Goal: Task Accomplishment & Management: Manage account settings

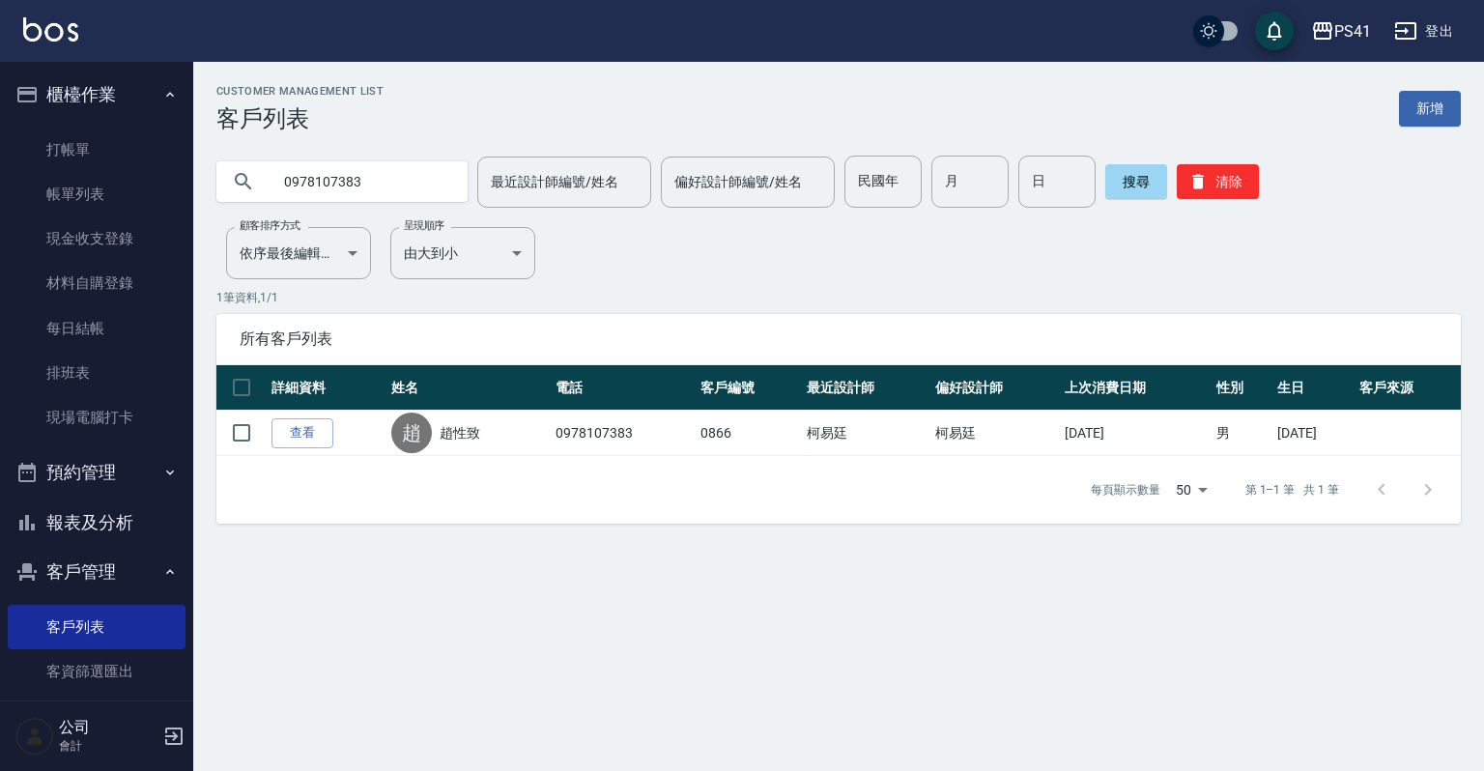
drag, startPoint x: 372, startPoint y: 191, endPoint x: 198, endPoint y: 166, distance: 175.7
click at [286, 182] on input "0978107383" at bounding box center [362, 182] width 182 height 52
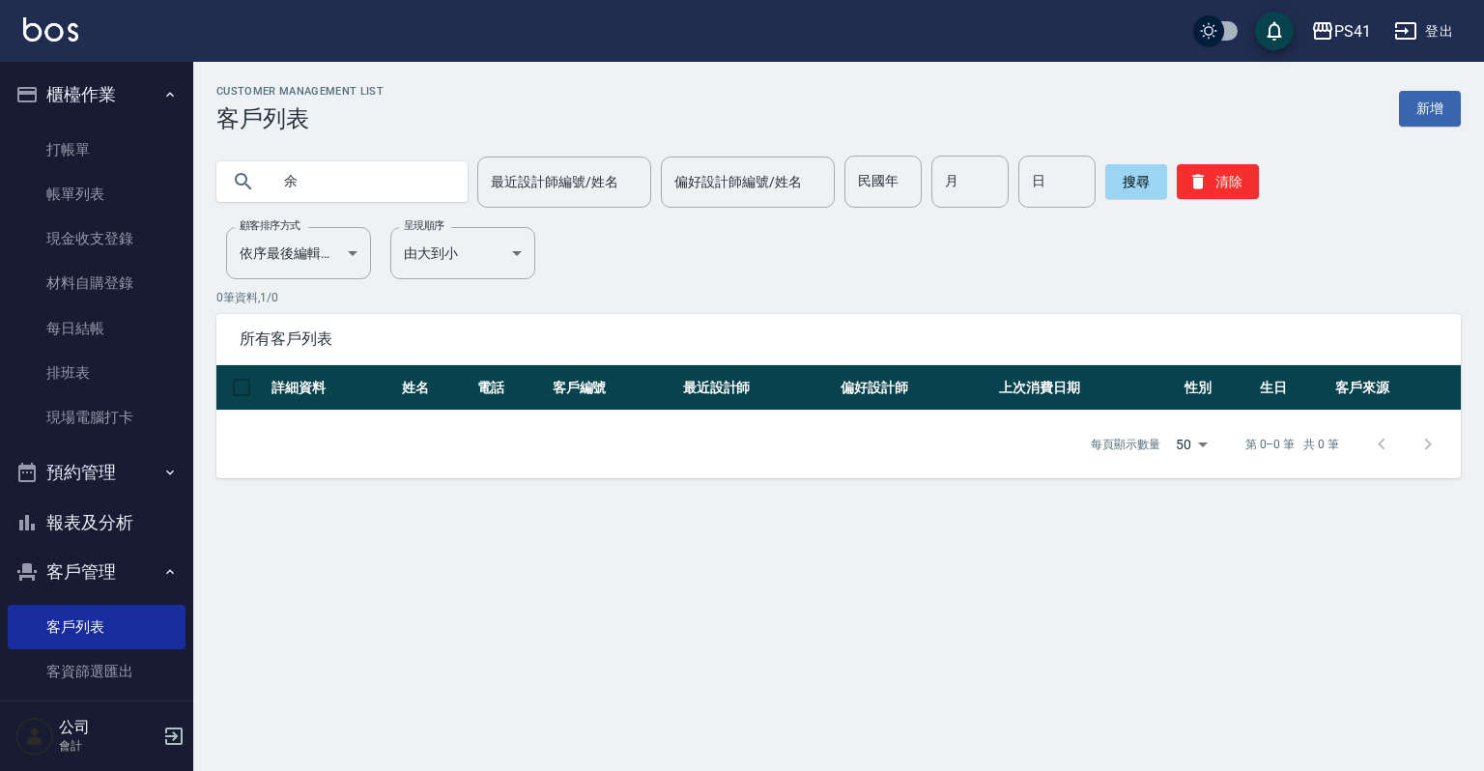
type input "余"
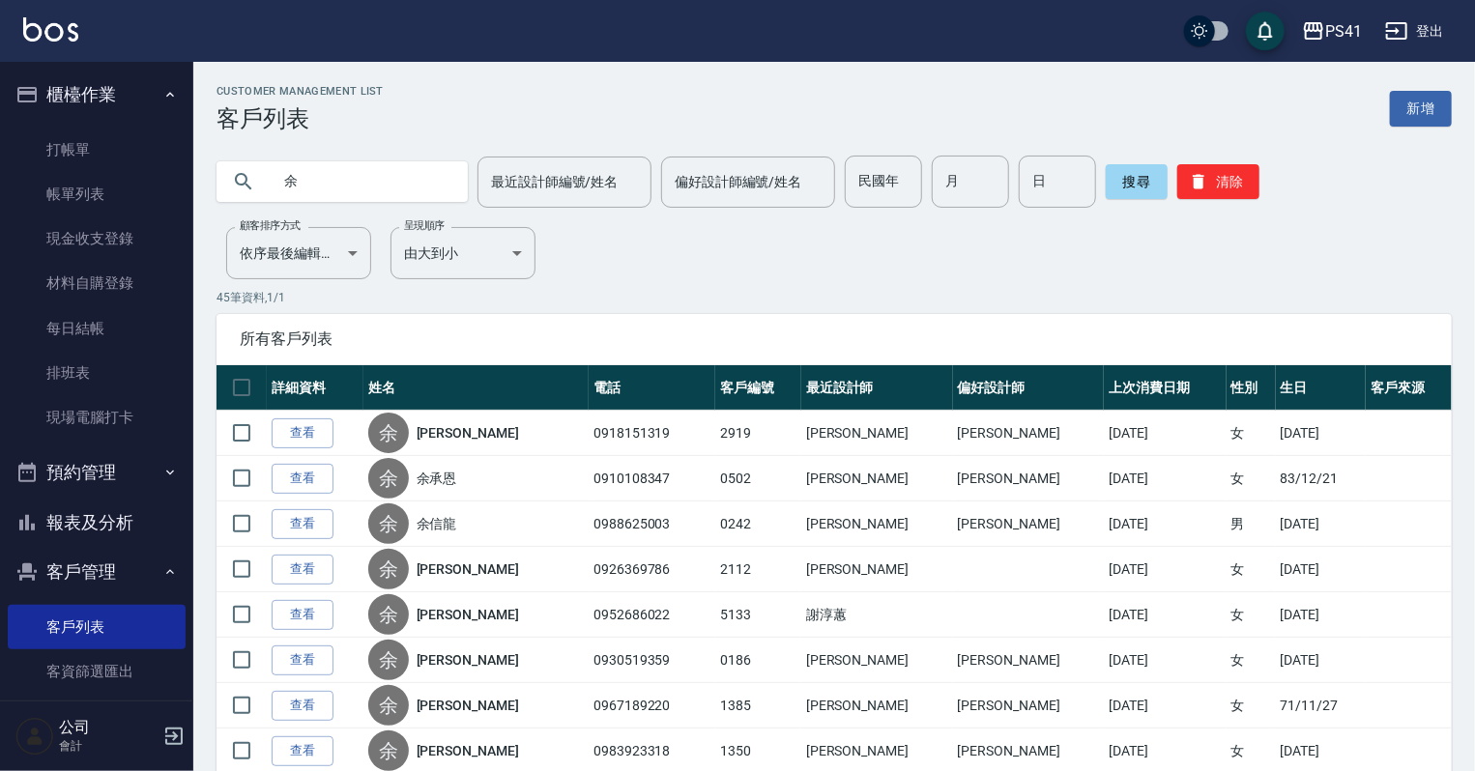
click at [383, 195] on input "余" at bounding box center [362, 182] width 182 height 52
type input "0242"
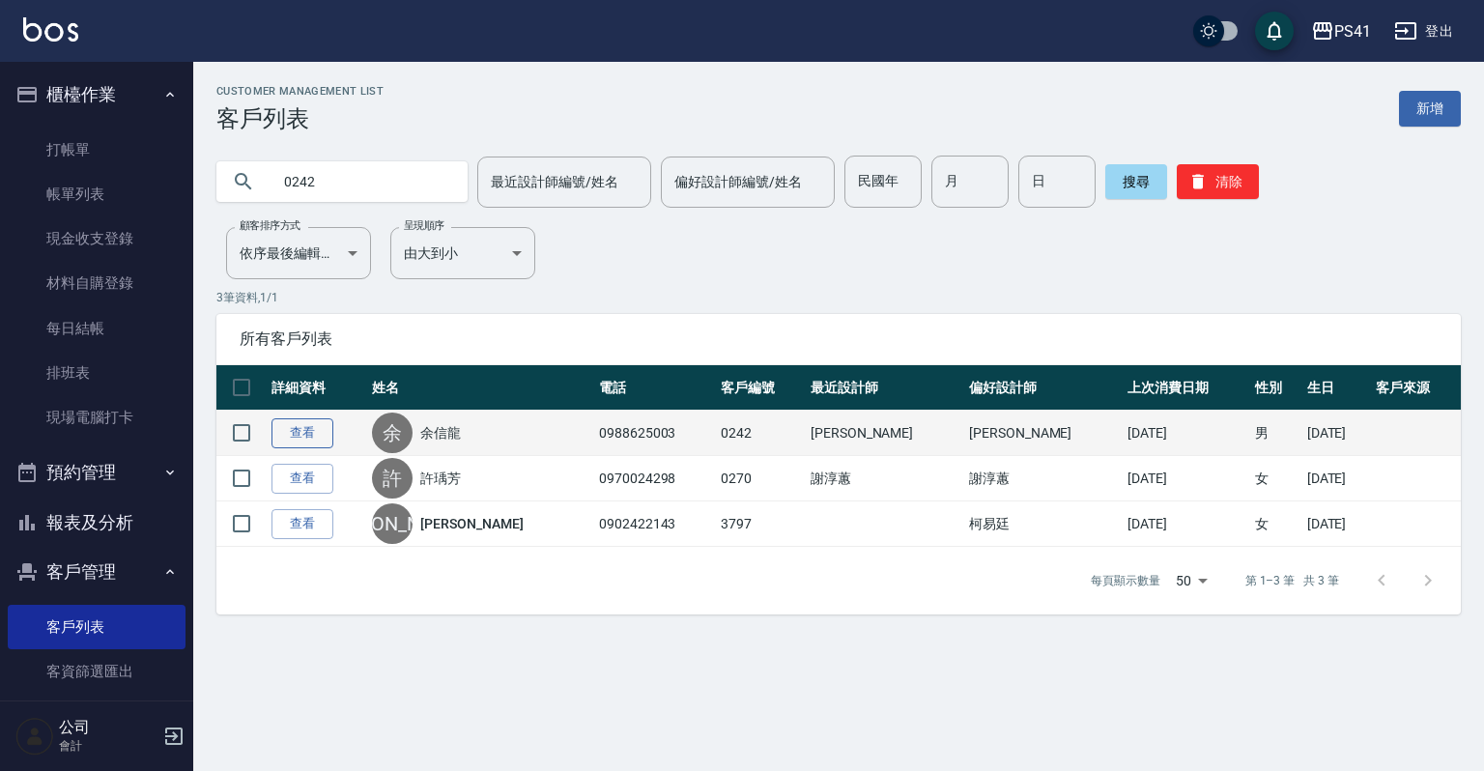
click at [298, 442] on link "查看" at bounding box center [303, 433] width 62 height 30
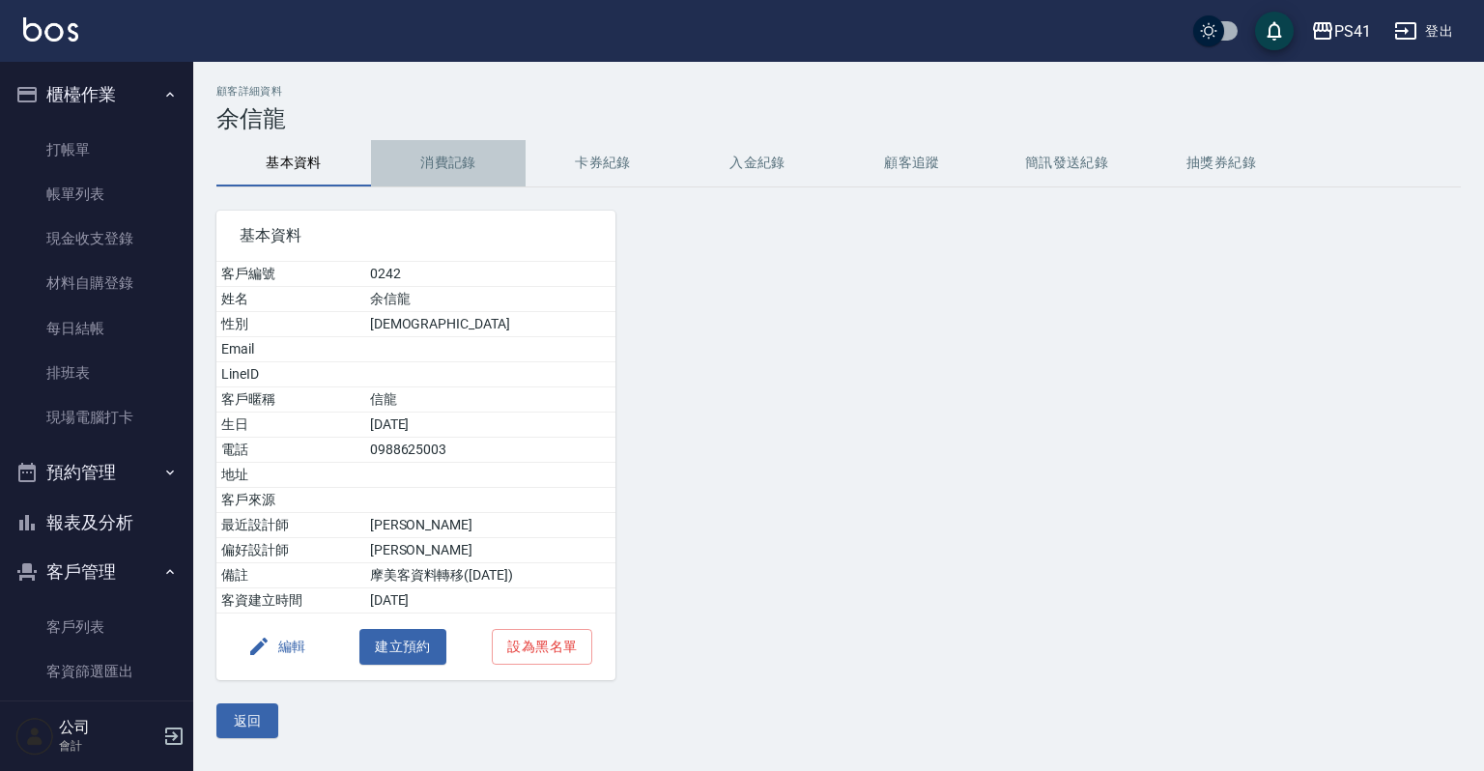
click at [444, 170] on button "消費記錄" at bounding box center [448, 163] width 155 height 46
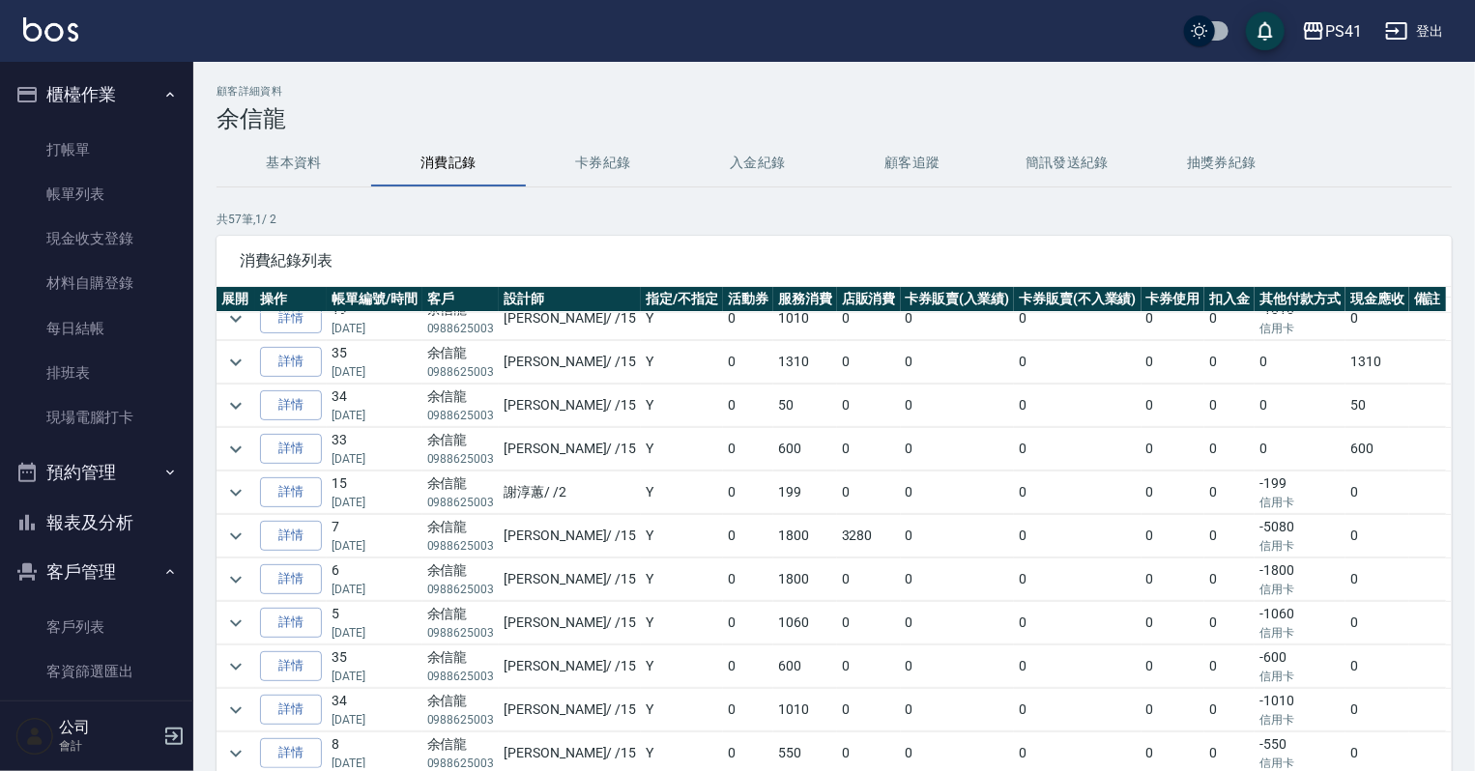
scroll to position [77, 0]
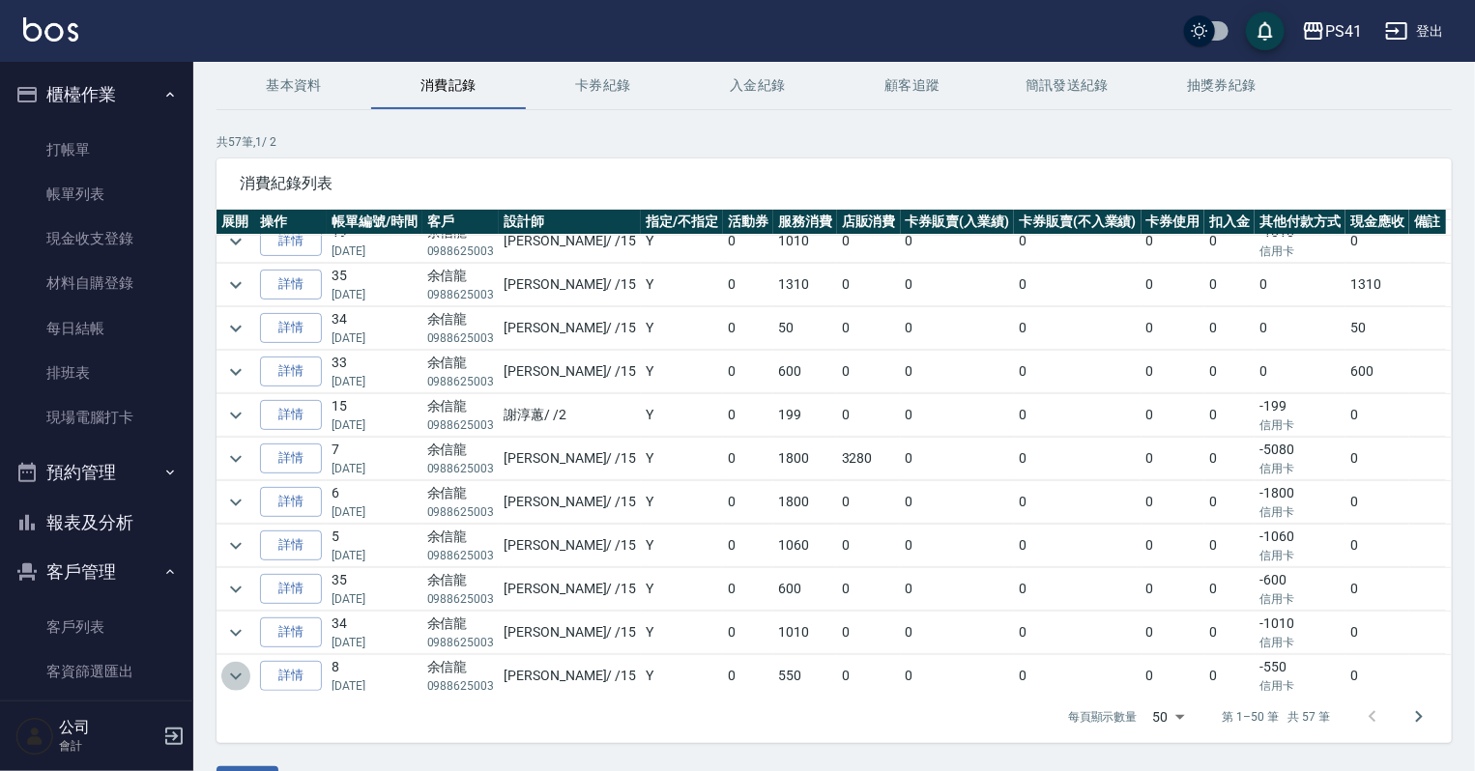
click at [226, 669] on icon "expand row" at bounding box center [235, 676] width 23 height 23
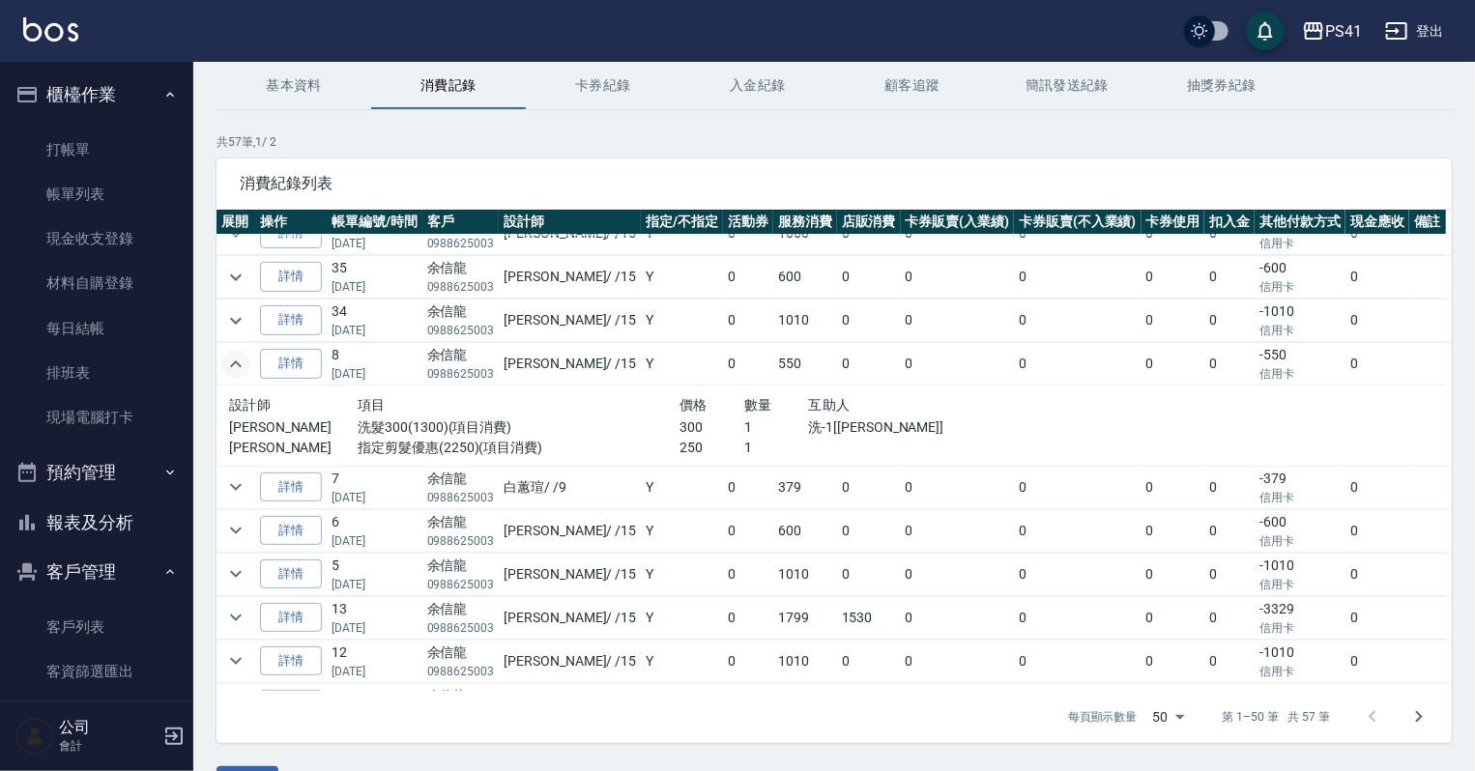
scroll to position [618, 0]
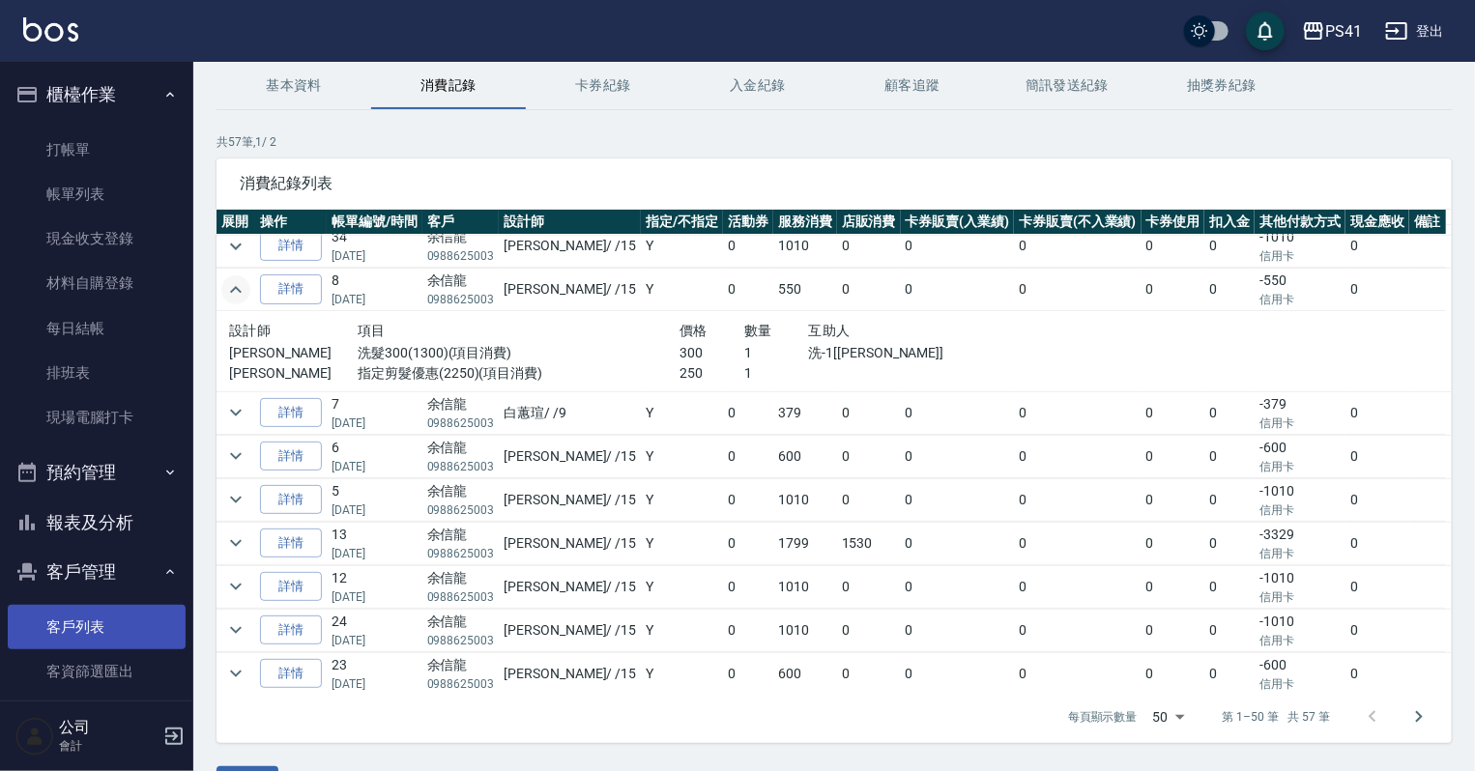
click at [72, 611] on link "客戶列表" at bounding box center [97, 627] width 178 height 44
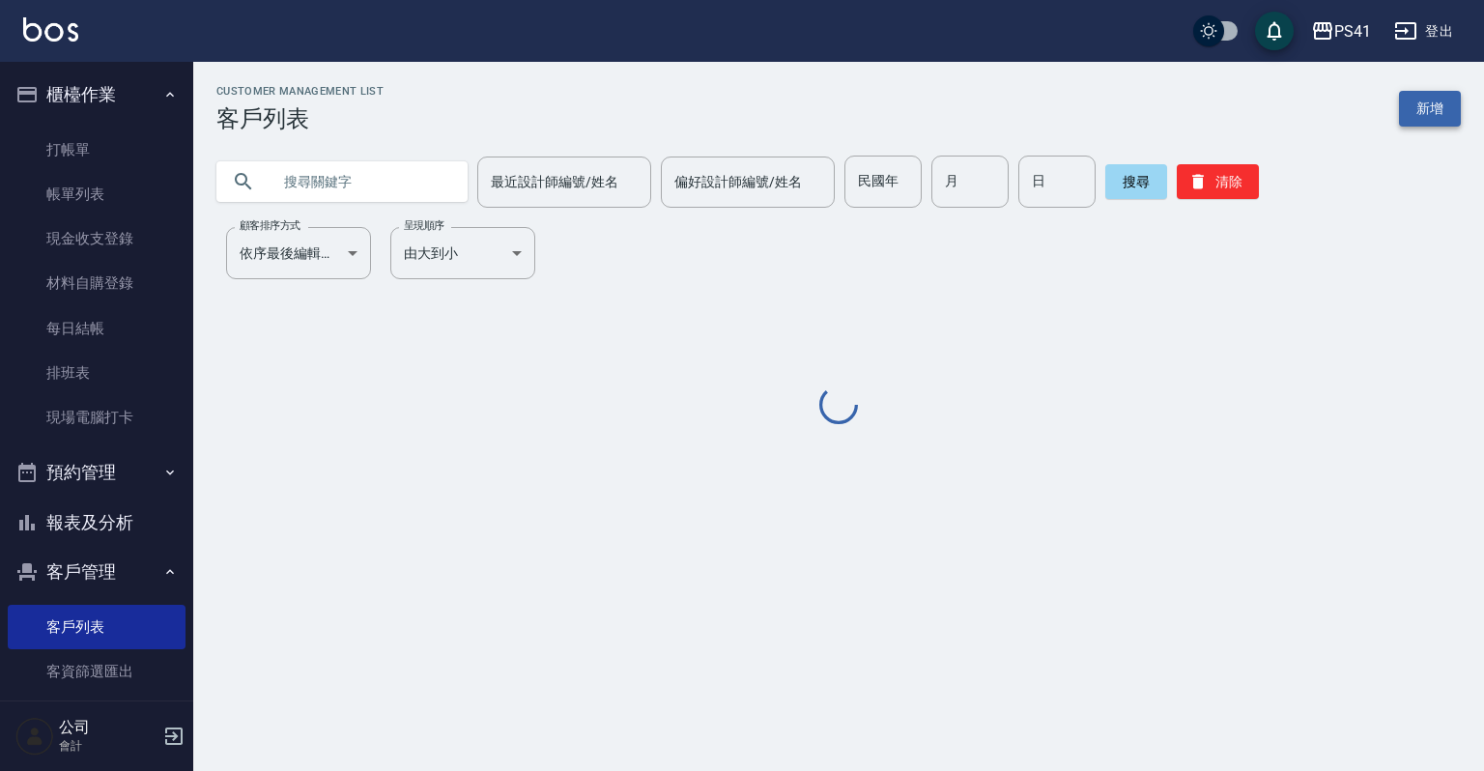
click at [1432, 99] on link "新增" at bounding box center [1430, 109] width 62 height 36
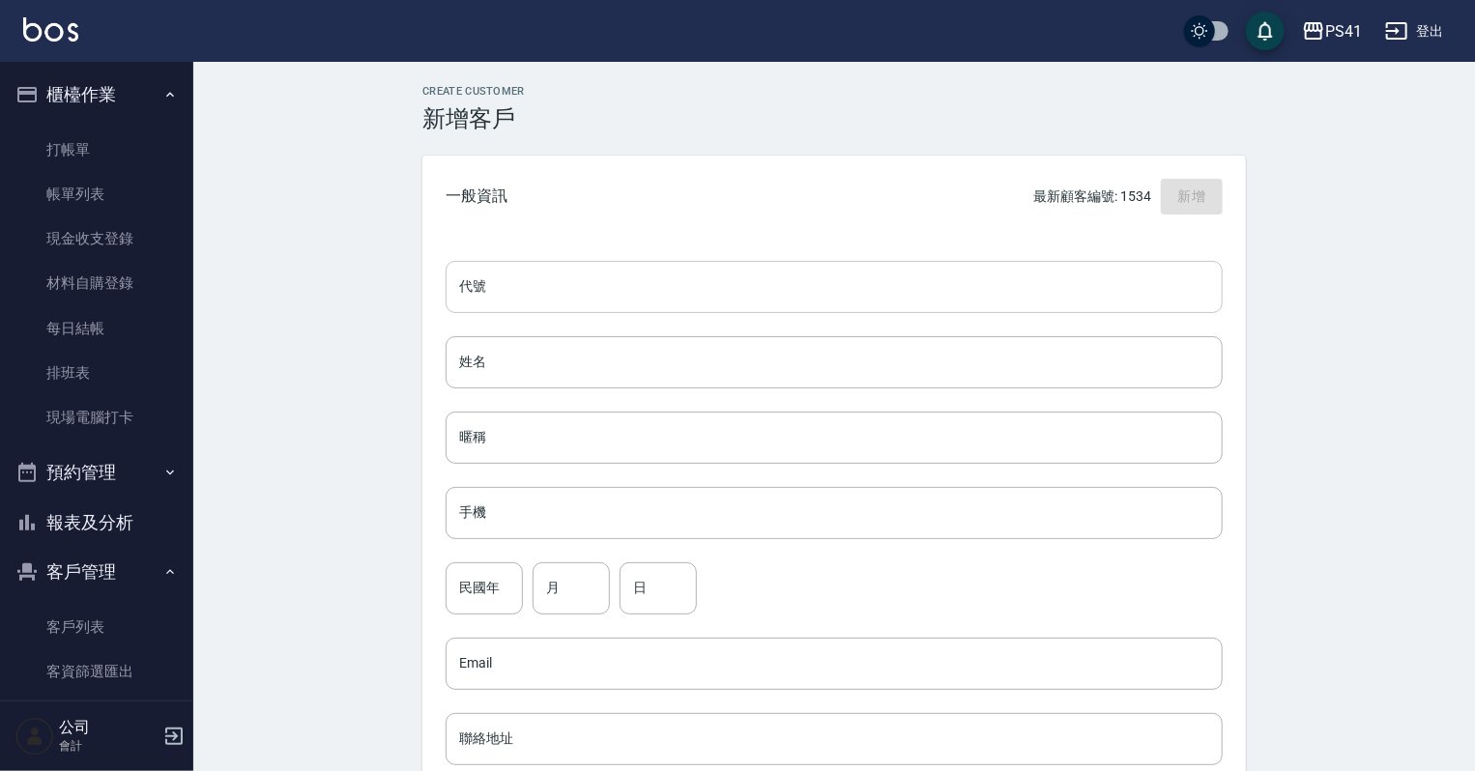
drag, startPoint x: 635, startPoint y: 277, endPoint x: 595, endPoint y: 305, distance: 48.5
click at [599, 310] on input "代號" at bounding box center [833, 287] width 777 height 52
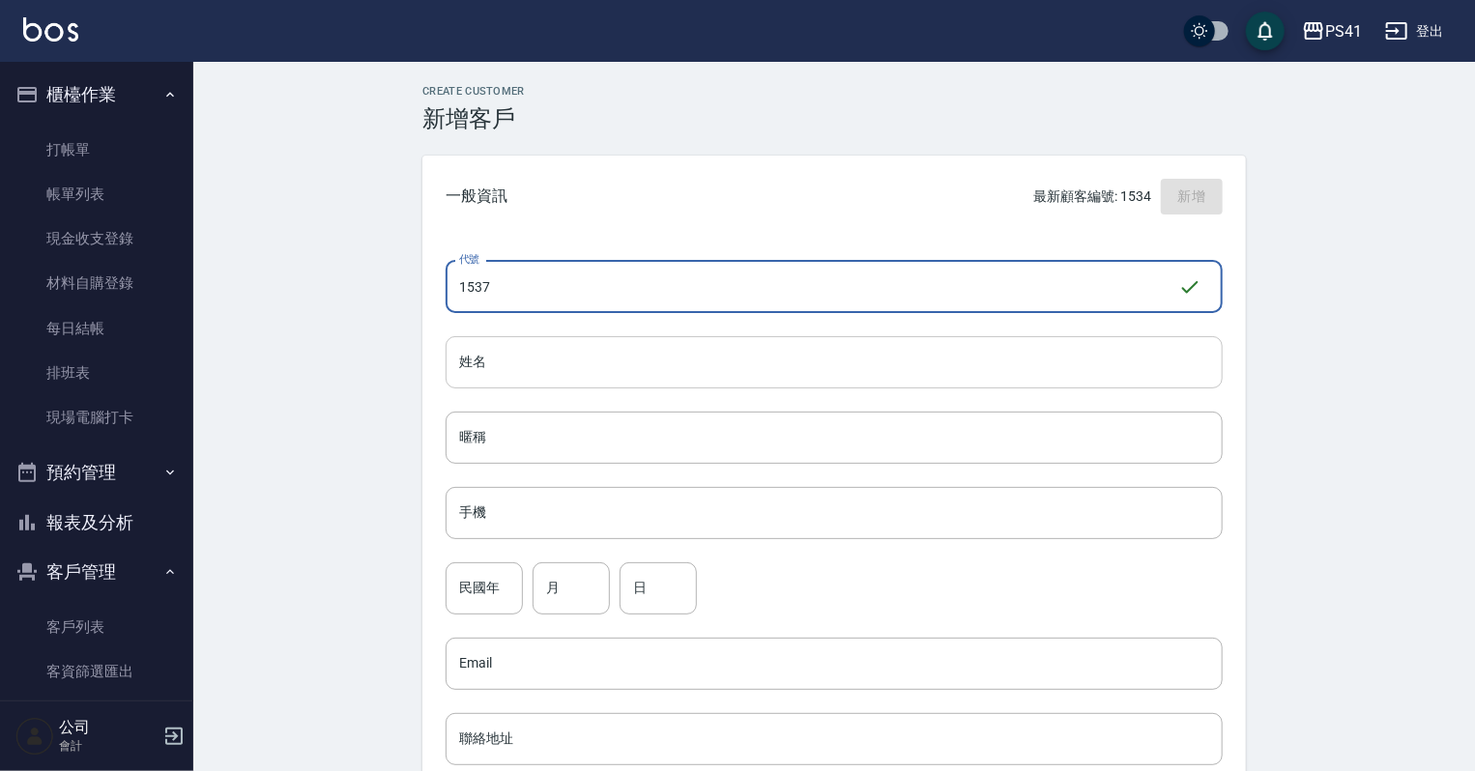
type input "1537"
click at [581, 349] on input "姓名" at bounding box center [833, 362] width 777 height 52
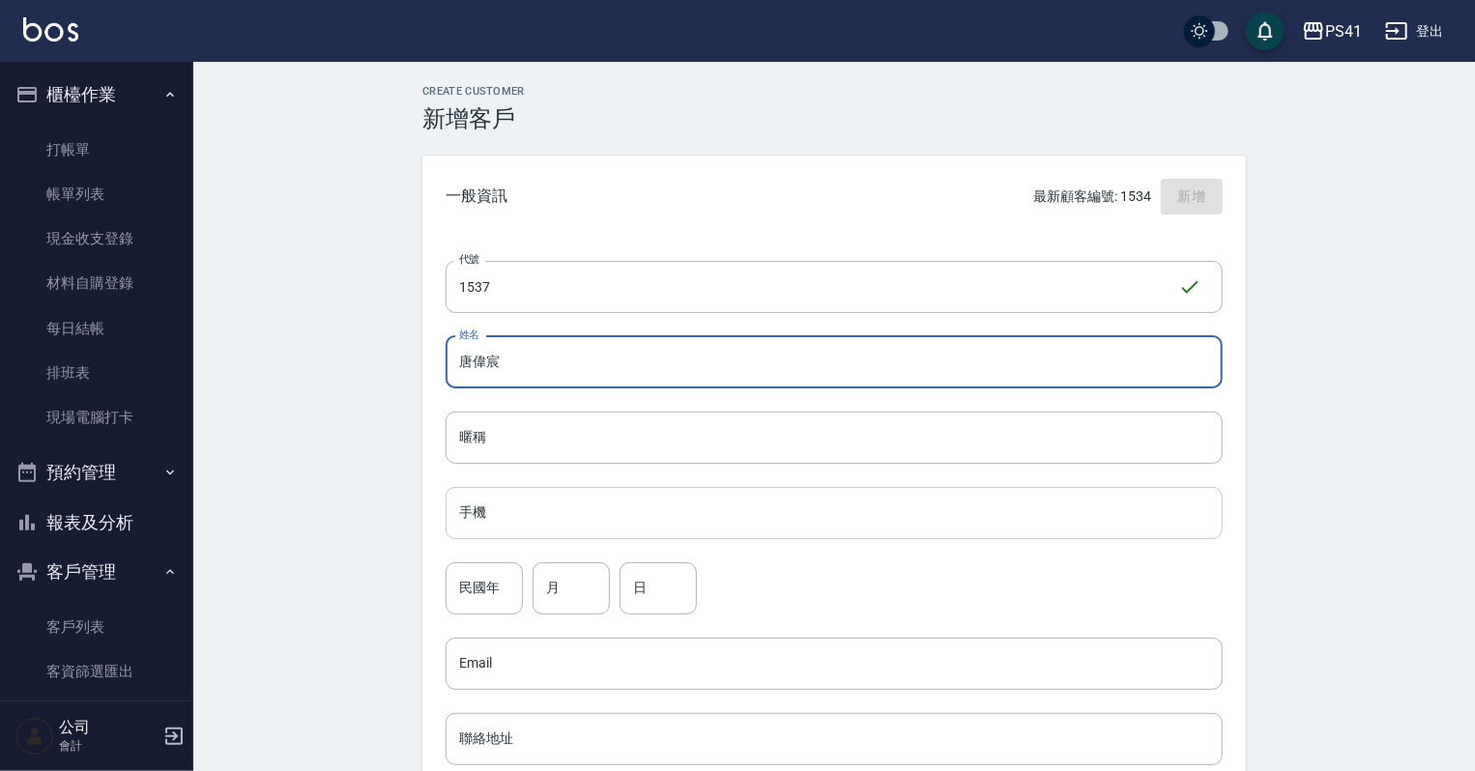
type input "唐偉宸"
drag, startPoint x: 966, startPoint y: 525, endPoint x: 982, endPoint y: 521, distance: 15.9
click at [966, 525] on input "手機" at bounding box center [833, 513] width 777 height 52
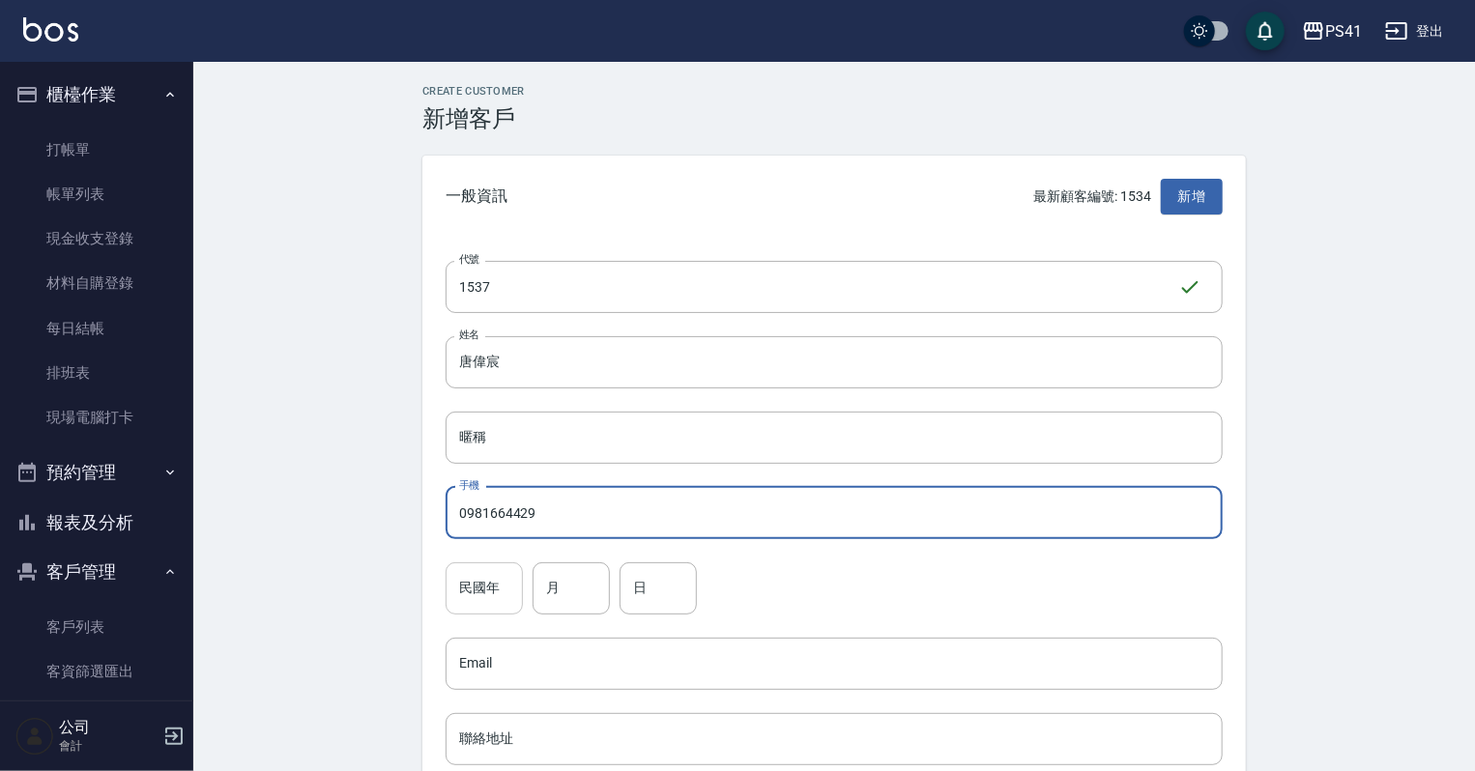
type input "0981664429"
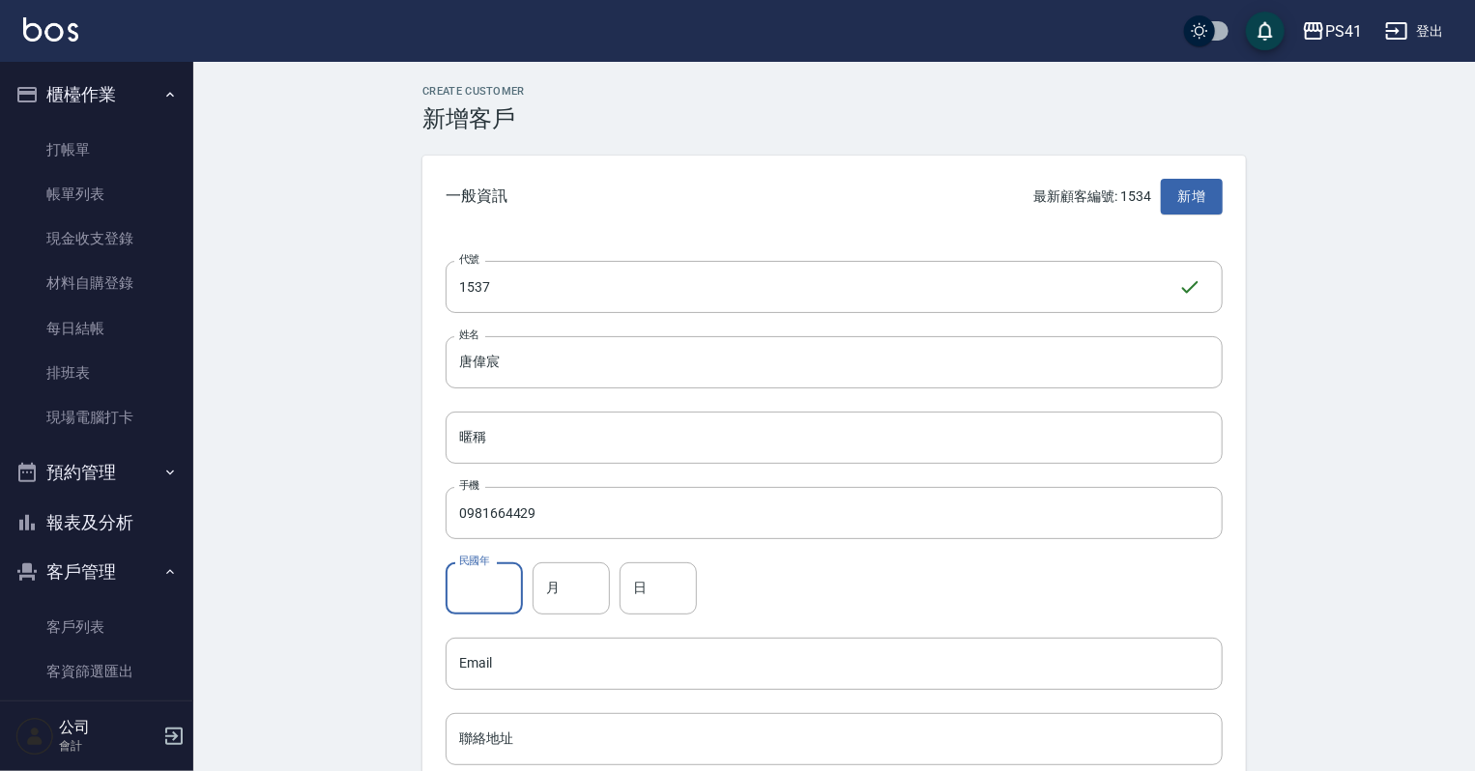
click at [487, 591] on input "民國年" at bounding box center [483, 588] width 77 height 52
type input "83"
click at [591, 578] on input "月" at bounding box center [570, 588] width 77 height 52
type input "04"
click at [643, 580] on input "日" at bounding box center [657, 588] width 77 height 52
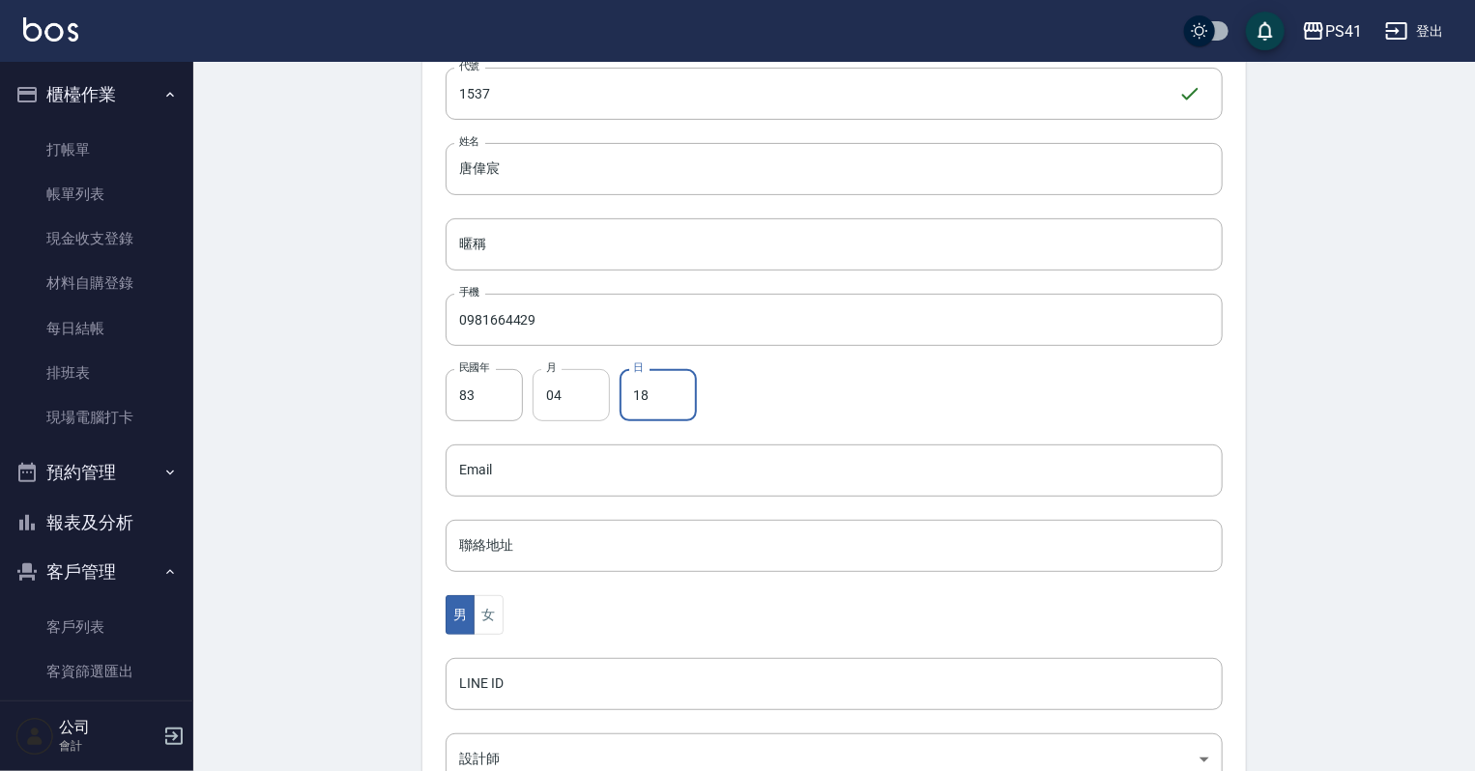
scroll to position [309, 0]
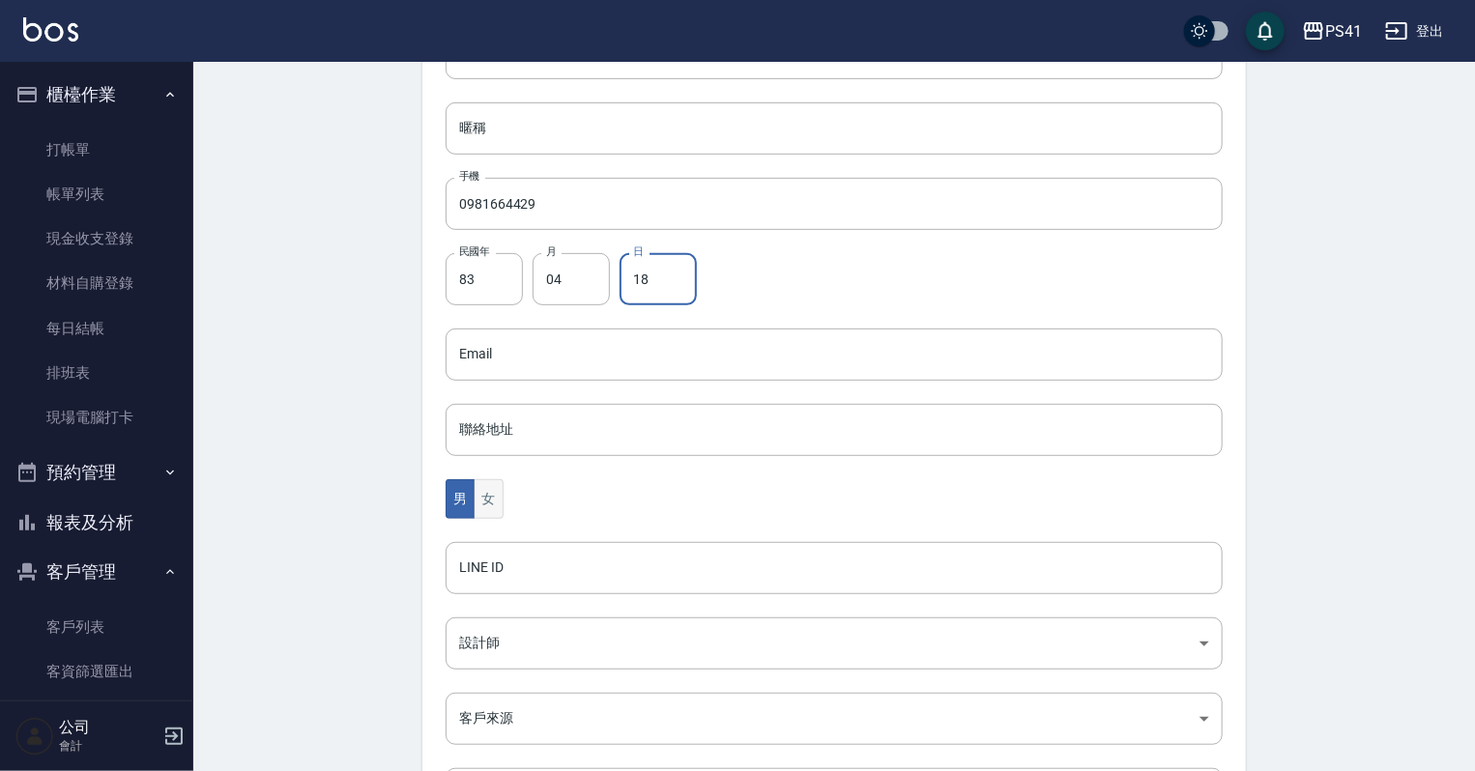
type input "18"
click at [491, 492] on button "女" at bounding box center [487, 499] width 29 height 40
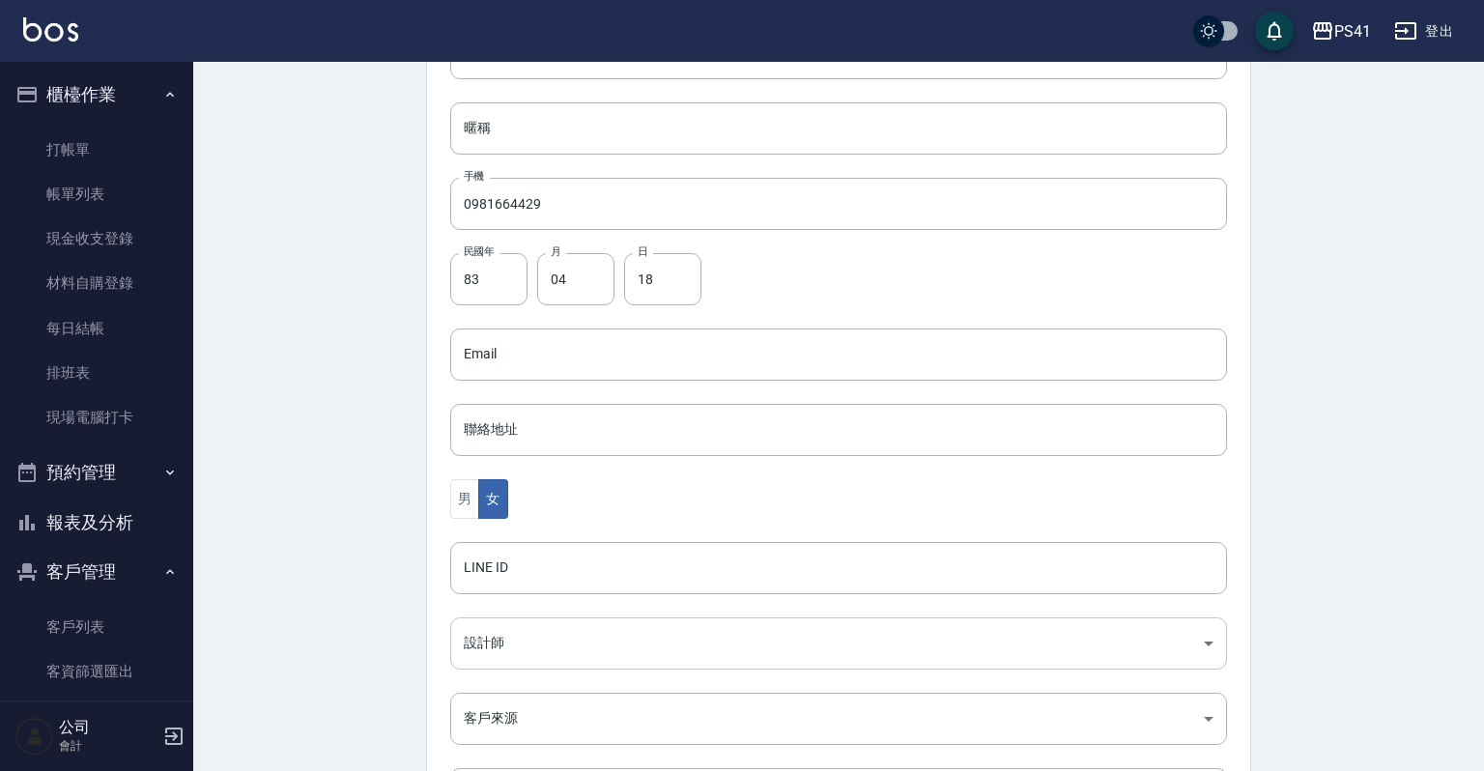
click at [468, 644] on body "PS41 登出 櫃檯作業 打帳單 帳單列表 現金收支登錄 材料自購登錄 每日結帳 排班表 現場電腦打卡 預約管理 預約管理 單日預約紀錄 單週預約紀錄 報表及…" at bounding box center [742, 320] width 1484 height 1258
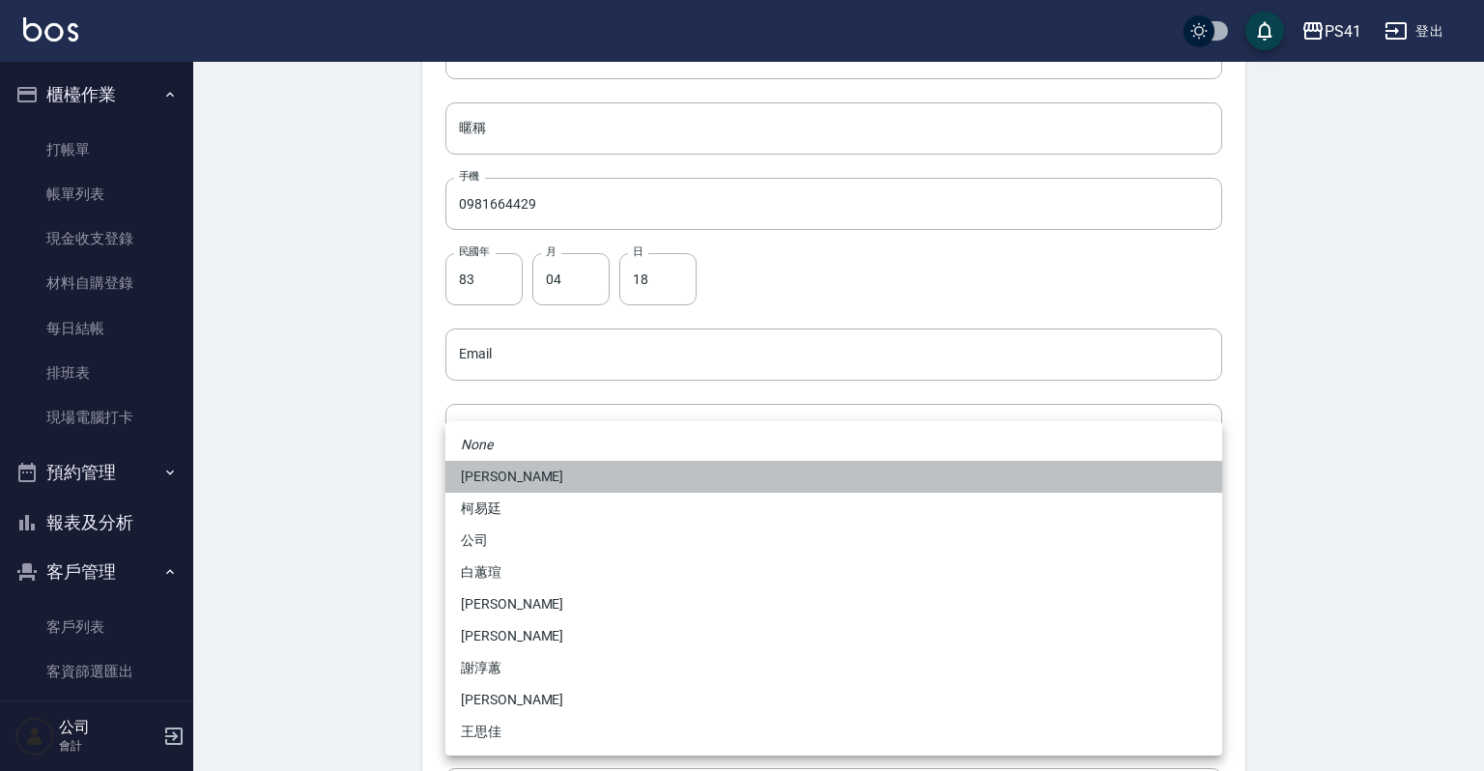
click at [503, 487] on li "[PERSON_NAME]" at bounding box center [833, 477] width 777 height 32
type input "a41d4cf0-59f1-404c-a8bf-2b9d1b27fb85"
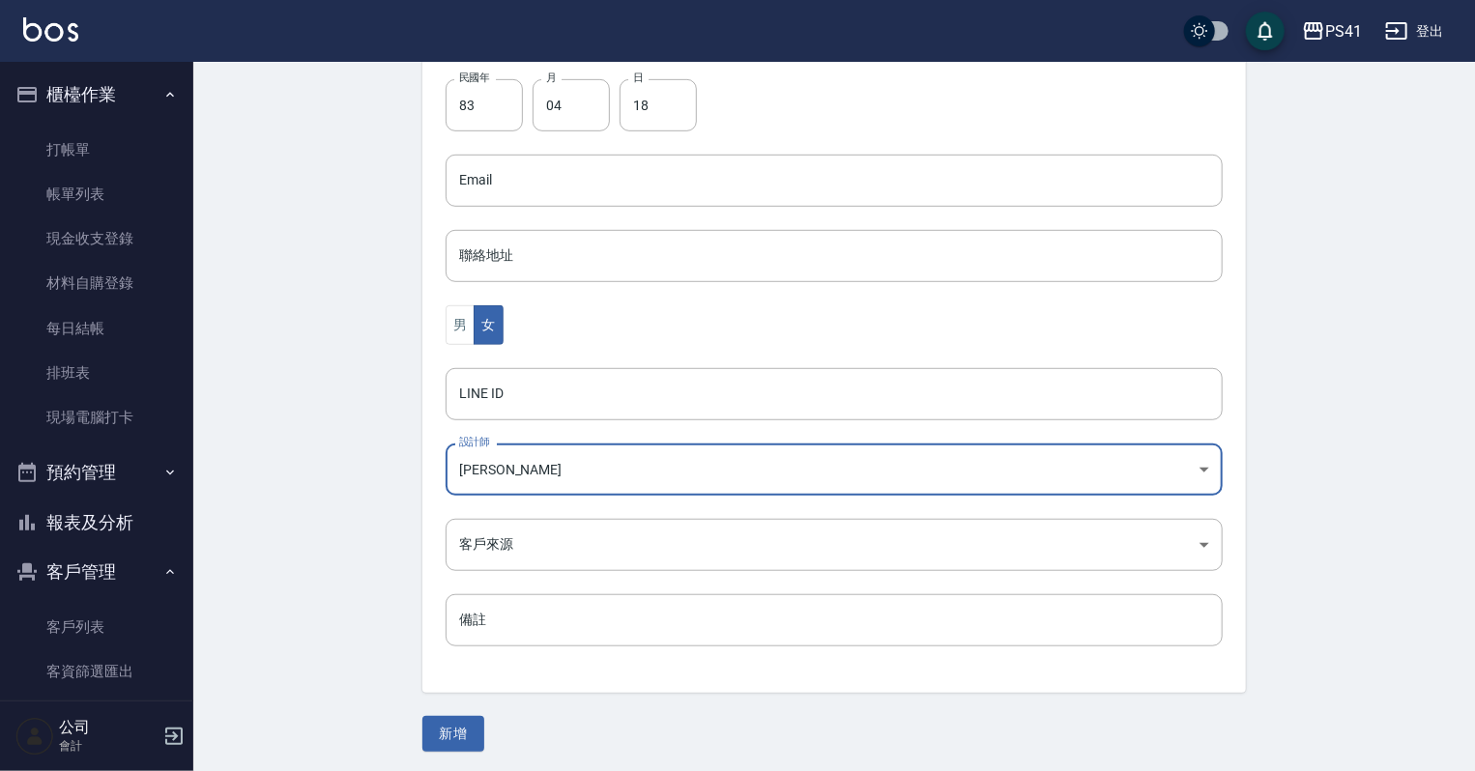
scroll to position [486, 0]
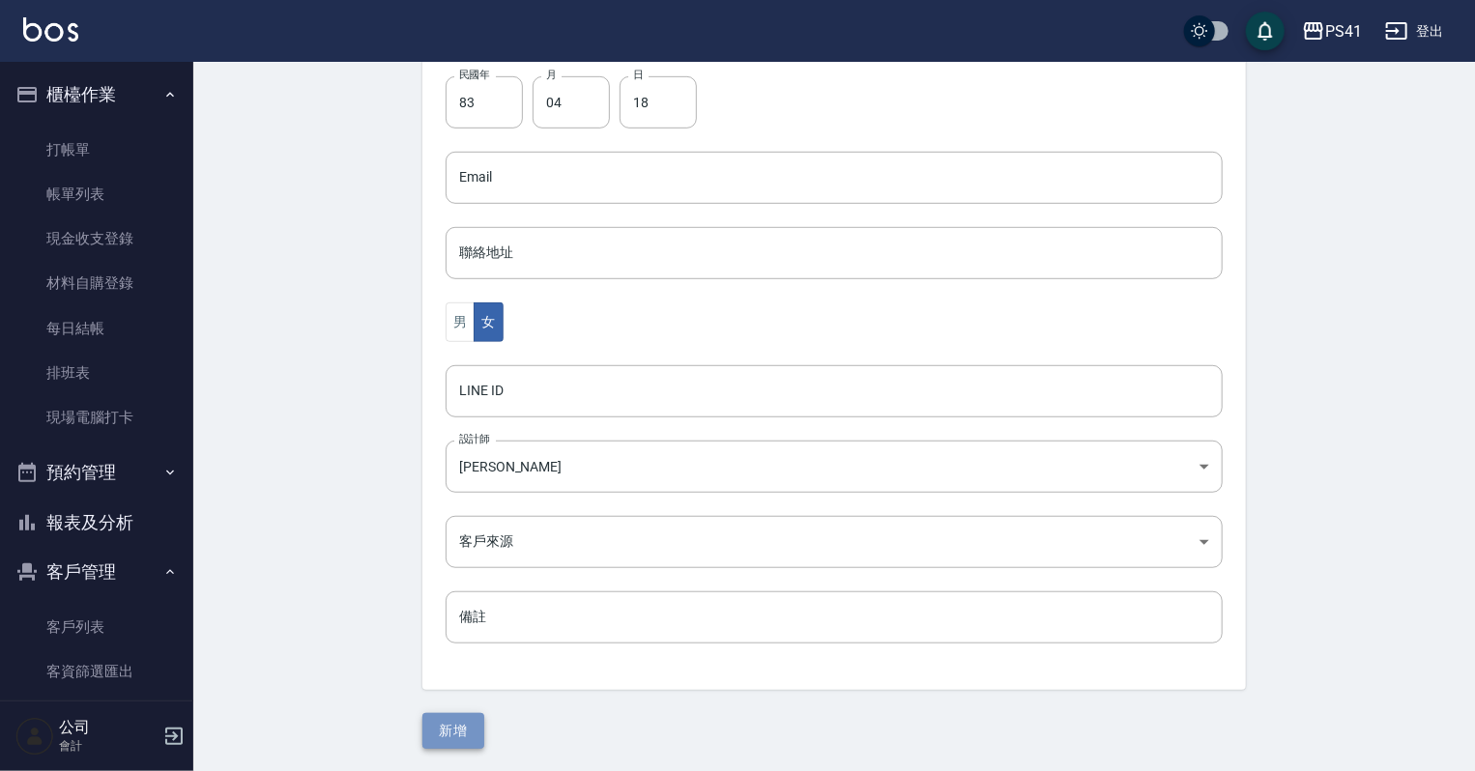
click at [452, 717] on button "新增" at bounding box center [453, 731] width 62 height 36
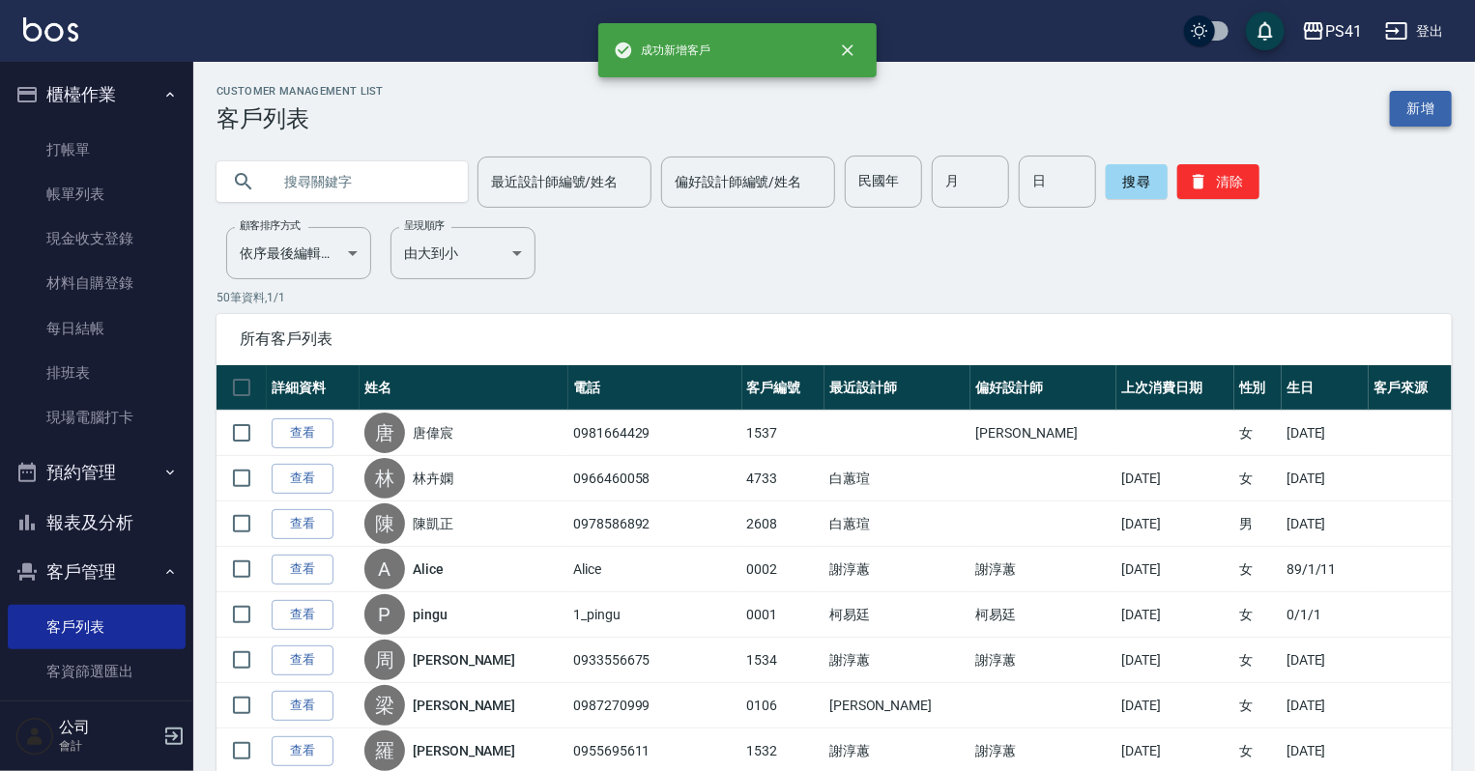
click at [1447, 103] on link "新增" at bounding box center [1421, 109] width 62 height 36
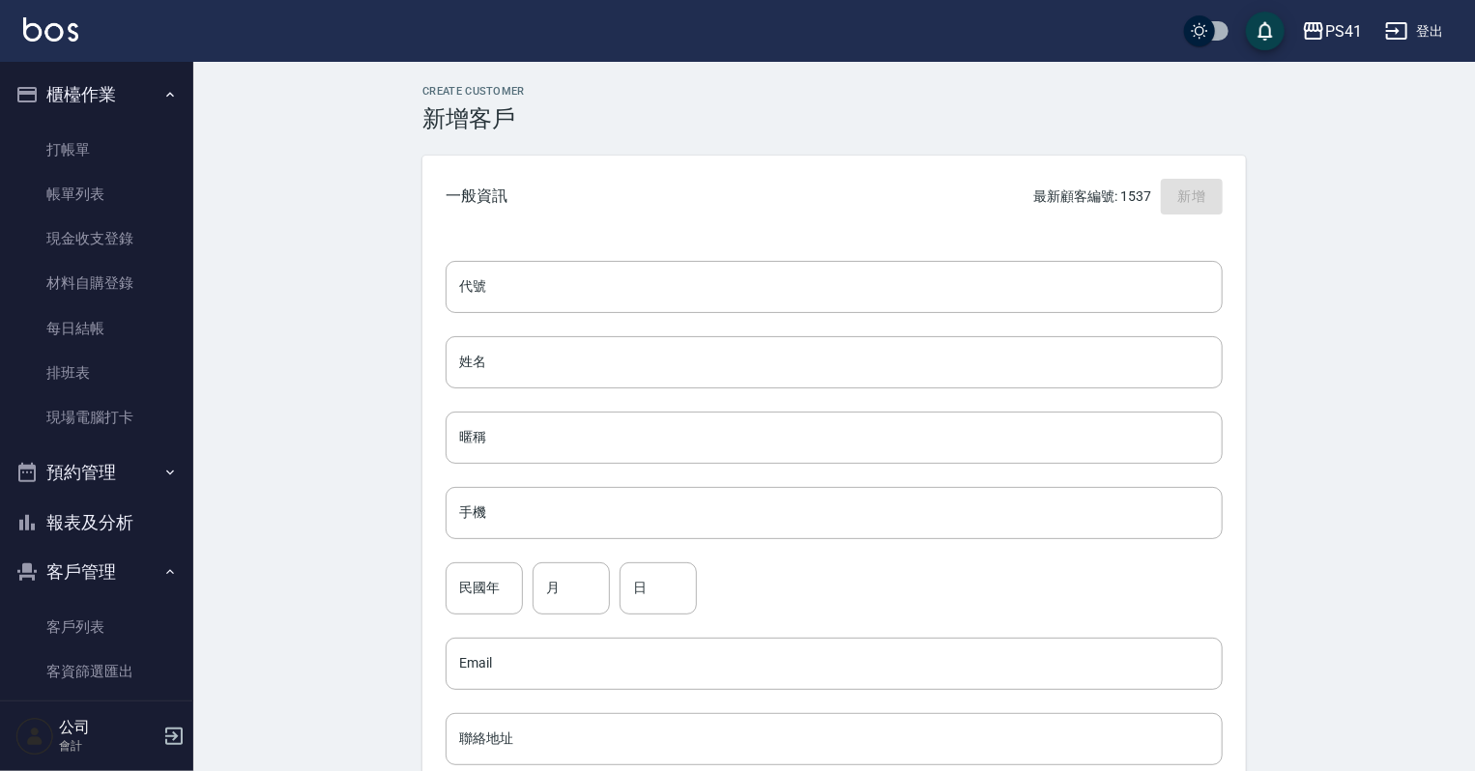
drag, startPoint x: 595, startPoint y: 272, endPoint x: 662, endPoint y: 225, distance: 81.8
click at [595, 272] on input "代號" at bounding box center [833, 287] width 777 height 52
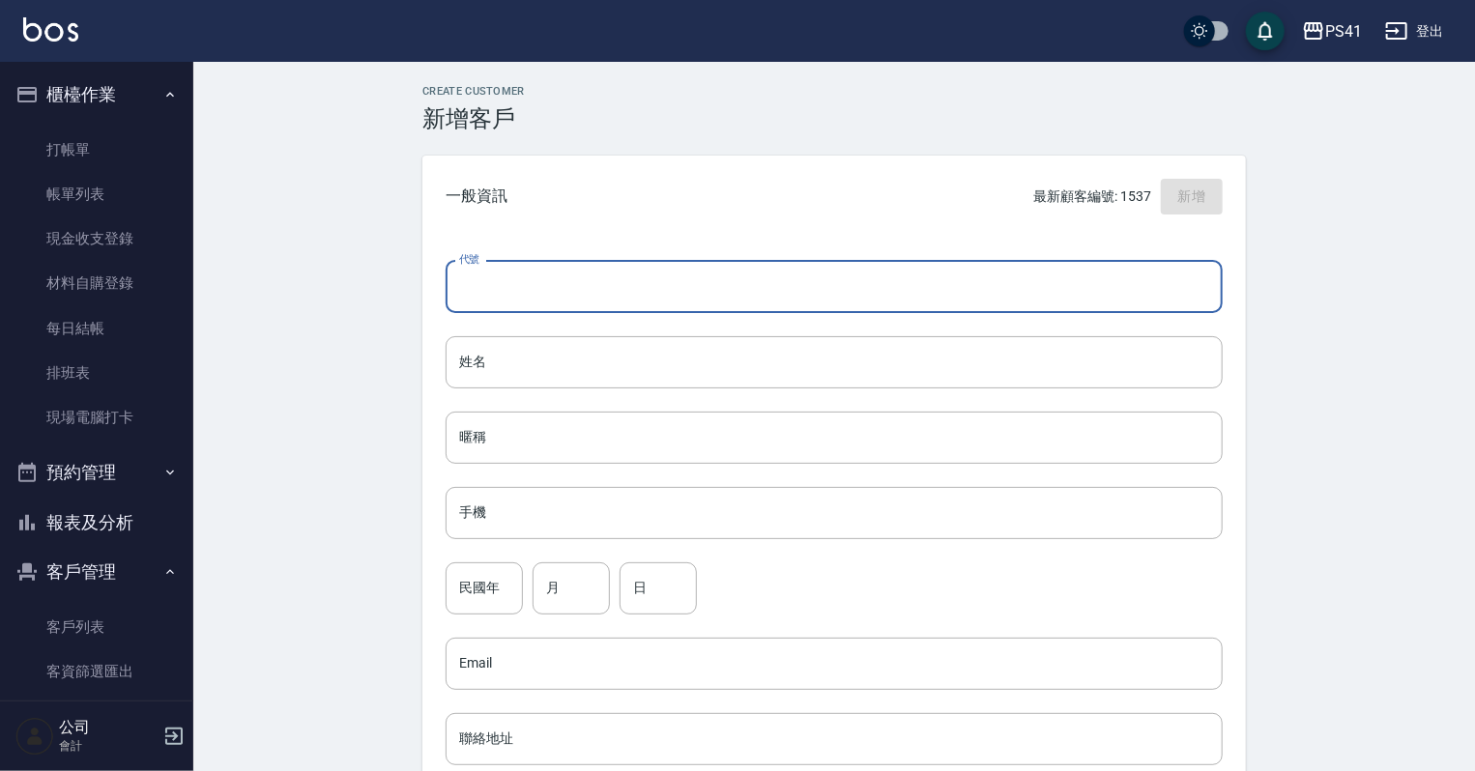
type input "1"
type input "4013"
click at [625, 356] on input "姓名" at bounding box center [833, 362] width 777 height 52
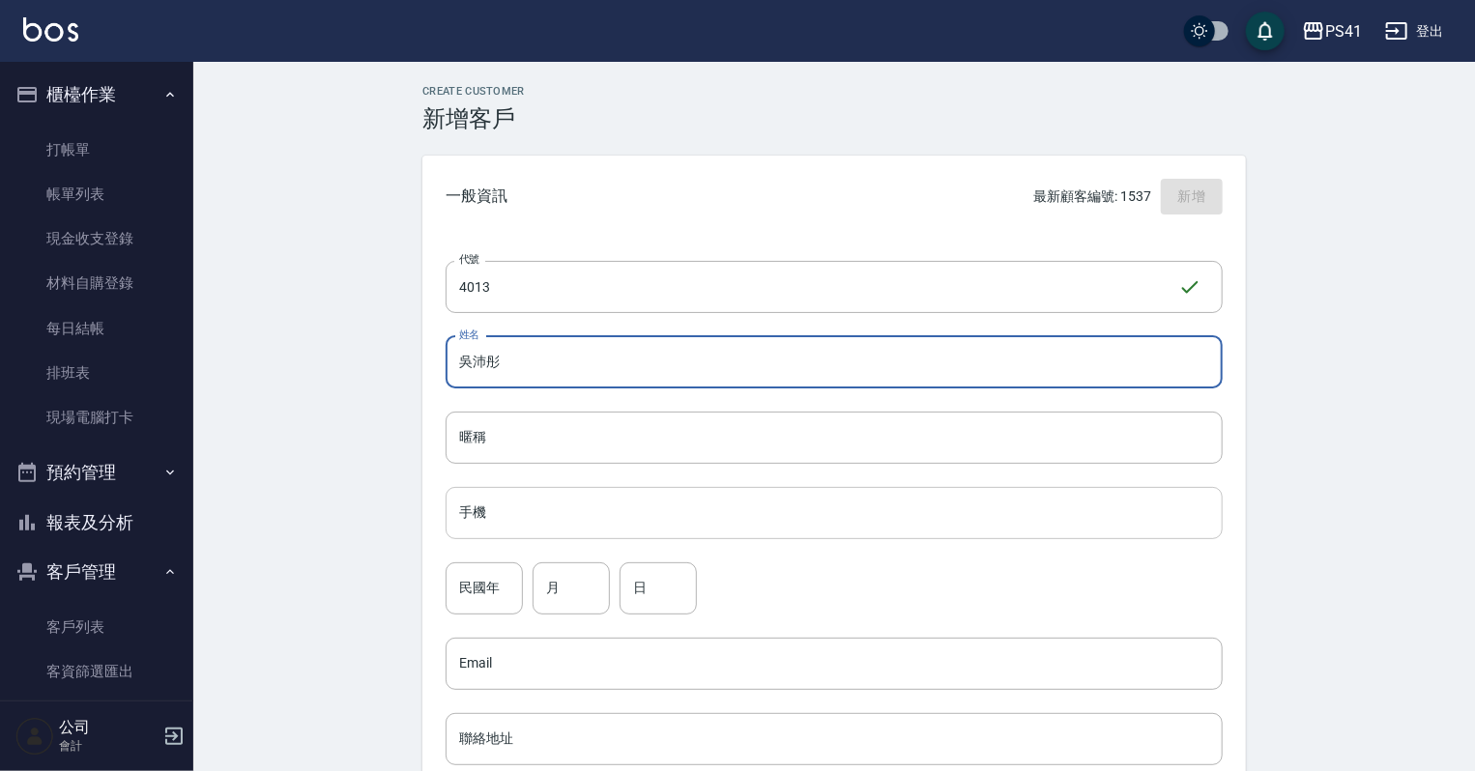
type input "吳沛彤"
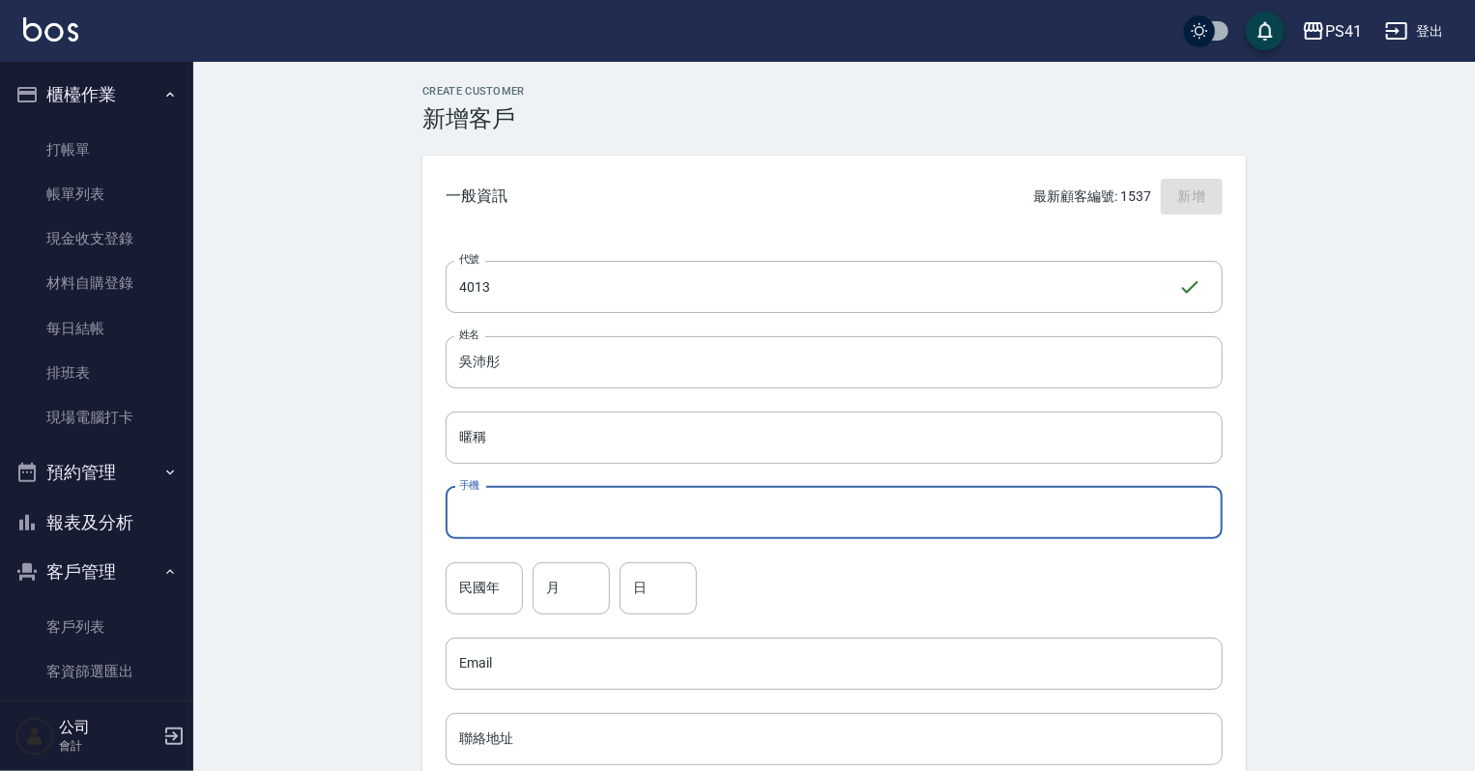
click at [534, 526] on input "手機" at bounding box center [833, 513] width 777 height 52
type input "0971683908"
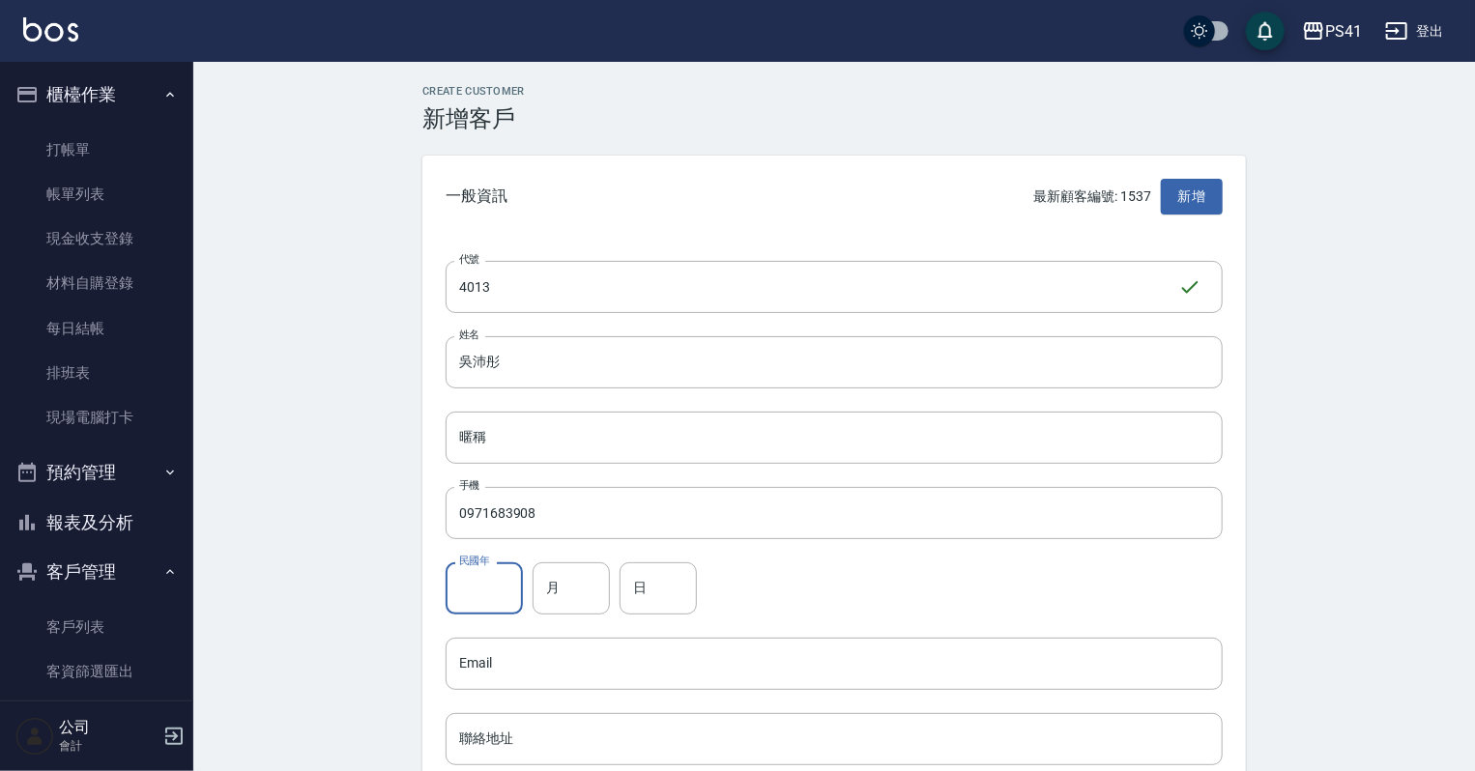
click at [495, 575] on input "民國年" at bounding box center [483, 588] width 77 height 52
type input "99"
click at [587, 590] on input "月" at bounding box center [570, 588] width 77 height 52
type input "06"
click at [618, 583] on div "民國年 99 民國年 月 06 月 日 日" at bounding box center [833, 588] width 777 height 52
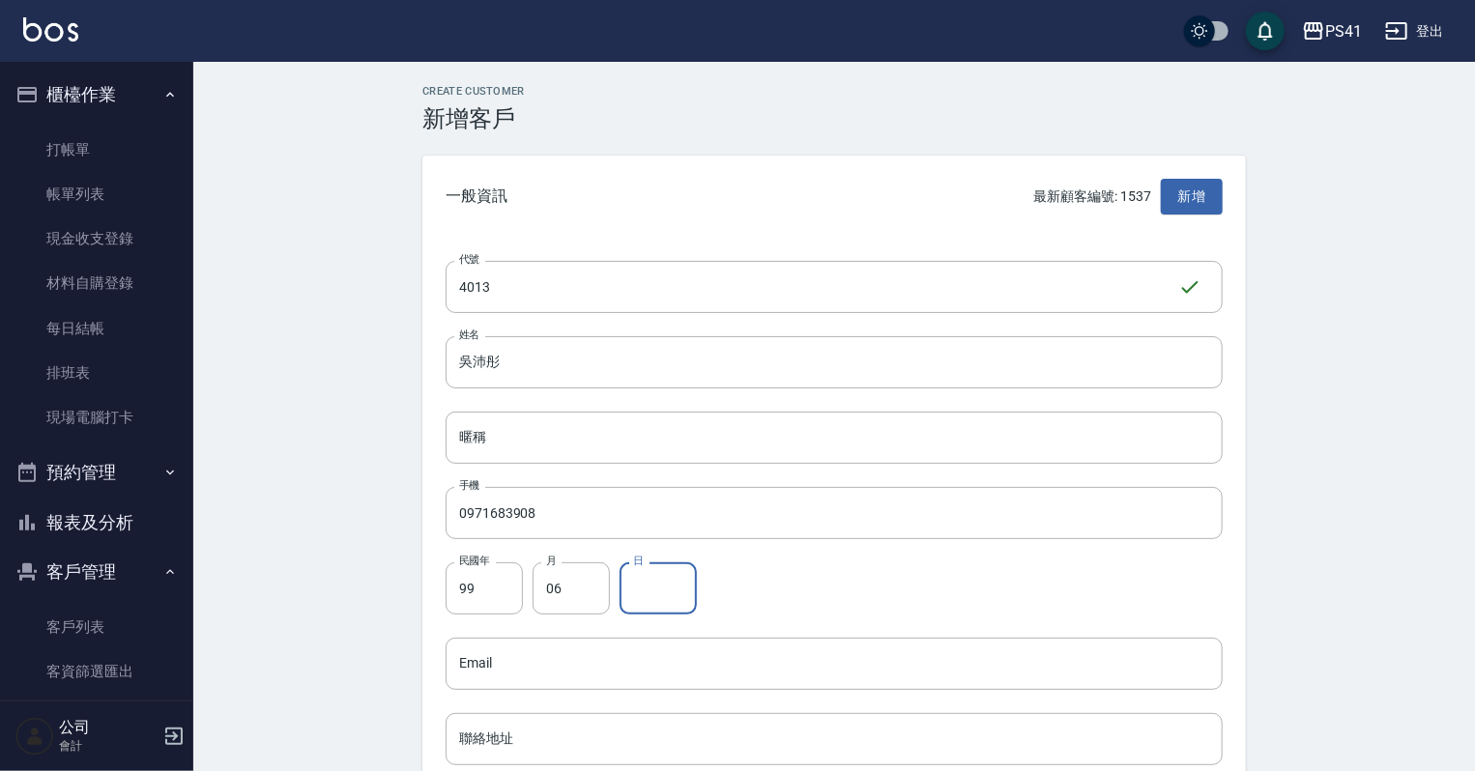
click at [622, 583] on input "日" at bounding box center [657, 588] width 77 height 52
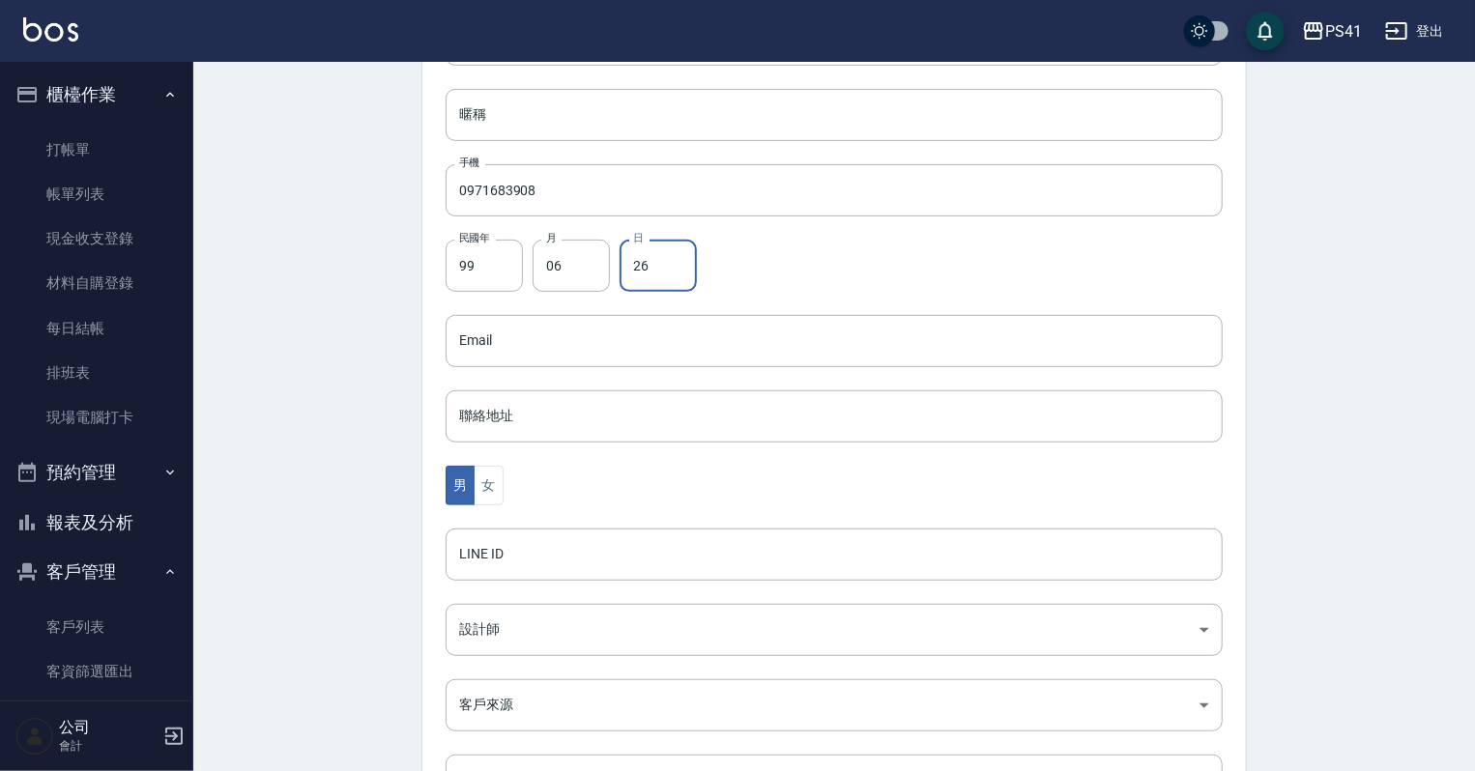
scroll to position [387, 0]
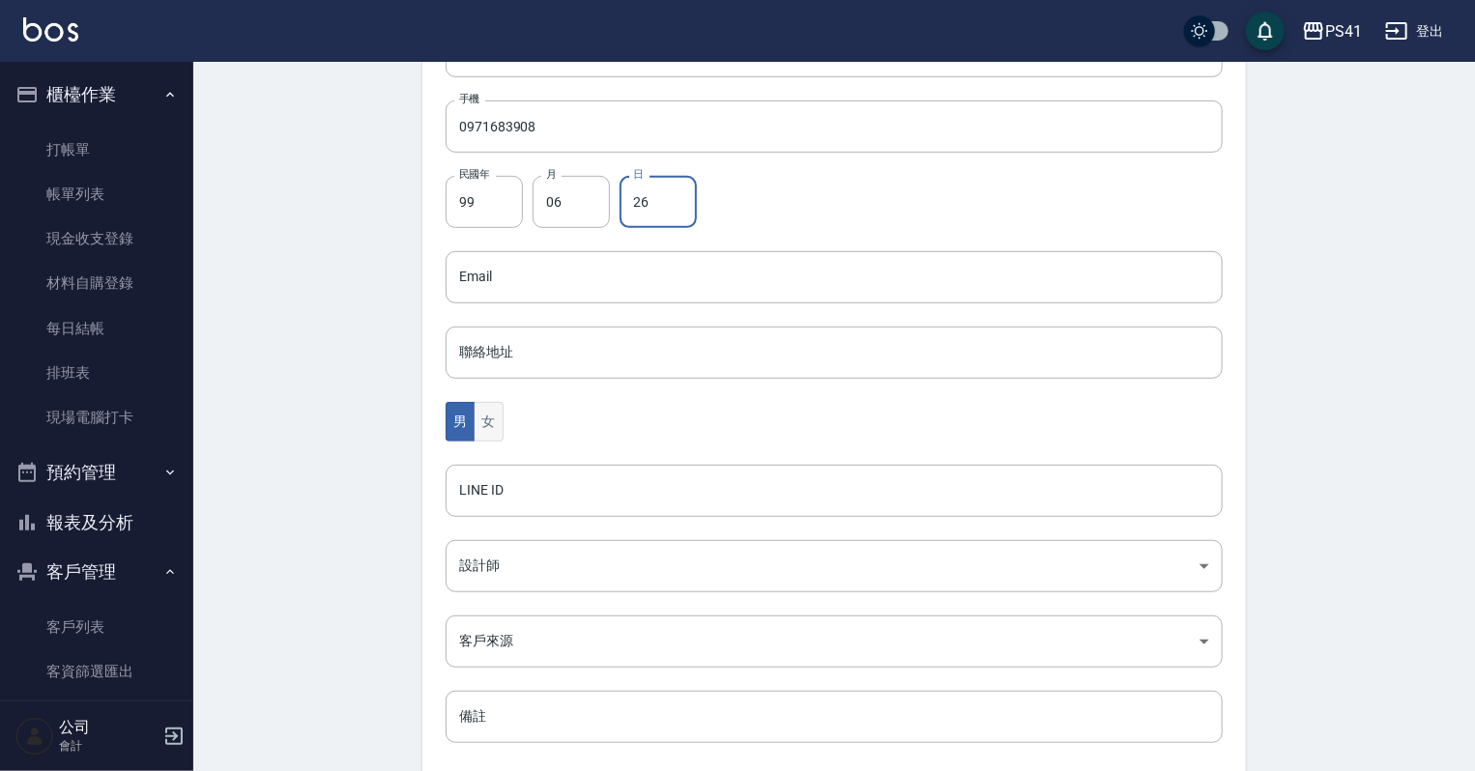
type input "26"
click at [496, 417] on button "女" at bounding box center [487, 422] width 29 height 40
click at [511, 555] on body "PS41 登出 櫃檯作業 打帳單 帳單列表 現金收支登錄 材料自購登錄 每日結帳 排班表 現場電腦打卡 預約管理 預約管理 單日預約紀錄 單週預約紀錄 報表及…" at bounding box center [737, 242] width 1475 height 1258
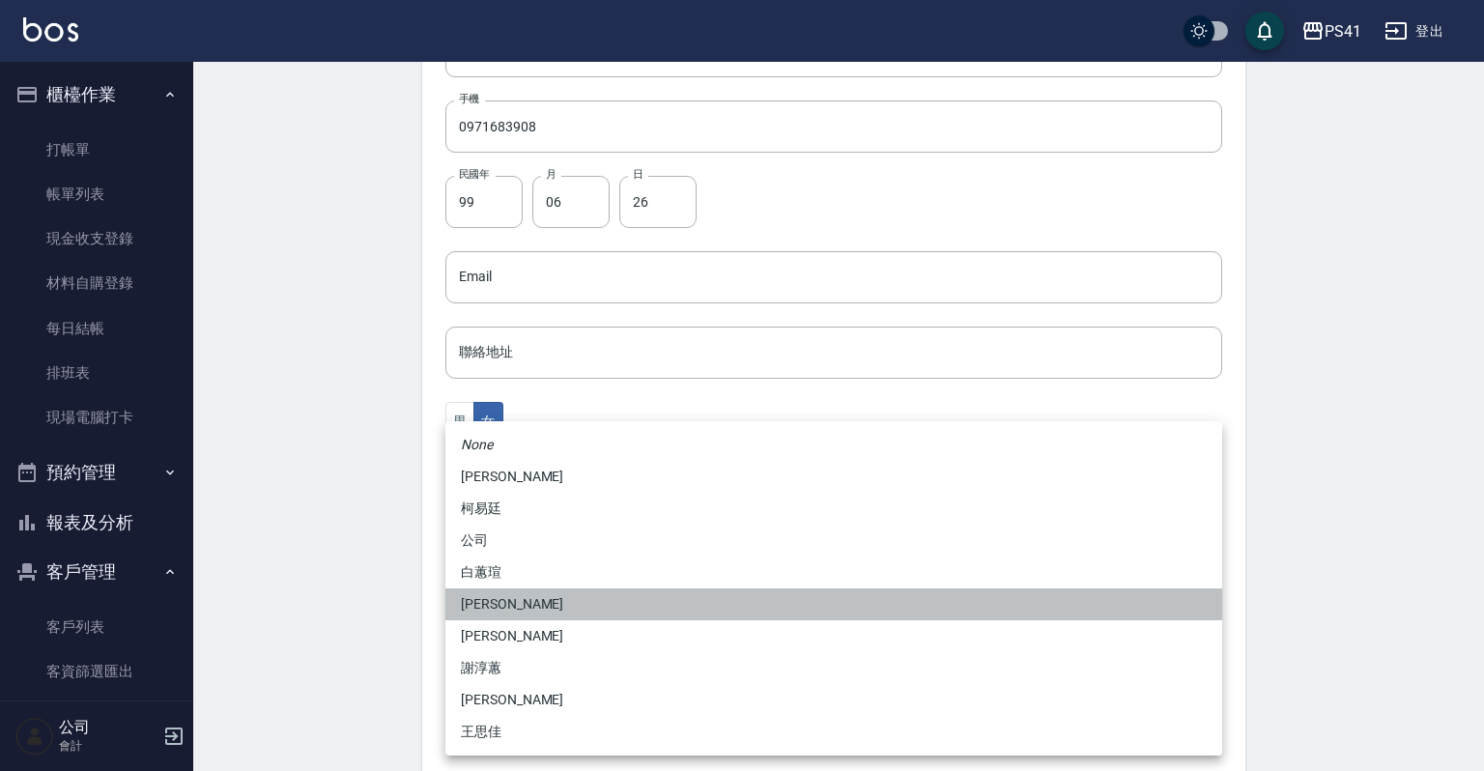
drag, startPoint x: 522, startPoint y: 597, endPoint x: 527, endPoint y: 585, distance: 13.5
click at [523, 597] on li "李欣容" at bounding box center [833, 604] width 777 height 32
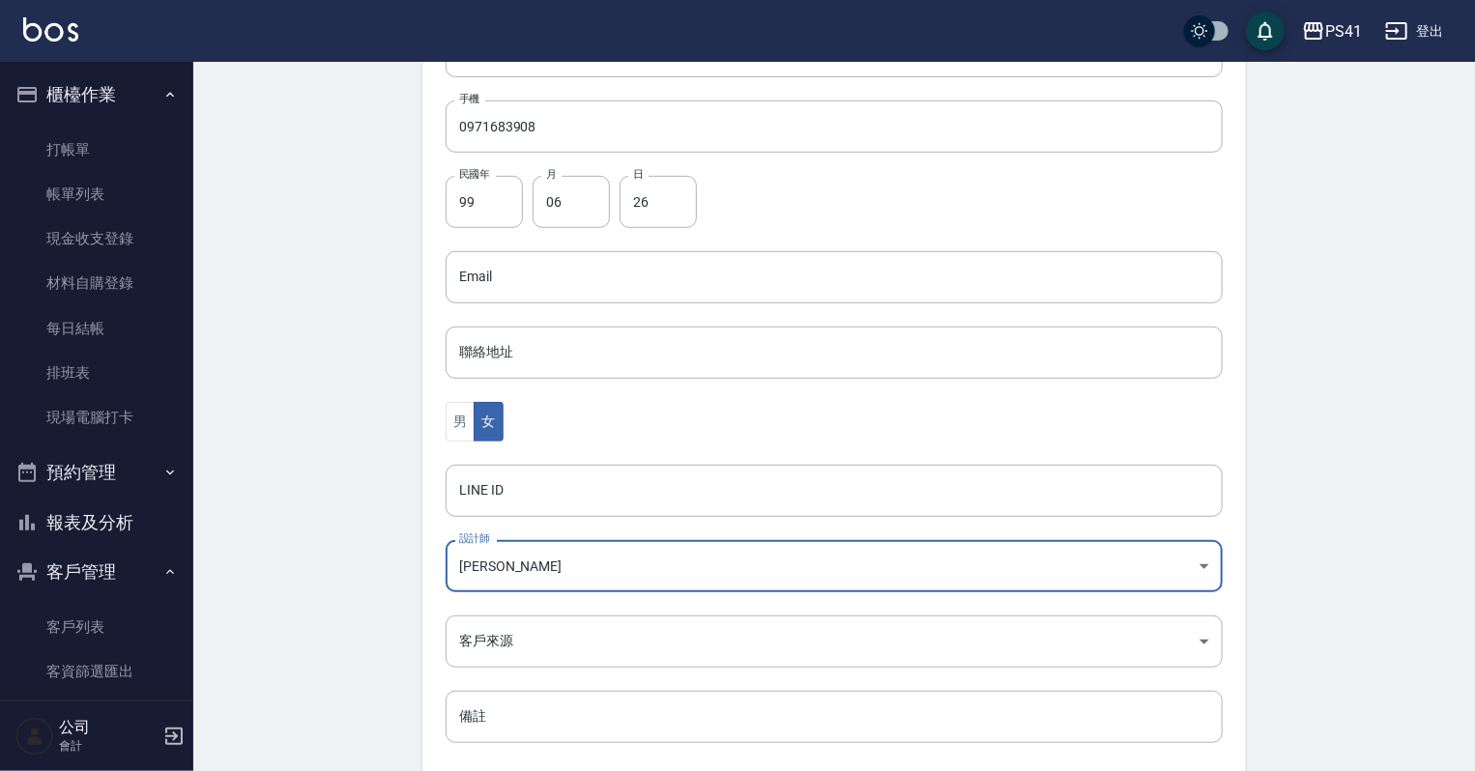
click at [527, 546] on body "PS41 登出 櫃檯作業 打帳單 帳單列表 現金收支登錄 材料自購登錄 每日結帳 排班表 現場電腦打卡 預約管理 預約管理 單日預約紀錄 單週預約紀錄 報表及…" at bounding box center [737, 242] width 1475 height 1258
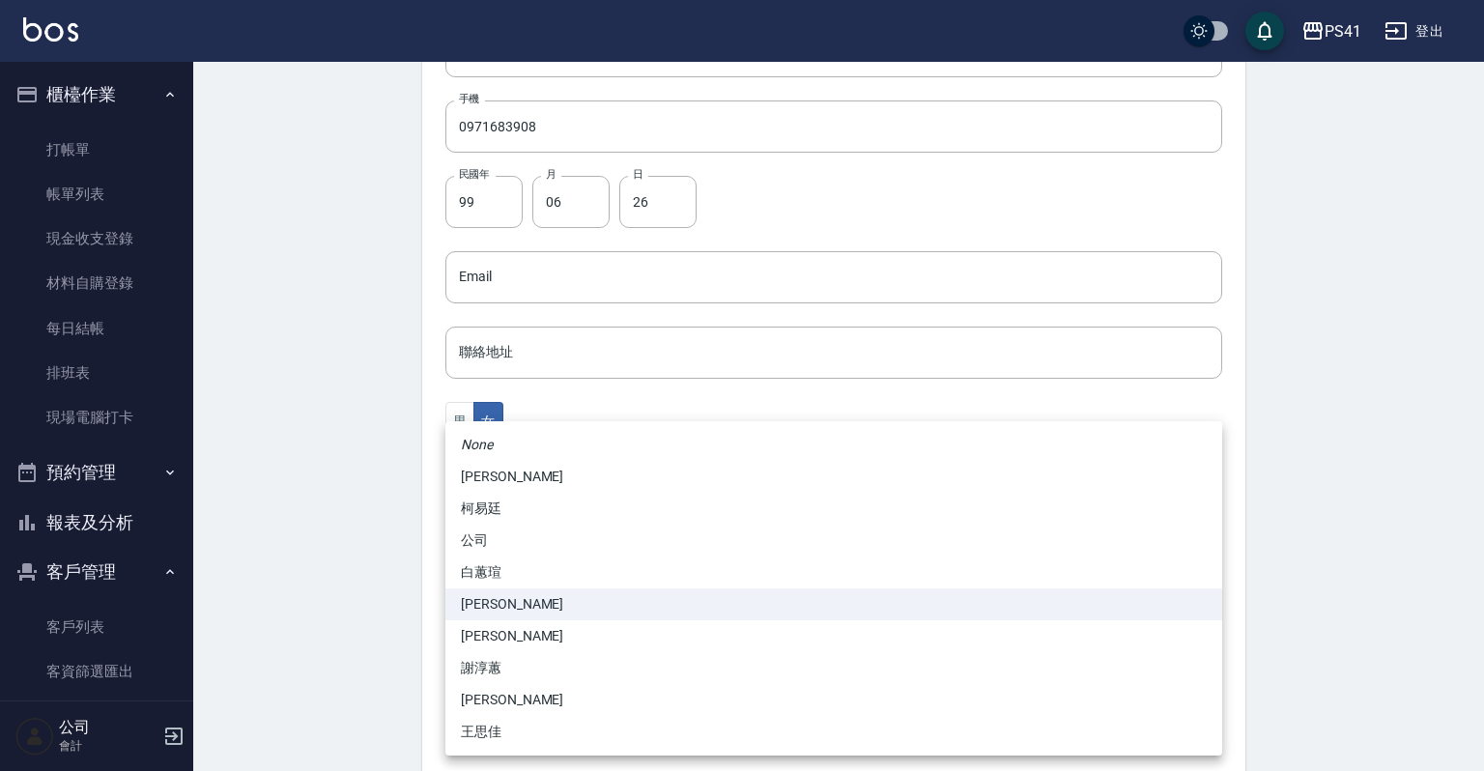
click at [535, 560] on li "白蕙瑄" at bounding box center [833, 573] width 777 height 32
type input "ddc07e2a-9c46-438a-ae12-131b47584ec9"
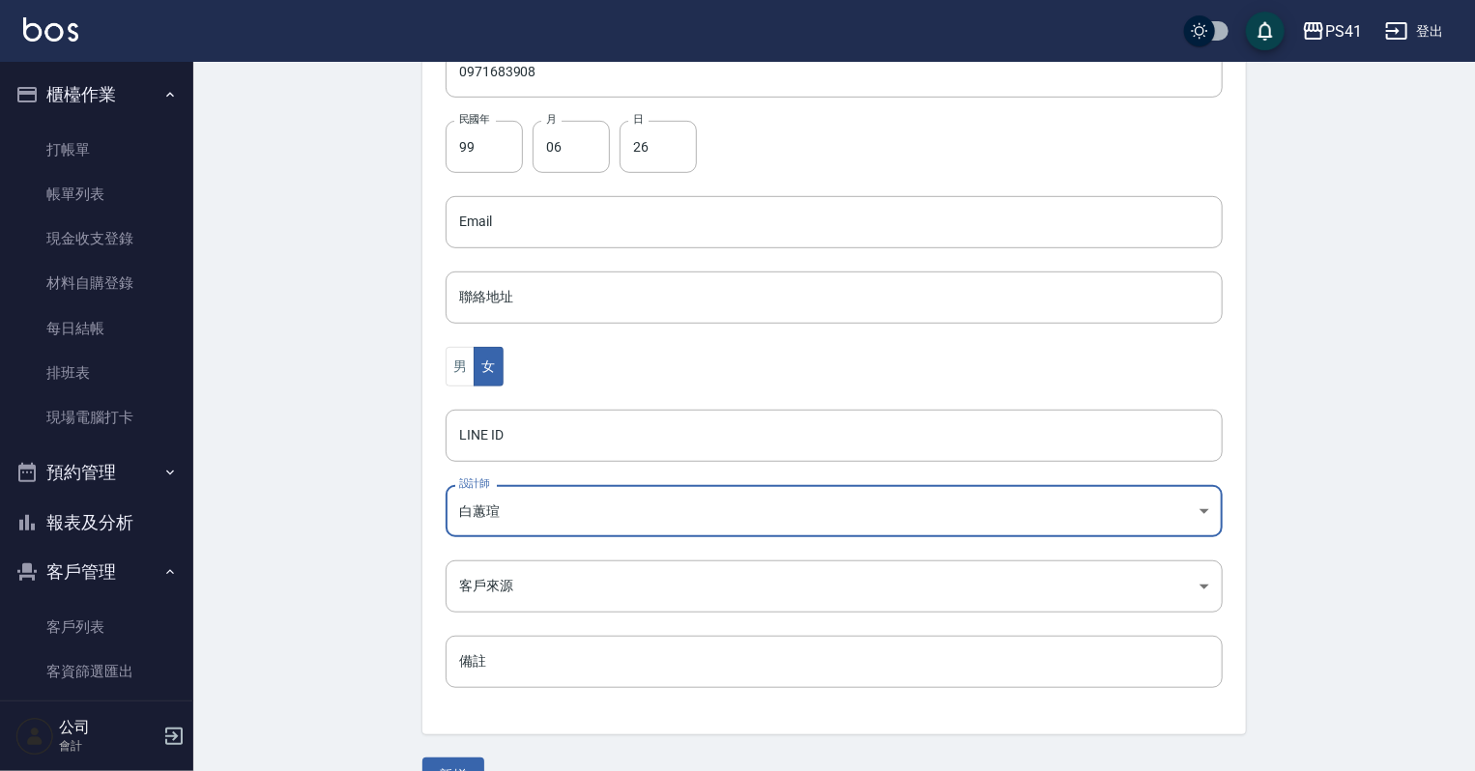
scroll to position [486, 0]
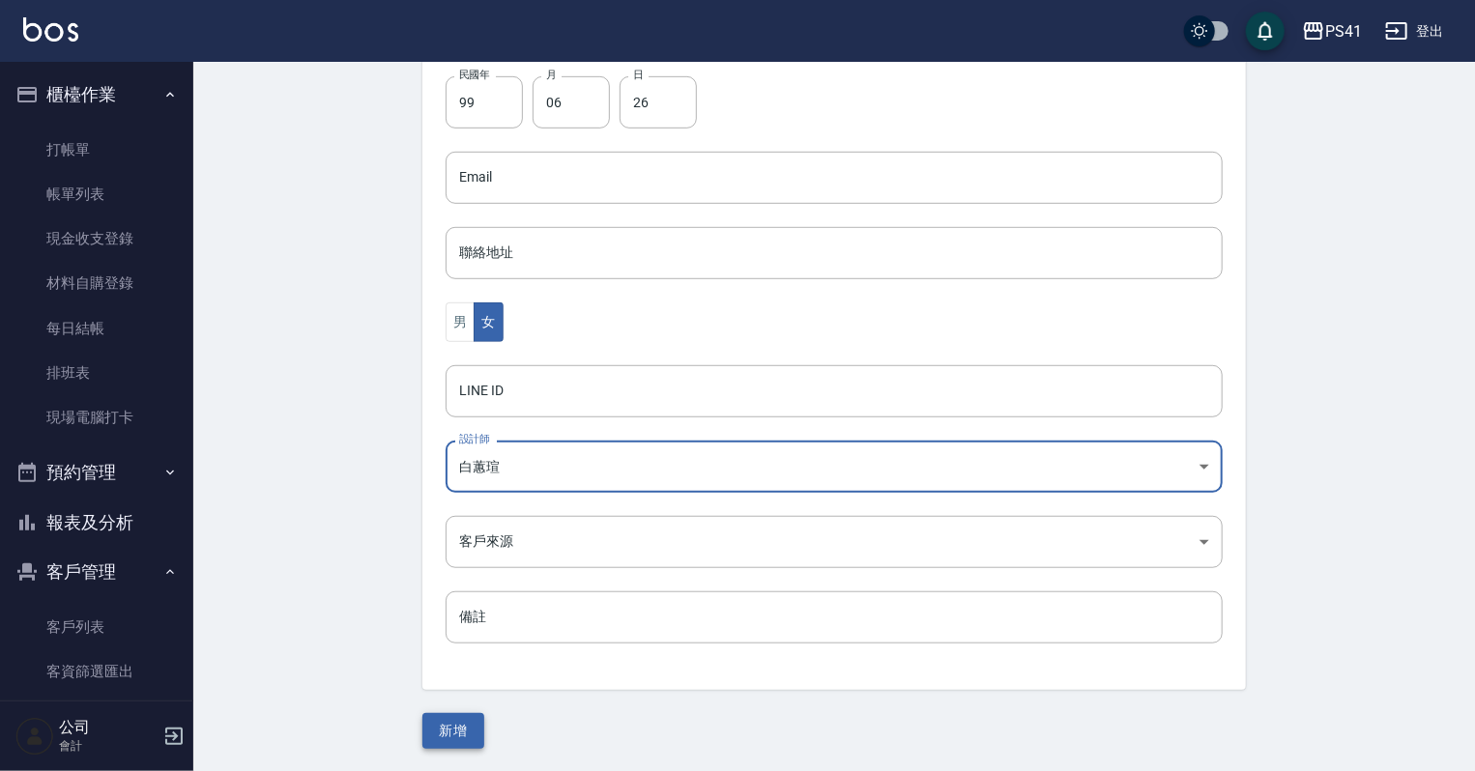
drag, startPoint x: 468, startPoint y: 748, endPoint x: 464, endPoint y: 731, distance: 16.9
click at [466, 734] on div "Create Customer 新增客戶 一般資訊 最新顧客編號: 1537 新增 代號 4013 ​ 代號 姓名 吳沛彤 姓名 暱稱 暱稱 手機 09716…" at bounding box center [833, 174] width 1281 height 1196
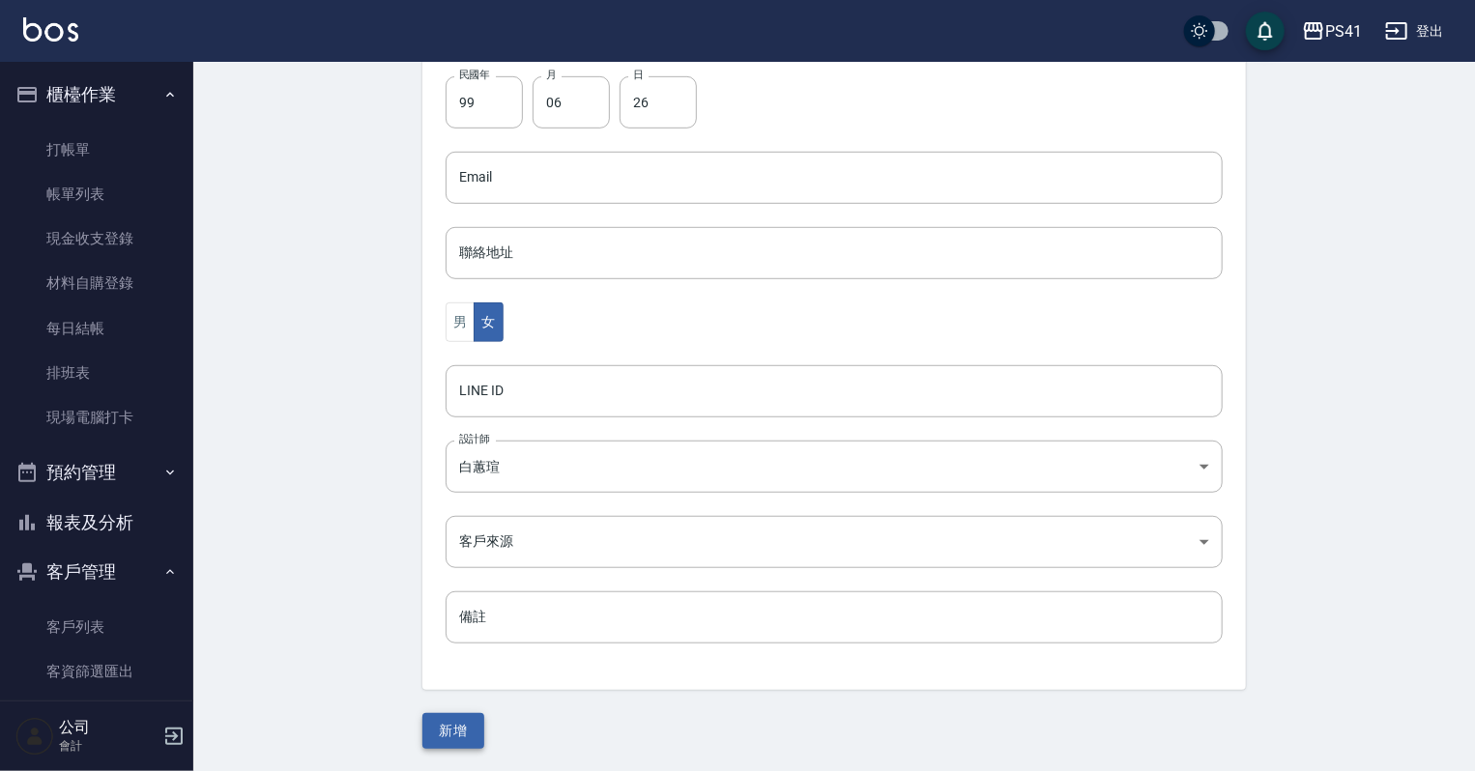
click at [462, 730] on button "新增" at bounding box center [453, 731] width 62 height 36
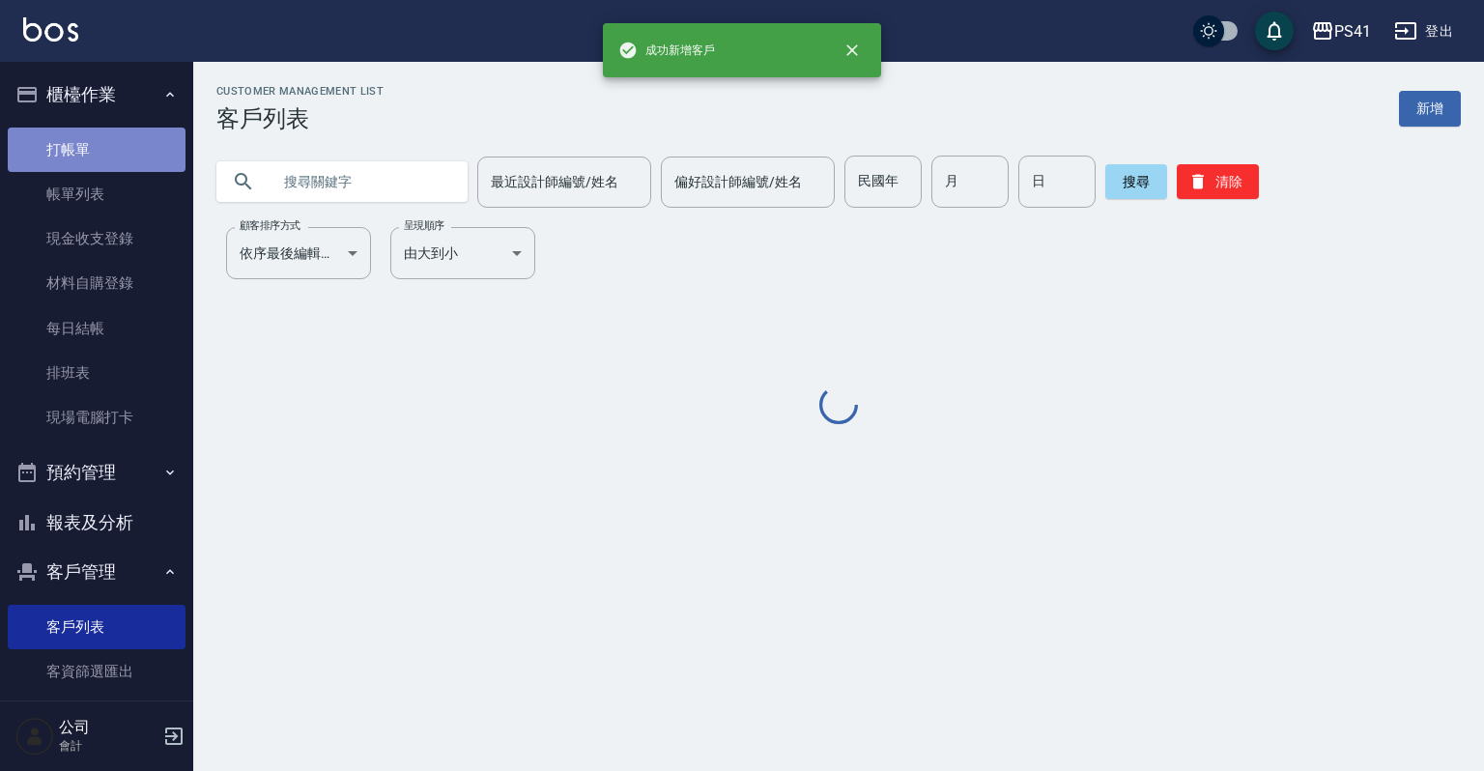
click at [136, 141] on link "打帳單" at bounding box center [97, 150] width 178 height 44
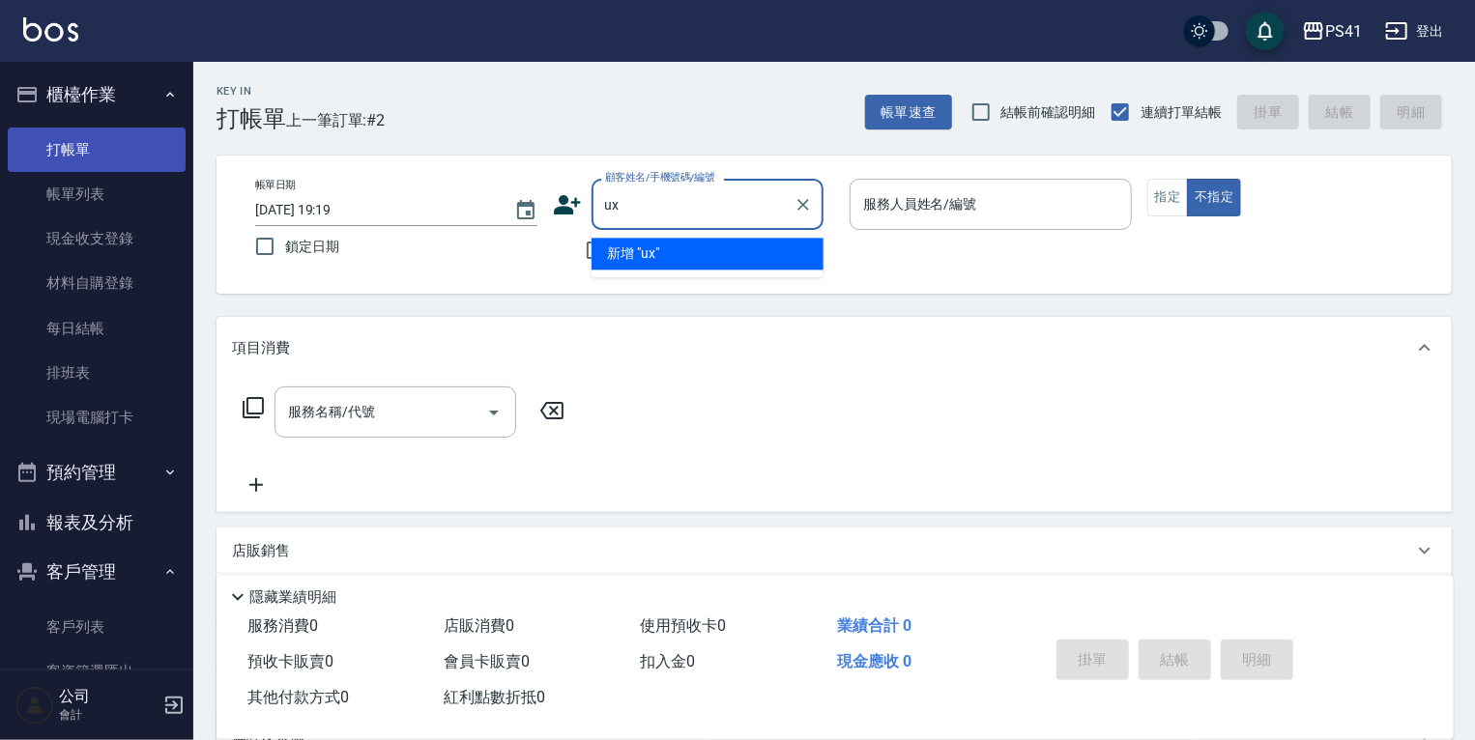
type input "u"
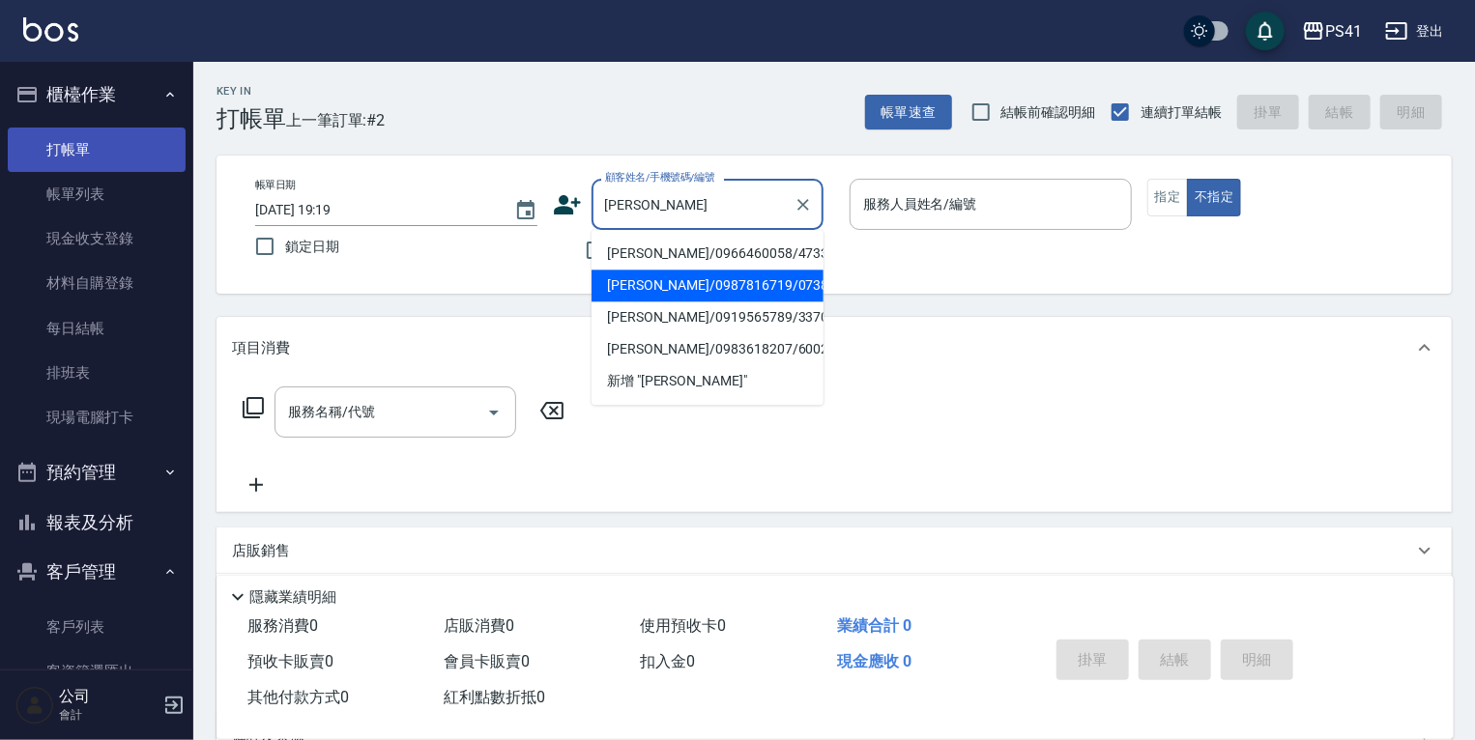
type input "林卉喬/0987816719/0738"
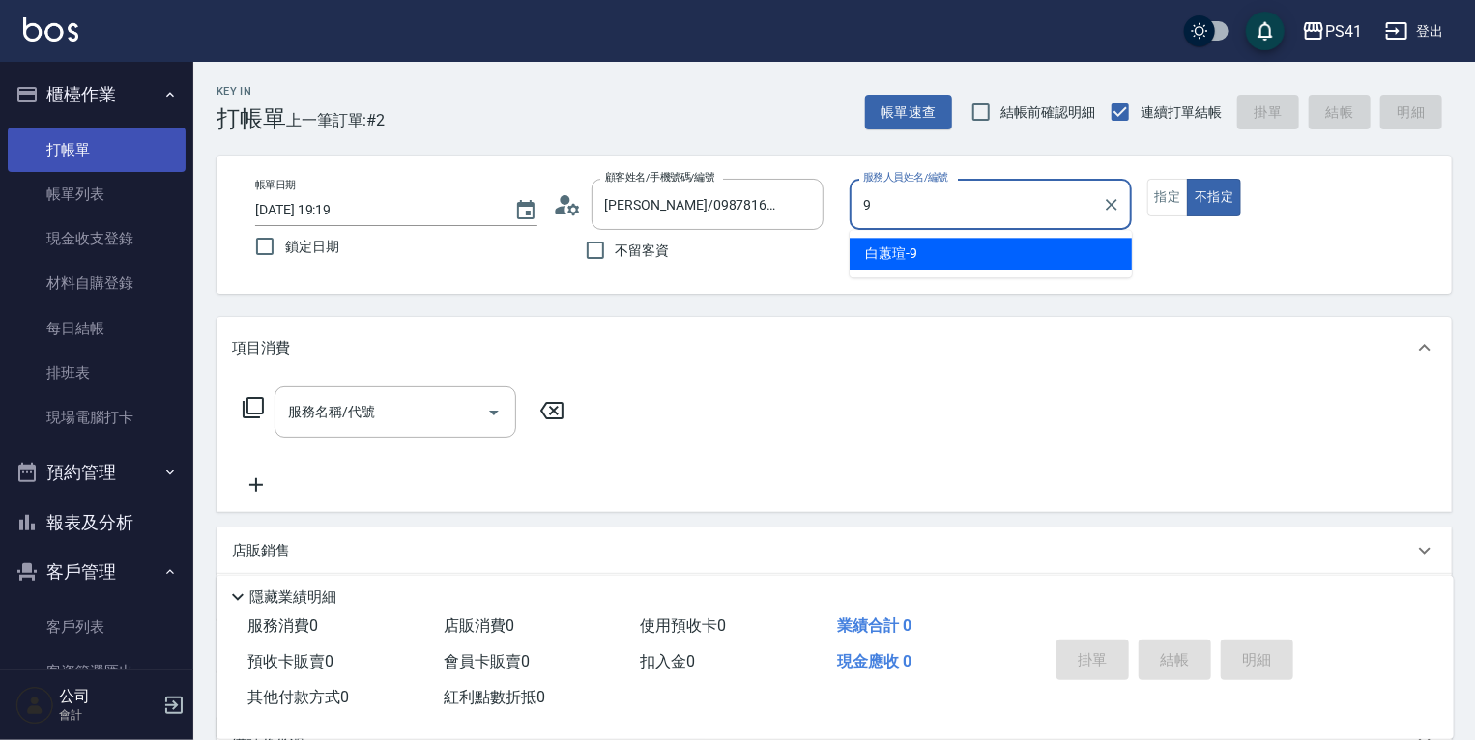
type input "白蕙瑄-9"
type button "false"
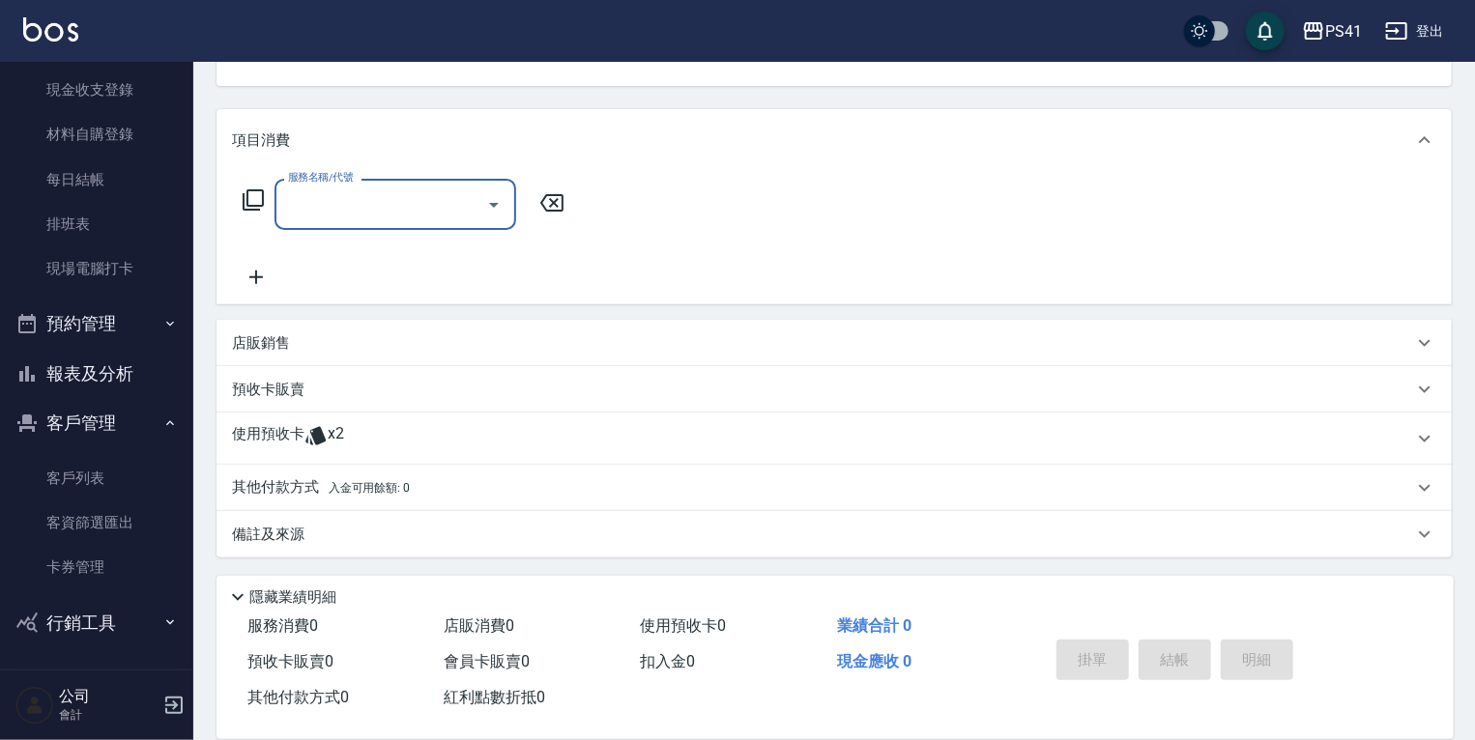
scroll to position [209, 0]
click at [368, 427] on div "使用預收卡 x2" at bounding box center [822, 437] width 1181 height 29
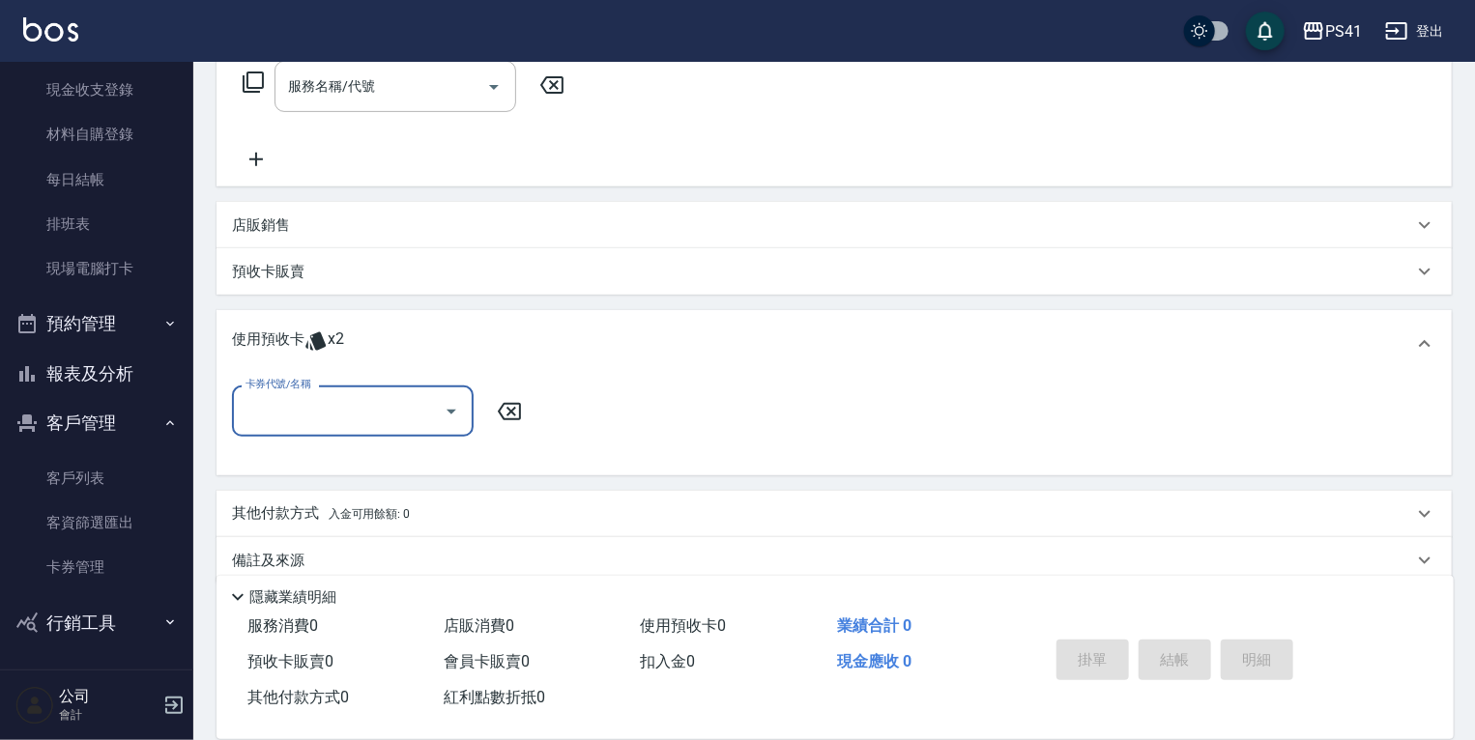
scroll to position [0, 0]
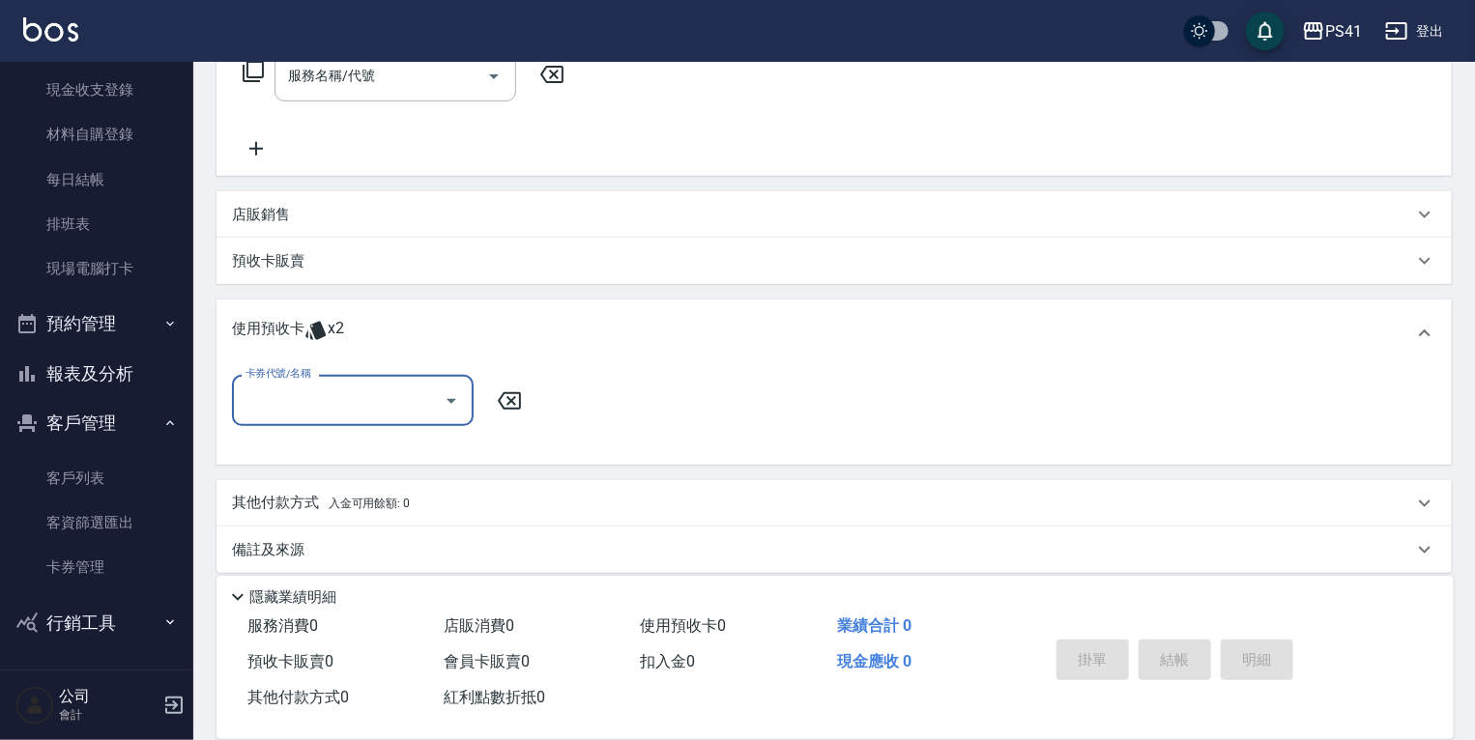
click at [370, 408] on input "卡券代號/名稱" at bounding box center [338, 401] width 195 height 34
drag, startPoint x: 378, startPoint y: 448, endPoint x: 545, endPoint y: 429, distance: 168.3
click at [389, 448] on div "高蛋白包套4次4500 剩餘2張" at bounding box center [353, 450] width 242 height 32
type input "高蛋白包套4次4500"
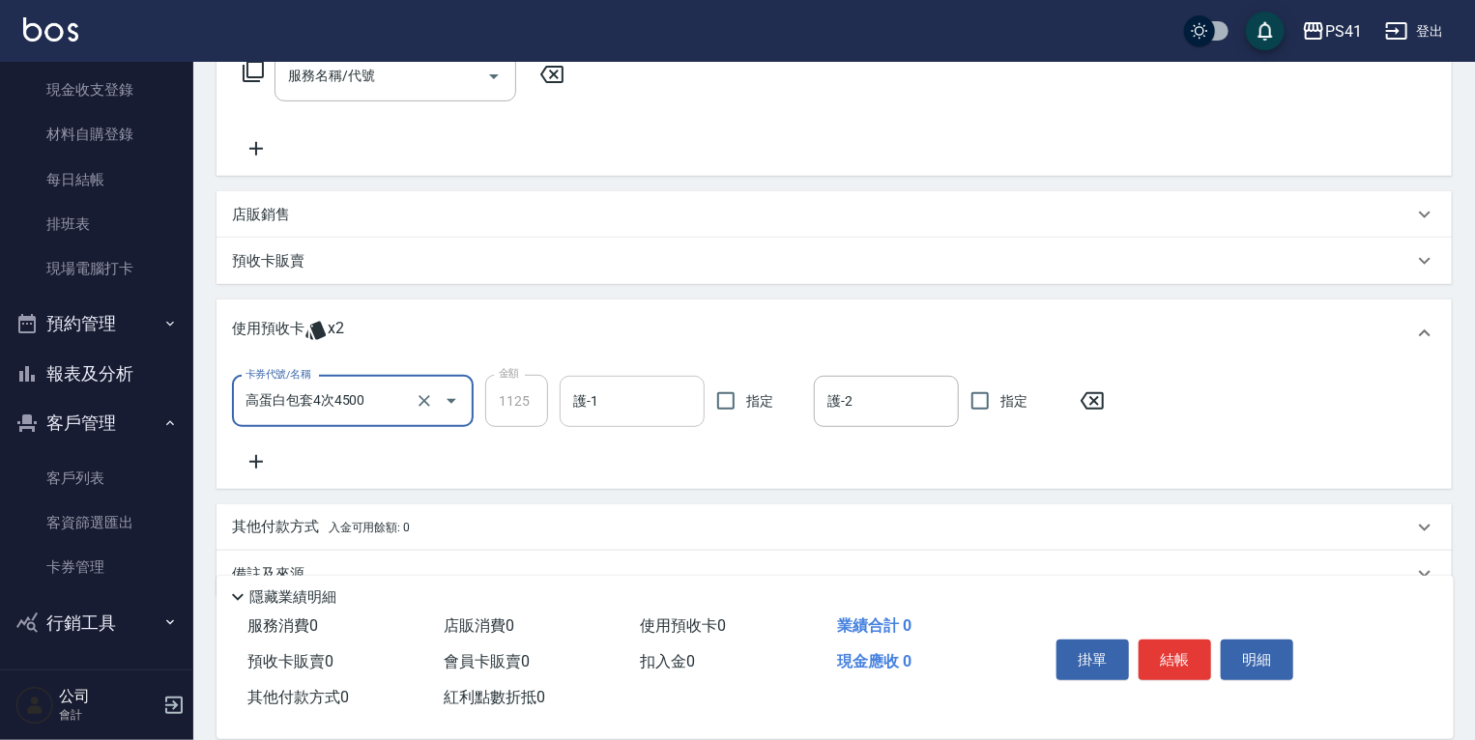
click at [595, 409] on input "護-1" at bounding box center [632, 402] width 128 height 34
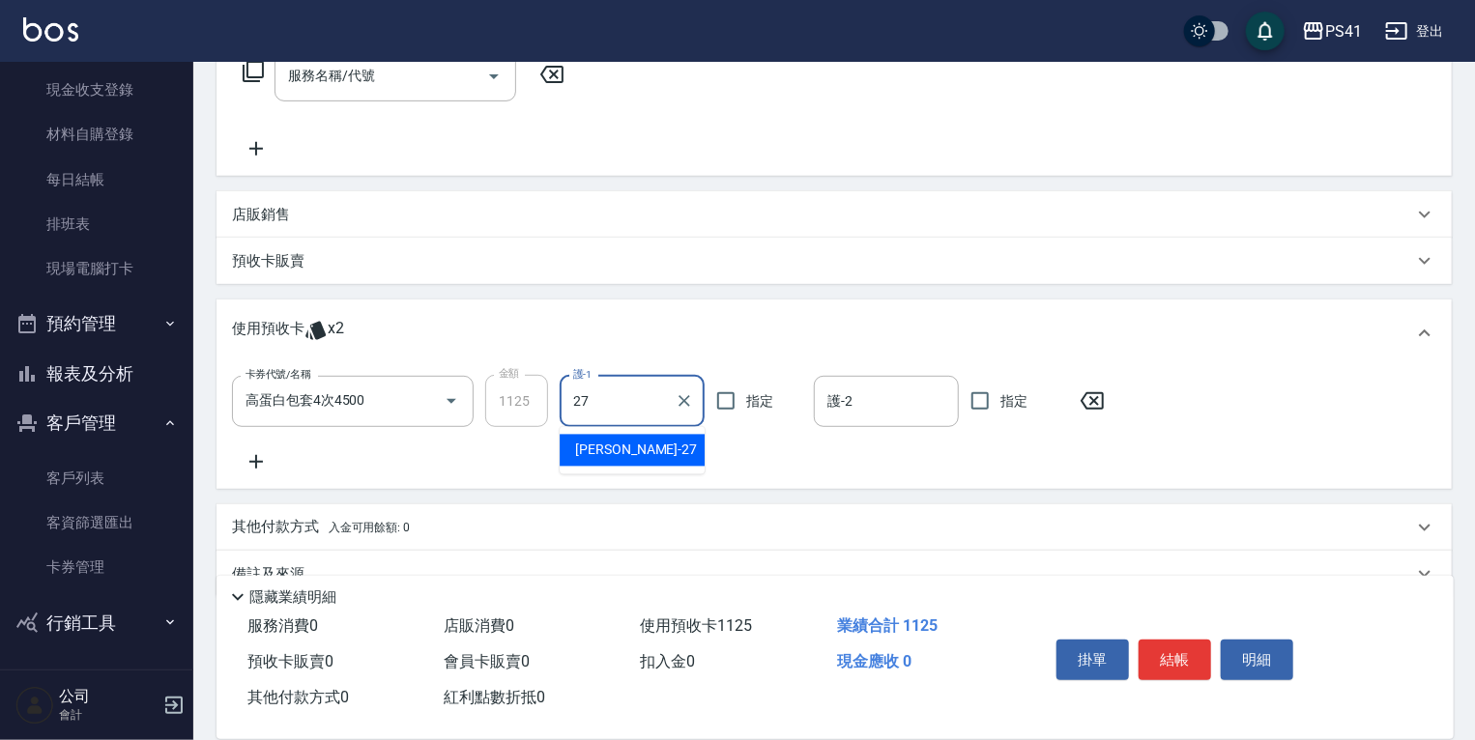
type input "佳佳-27"
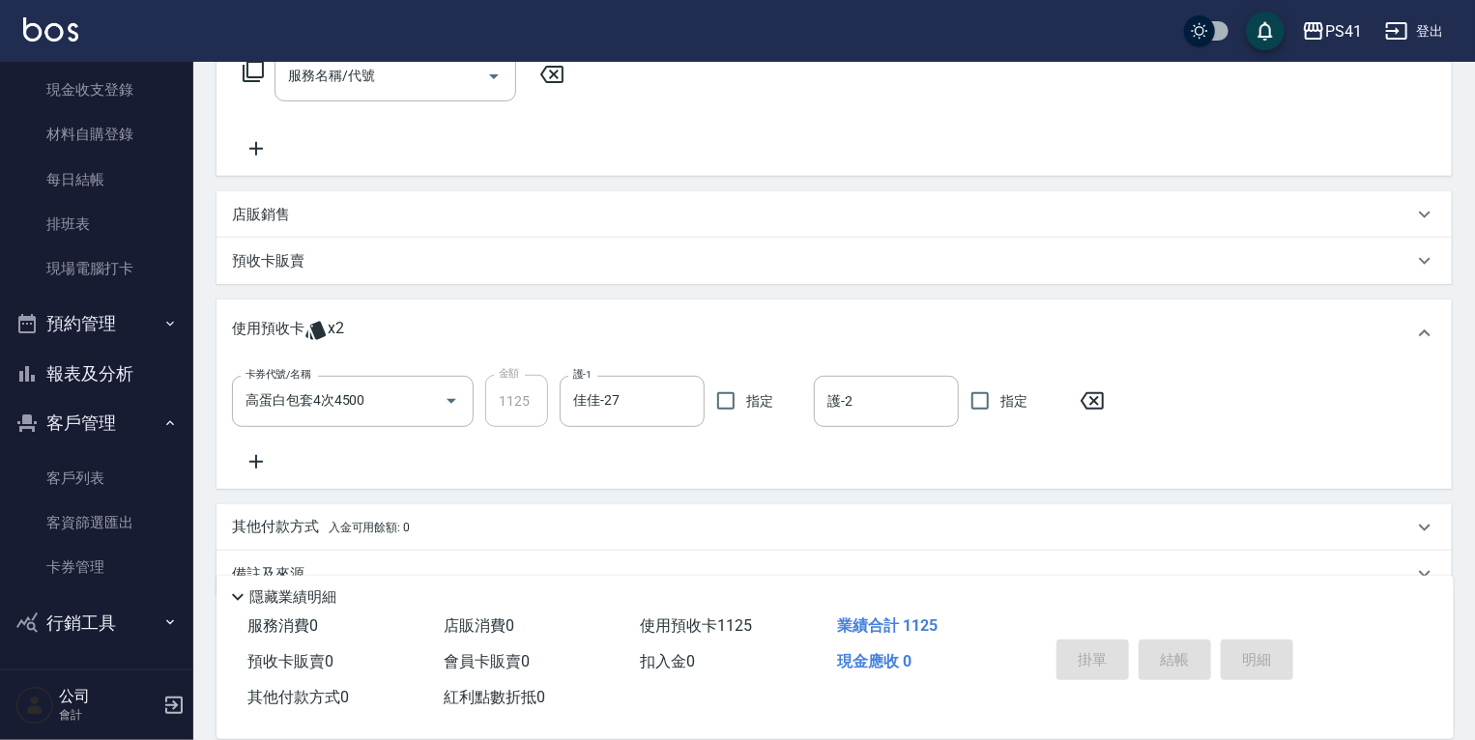
type input "2025/08/23 19:20"
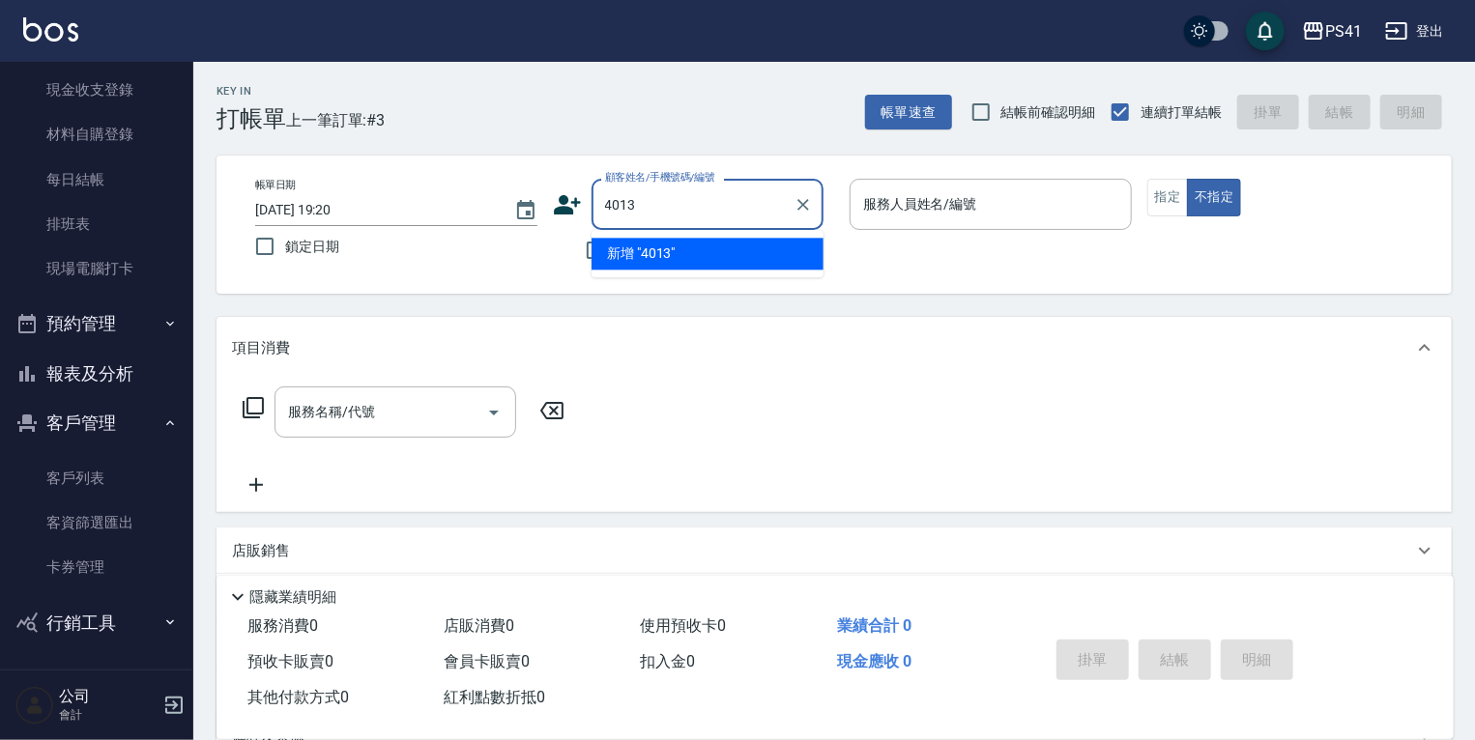
type input "4013"
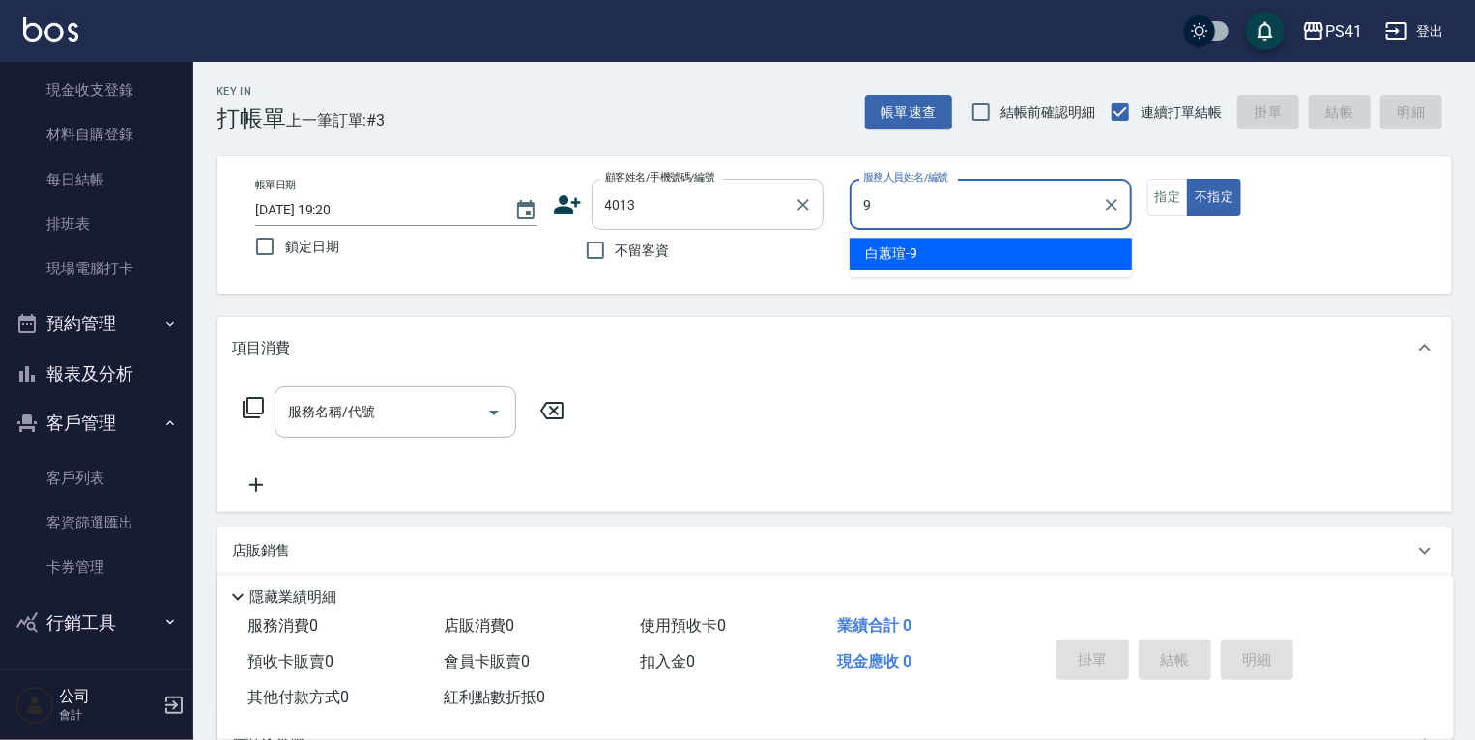
type input "白蕙瑄-9"
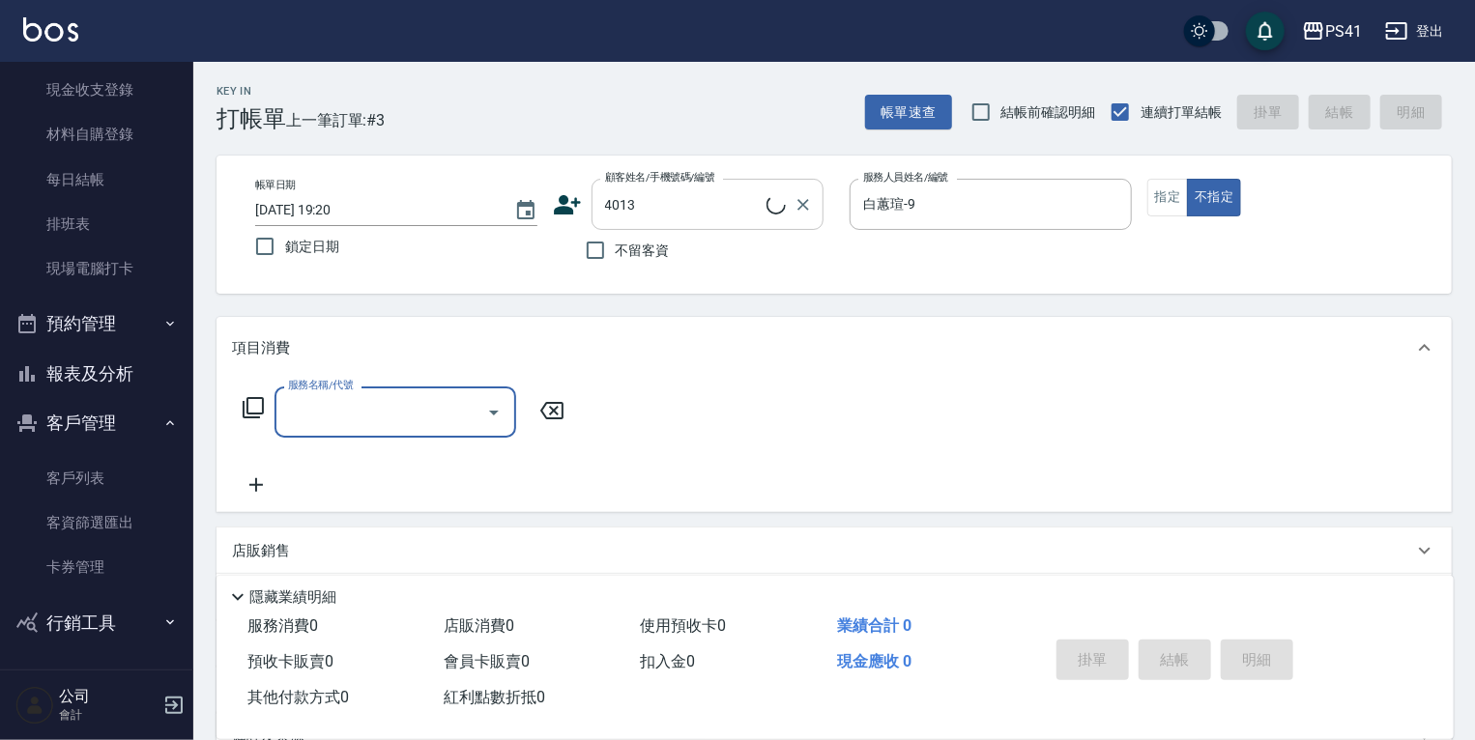
type input "吳沛彤/0971683908/4013"
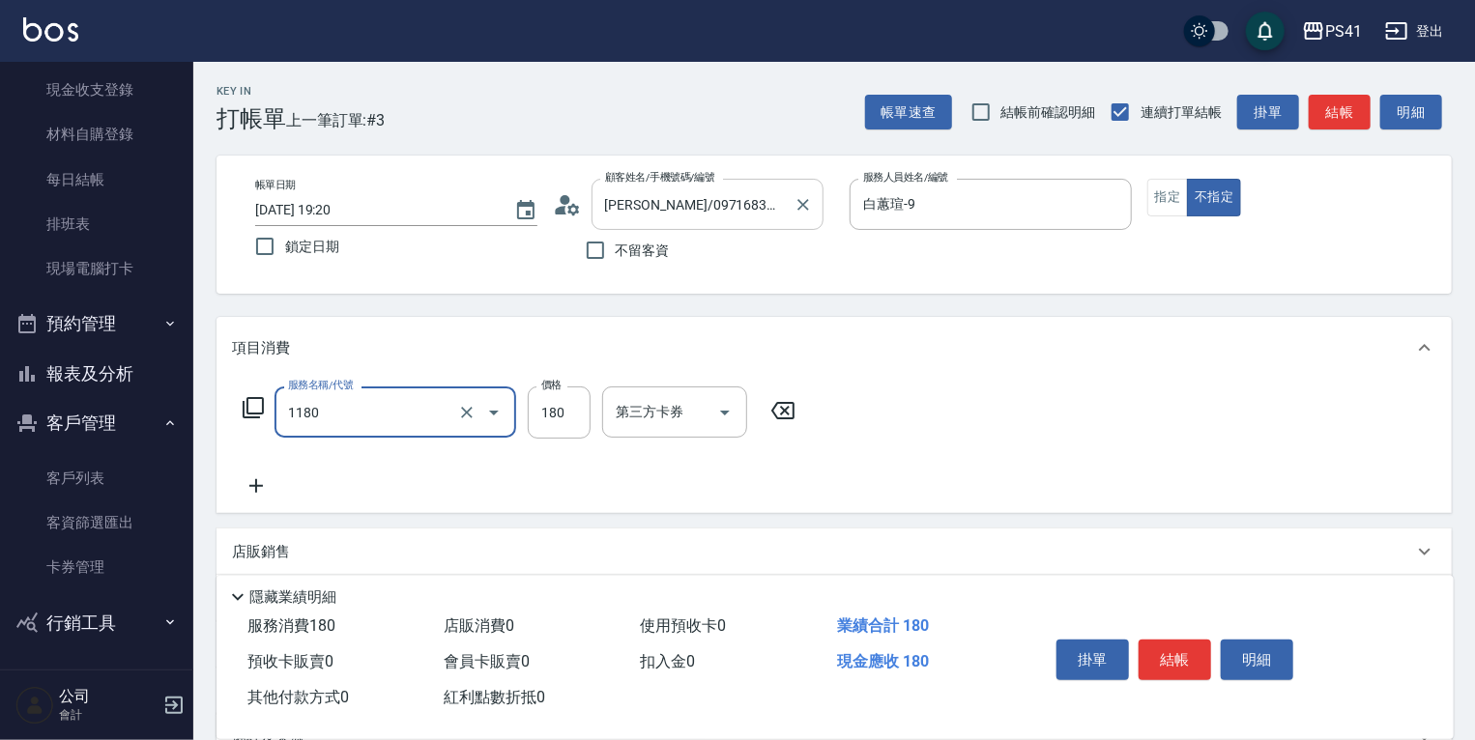
type input "洗髮(洗+剪不指定活動)(1180)"
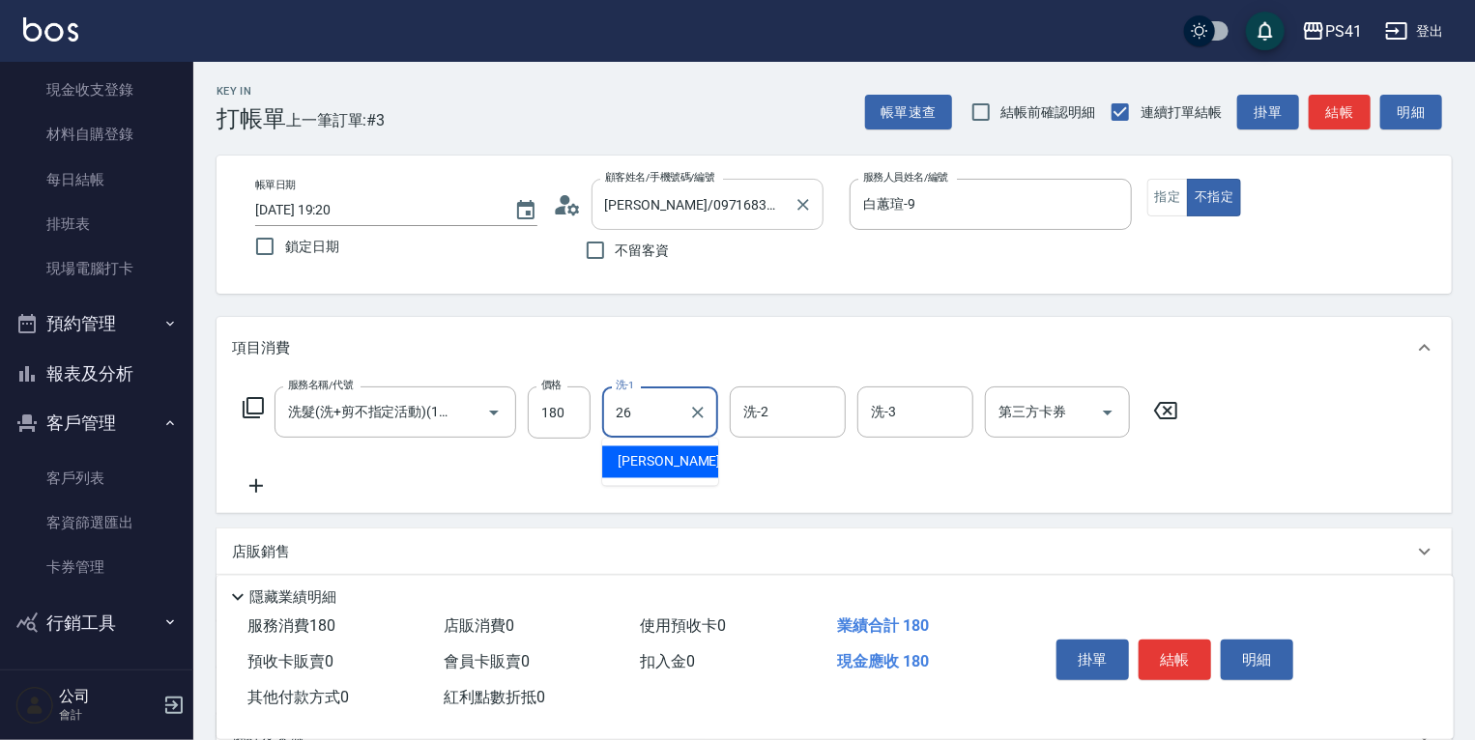
type input "溫佳惇-26"
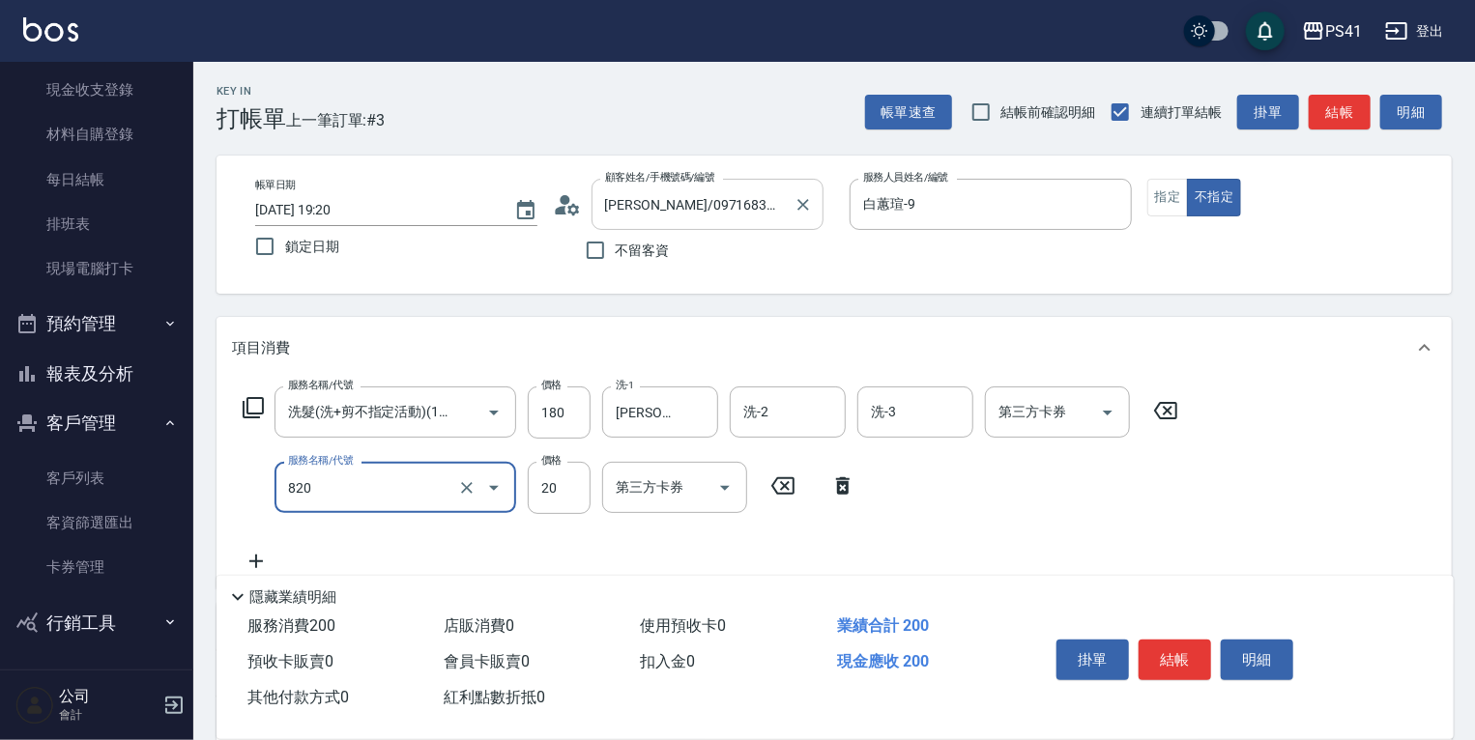
type input "潤絲(820)"
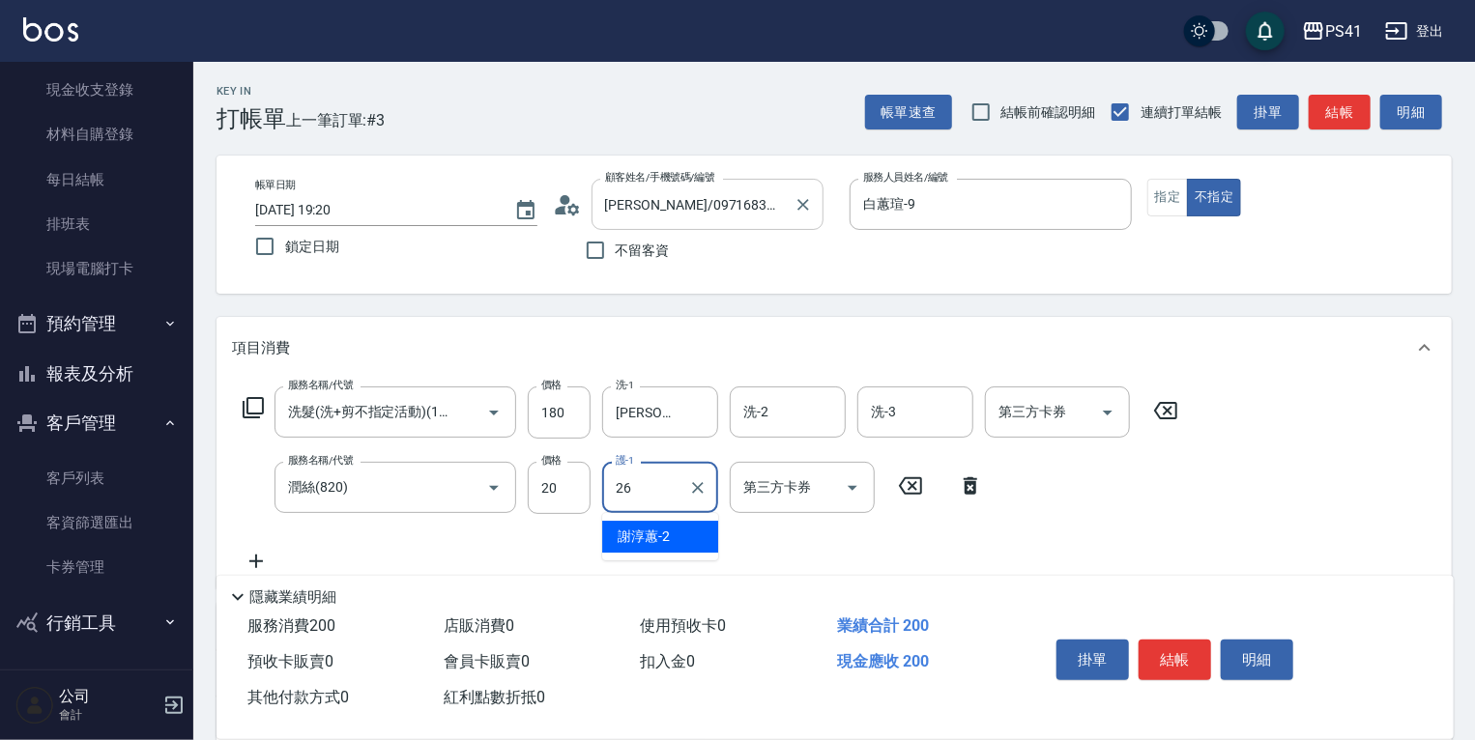
type input "溫佳惇-26"
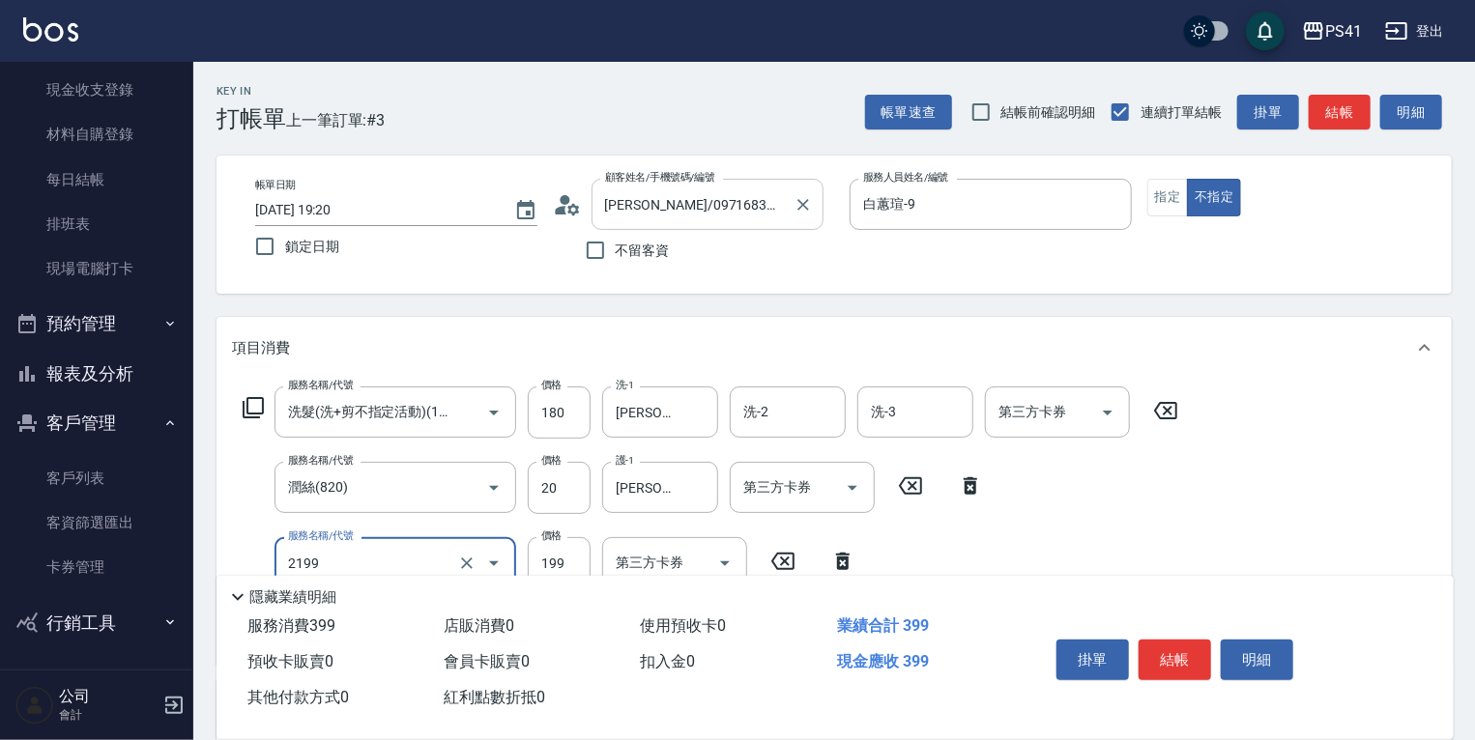
type input "不指定剪髮活動(2199)"
click at [1156, 200] on button "指定" at bounding box center [1168, 198] width 42 height 38
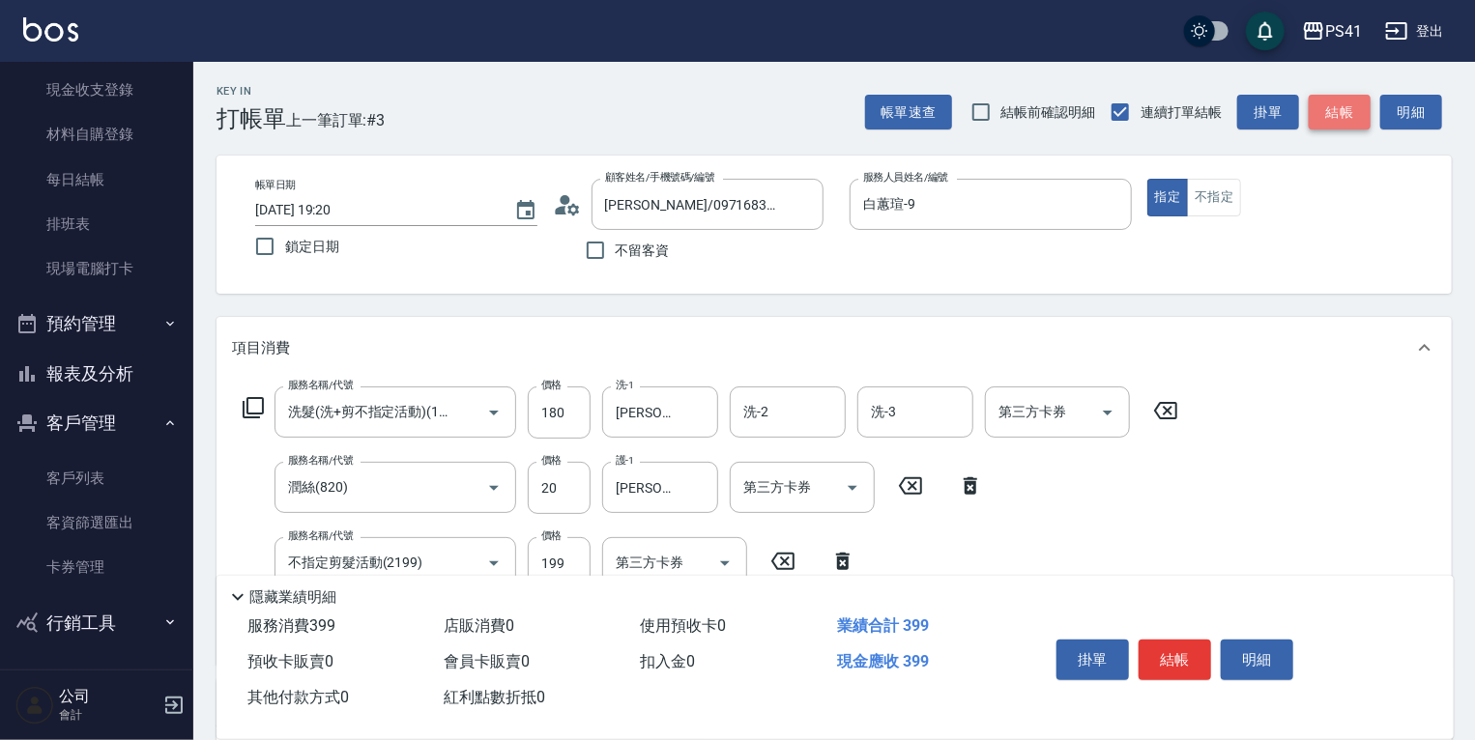
click at [1324, 108] on button "結帳" at bounding box center [1339, 113] width 62 height 36
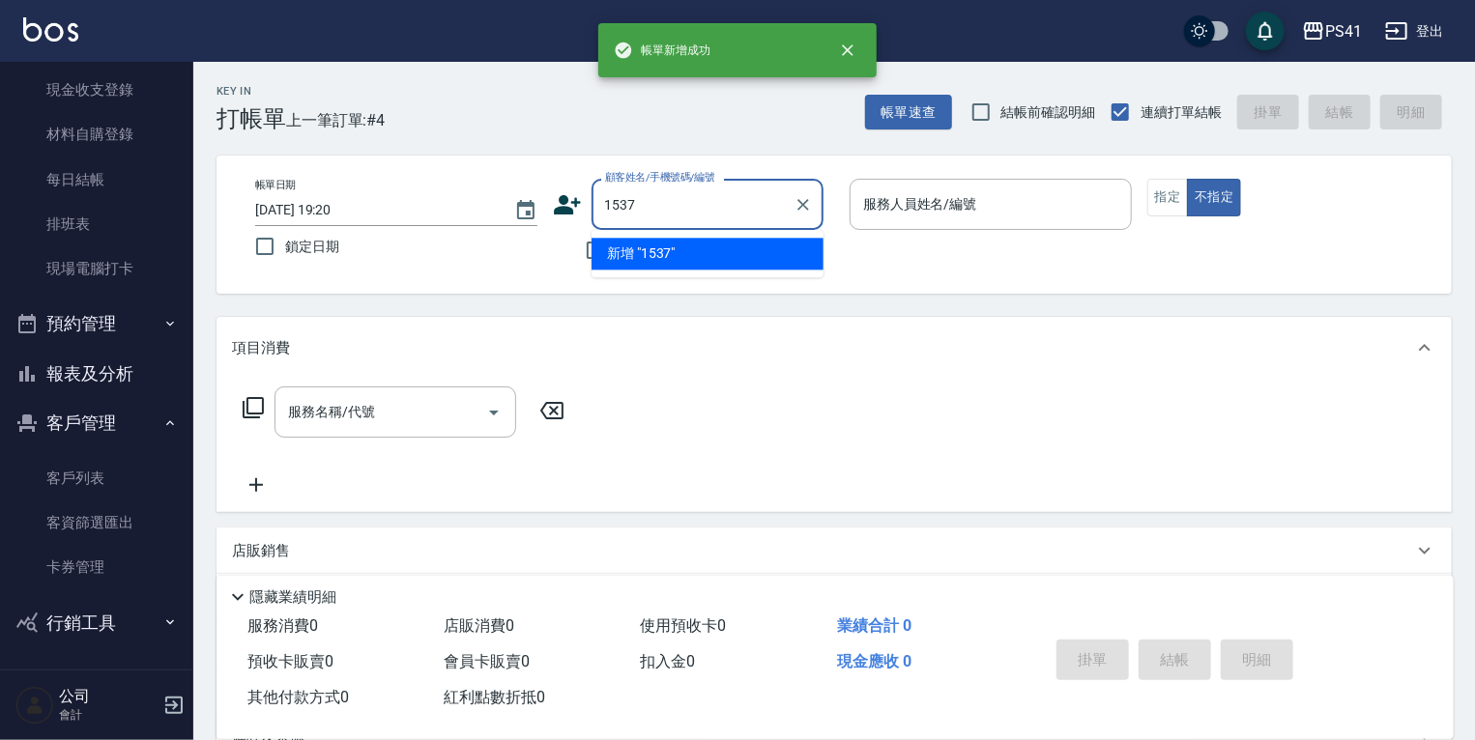
type input "1537"
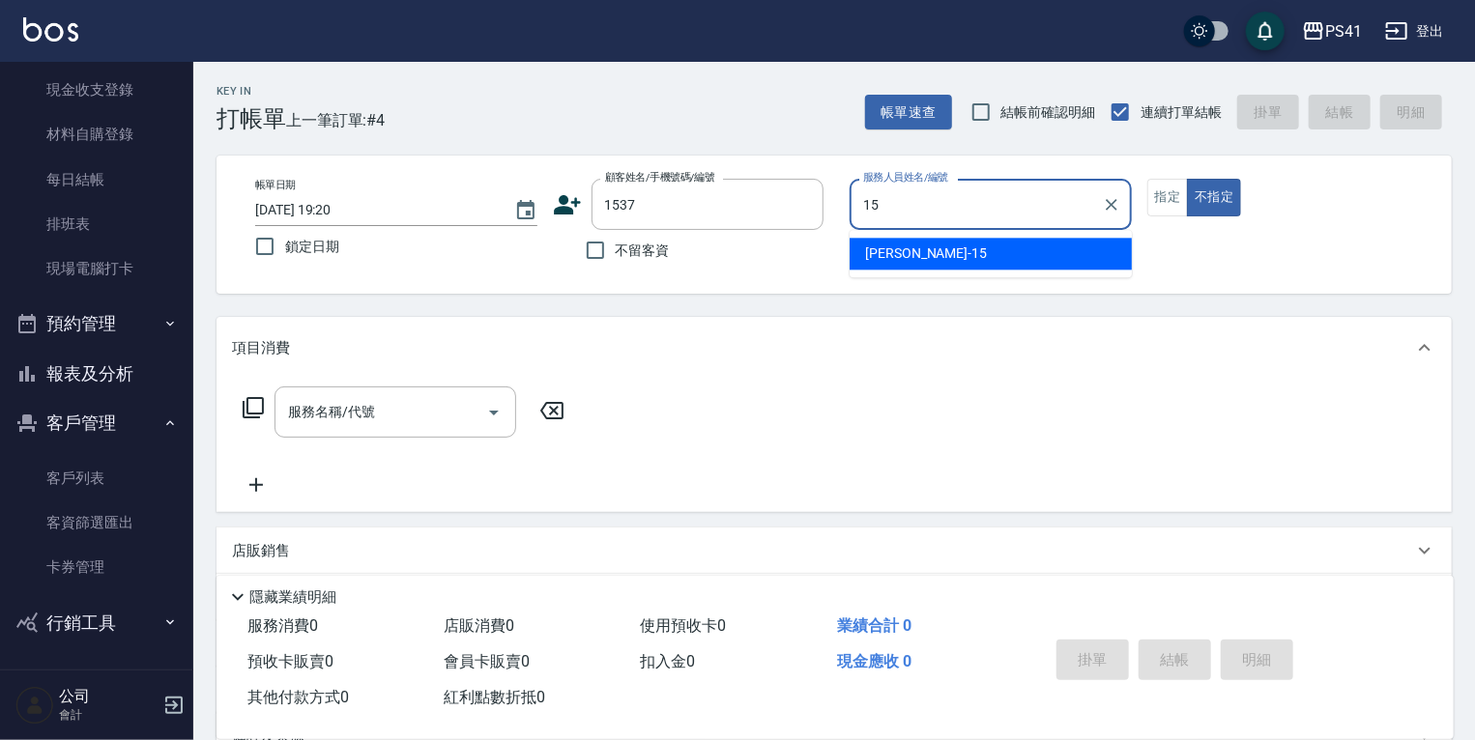
type input "李靜芳-15"
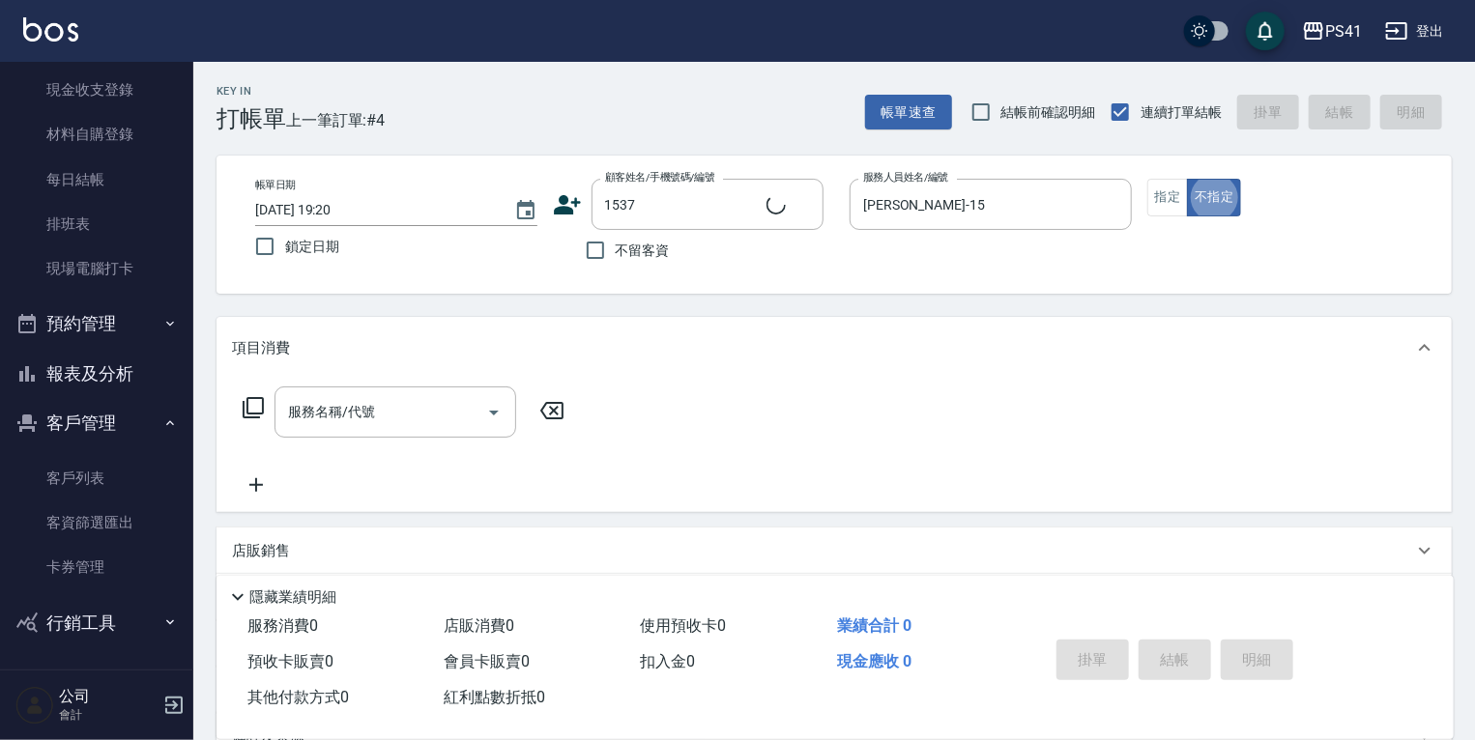
type input "唐偉宸/0981664429/1537"
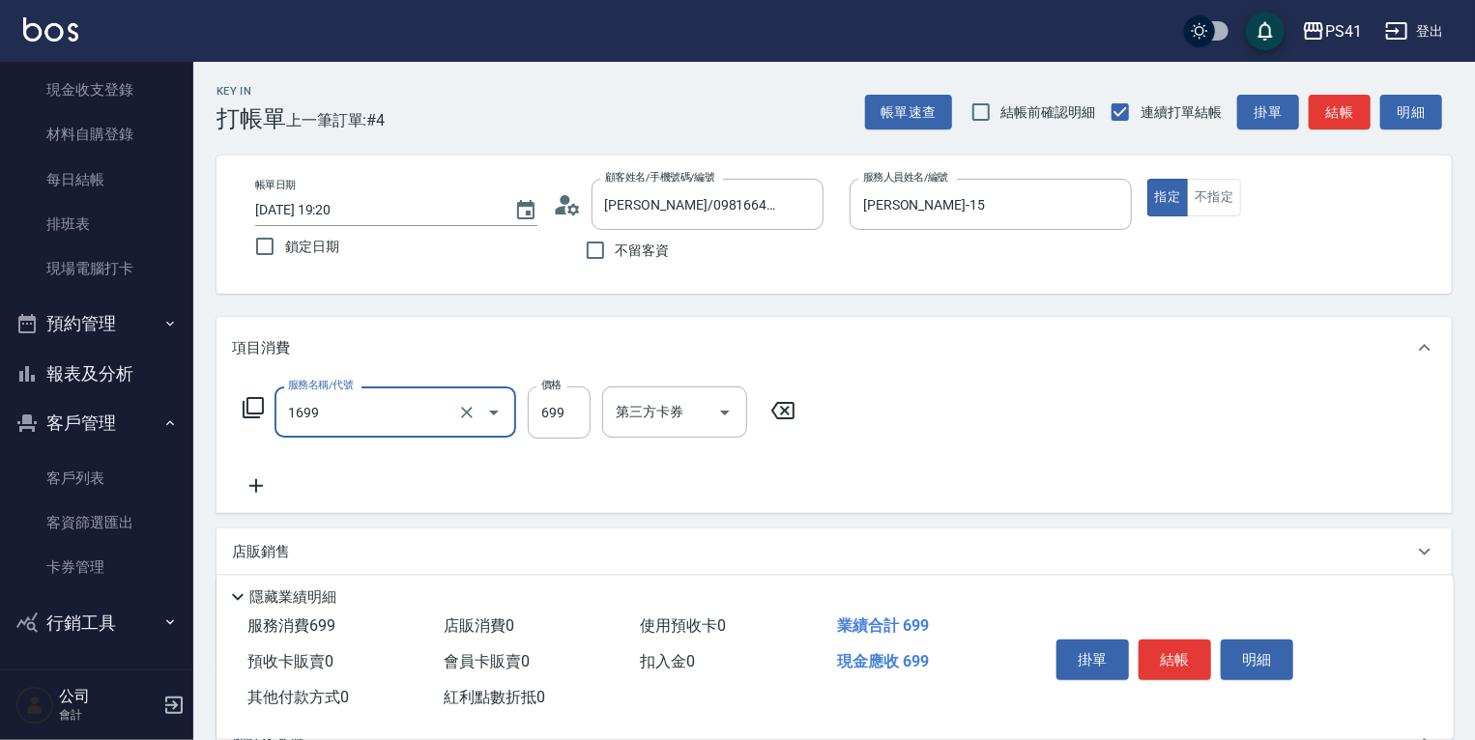
type input "純粹植淨控油SPA洗髮699(1699)"
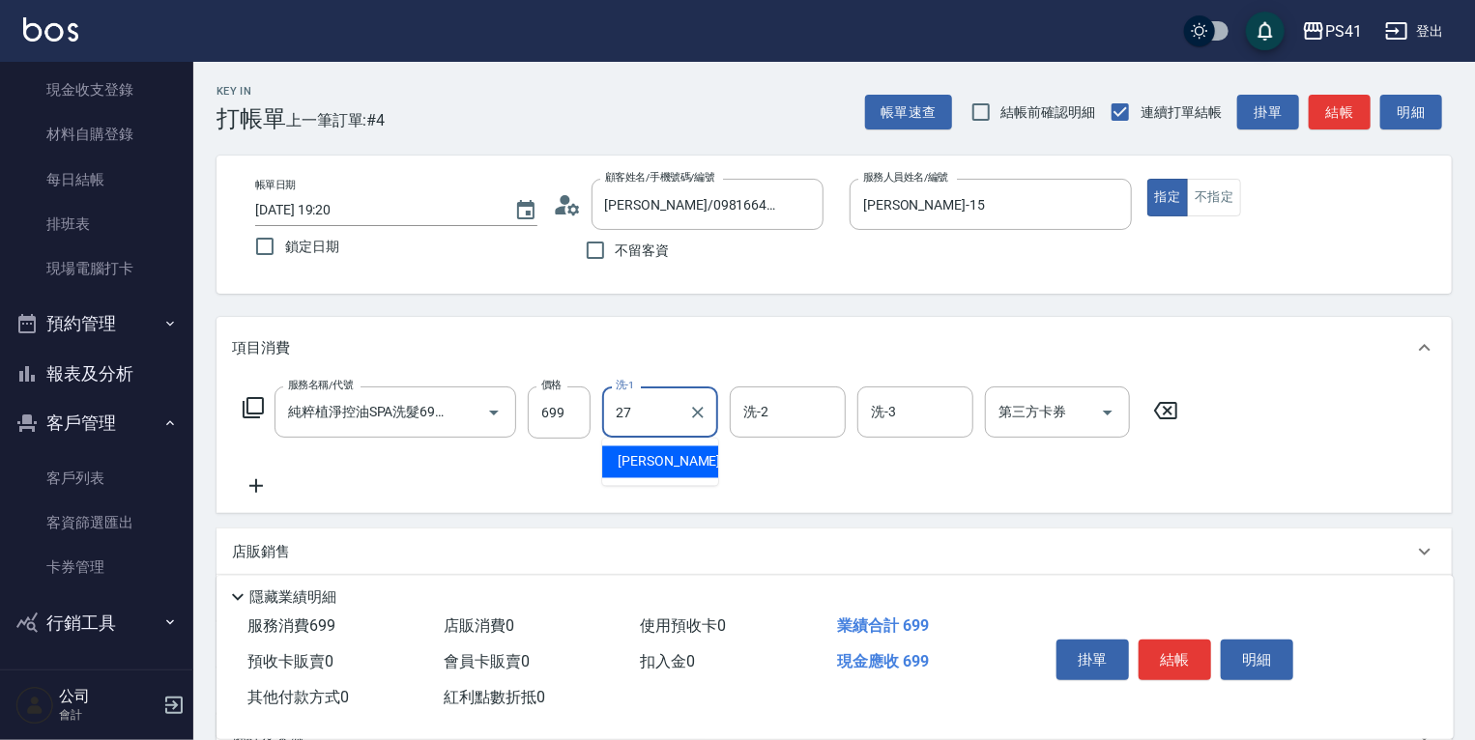
type input "佳佳-27"
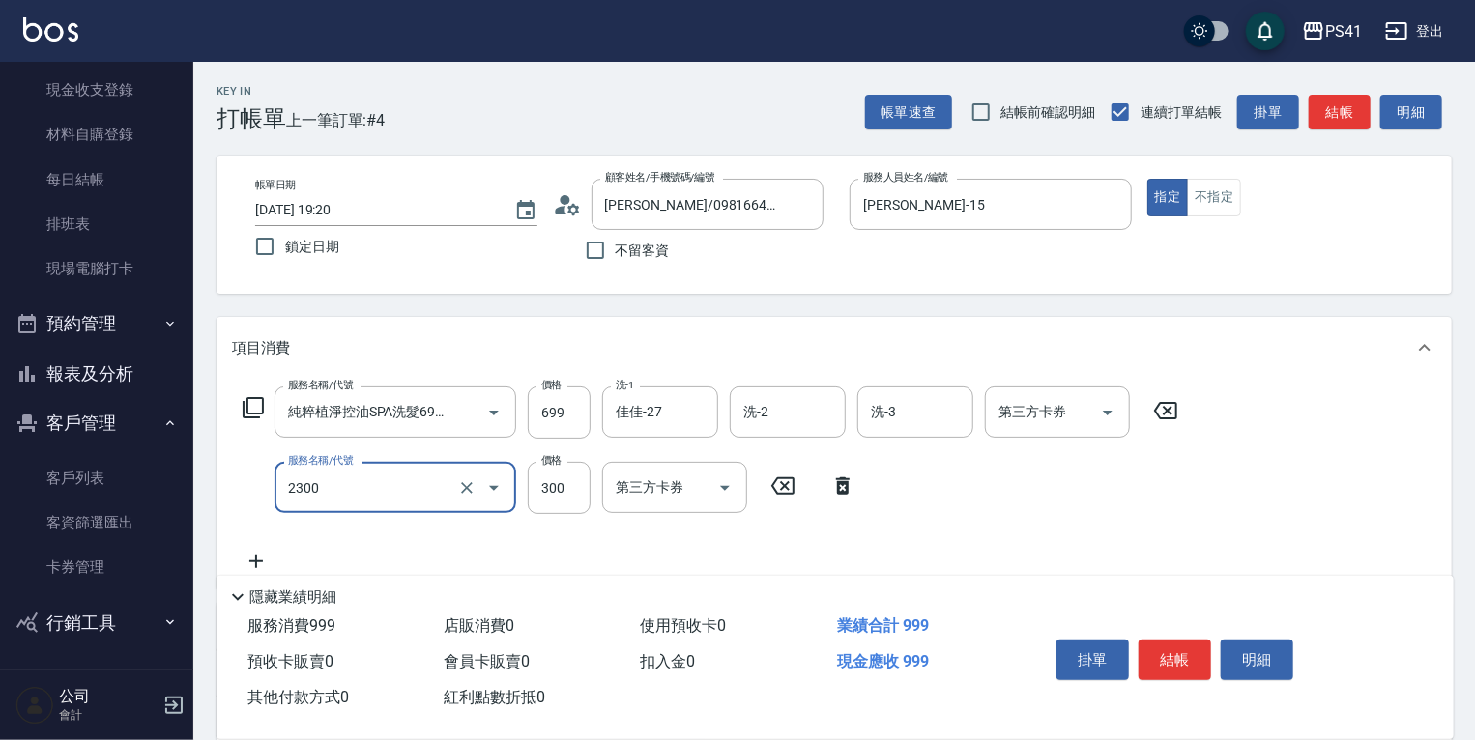
type input "剪髮(2300)"
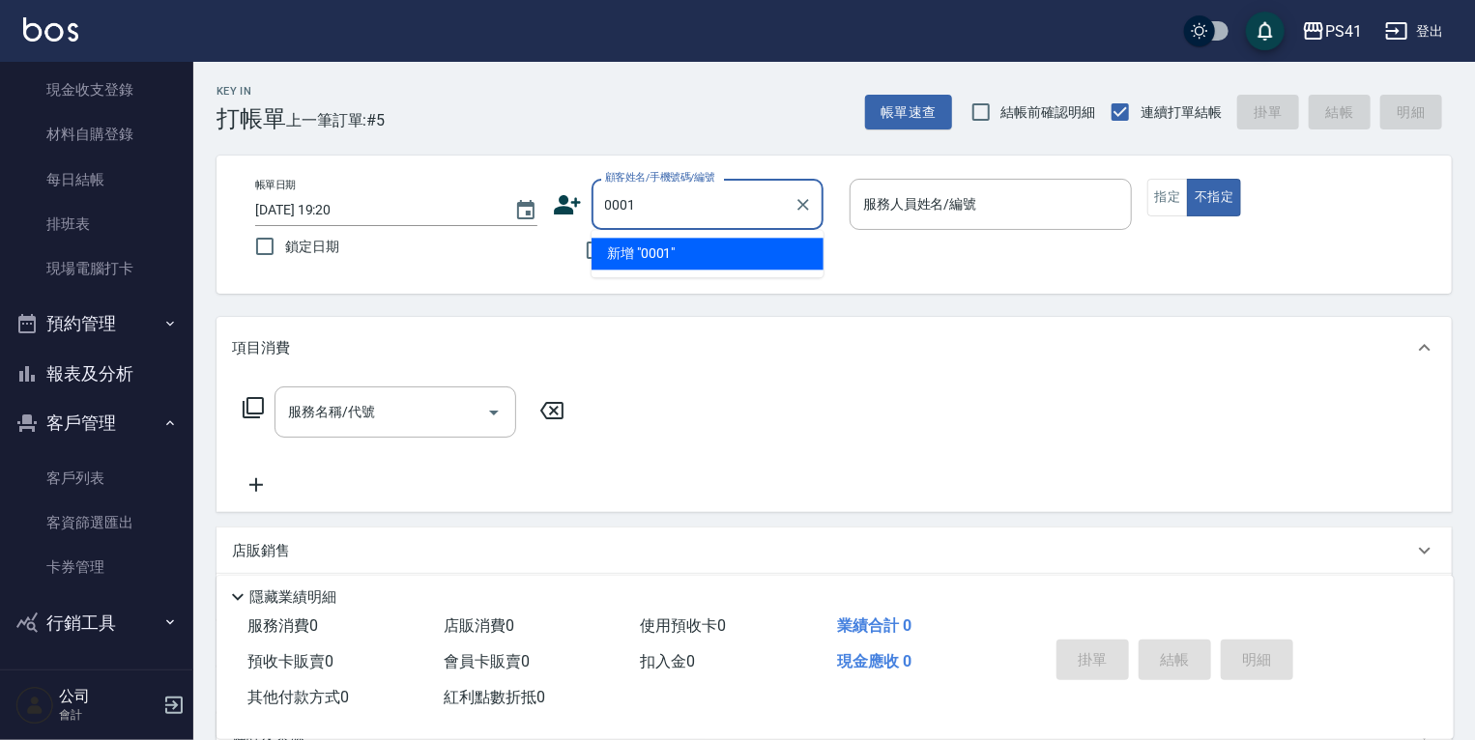
type input "0001"
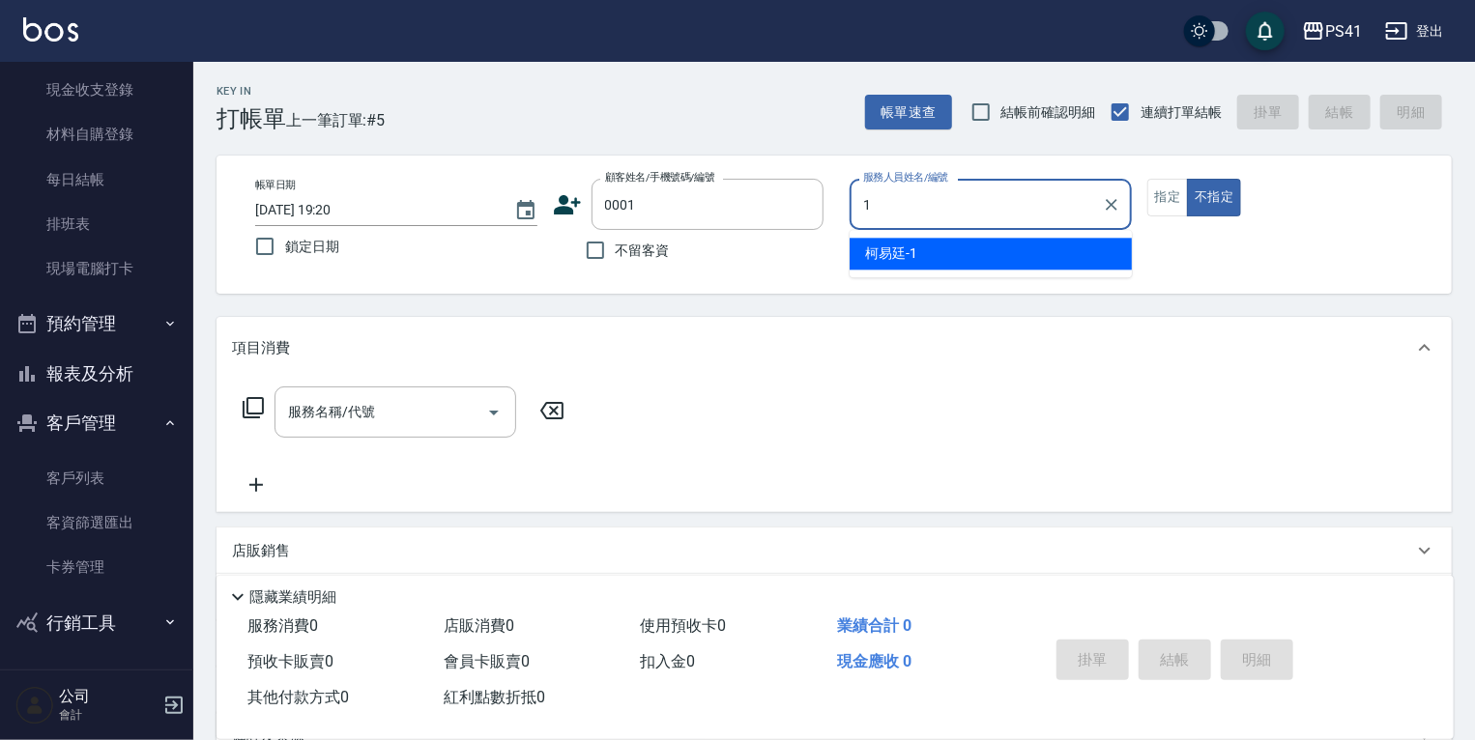
type input "[PERSON_NAME]-1"
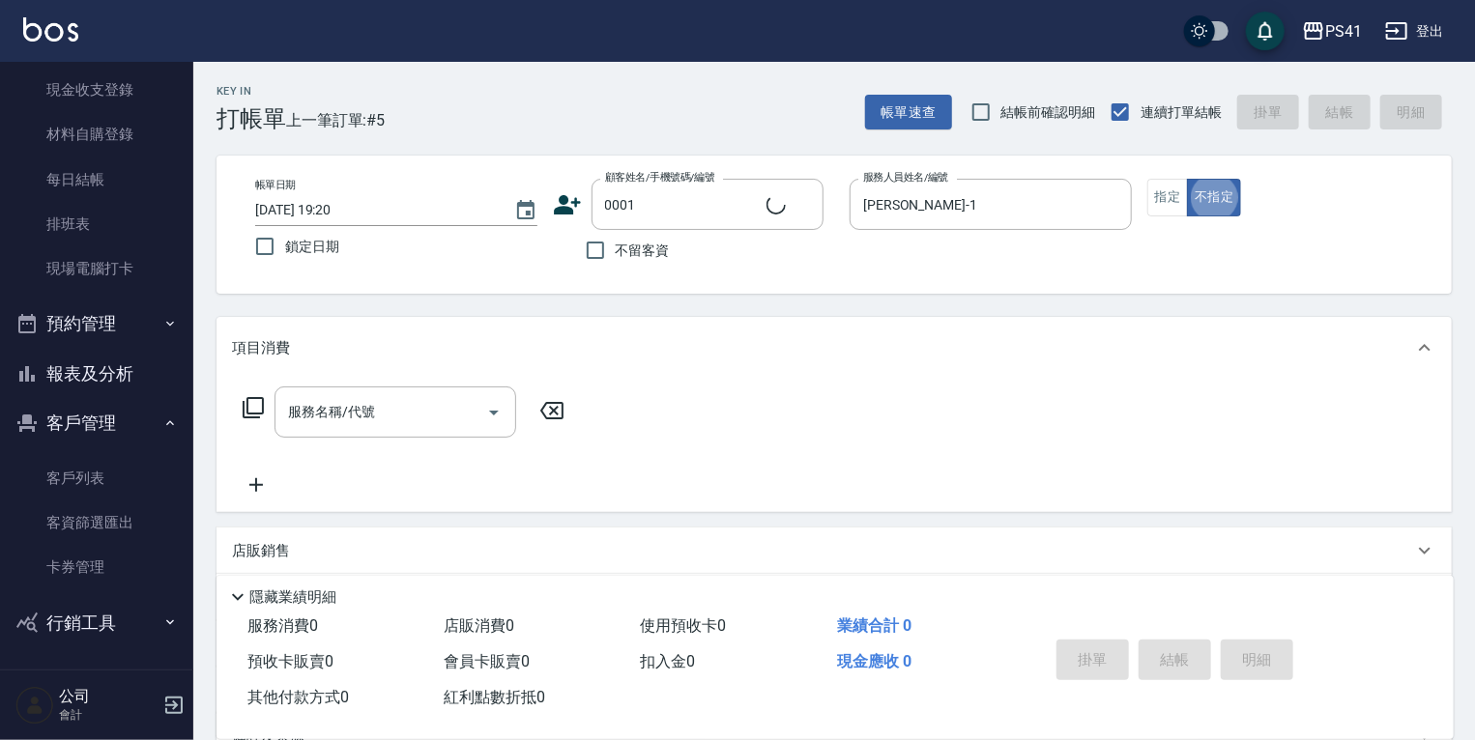
type input "pingu/1_pingu/0001"
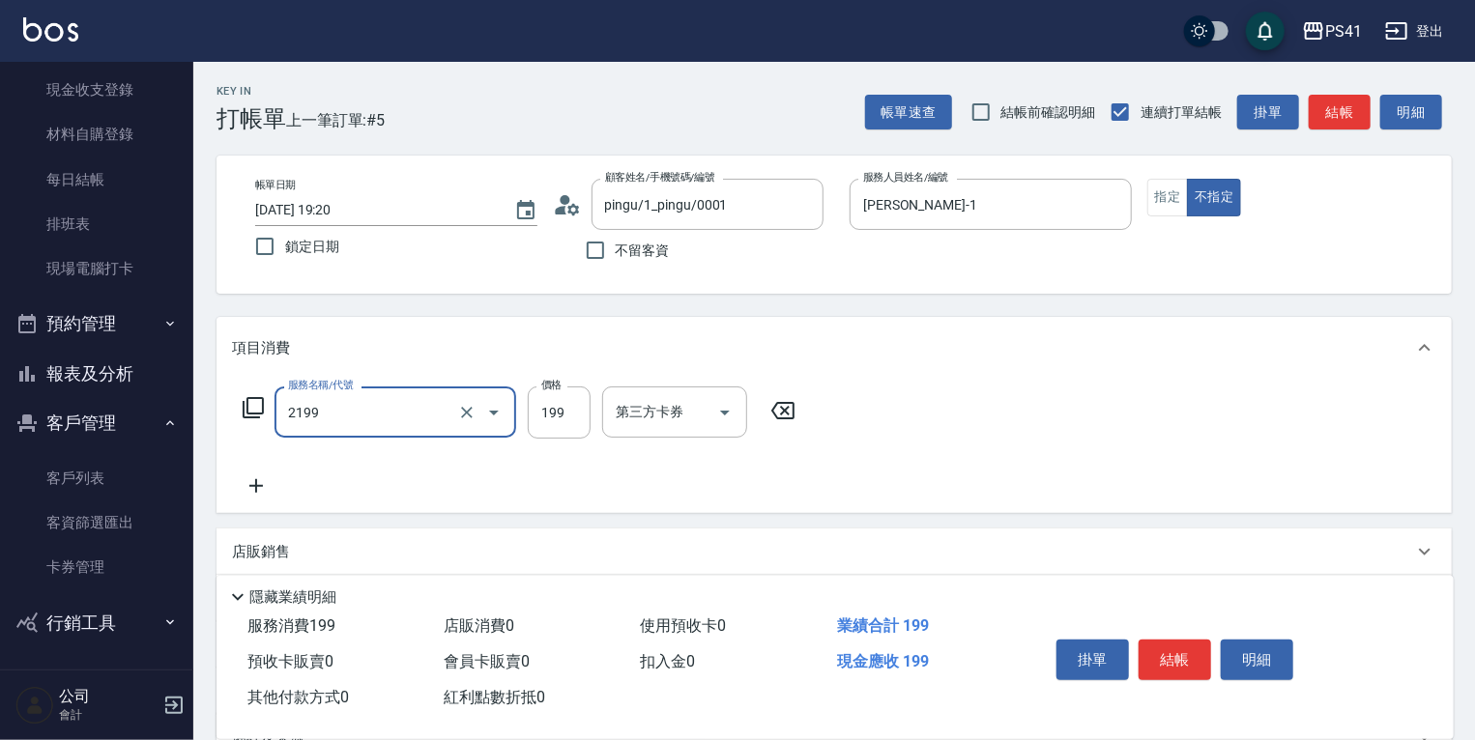
type input "不指定剪髮活動(2199)"
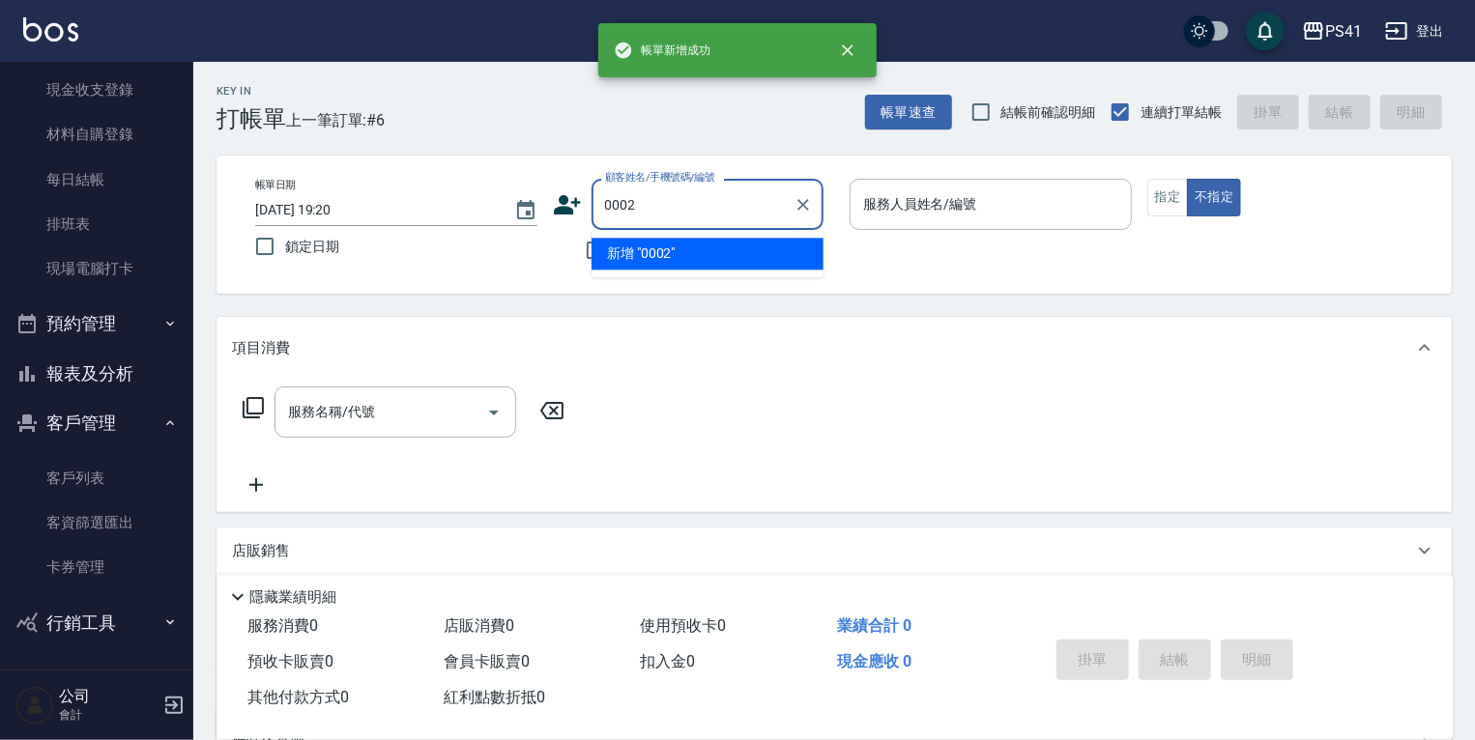
type input "0002"
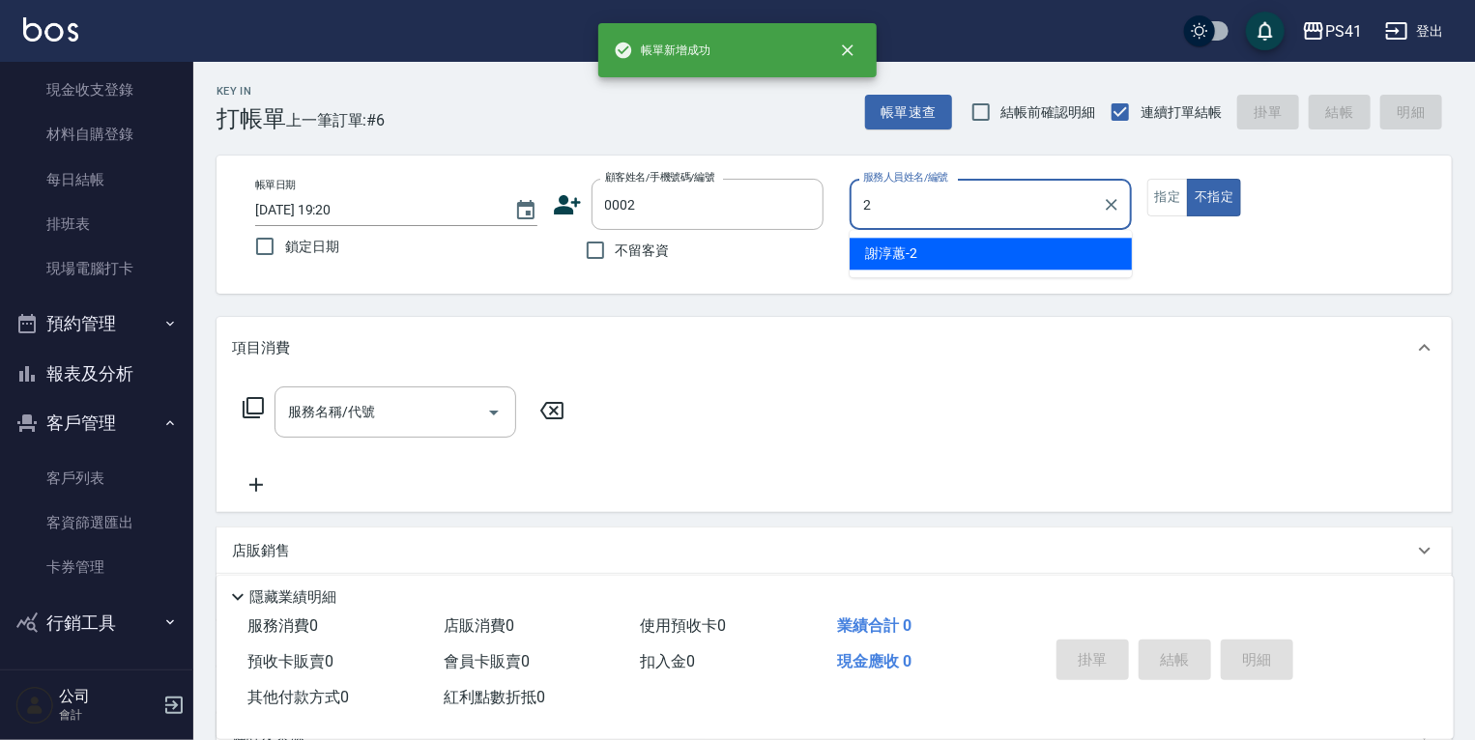
type input "謝淳蕙-2"
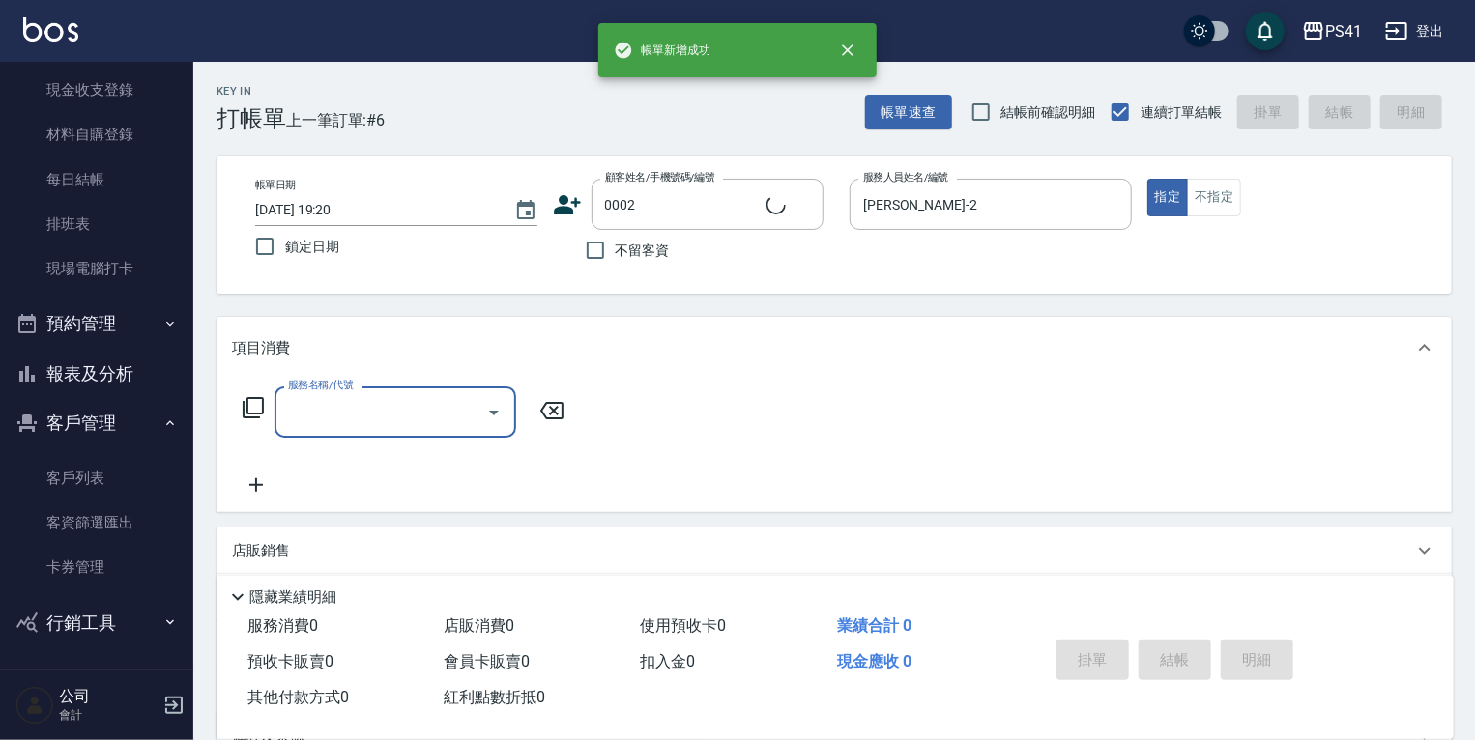
type input "Alice/Alice/0002"
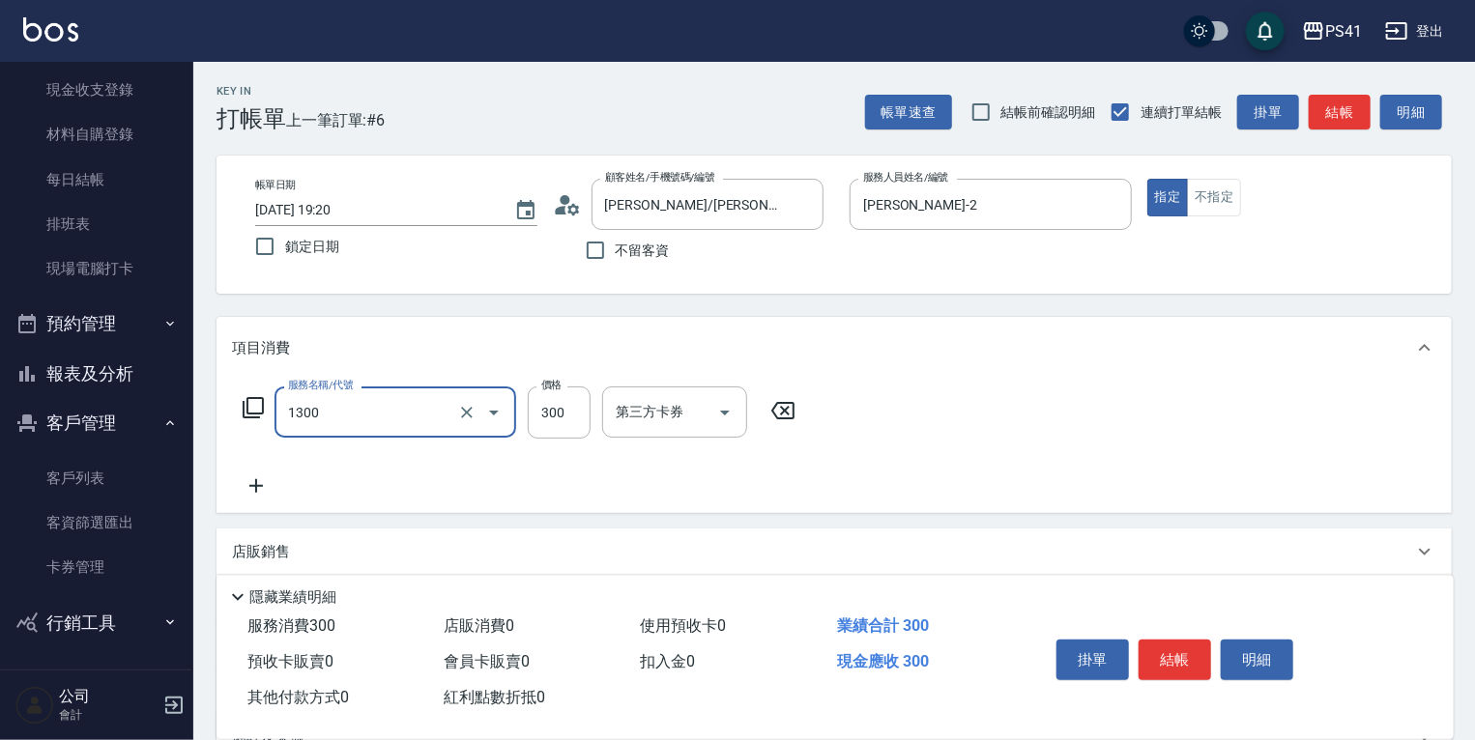
type input "洗髮300(1300)"
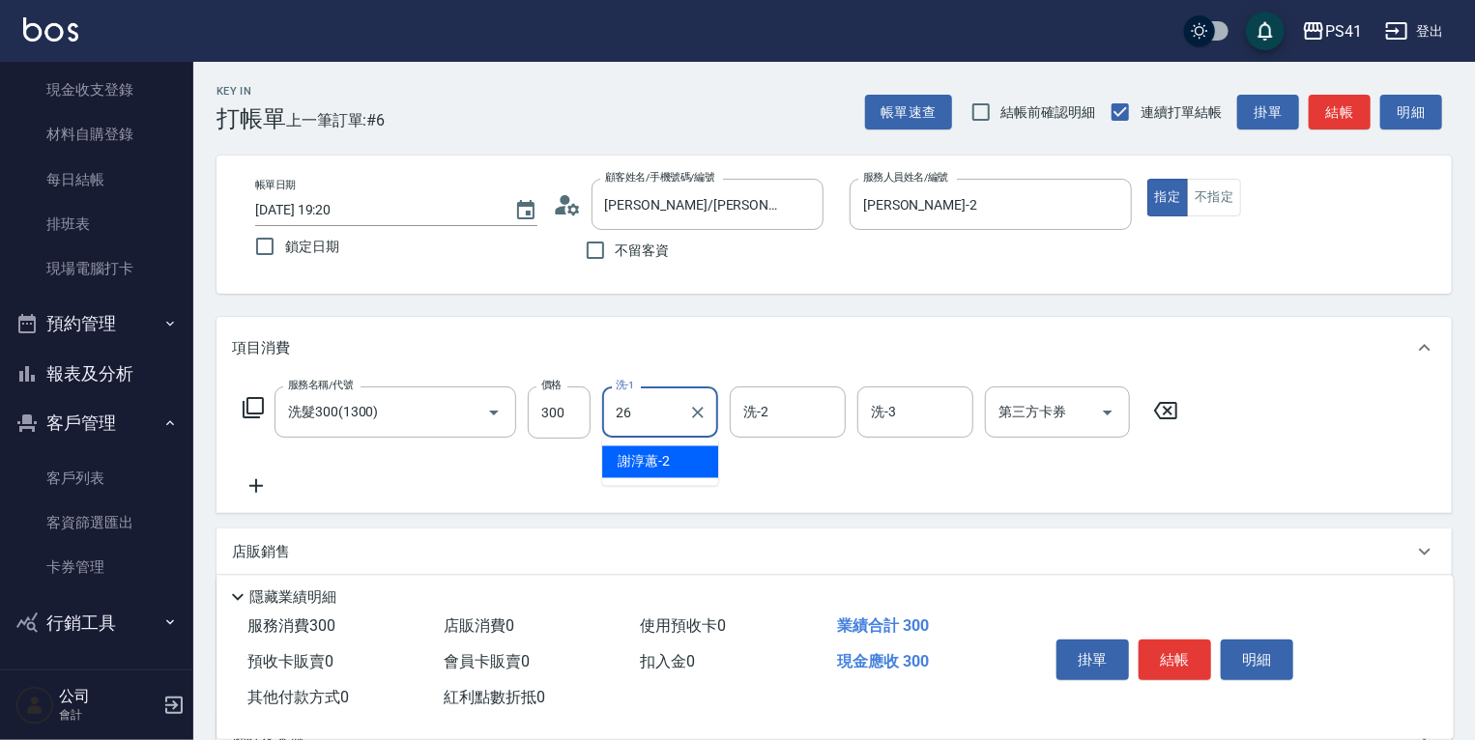
type input "溫佳惇-26"
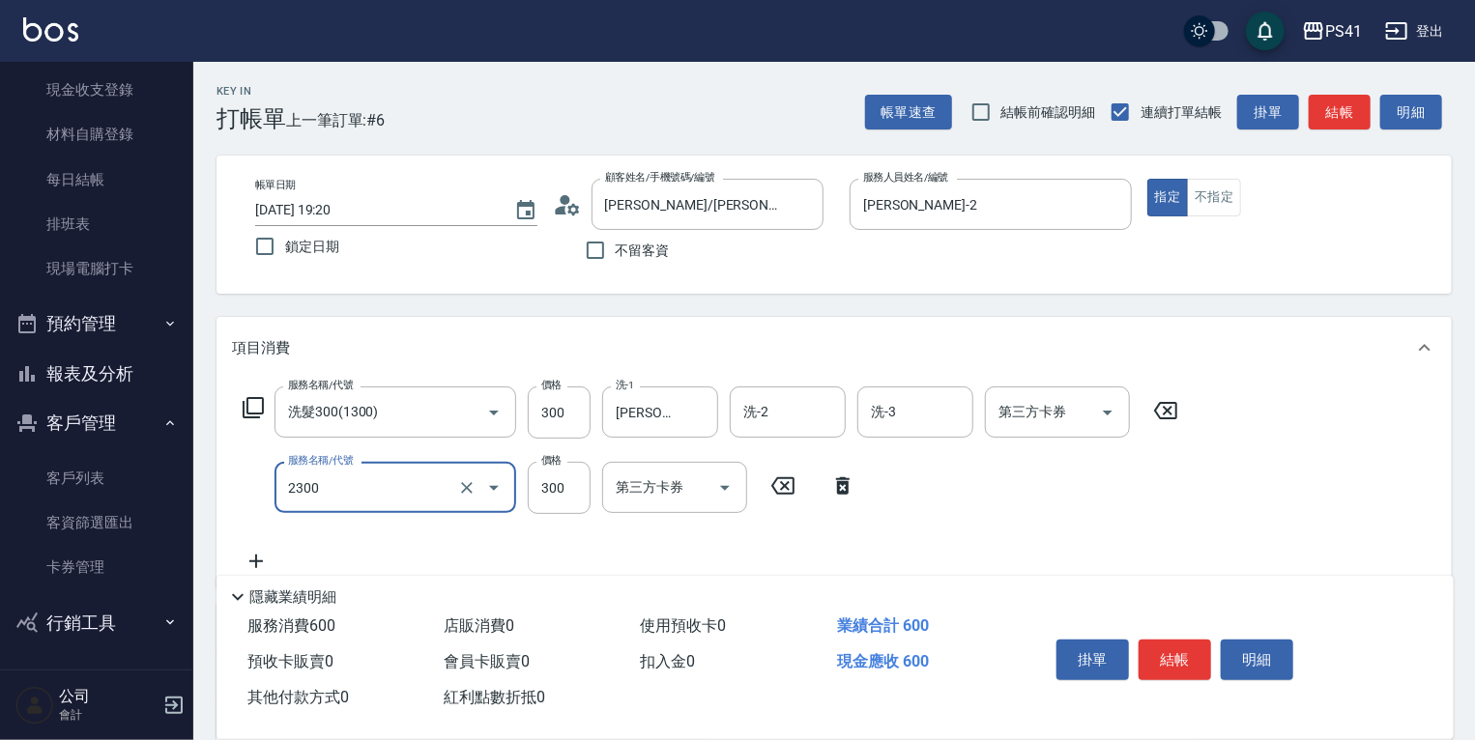
type input "剪髮(2300)"
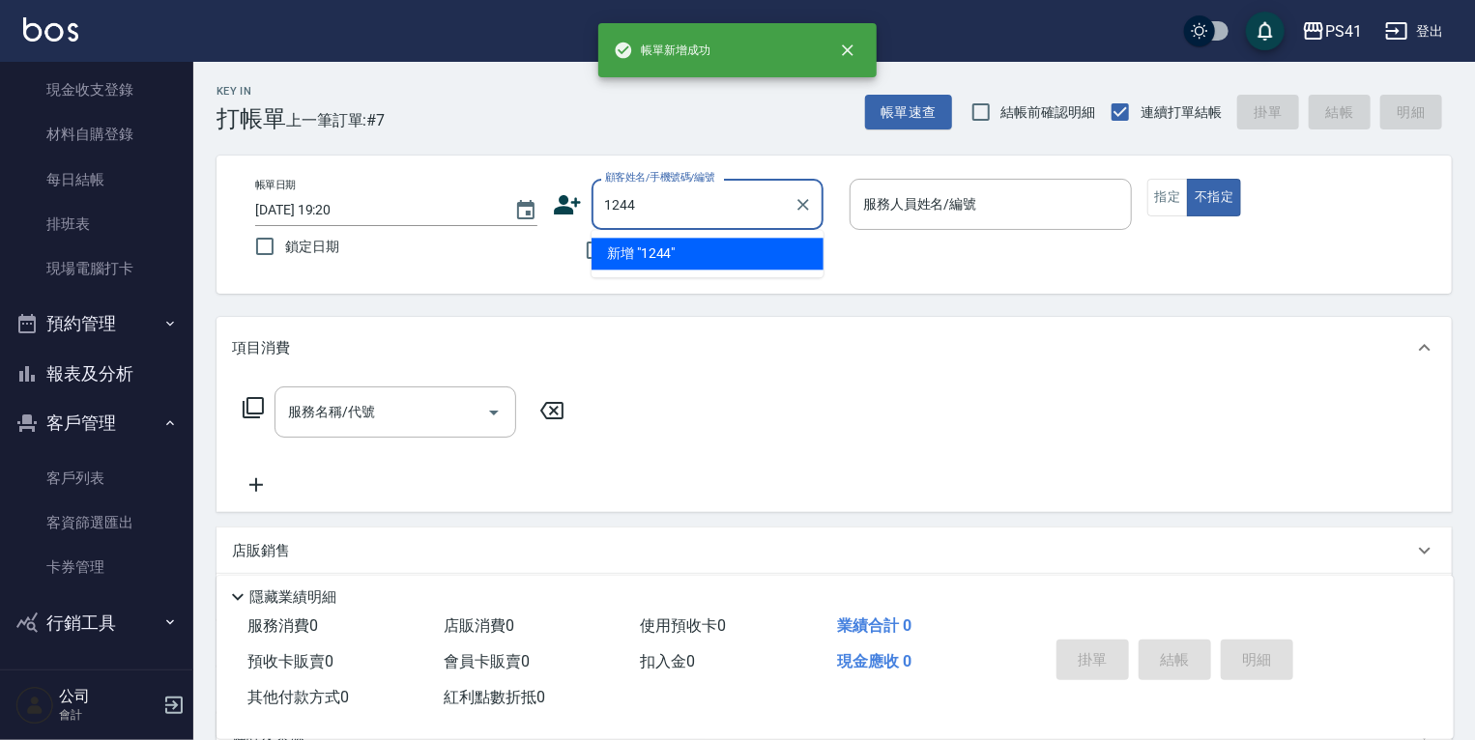
type input "1244"
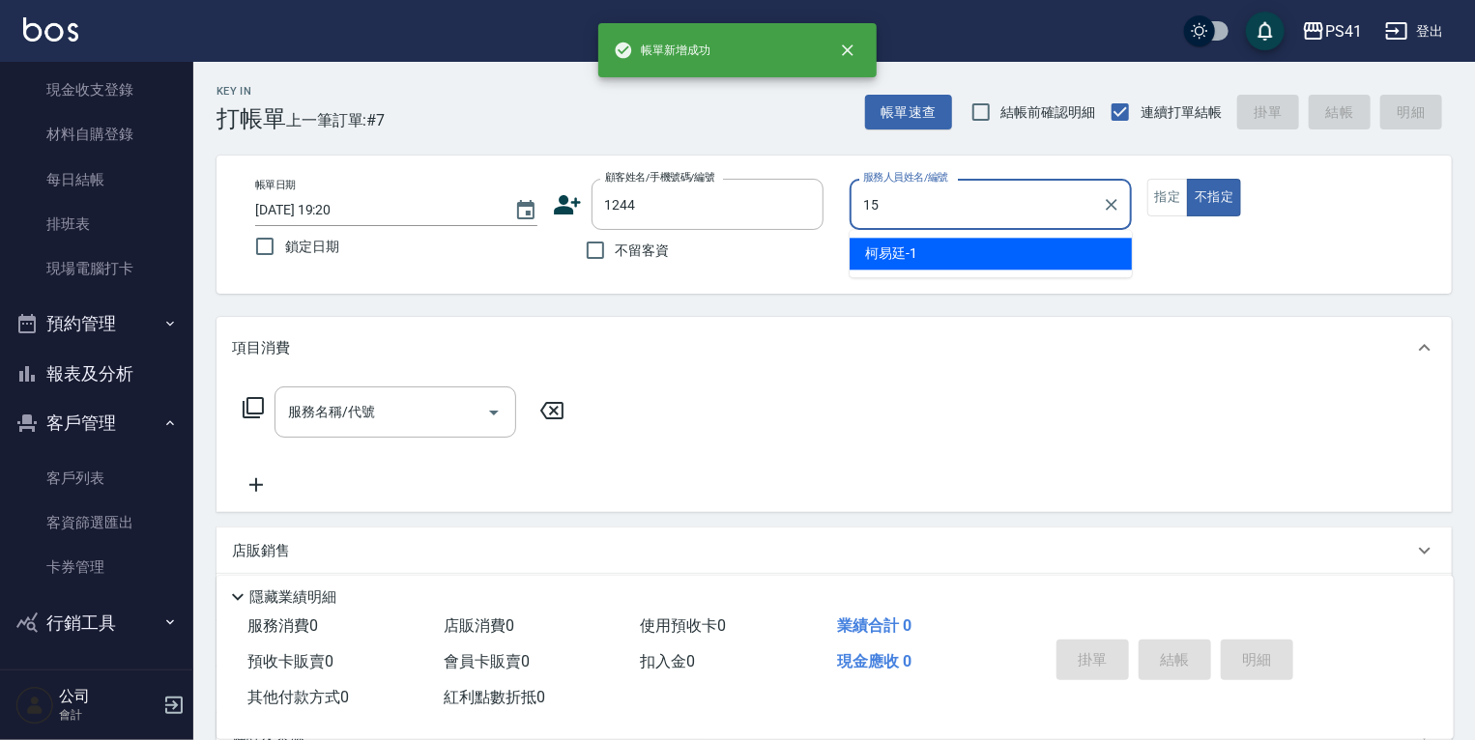
type input "李靜芳-15"
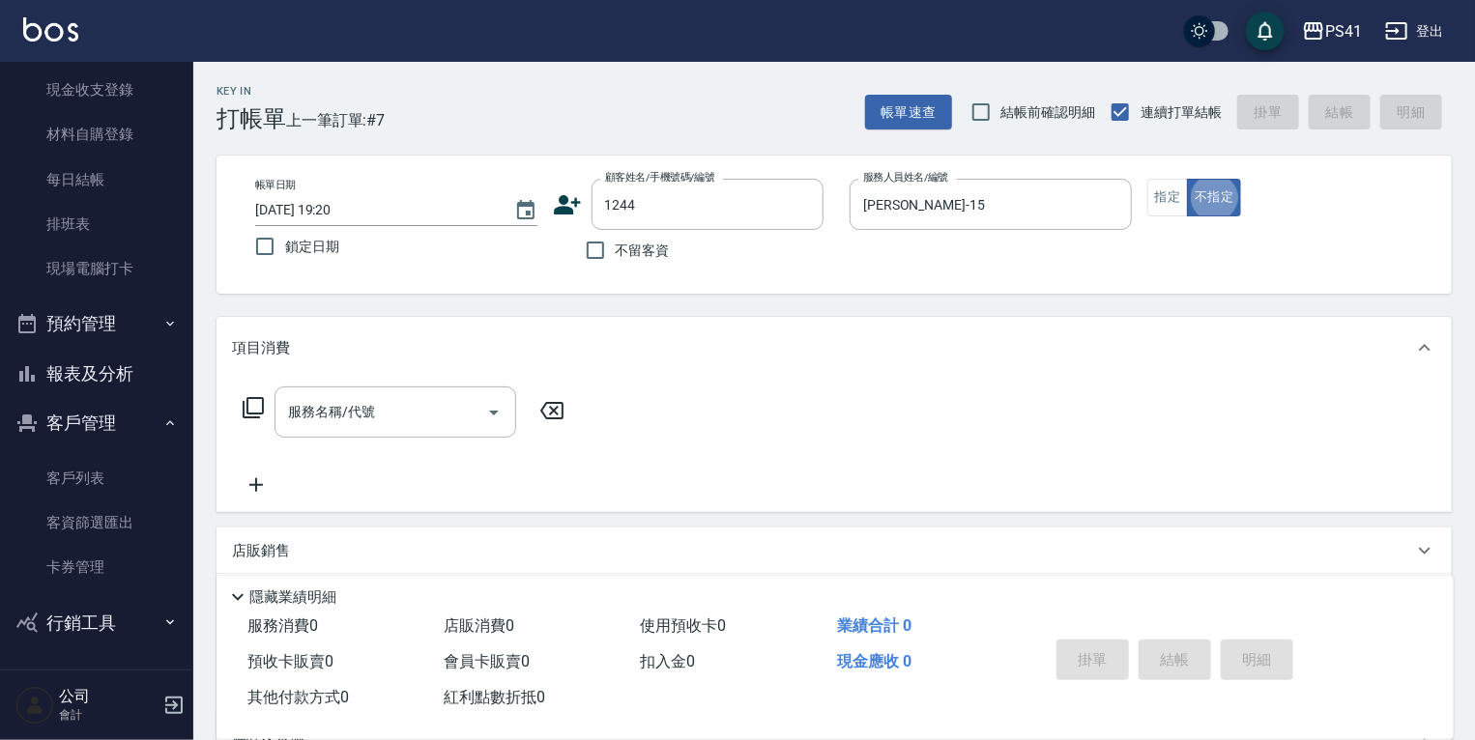
type input "謝如瑩/0981783005/1244"
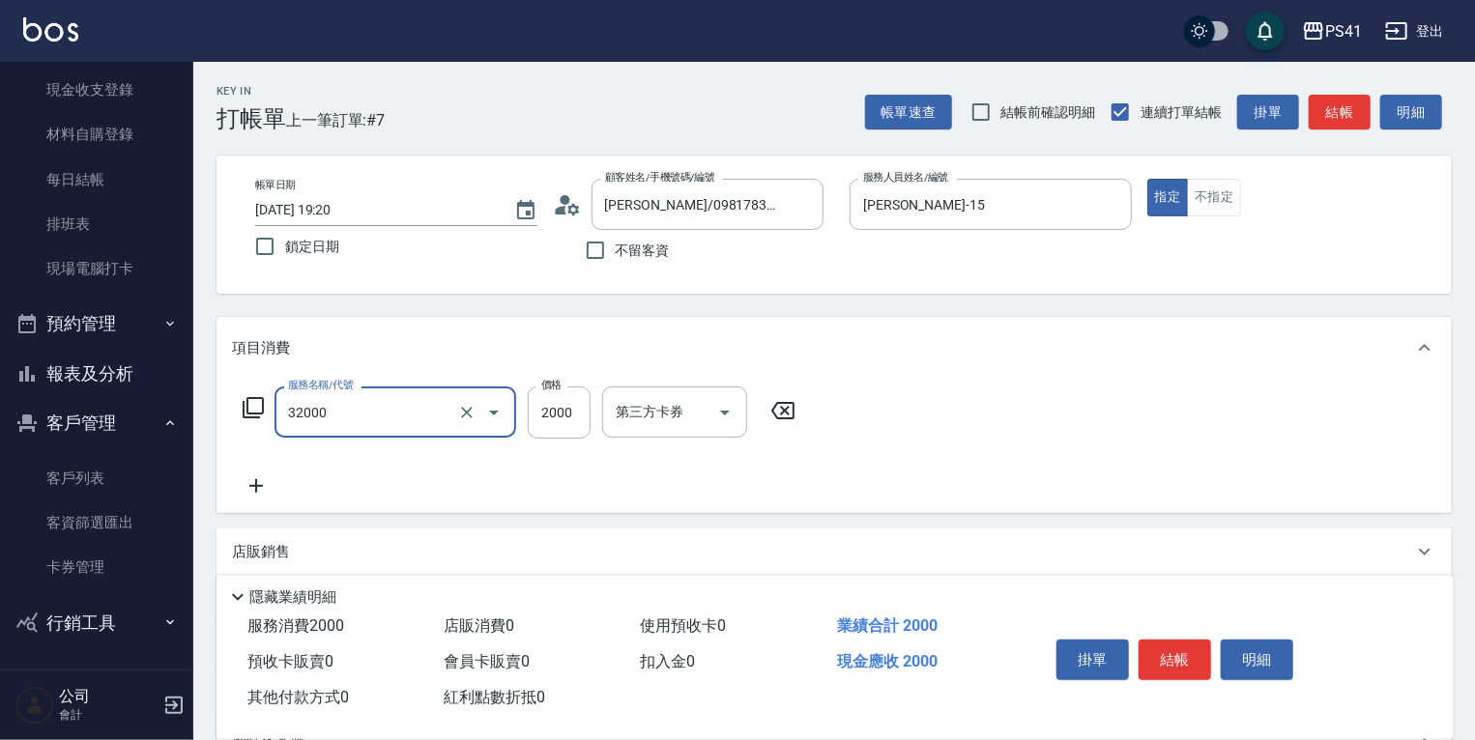
type input "2000以上燙髮(32000)"
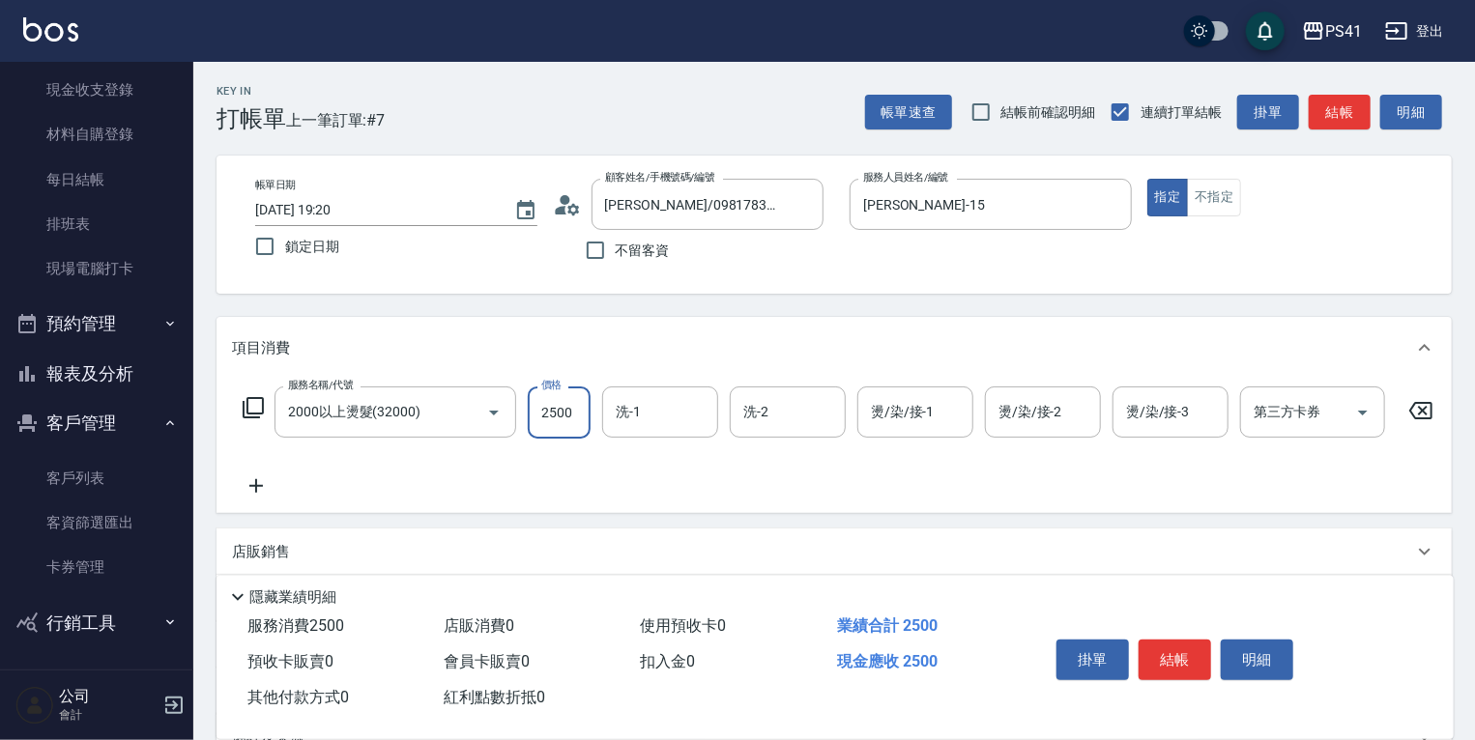
type input "2500"
type input "佳佳-27"
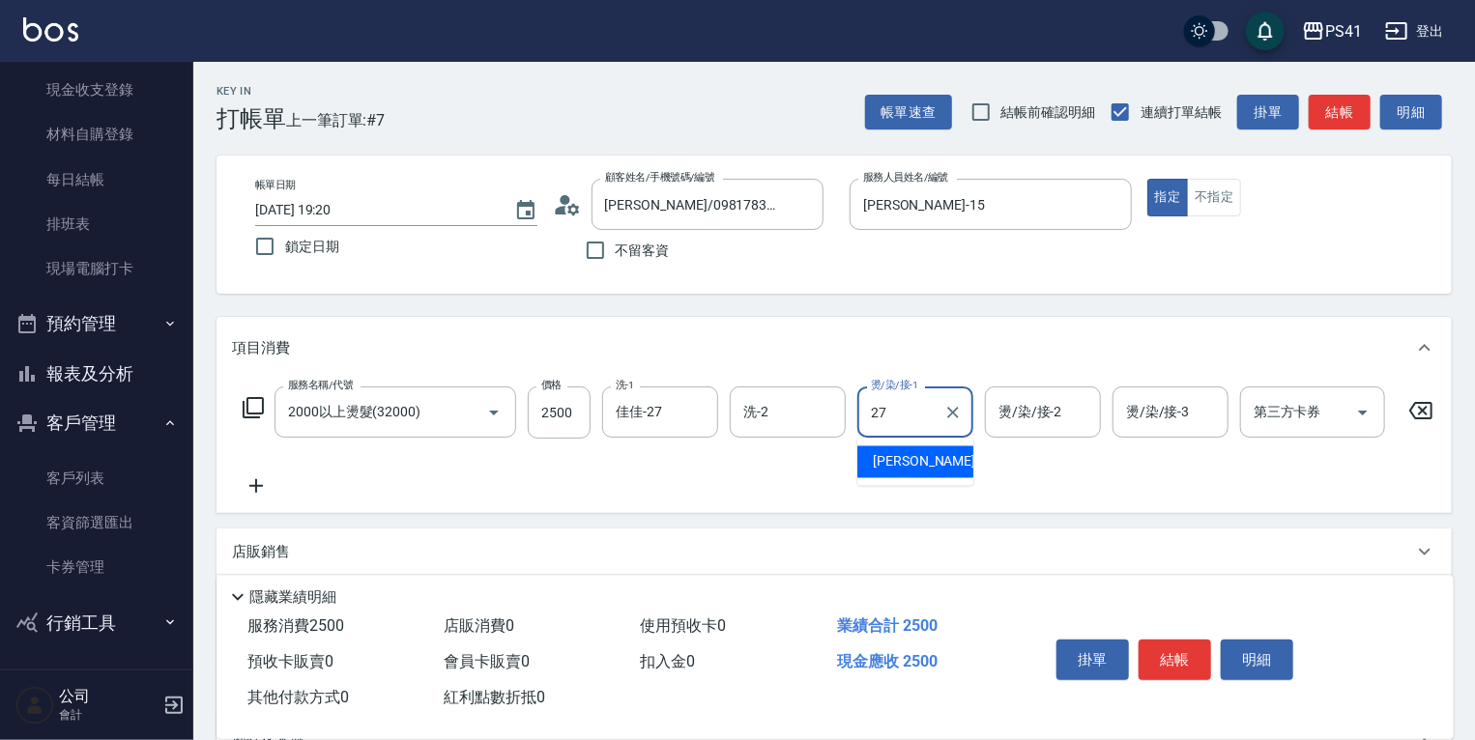
type input "佳佳-27"
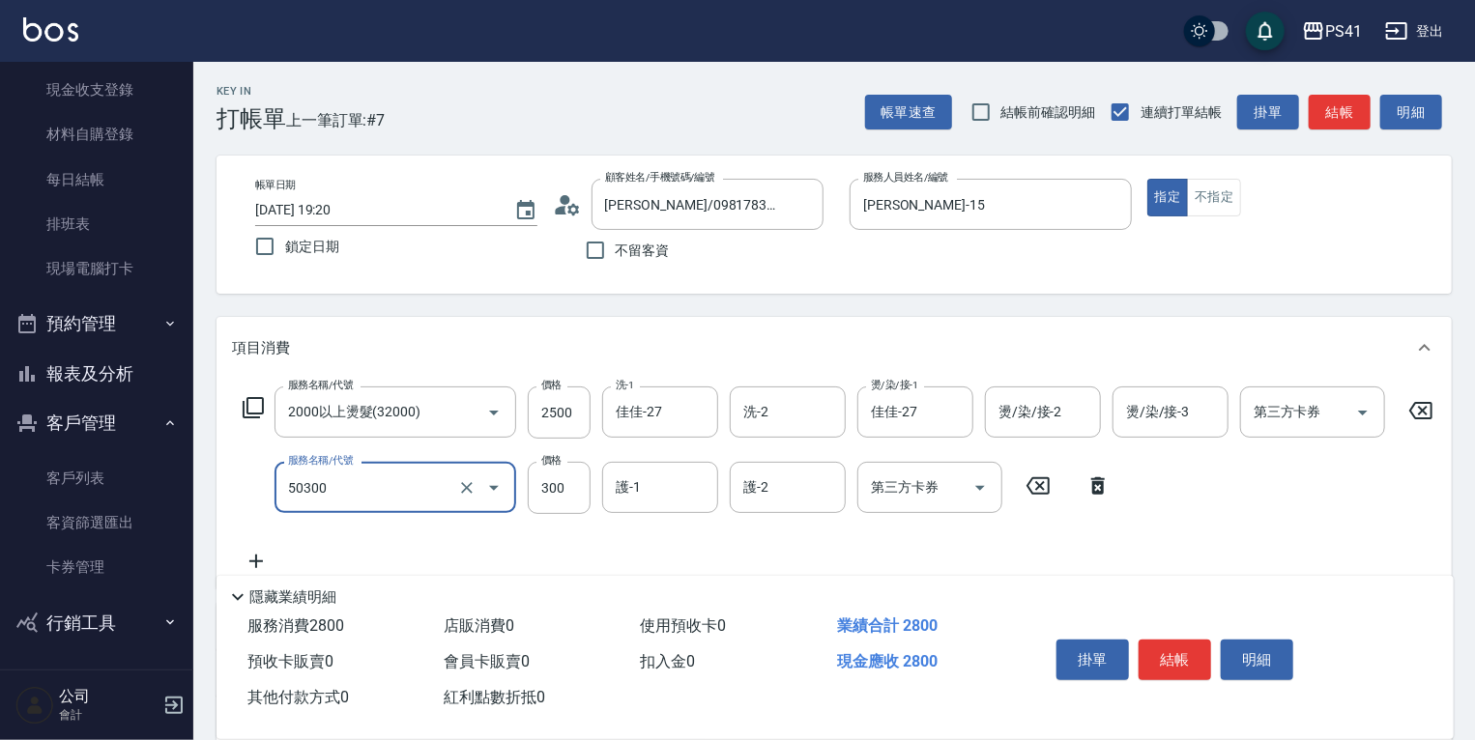
type input "自備護髮(50300)"
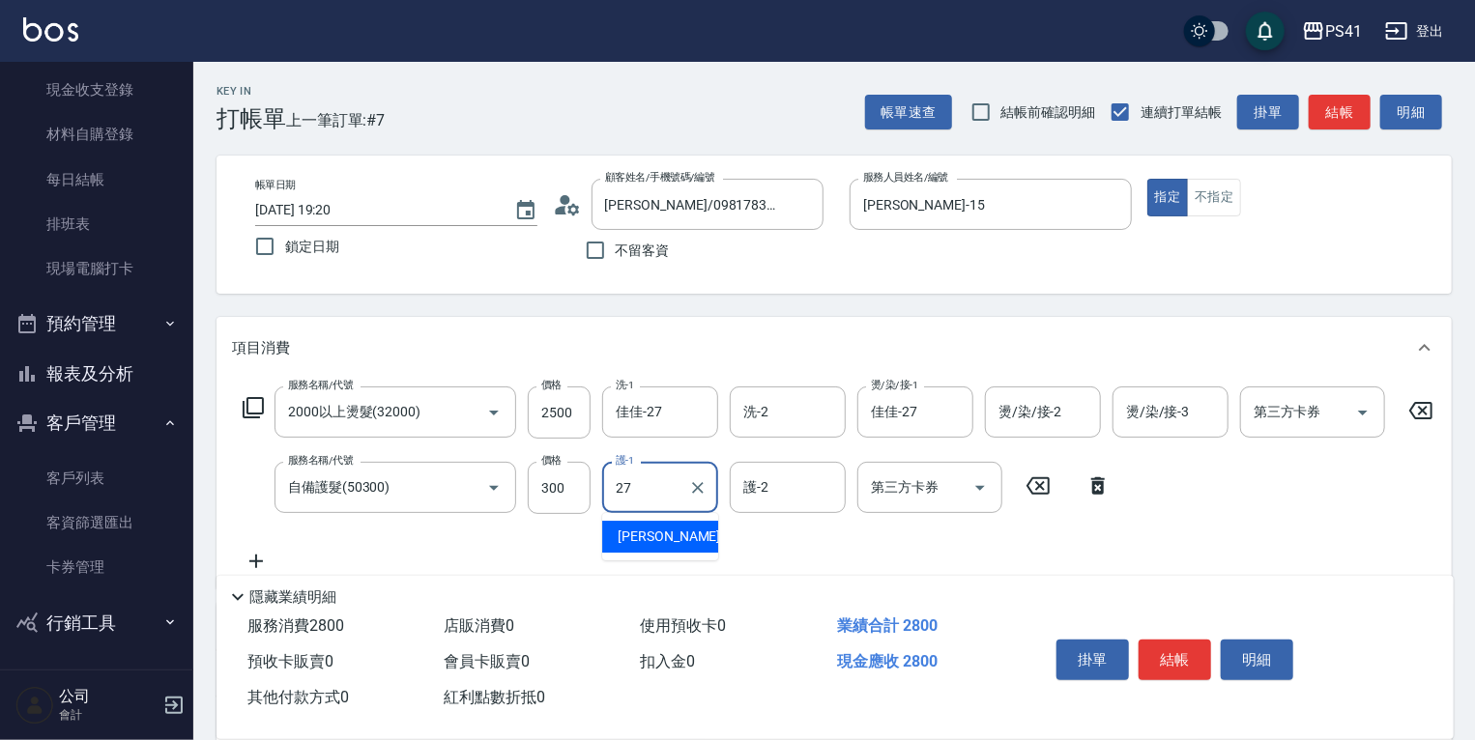
type input "佳佳-27"
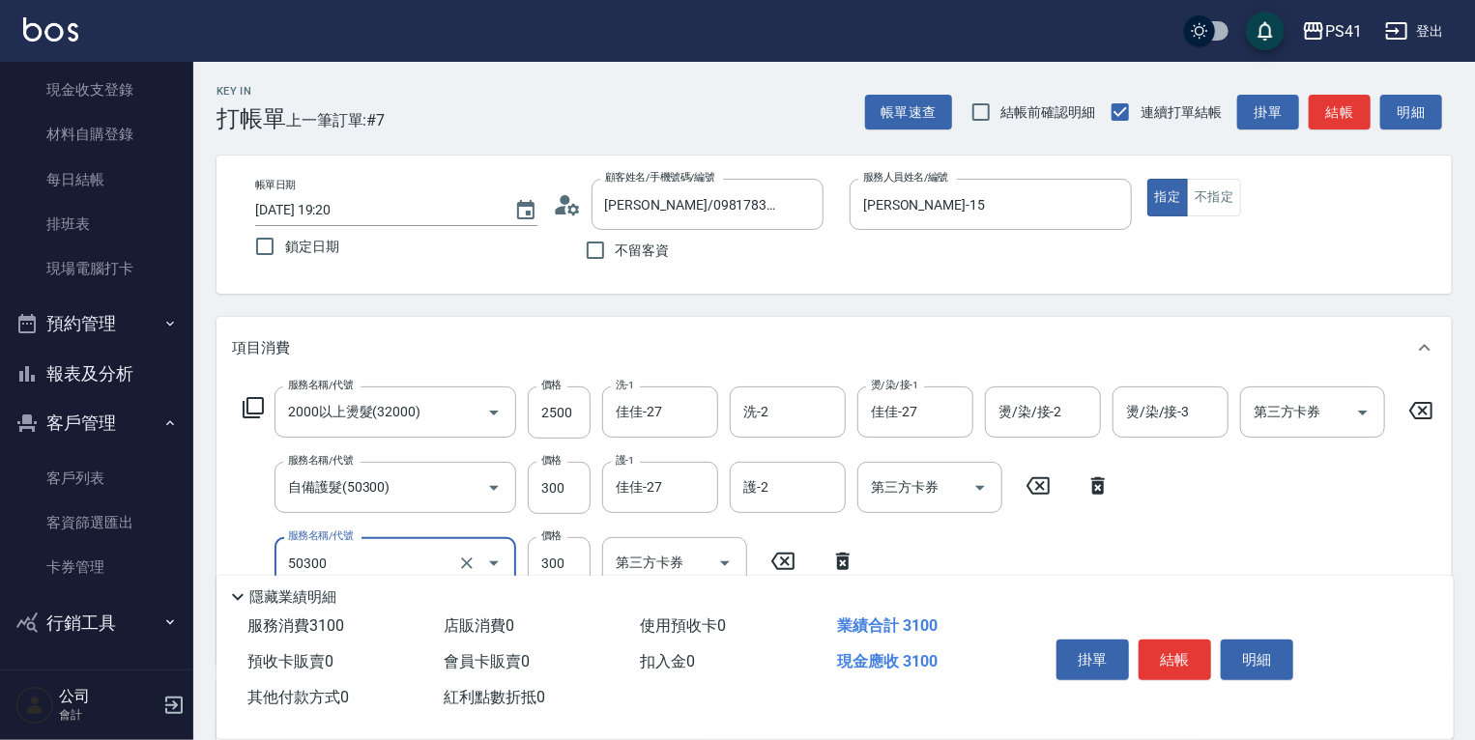
type input "自備護髮(50300)"
type input "佳佳-27"
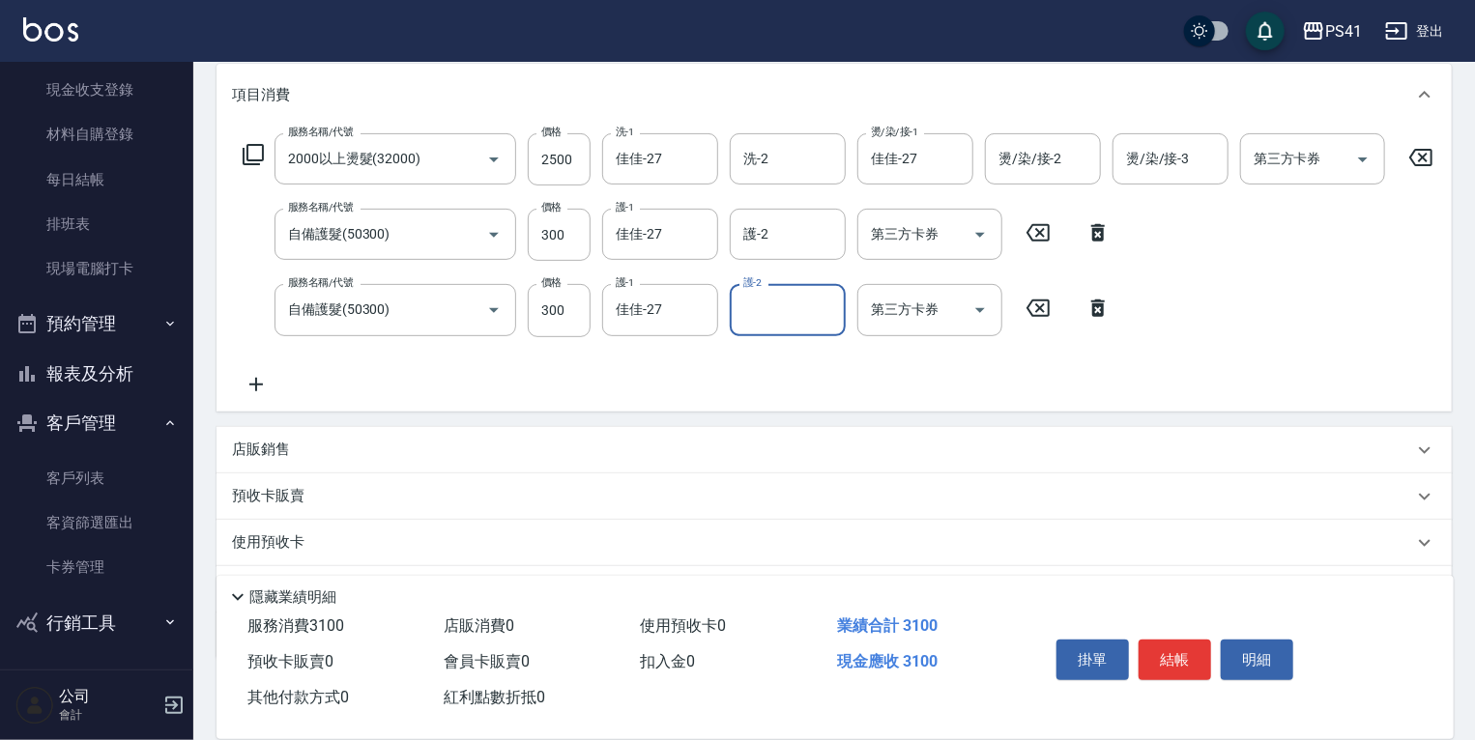
scroll to position [366, 0]
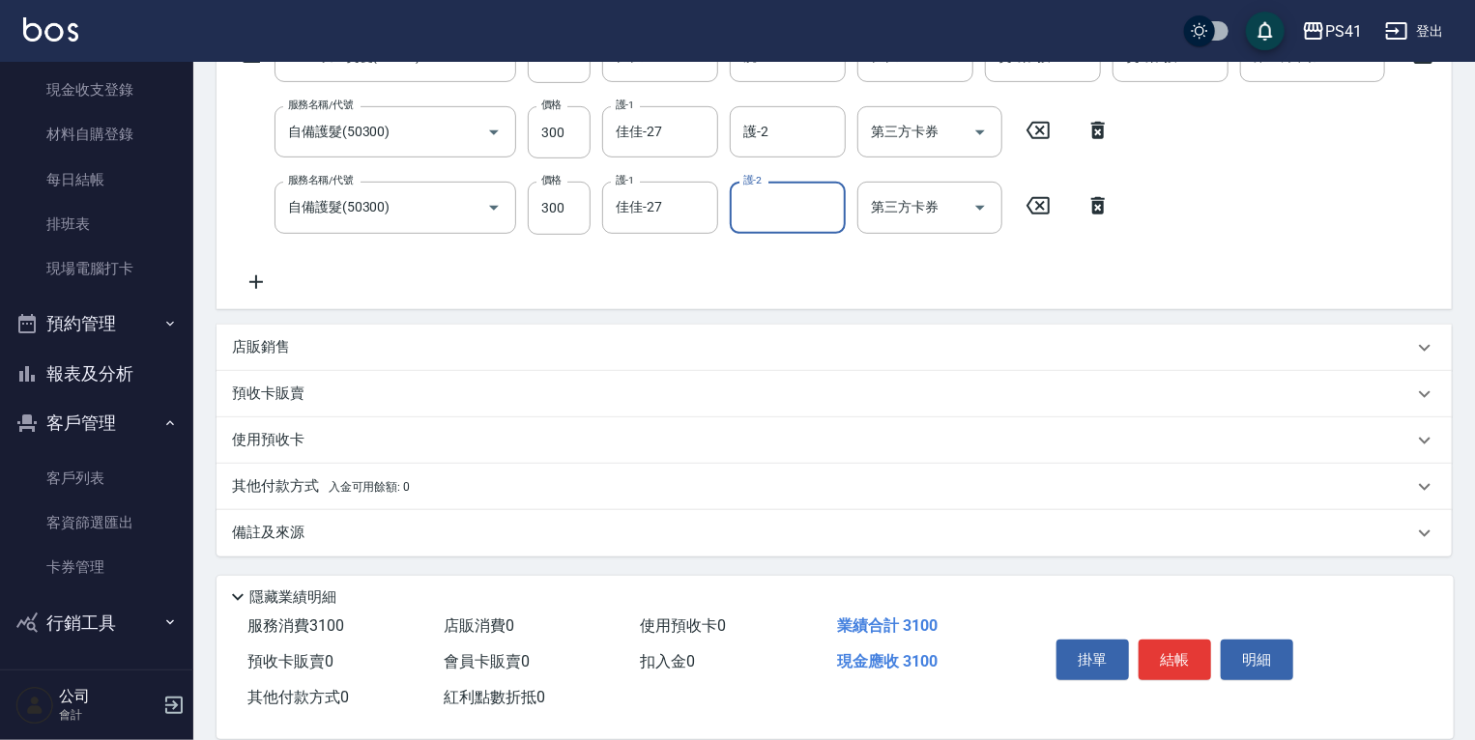
click at [286, 479] on p "其他付款方式 入金可用餘額: 0" at bounding box center [321, 486] width 178 height 21
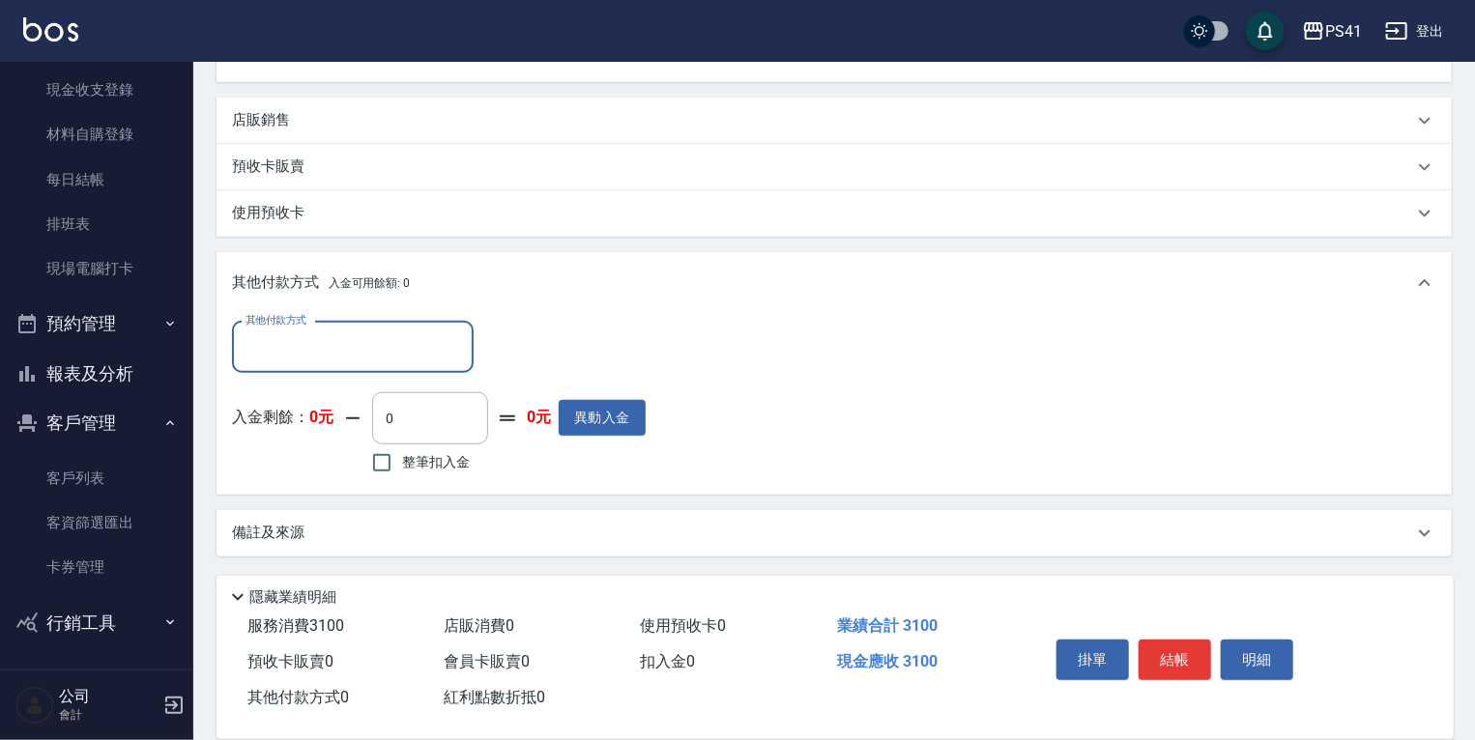
scroll to position [591, 0]
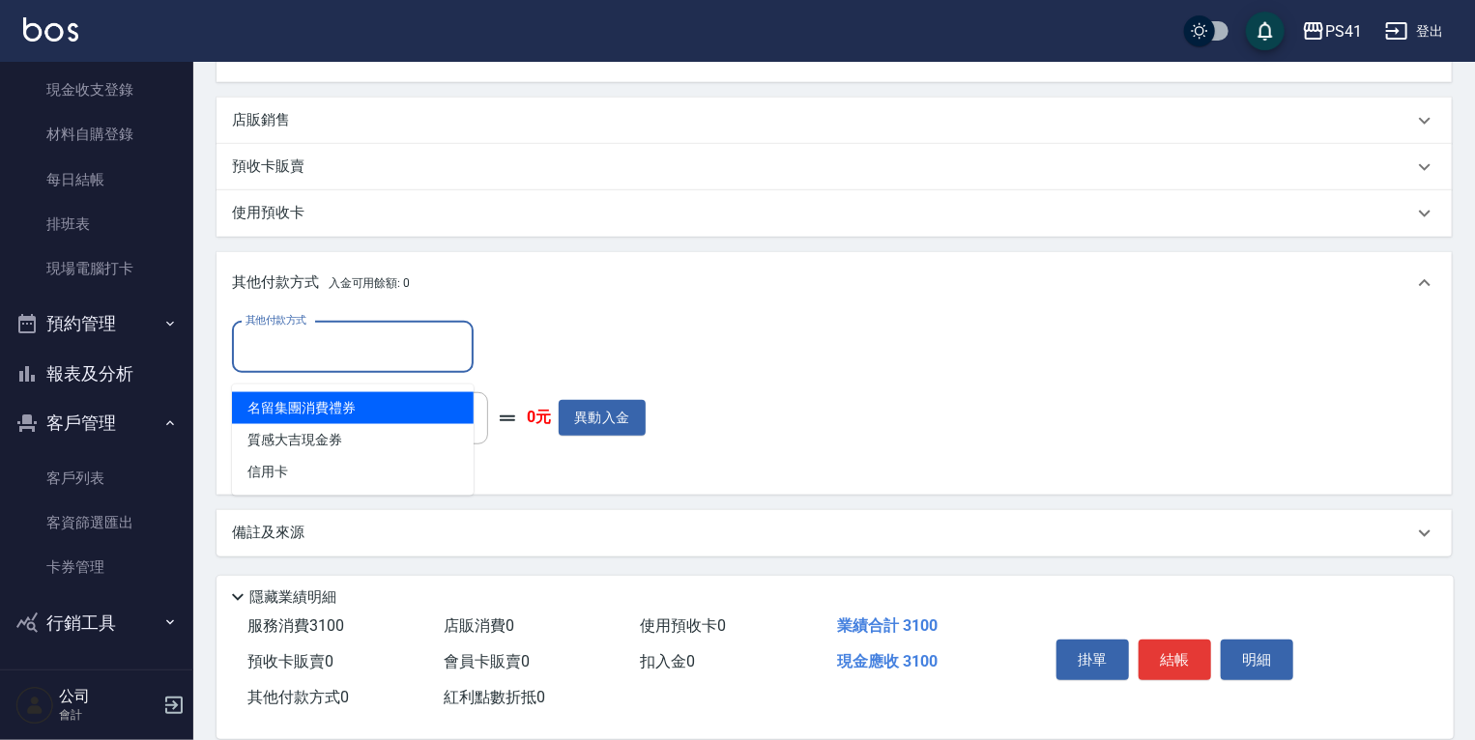
click at [339, 347] on input "其他付款方式" at bounding box center [353, 347] width 224 height 34
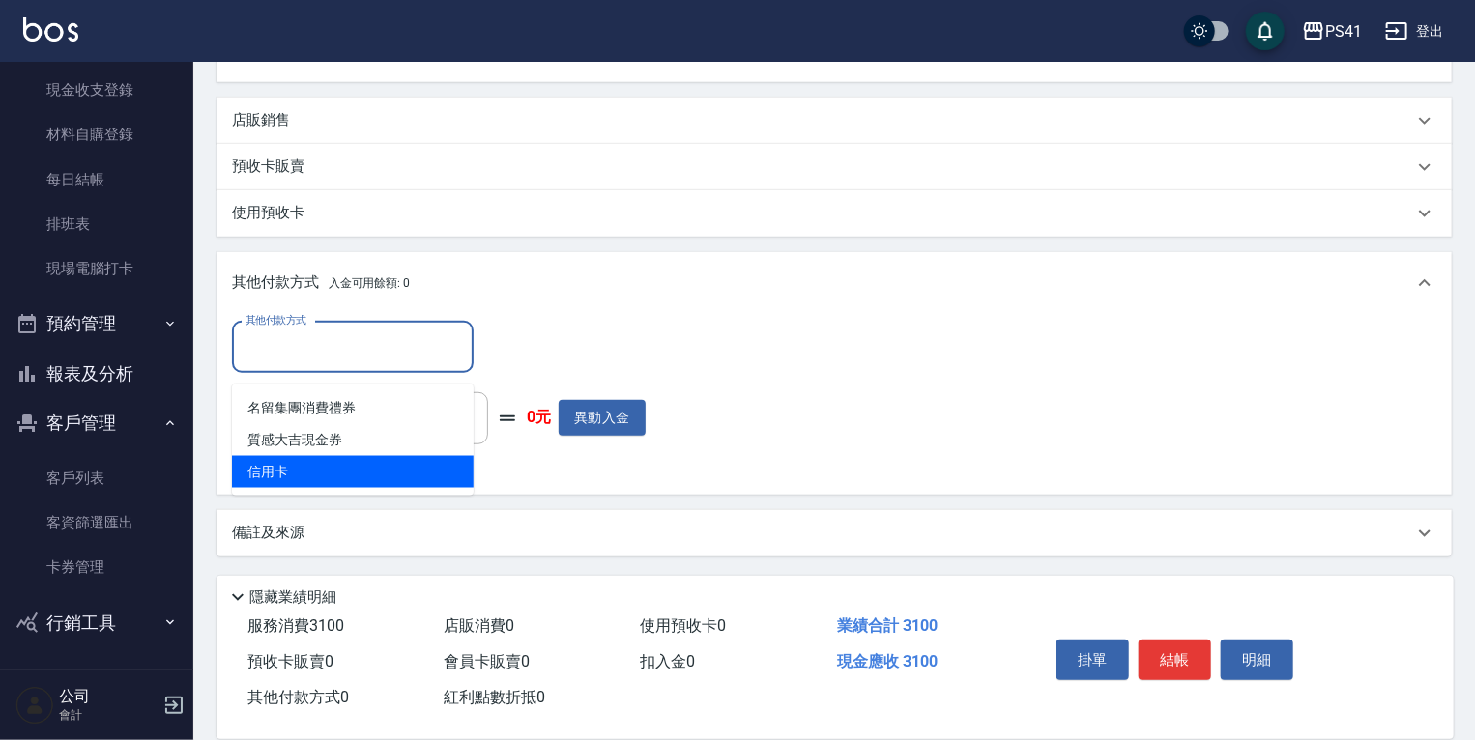
click at [304, 456] on span "信用卡" at bounding box center [353, 472] width 242 height 32
type input "信用卡"
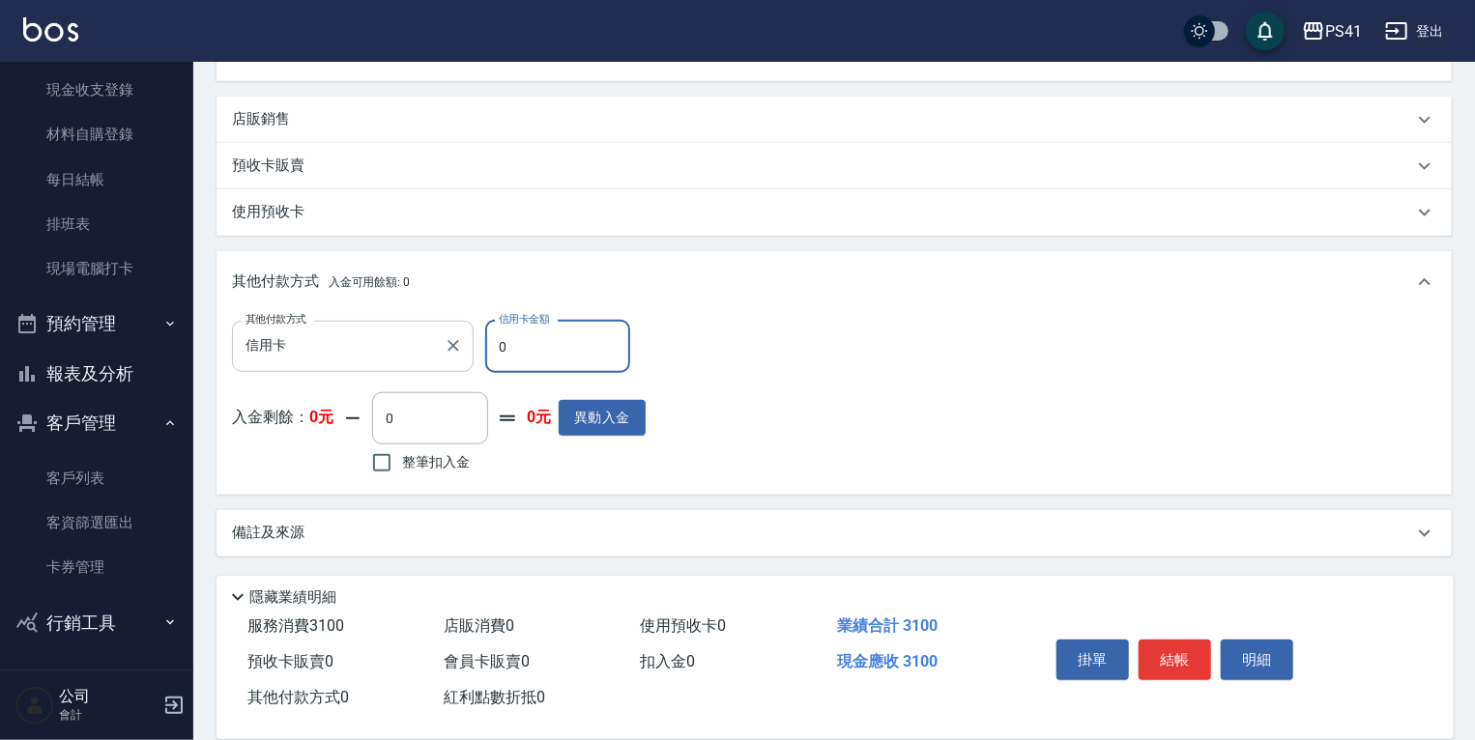
drag, startPoint x: 549, startPoint y: 363, endPoint x: 234, endPoint y: 358, distance: 315.1
click at [234, 358] on div "其他付款方式 信用卡 其他付款方式 信用卡金額 0 信用卡金額" at bounding box center [439, 347] width 414 height 52
type input "3100"
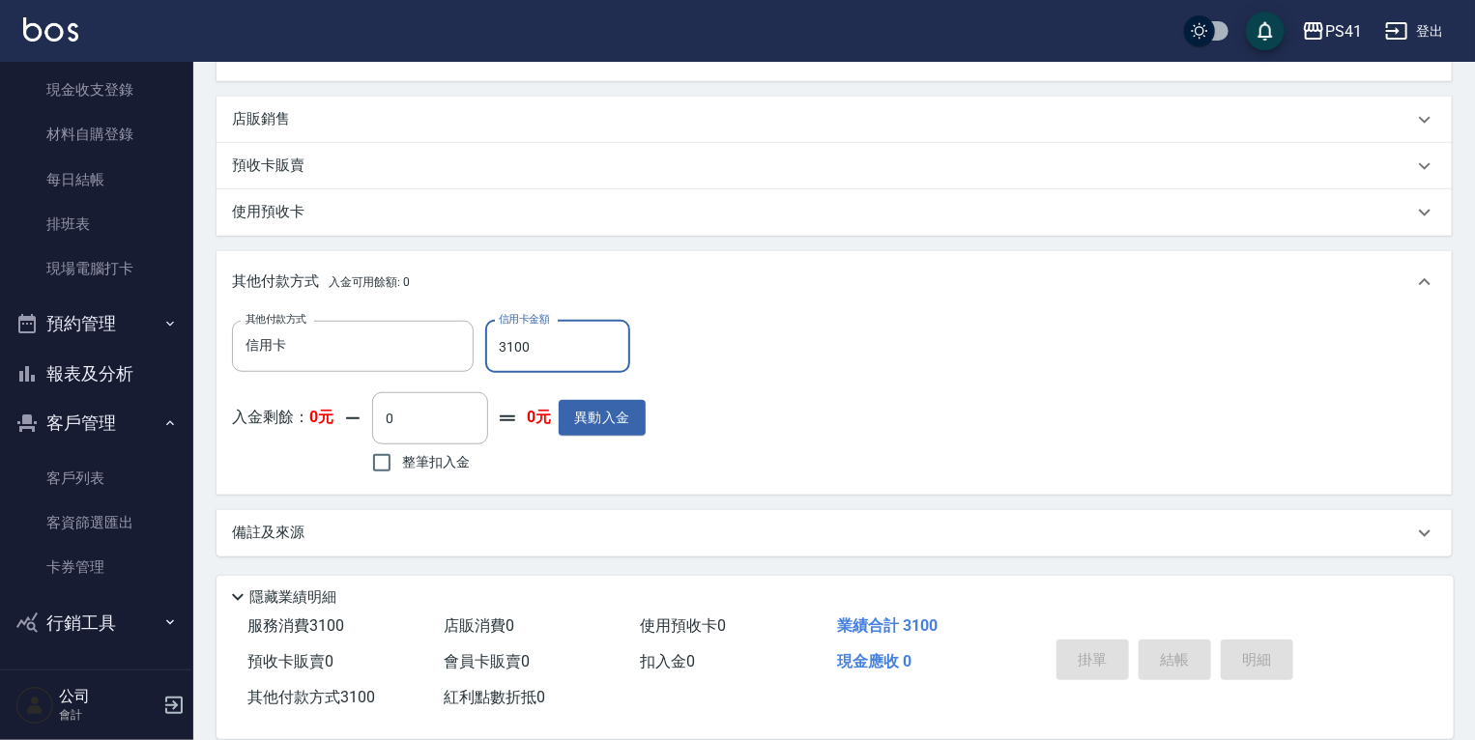
type input "2025/08/23 19:21"
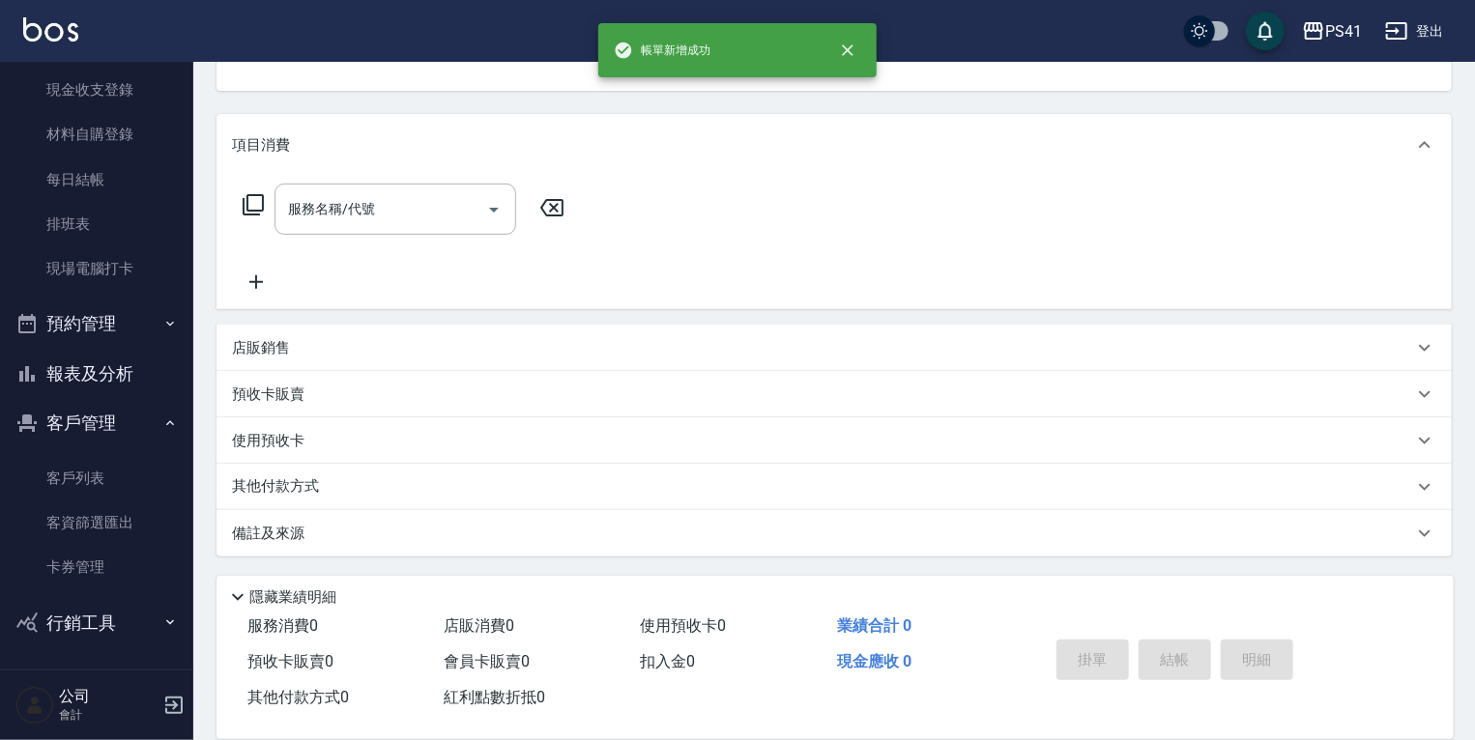
scroll to position [0, 0]
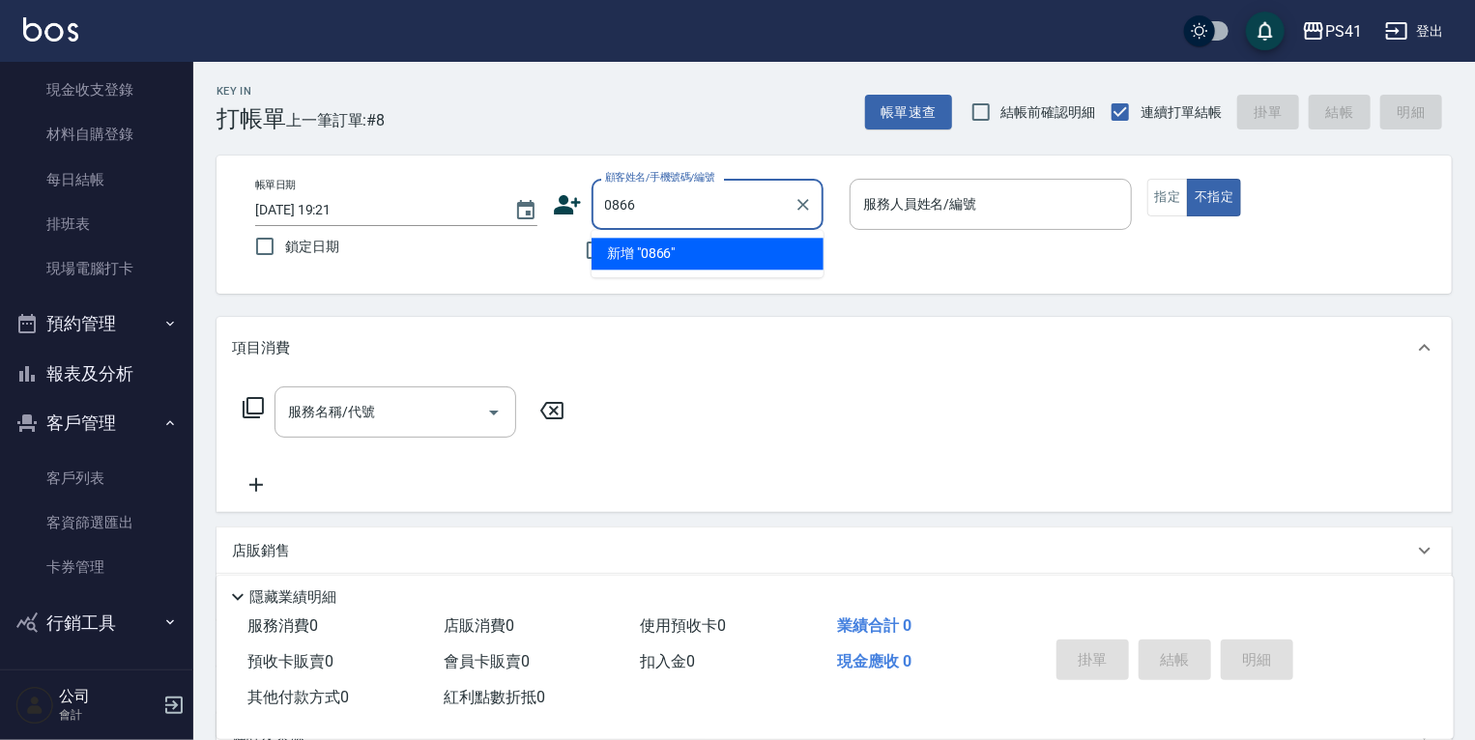
type input "0866"
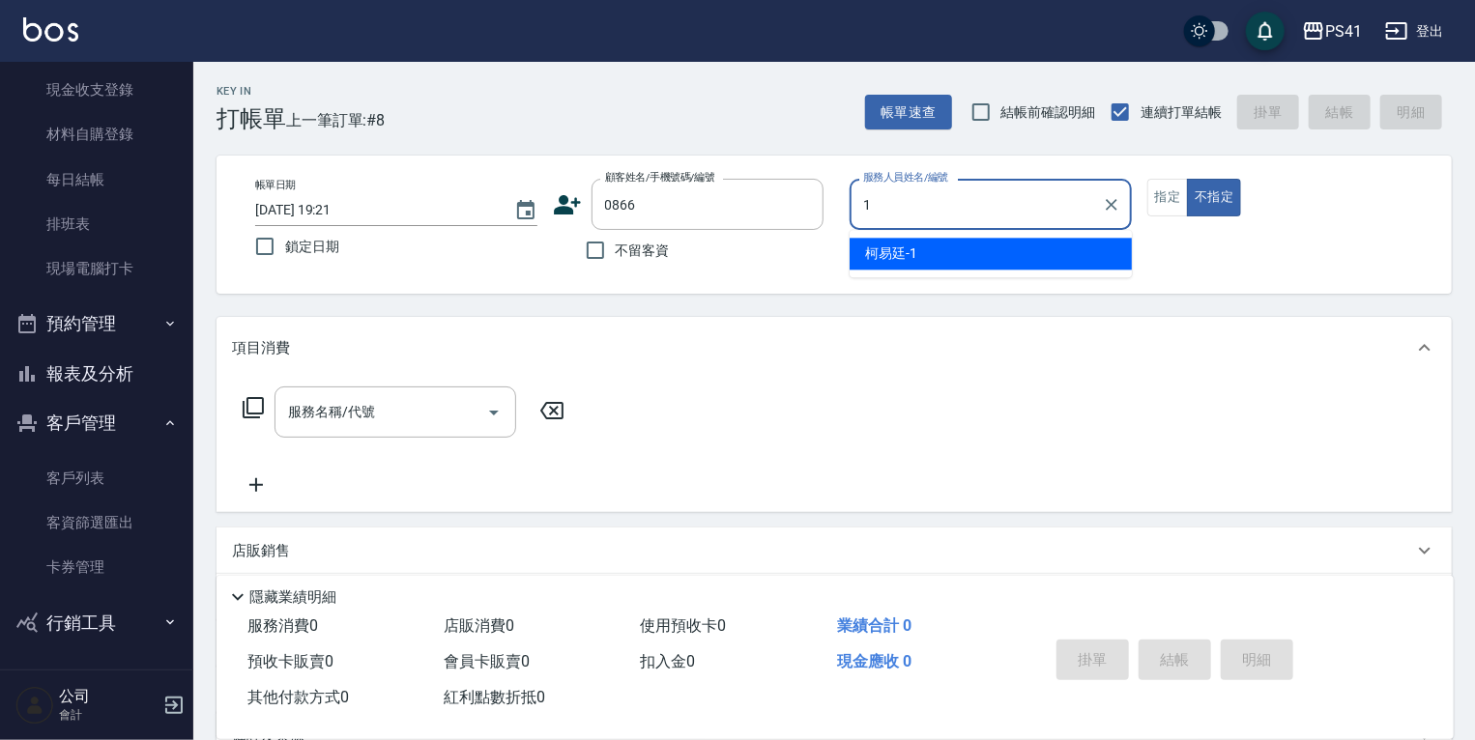
type input "[PERSON_NAME]-1"
type input "趙性致/0978107383/0866"
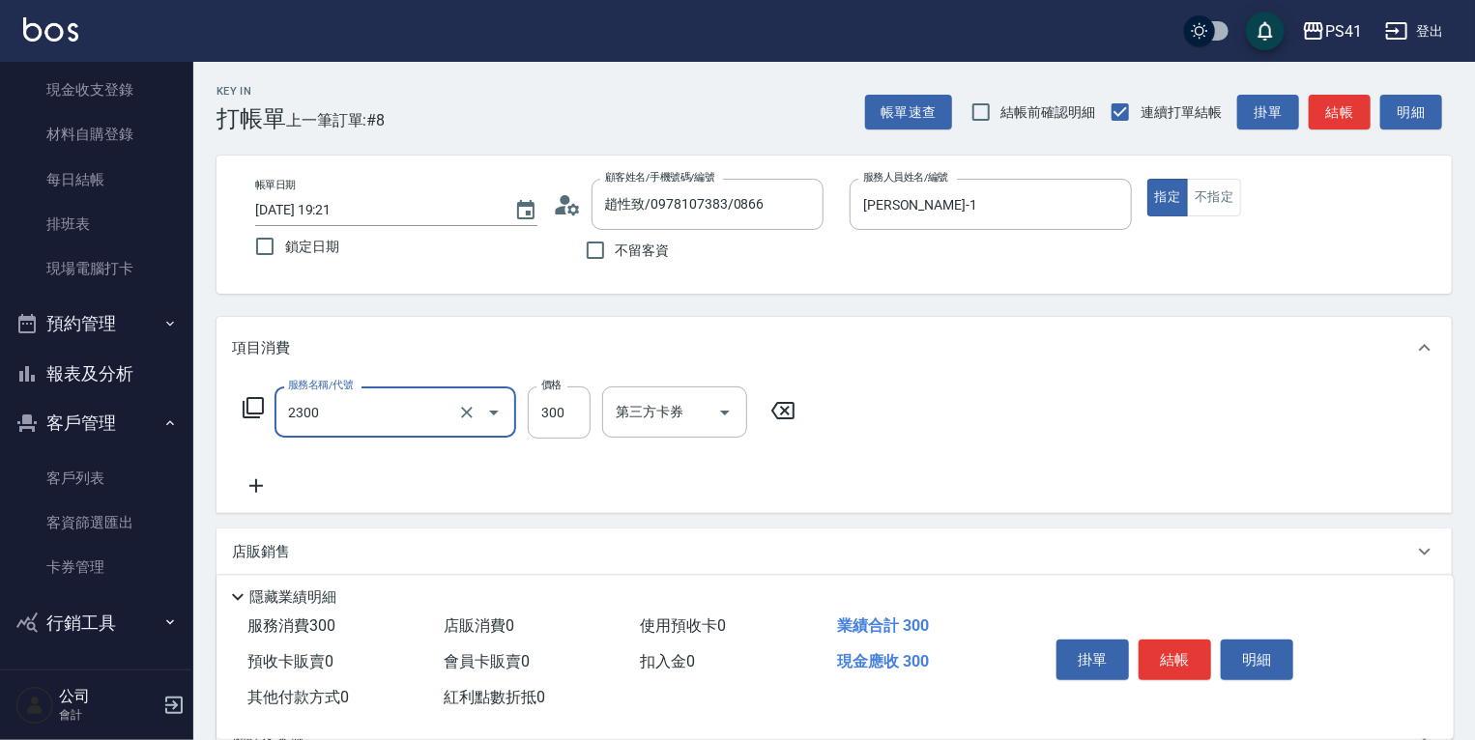
type input "剪髮(2300)"
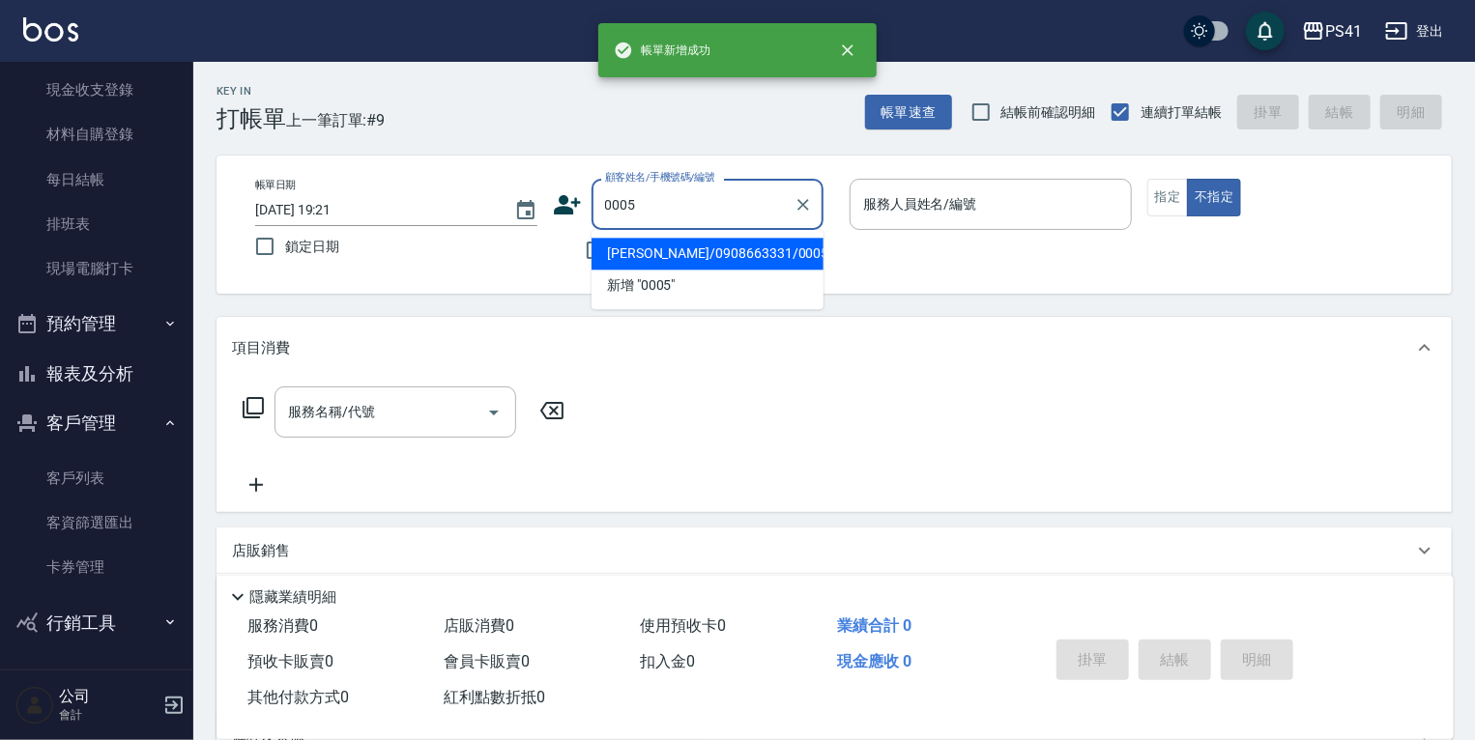
type input "蘿拉/0908663331/0005"
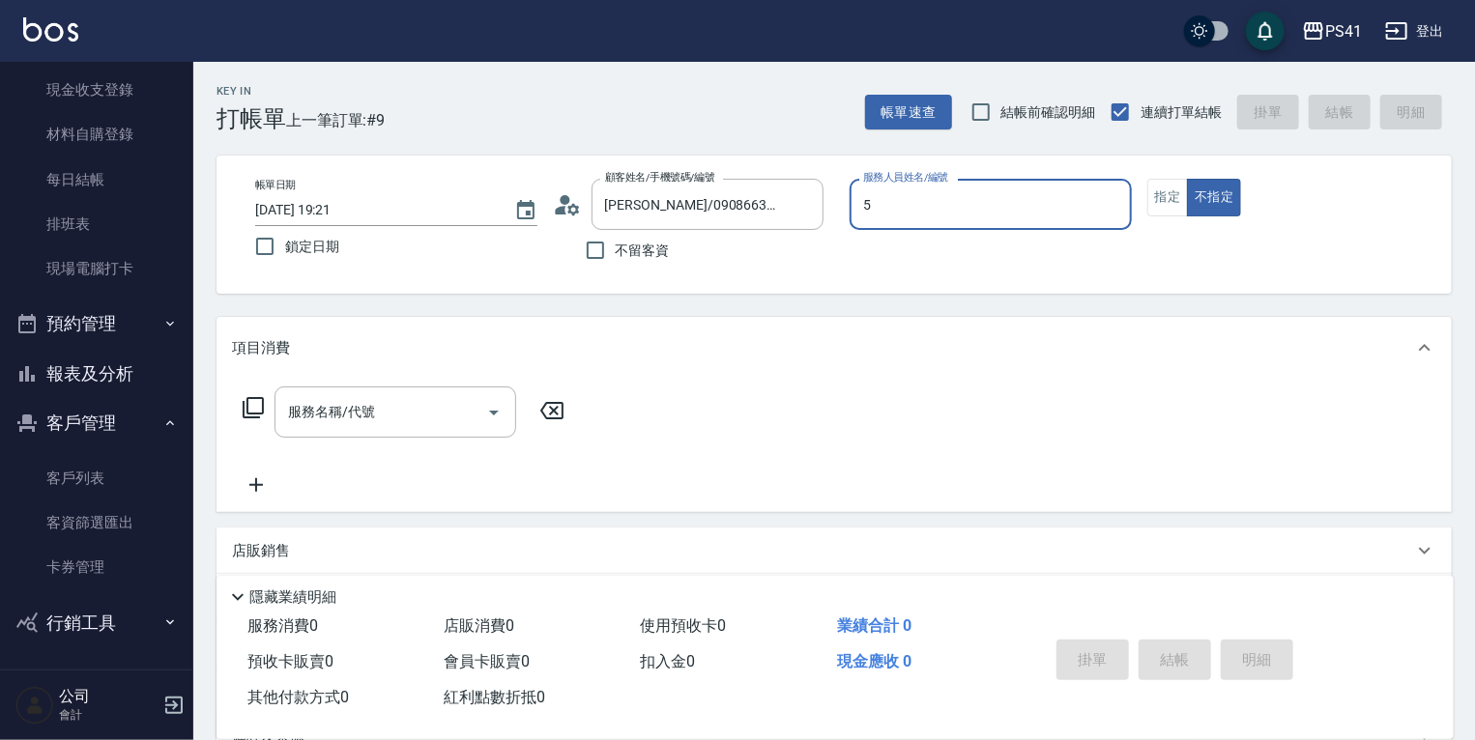
type input "Rolla-5"
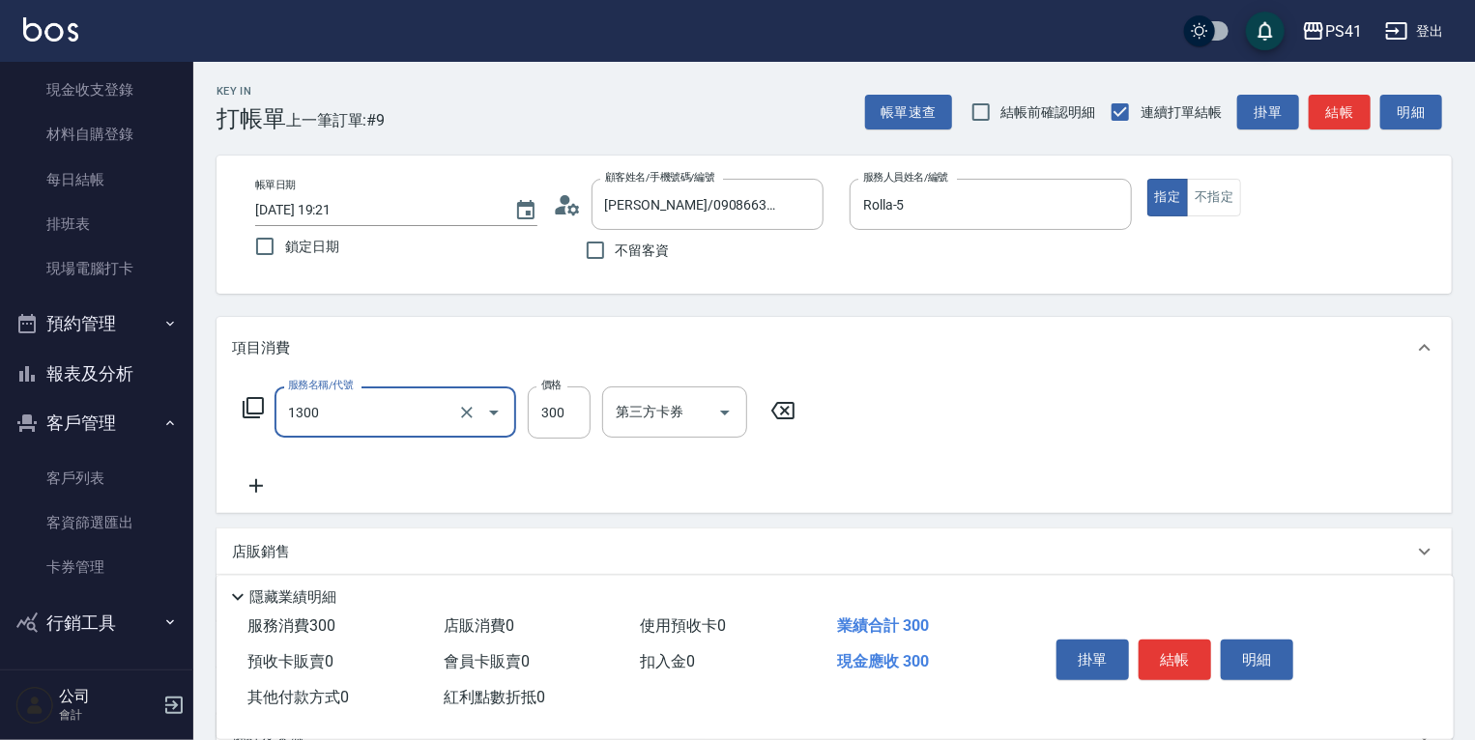
type input "洗髮300(1300)"
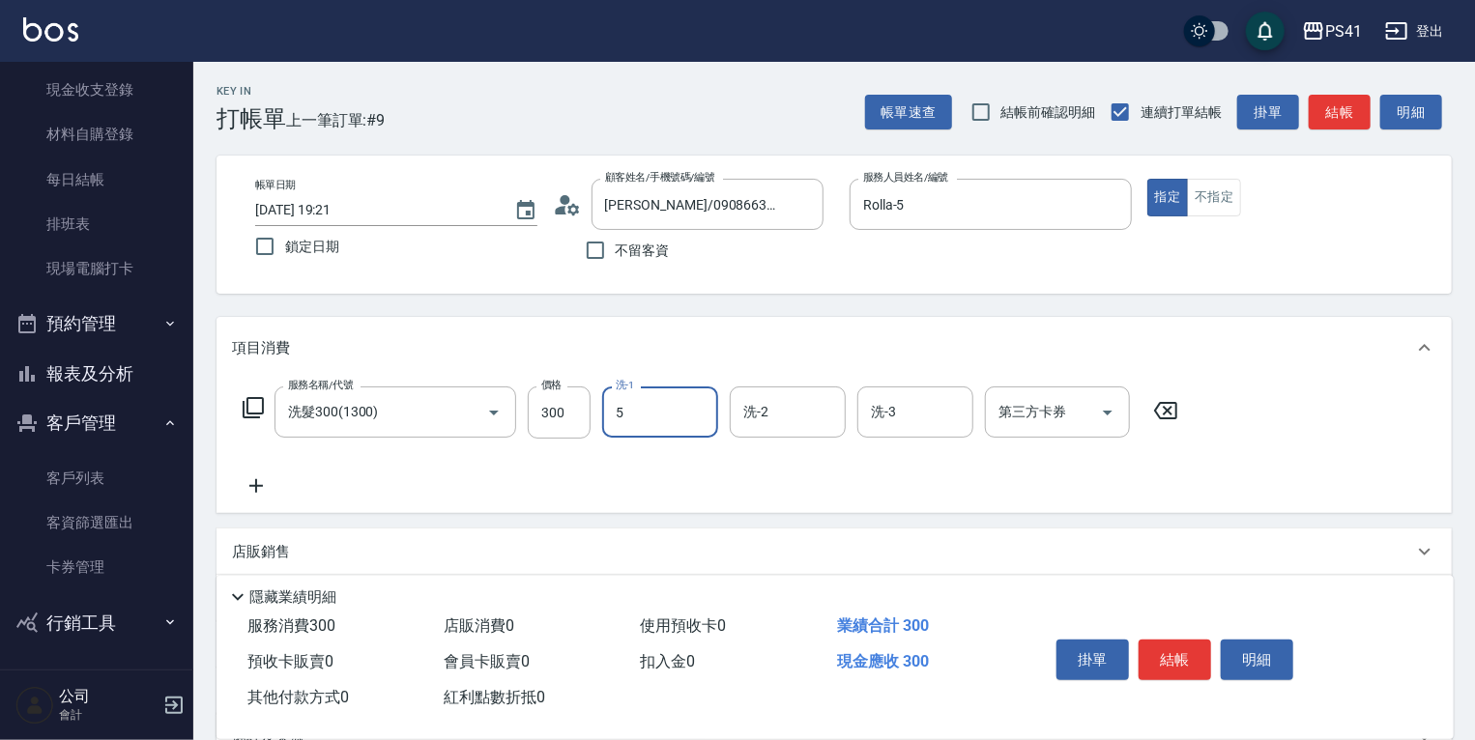
type input "Rolla-5"
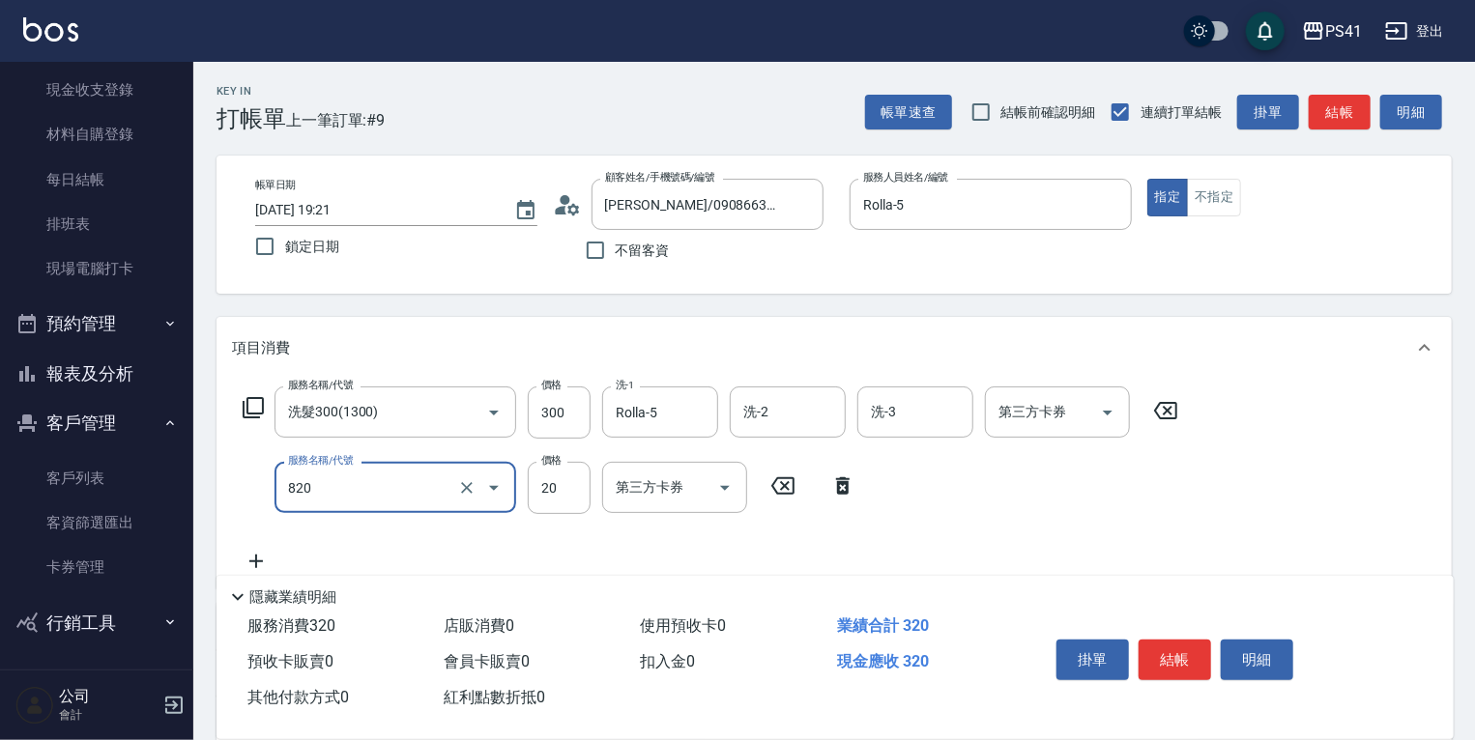
type input "潤絲(820)"
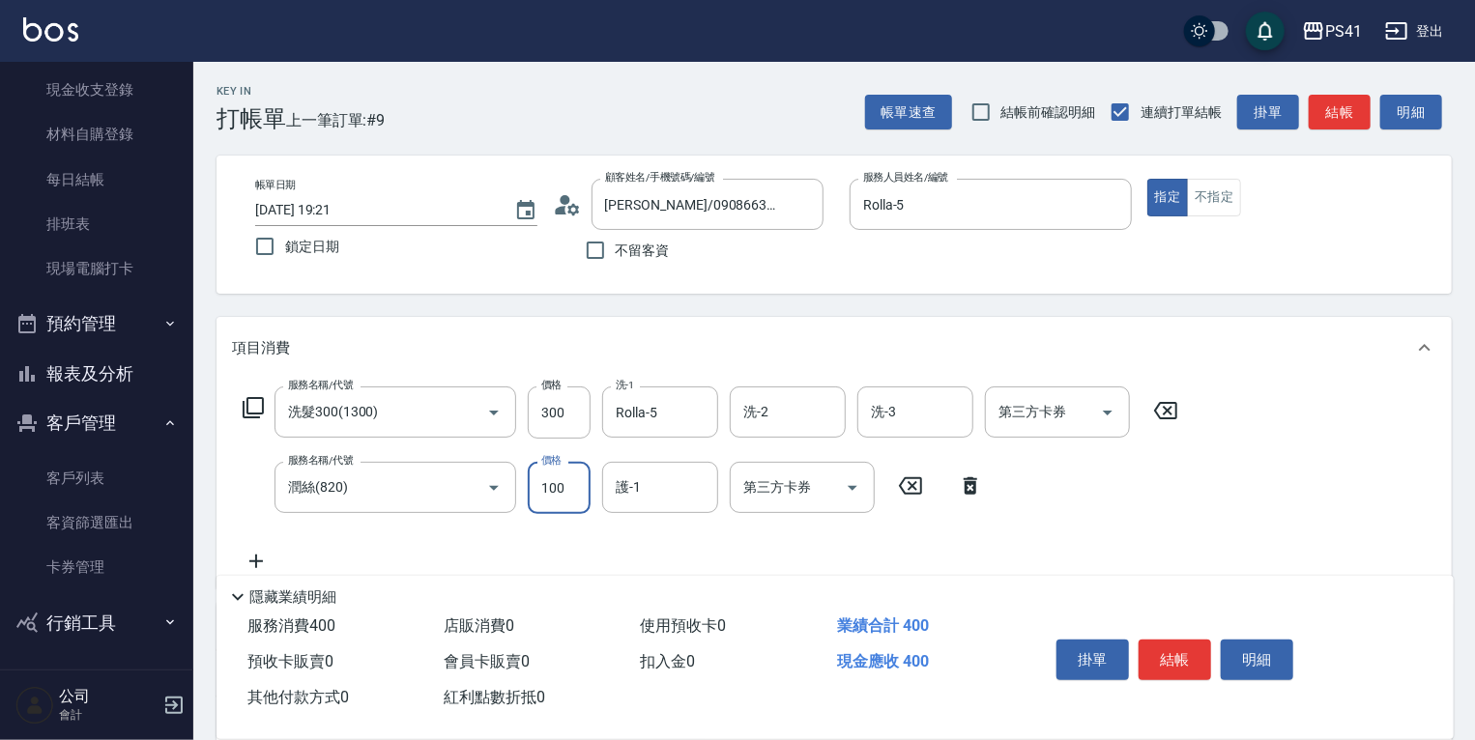
type input "100"
type input "Rolla-5"
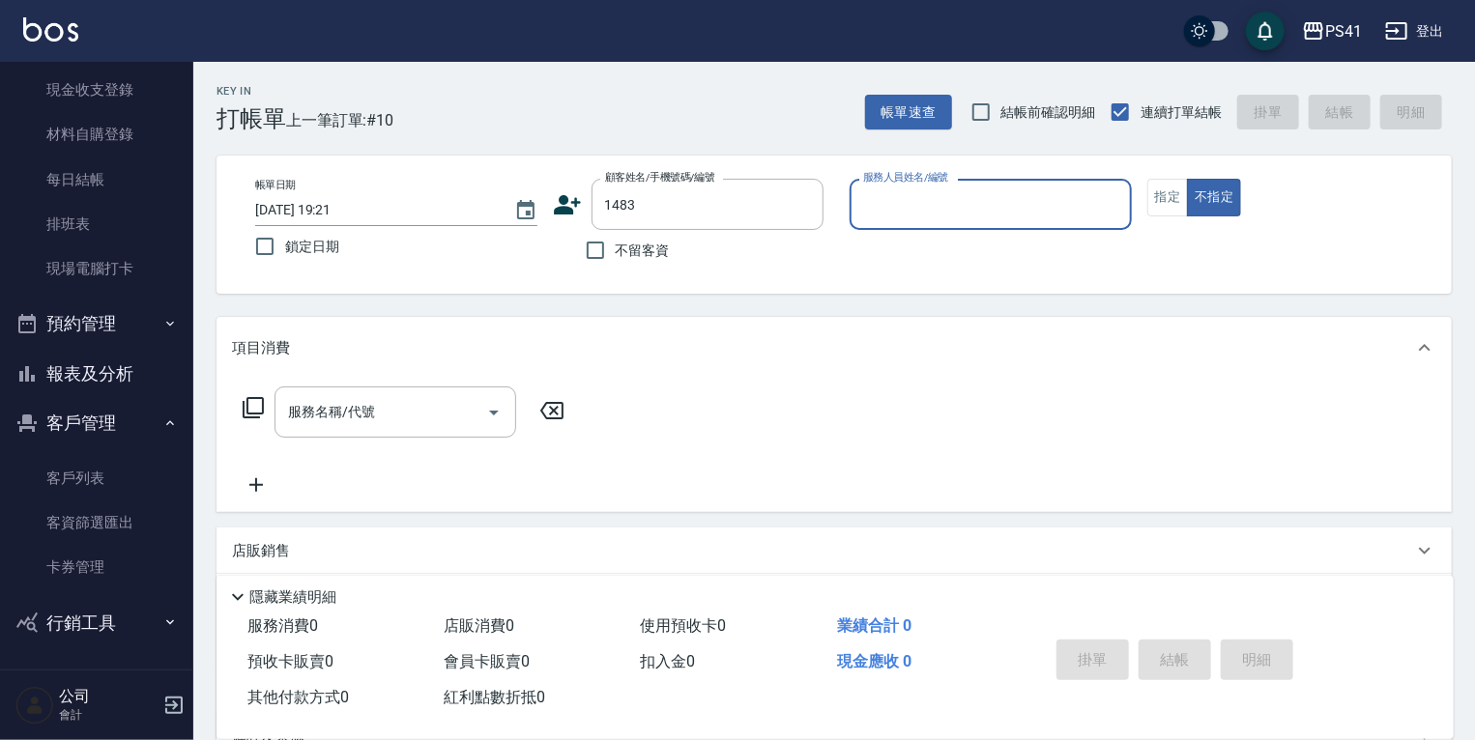
type input "[PERSON_NAME]/0913388797/1483"
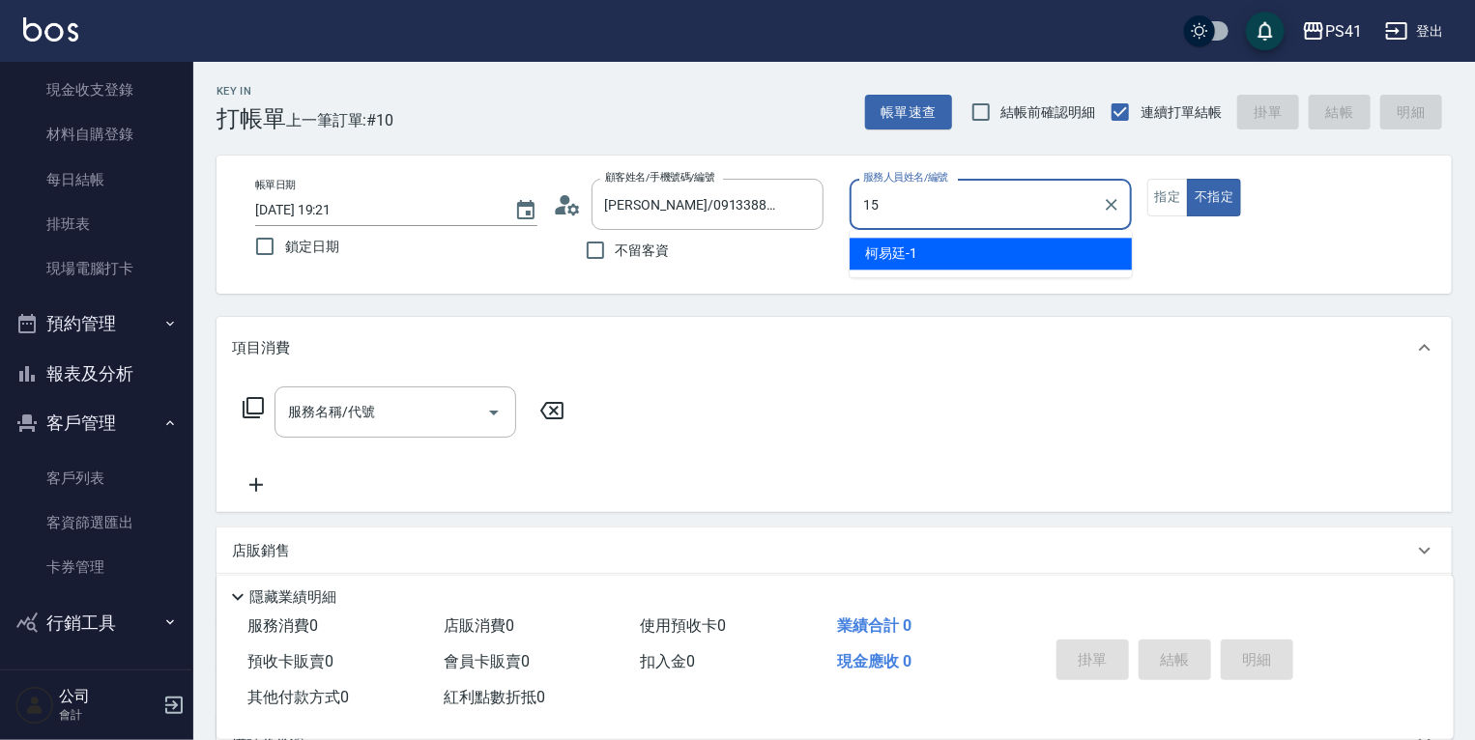
type input "李靜芳-15"
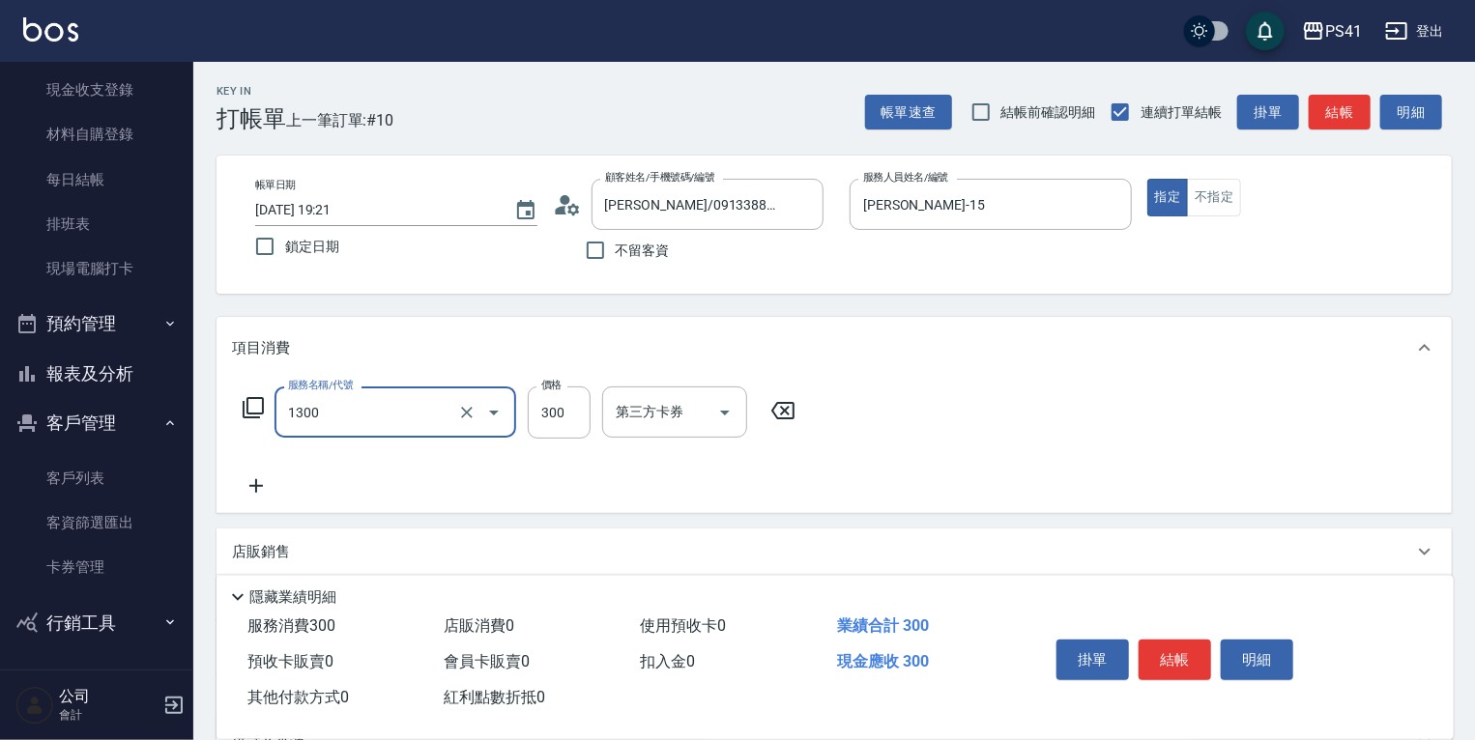
type input "洗髮300(1300)"
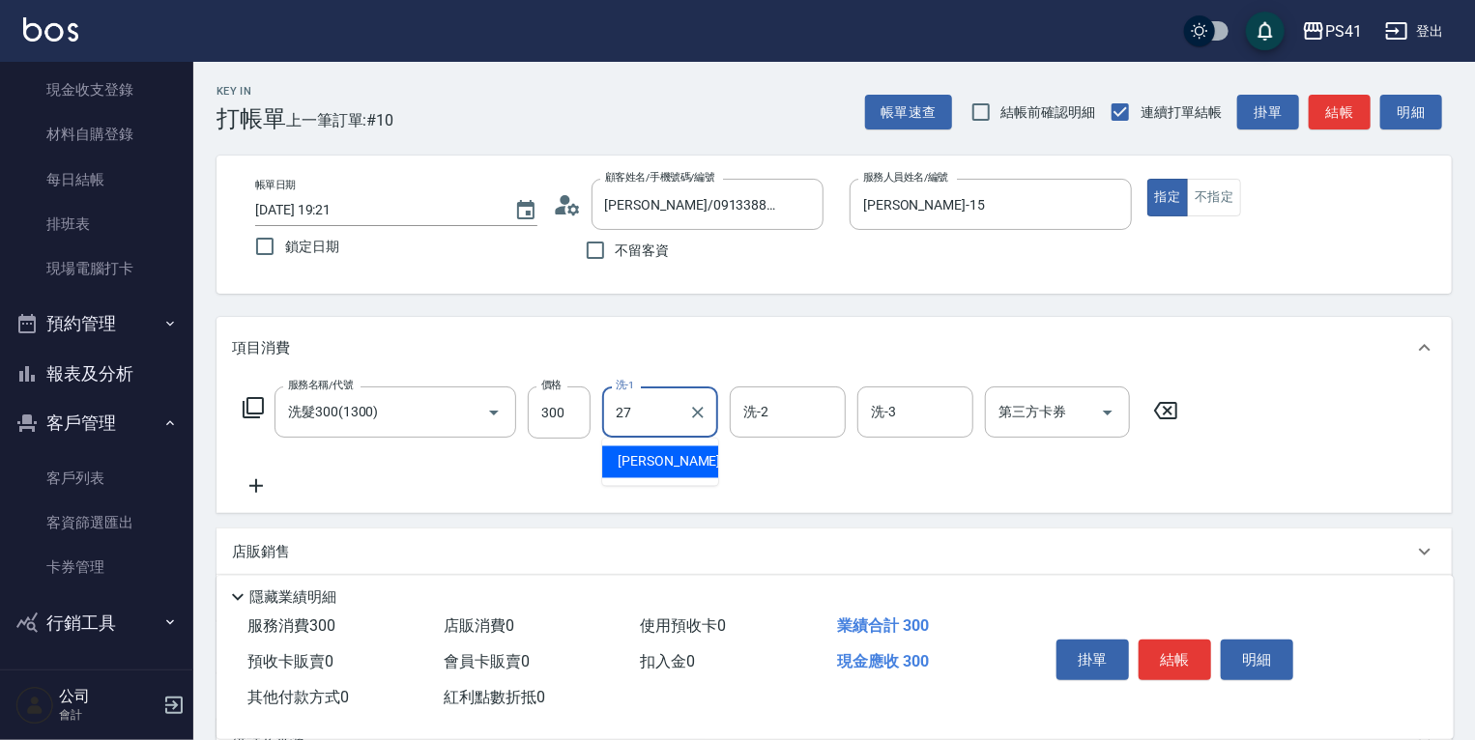
type input "佳佳-27"
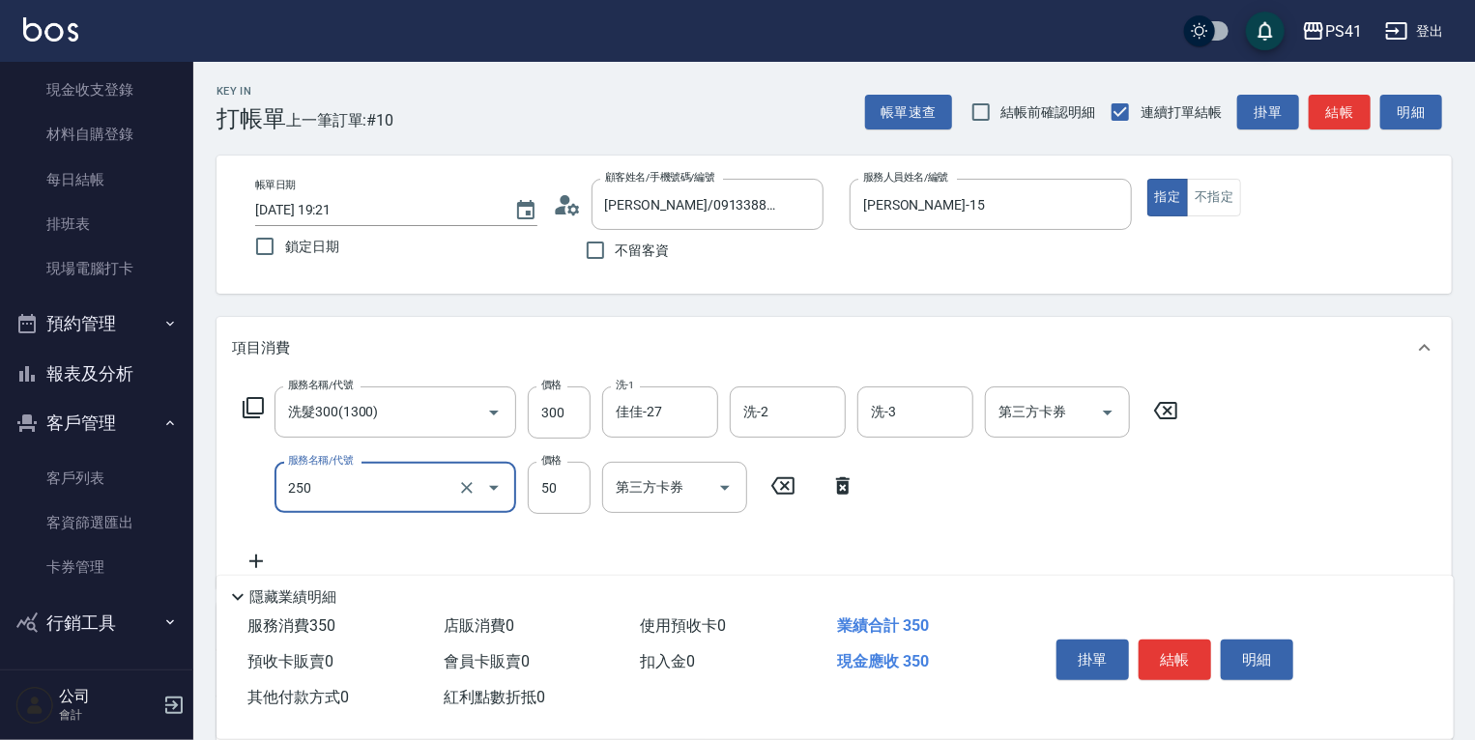
type input "剪瀏海(250)"
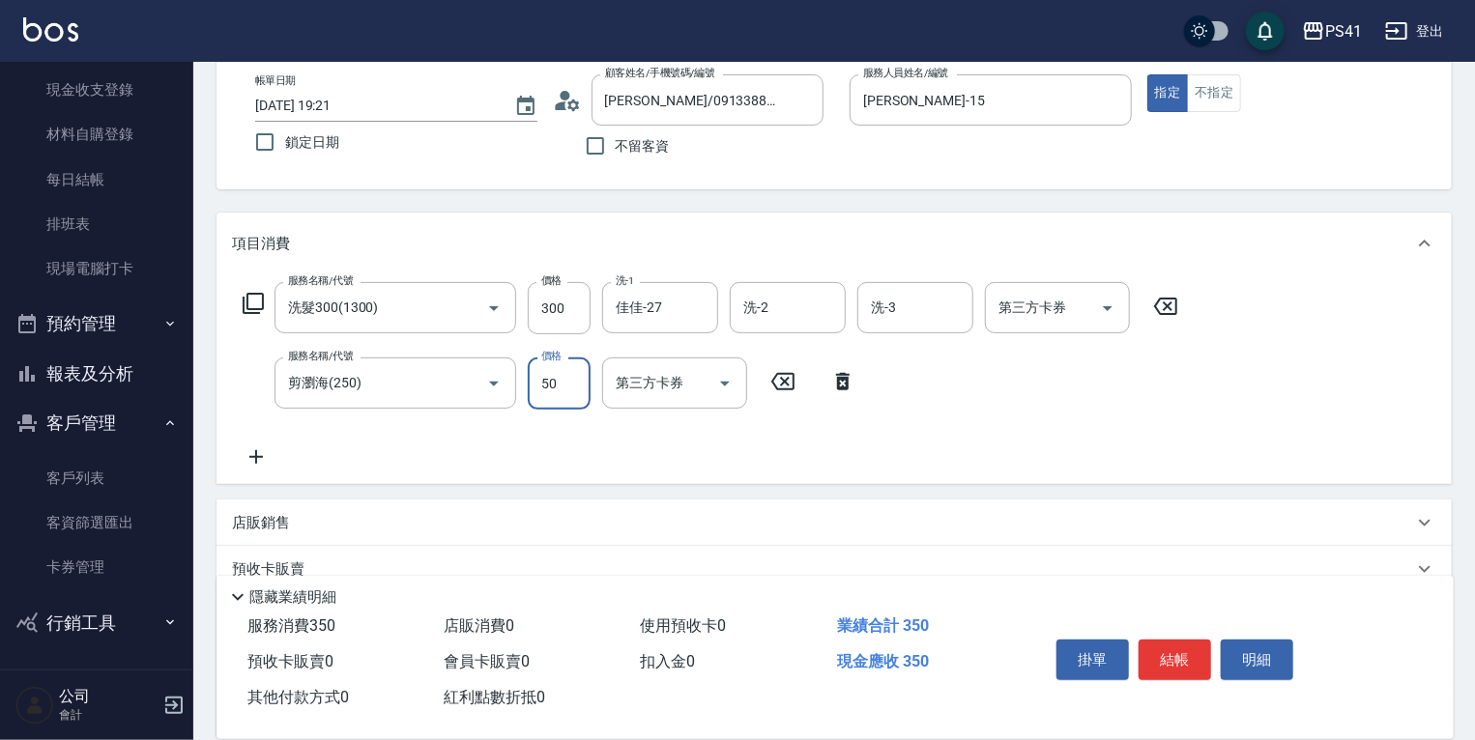
scroll to position [284, 0]
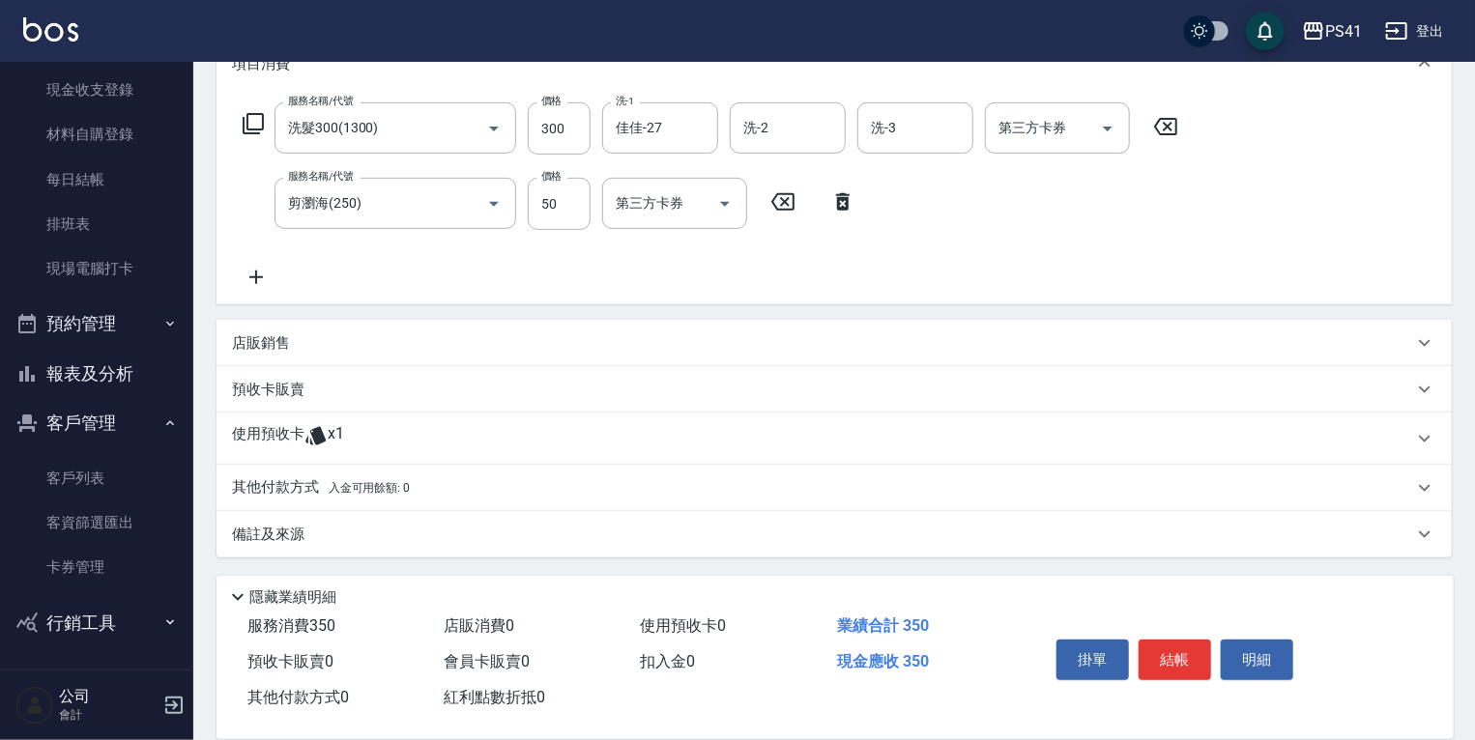
click at [369, 474] on div "其他付款方式 入金可用餘額: 0" at bounding box center [833, 488] width 1235 height 46
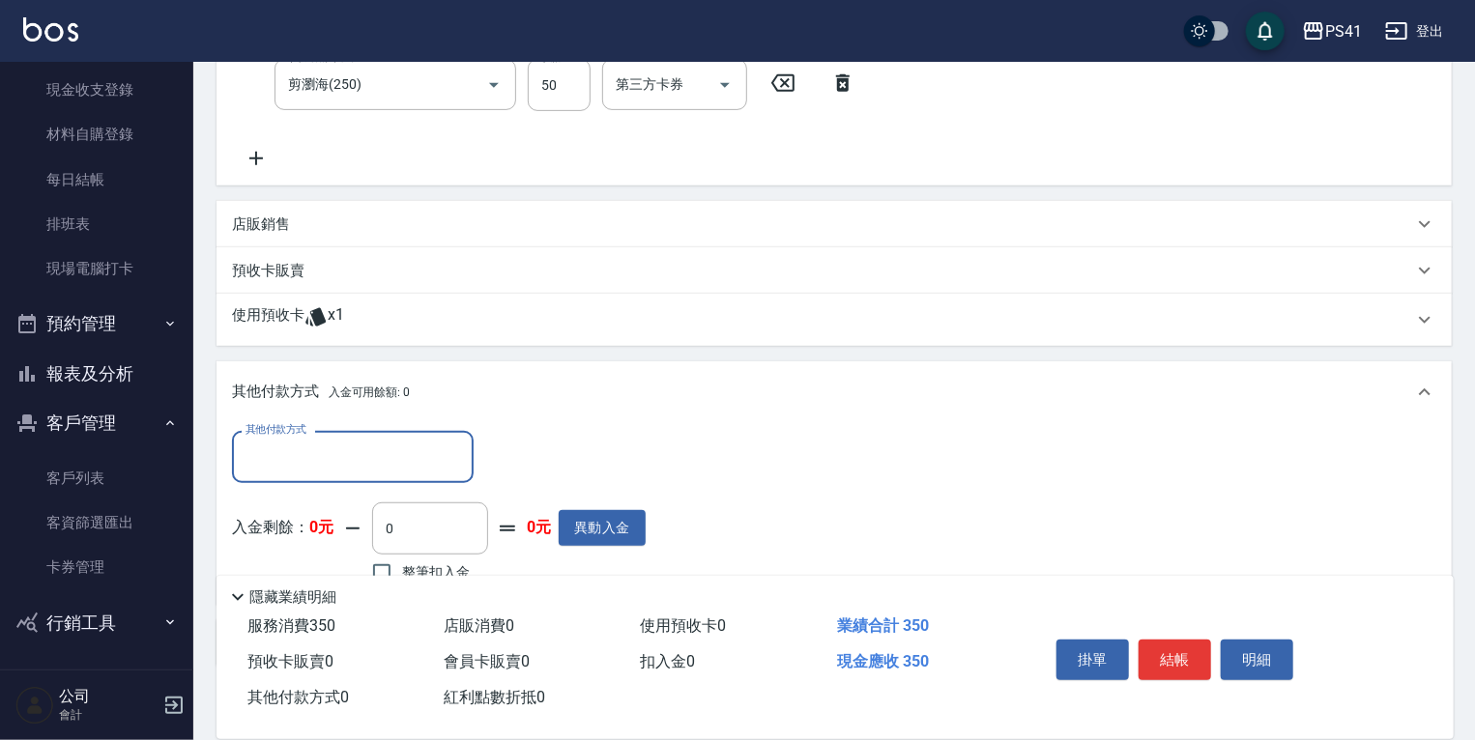
scroll to position [0, 0]
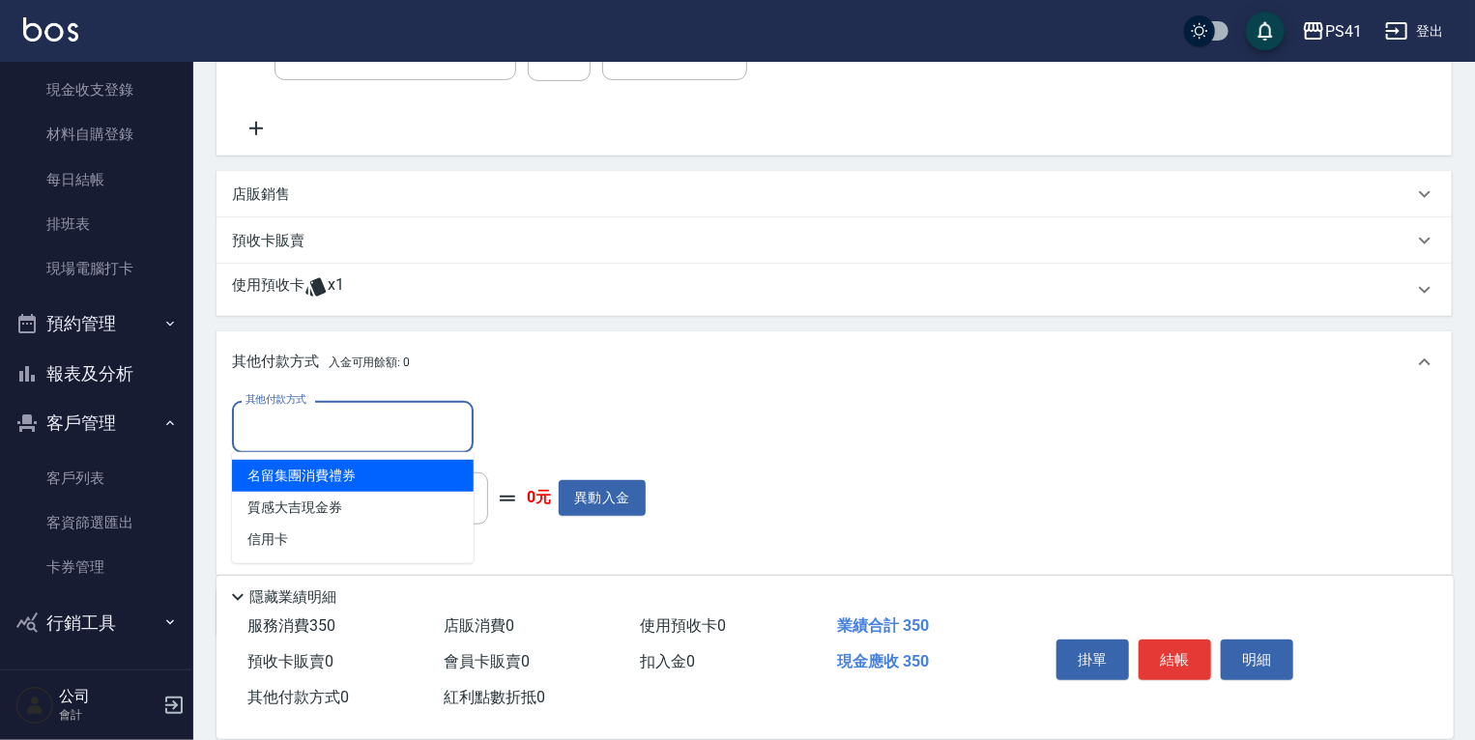
click at [371, 420] on input "其他付款方式" at bounding box center [353, 427] width 224 height 34
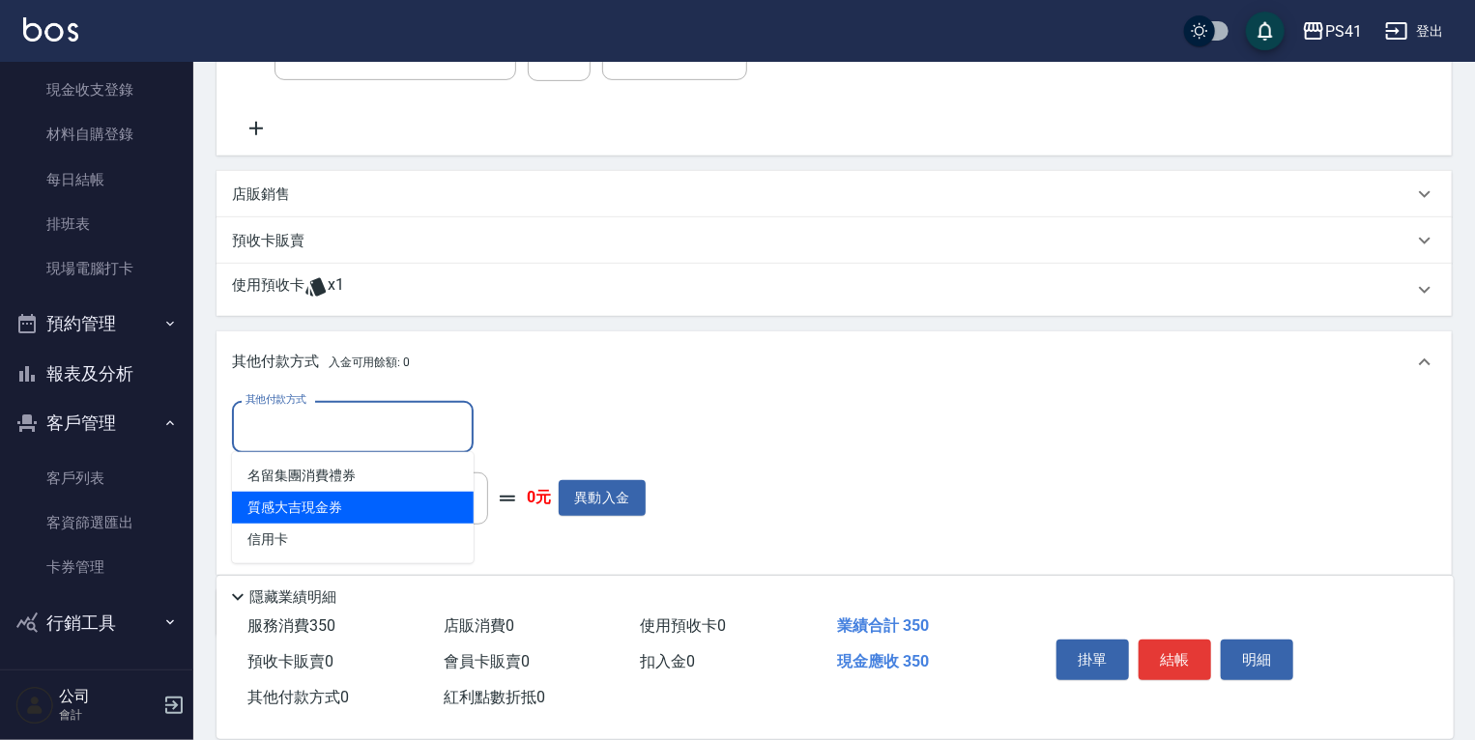
click at [362, 526] on ul "名留集團消費禮券 質感大吉現金券 信用卡" at bounding box center [353, 507] width 242 height 111
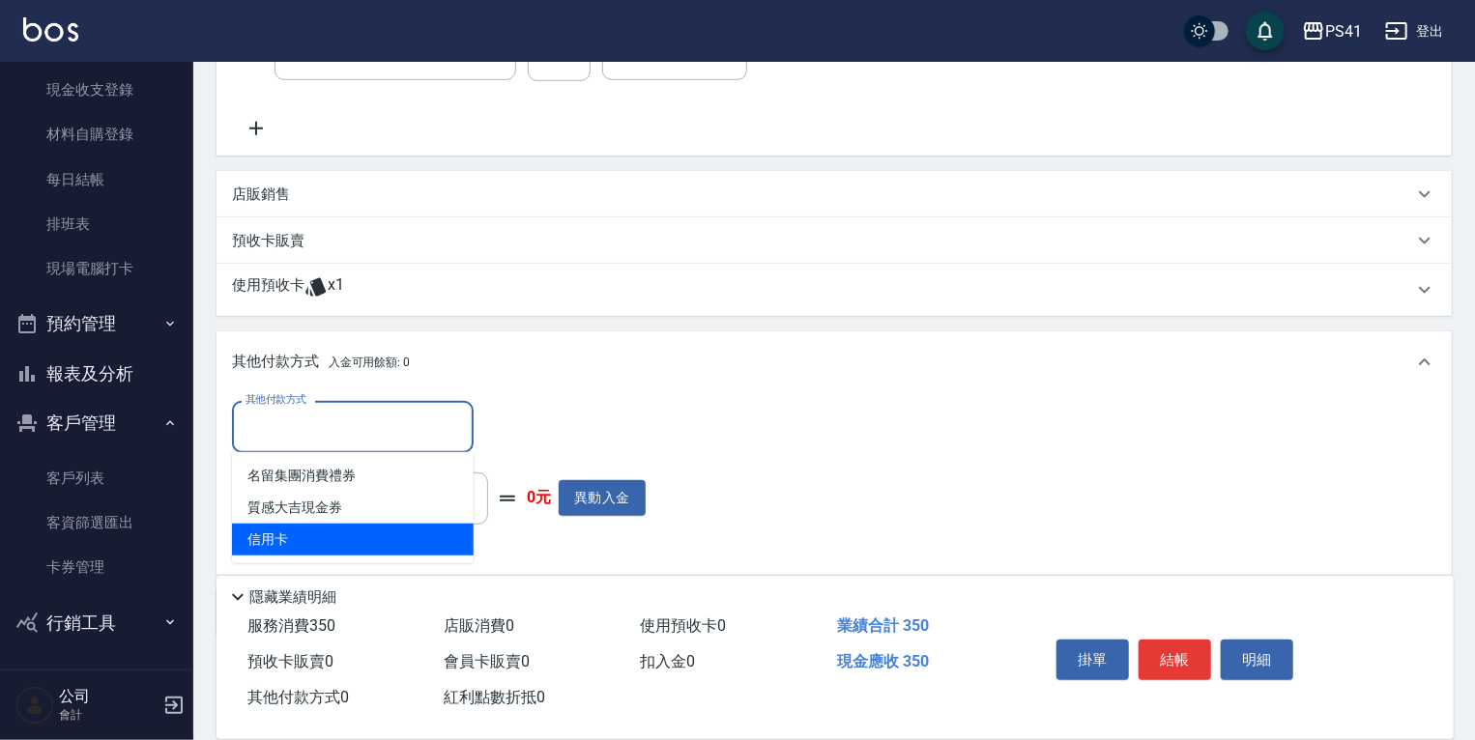
drag, startPoint x: 369, startPoint y: 535, endPoint x: 383, endPoint y: 529, distance: 15.1
click at [373, 535] on span "信用卡" at bounding box center [353, 540] width 242 height 32
type input "信用卡"
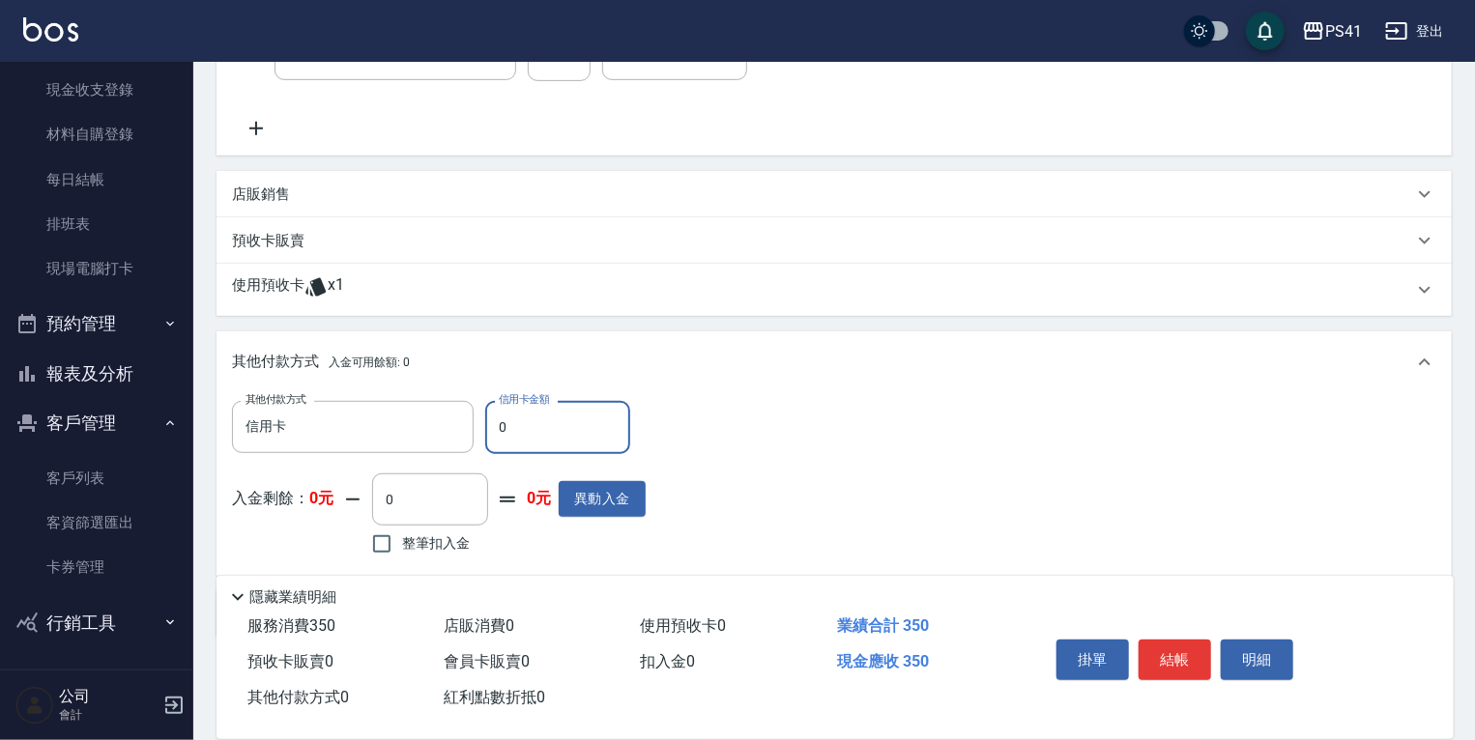
drag, startPoint x: 517, startPoint y: 420, endPoint x: 118, endPoint y: 417, distance: 399.1
click at [118, 417] on div "PS41 登出 櫃檯作業 打帳單 帳單列表 現金收支登錄 材料自購登錄 每日結帳 排班表 現場電腦打卡 預約管理 預約管理 單日預約紀錄 單週預約紀錄 報表及…" at bounding box center [737, 194] width 1475 height 1254
type input "350"
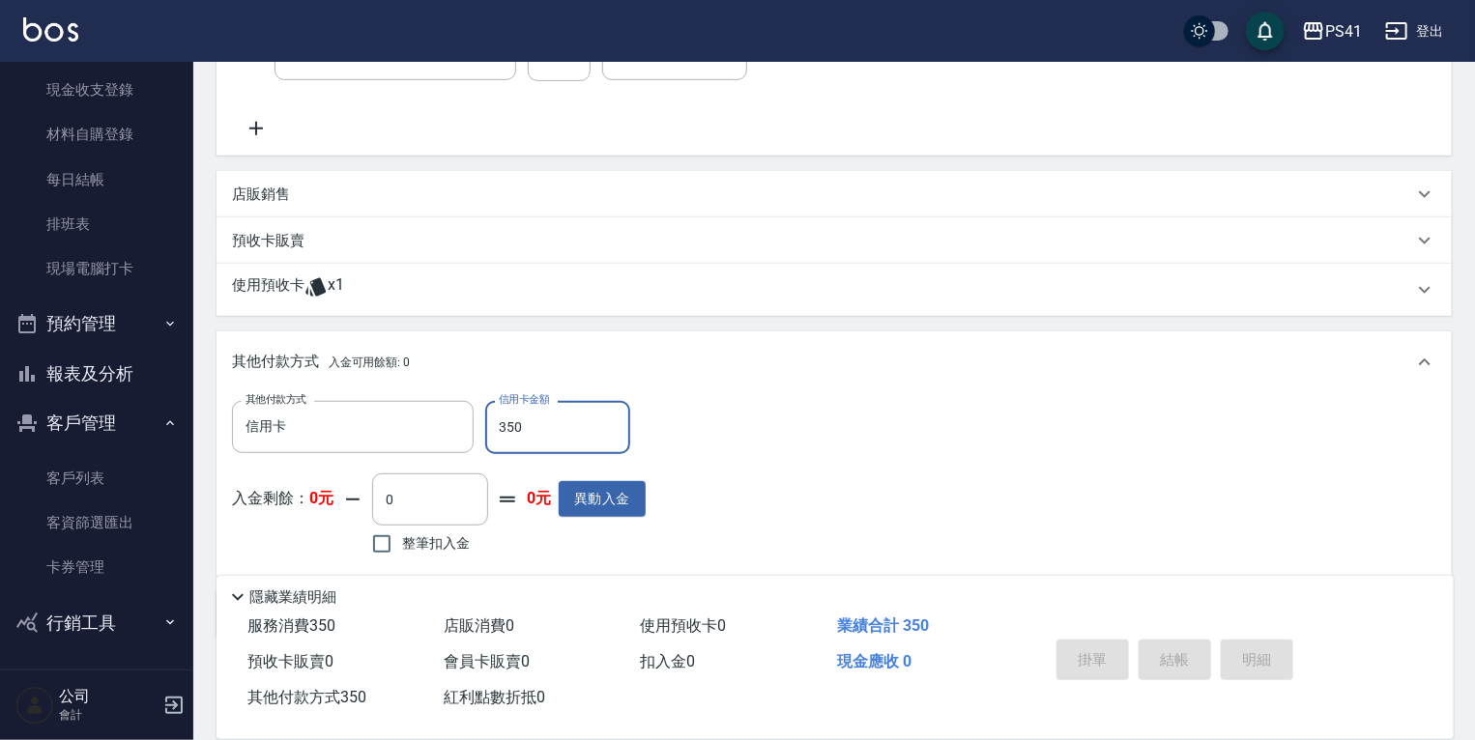
type input "[DATE] 19:22"
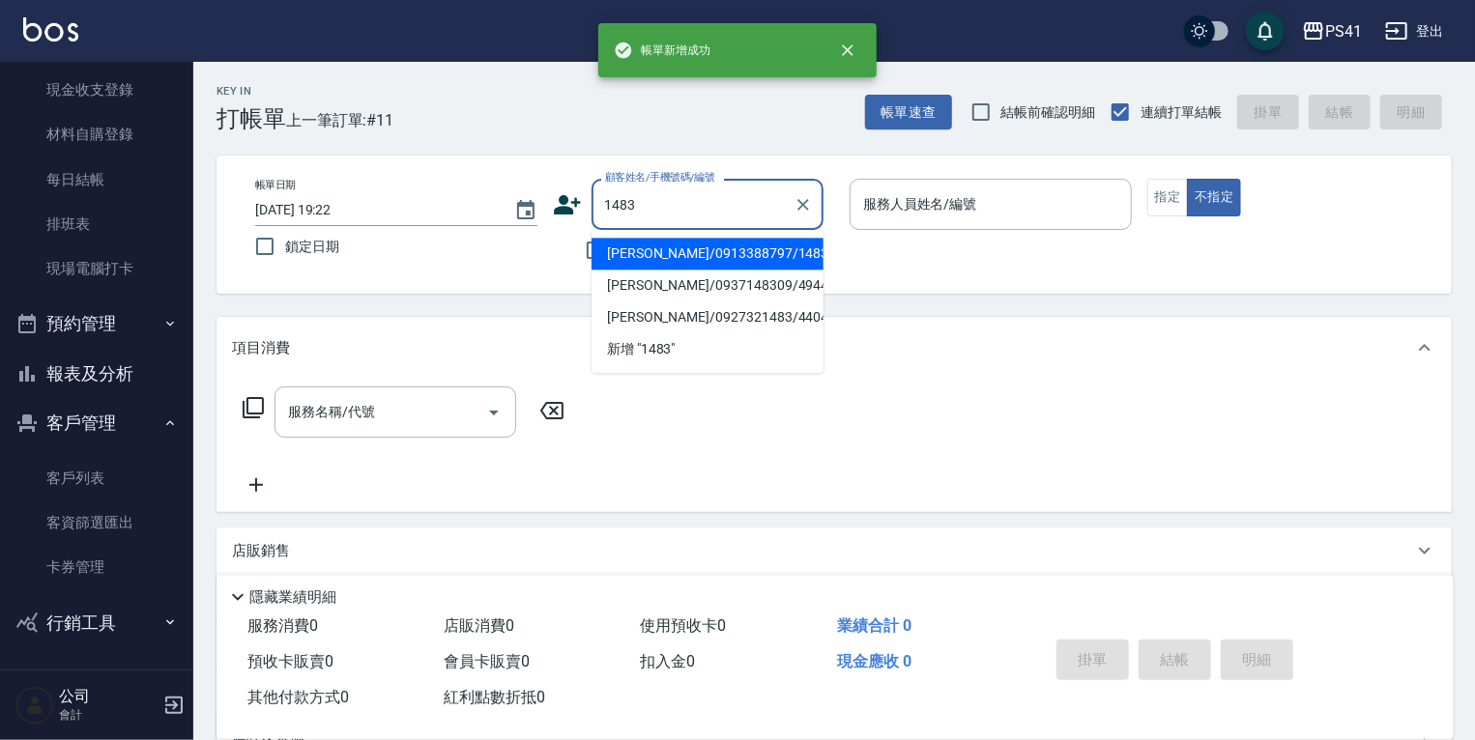
type input "[PERSON_NAME]/0913388797/1483"
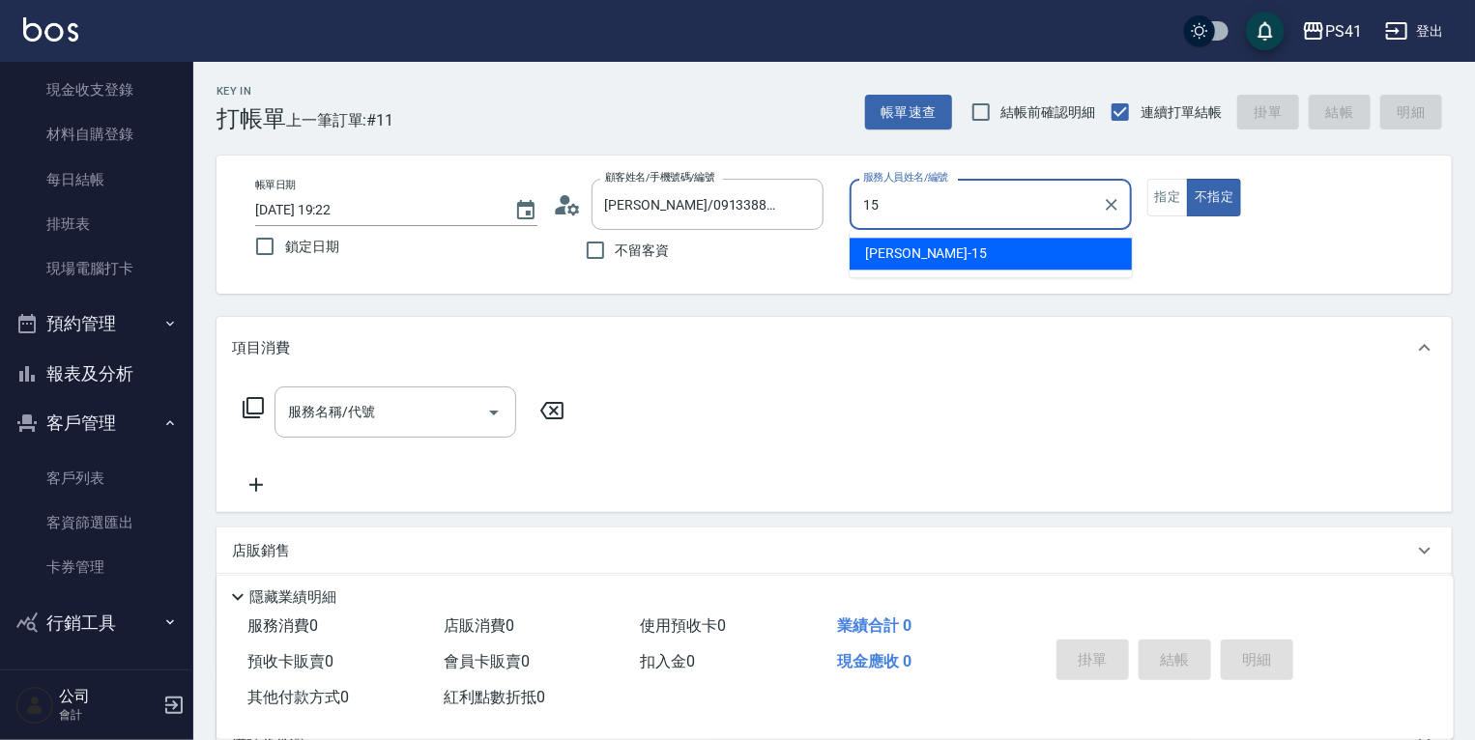
type input "李靜芳-15"
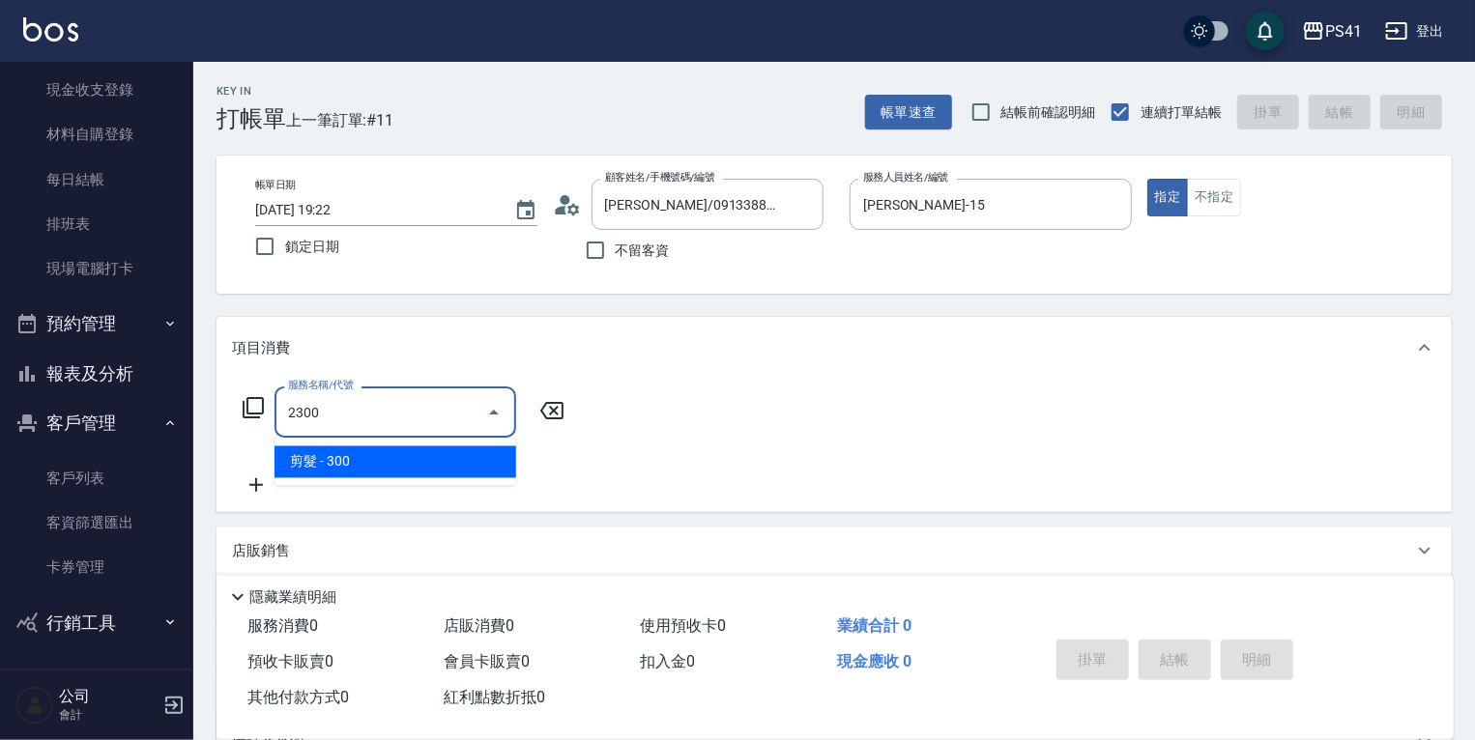
type input "剪髮(2300)"
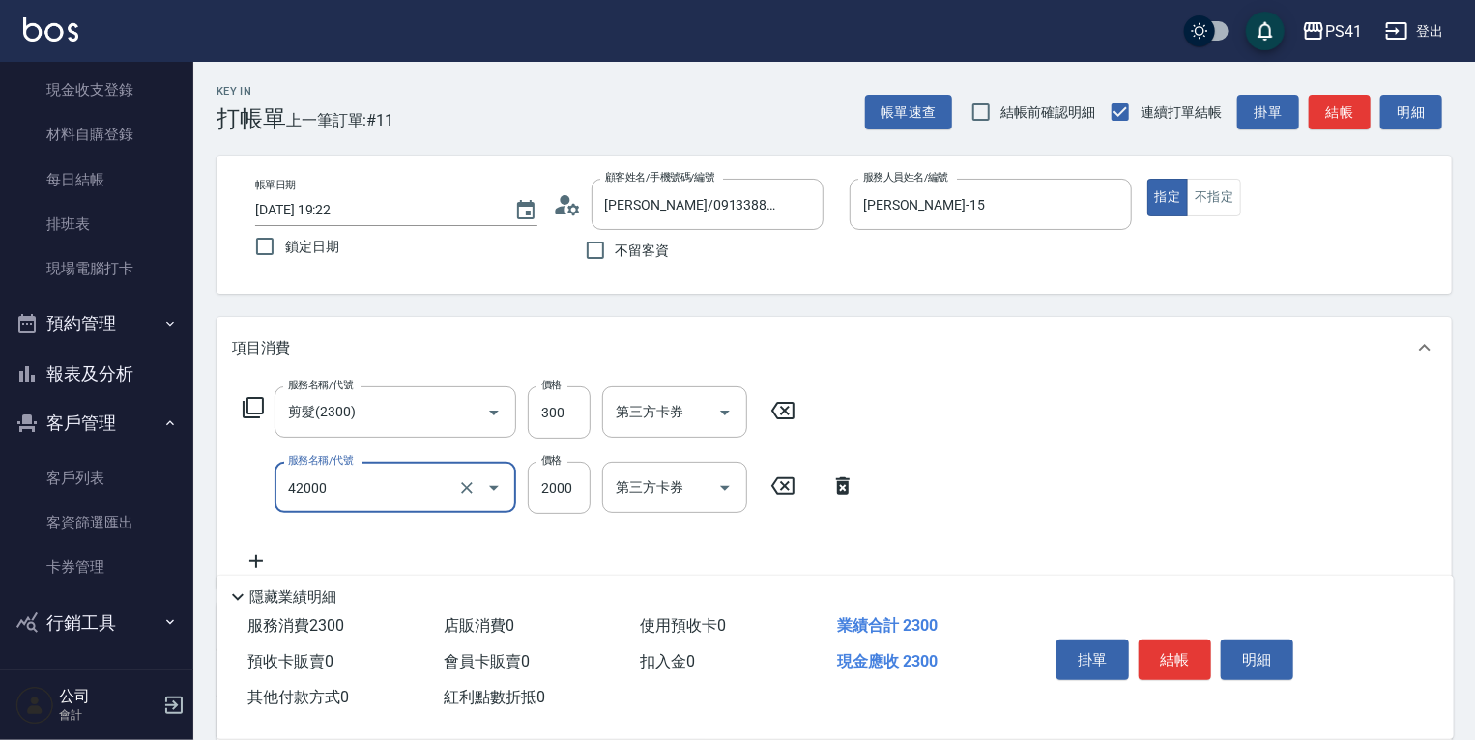
type input "2000以上染髮(42000)"
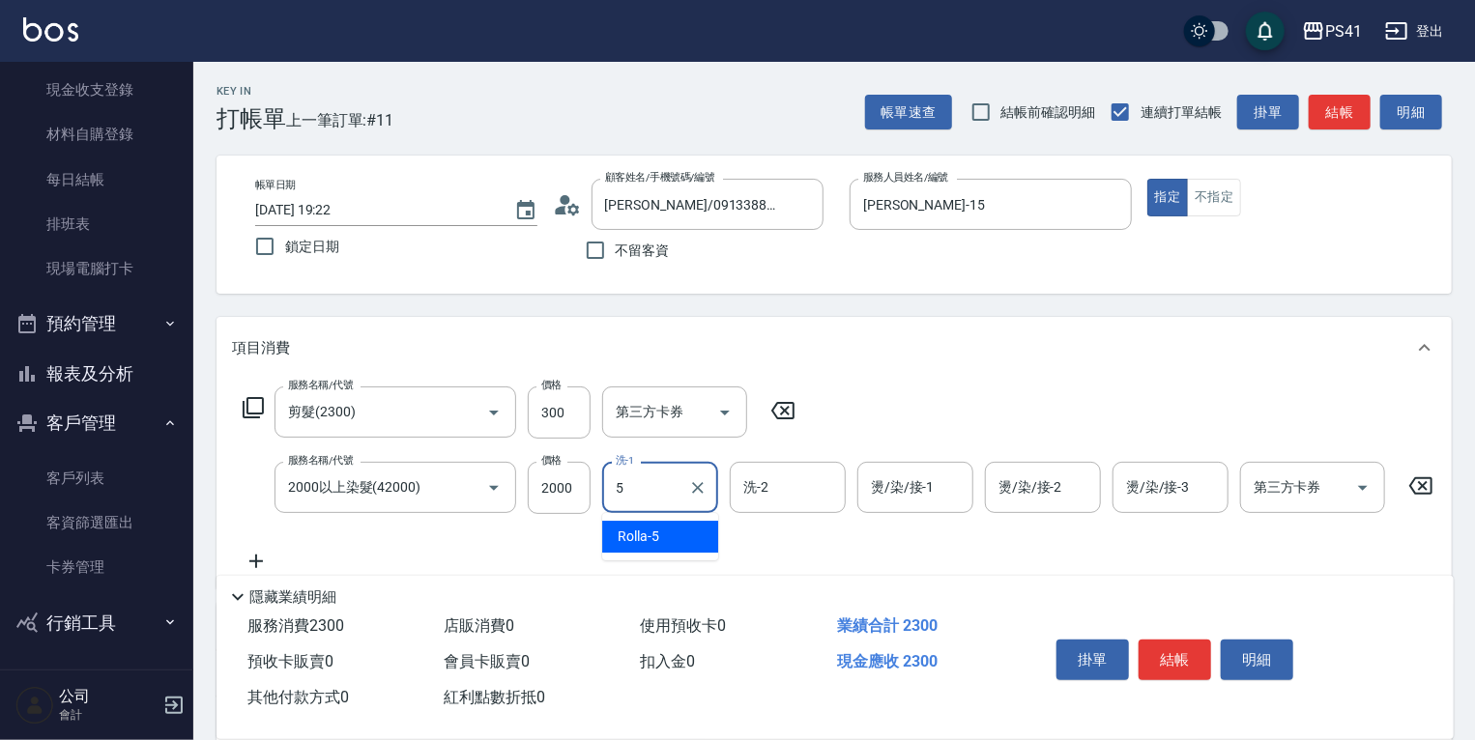
type input "Rolla-5"
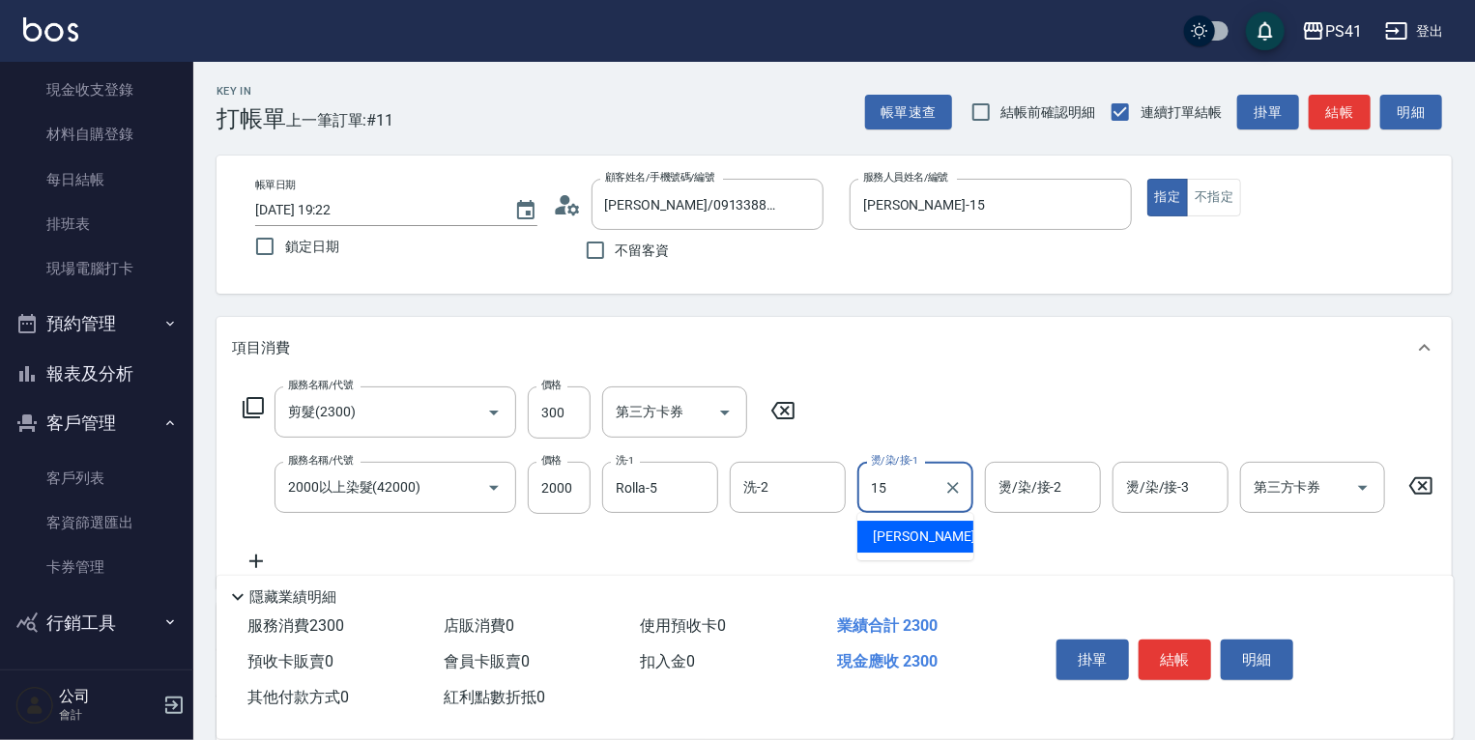
type input "李靜芳-15"
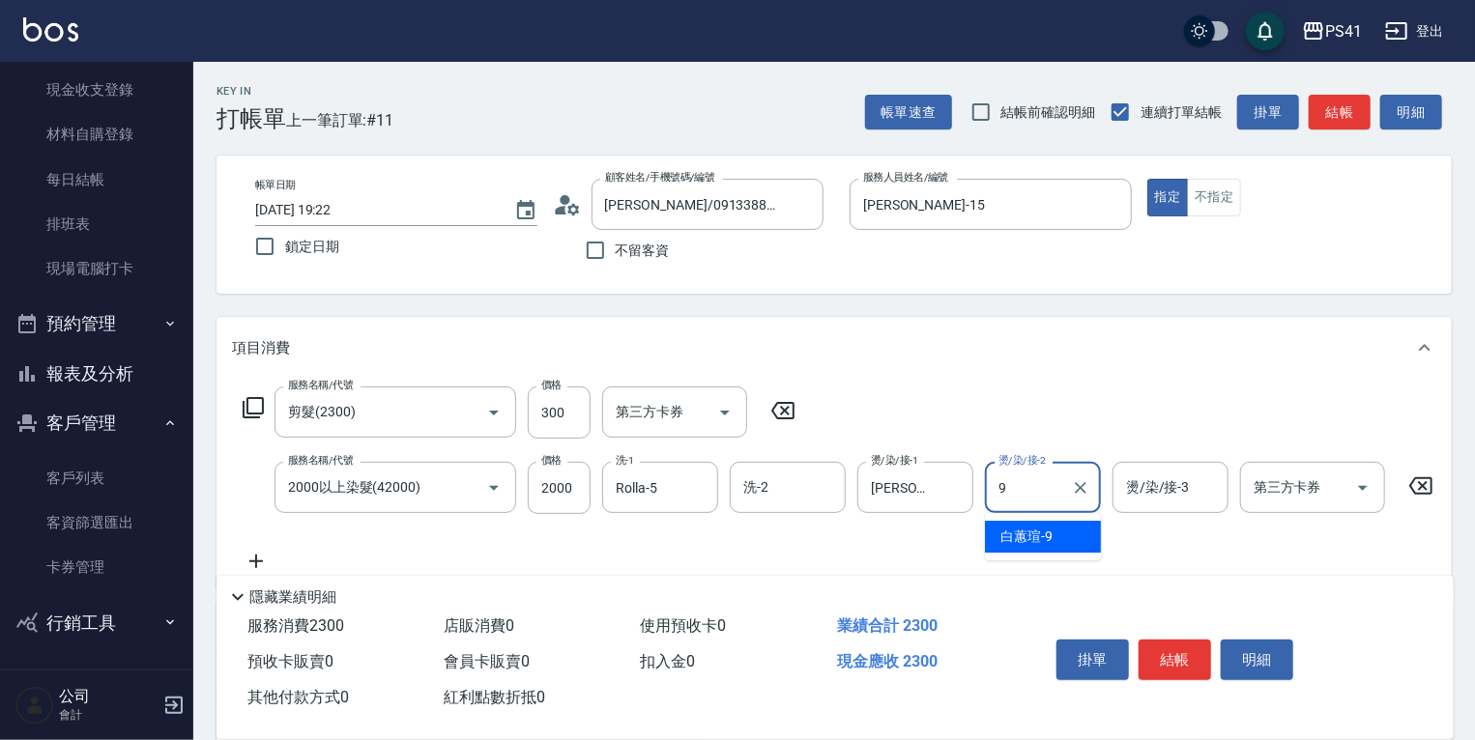
type input "白蕙瑄-9"
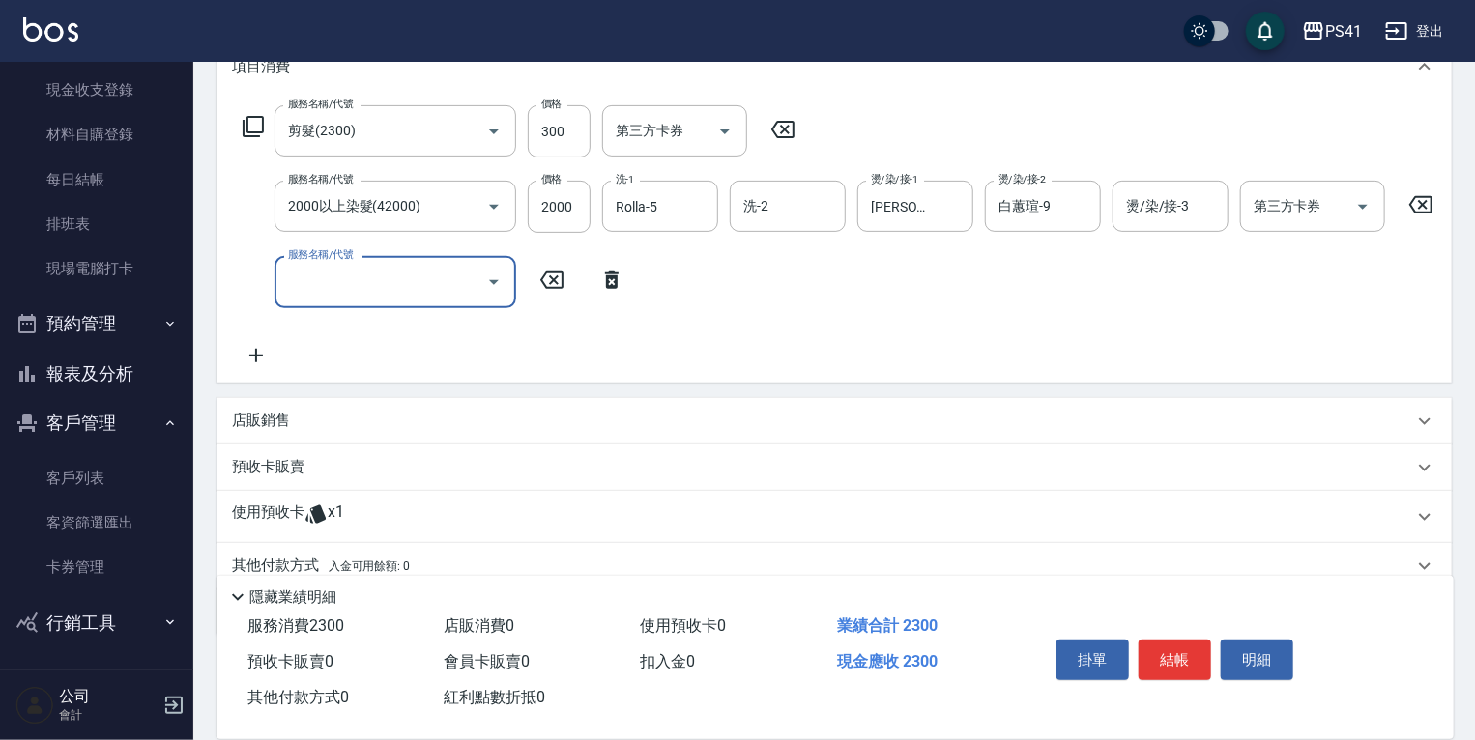
scroll to position [371, 0]
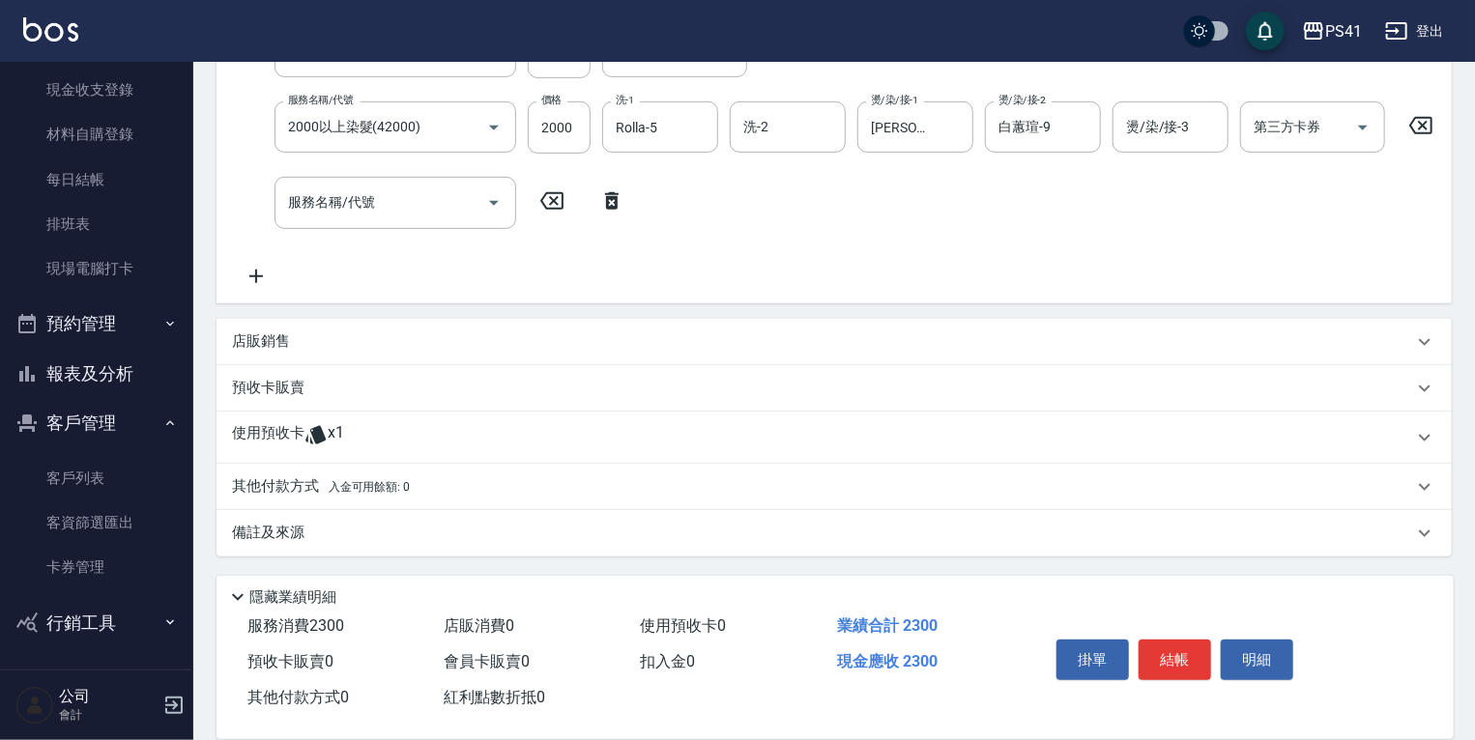
click at [323, 445] on icon at bounding box center [315, 434] width 23 height 23
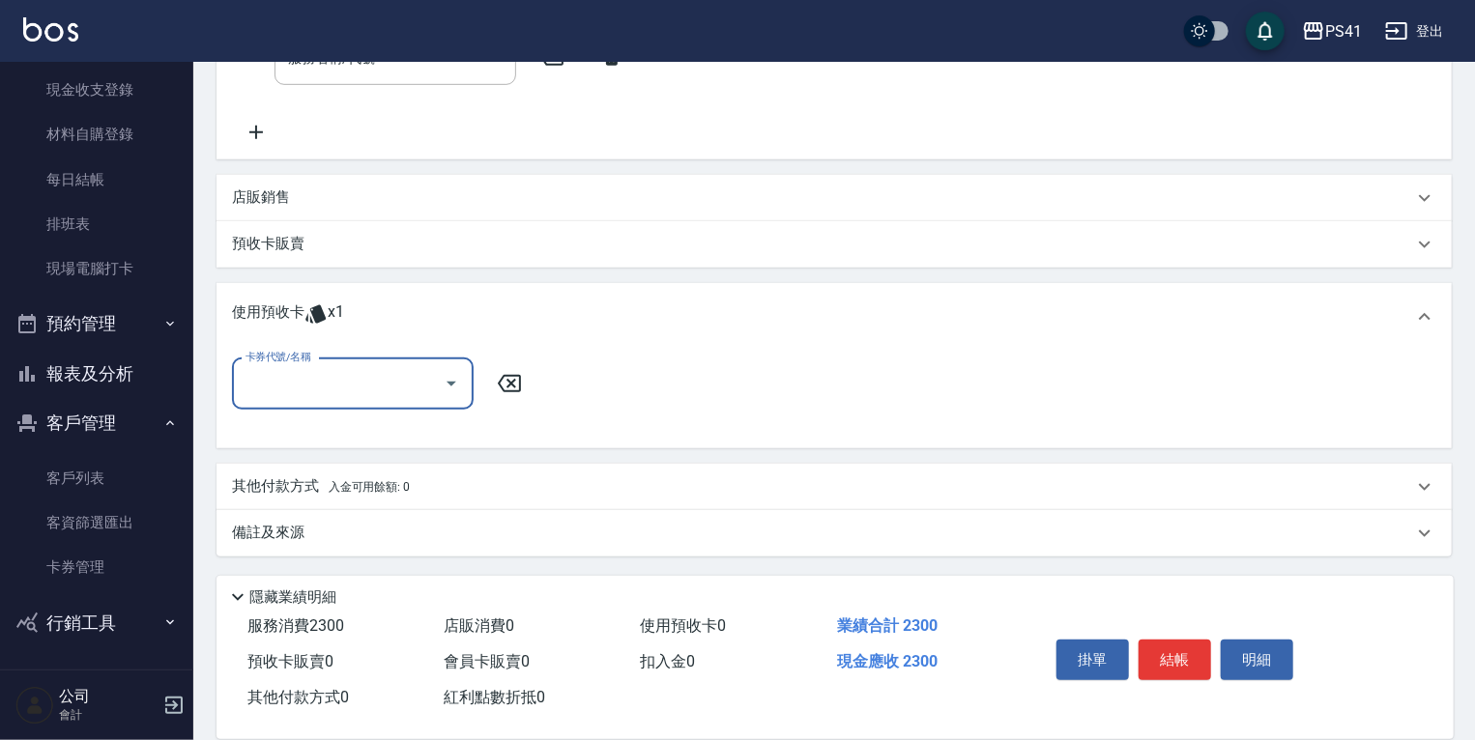
scroll to position [514, 0]
click at [333, 388] on input "卡券代號/名稱" at bounding box center [338, 384] width 195 height 34
click at [320, 439] on div "高蛋白包套4次4500 剩餘1張" at bounding box center [353, 445] width 242 height 32
type input "高蛋白包套4次4500"
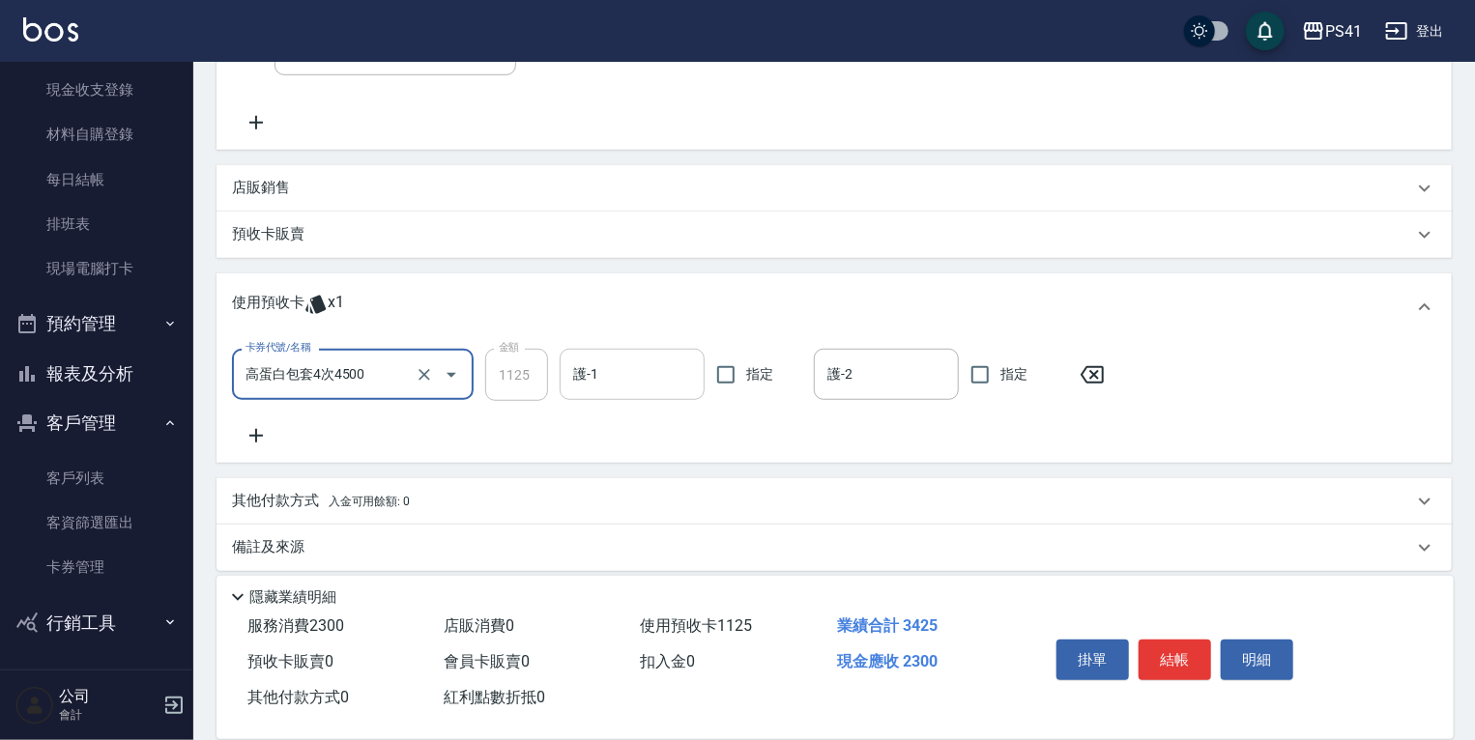
click at [624, 385] on input "護-1" at bounding box center [632, 375] width 128 height 34
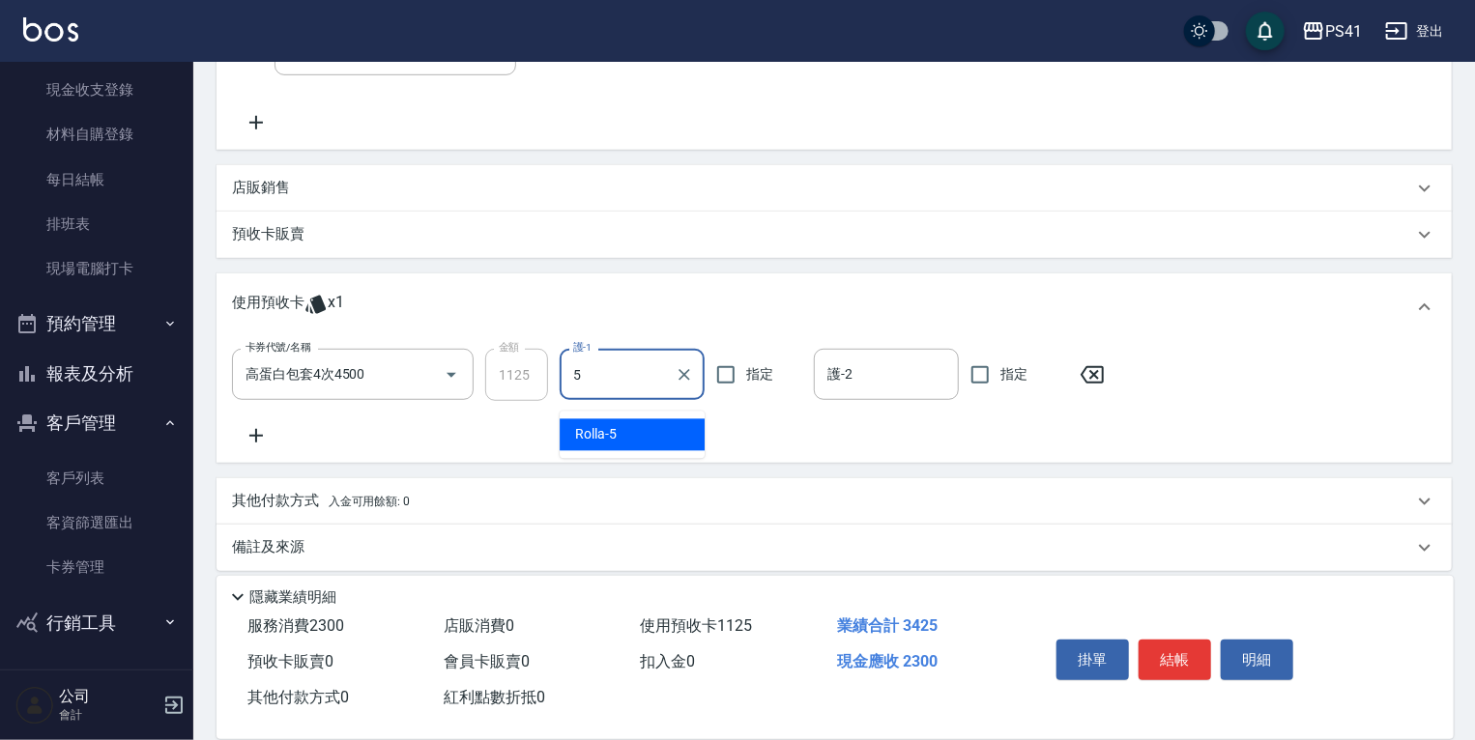
type input "Rolla-5"
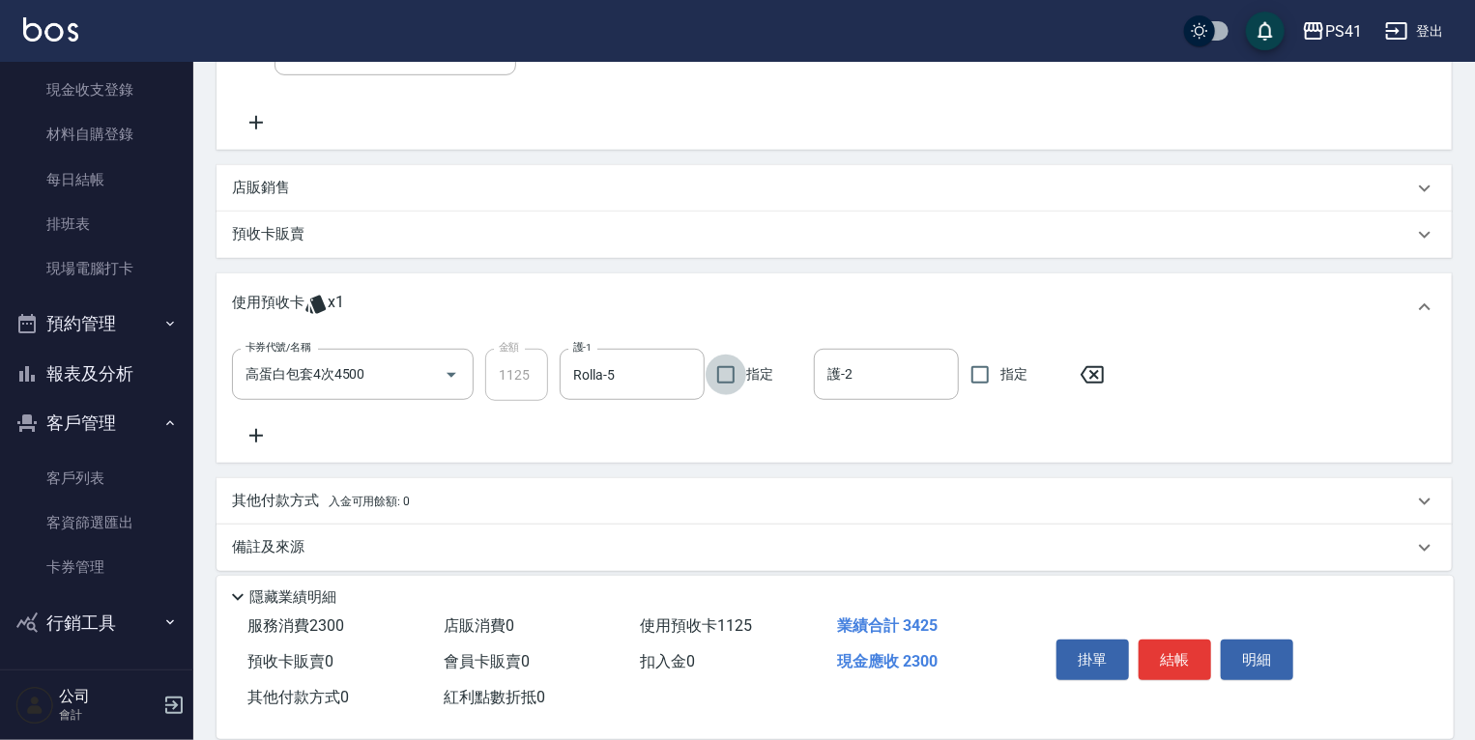
scroll to position [539, 0]
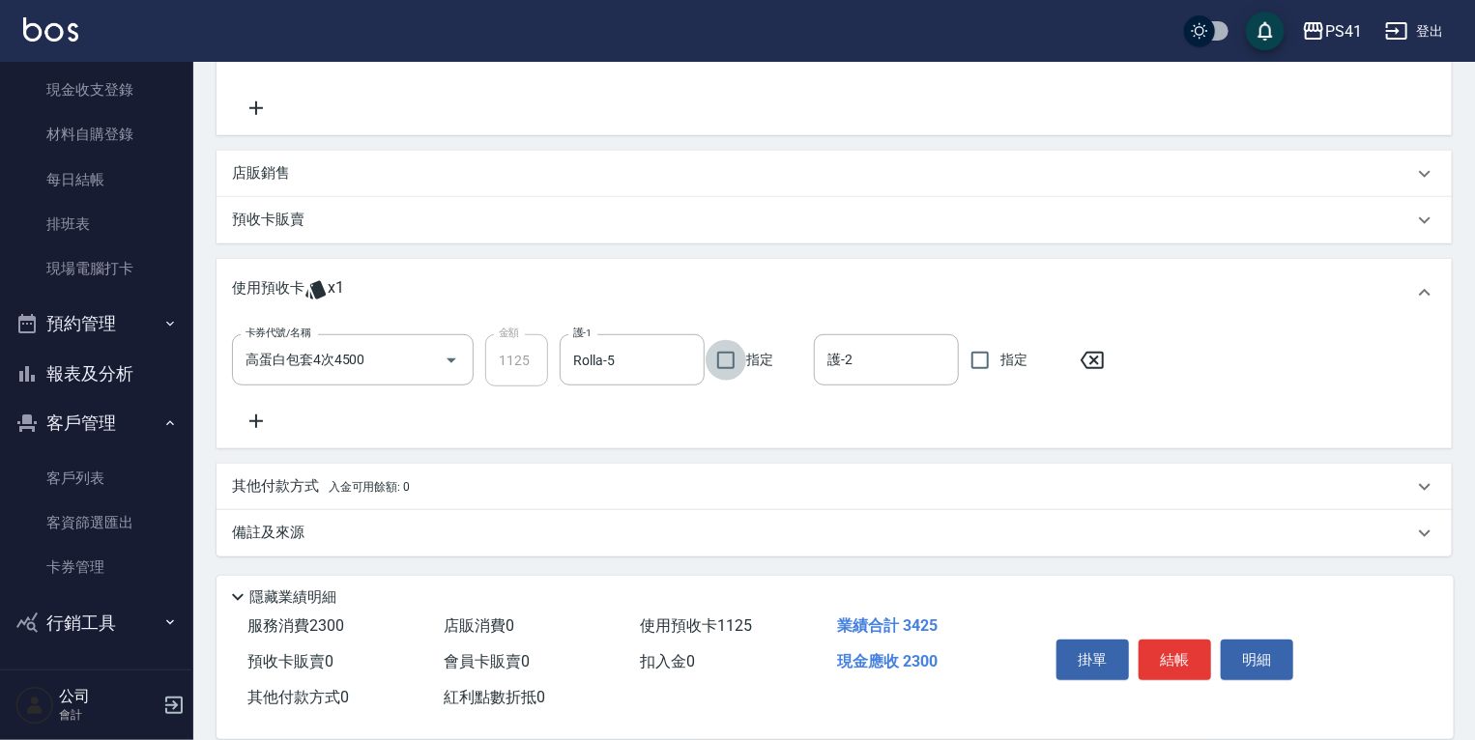
click at [342, 474] on div "其他付款方式 入金可用餘額: 0" at bounding box center [833, 487] width 1235 height 46
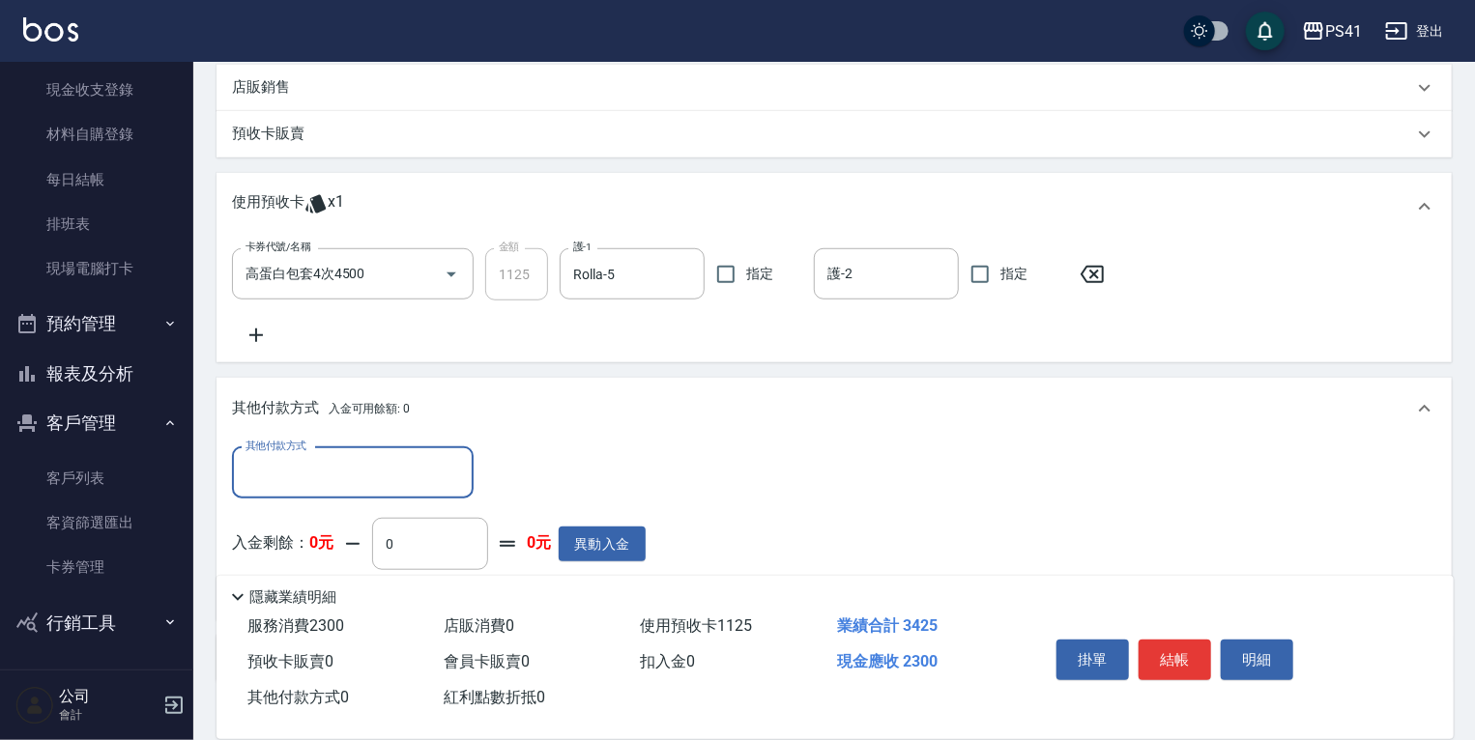
scroll to position [0, 0]
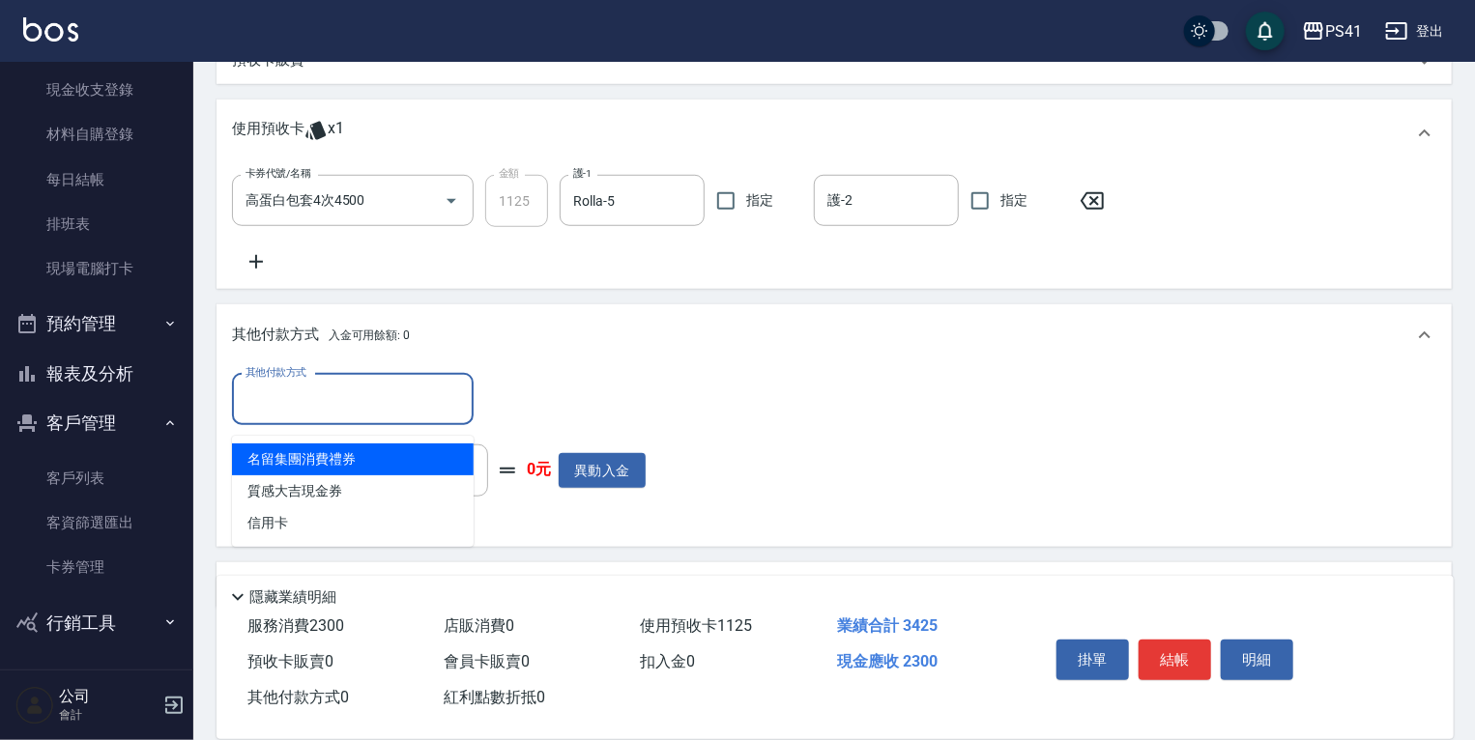
click at [350, 414] on input "其他付款方式" at bounding box center [353, 400] width 224 height 34
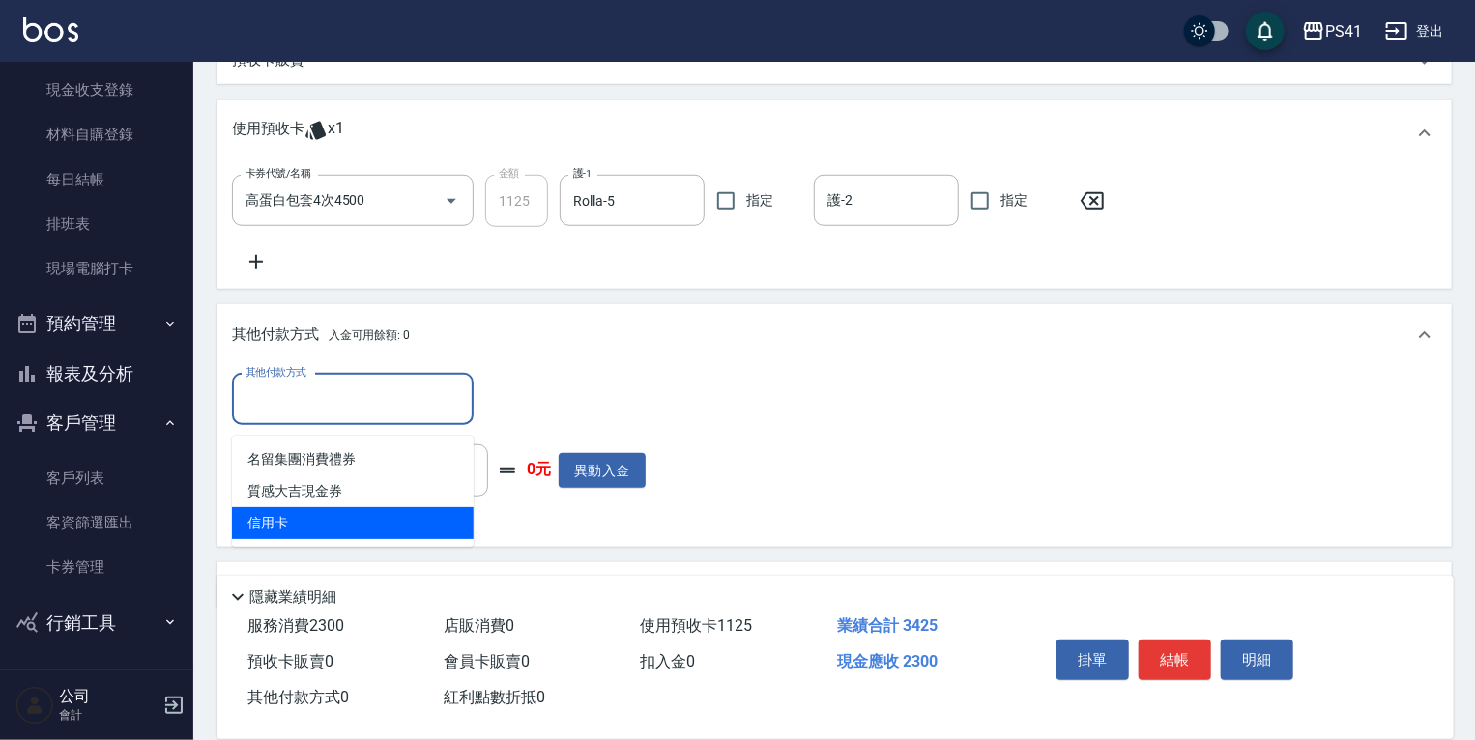
drag, startPoint x: 341, startPoint y: 526, endPoint x: 379, endPoint y: 514, distance: 39.4
click at [347, 526] on span "信用卡" at bounding box center [353, 523] width 242 height 32
type input "信用卡"
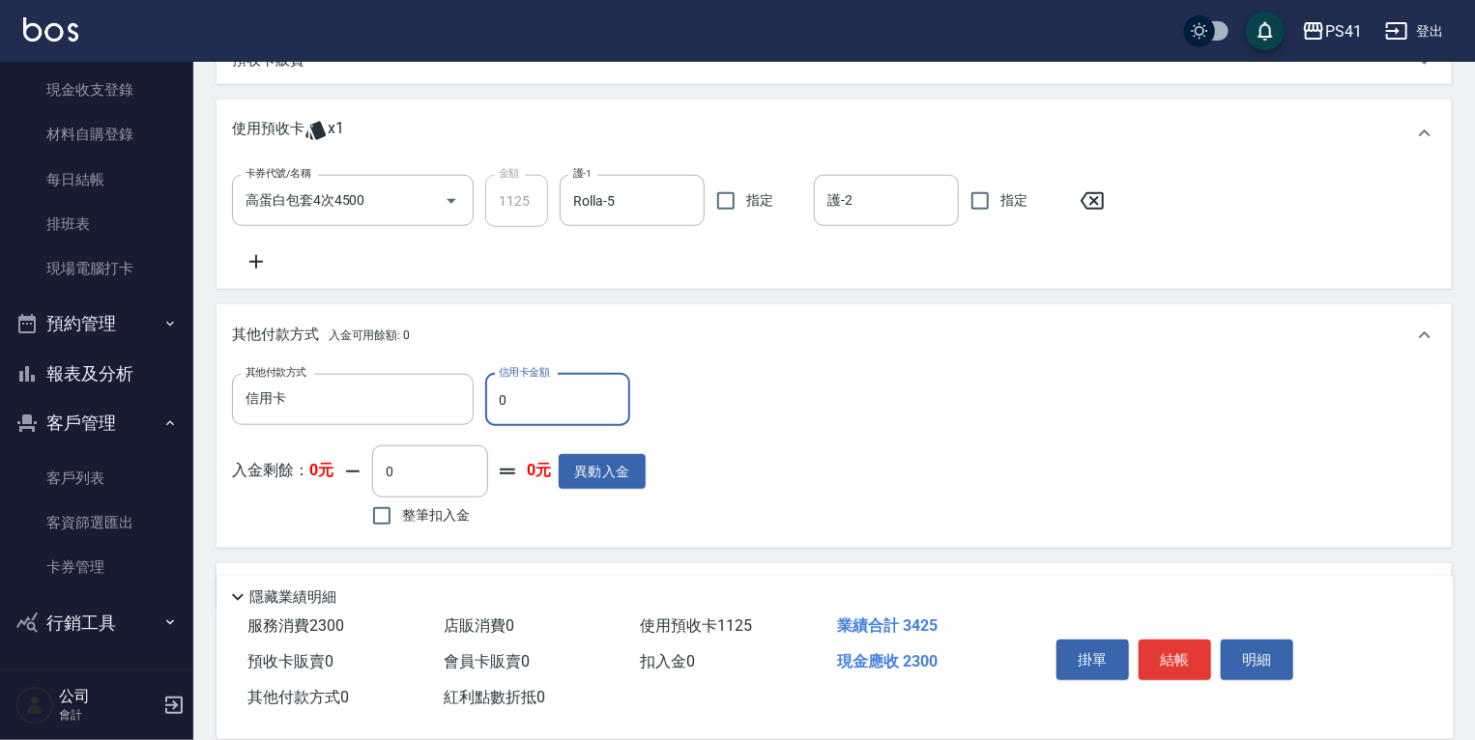
drag, startPoint x: 537, startPoint y: 412, endPoint x: 196, endPoint y: 407, distance: 341.1
click at [236, 405] on div "其他付款方式 信用卡 其他付款方式 信用卡金額 0 信用卡金額" at bounding box center [439, 400] width 414 height 52
type input "230"
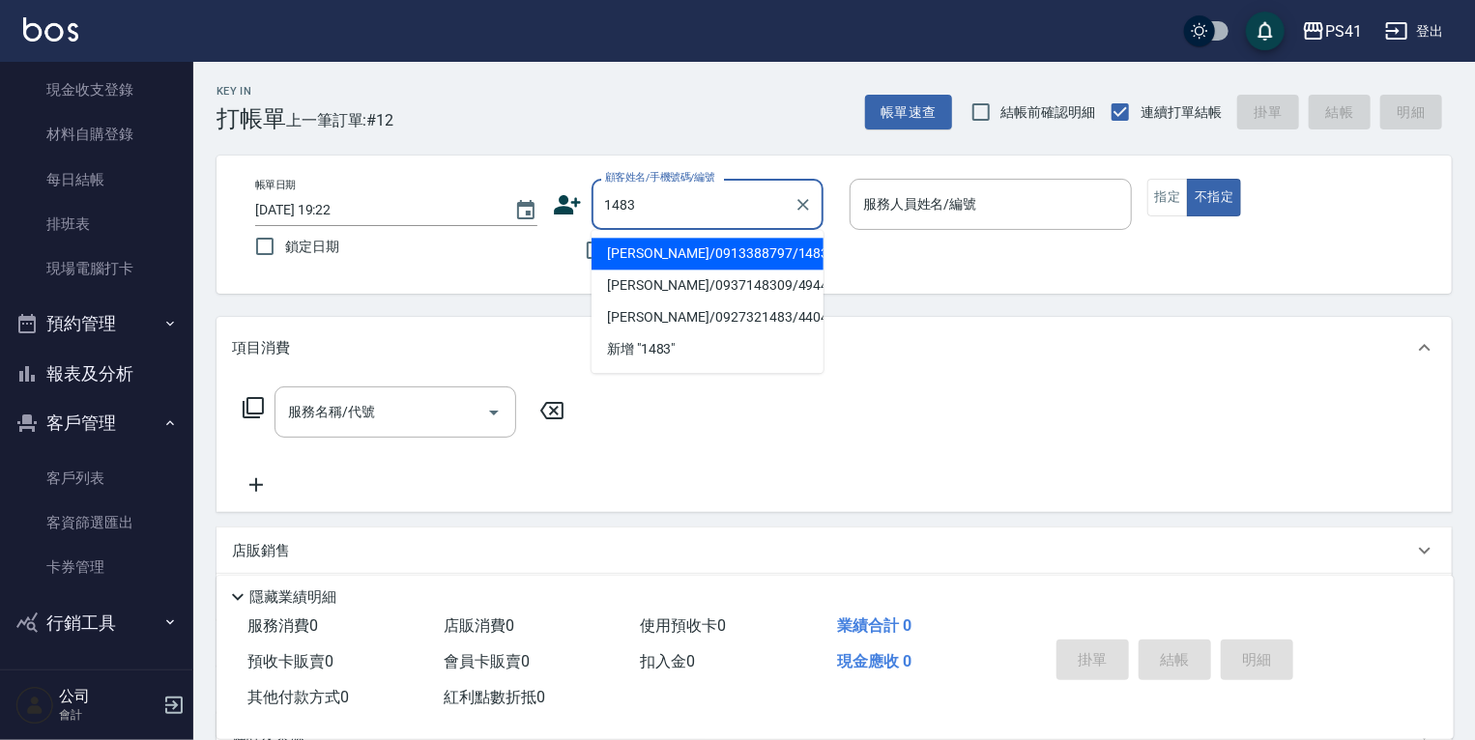
type input "[PERSON_NAME]/0913388797/1483"
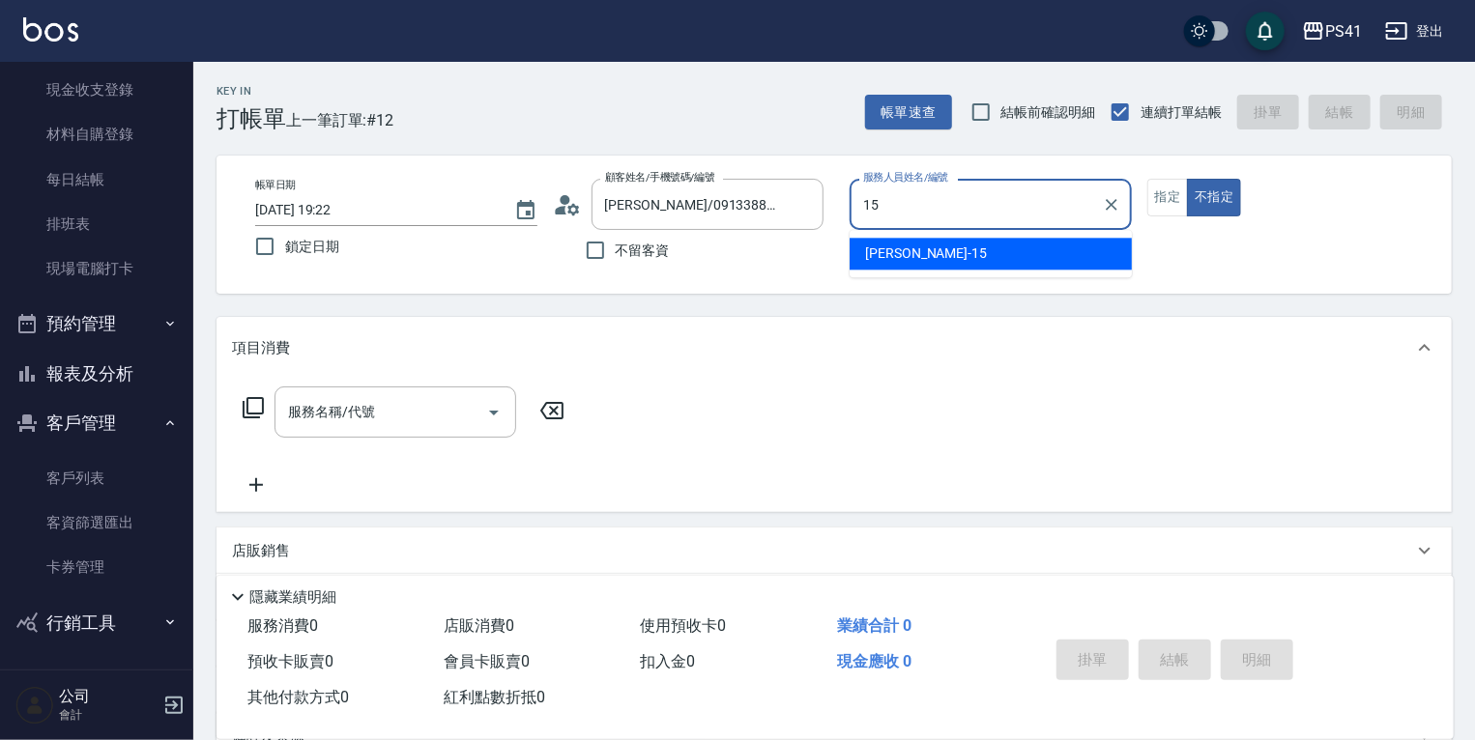
type input "李靜芳-15"
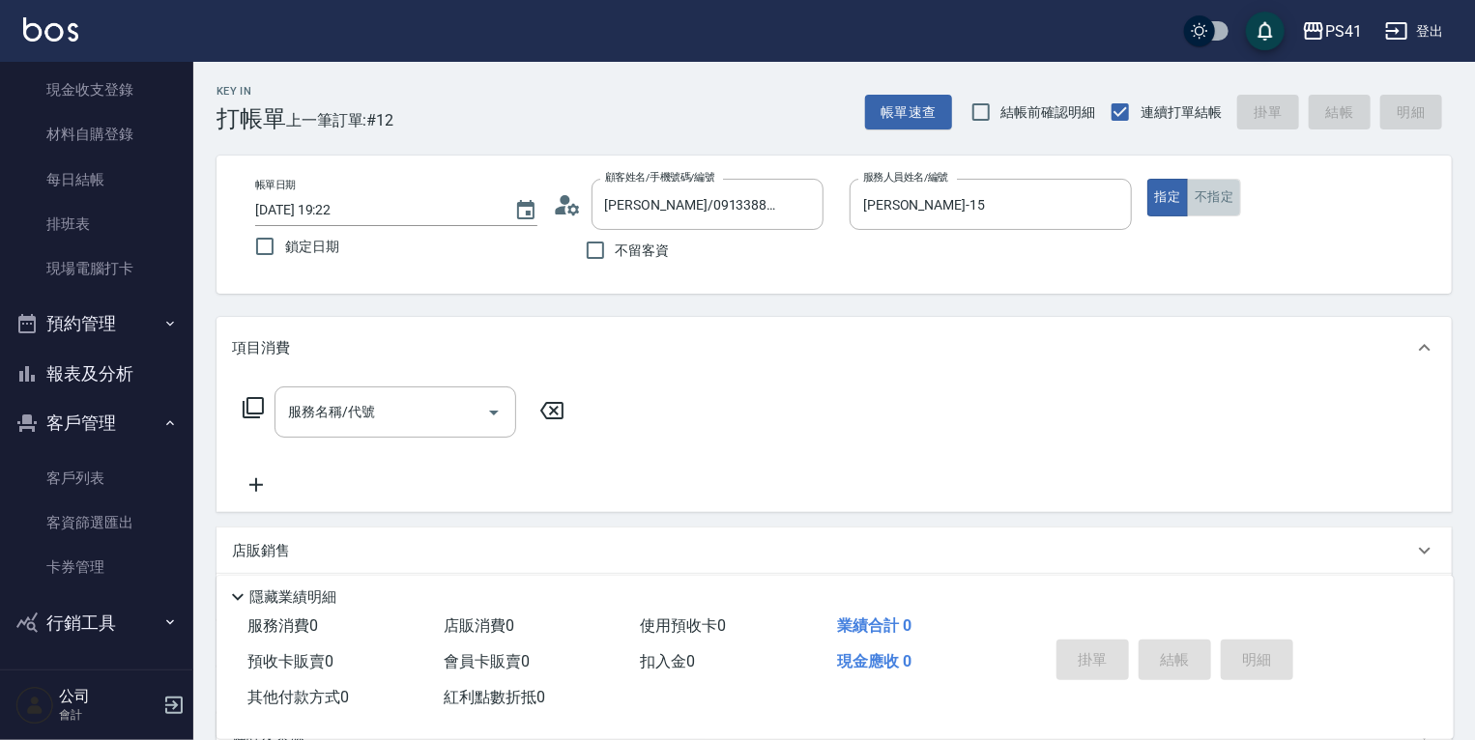
drag, startPoint x: 1196, startPoint y: 197, endPoint x: 773, endPoint y: 300, distance: 435.4
click at [1196, 196] on button "不指定" at bounding box center [1214, 198] width 54 height 38
click at [343, 410] on input "服務名稱/代號" at bounding box center [380, 412] width 195 height 34
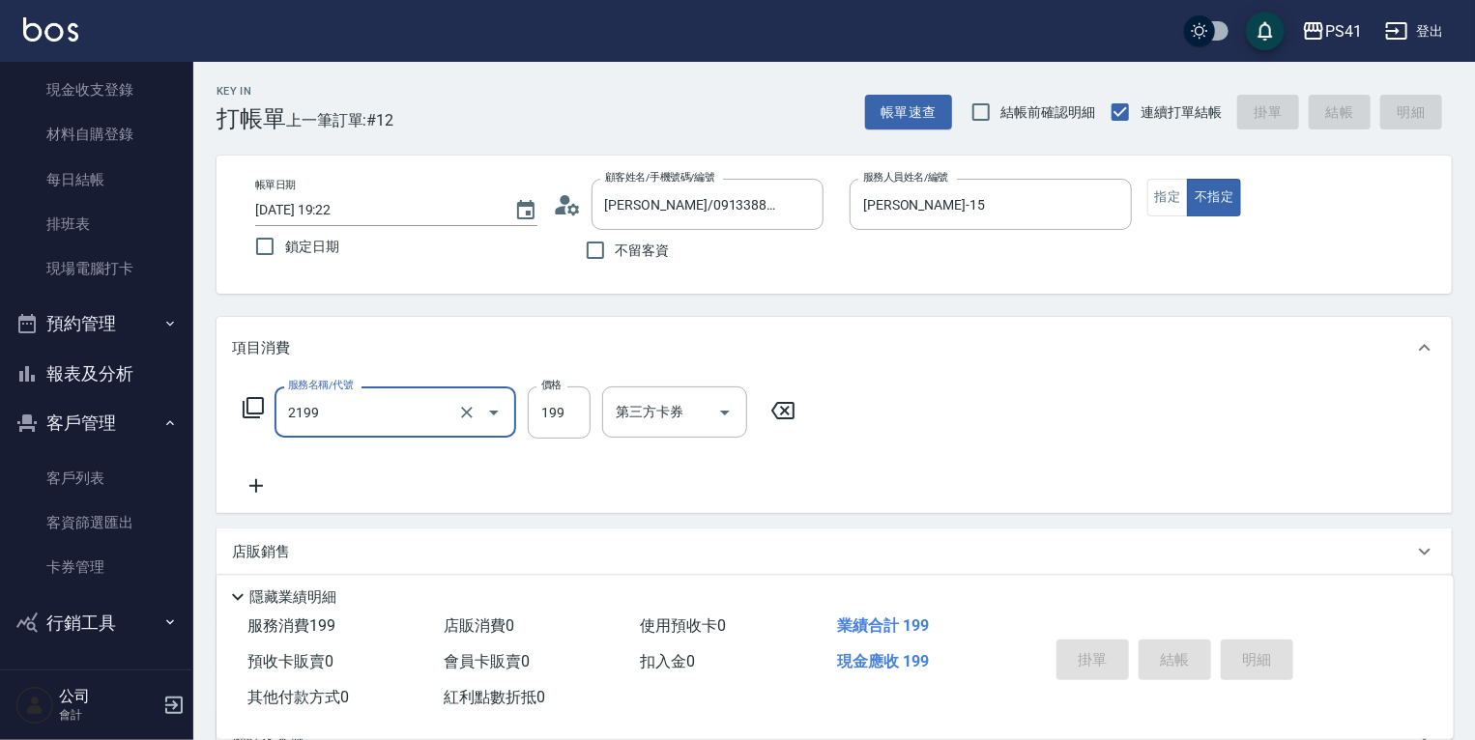
type input "2199"
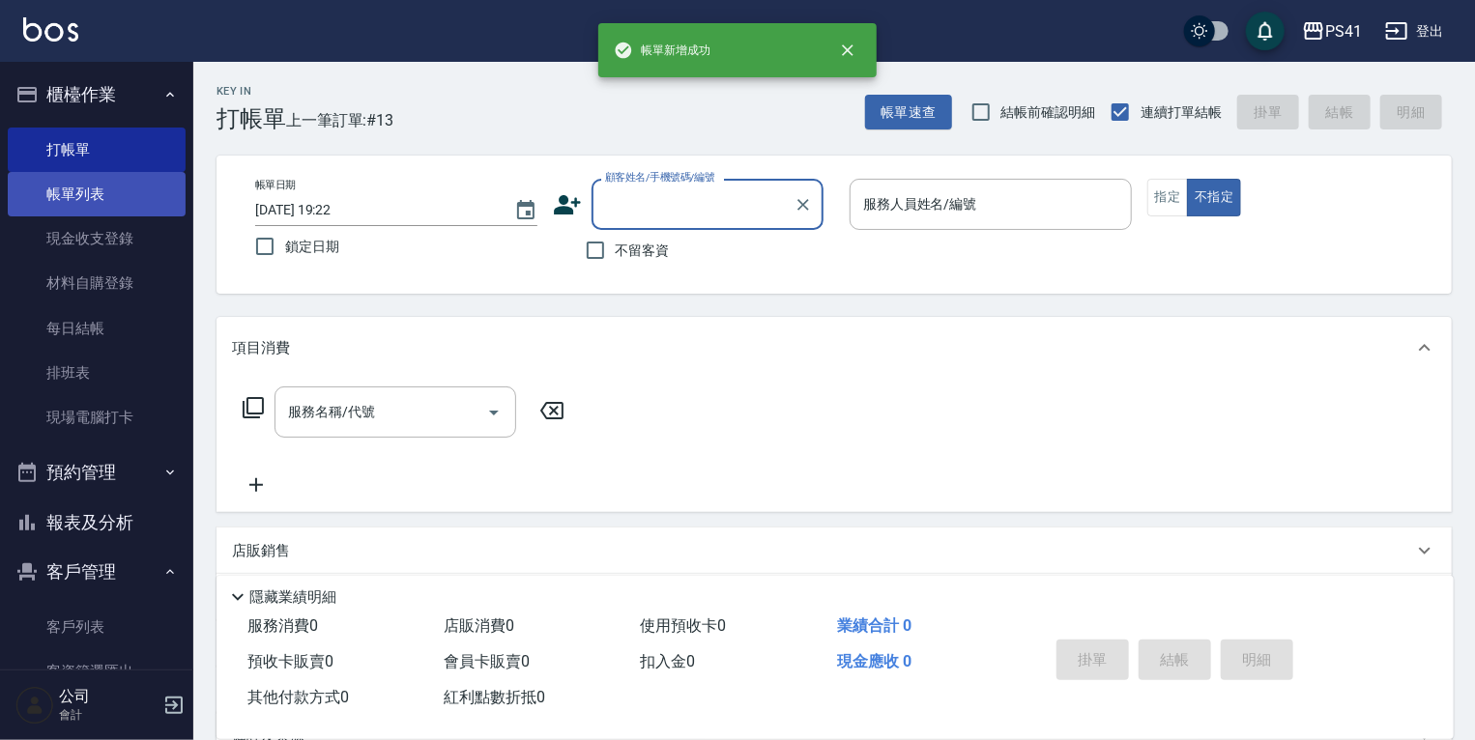
click at [92, 182] on link "帳單列表" at bounding box center [97, 194] width 178 height 44
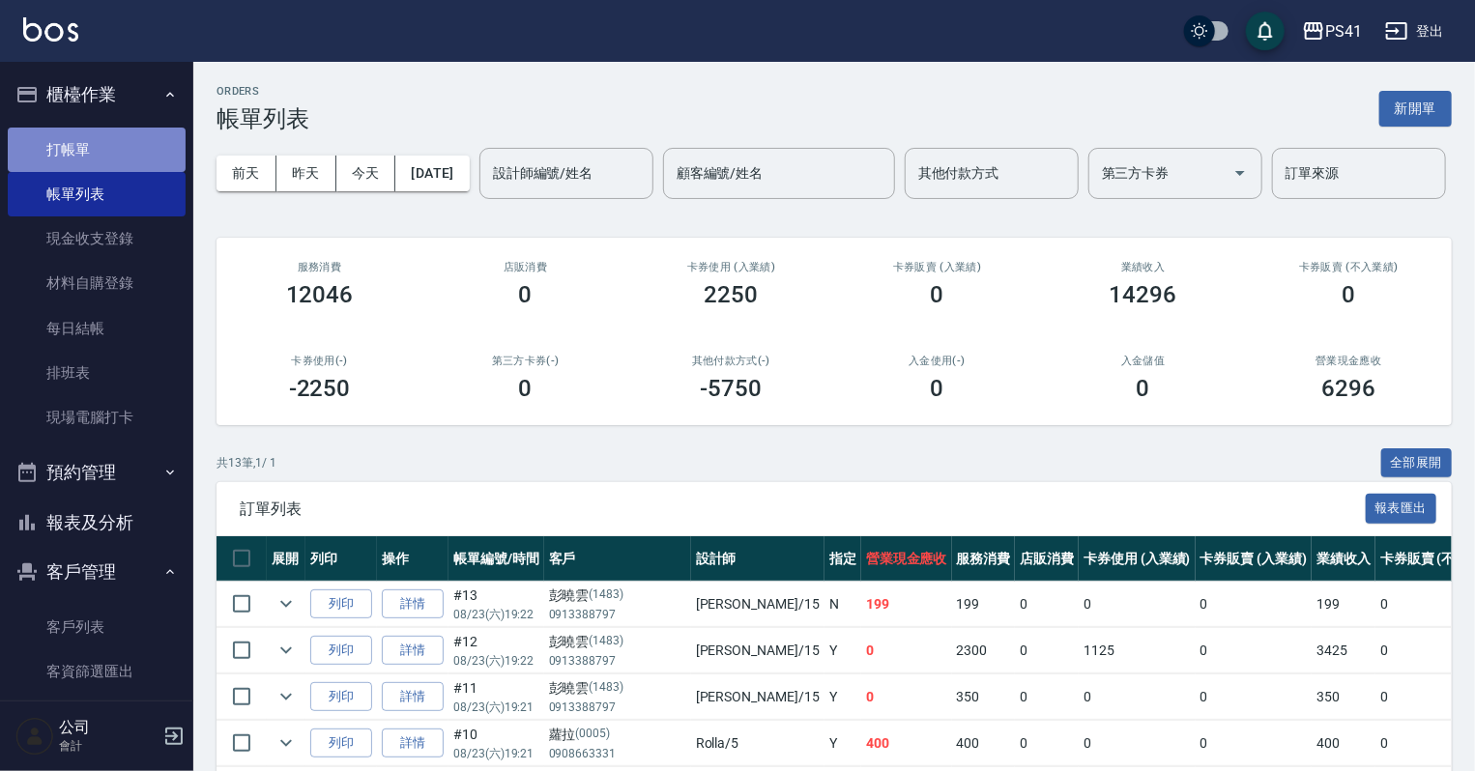
click at [124, 147] on link "打帳單" at bounding box center [97, 150] width 178 height 44
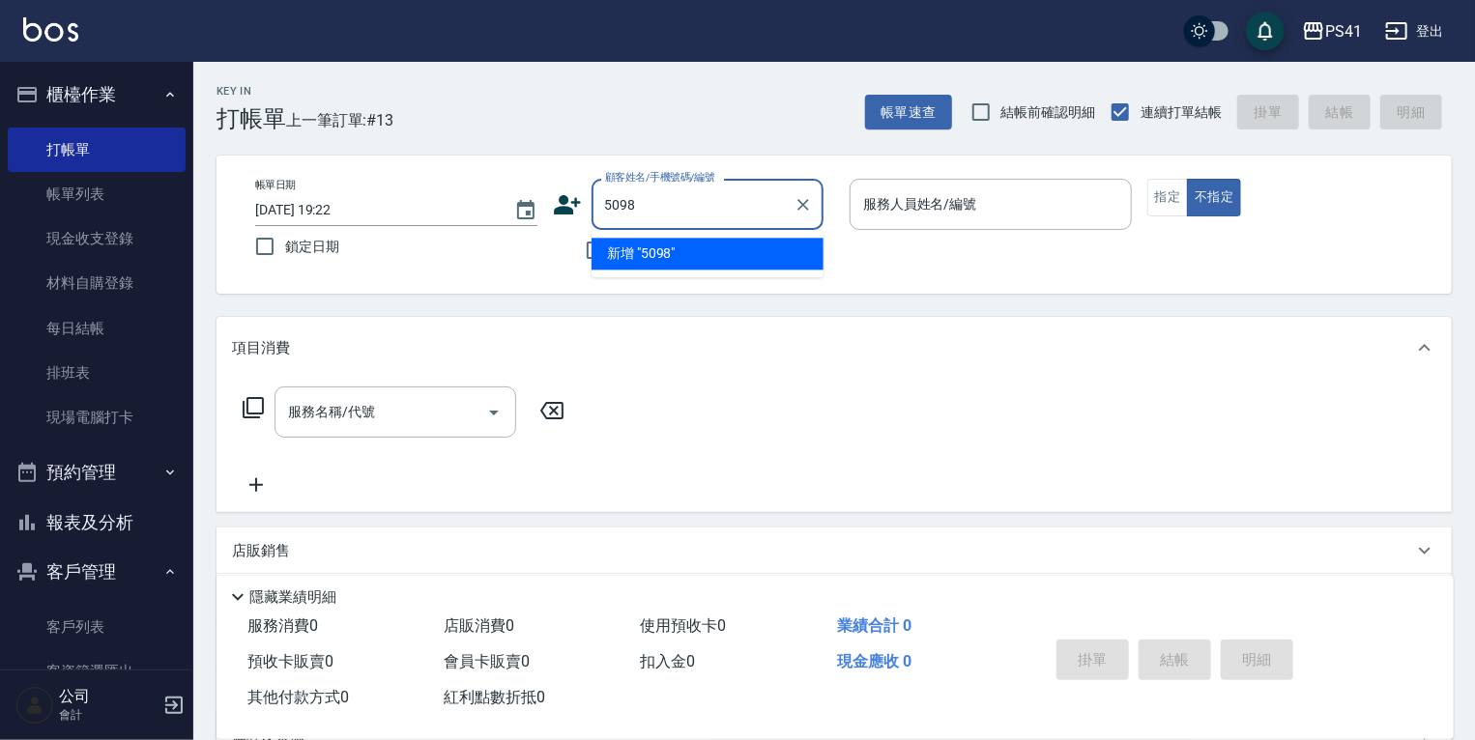
type input "5098"
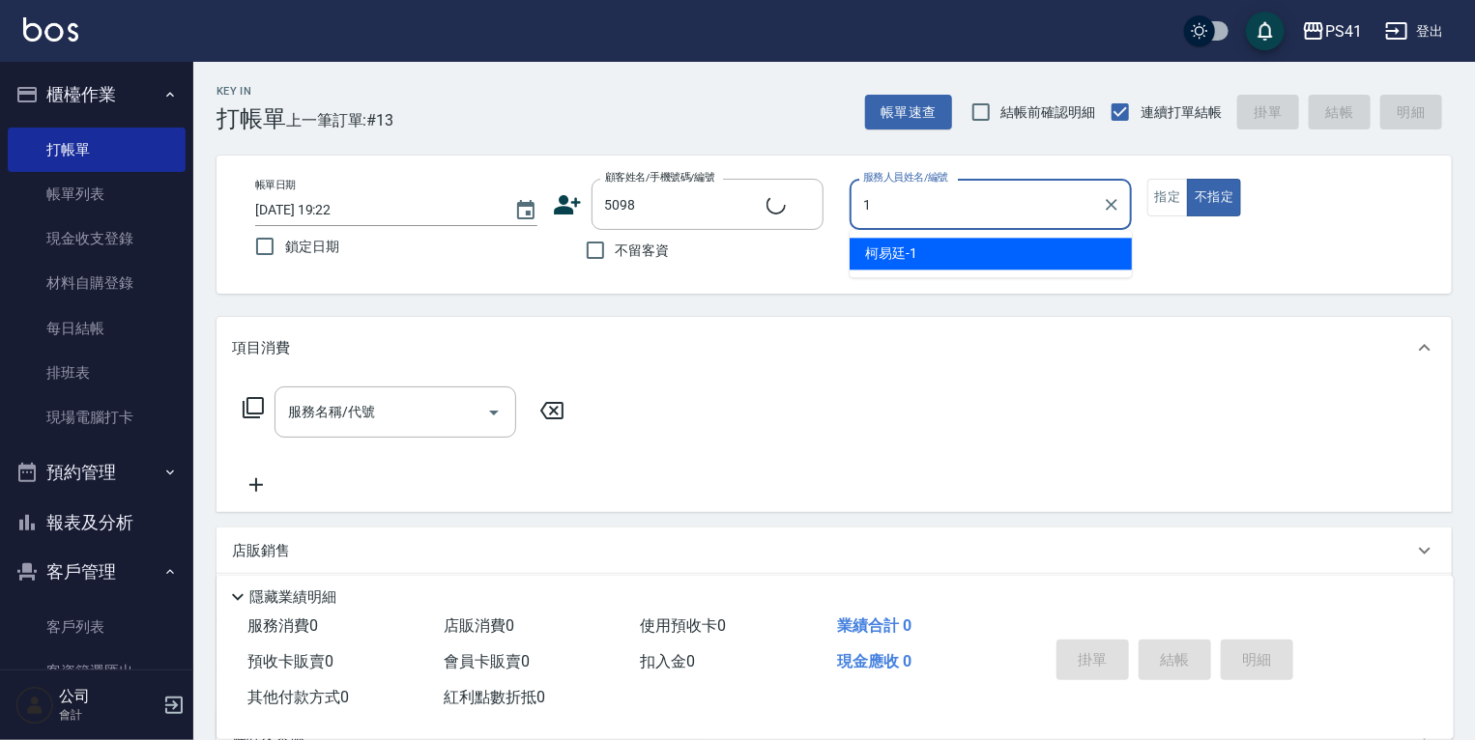
type input "[PERSON_NAME]-1"
type input "李玟憓/0912811675/5098"
type button "false"
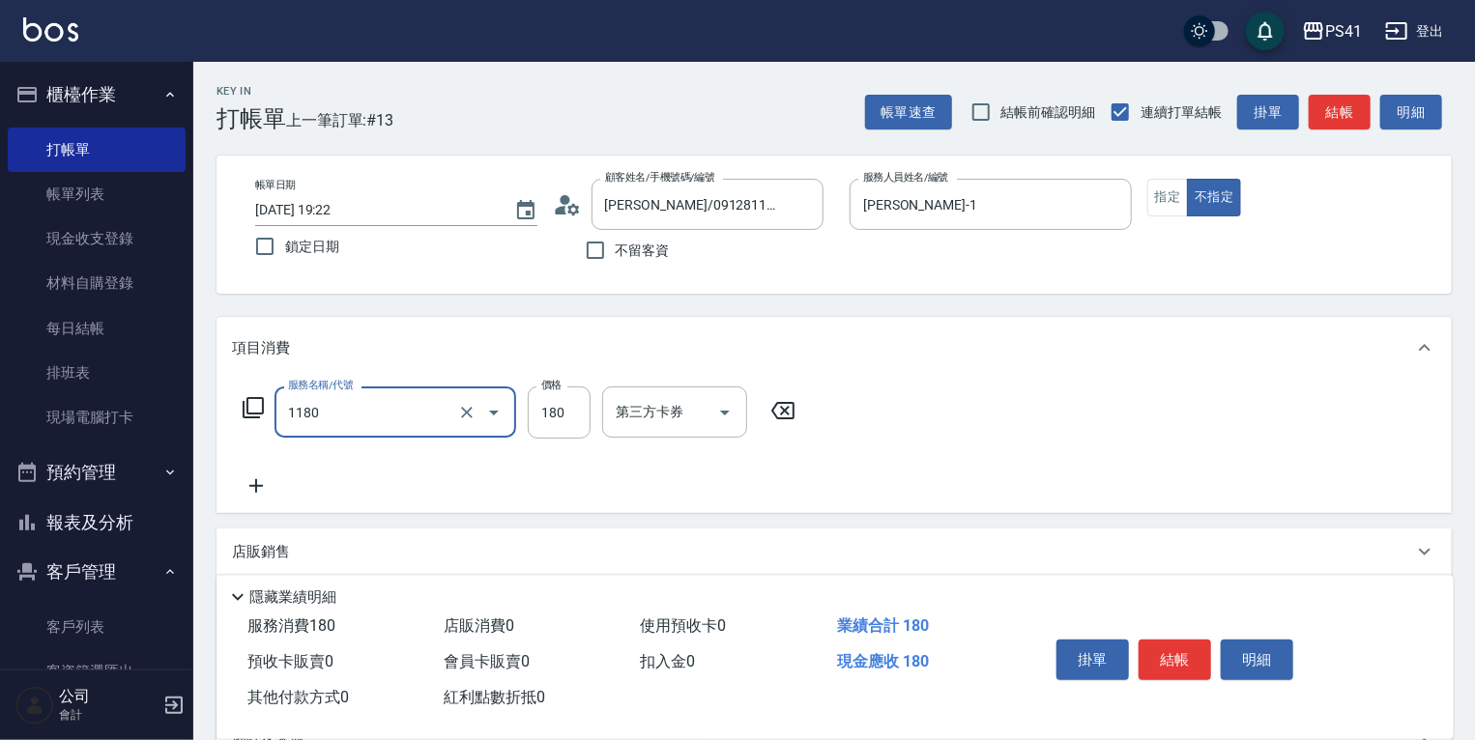
type input "洗髮(洗+剪不指定活動)(1180)"
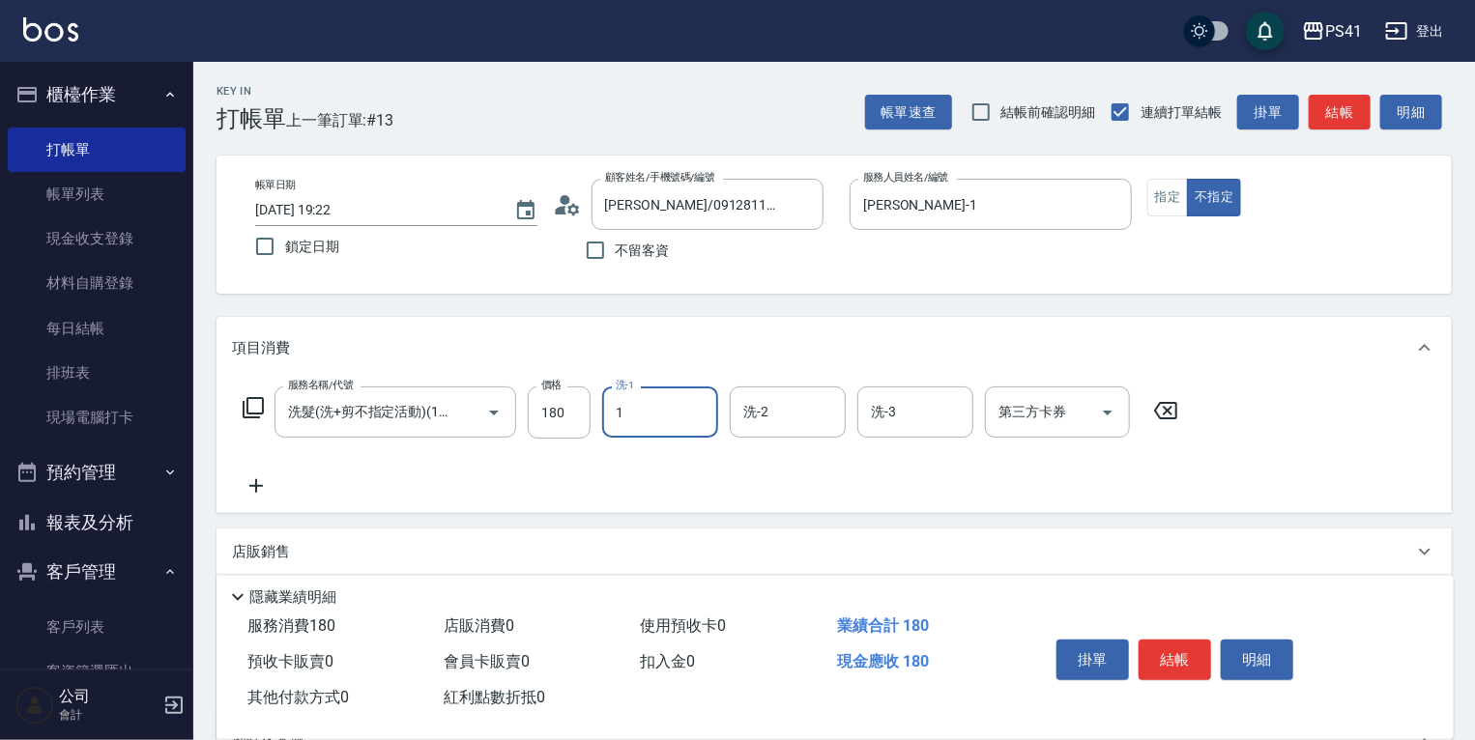
type input "[PERSON_NAME]-1"
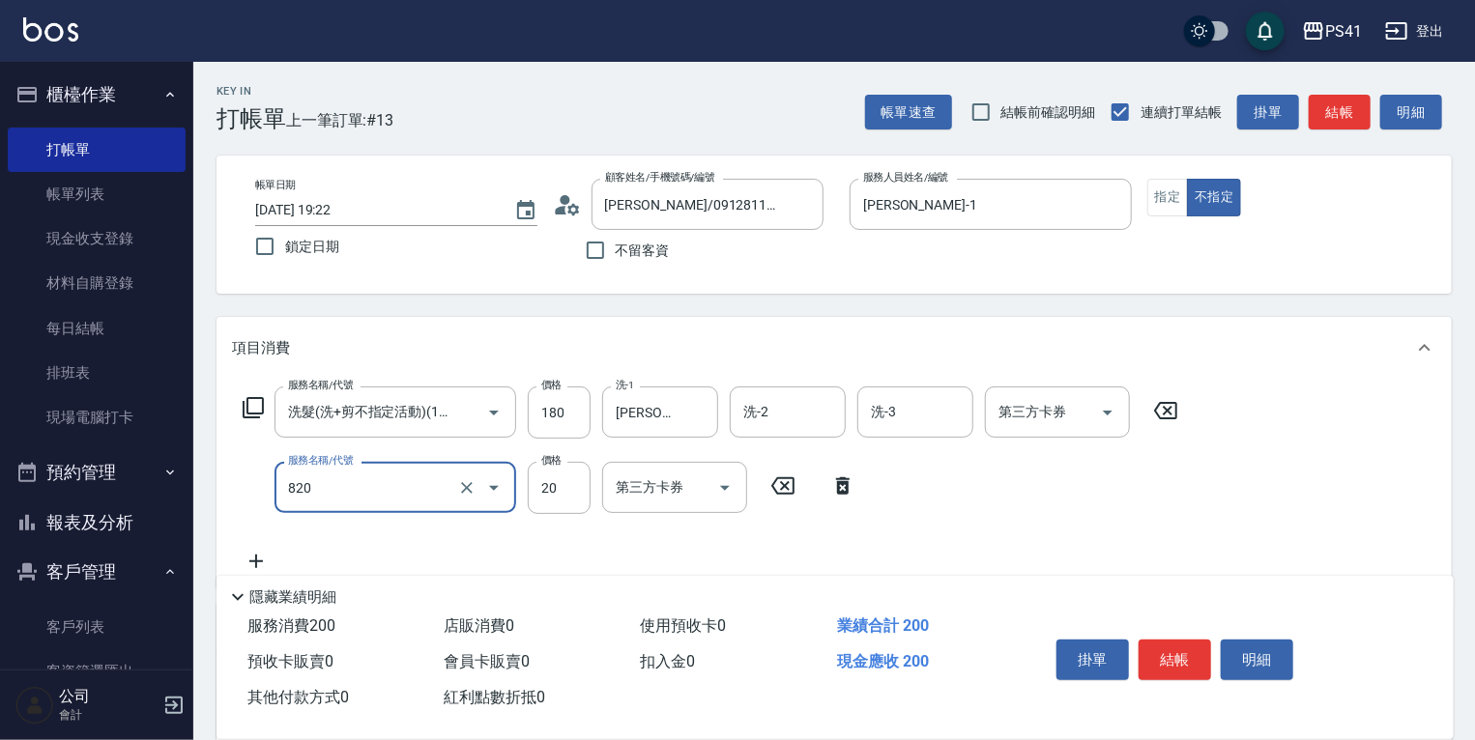
type input "潤絲(820)"
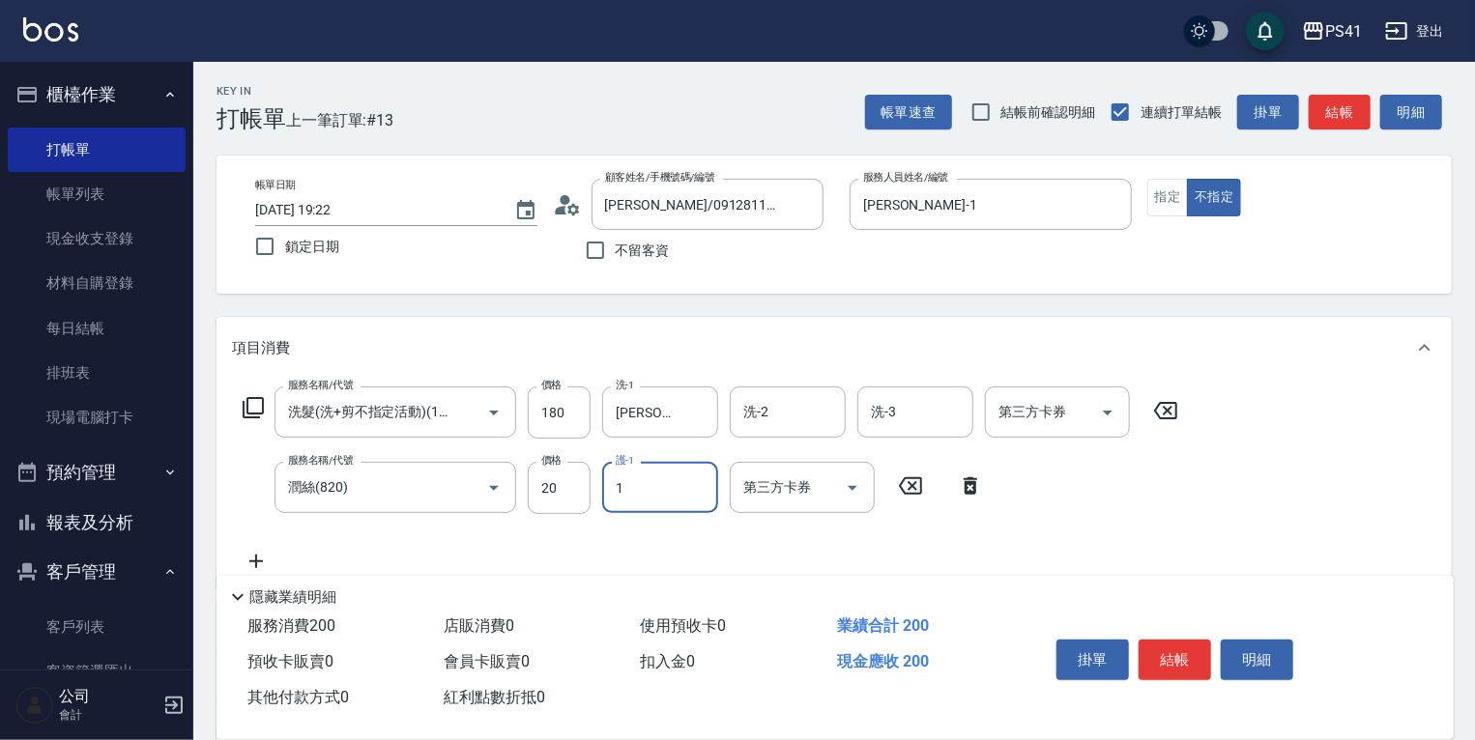
type input "[PERSON_NAME]-1"
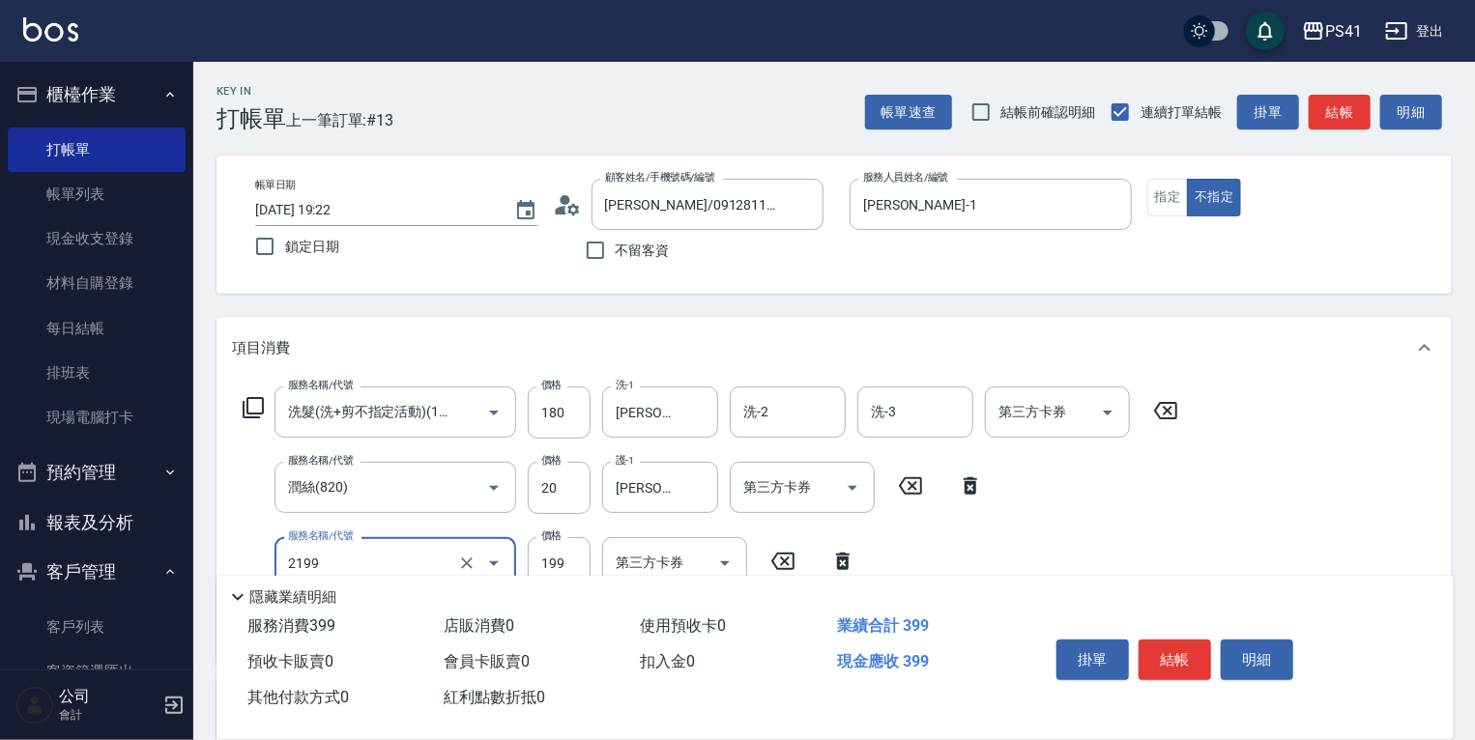
type input "不指定剪髮活動(2199)"
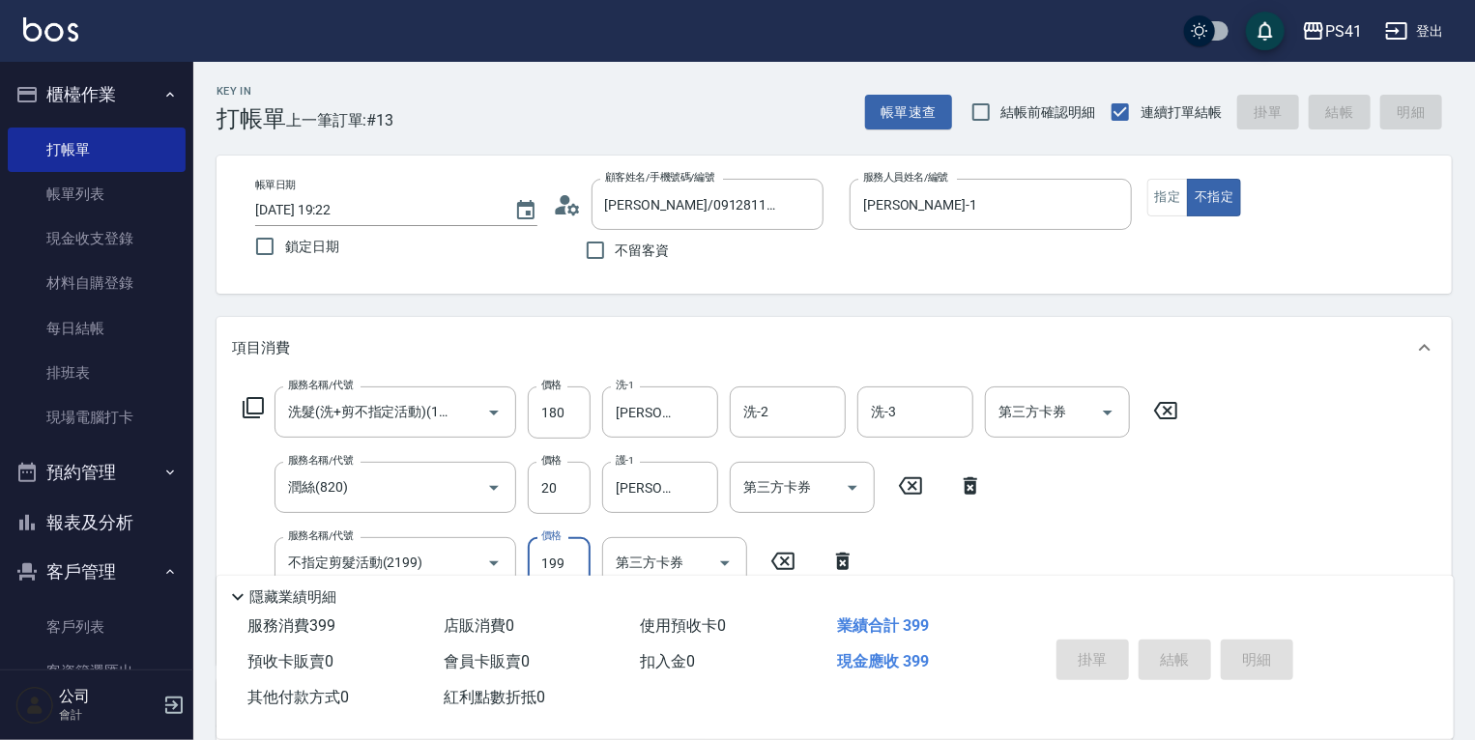
type input "2025/08/23 19:23"
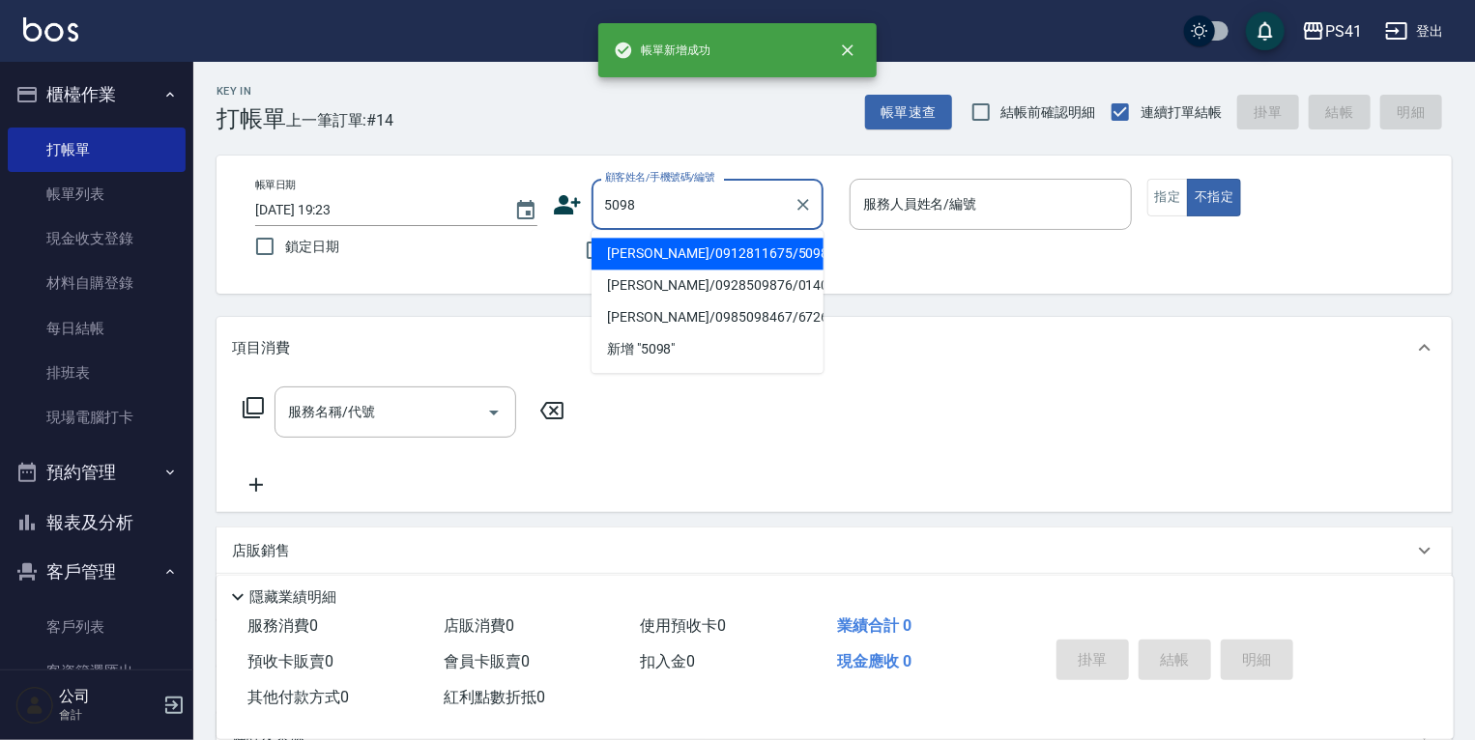
type input "李玟憓/0912811675/5098"
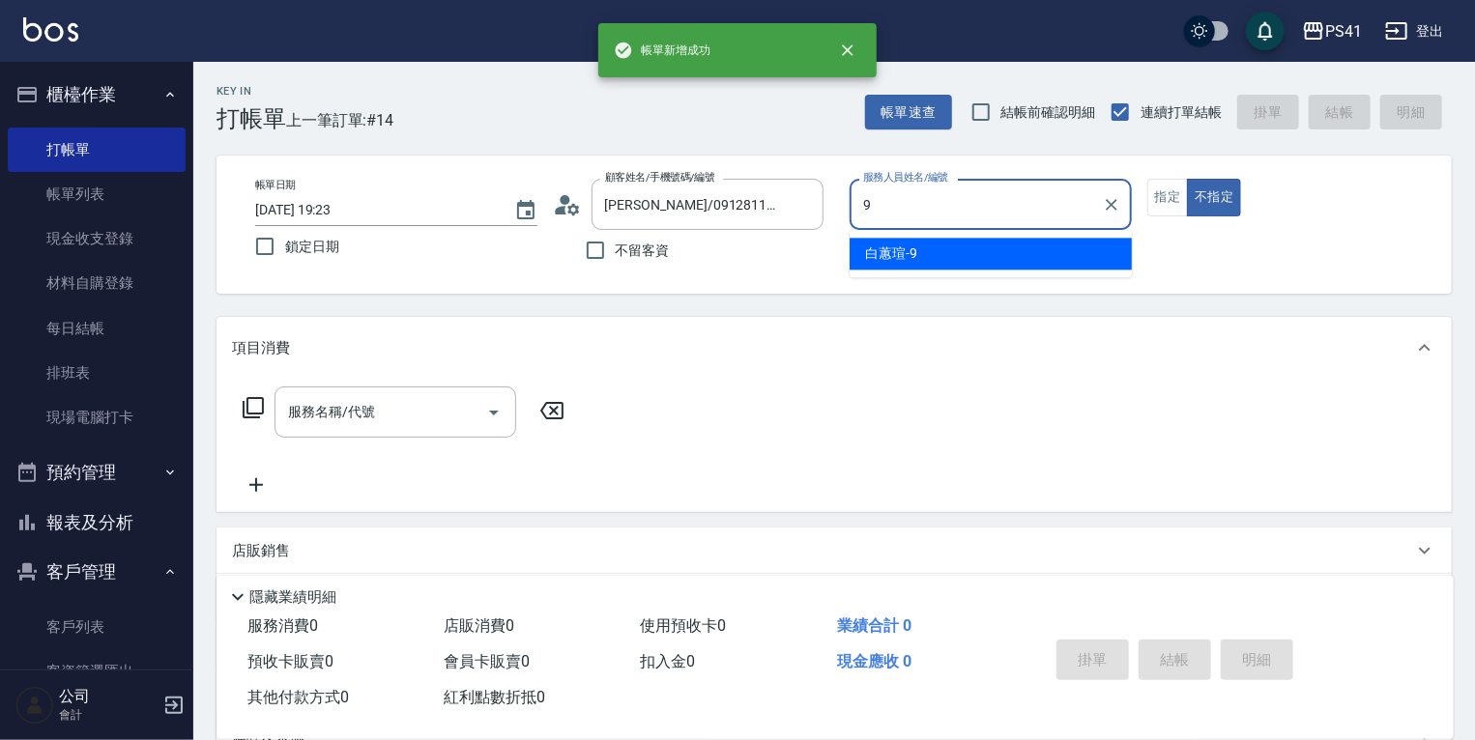
type input "白蕙瑄-9"
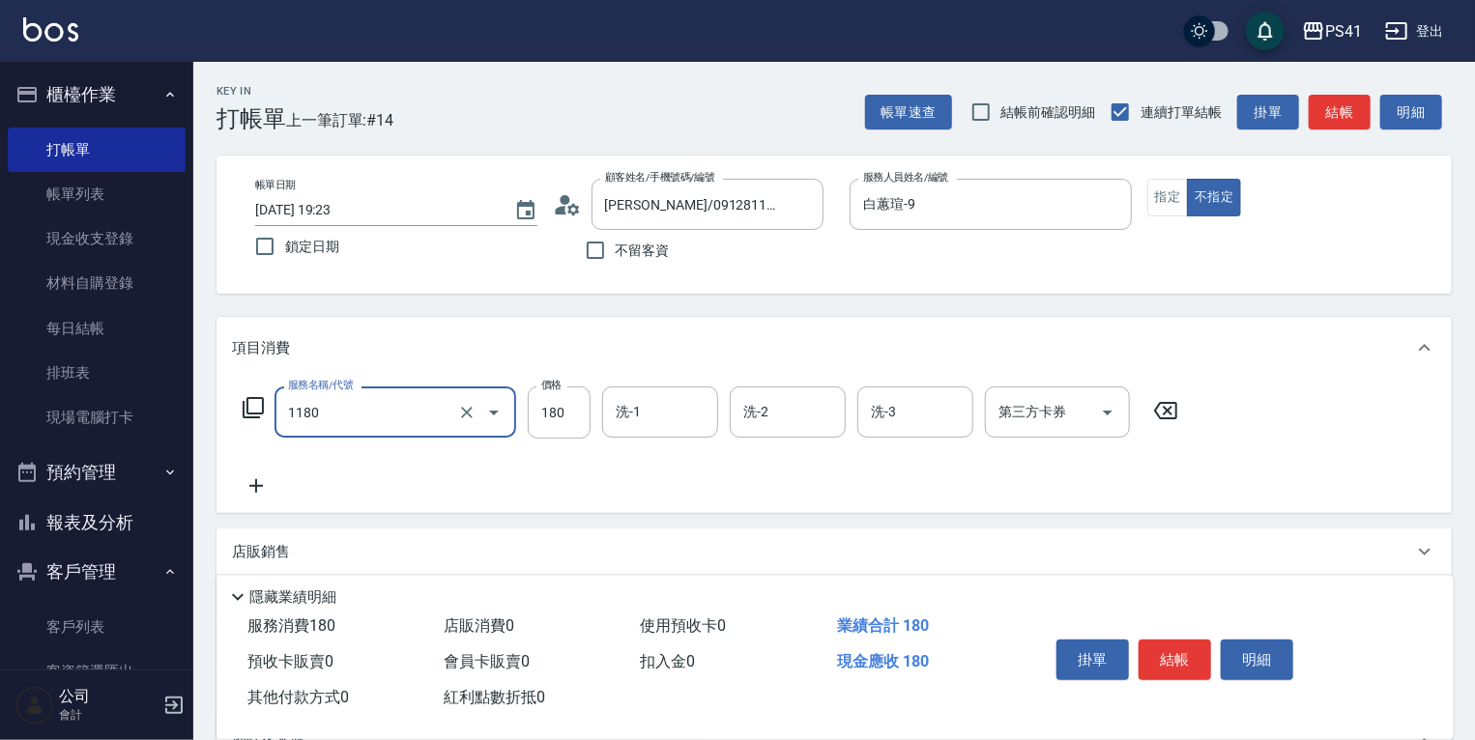
type input "洗髮(洗+剪不指定活動)(1180)"
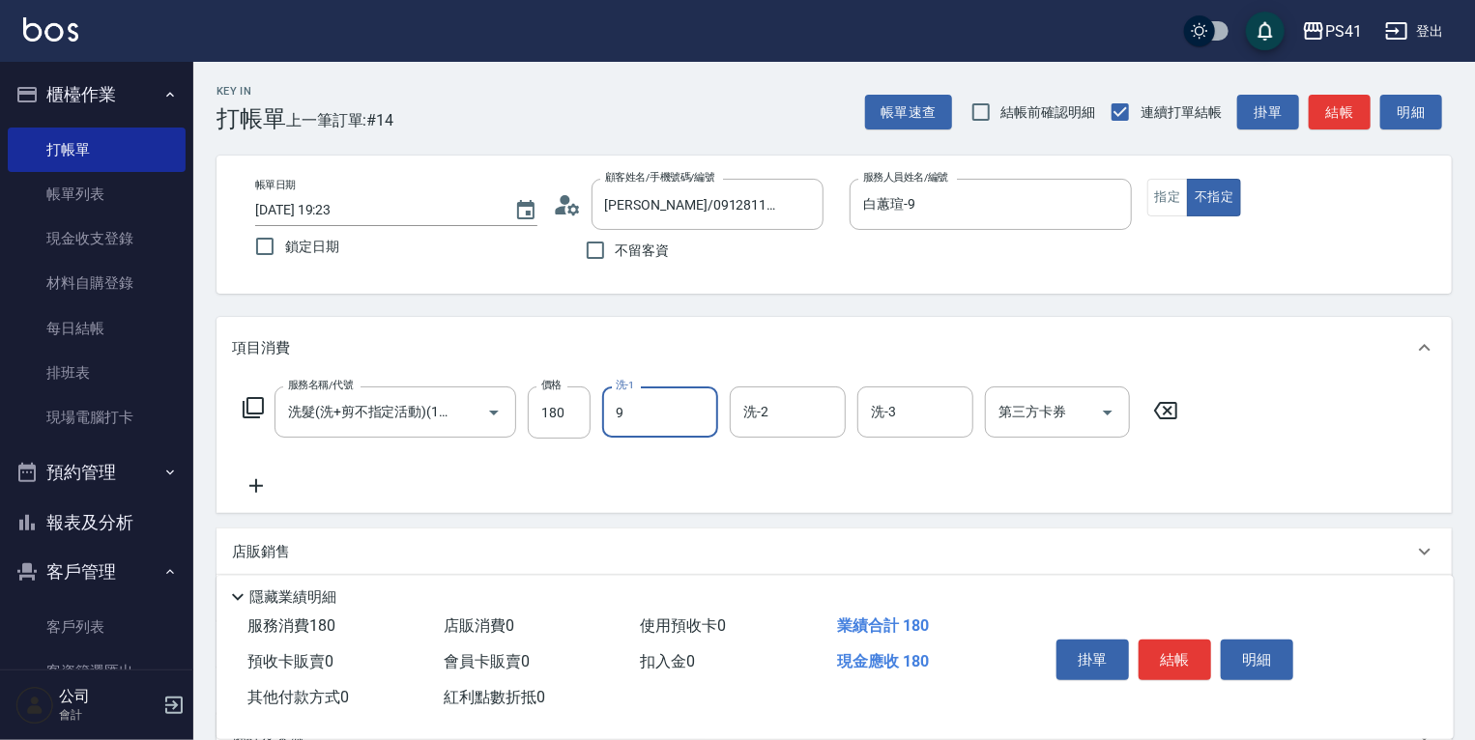
type input "白蕙瑄-9"
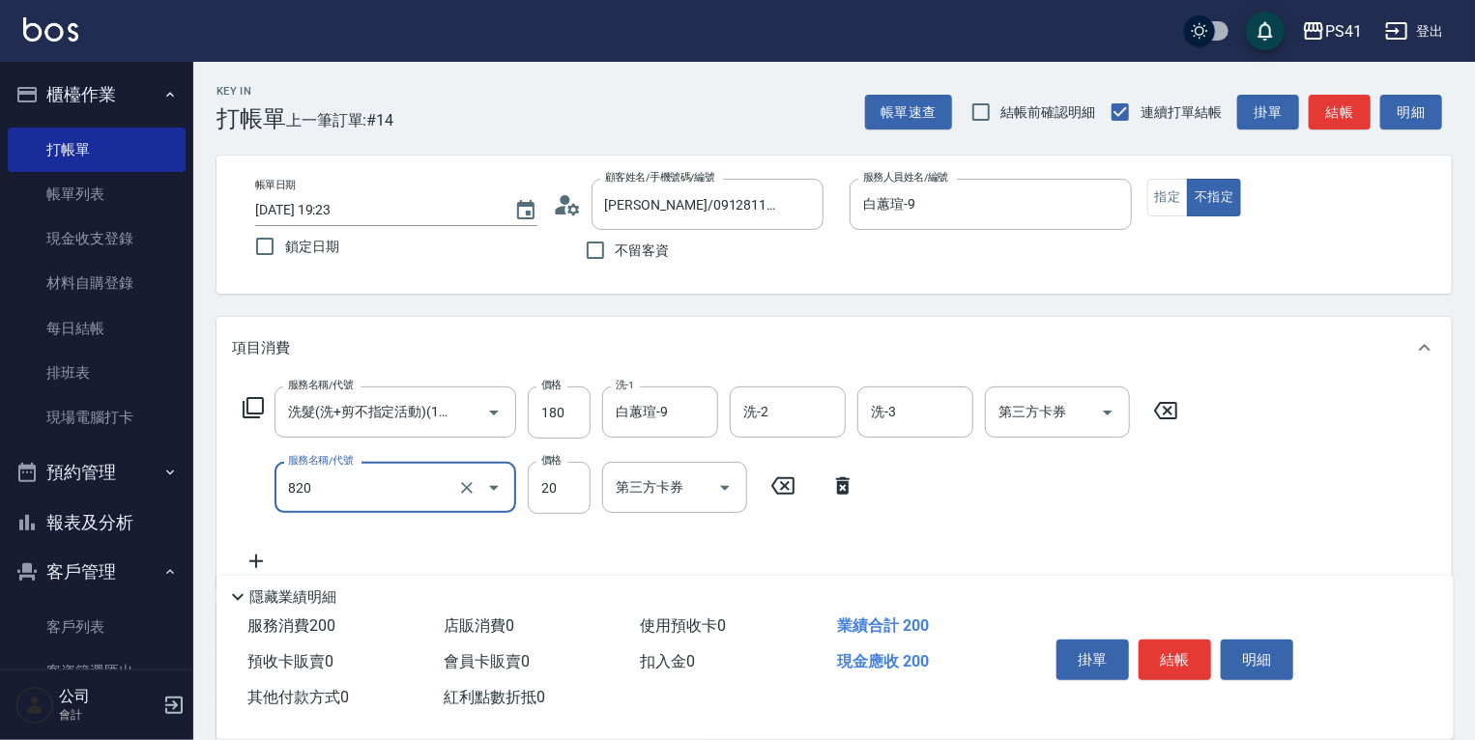
type input "潤絲(820)"
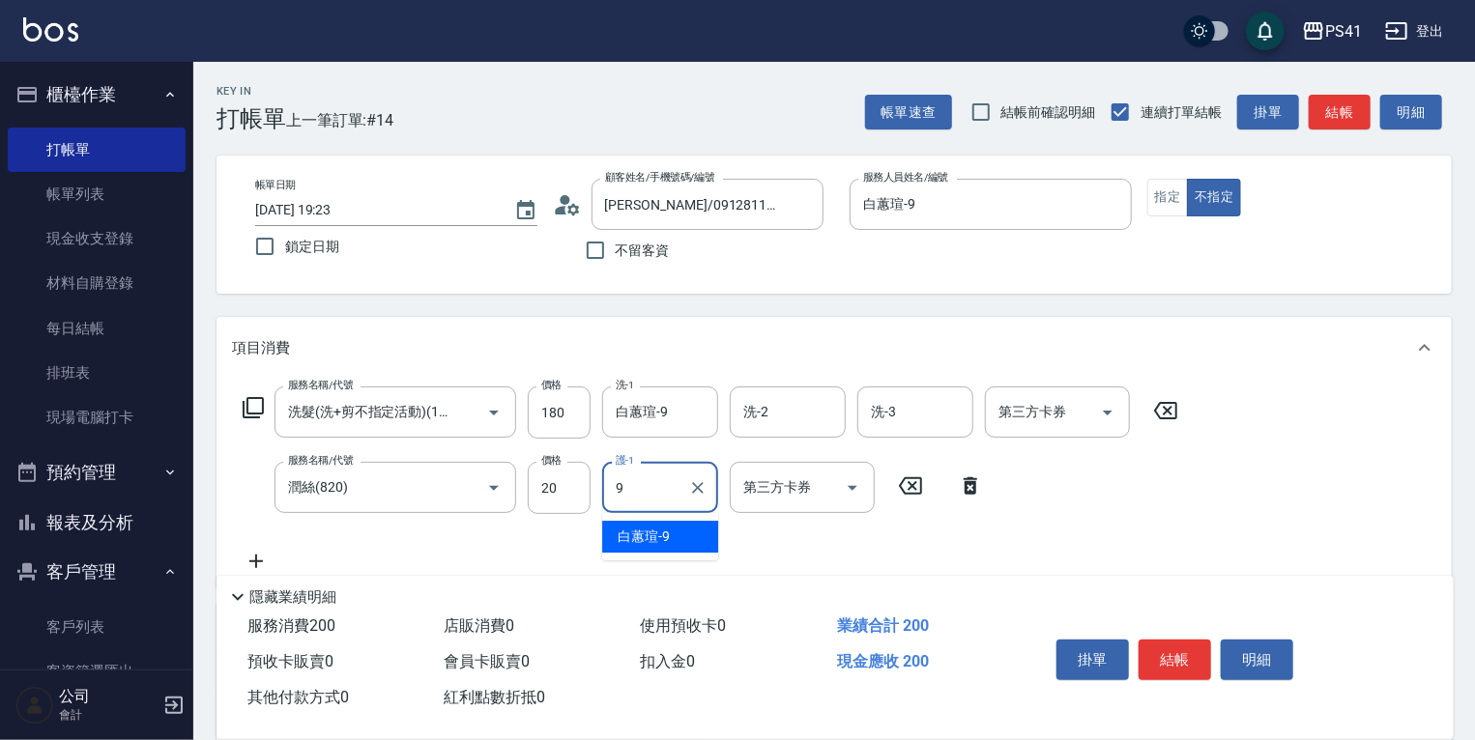
type input "白蕙瑄-9"
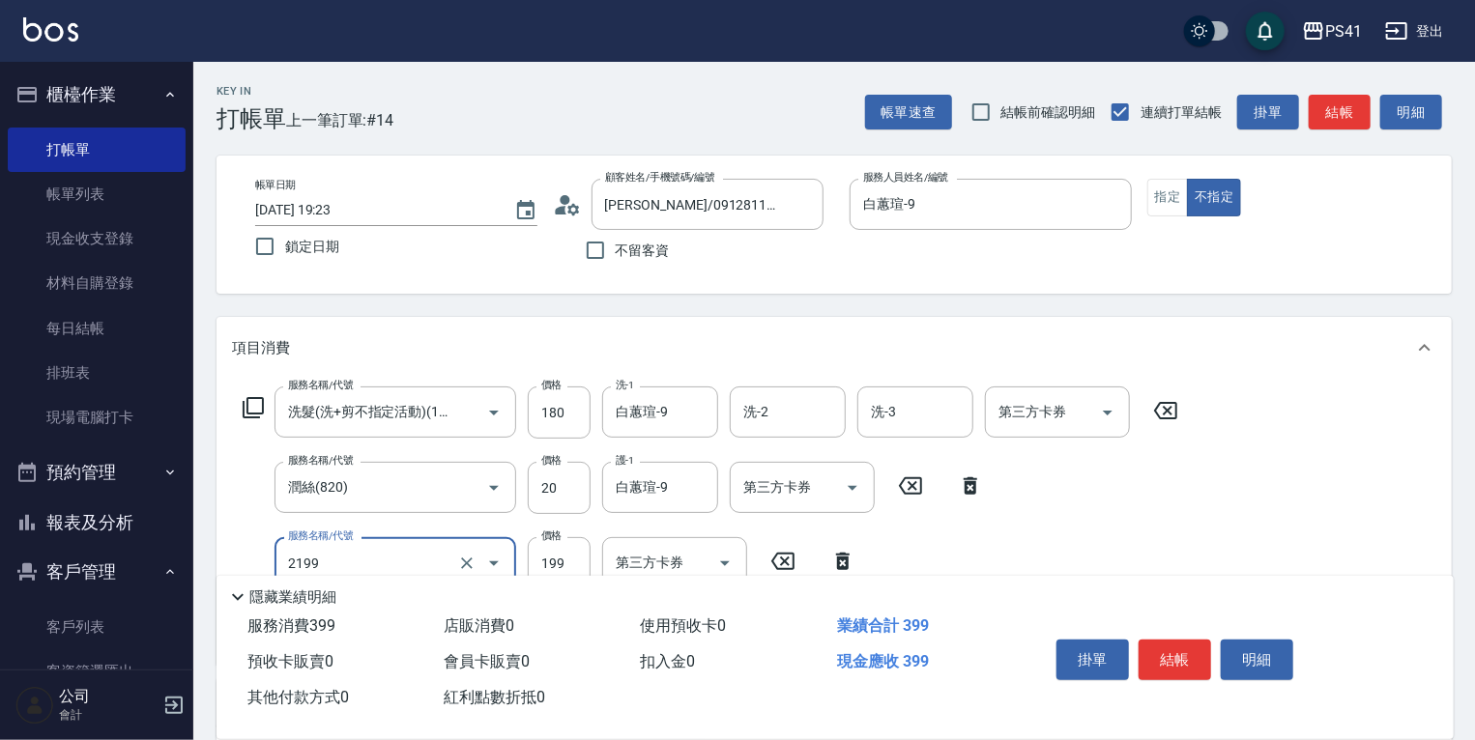
type input "不指定剪髮活動(2199)"
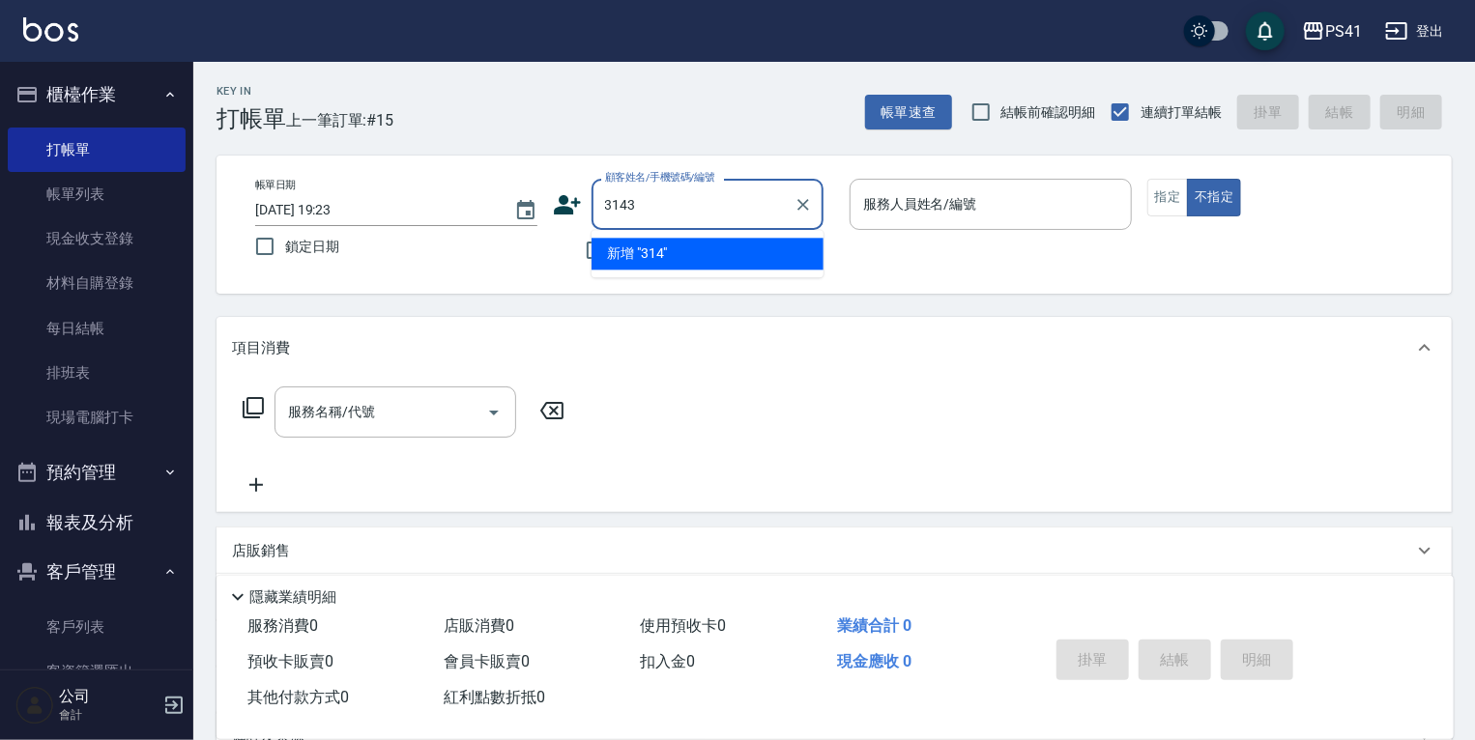
type input "3143"
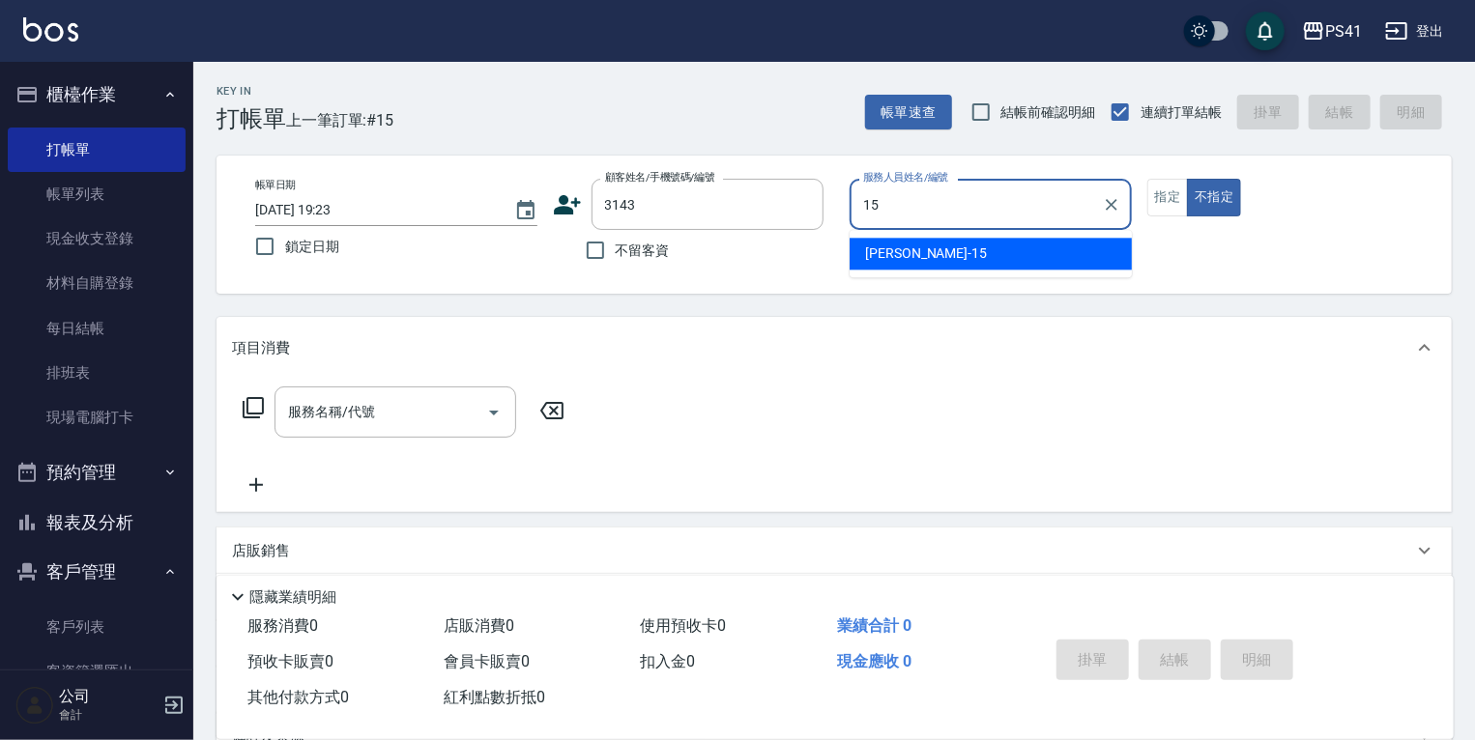
type input "李靜芳-15"
type input "曾文宜/0953166006/3143"
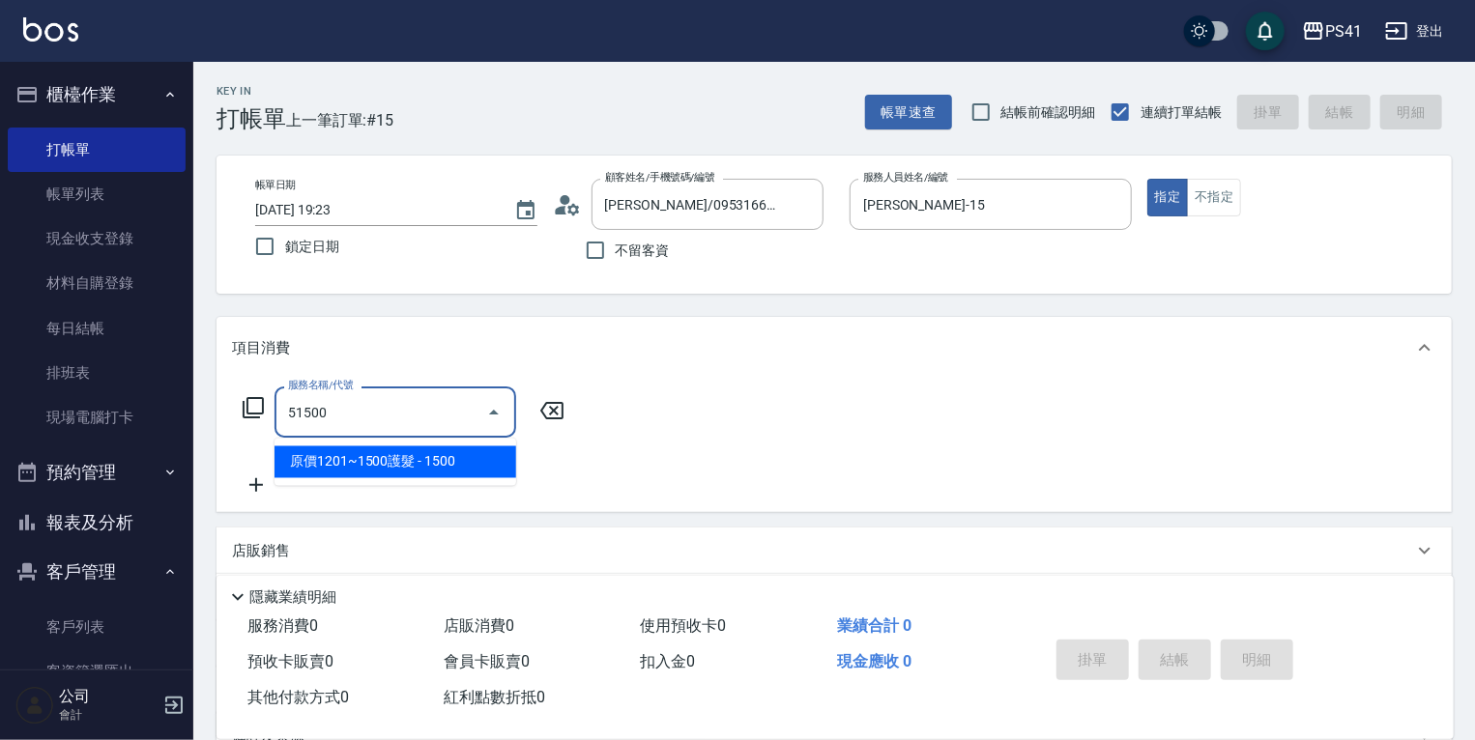
type input "原價1201~1500護髮(51500)"
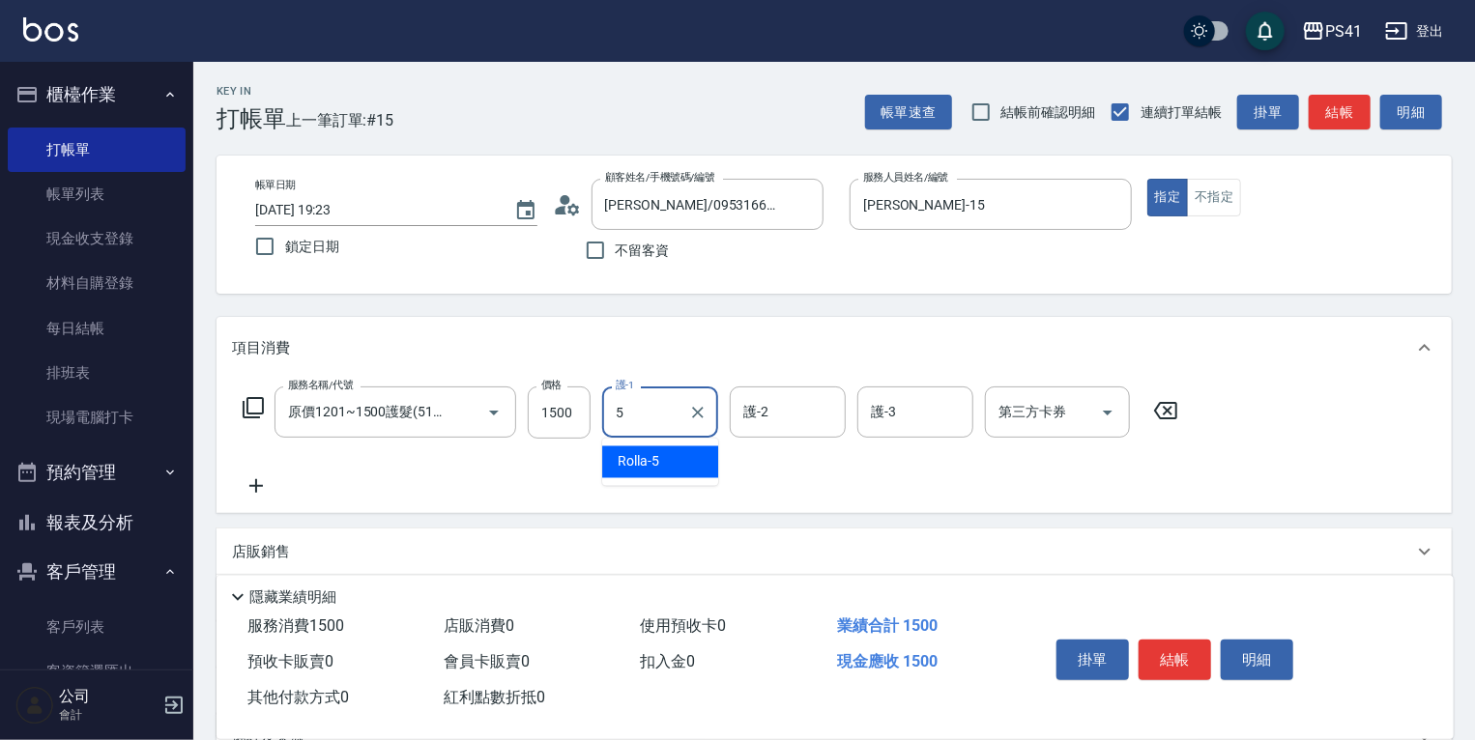
type input "Rolla-5"
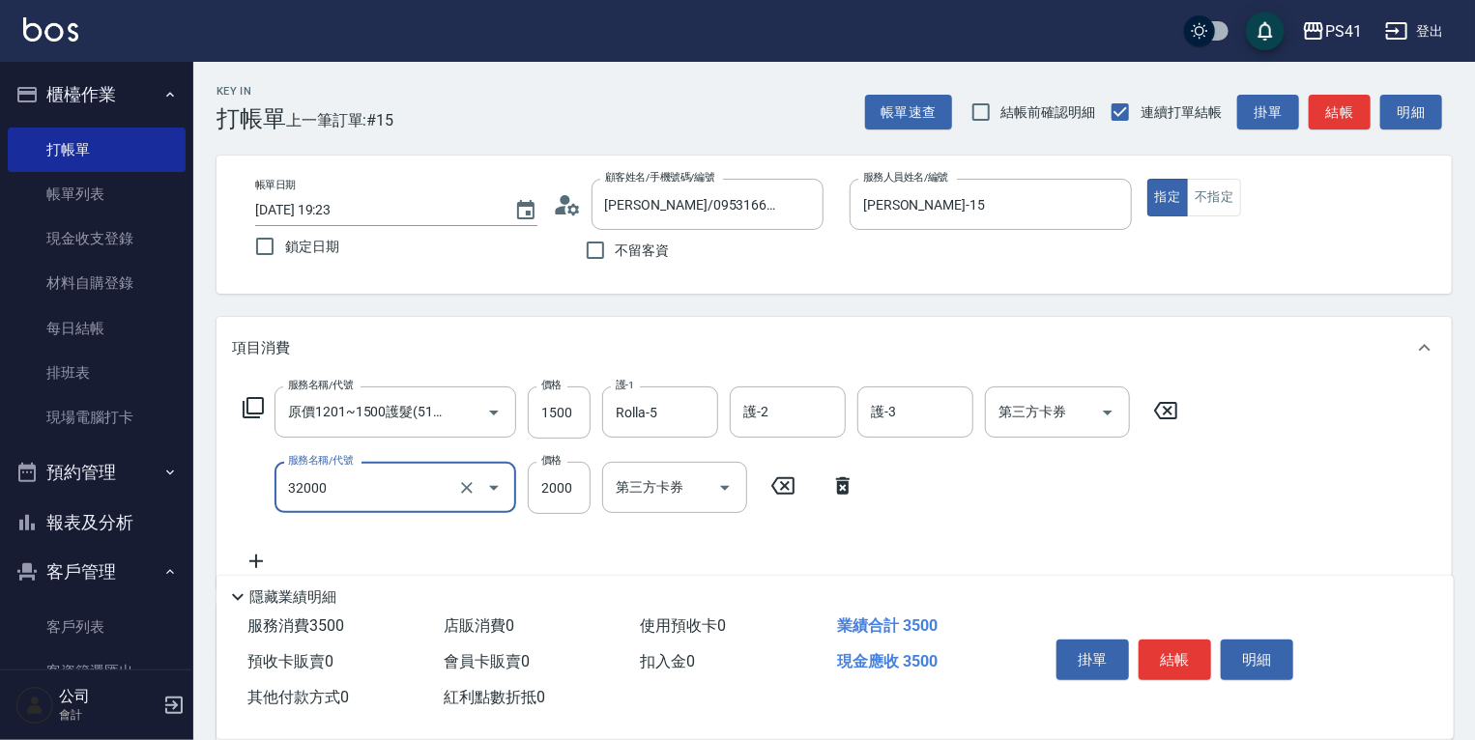
type input "2000以上燙髮(32000)"
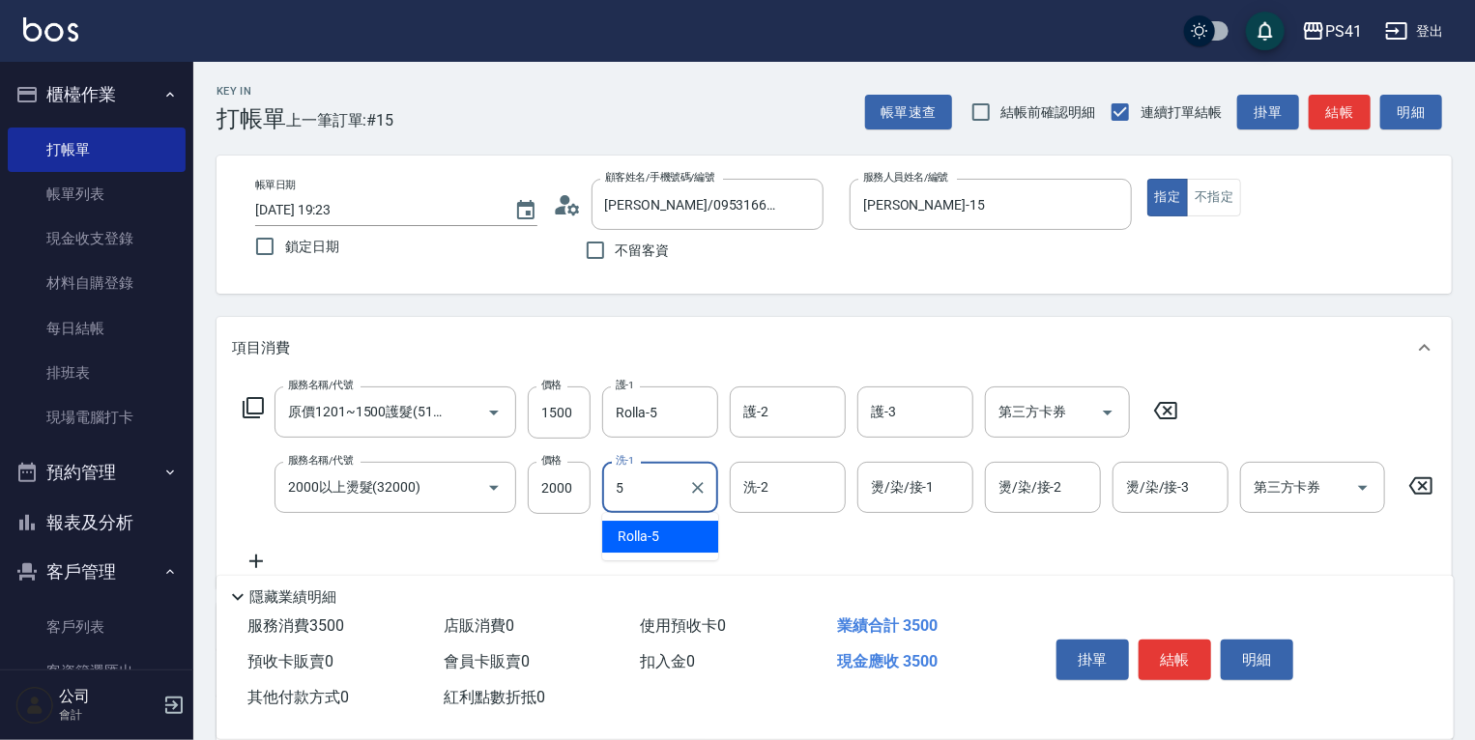
type input "Rolla-5"
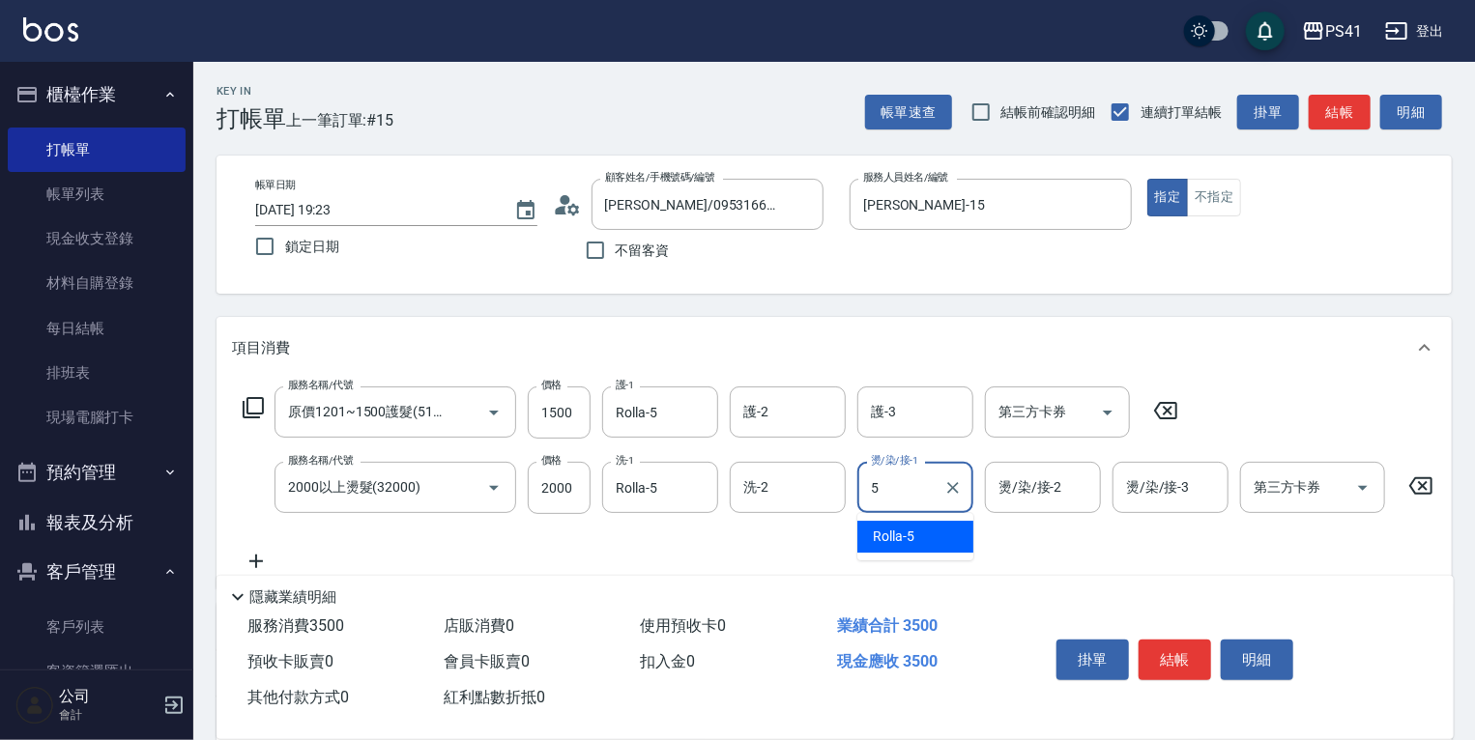
type input "Rolla-5"
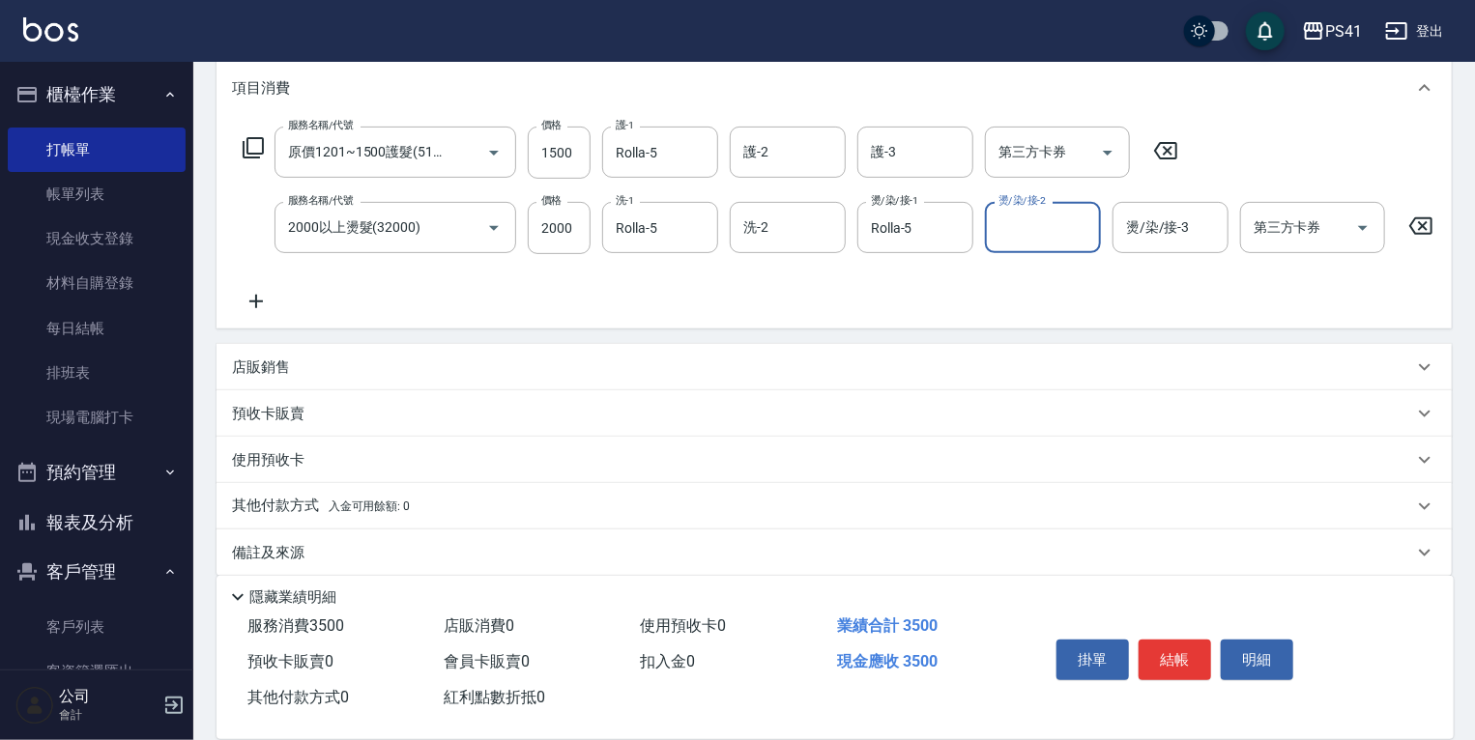
scroll to position [290, 0]
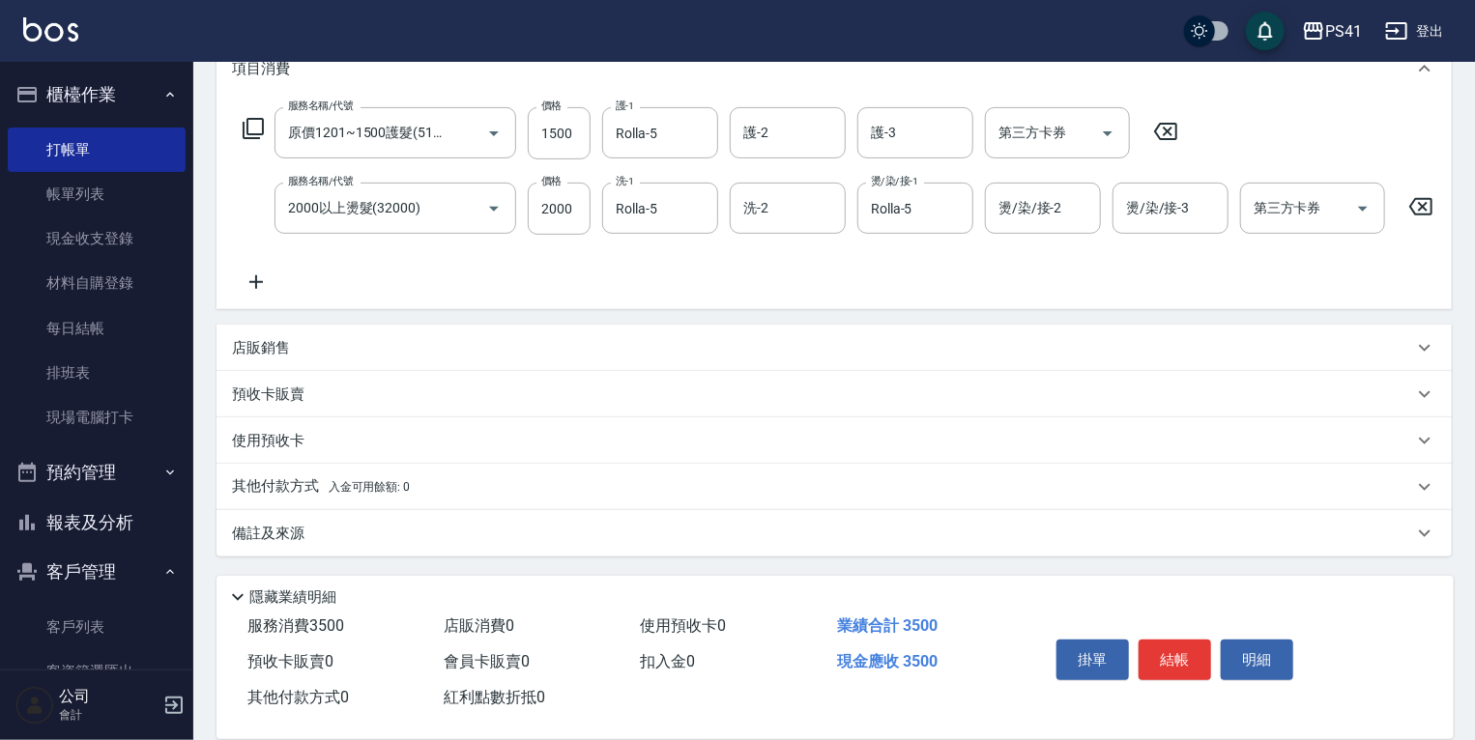
click at [411, 481] on div "其他付款方式 入金可用餘額: 0" at bounding box center [822, 486] width 1181 height 21
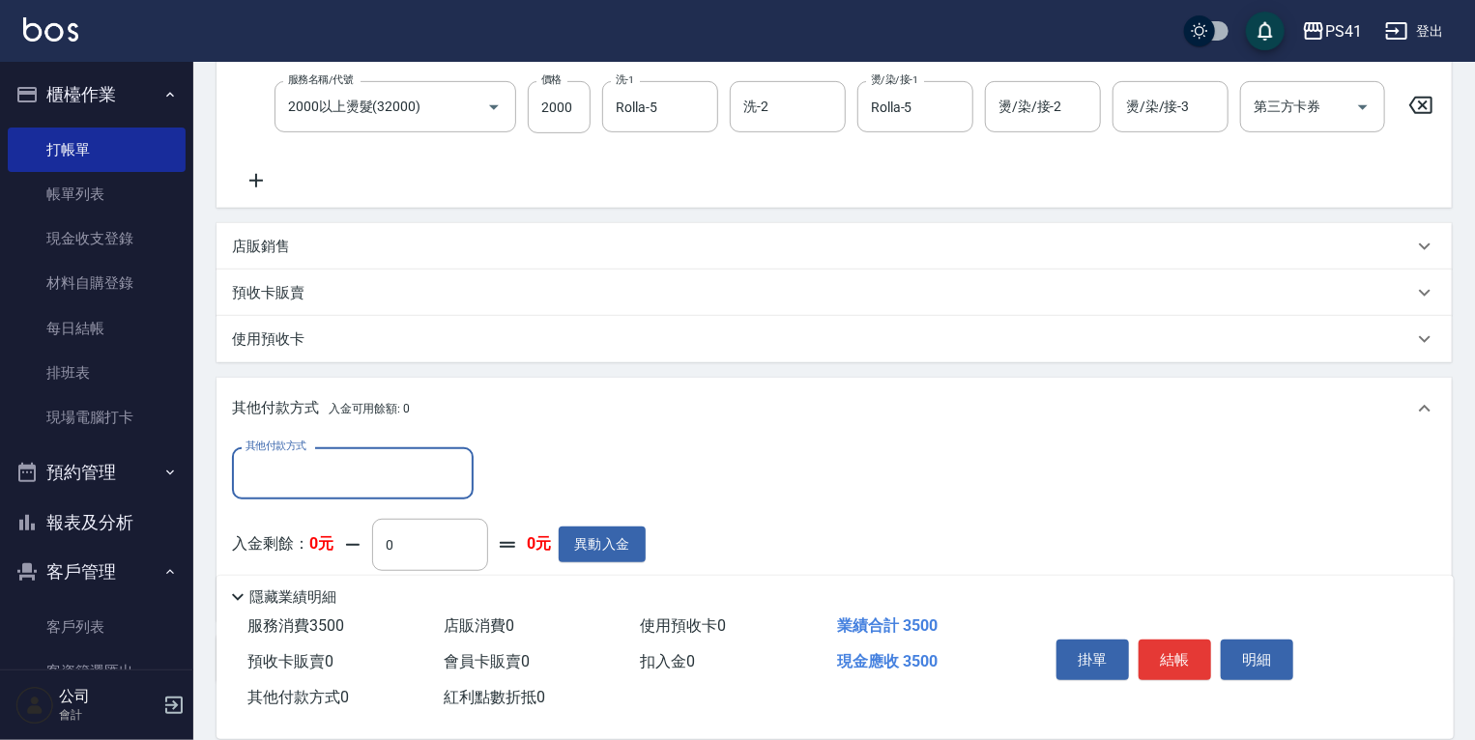
scroll to position [0, 0]
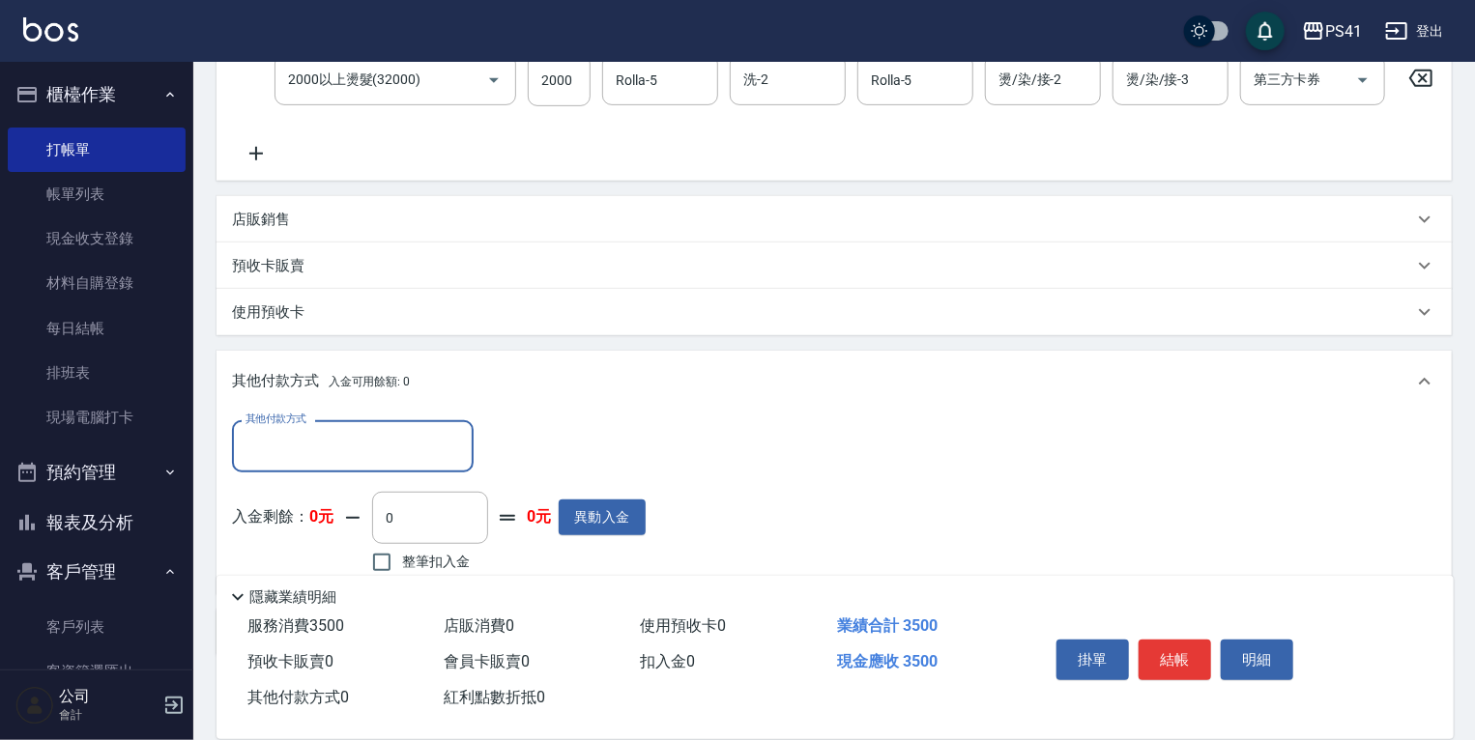
click at [413, 445] on input "其他付款方式" at bounding box center [353, 446] width 224 height 34
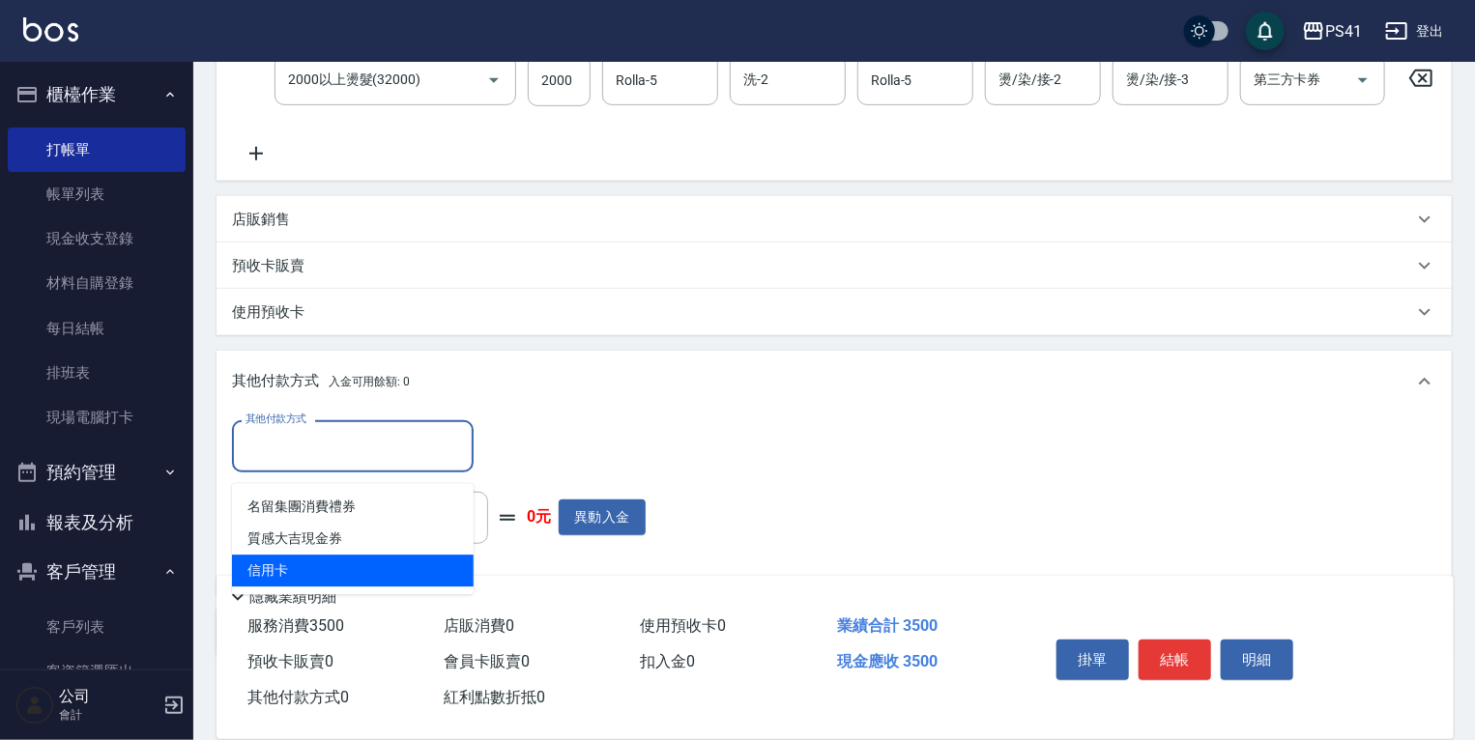
click at [414, 570] on span "信用卡" at bounding box center [353, 571] width 242 height 32
type input "信用卡"
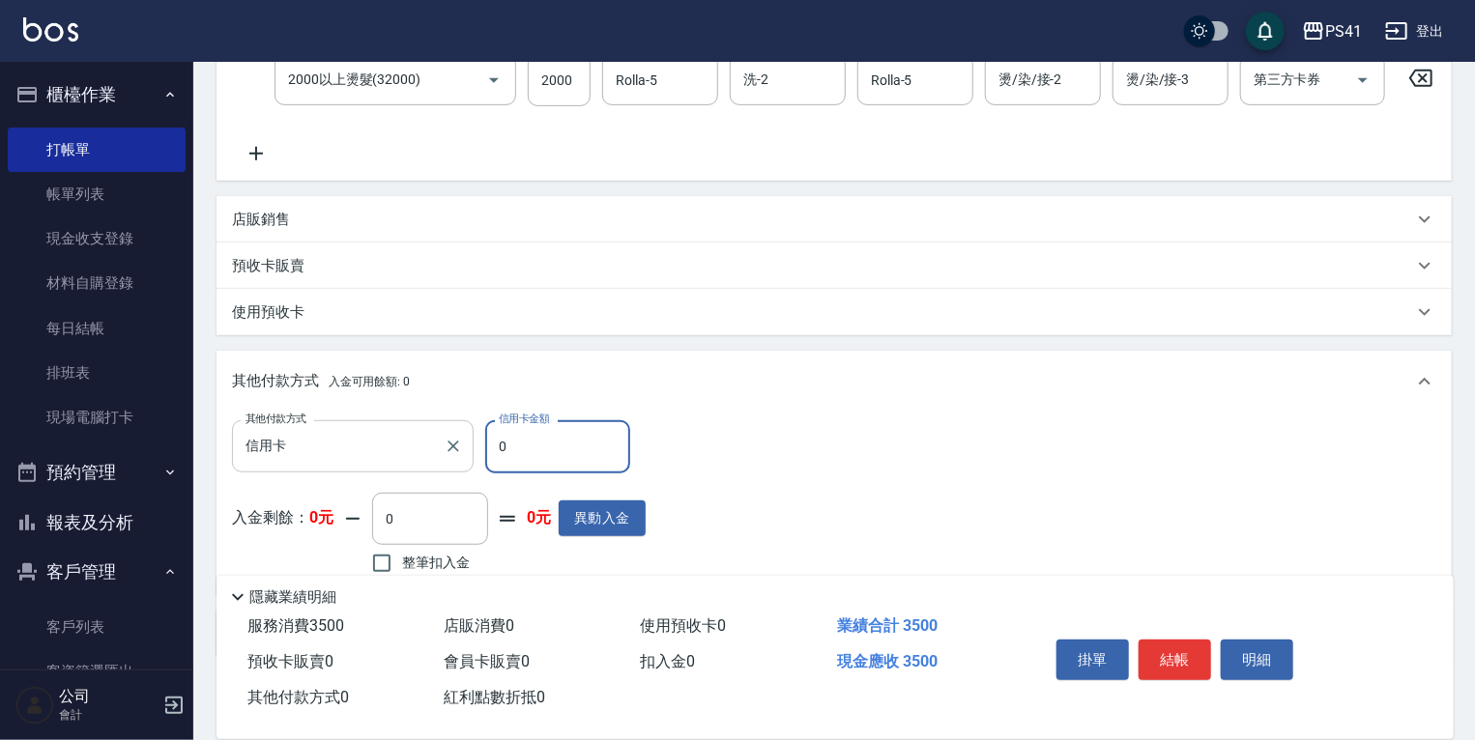
drag, startPoint x: 451, startPoint y: 454, endPoint x: 338, endPoint y: 437, distance: 114.4
click at [338, 437] on div "其他付款方式 信用卡 其他付款方式 信用卡金額 0 信用卡金額" at bounding box center [439, 446] width 414 height 52
type input "3500"
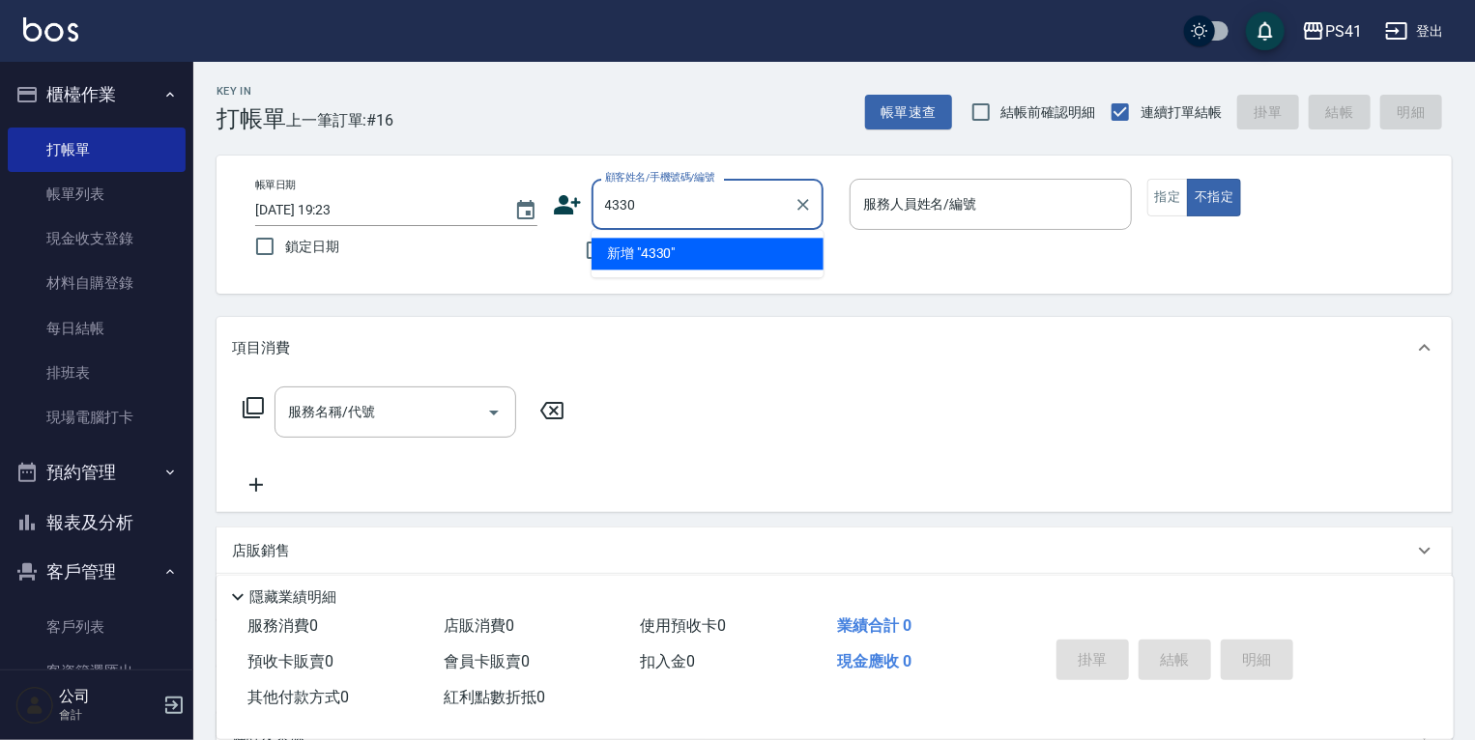
type input "4330"
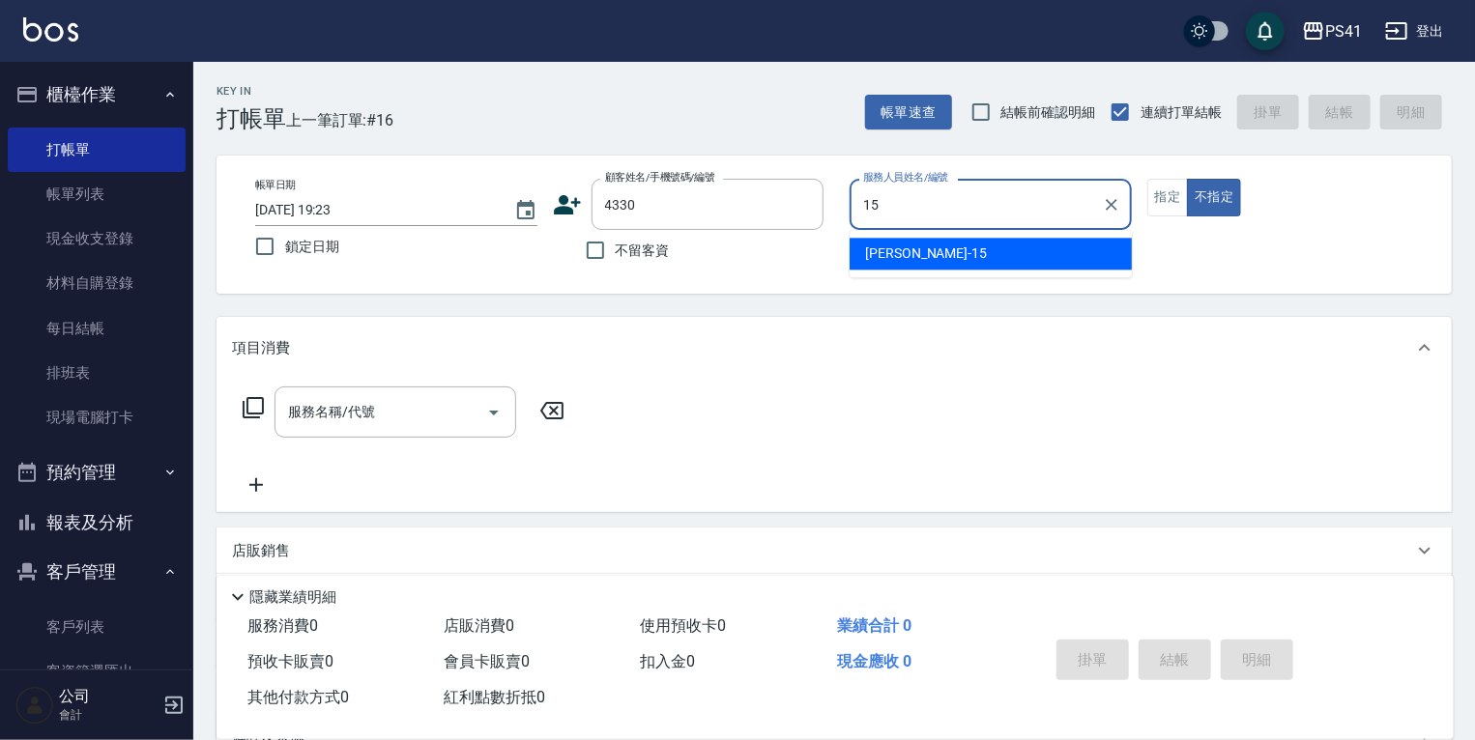
type input "李靜芳-15"
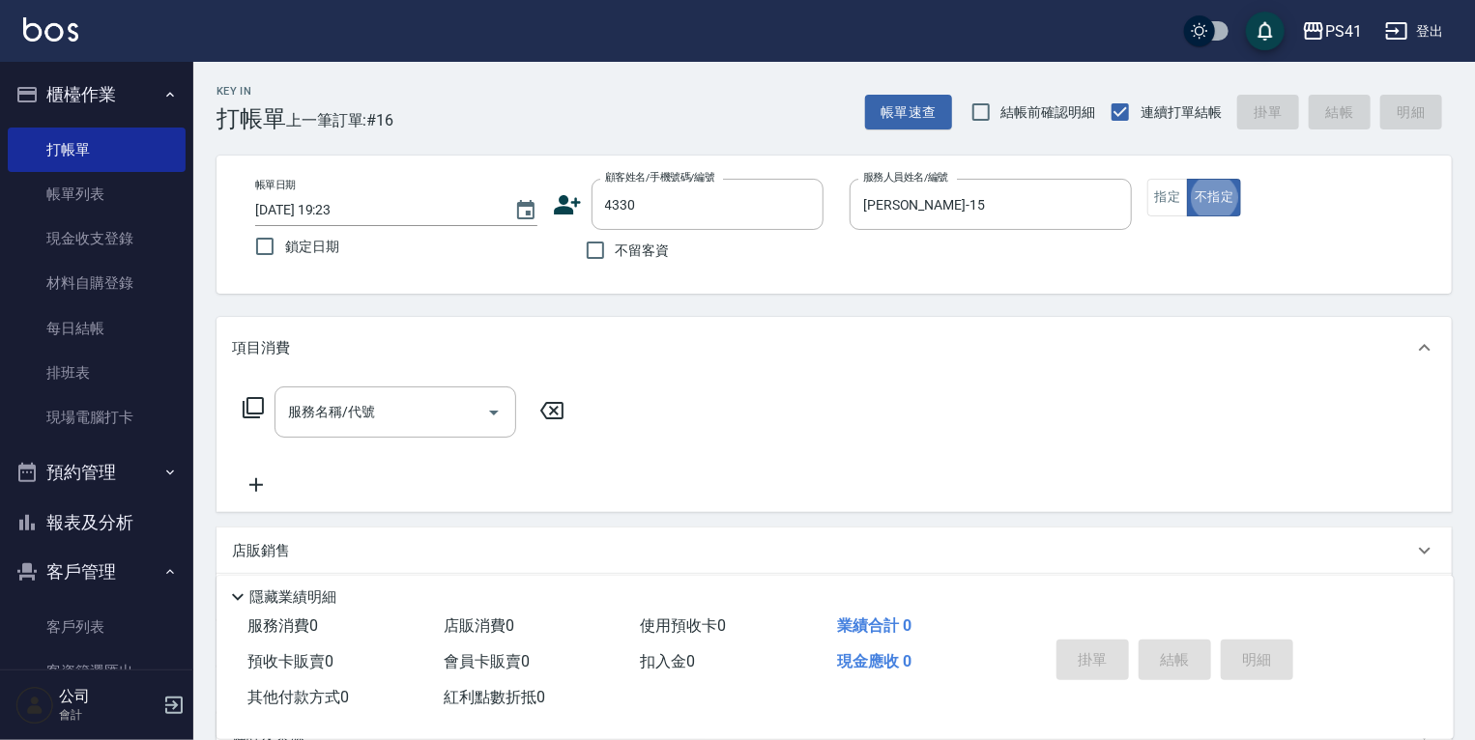
type input "陳美瑩/0939739193/4330"
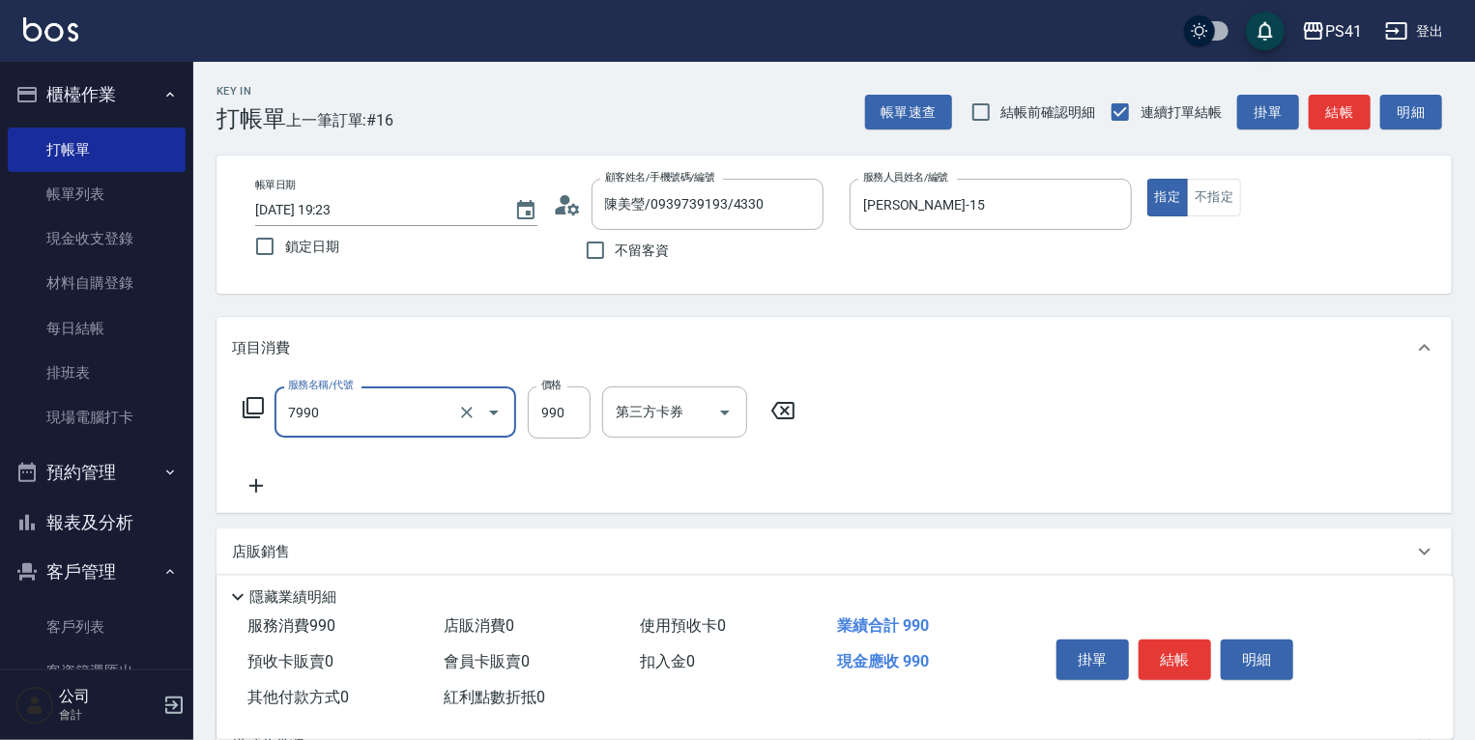
type input "髮原素頭皮養護-活動(7990)"
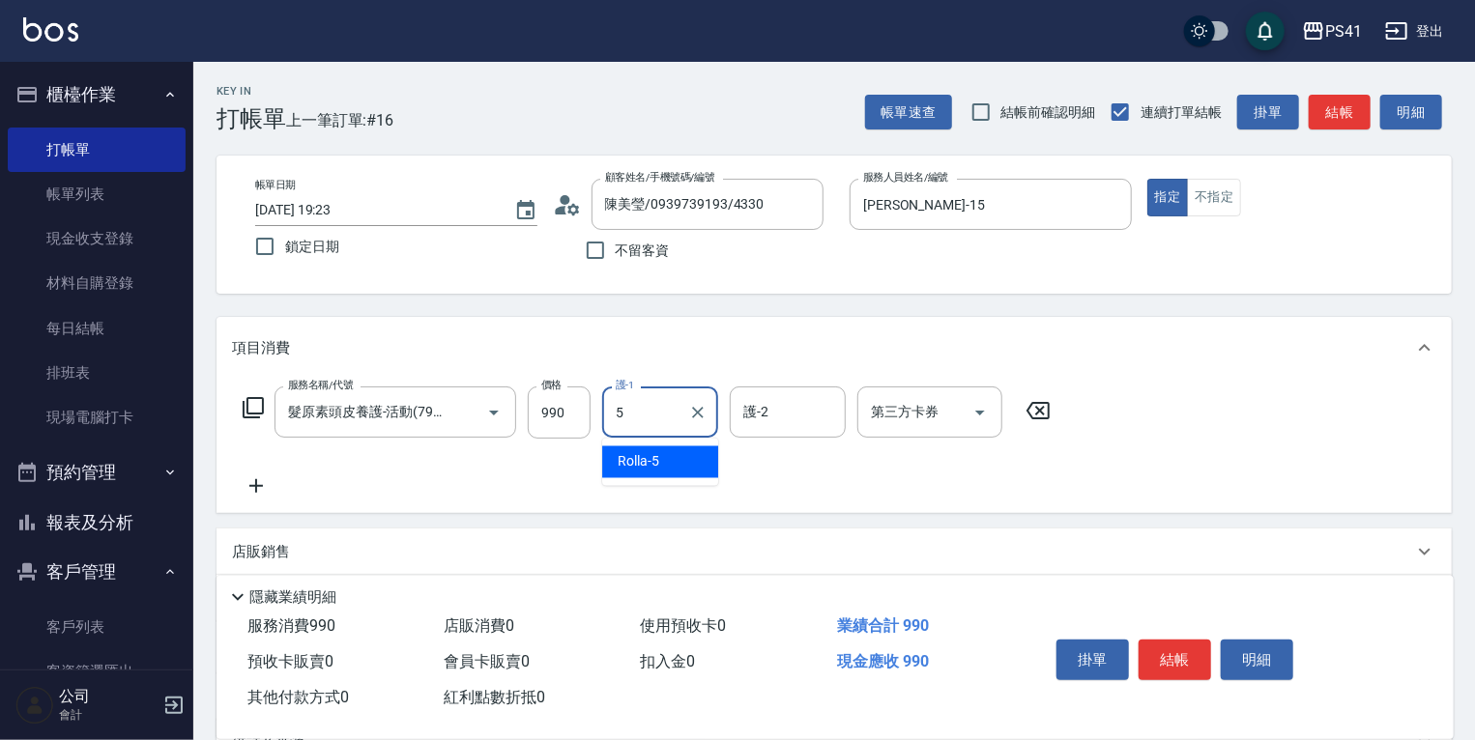
type input "Rolla-5"
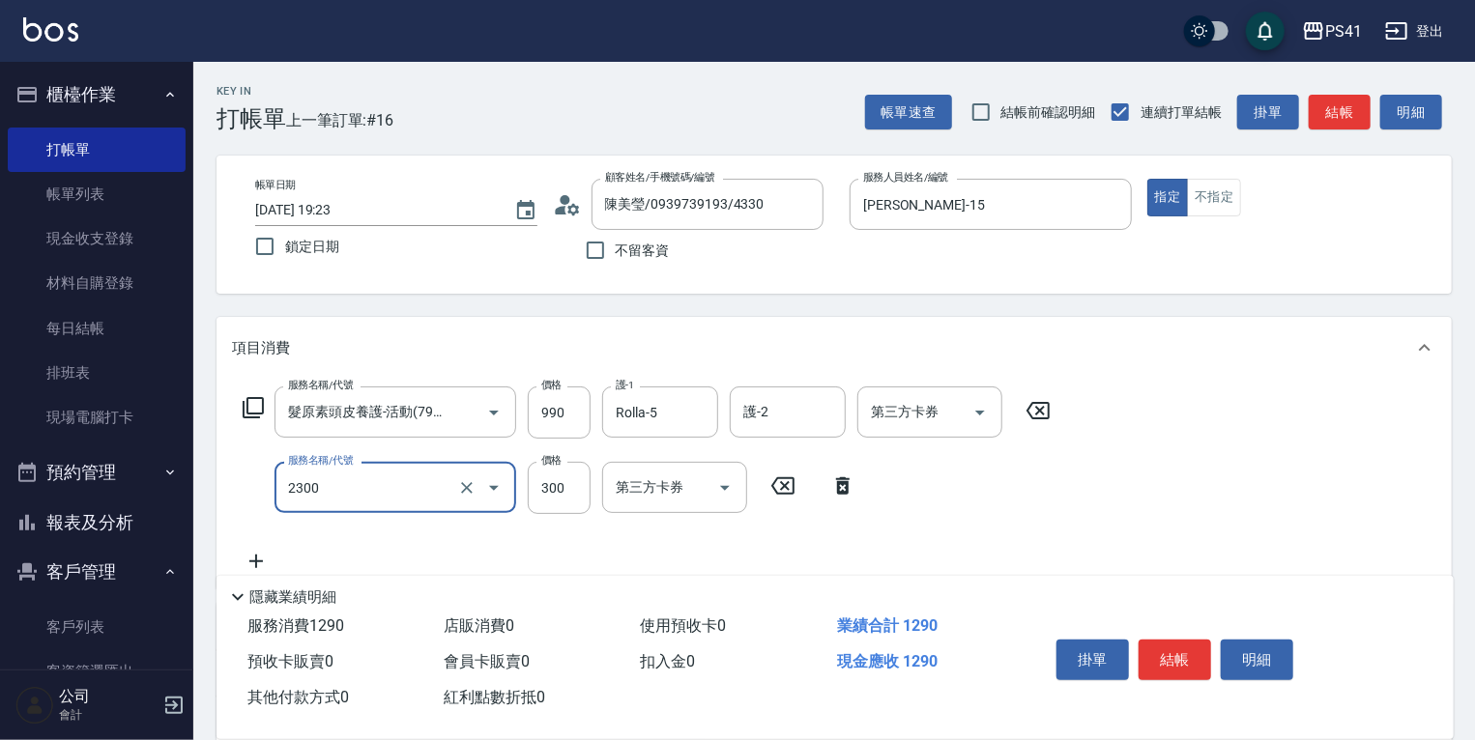
type input "剪髮(2300)"
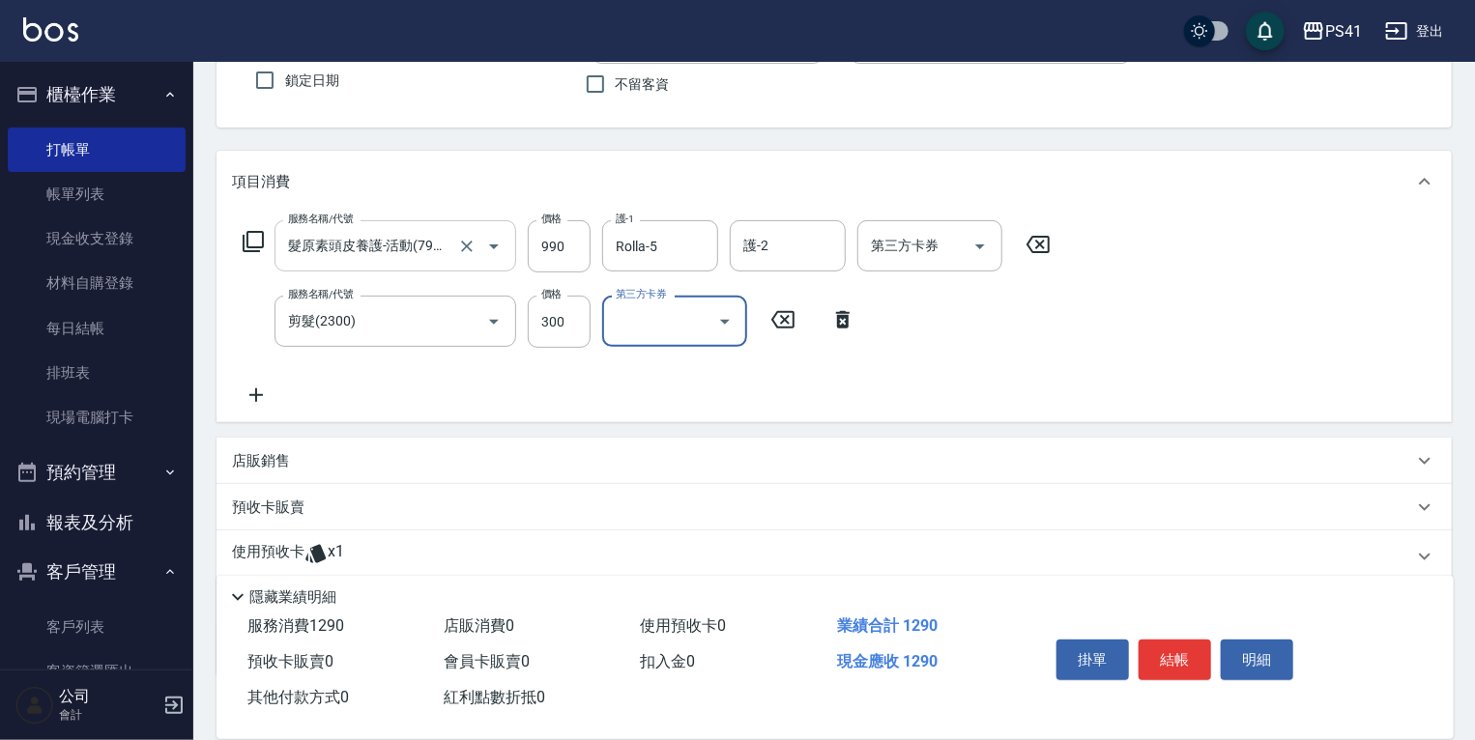
scroll to position [284, 0]
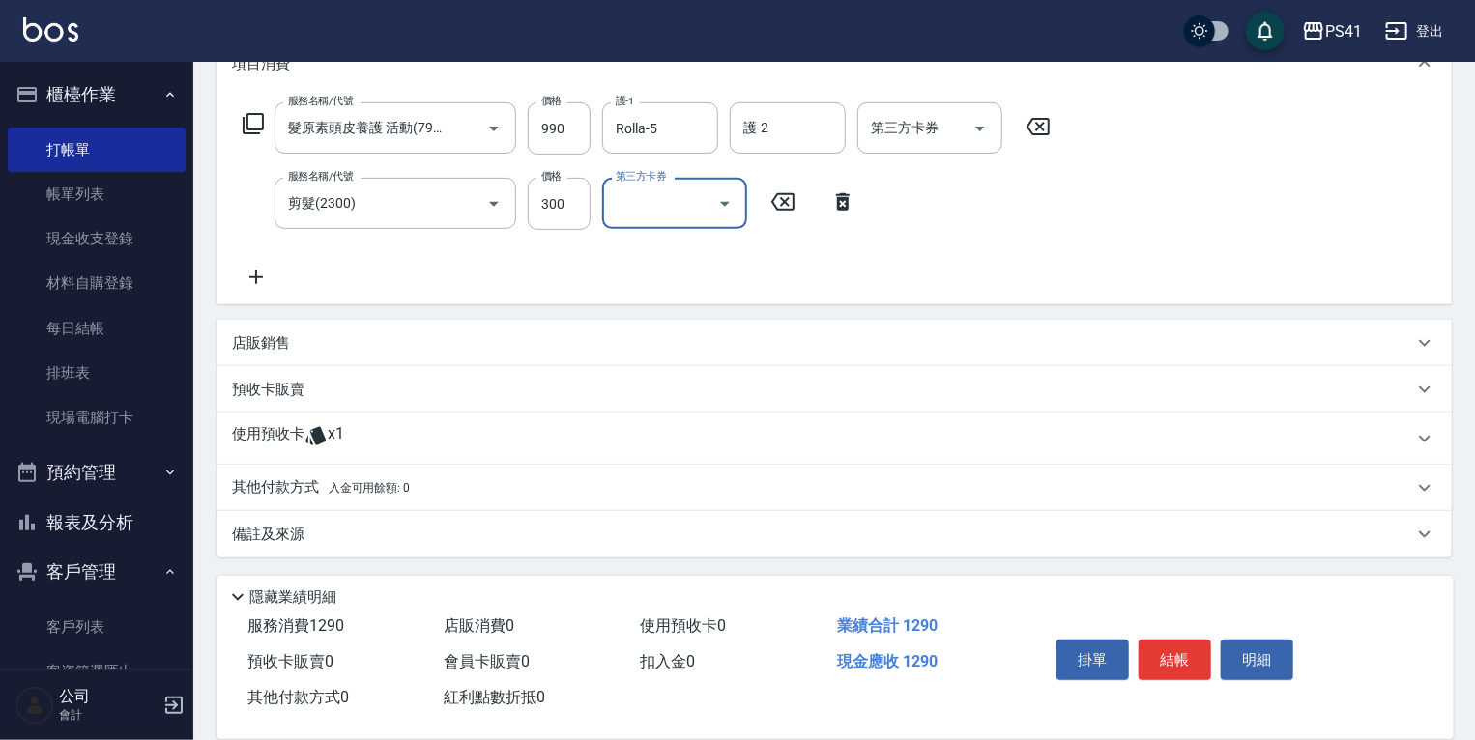
click at [365, 433] on div "使用預收卡 x1" at bounding box center [822, 438] width 1181 height 29
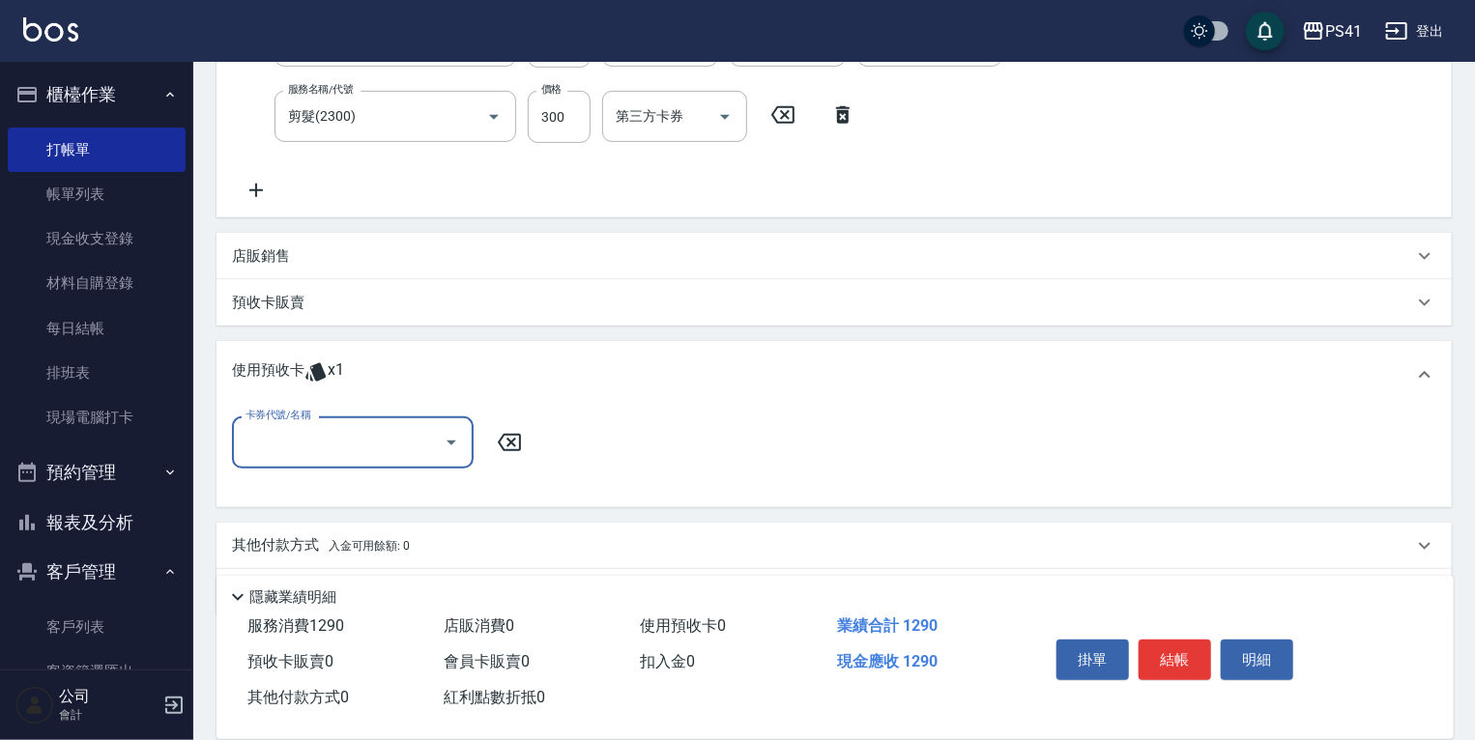
scroll to position [371, 0]
click at [362, 433] on input "卡券代號/名稱" at bounding box center [338, 442] width 195 height 34
click at [410, 492] on div "高蛋白包套4次4500 剩餘1張" at bounding box center [353, 491] width 242 height 32
type input "高蛋白包套4次4500"
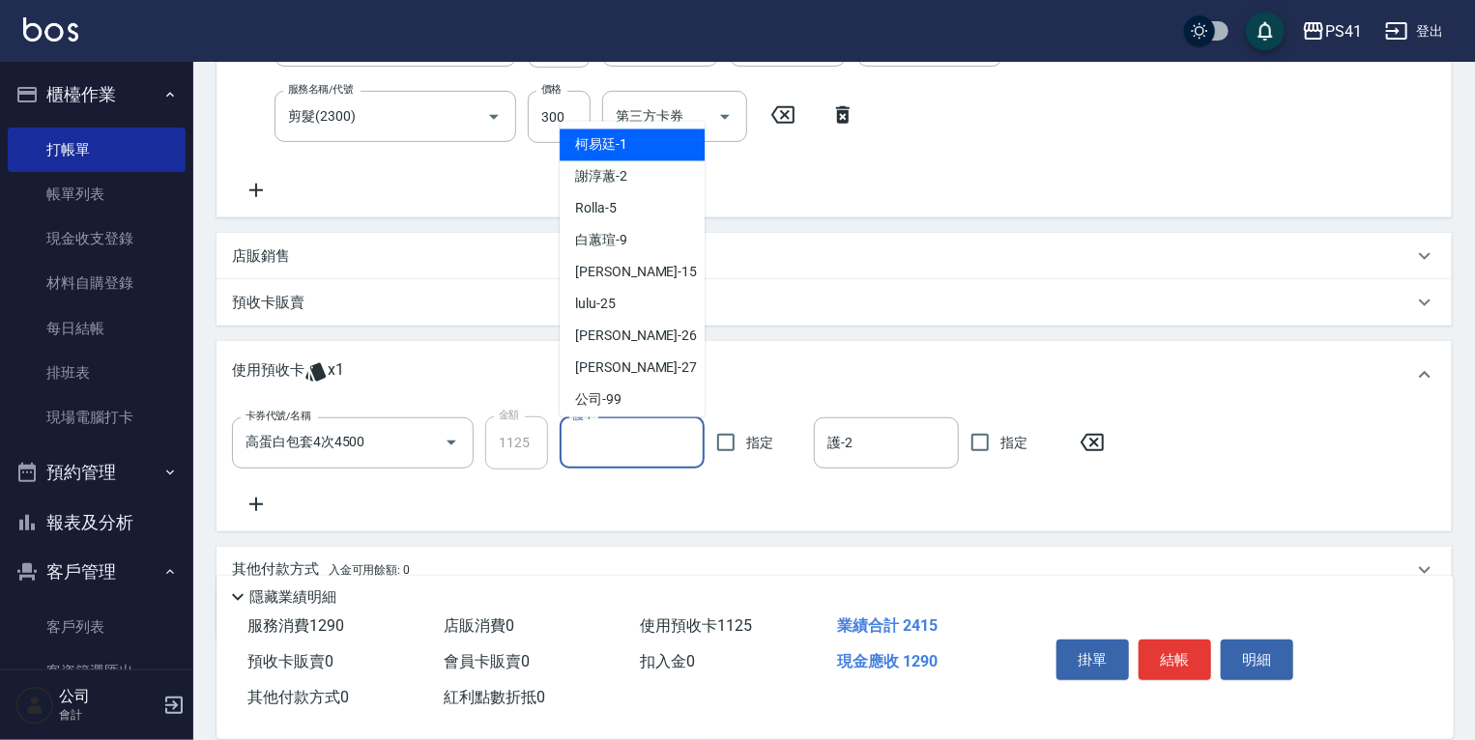
click at [584, 452] on input "護-1" at bounding box center [632, 443] width 128 height 34
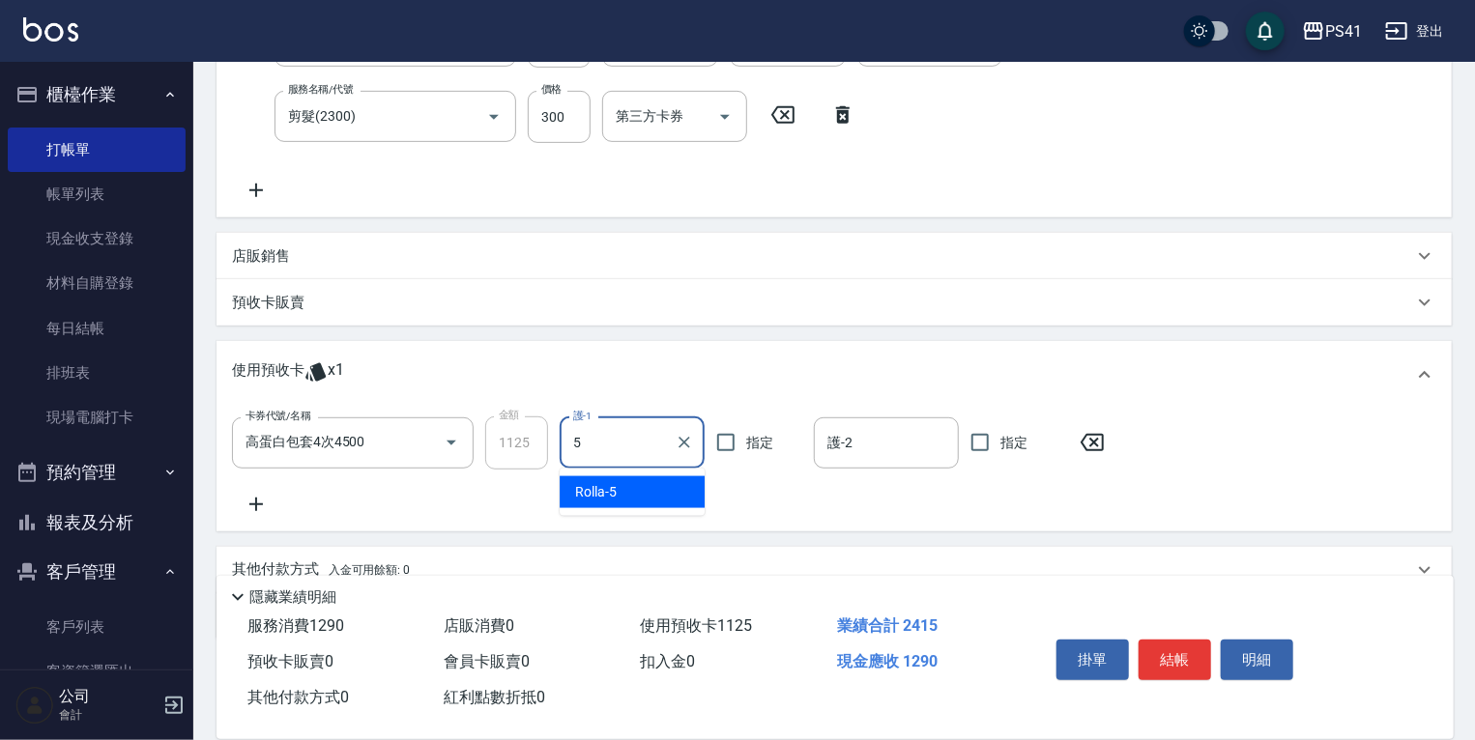
type input "Rolla-5"
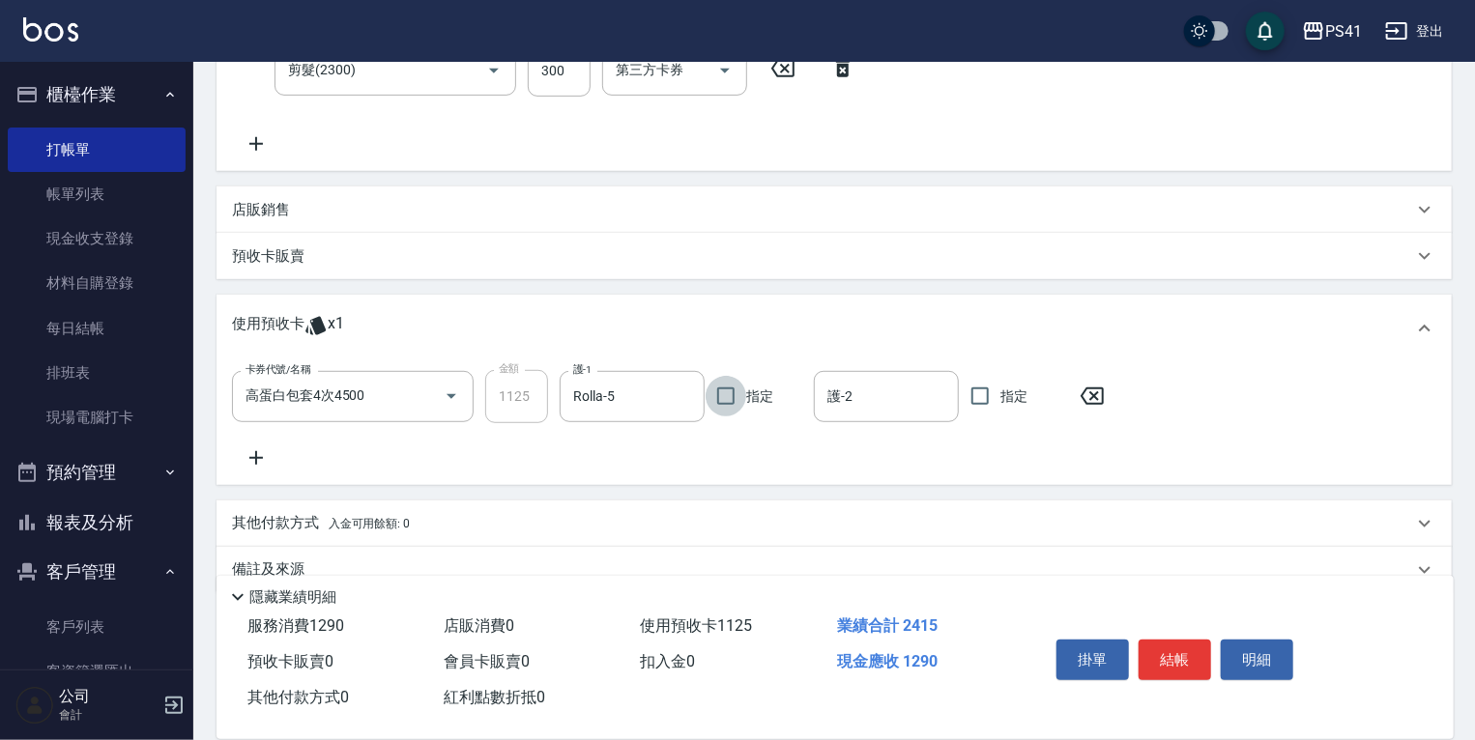
scroll to position [452, 0]
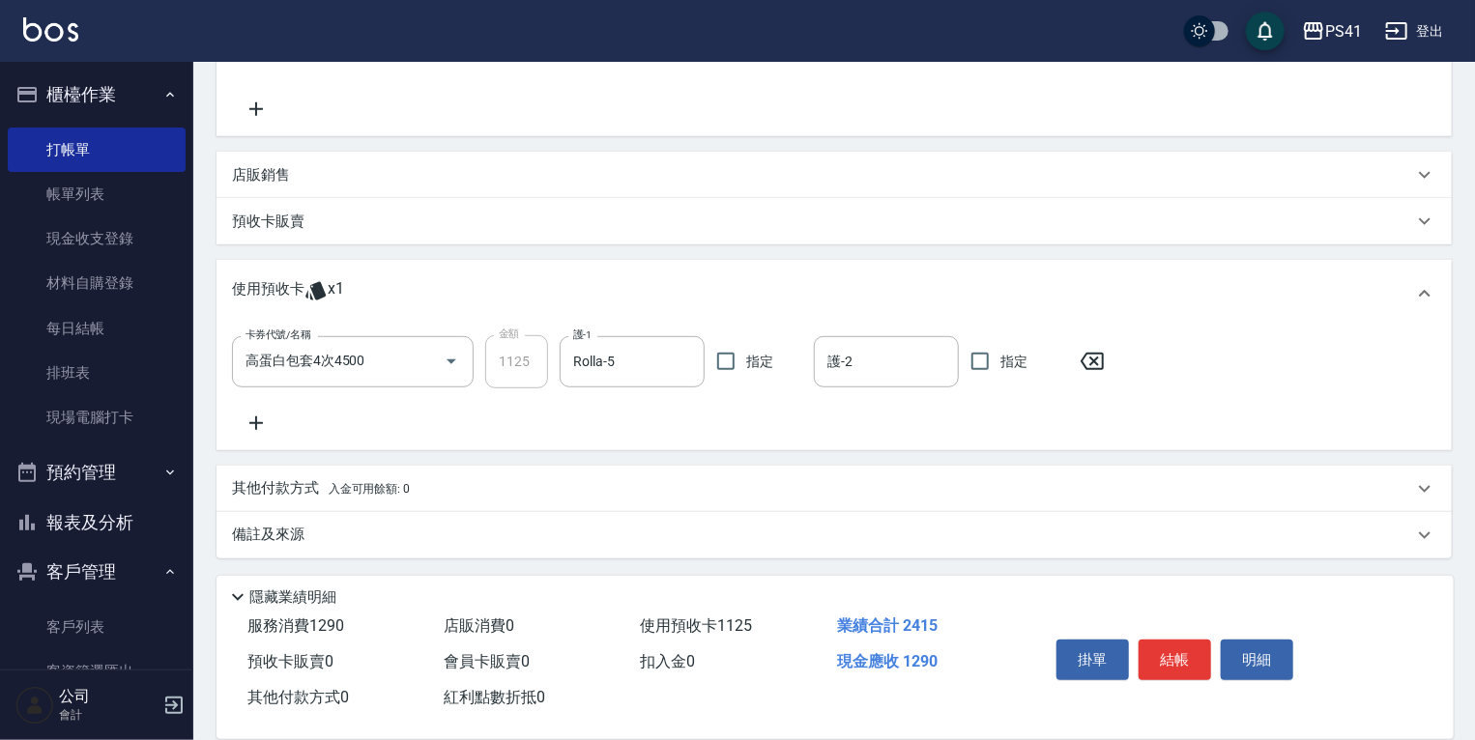
click at [485, 494] on div "其他付款方式 入金可用餘額: 0" at bounding box center [822, 488] width 1181 height 21
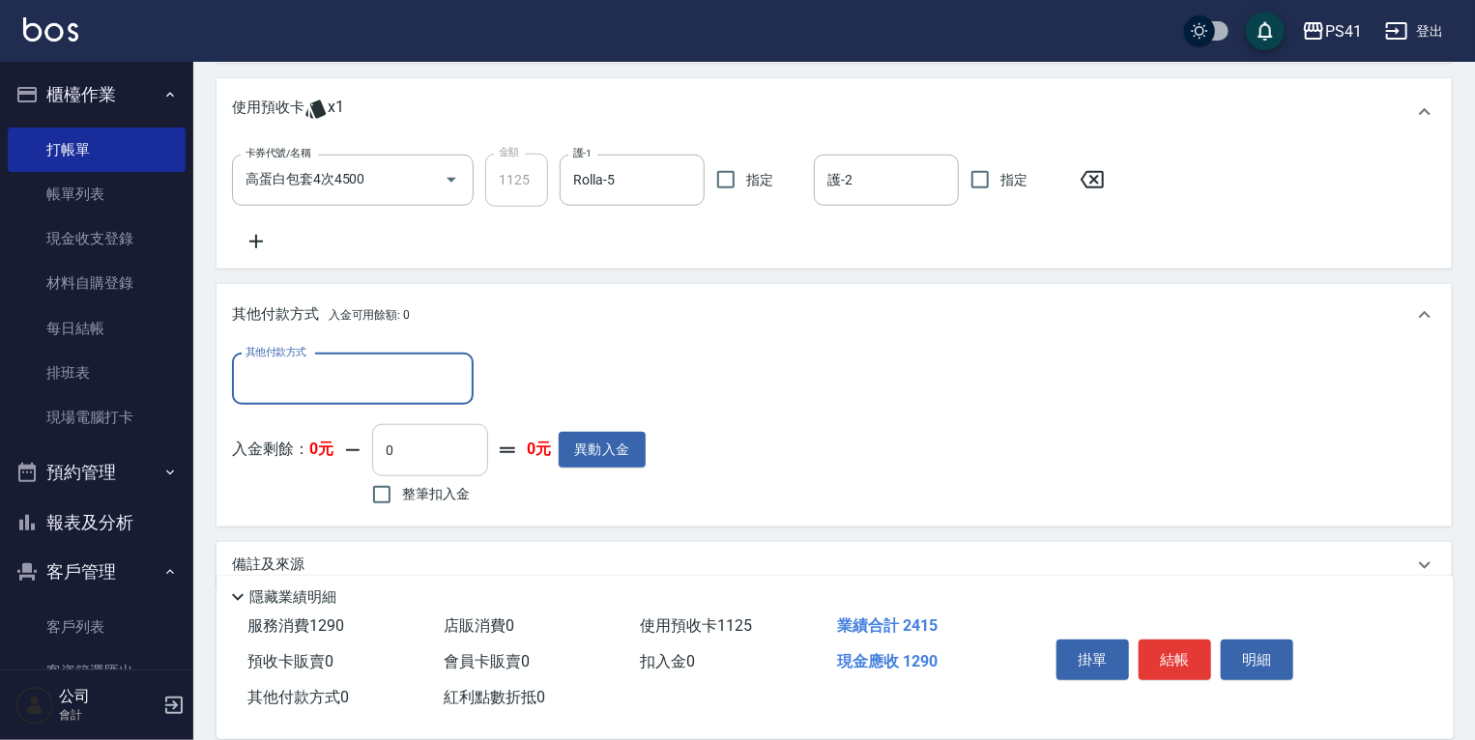
scroll to position [649, 0]
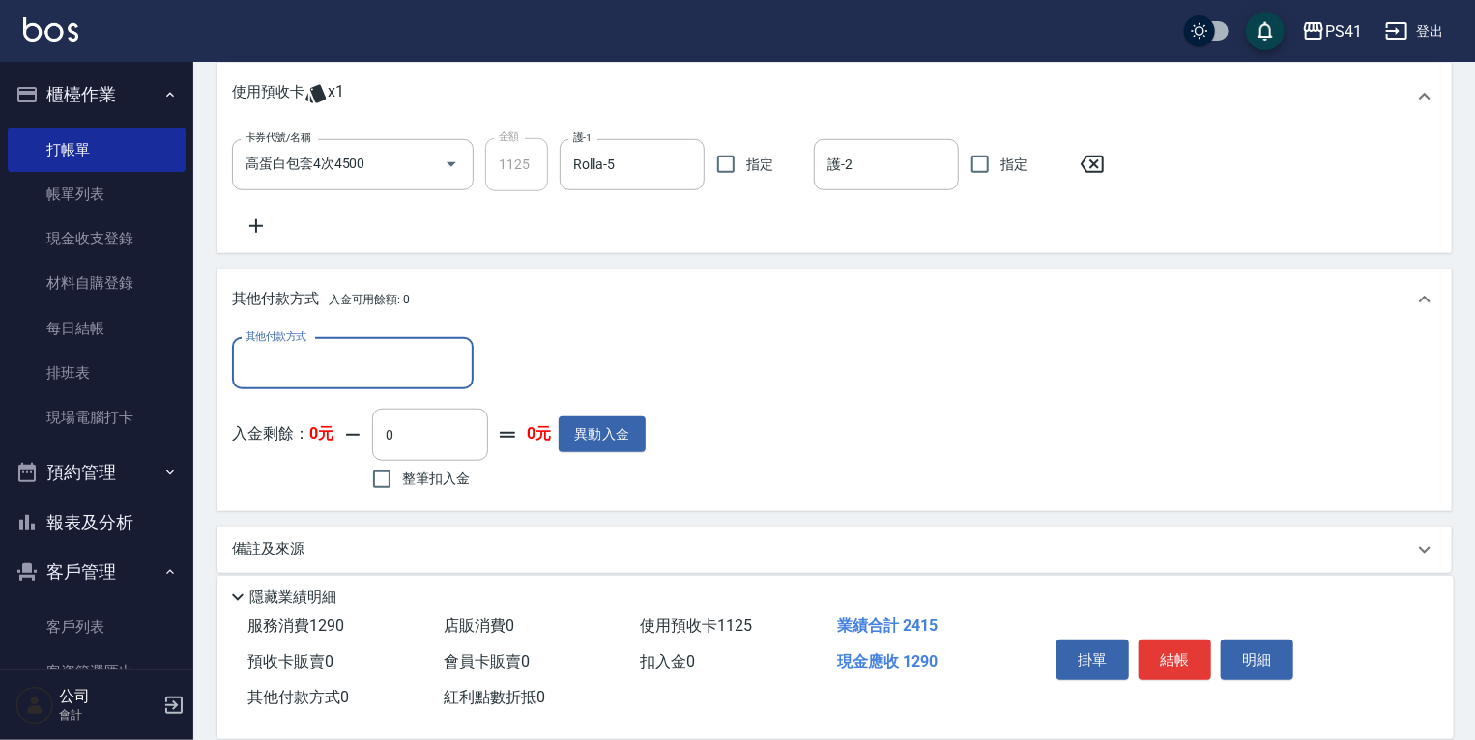
click at [406, 358] on input "其他付款方式" at bounding box center [353, 364] width 224 height 34
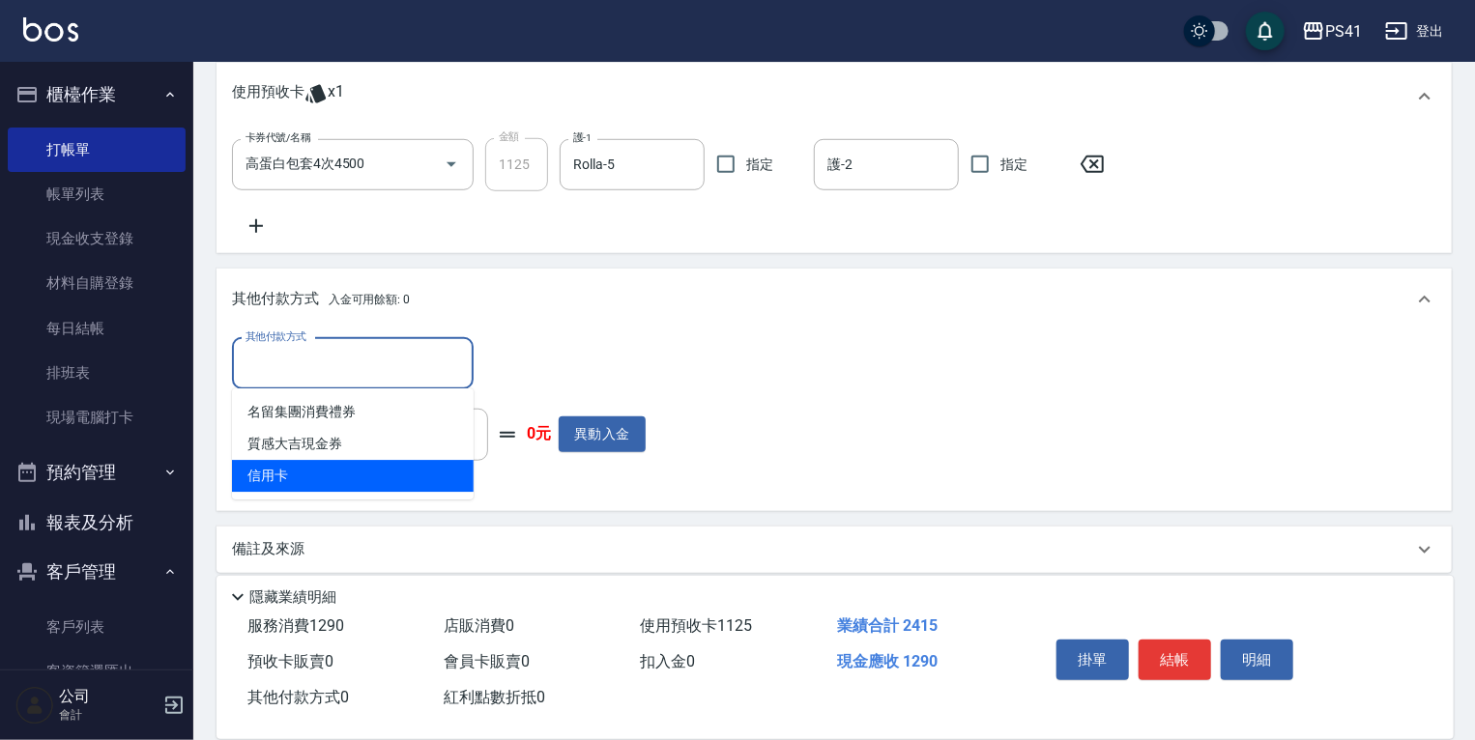
click at [414, 470] on span "信用卡" at bounding box center [353, 476] width 242 height 32
type input "信用卡"
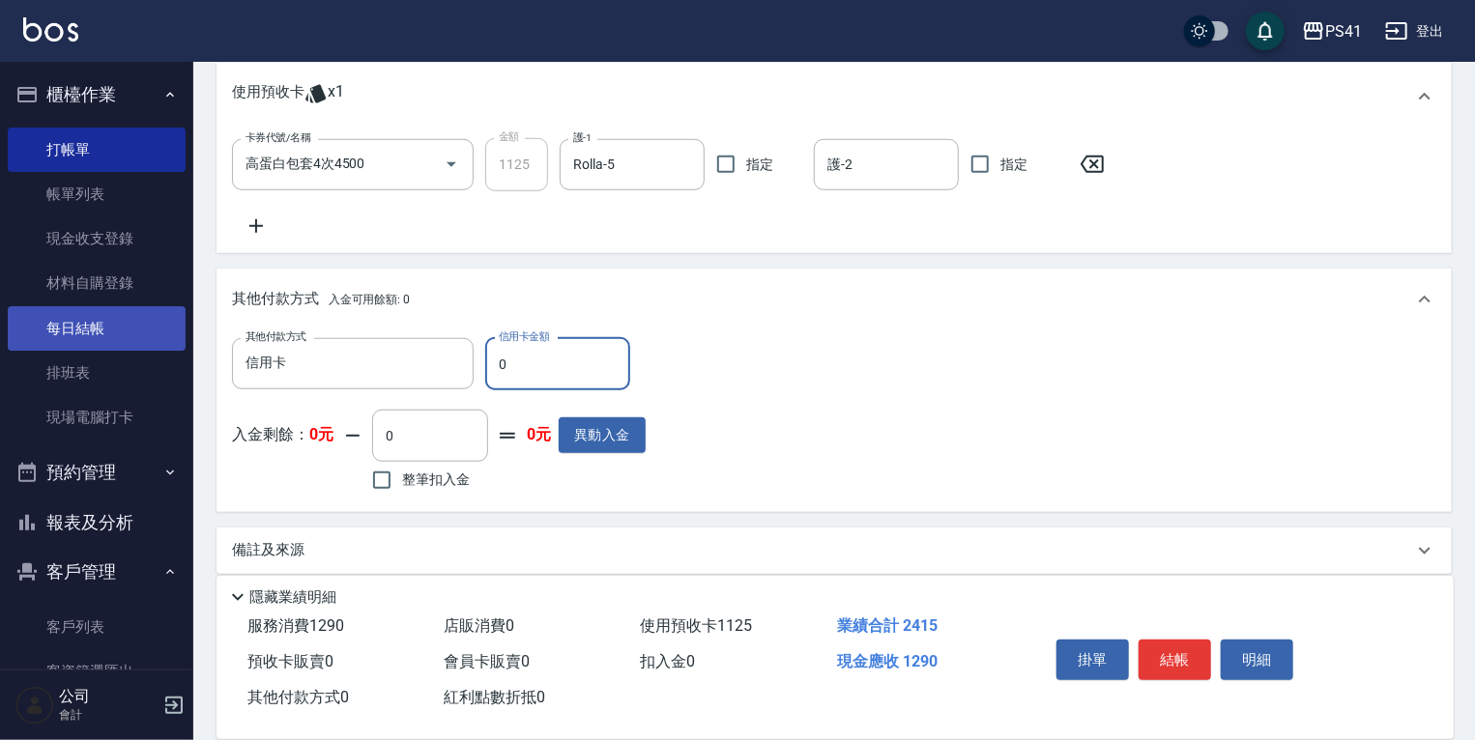
drag, startPoint x: 568, startPoint y: 364, endPoint x: 99, endPoint y: 312, distance: 472.5
click at [146, 319] on div "PS41 登出 櫃檯作業 打帳單 帳單列表 現金收支登錄 材料自購登錄 每日結帳 排班表 現場電腦打卡 預約管理 預約管理 單日預約紀錄 單週預約紀錄 報表及…" at bounding box center [737, 54] width 1475 height 1407
type input "1290"
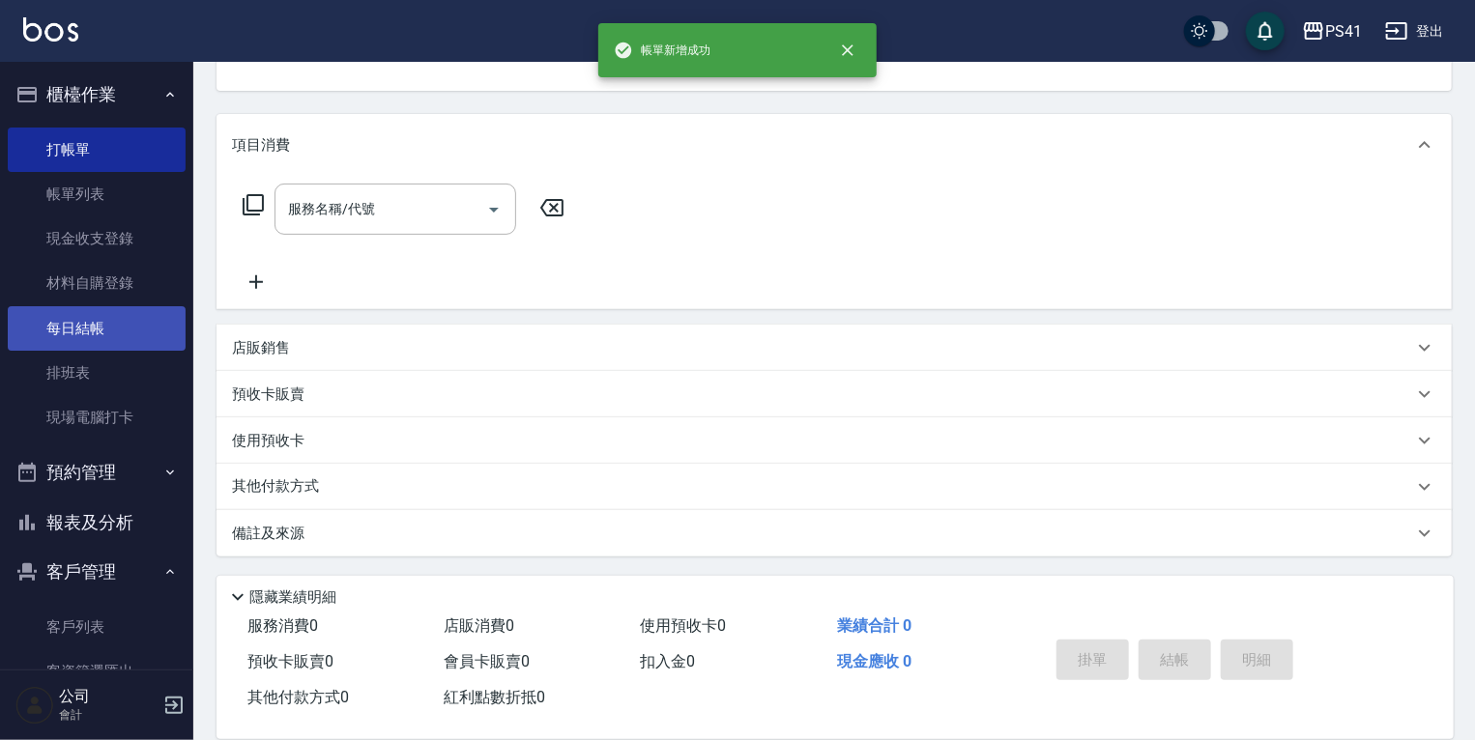
scroll to position [0, 0]
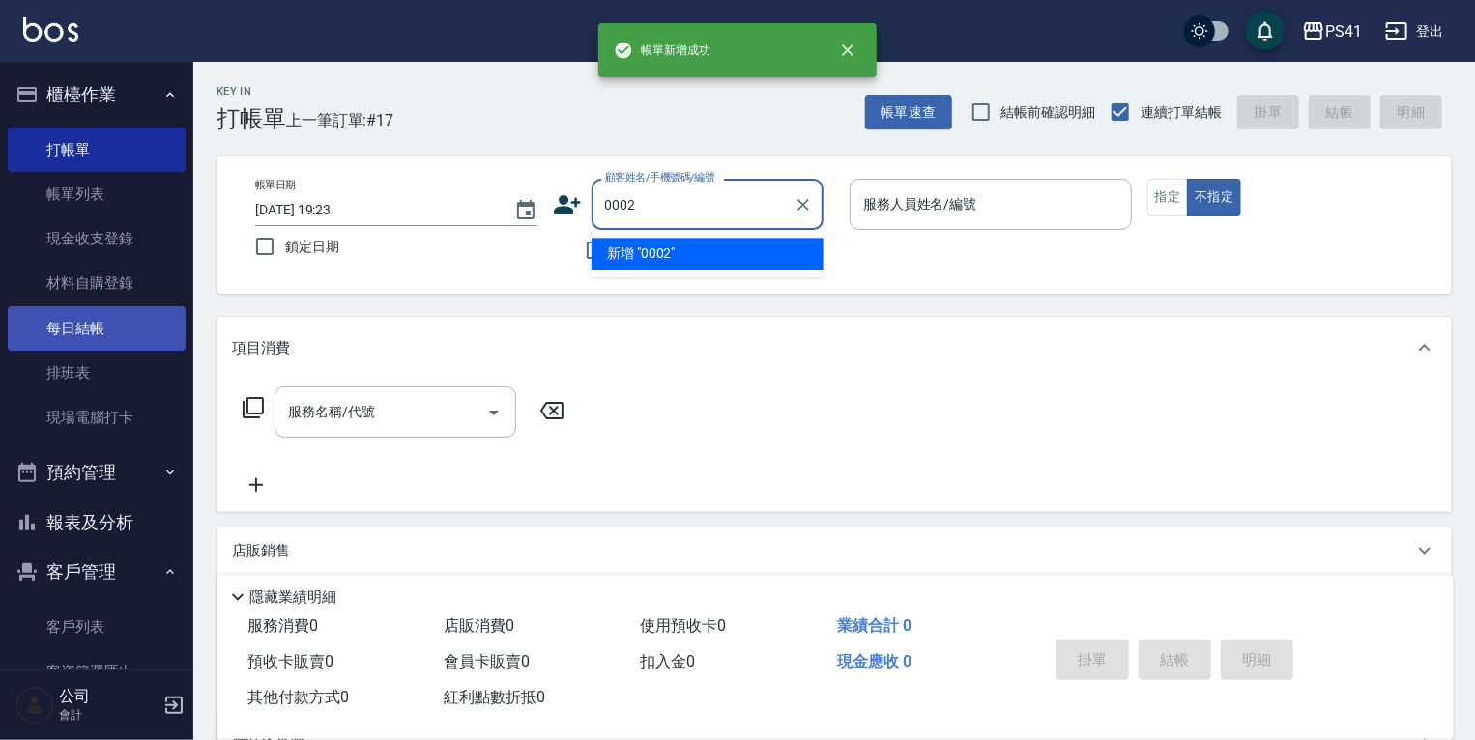
type input "0002"
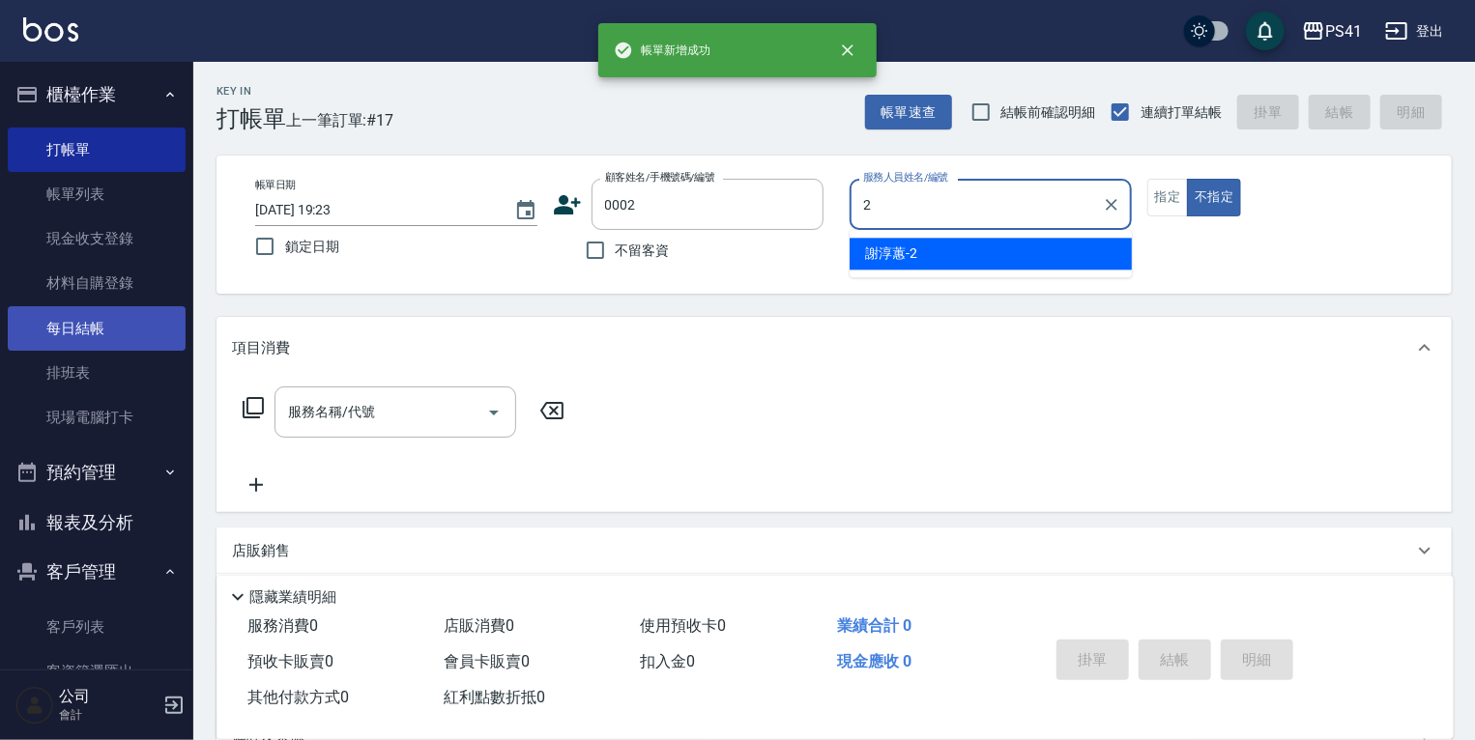
type input "謝淳蕙-2"
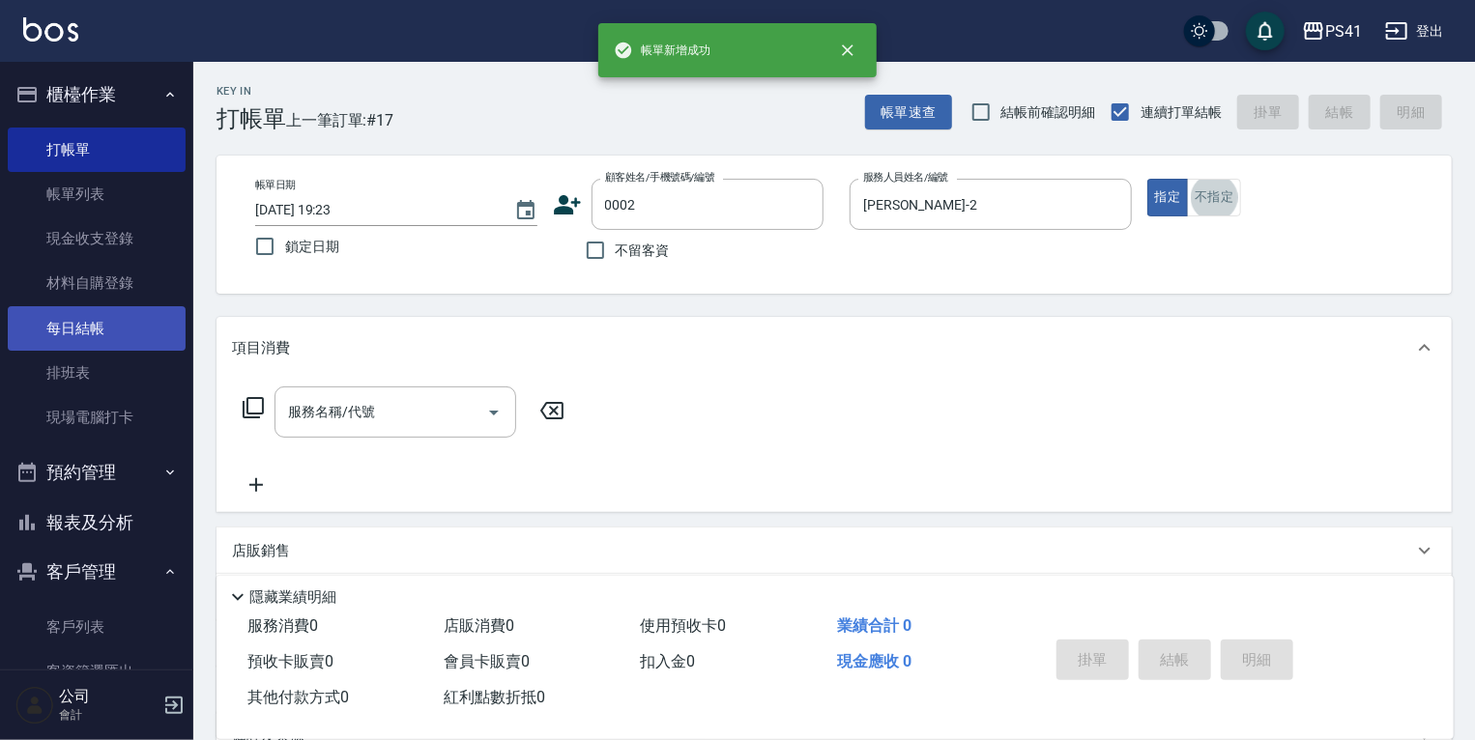
type input "Alice/Alice/0002"
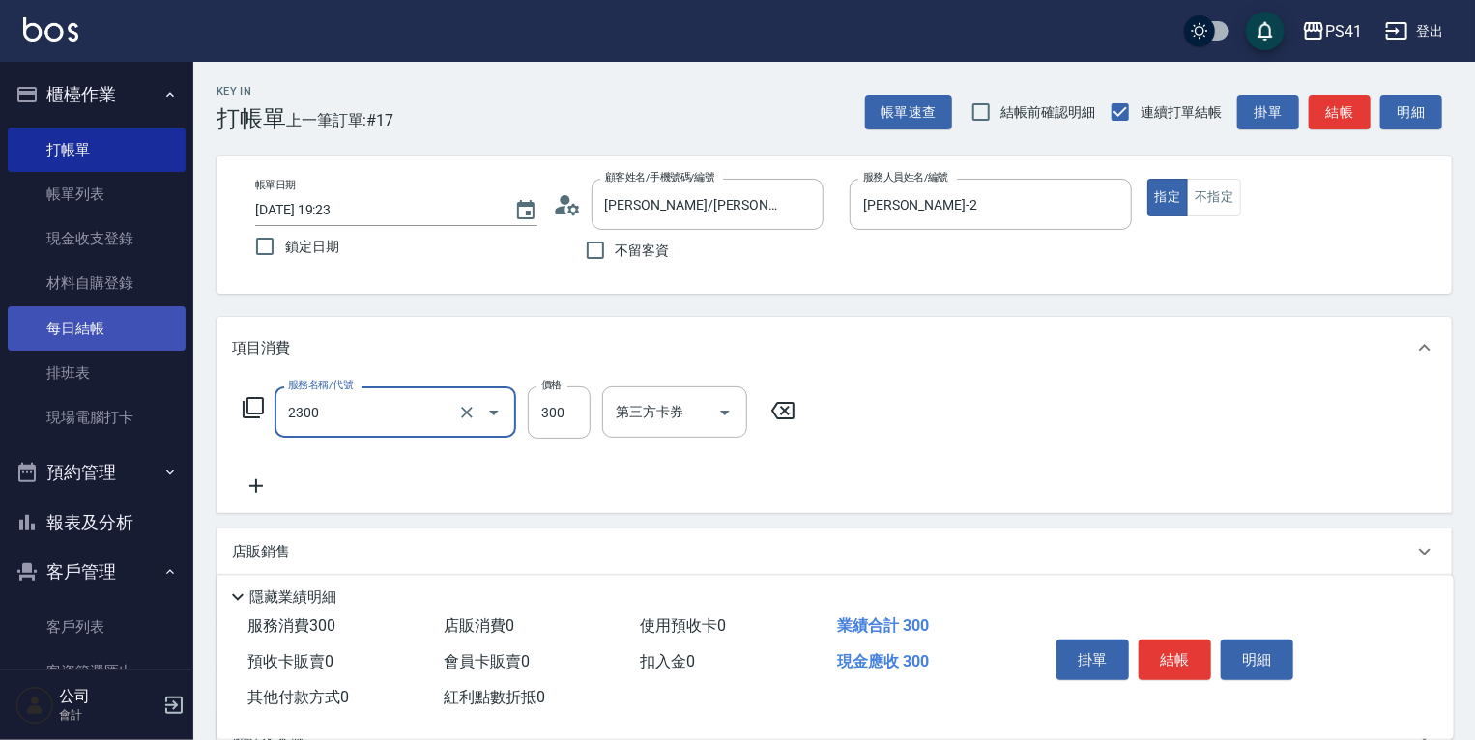
type input "剪髮(2300)"
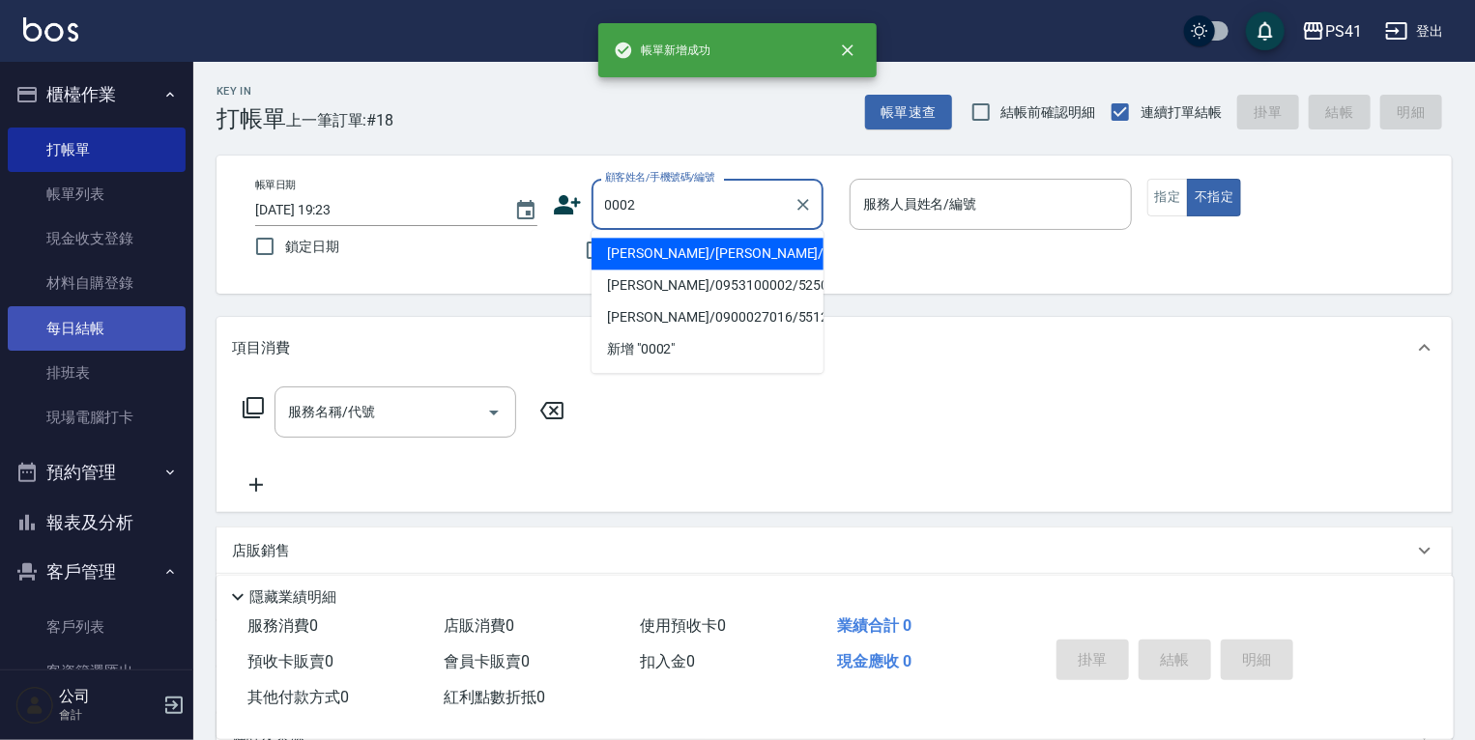
type input "Alice/Alice/0002"
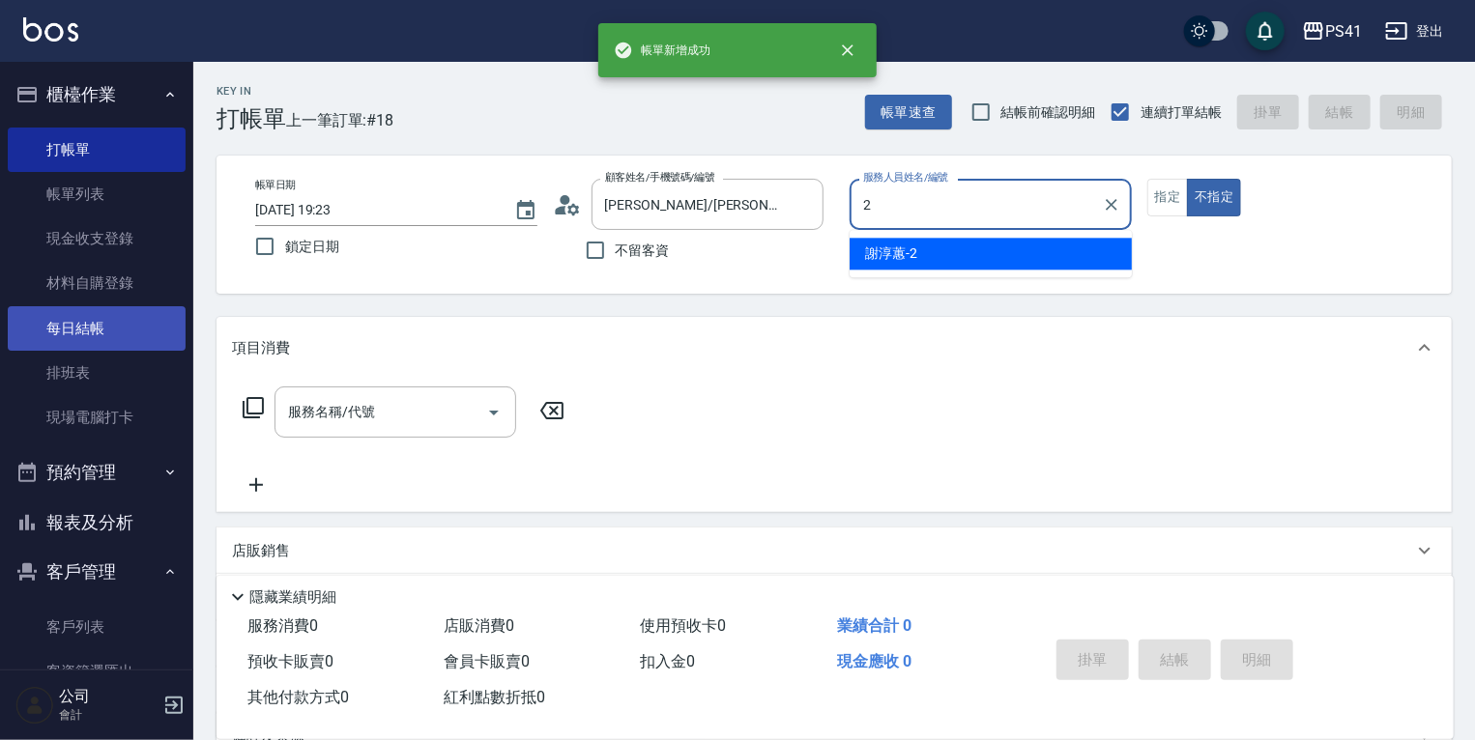
type input "謝淳蕙-2"
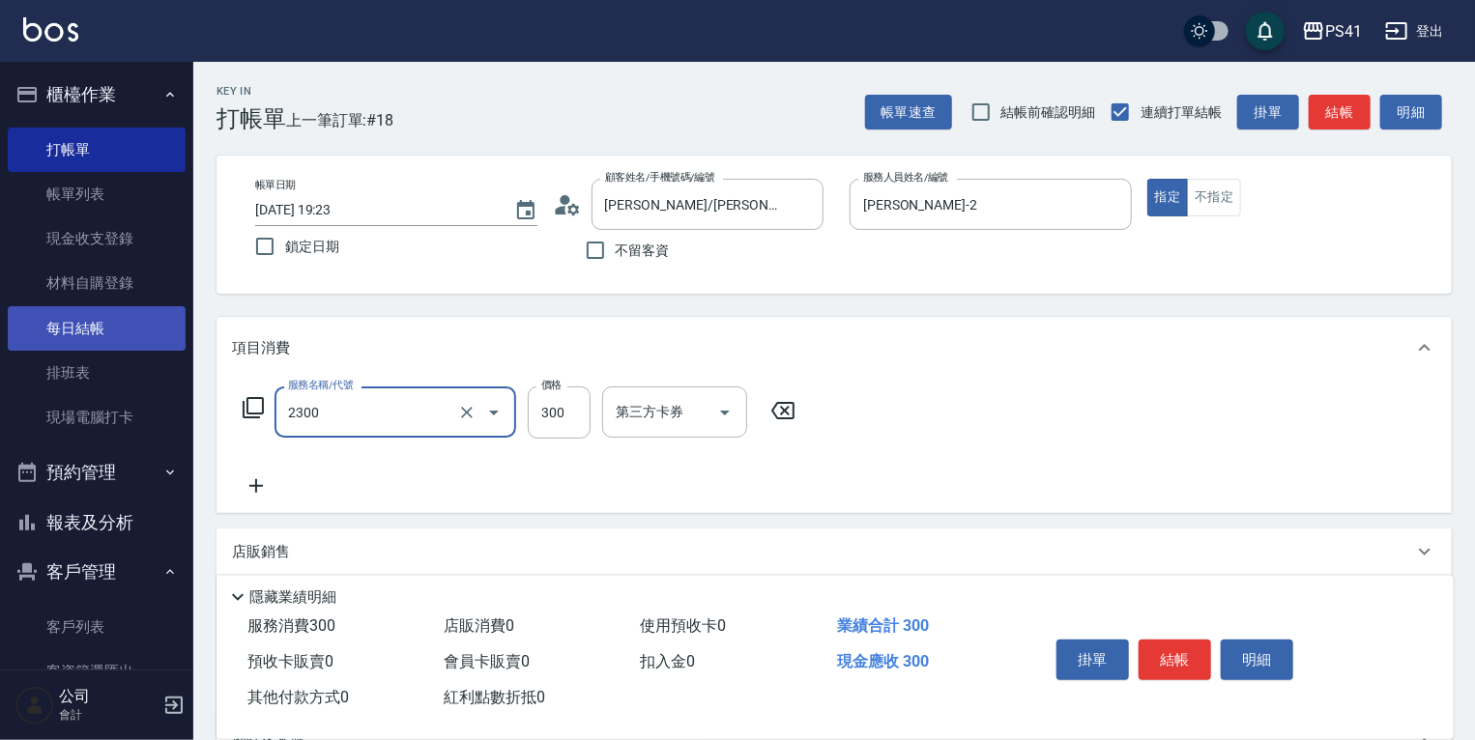
type input "剪髮(2300)"
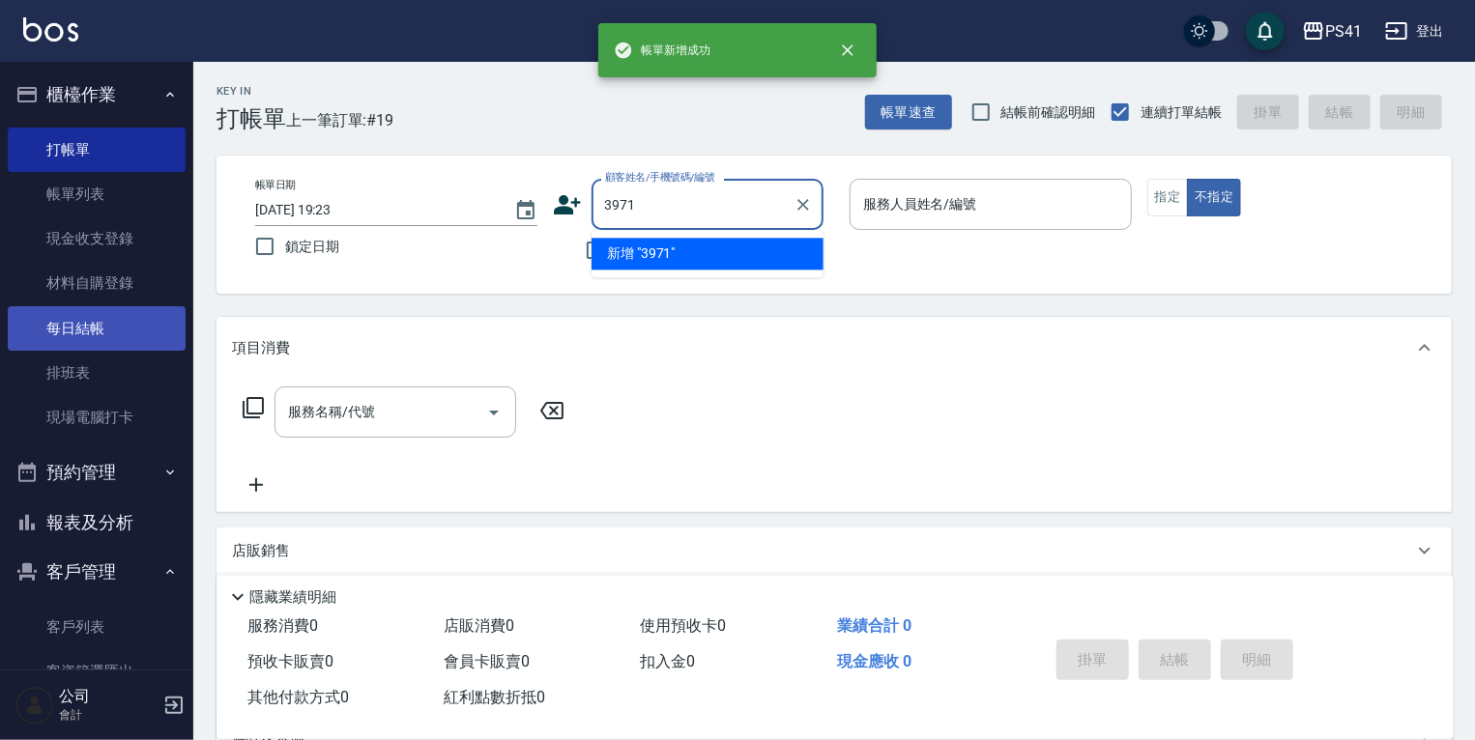
type input "3971"
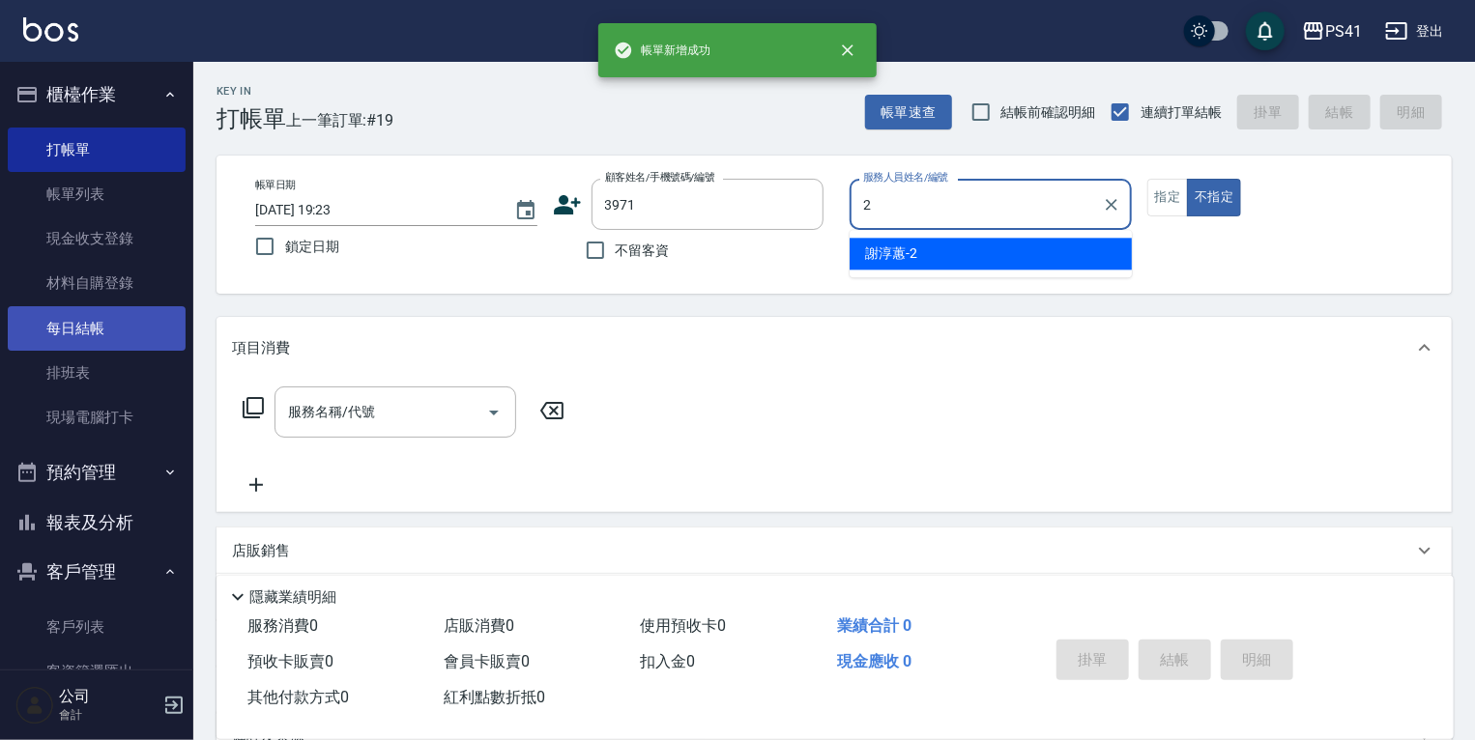
type input "謝淳蕙-2"
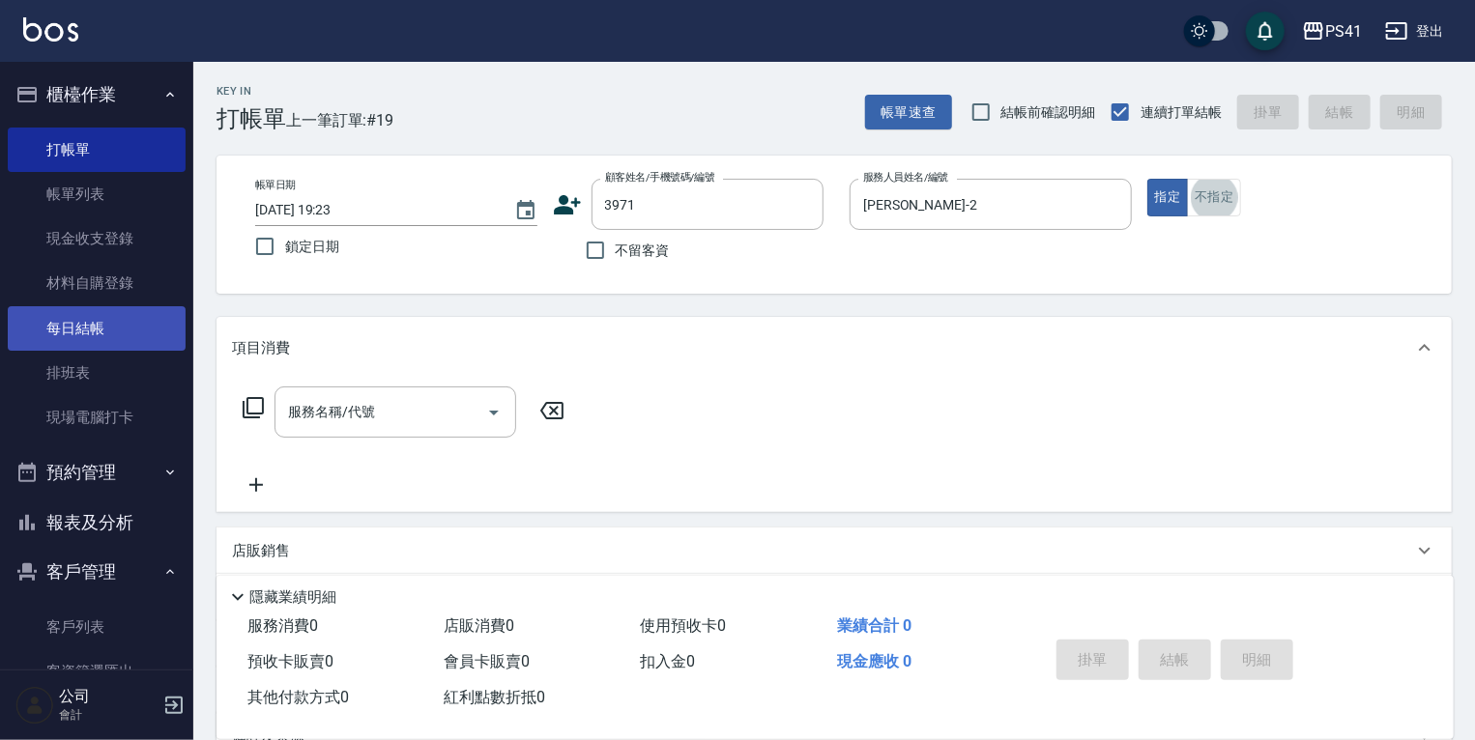
type input "蔡美多/0910590568/3971"
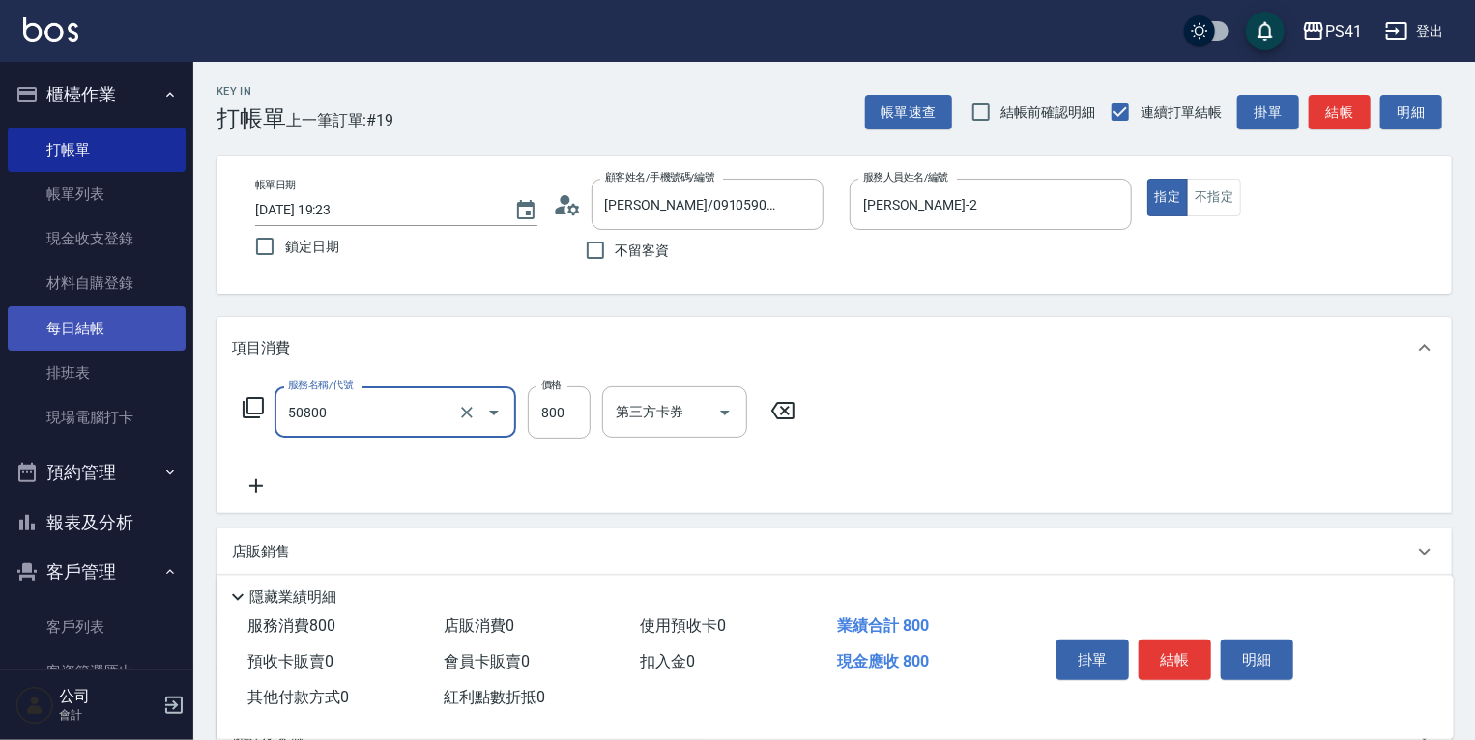
type input "原價401~800護髮(50800)"
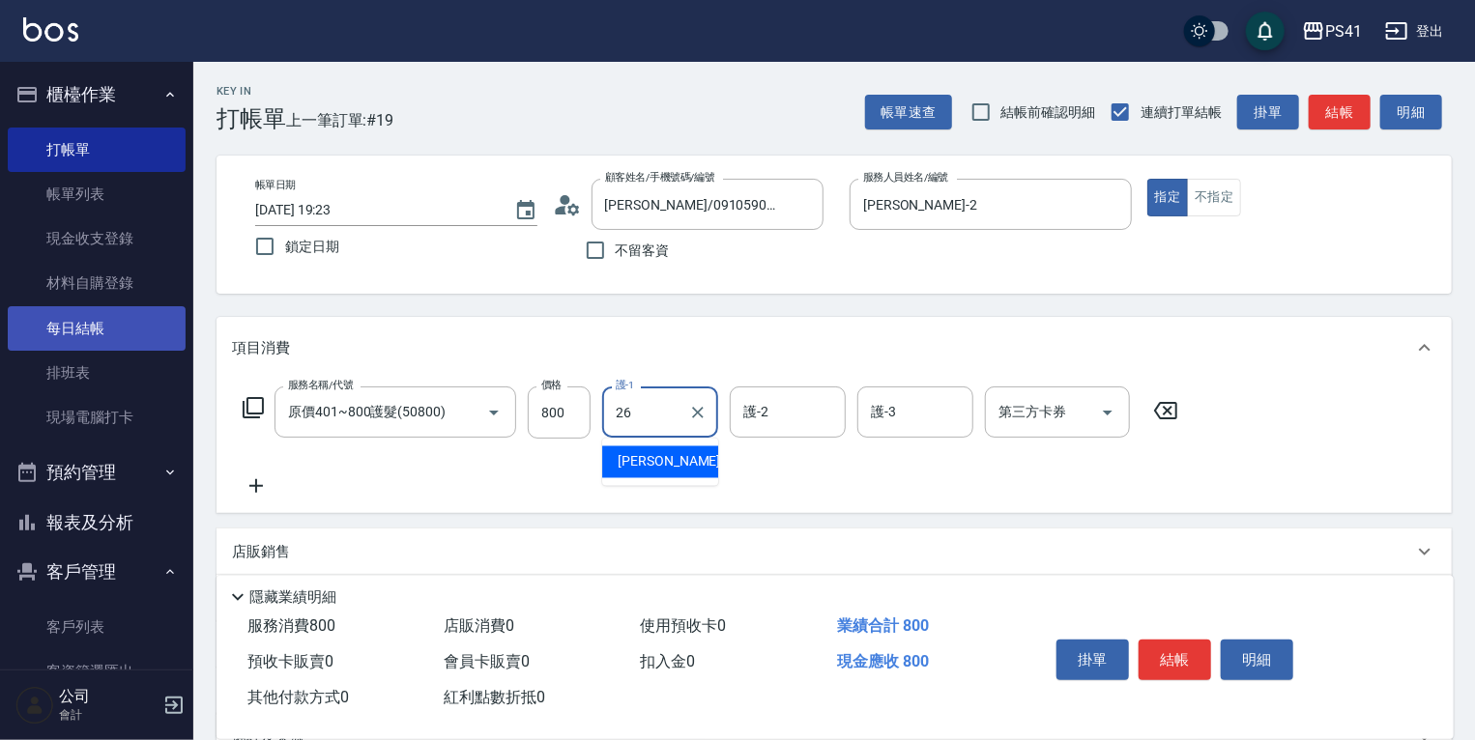
type input "溫佳惇-26"
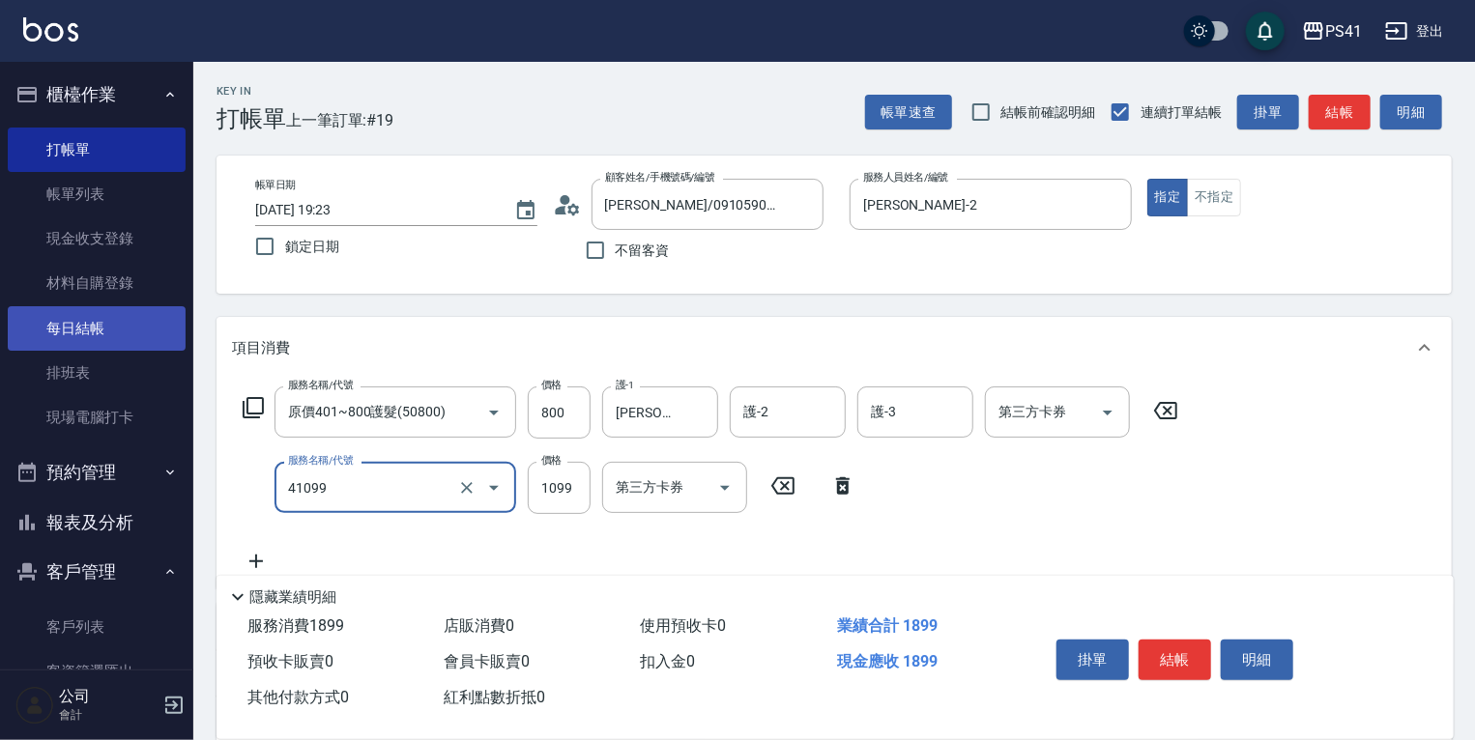
type input "公司活動/早鳥(41099)"
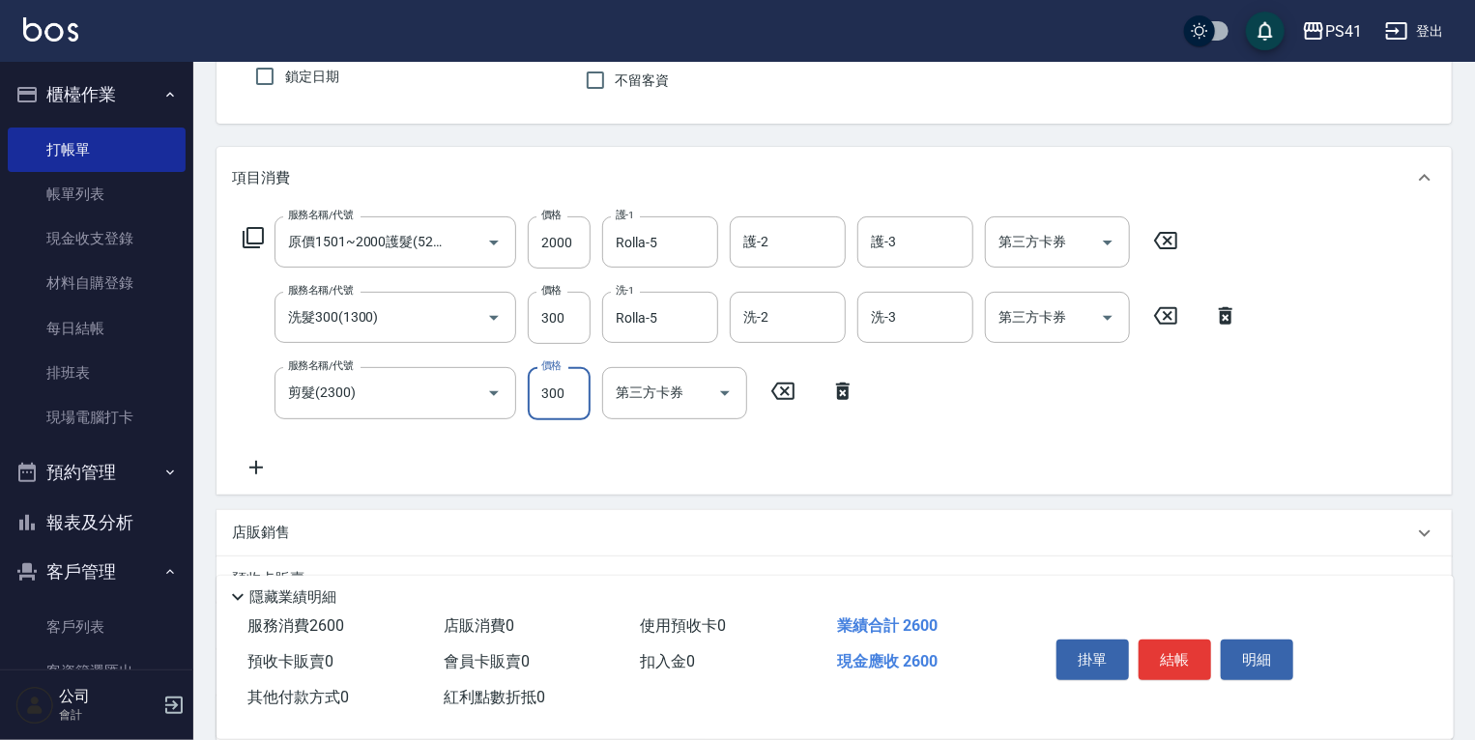
scroll to position [355, 0]
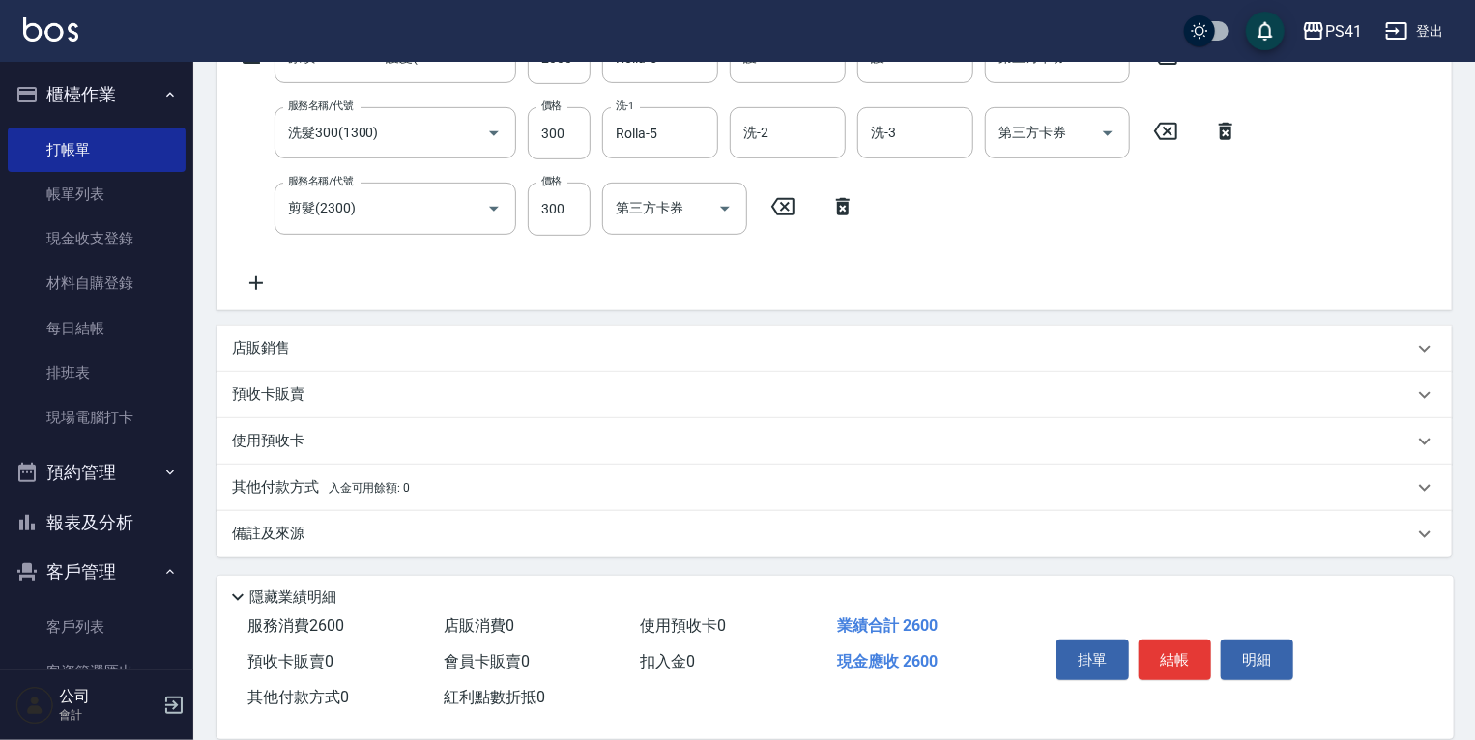
click at [336, 525] on div "備註及來源" at bounding box center [822, 534] width 1181 height 20
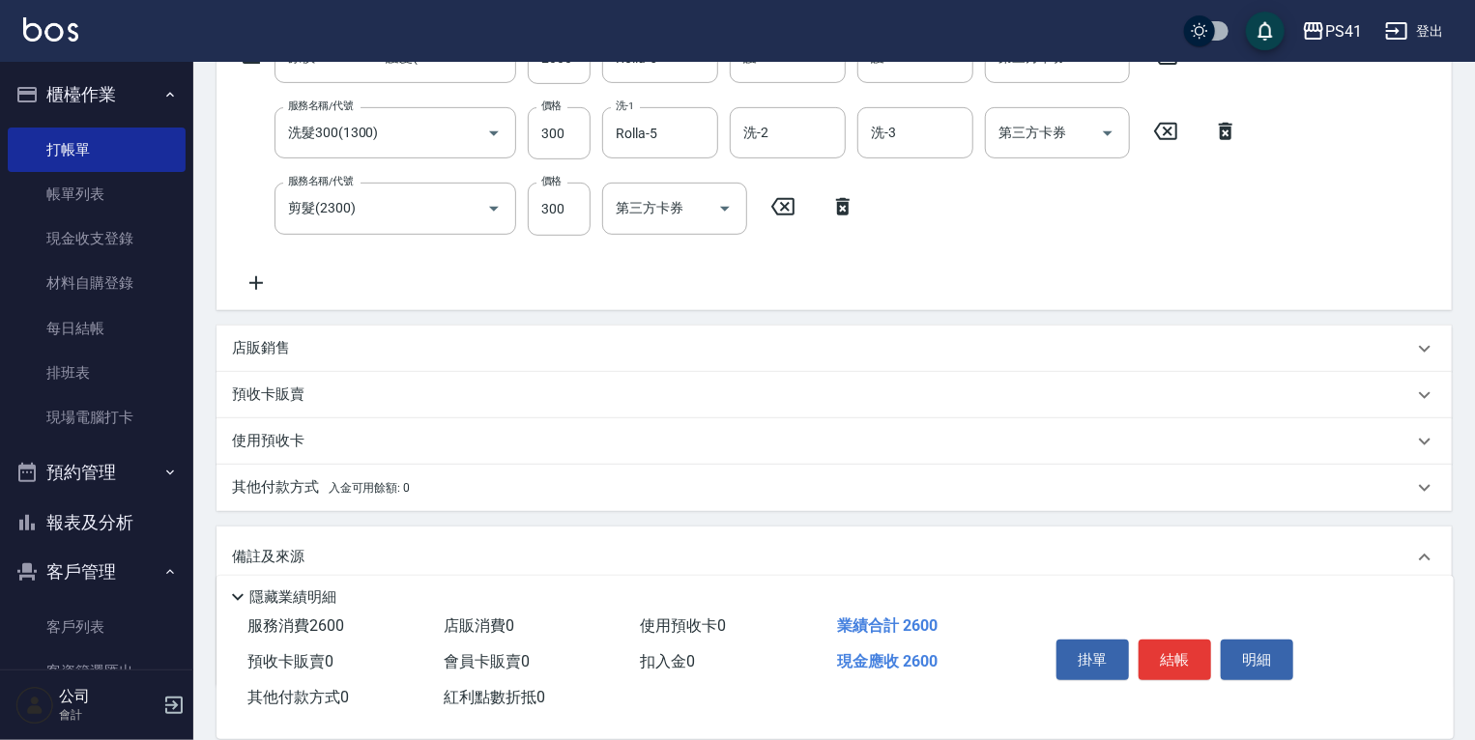
click at [343, 494] on span "入金可用餘額: 0" at bounding box center [370, 488] width 82 height 14
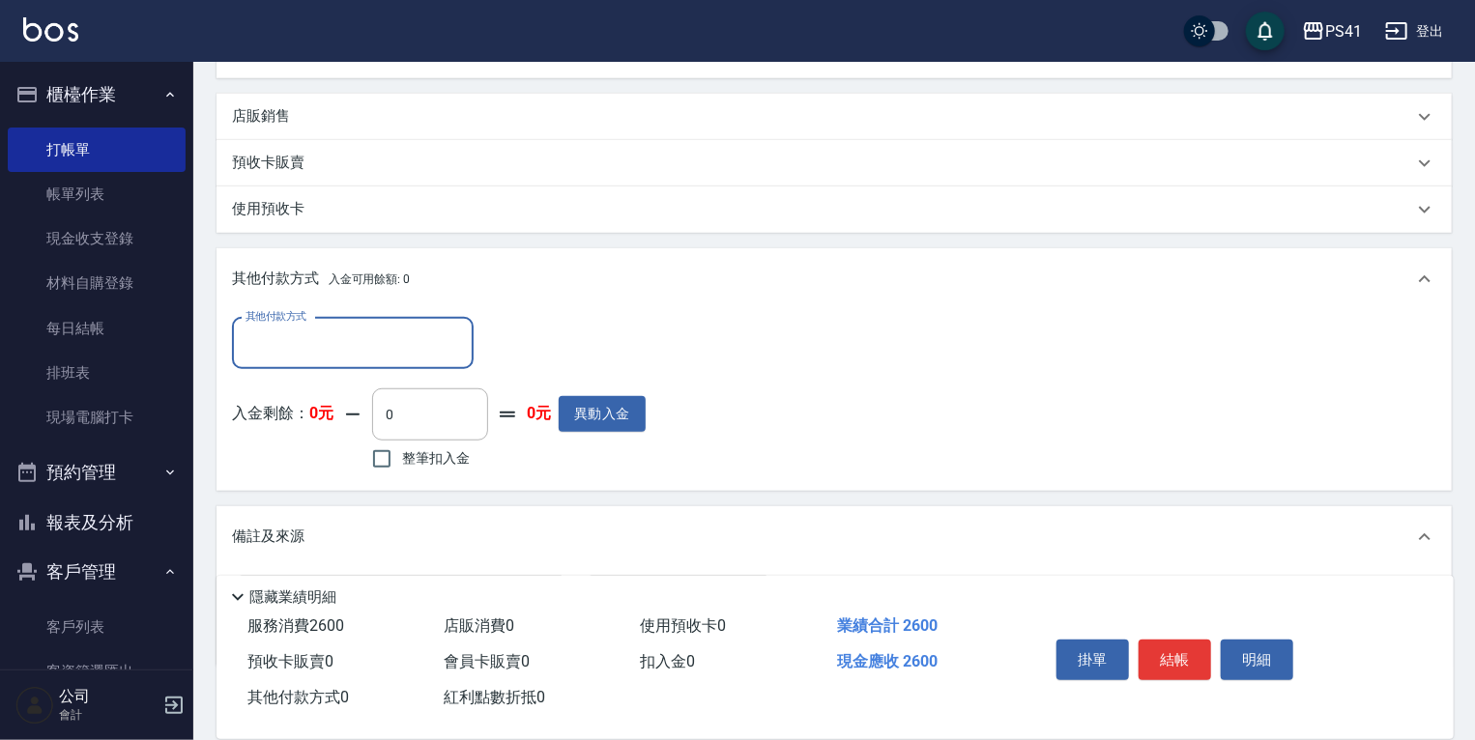
scroll to position [0, 0]
click at [377, 348] on input "其他付款方式" at bounding box center [353, 344] width 224 height 34
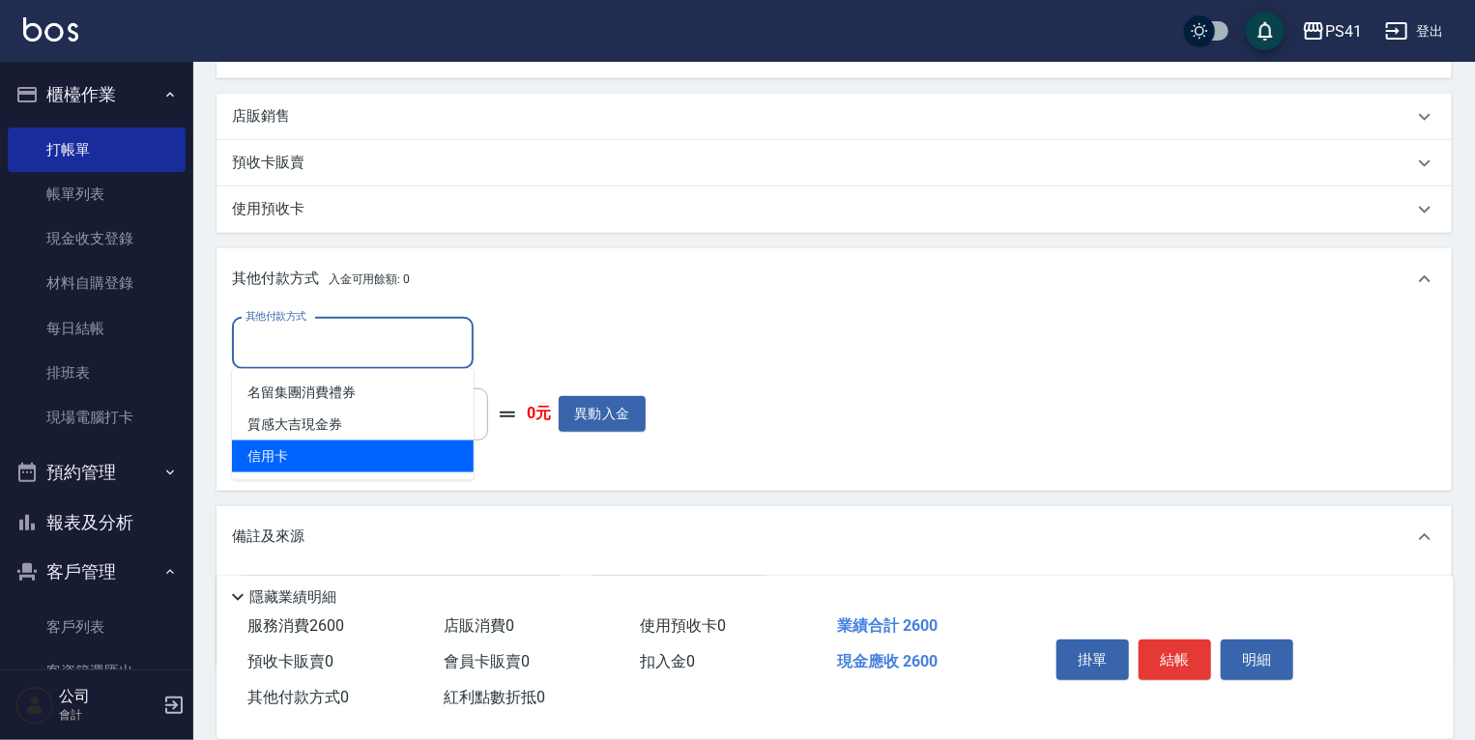
drag, startPoint x: 367, startPoint y: 456, endPoint x: 421, endPoint y: 436, distance: 57.8
click at [372, 456] on span "信用卡" at bounding box center [353, 457] width 242 height 32
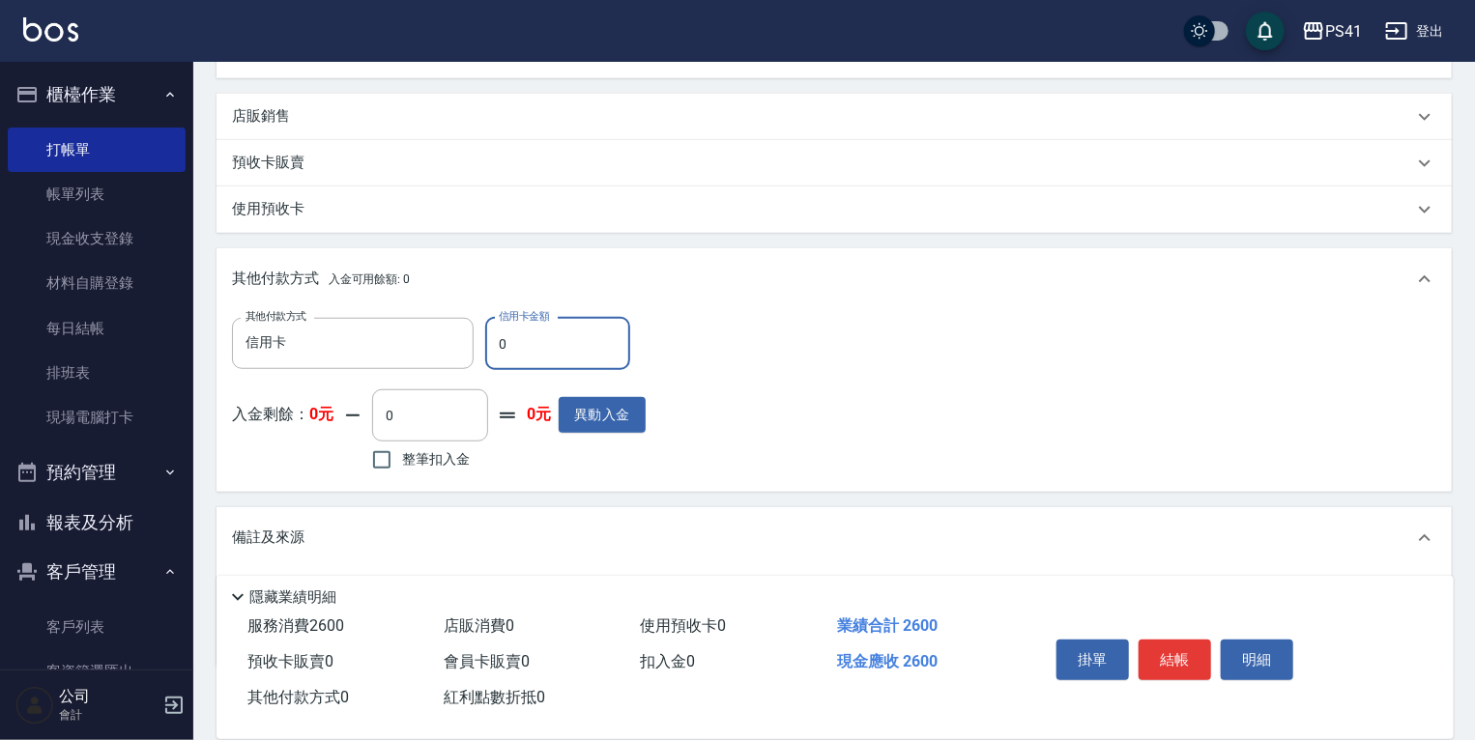
drag, startPoint x: 557, startPoint y: 340, endPoint x: 0, endPoint y: 360, distance: 556.9
click at [63, 346] on div "PS41 登出 櫃檯作業 打帳單 帳單列表 現金收支登錄 材料自購登錄 每日結帳 排班表 現場電腦打卡 預約管理 預約管理 單日預約紀錄 單週預約紀錄 報表及…" at bounding box center [737, 132] width 1475 height 1438
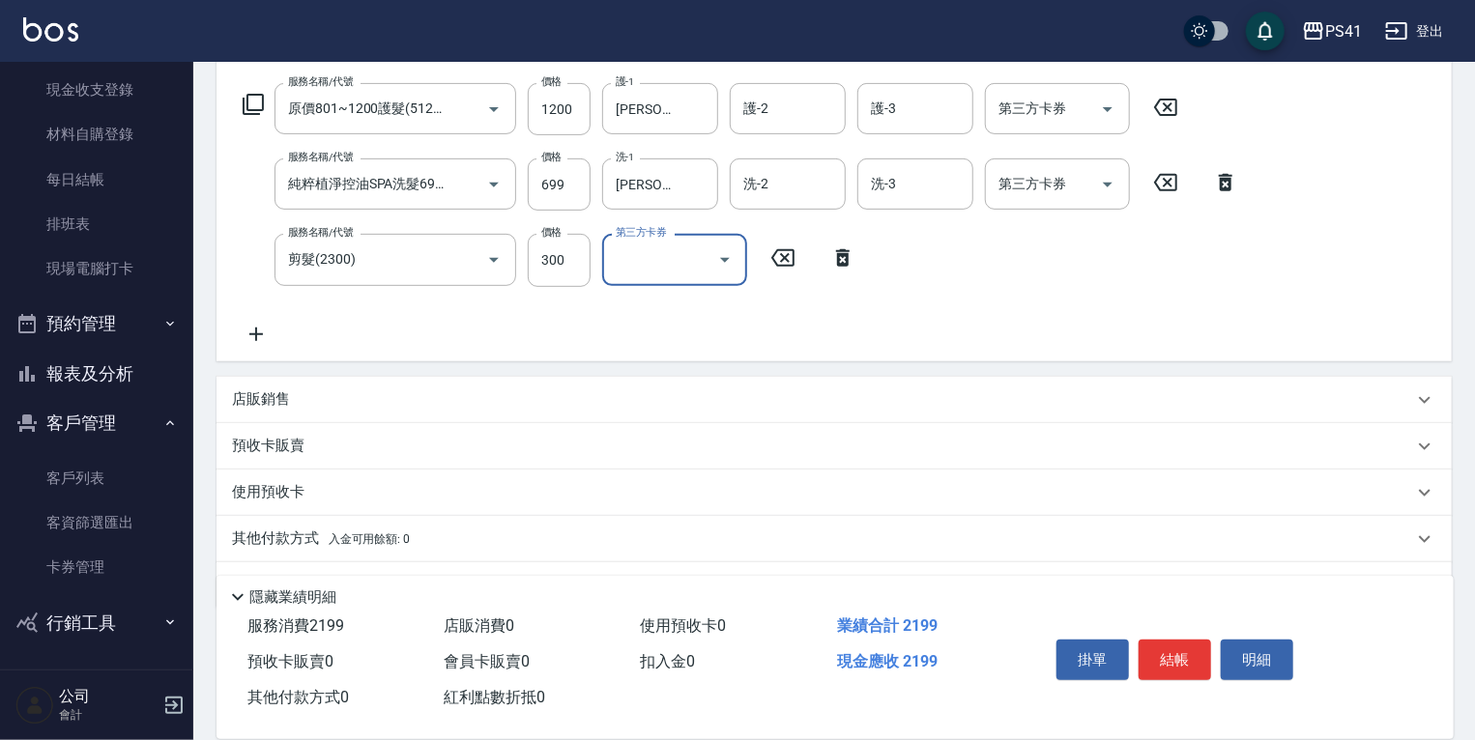
scroll to position [355, 0]
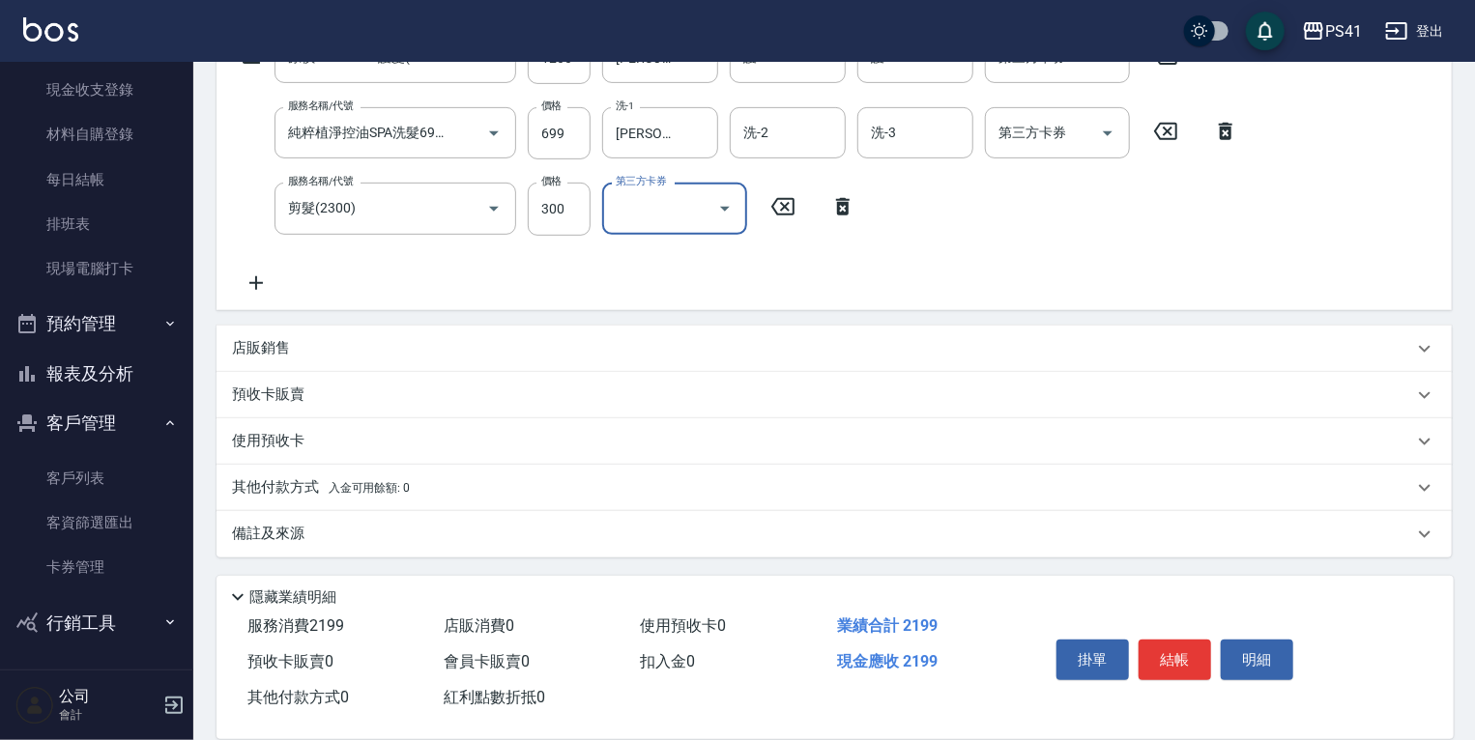
click at [355, 471] on div "其他付款方式 入金可用餘額: 0" at bounding box center [833, 488] width 1235 height 46
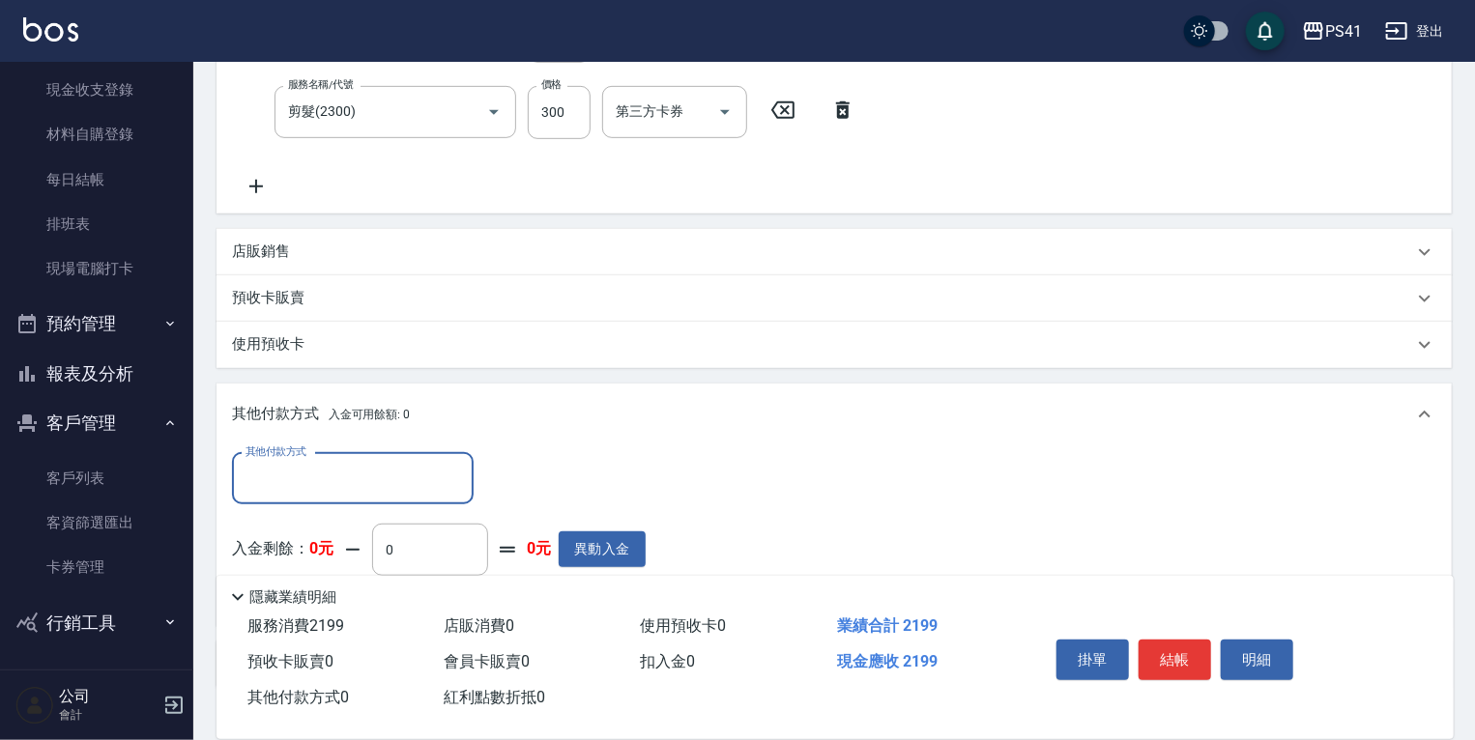
scroll to position [0, 0]
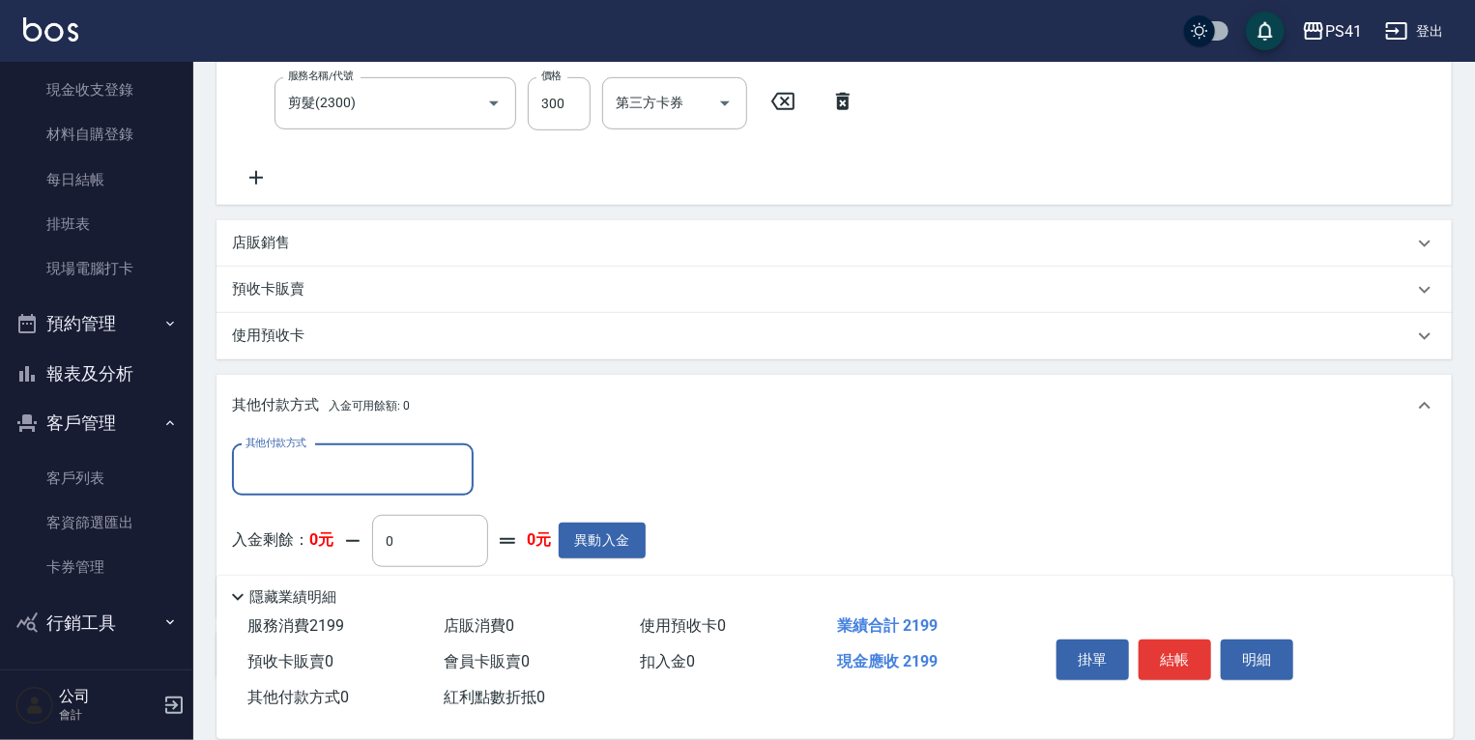
drag, startPoint x: 361, startPoint y: 471, endPoint x: 382, endPoint y: 482, distance: 23.4
click at [377, 479] on input "其他付款方式" at bounding box center [353, 470] width 224 height 34
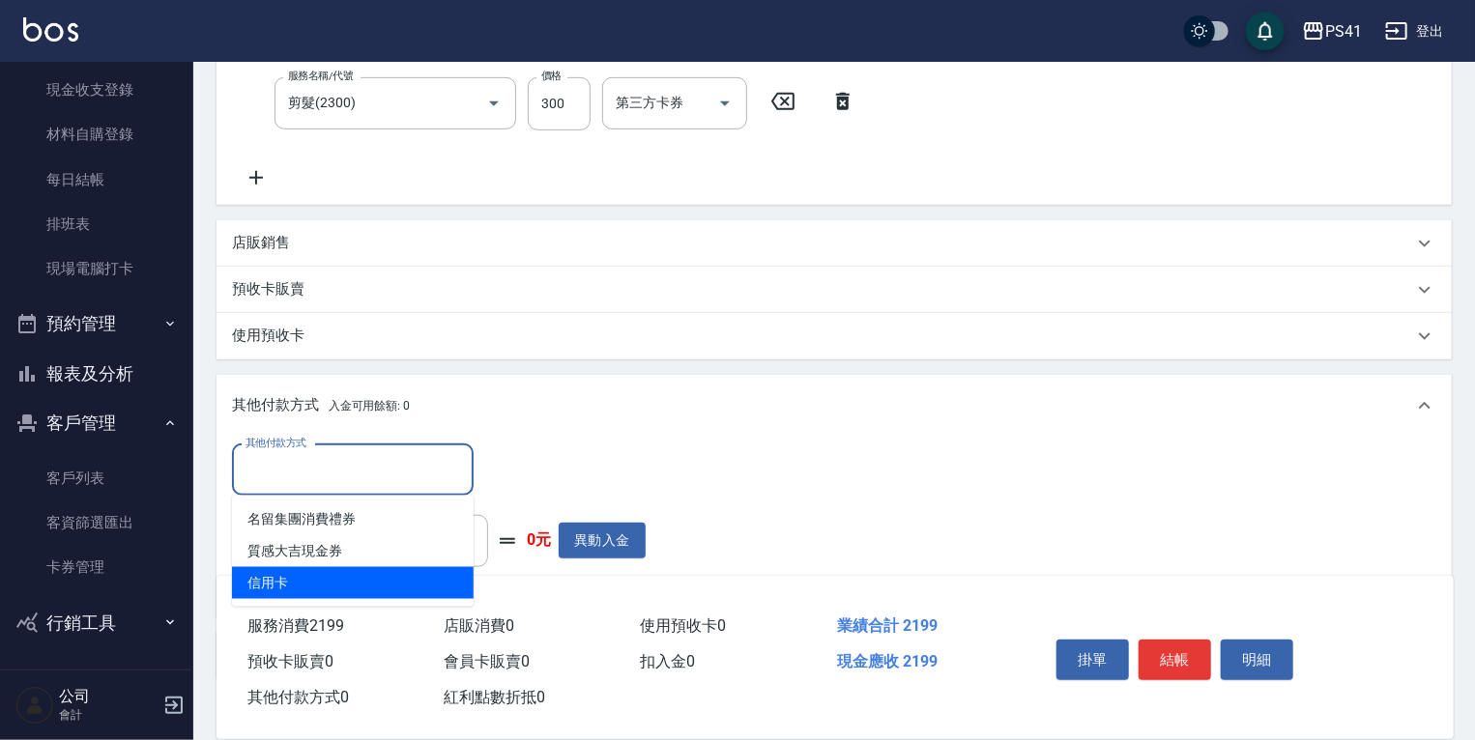
drag, startPoint x: 433, startPoint y: 592, endPoint x: 447, endPoint y: 575, distance: 22.6
click at [437, 587] on span "信用卡" at bounding box center [353, 583] width 242 height 32
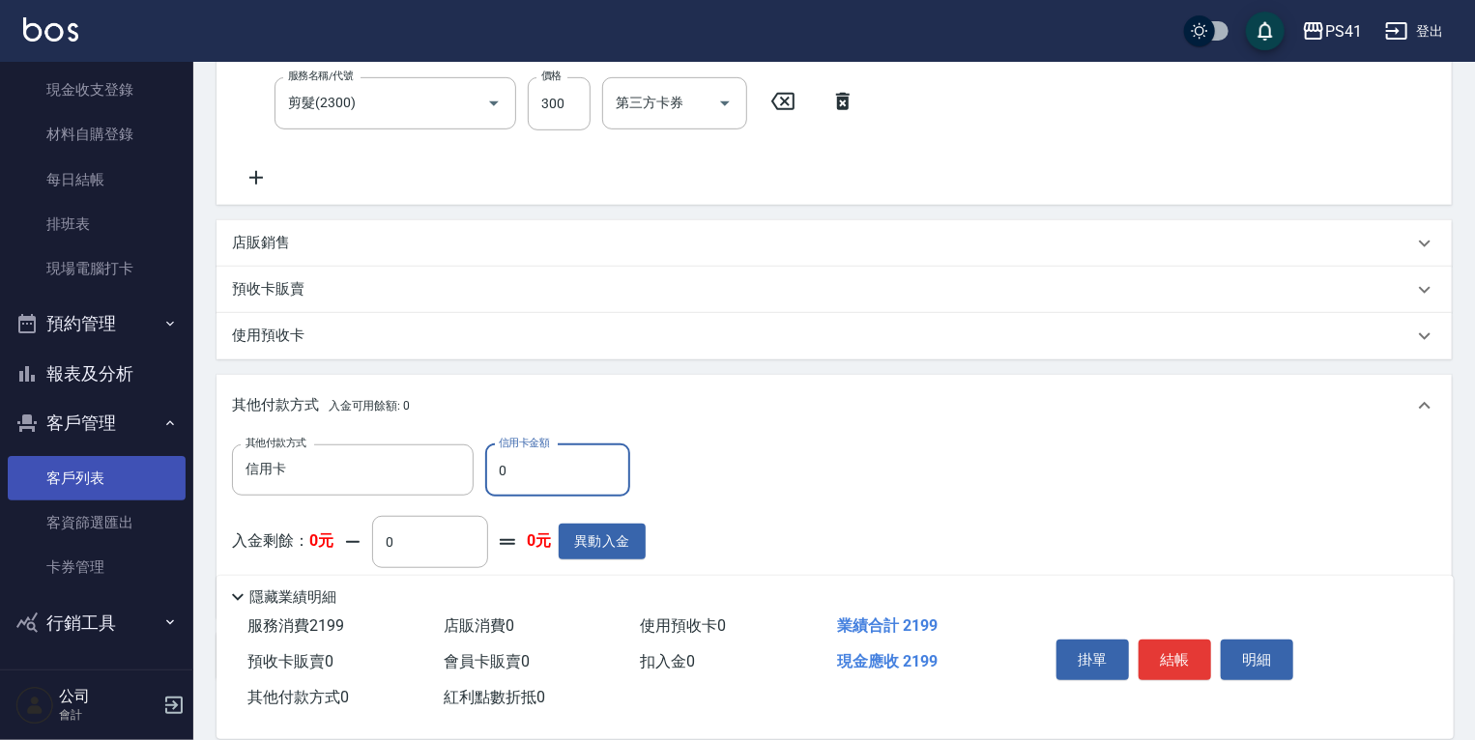
drag, startPoint x: 539, startPoint y: 469, endPoint x: 14, endPoint y: 472, distance: 525.7
click at [207, 469] on div "Key In 打帳單 上一筆訂單:#25 帳單速查 結帳前確認明細 連續打單結帳 掛單 結帳 明細 帳單日期 2025/08/23 19:25 鎖定日期 顧客…" at bounding box center [833, 233] width 1281 height 1262
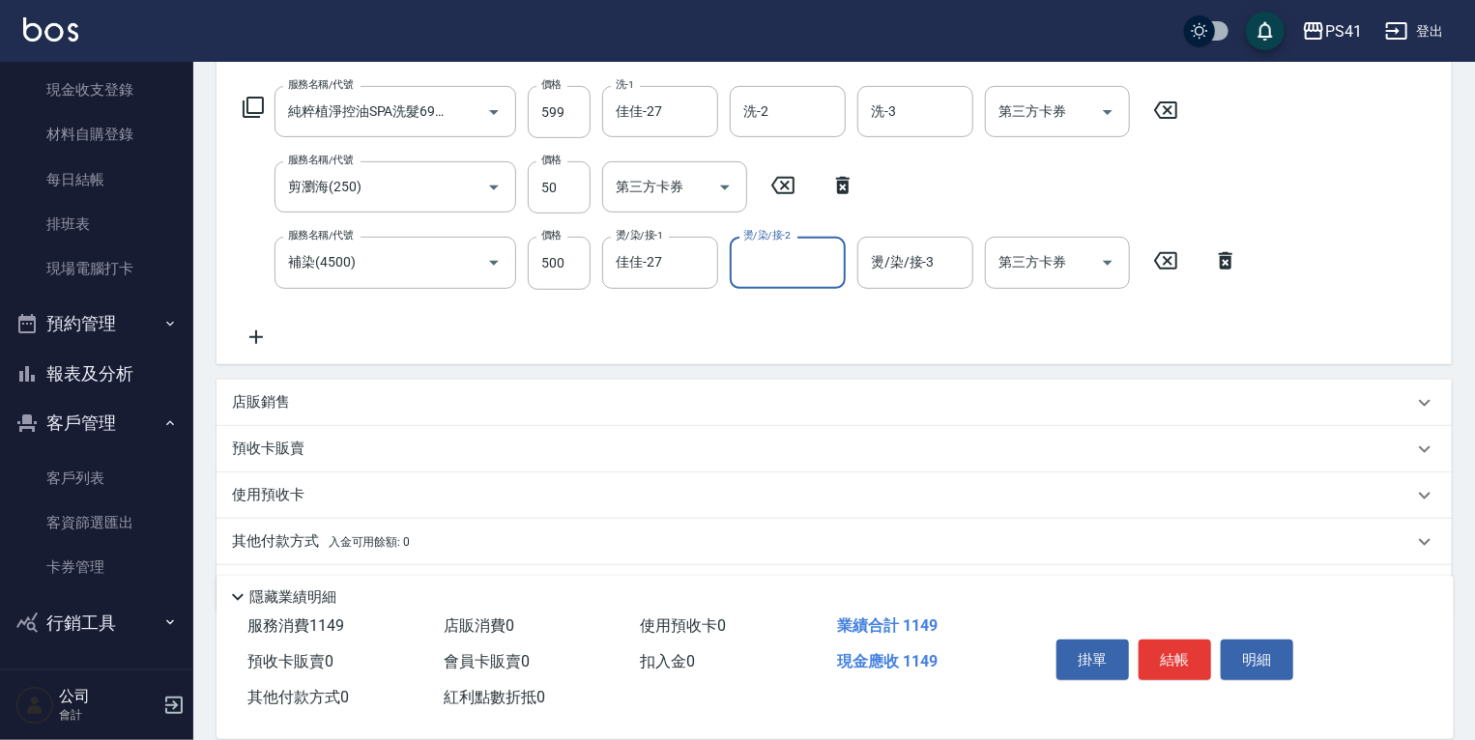
scroll to position [309, 0]
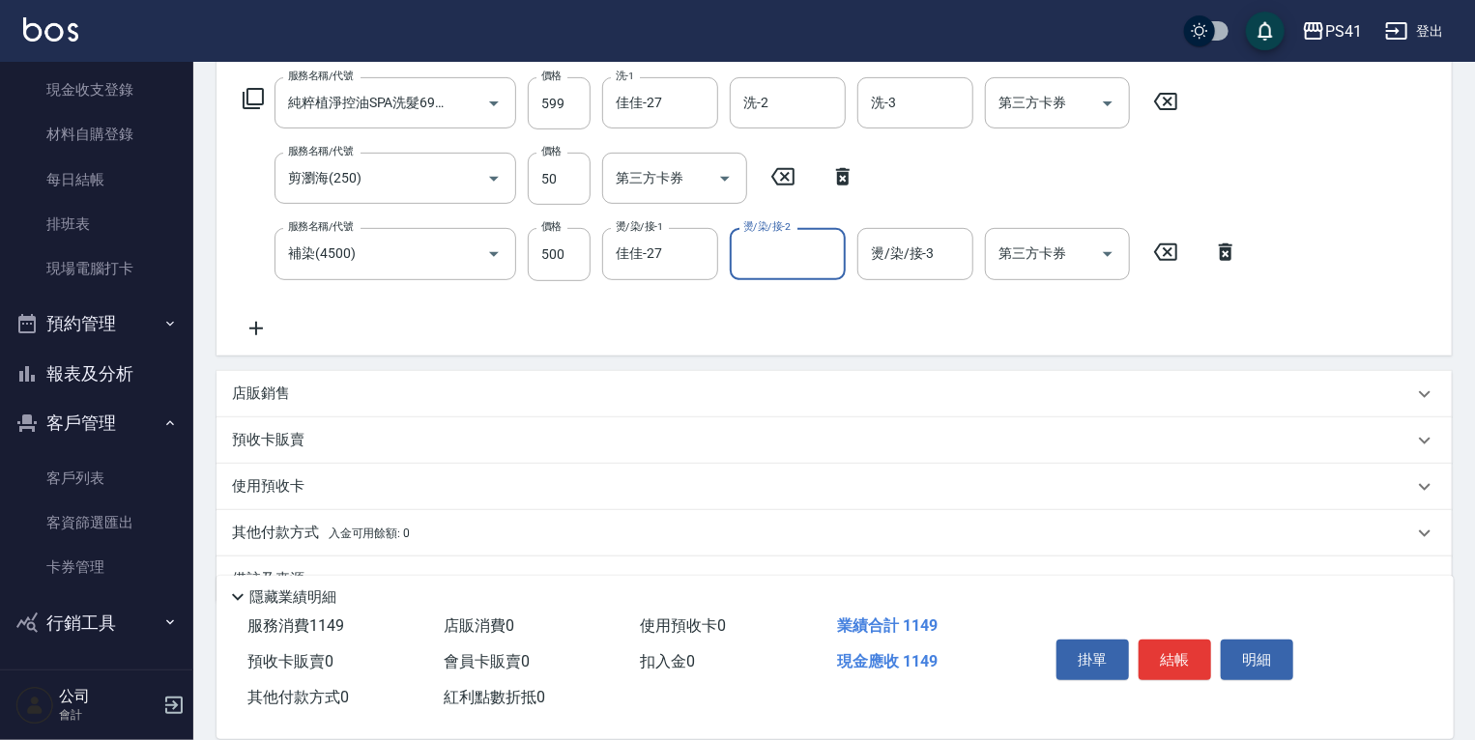
click at [309, 518] on div "其他付款方式 入金可用餘額: 0" at bounding box center [833, 533] width 1235 height 46
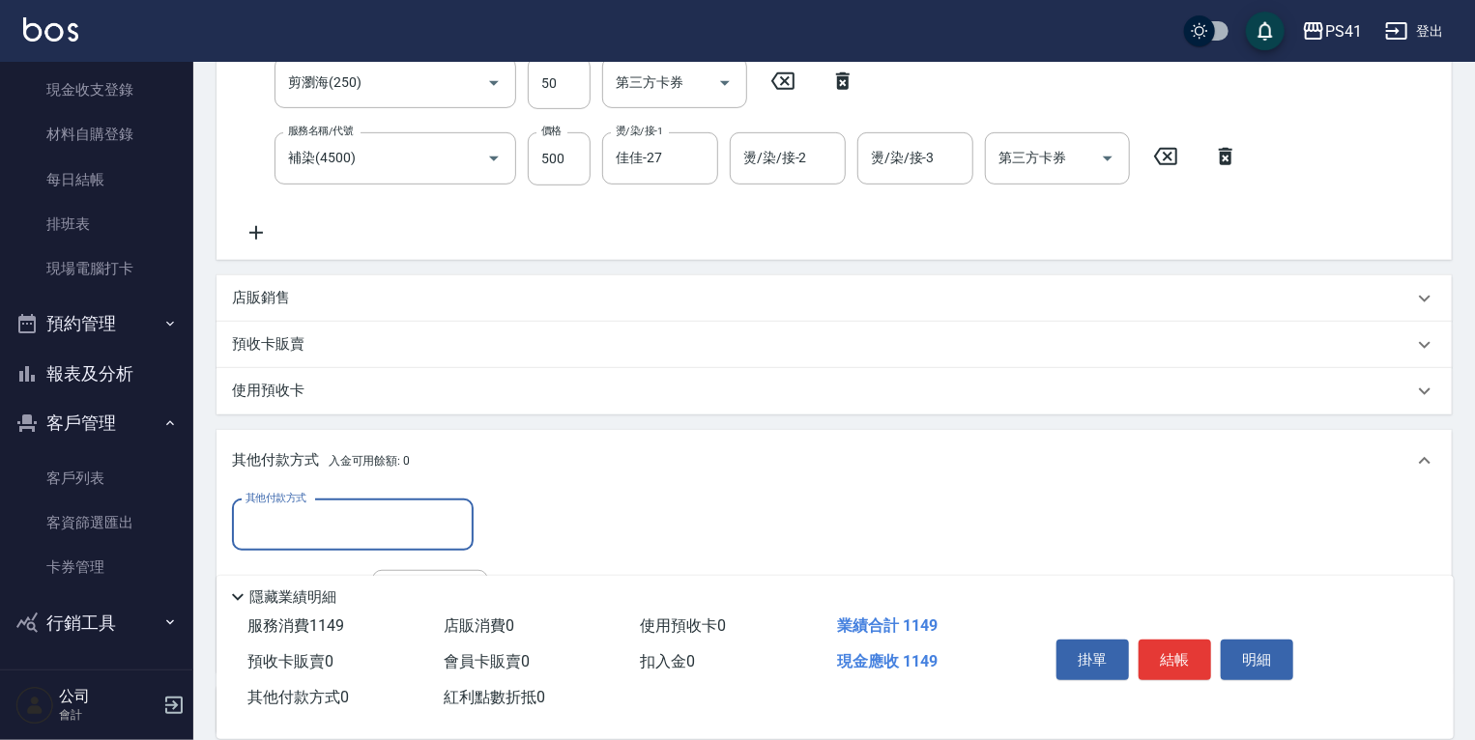
scroll to position [0, 0]
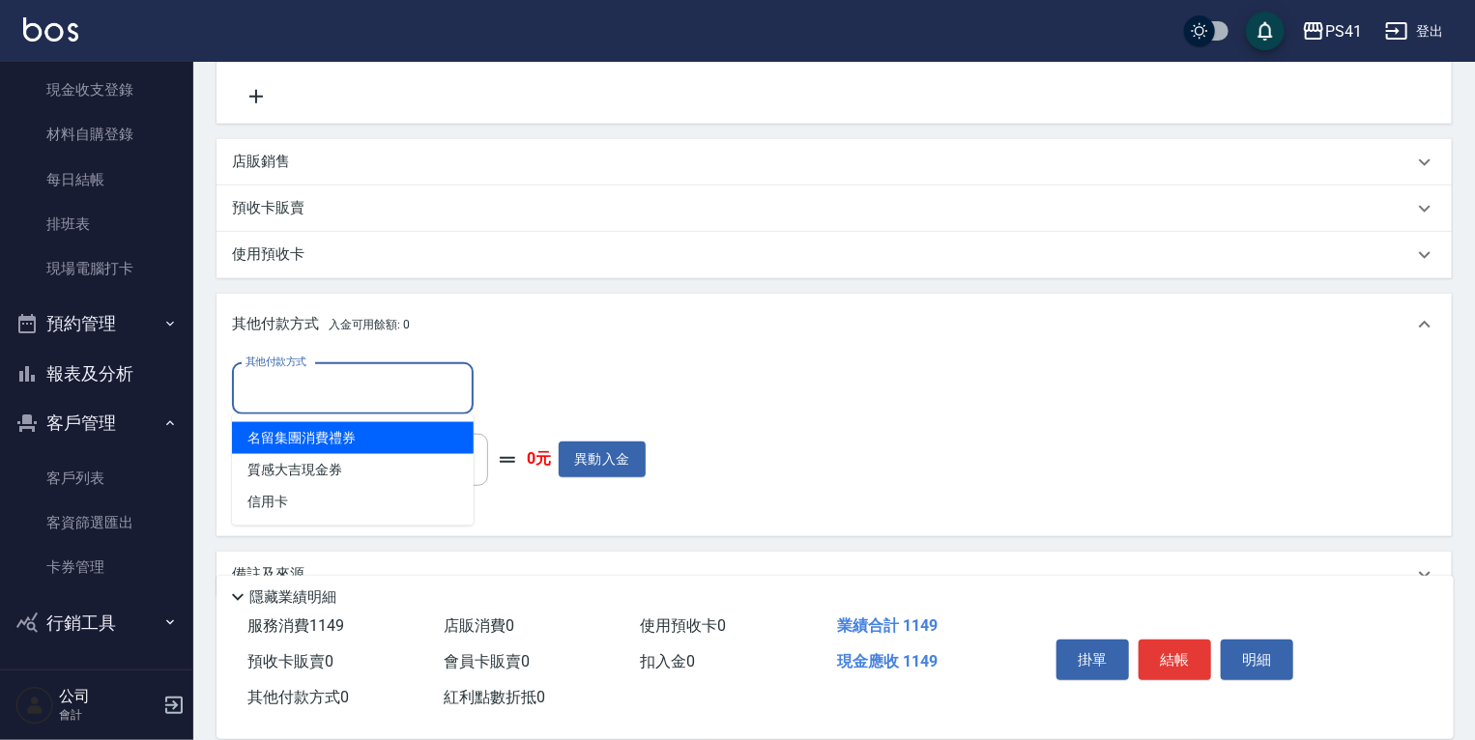
click at [331, 402] on input "其他付款方式" at bounding box center [353, 389] width 224 height 34
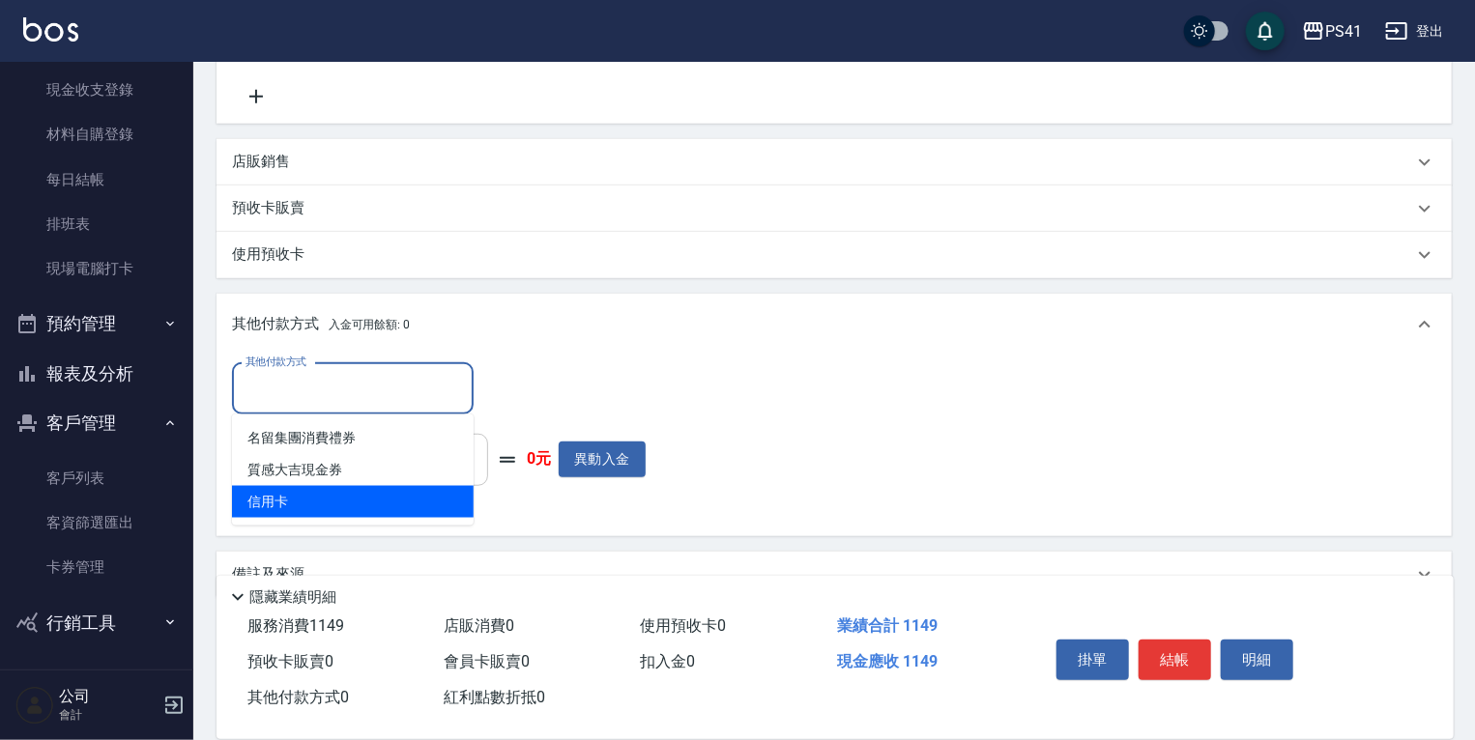
drag, startPoint x: 337, startPoint y: 498, endPoint x: 445, endPoint y: 461, distance: 114.3
click at [339, 498] on span "信用卡" at bounding box center [353, 502] width 242 height 32
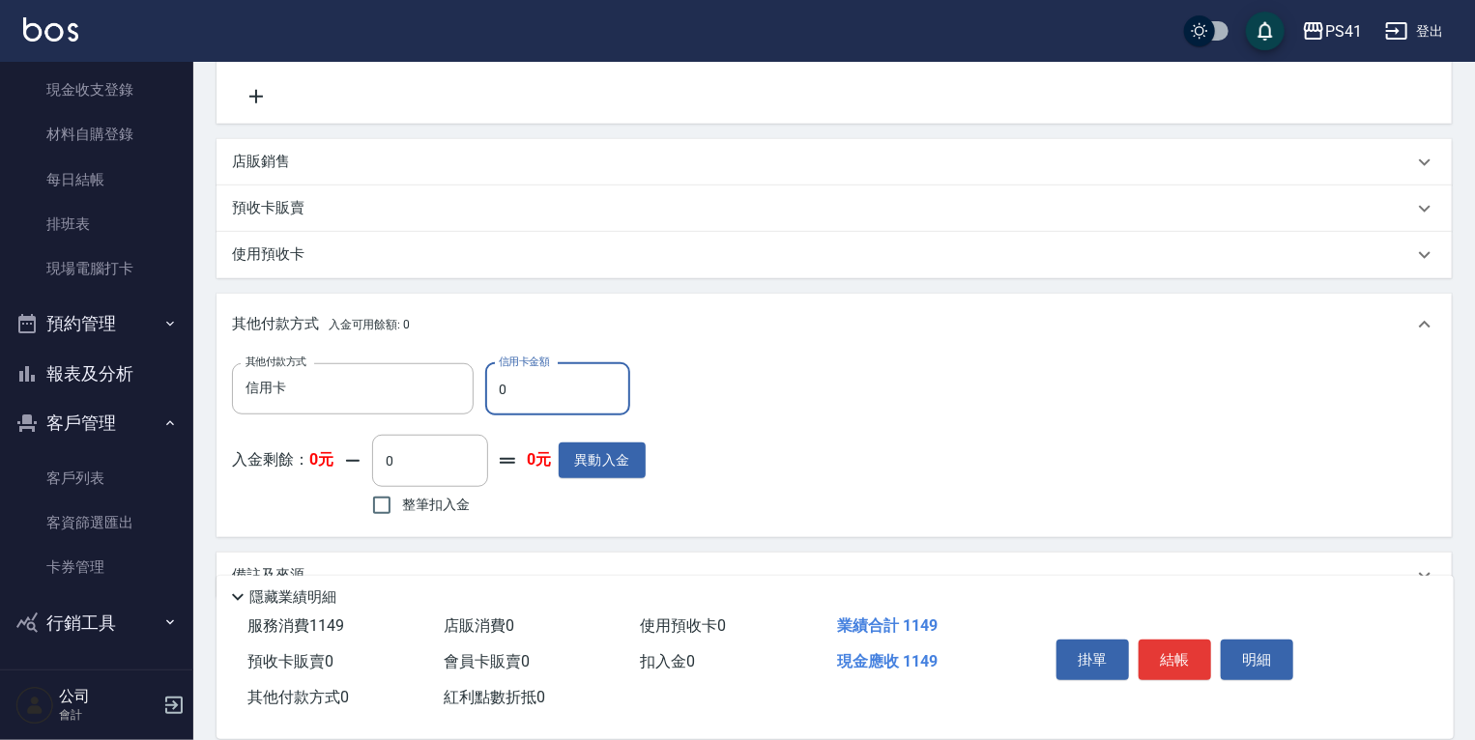
drag, startPoint x: 522, startPoint y: 394, endPoint x: 195, endPoint y: 379, distance: 327.0
click at [195, 379] on div "Key In 打帳單 上一筆訂單:#26 帳單速查 結帳前確認明細 連續打單結帳 掛單 結帳 明細 帳單日期 2025/08/23 19:25 鎖定日期 顧客…" at bounding box center [833, 152] width 1281 height 1262
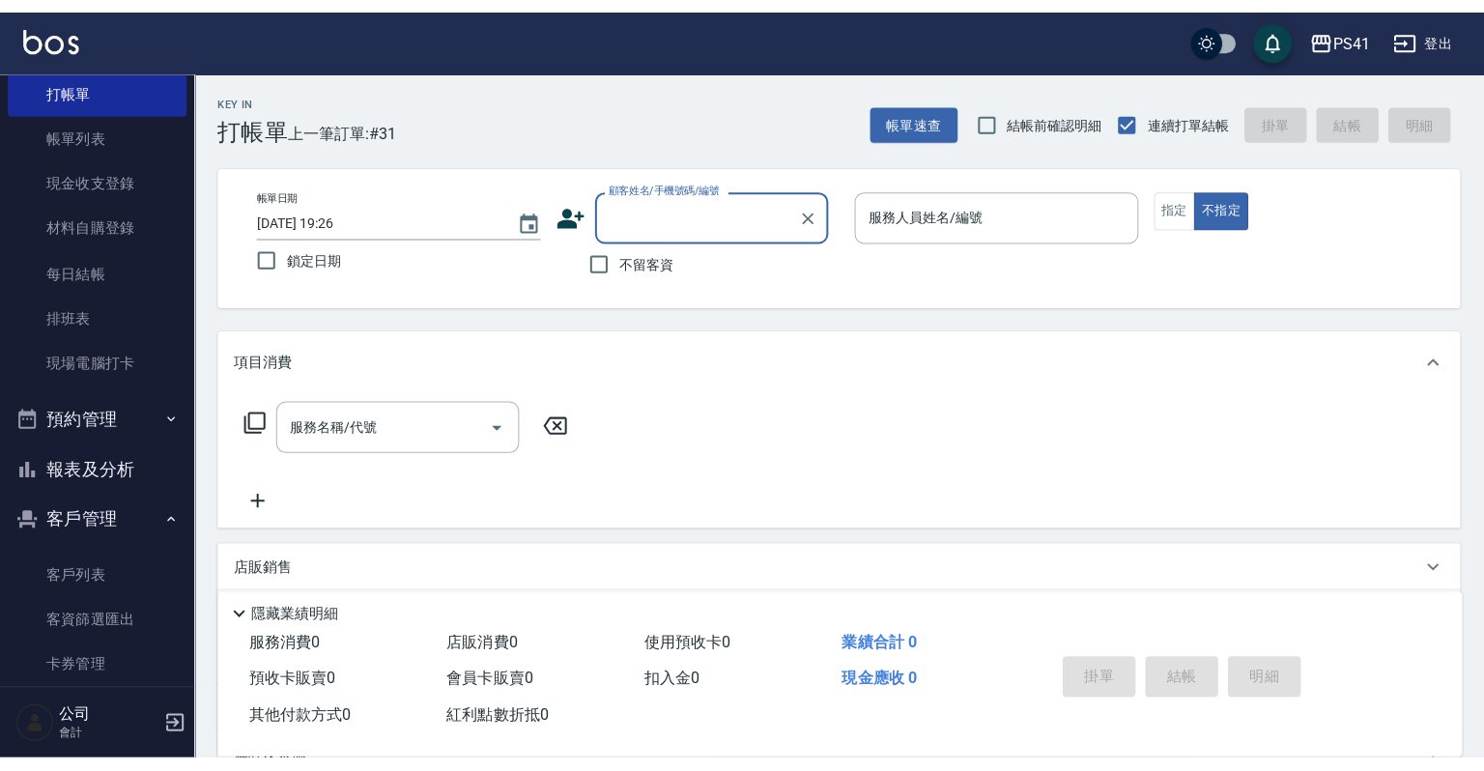
scroll to position [149, 0]
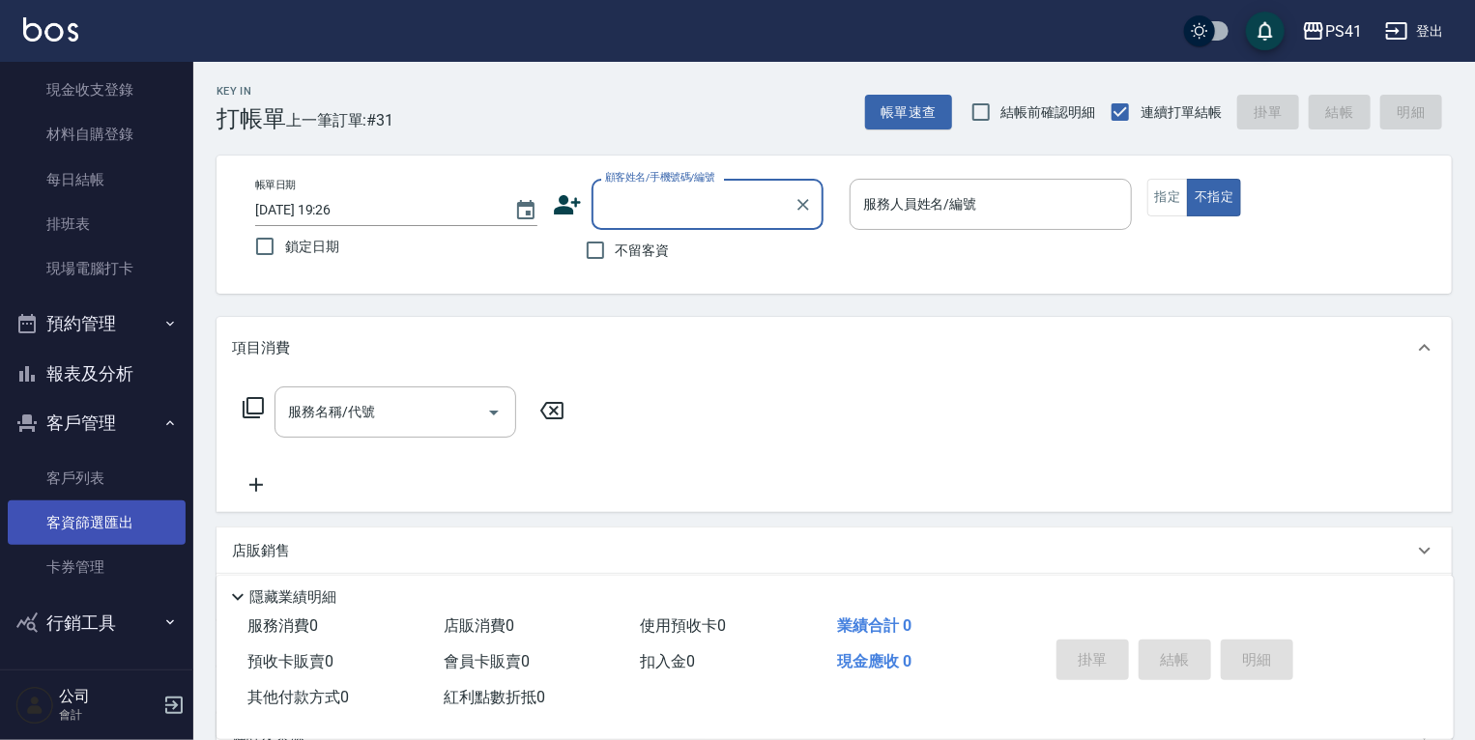
drag, startPoint x: 75, startPoint y: 479, endPoint x: 75, endPoint y: 510, distance: 30.9
click at [75, 479] on link "客戶列表" at bounding box center [97, 478] width 178 height 44
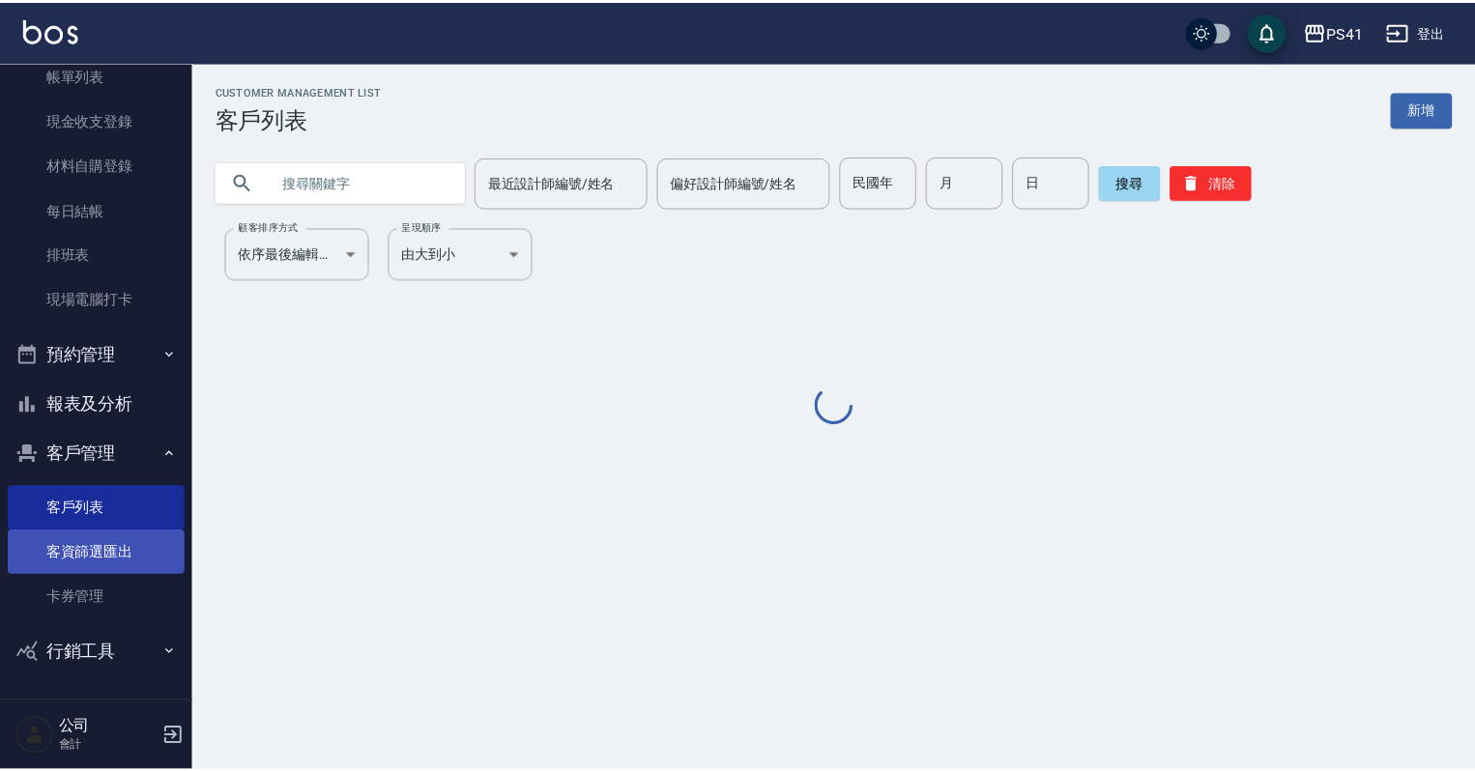
scroll to position [118, 0]
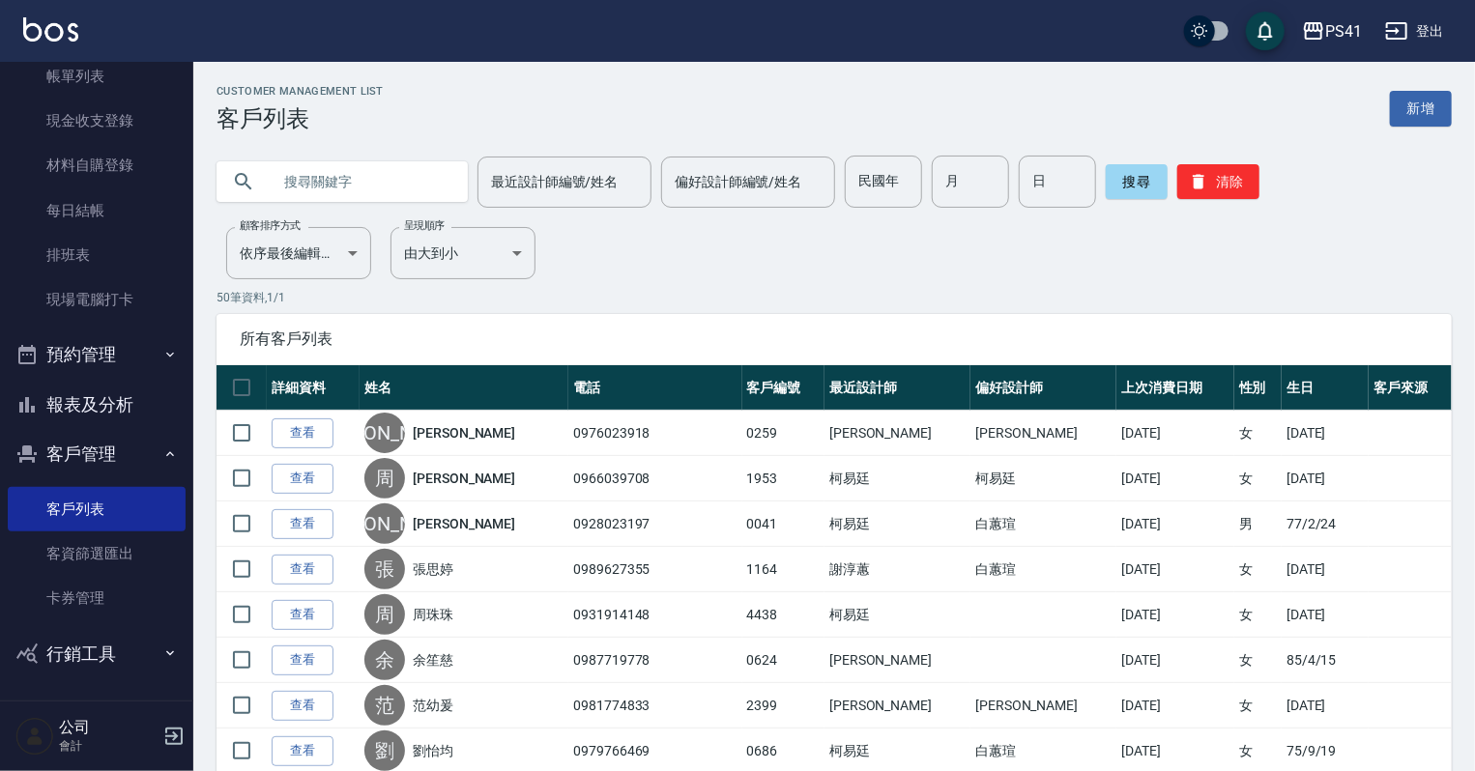
click at [280, 181] on input "text" at bounding box center [362, 182] width 182 height 52
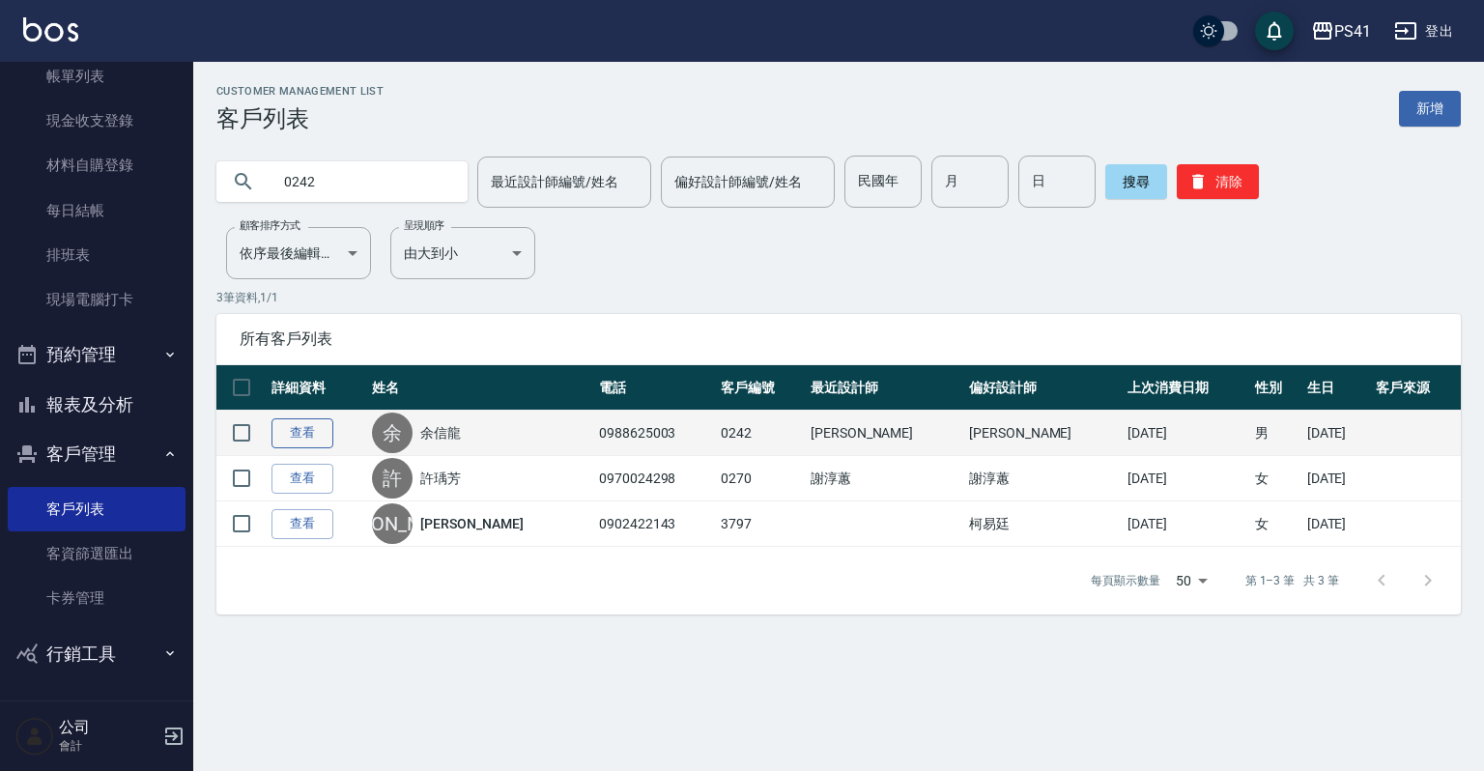
click at [289, 433] on link "查看" at bounding box center [303, 433] width 62 height 30
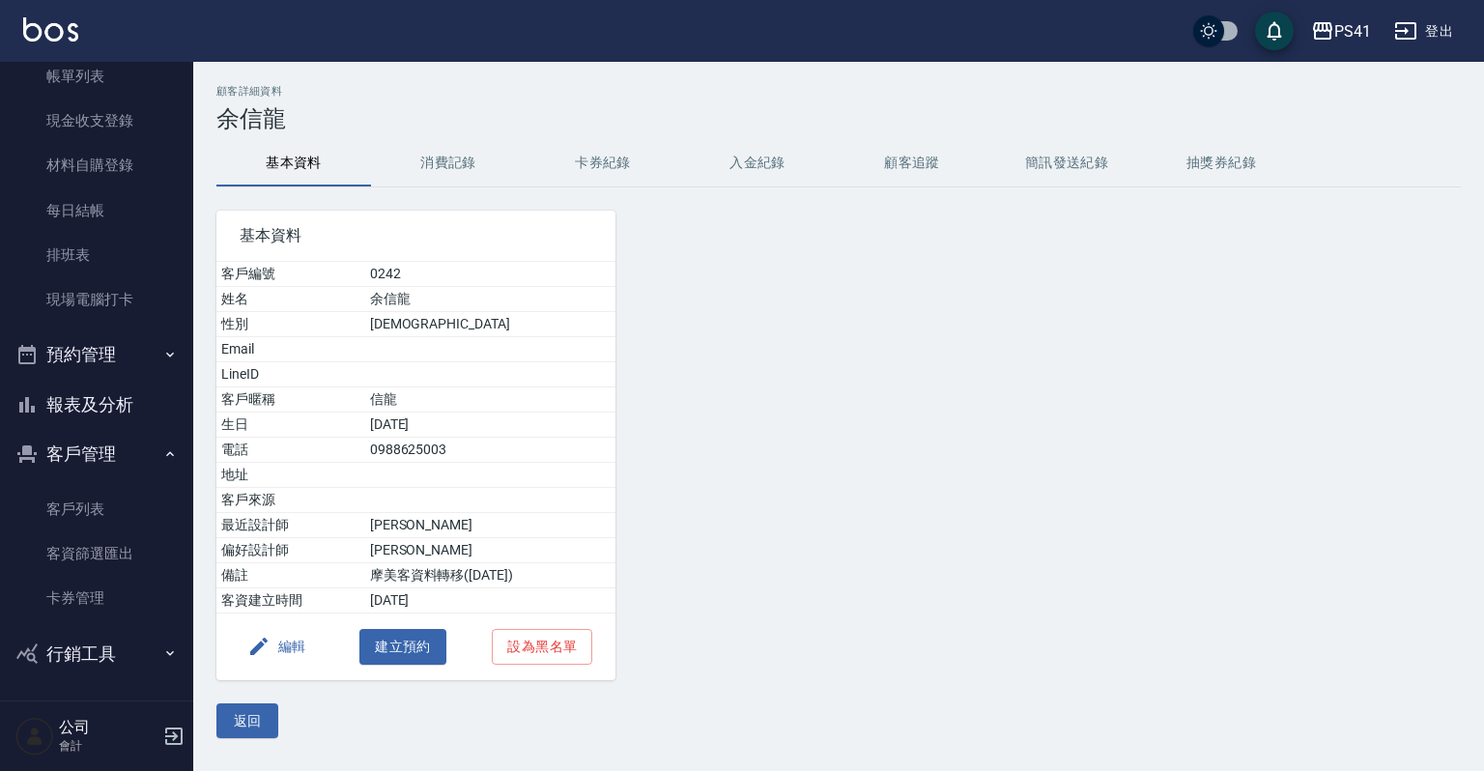
click at [436, 158] on button "消費記錄" at bounding box center [448, 163] width 155 height 46
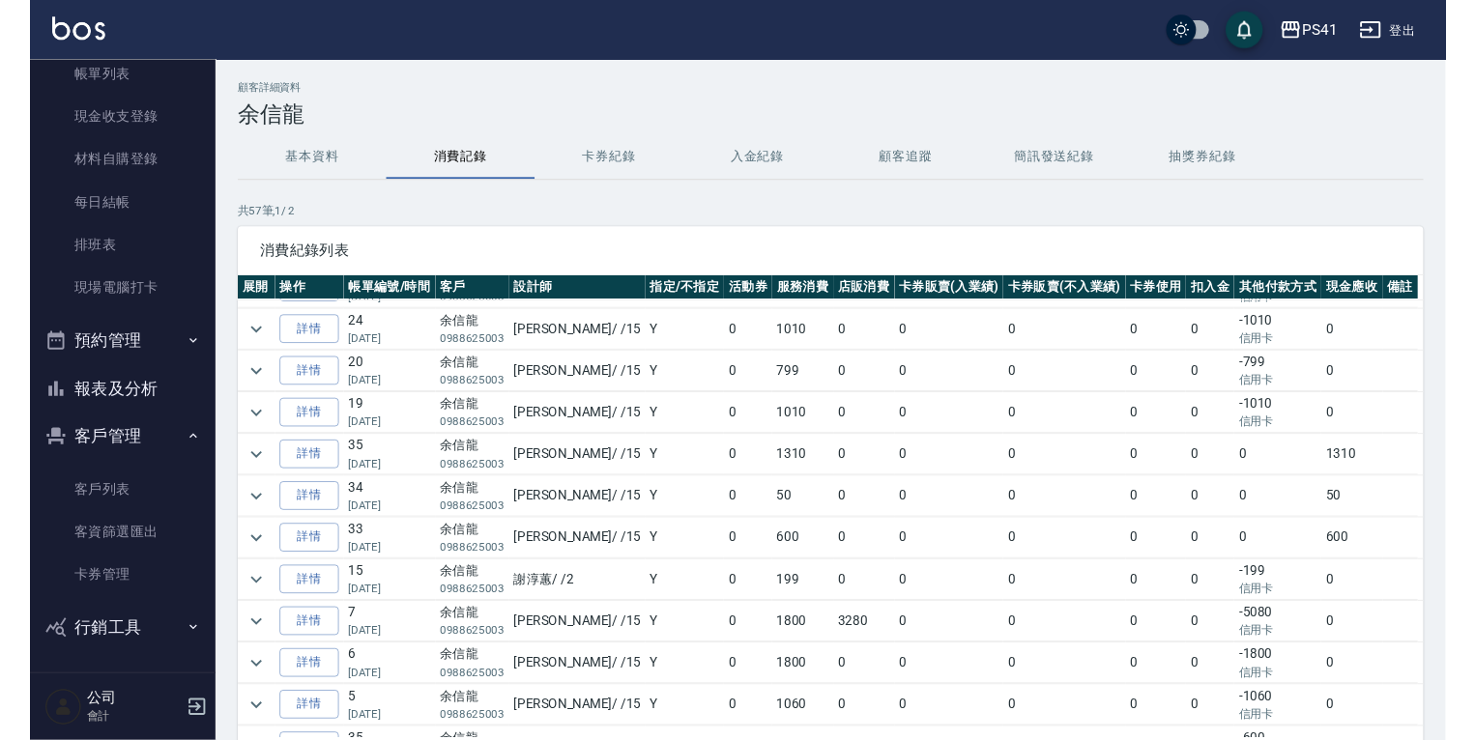
scroll to position [309, 0]
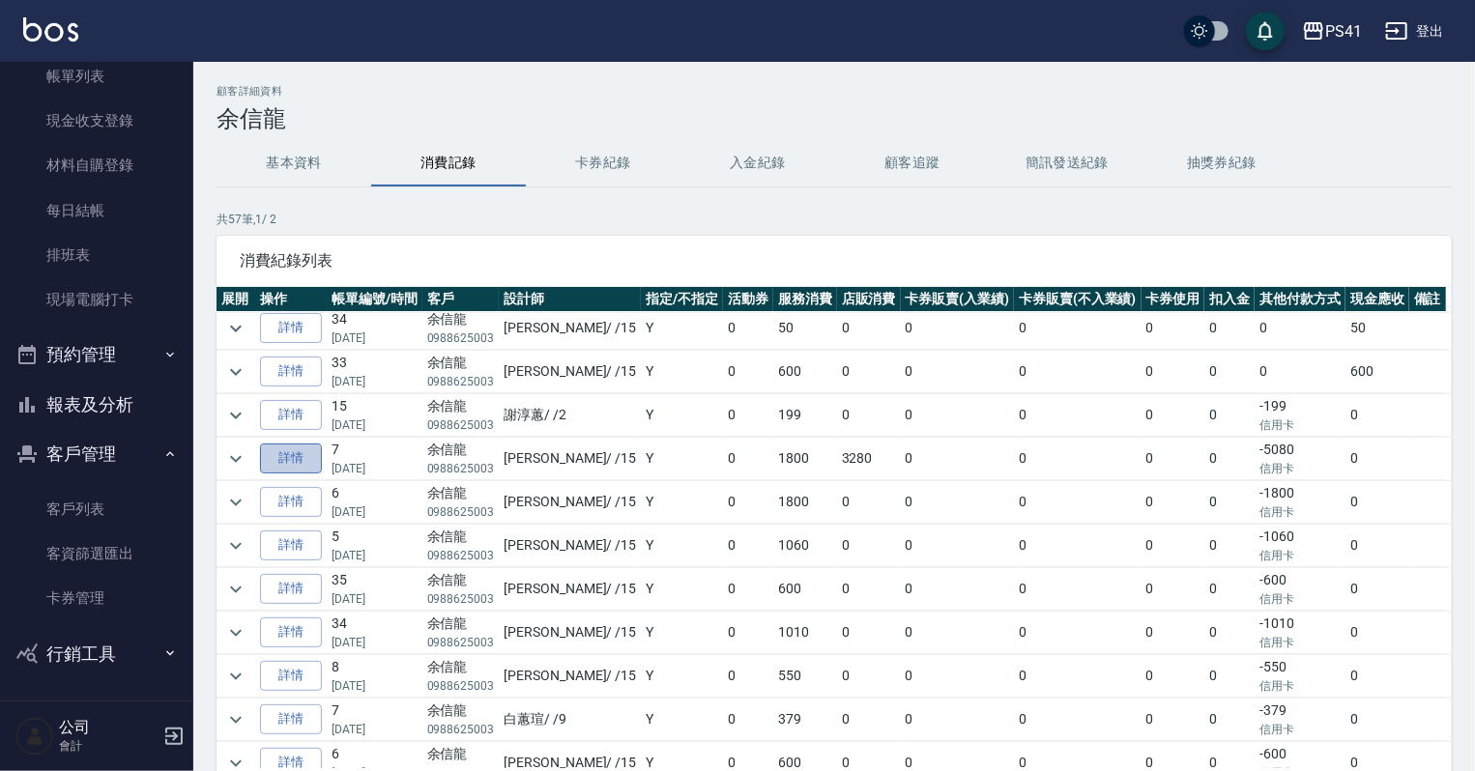
click at [296, 456] on link "詳情" at bounding box center [291, 459] width 62 height 30
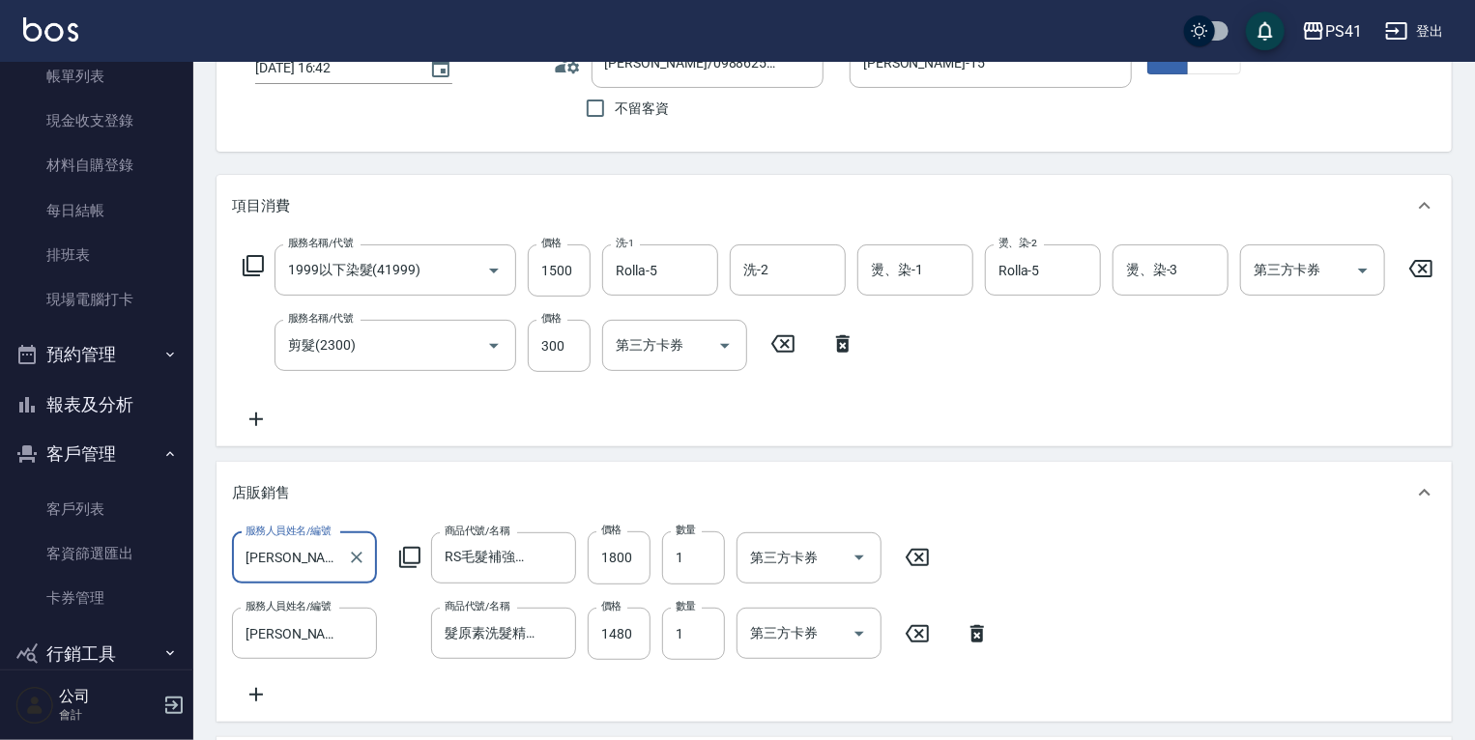
scroll to position [155, 0]
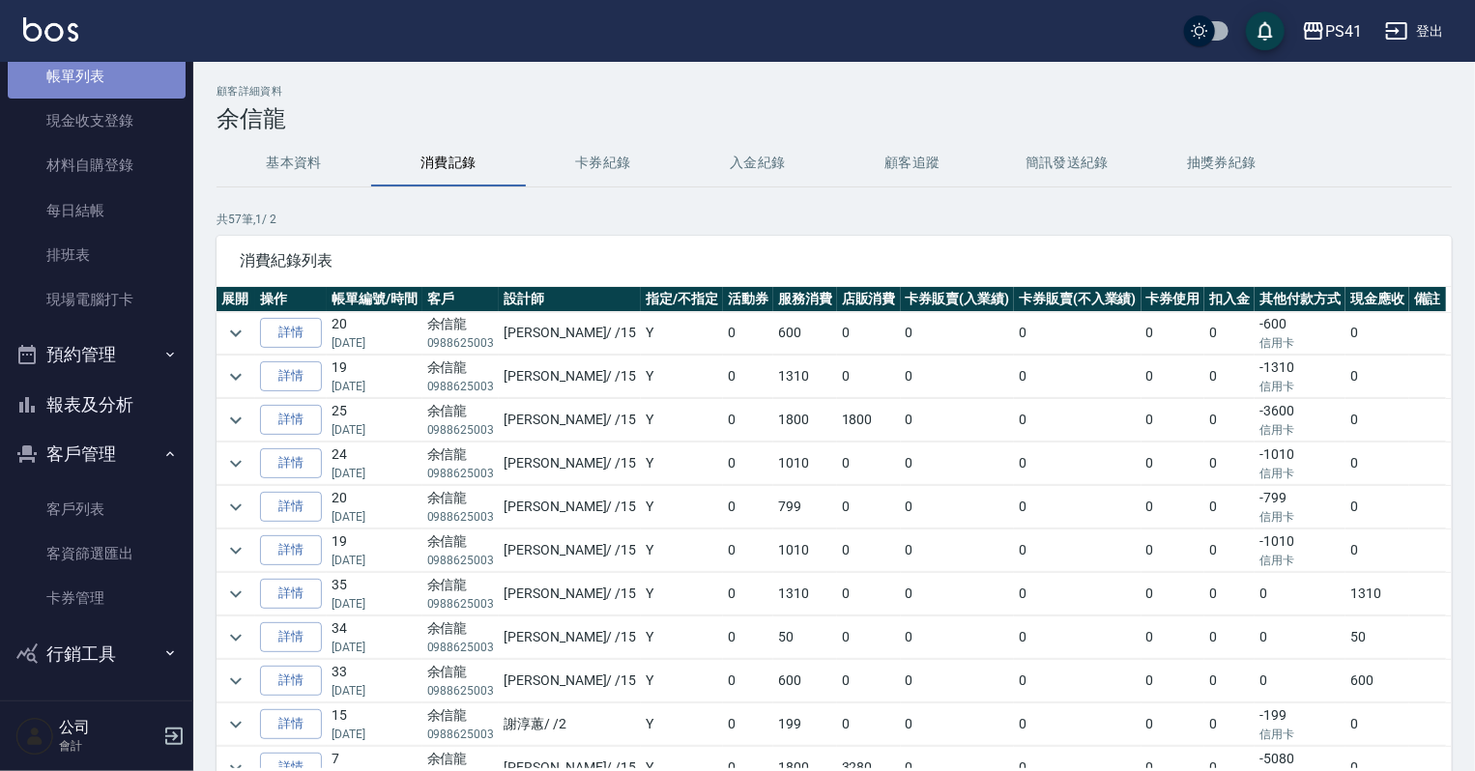
click at [102, 89] on link "帳單列表" at bounding box center [97, 76] width 178 height 44
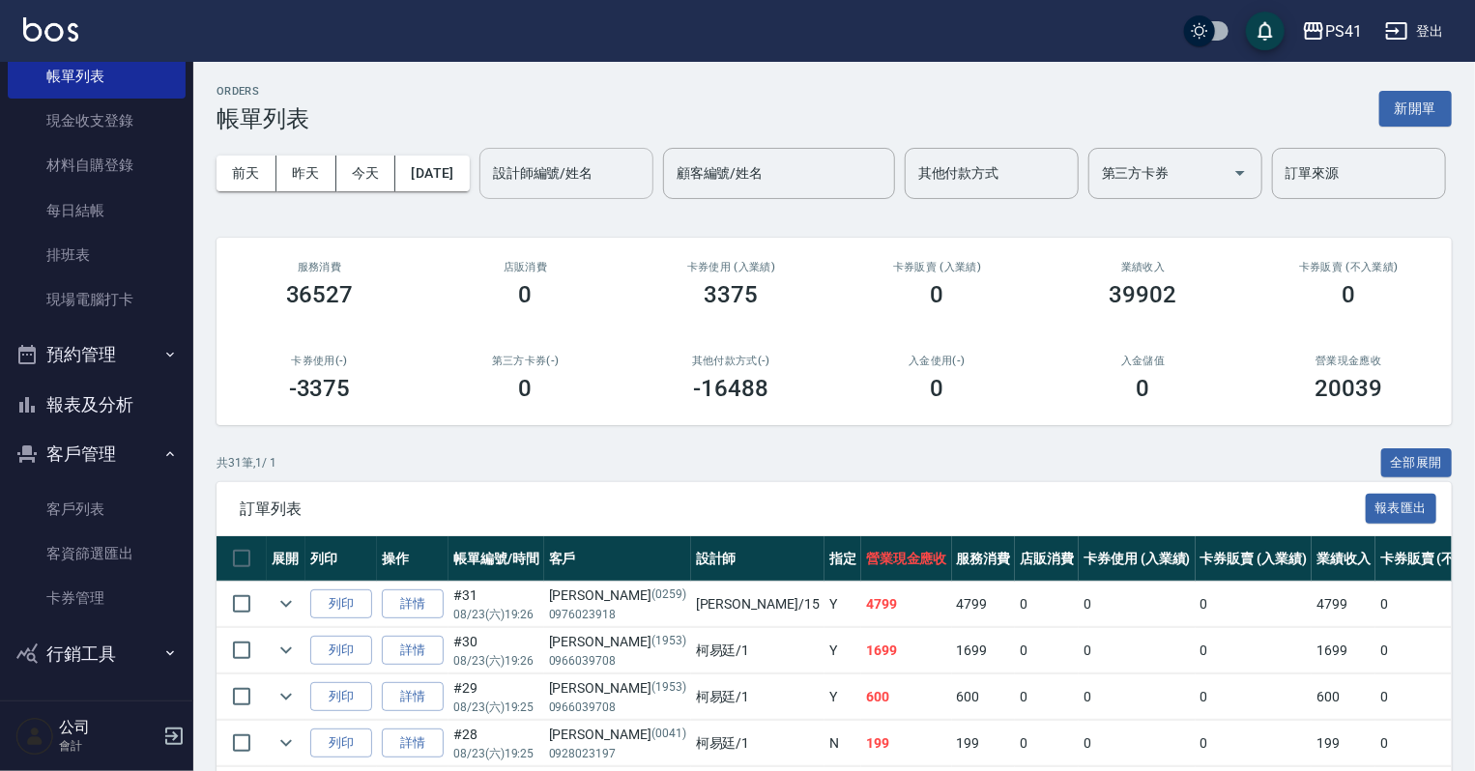
click at [488, 190] on input "設計師編號/姓名" at bounding box center [566, 174] width 157 height 34
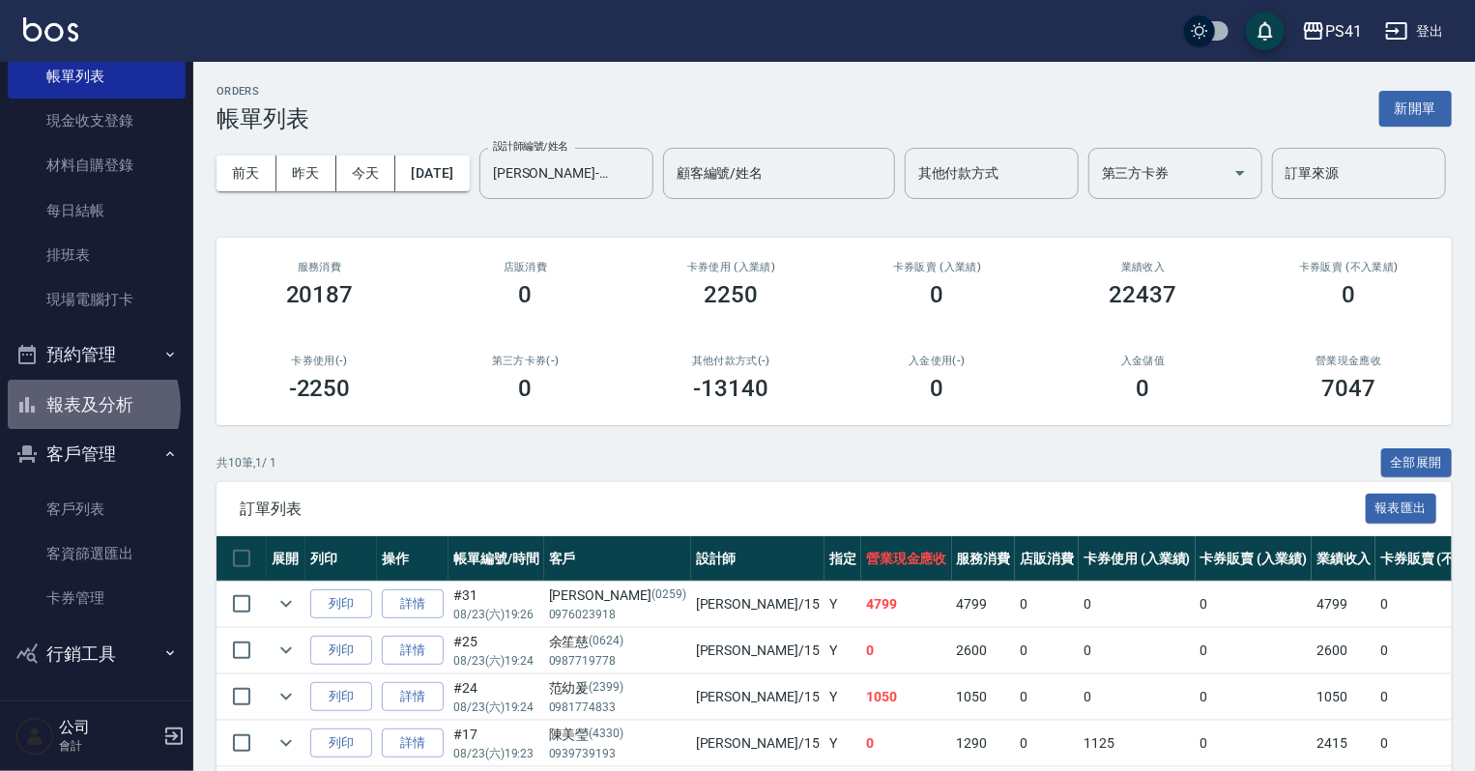
click at [86, 406] on button "報表及分析" at bounding box center [97, 405] width 178 height 50
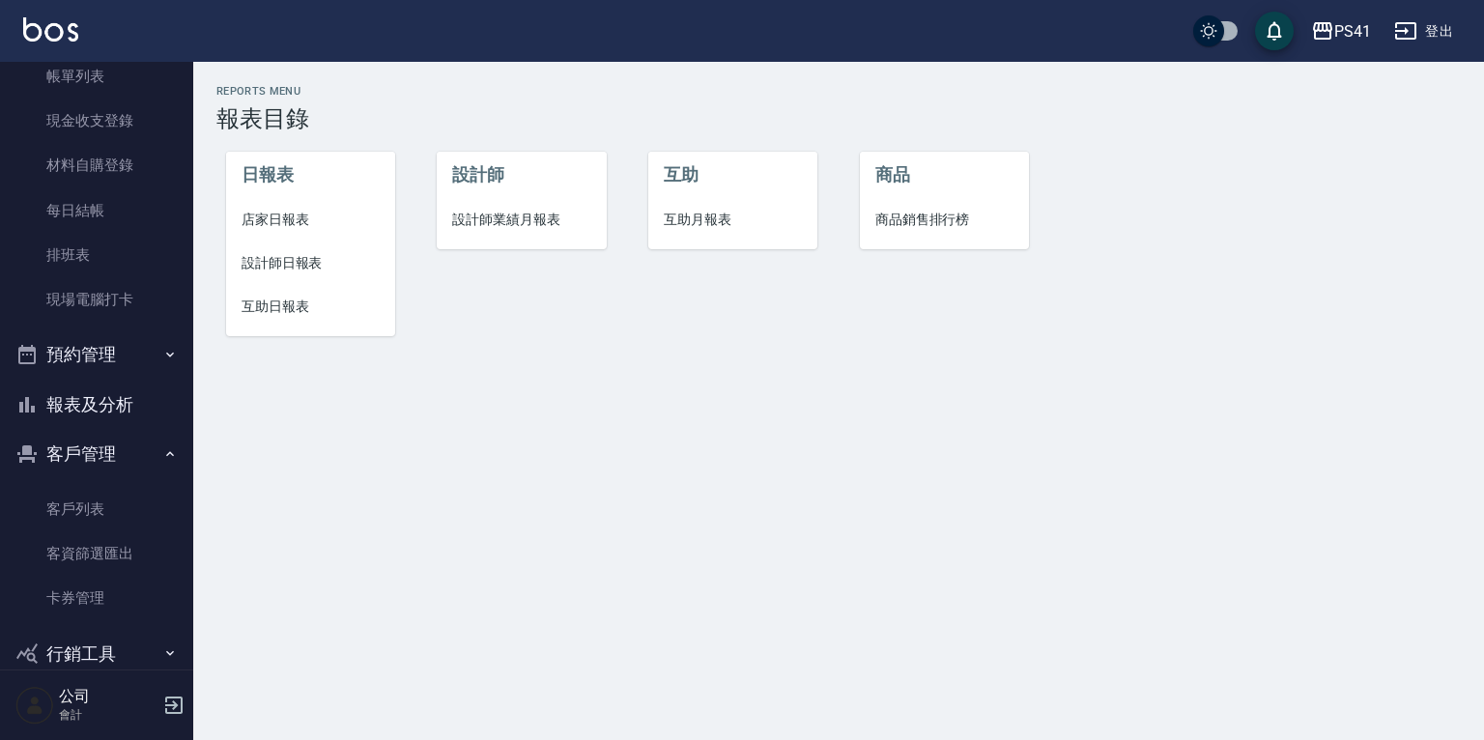
click at [275, 264] on span "設計師日報表" at bounding box center [311, 263] width 138 height 20
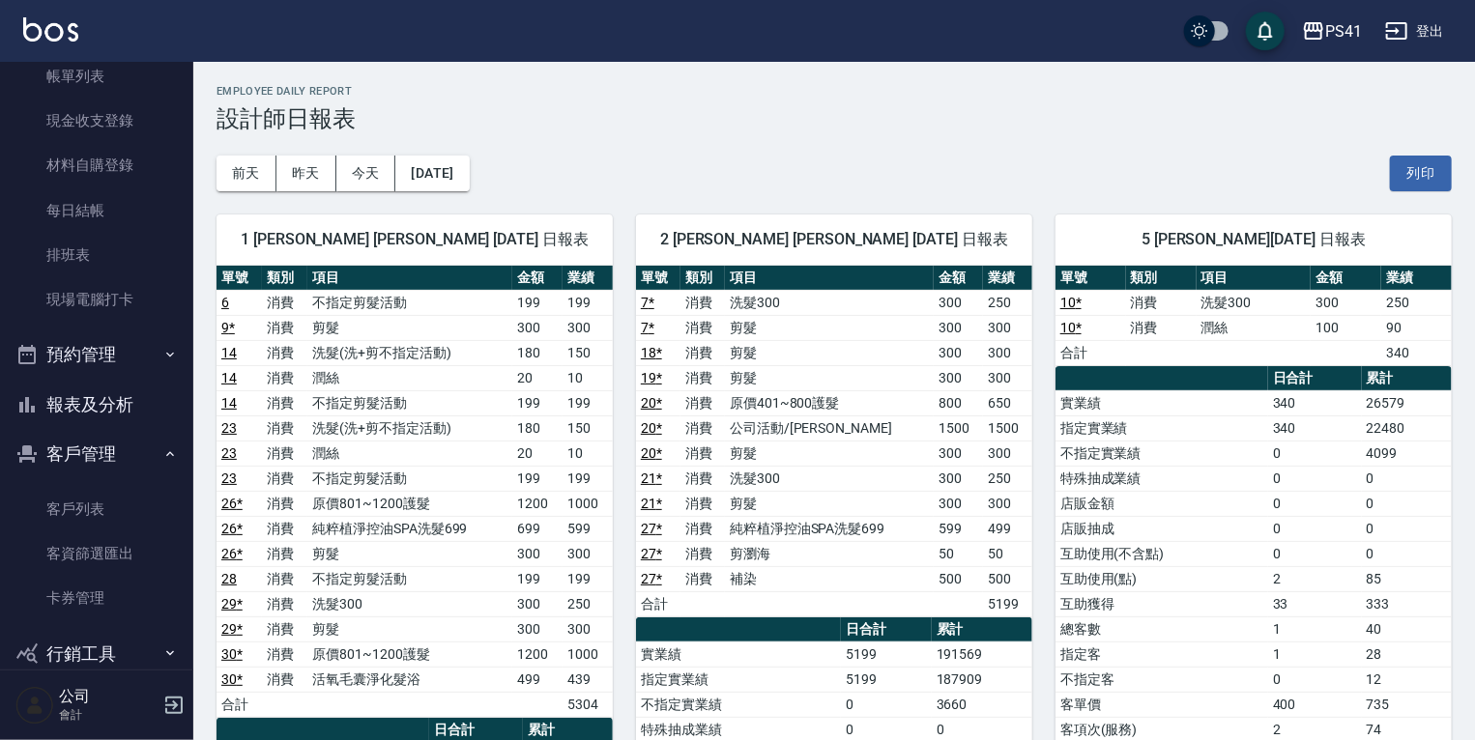
drag, startPoint x: 82, startPoint y: 89, endPoint x: 192, endPoint y: 143, distance: 122.7
click at [82, 89] on link "帳單列表" at bounding box center [97, 76] width 178 height 44
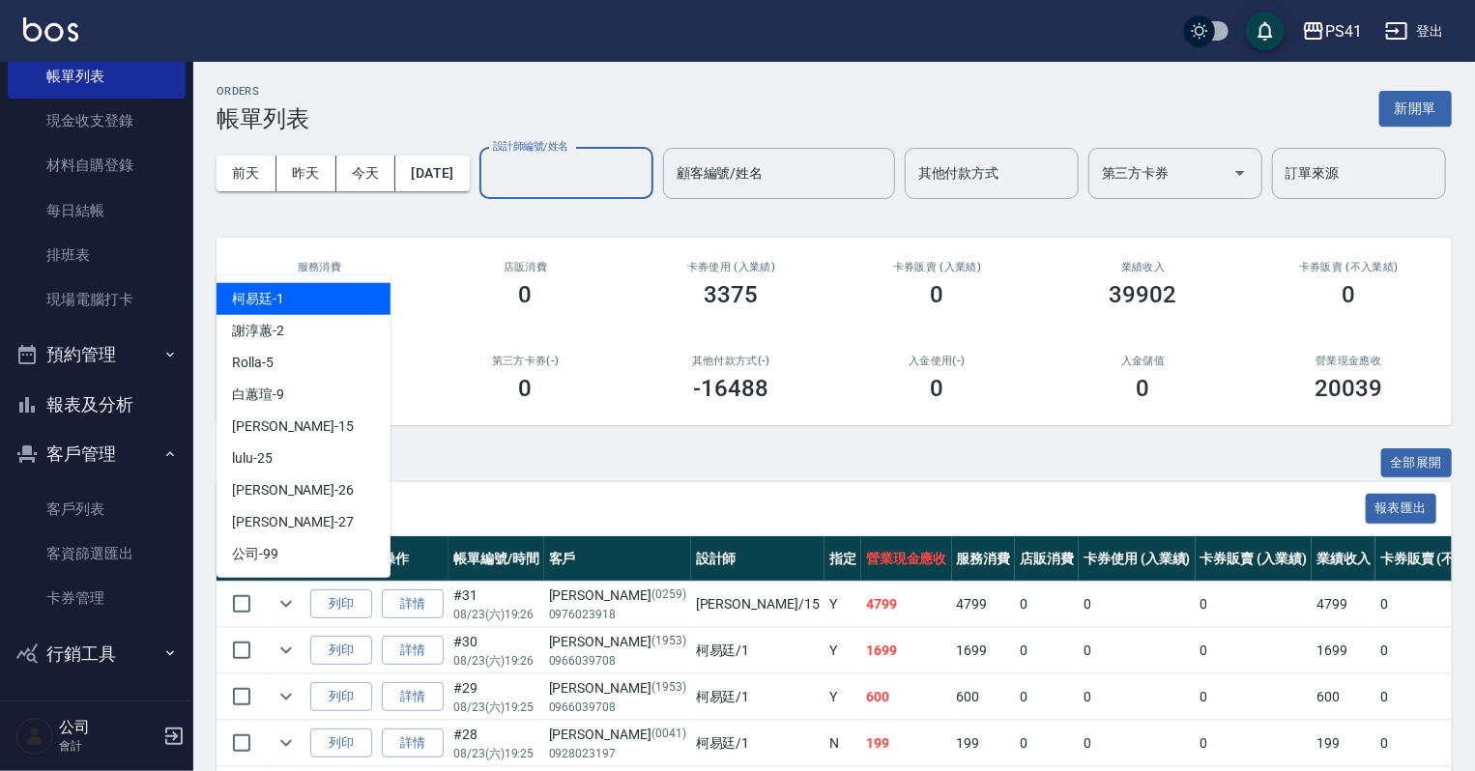
click at [488, 190] on input "設計師編號/姓名" at bounding box center [566, 174] width 157 height 34
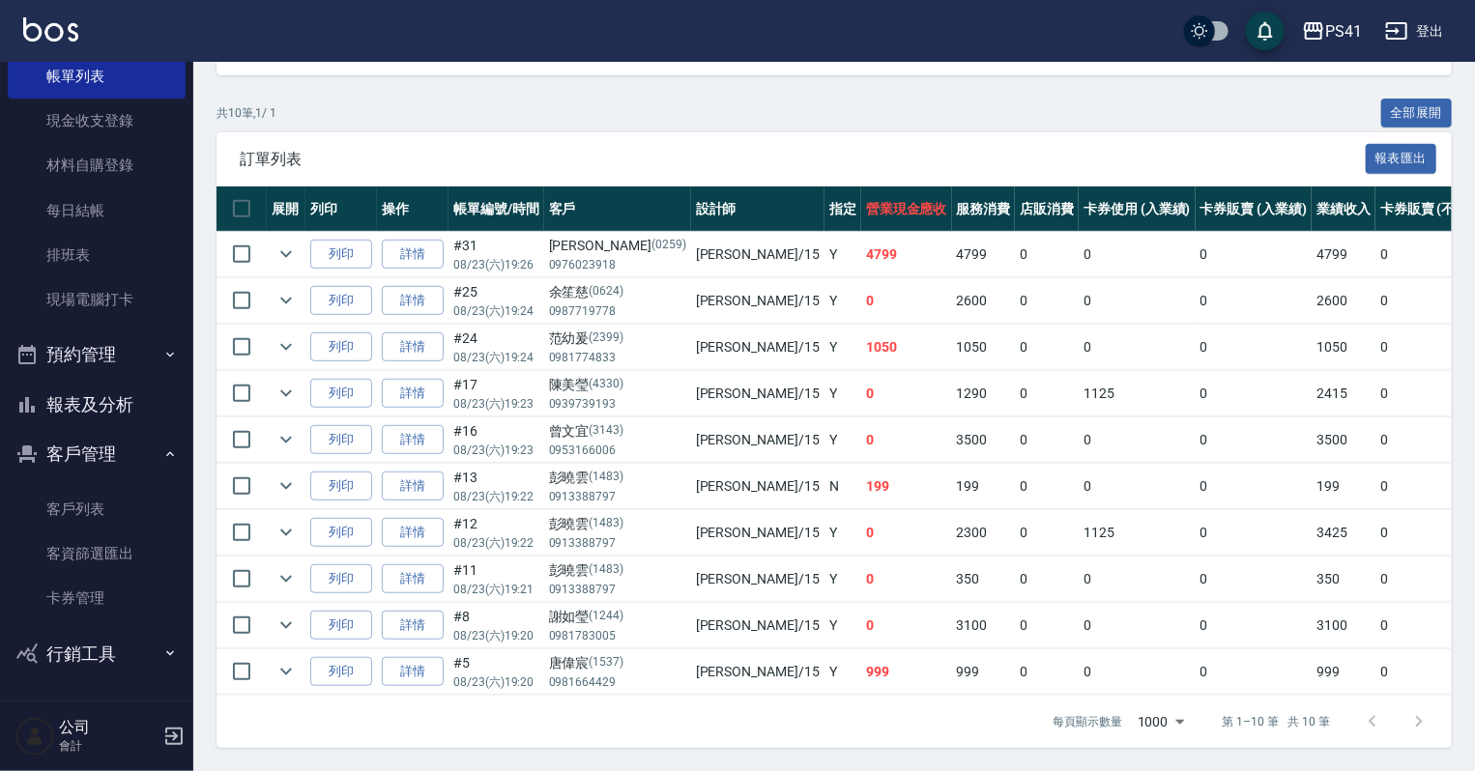
scroll to position [417, 0]
click at [416, 481] on link "詳情" at bounding box center [413, 487] width 62 height 30
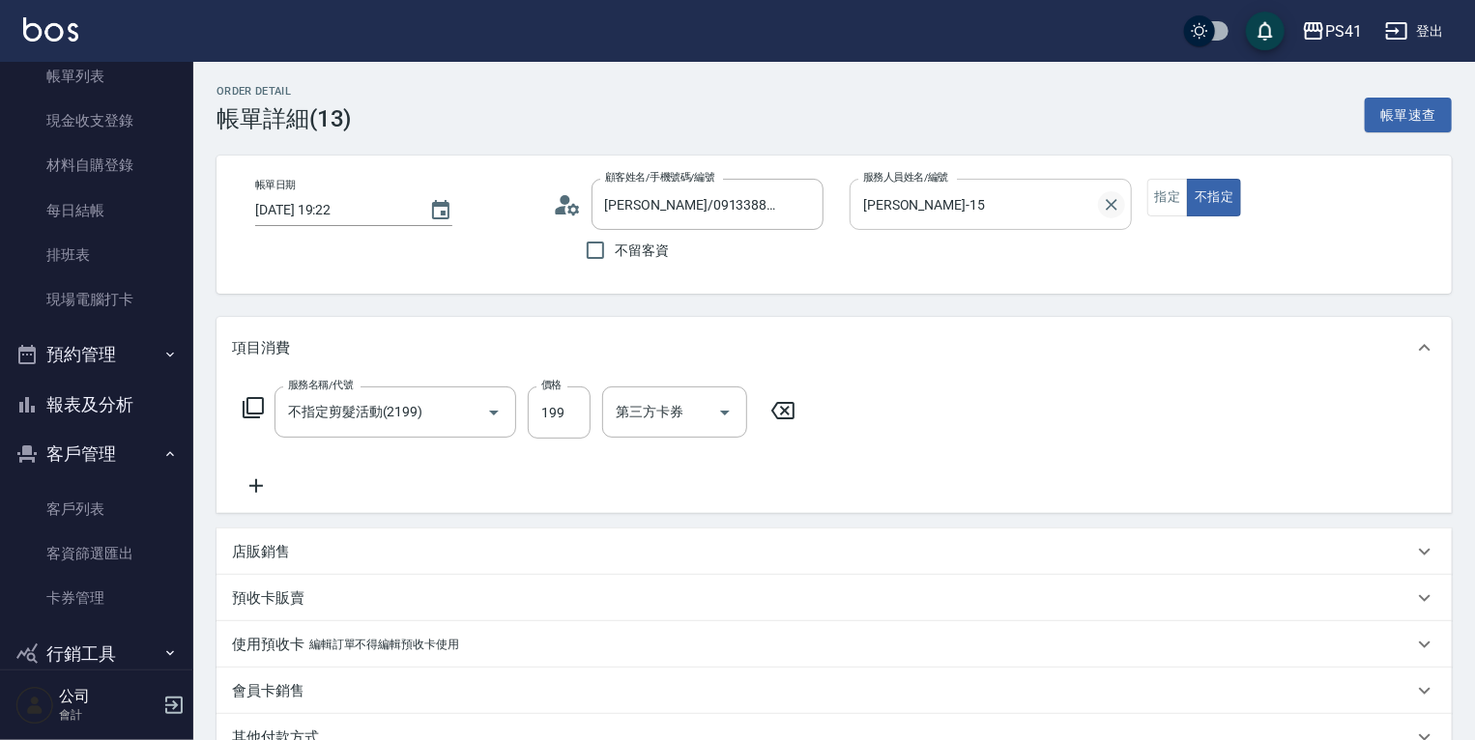
click at [1120, 208] on icon "Clear" at bounding box center [1111, 204] width 19 height 19
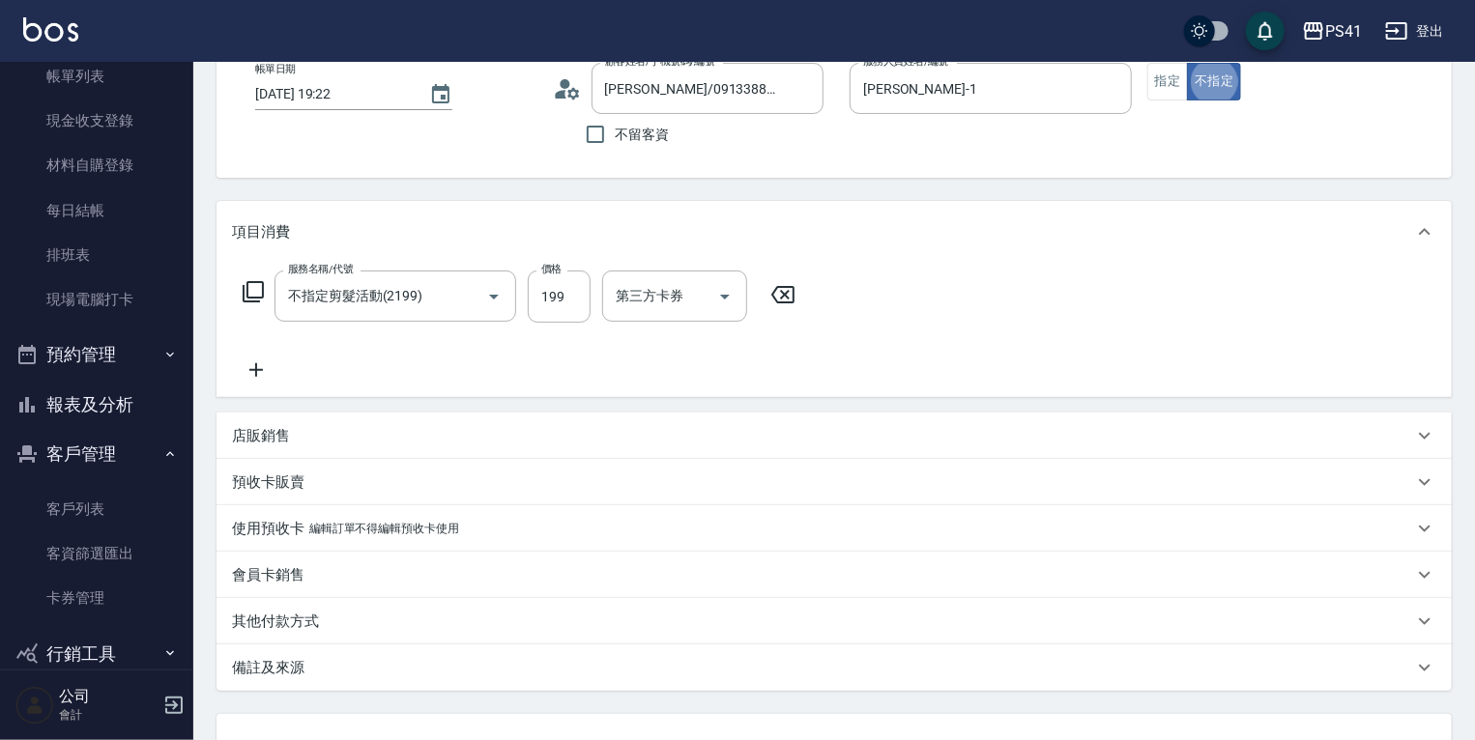
scroll to position [272, 0]
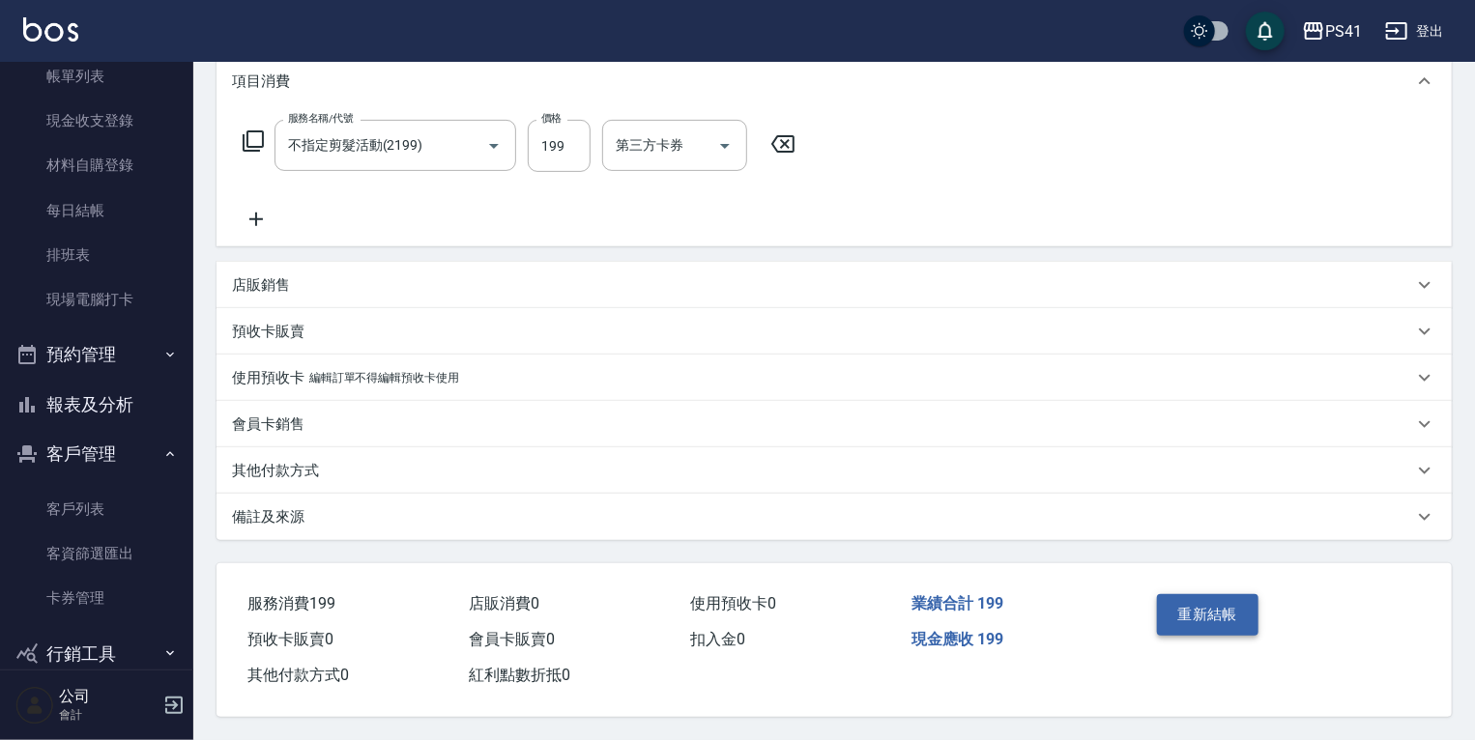
click at [1207, 600] on button "重新結帳" at bounding box center [1208, 614] width 102 height 41
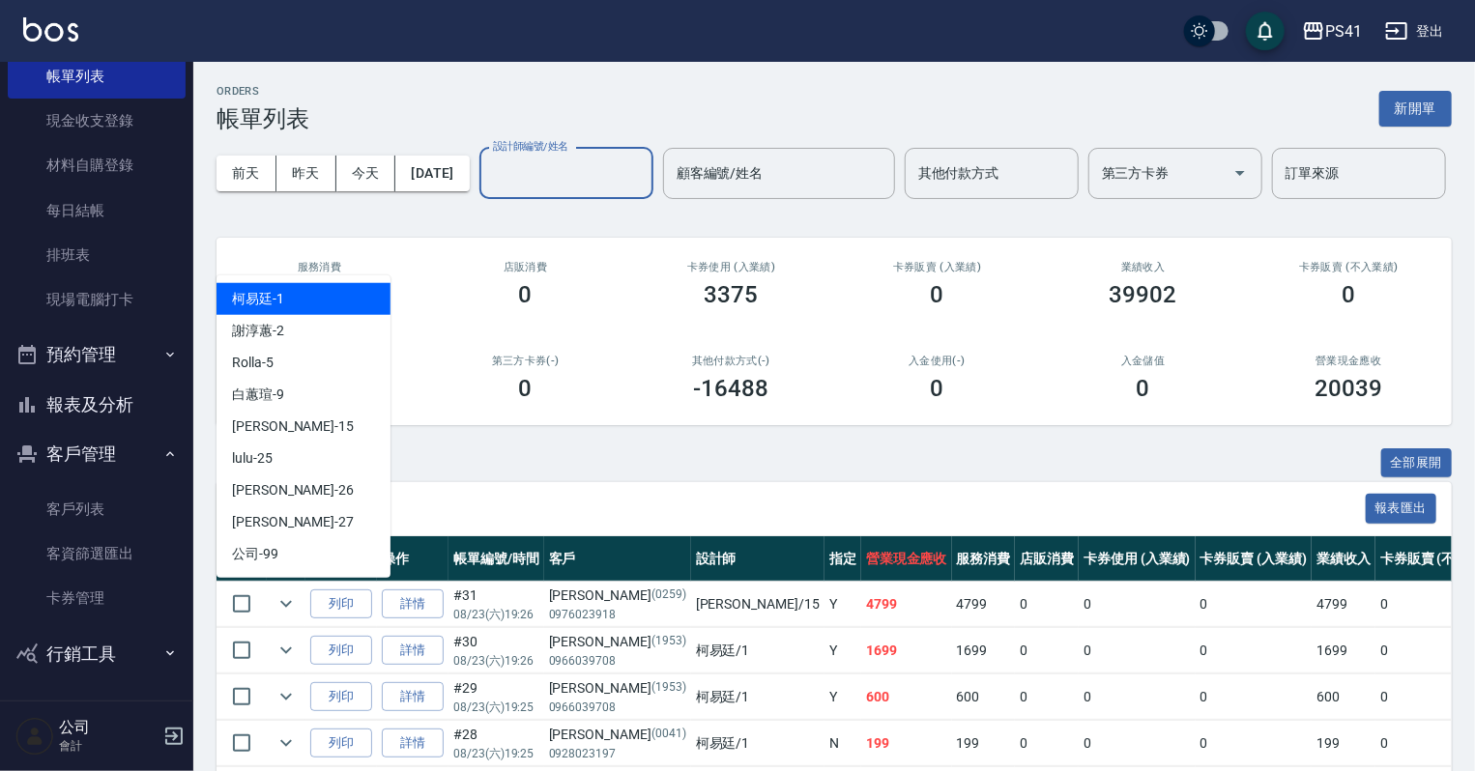
click at [488, 190] on input "設計師編號/姓名" at bounding box center [566, 174] width 157 height 34
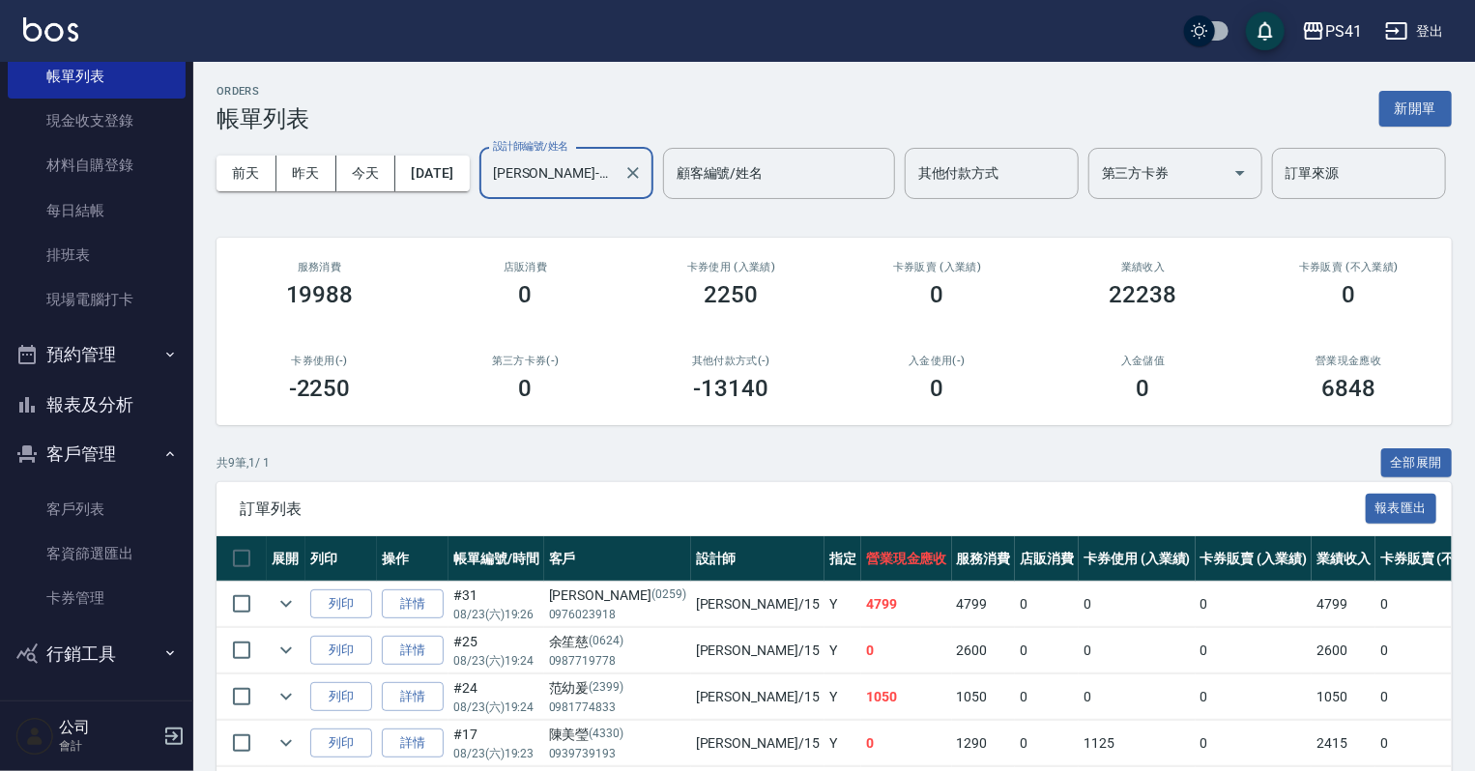
click at [123, 403] on button "報表及分析" at bounding box center [97, 405] width 178 height 50
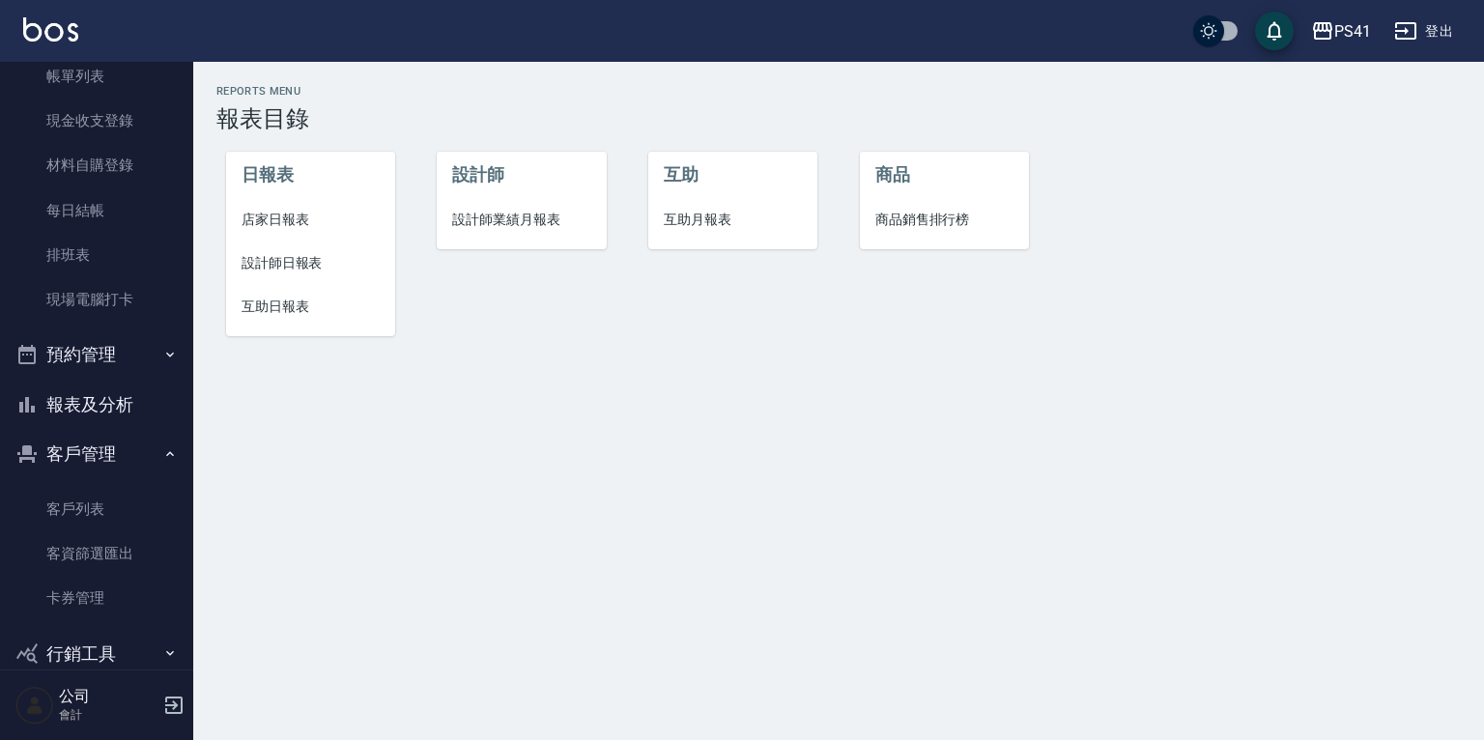
click at [272, 308] on span "互助日報表" at bounding box center [311, 307] width 138 height 20
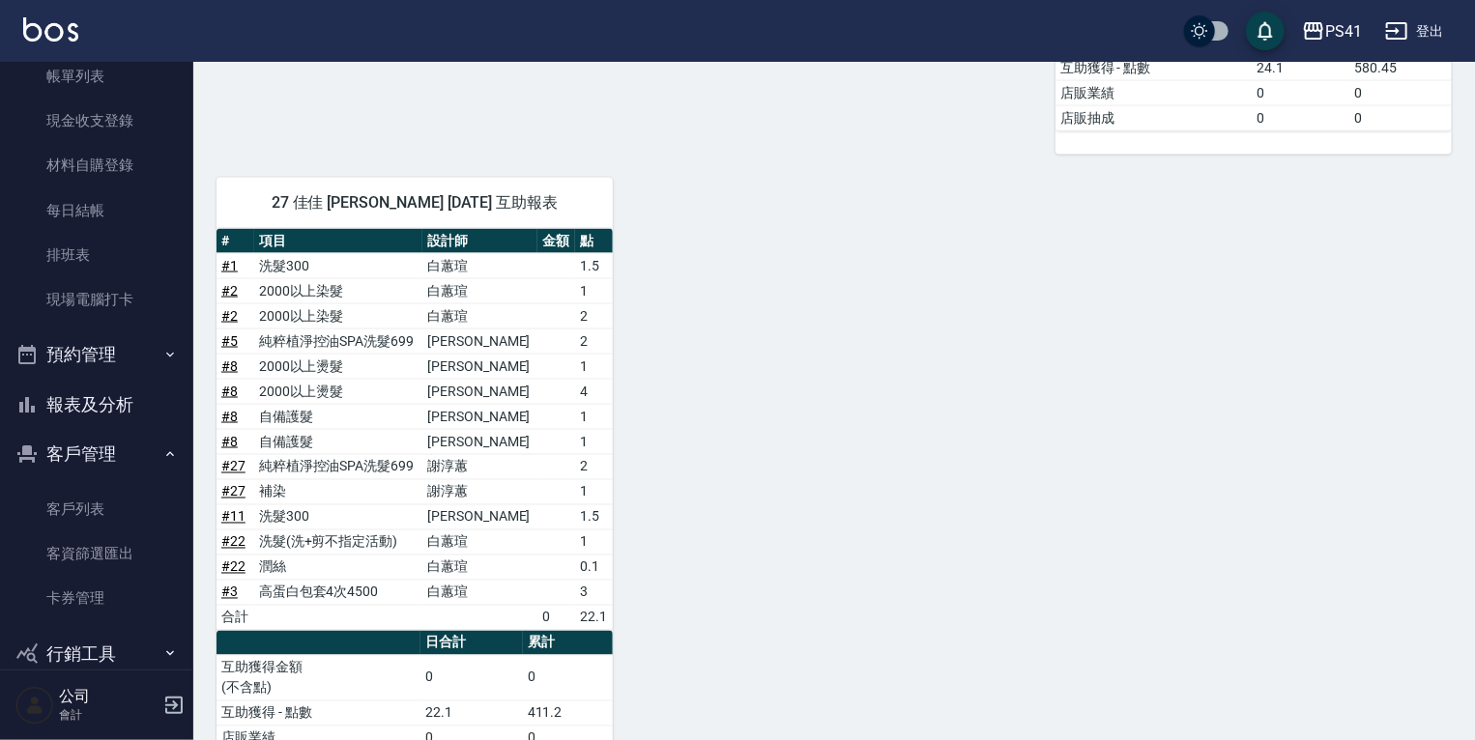
scroll to position [1365, 0]
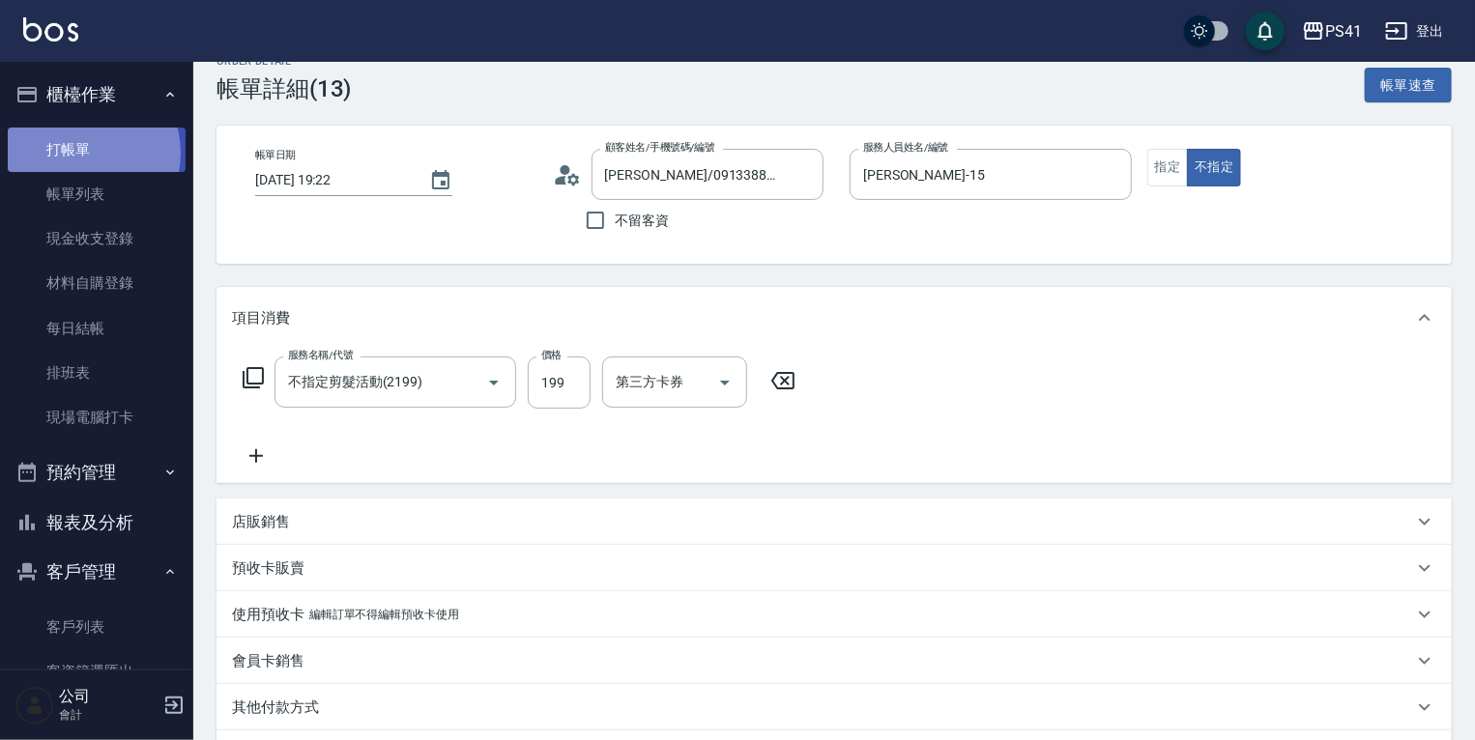
click at [81, 153] on link "打帳單" at bounding box center [97, 150] width 178 height 44
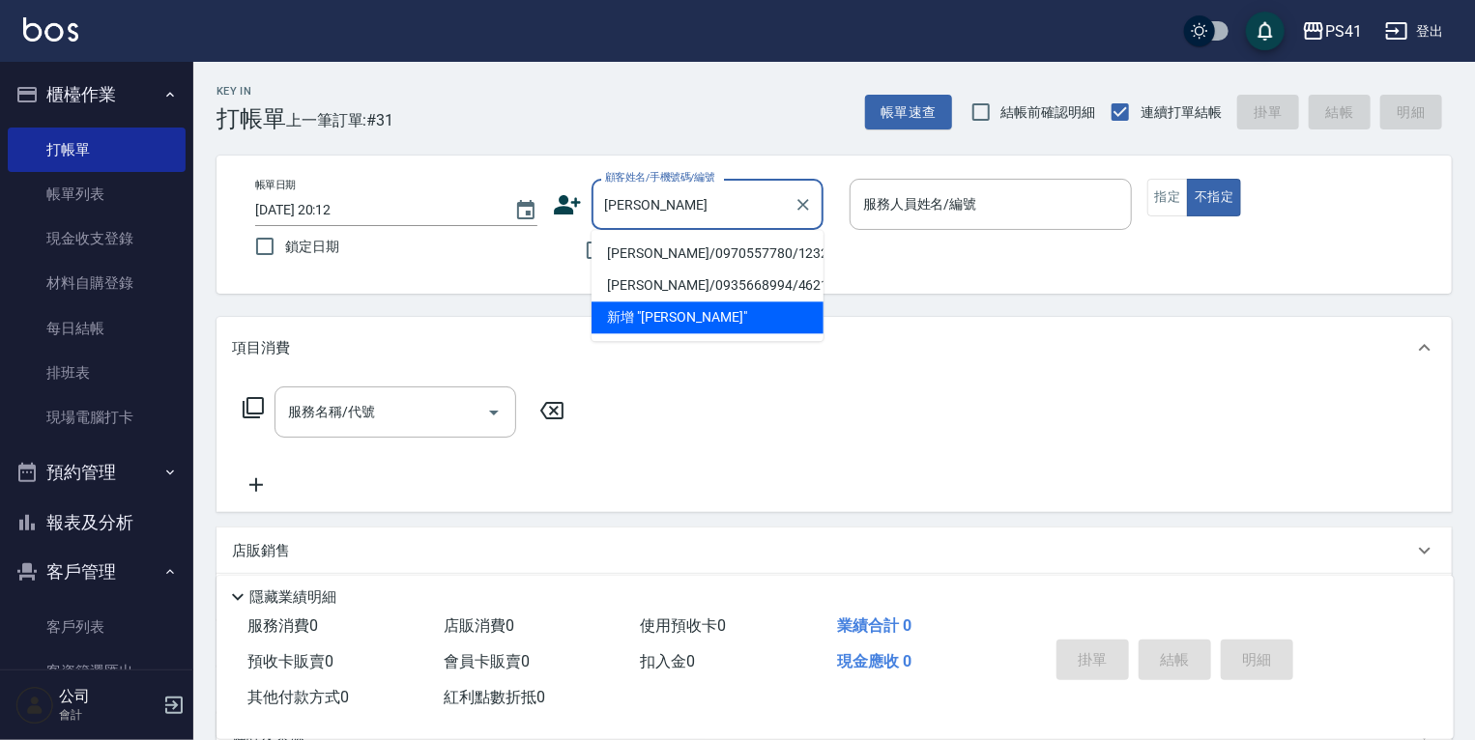
click at [771, 267] on li "邱奕輝/0970557780/1232" at bounding box center [707, 254] width 232 height 32
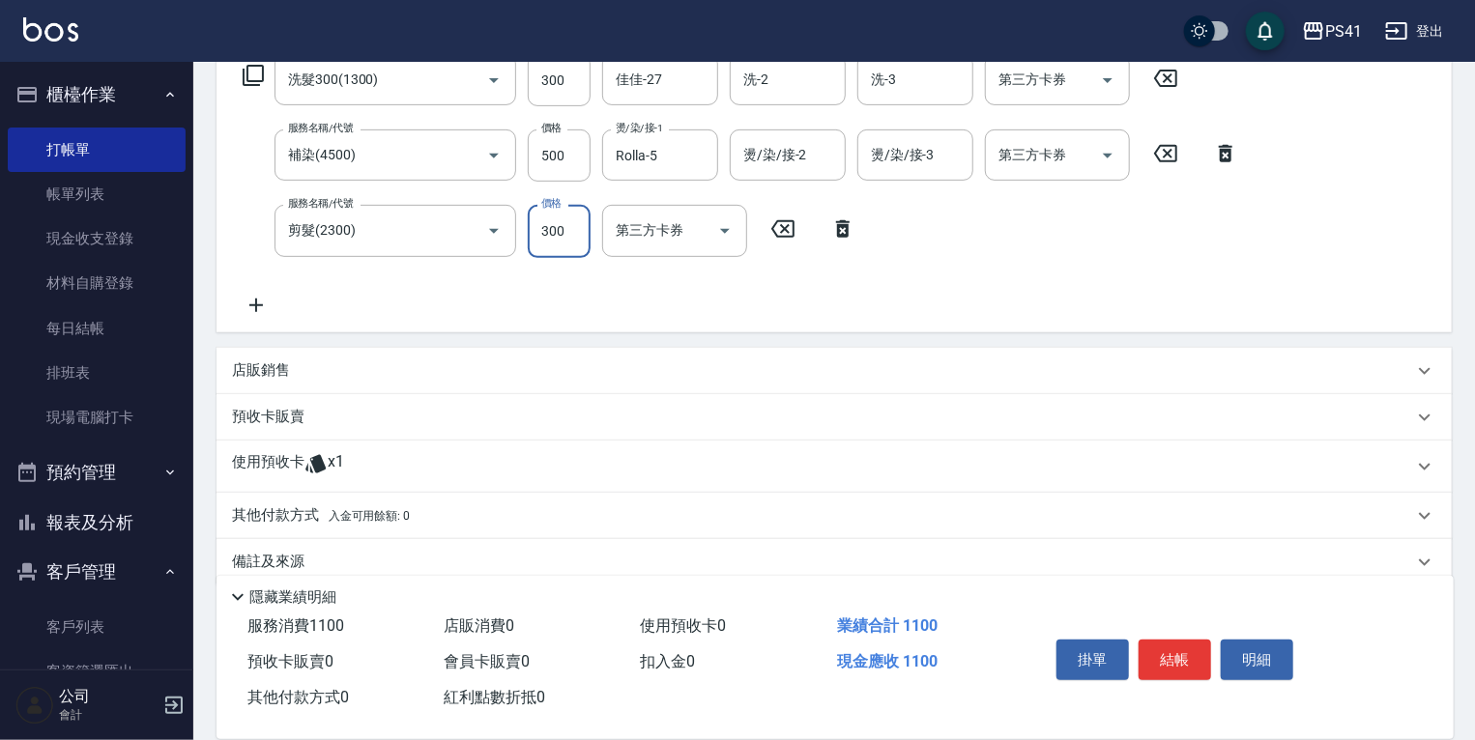
scroll to position [359, 0]
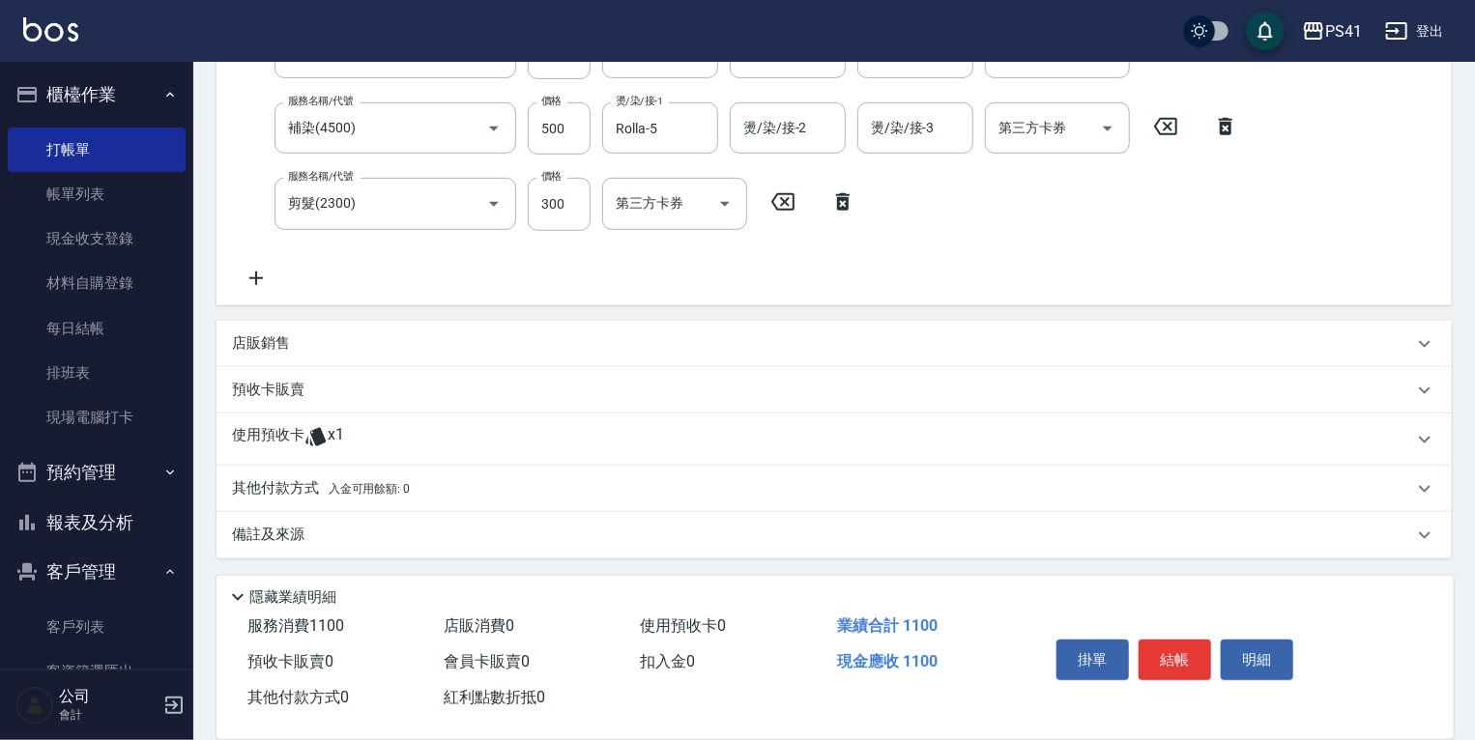
click at [304, 443] on icon at bounding box center [315, 436] width 23 height 23
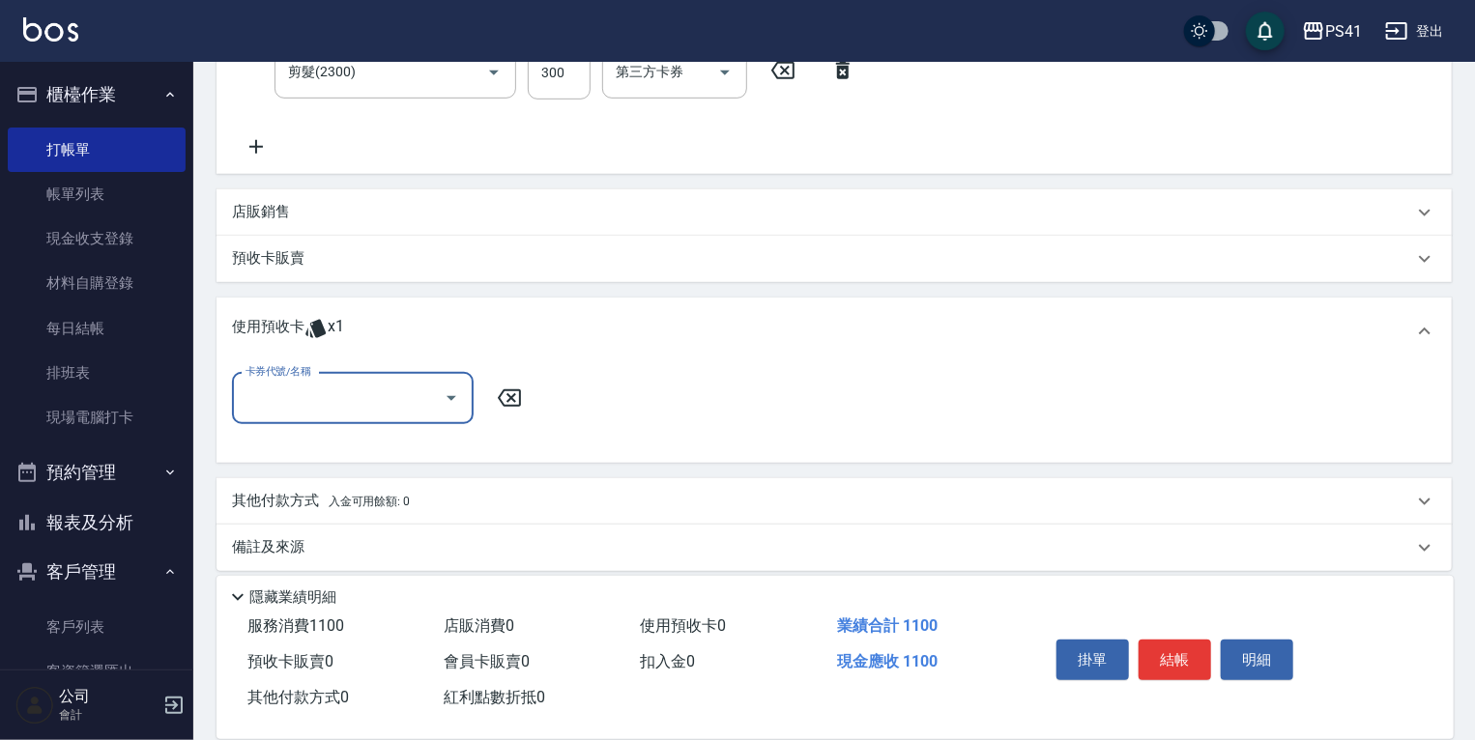
scroll to position [498, 0]
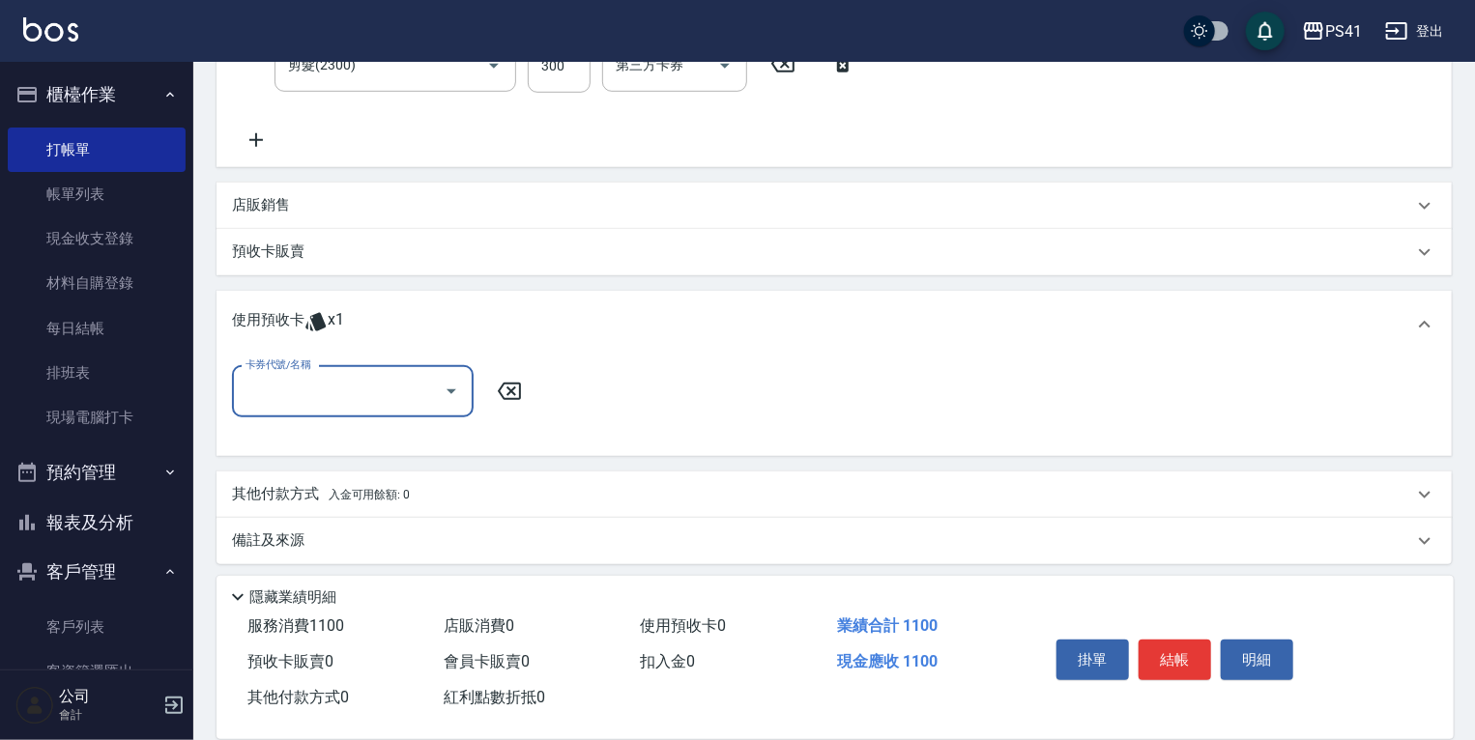
drag, startPoint x: 309, startPoint y: 402, endPoint x: 312, endPoint y: 412, distance: 10.1
click at [309, 402] on input "卡券代號/名稱" at bounding box center [338, 392] width 195 height 34
click at [342, 428] on div "高蛋白包套4次4500 剩餘1張" at bounding box center [353, 440] width 242 height 32
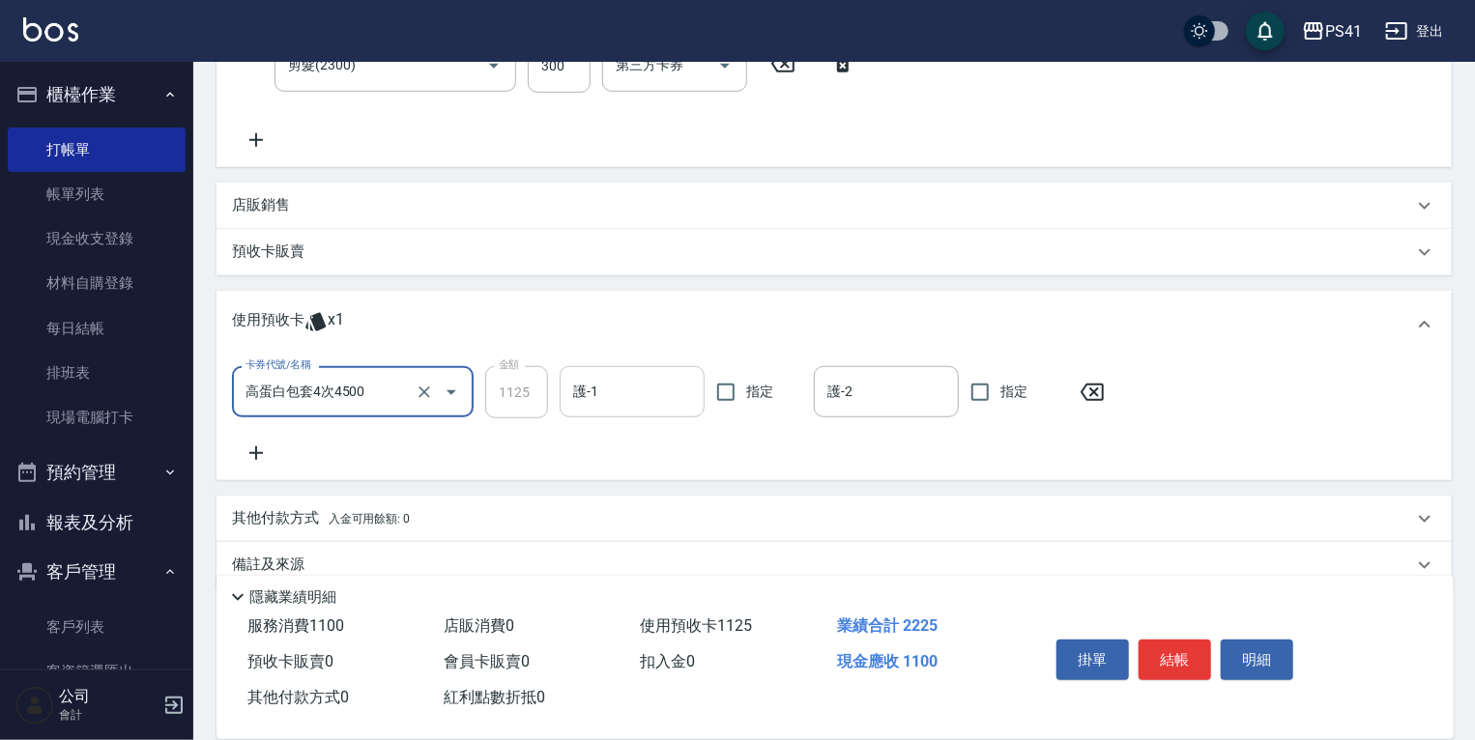
click at [618, 375] on input "護-1" at bounding box center [632, 392] width 128 height 34
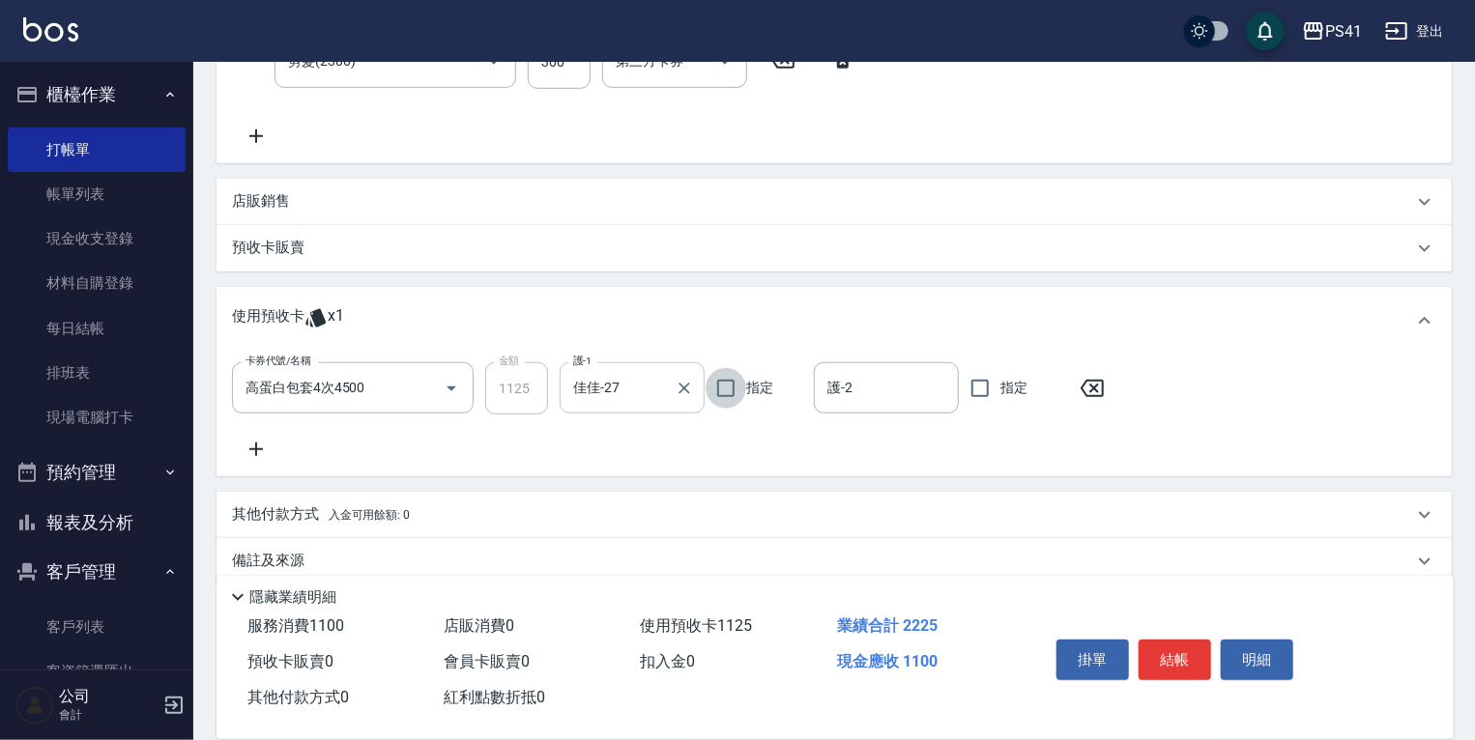
scroll to position [529, 0]
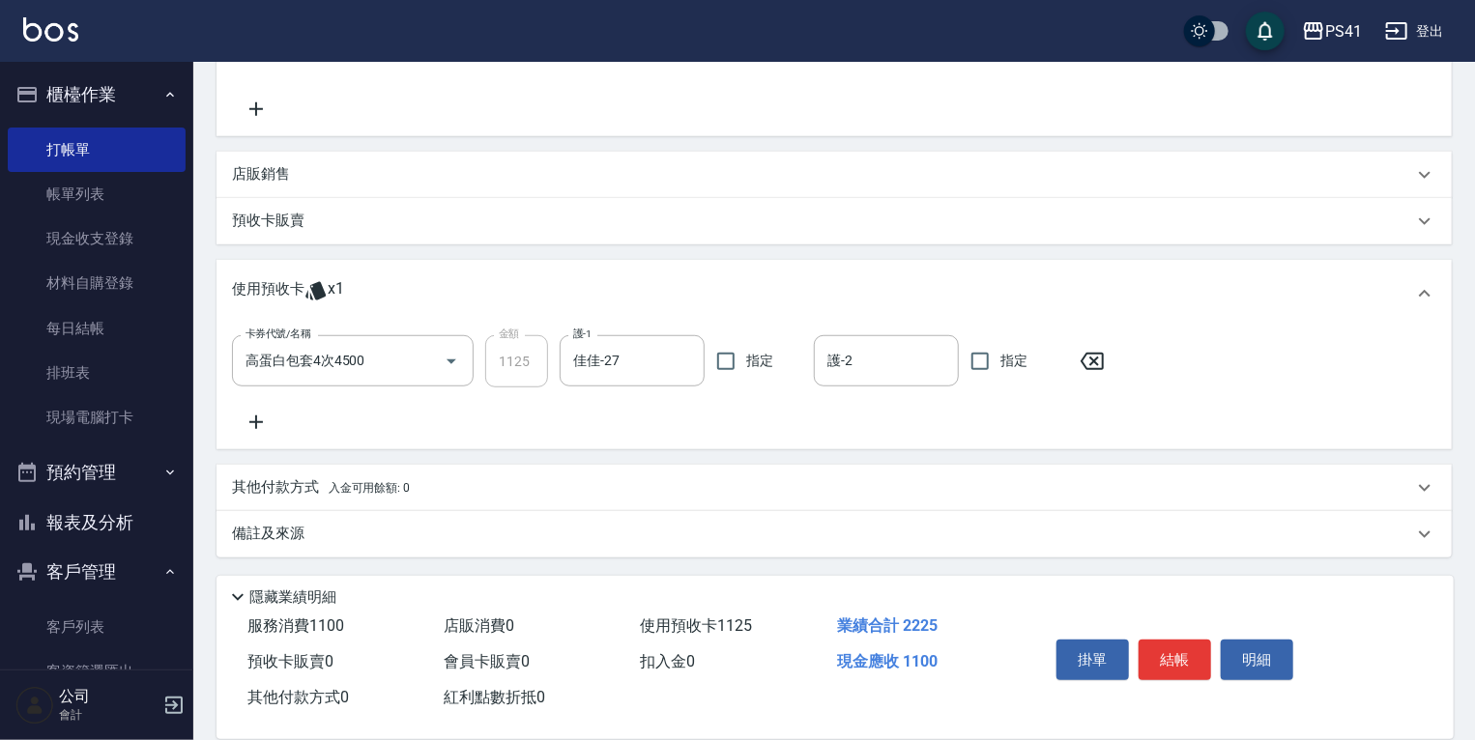
click at [491, 495] on div "其他付款方式 入金可用餘額: 0" at bounding box center [822, 487] width 1181 height 21
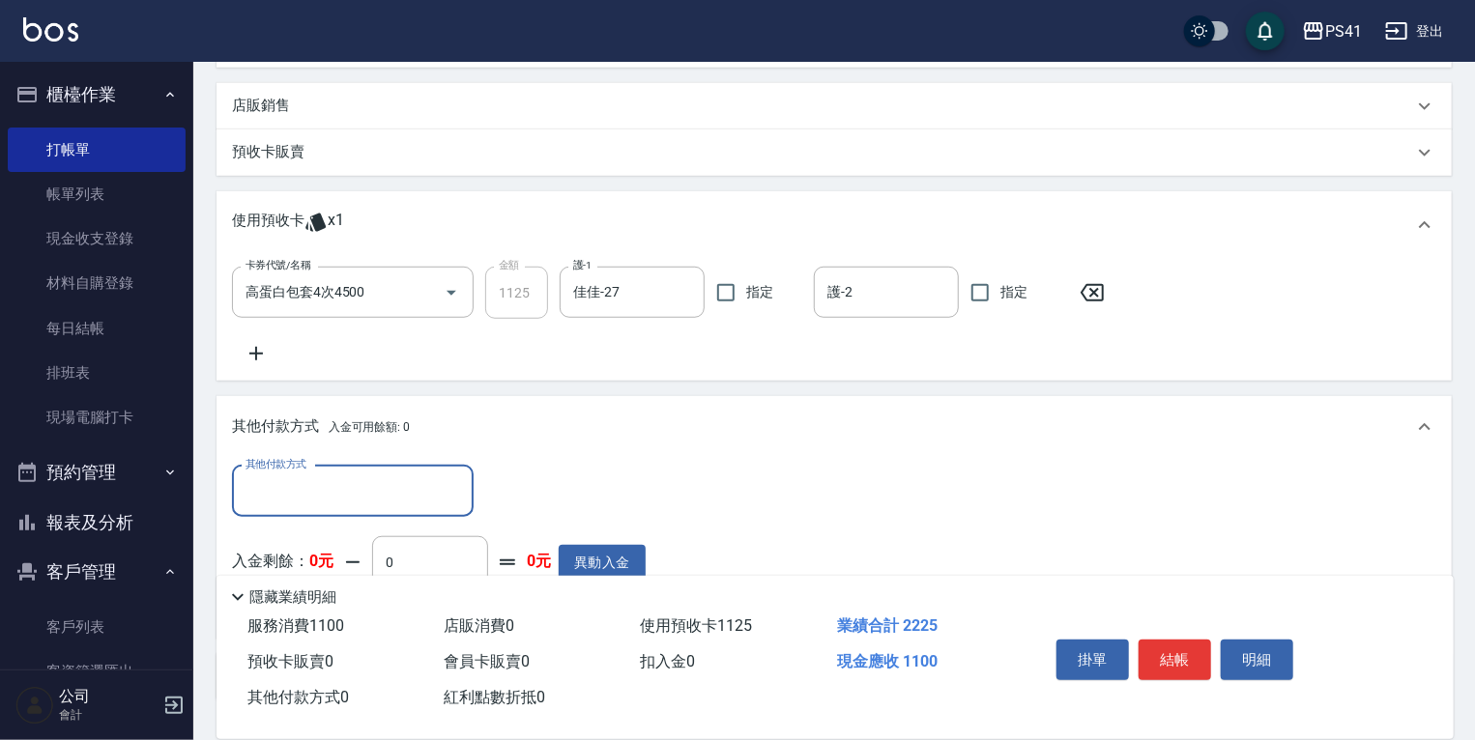
scroll to position [638, 0]
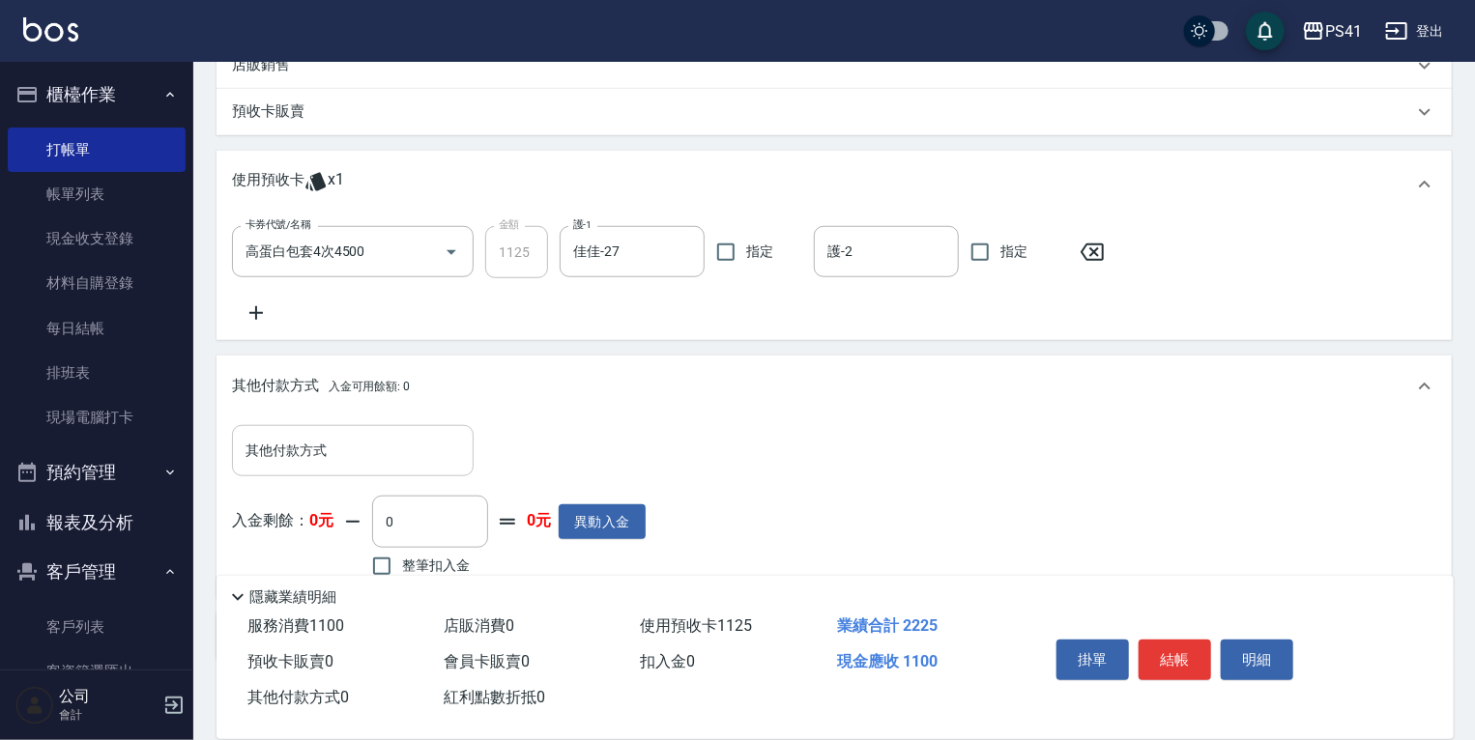
drag, startPoint x: 387, startPoint y: 420, endPoint x: 386, endPoint y: 448, distance: 28.0
click at [384, 428] on div "其他付款方式 入金可用餘額: 0 其他付款方式 其他付款方式 入金剩餘： 0元 0 ​ 整筆扣入金 0元 異動入金" at bounding box center [833, 477] width 1235 height 243
click at [386, 448] on input "其他付款方式" at bounding box center [353, 451] width 224 height 34
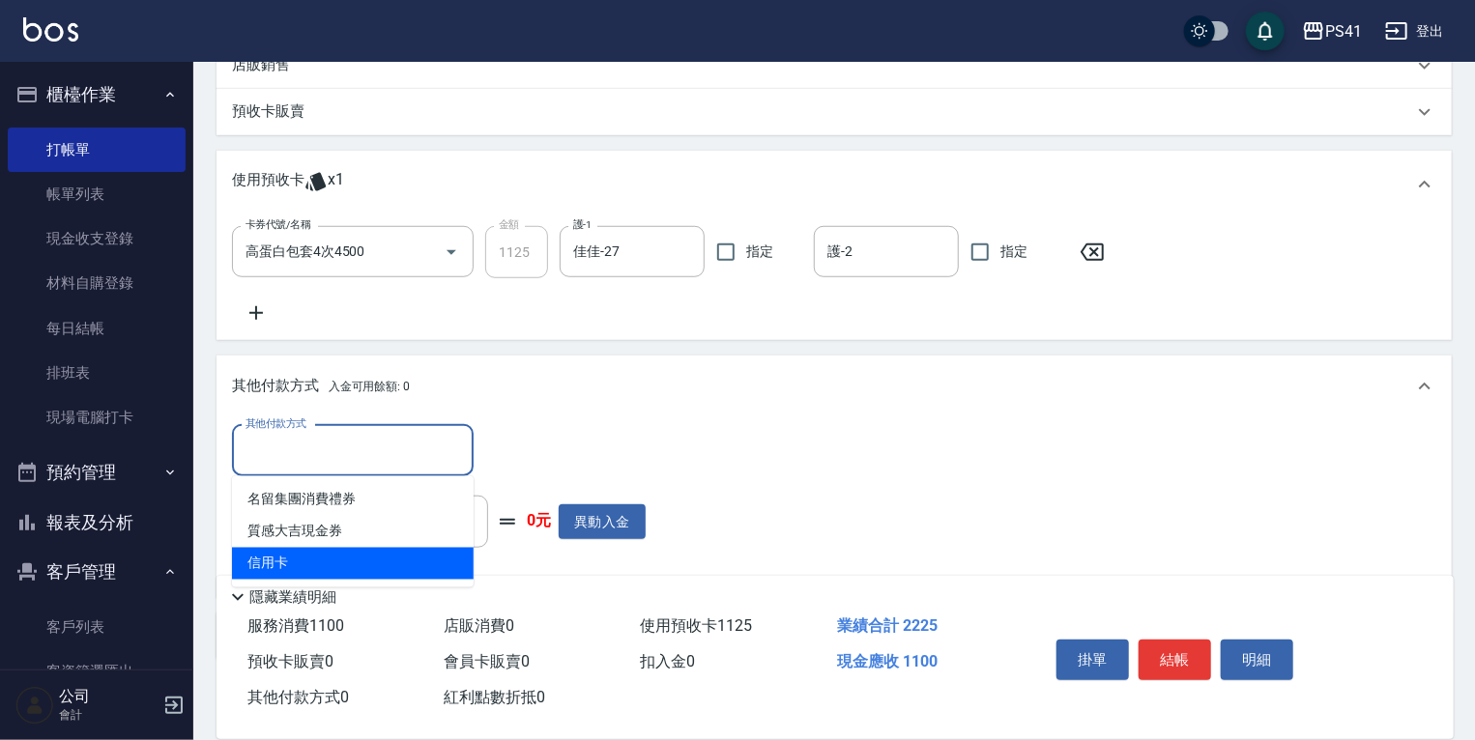
click at [367, 553] on span "信用卡" at bounding box center [353, 564] width 242 height 32
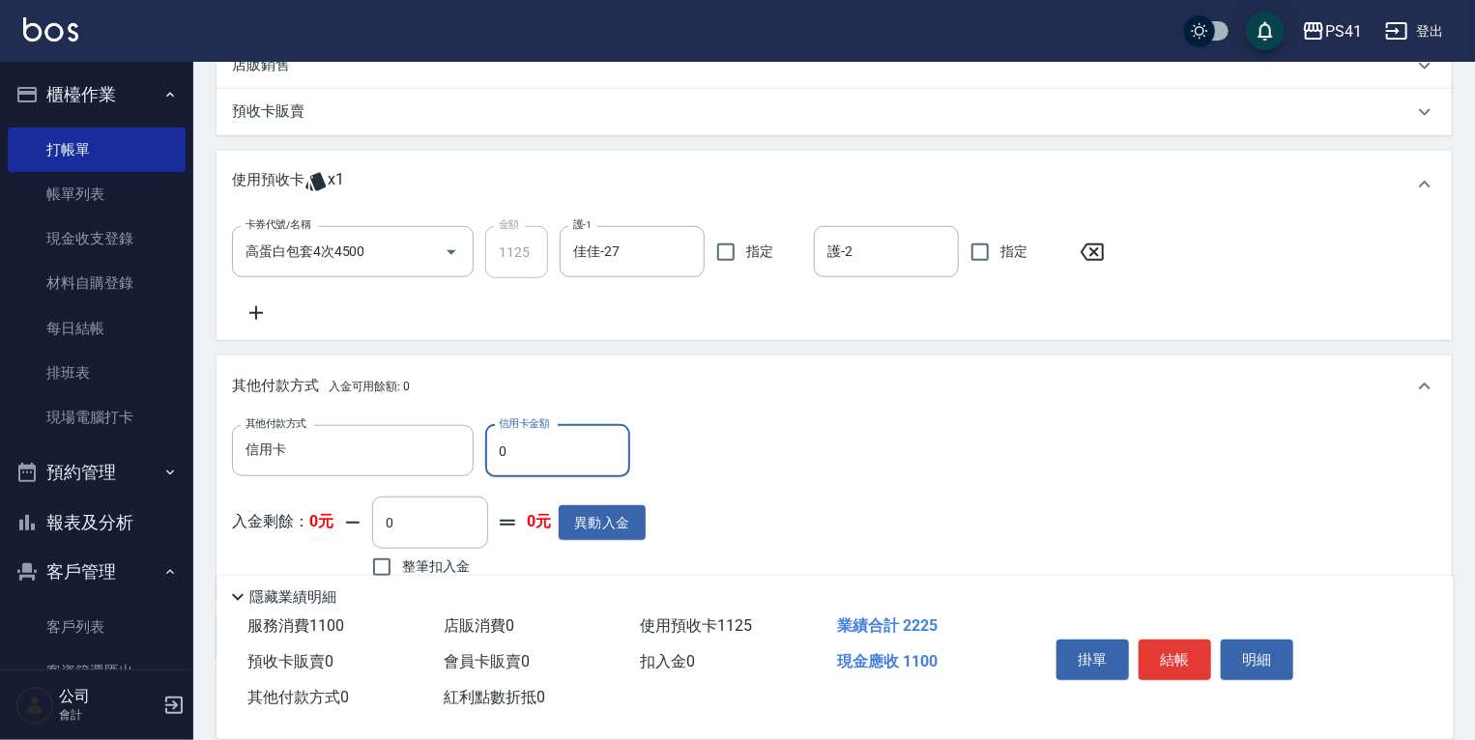
drag, startPoint x: 583, startPoint y: 454, endPoint x: 21, endPoint y: 445, distance: 561.5
click at [170, 427] on div "PS41 登出 櫃檯作業 打帳單 帳單列表 現金收支登錄 材料自購登錄 每日結帳 排班表 現場電腦打卡 預約管理 預約管理 單日預約紀錄 單週預約紀錄 報表及…" at bounding box center [737, 103] width 1475 height 1482
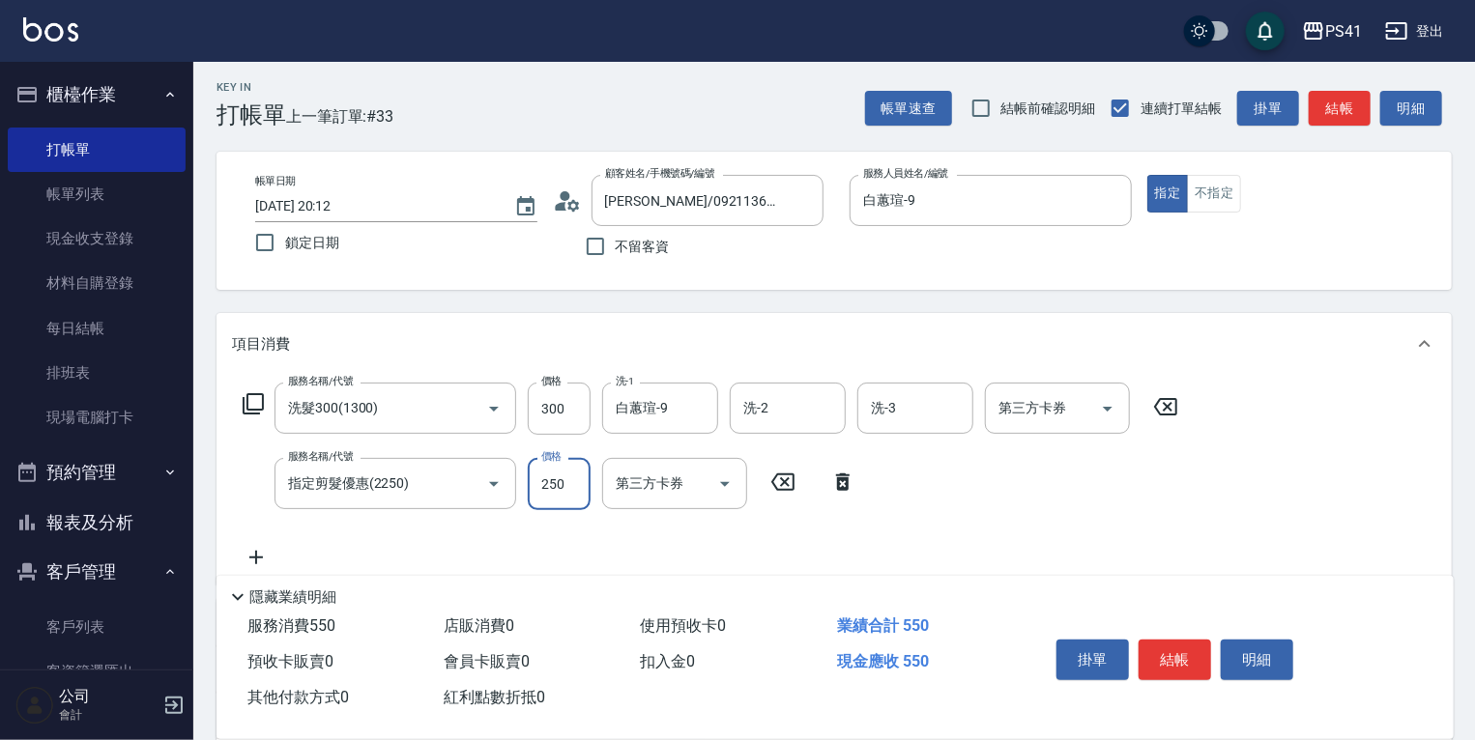
scroll to position [278, 0]
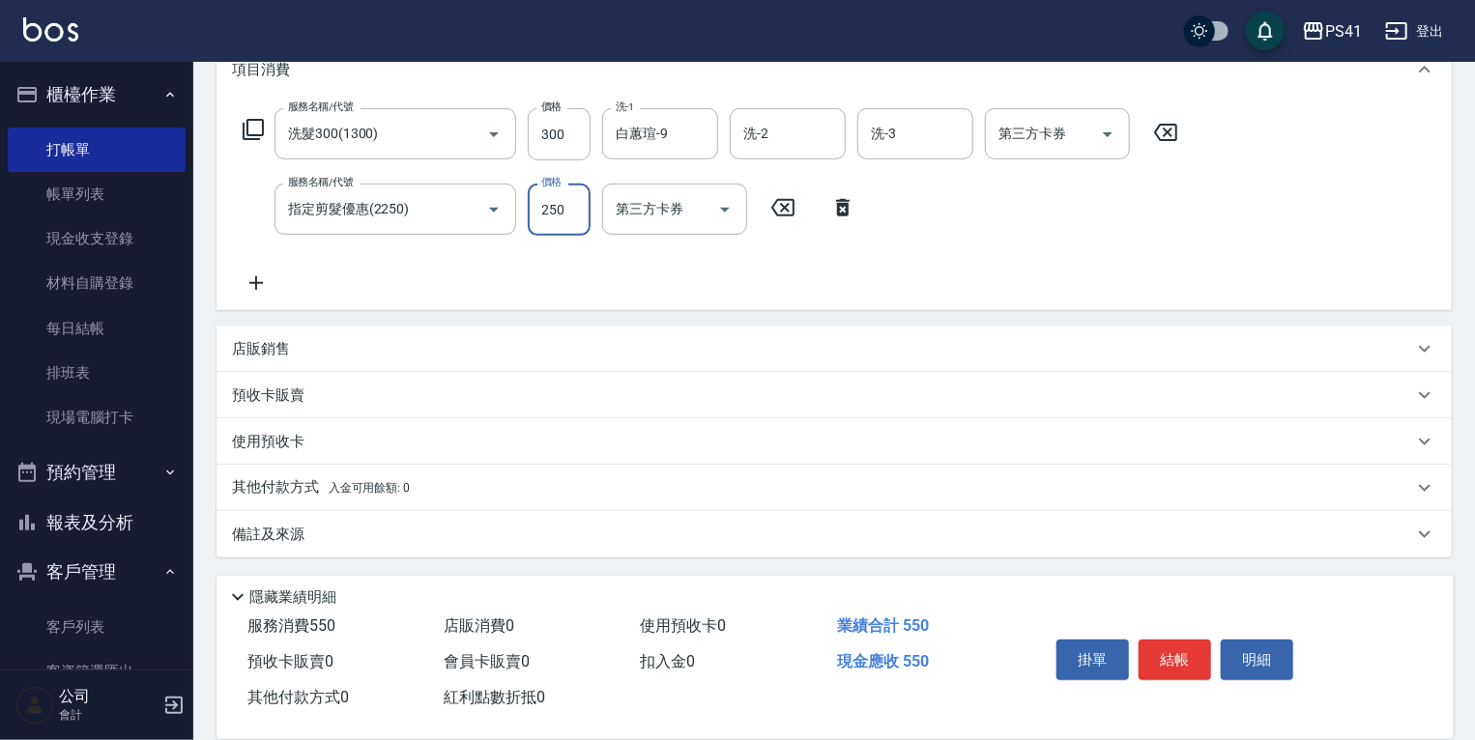
click at [281, 491] on p "其他付款方式 入金可用餘額: 0" at bounding box center [321, 487] width 178 height 21
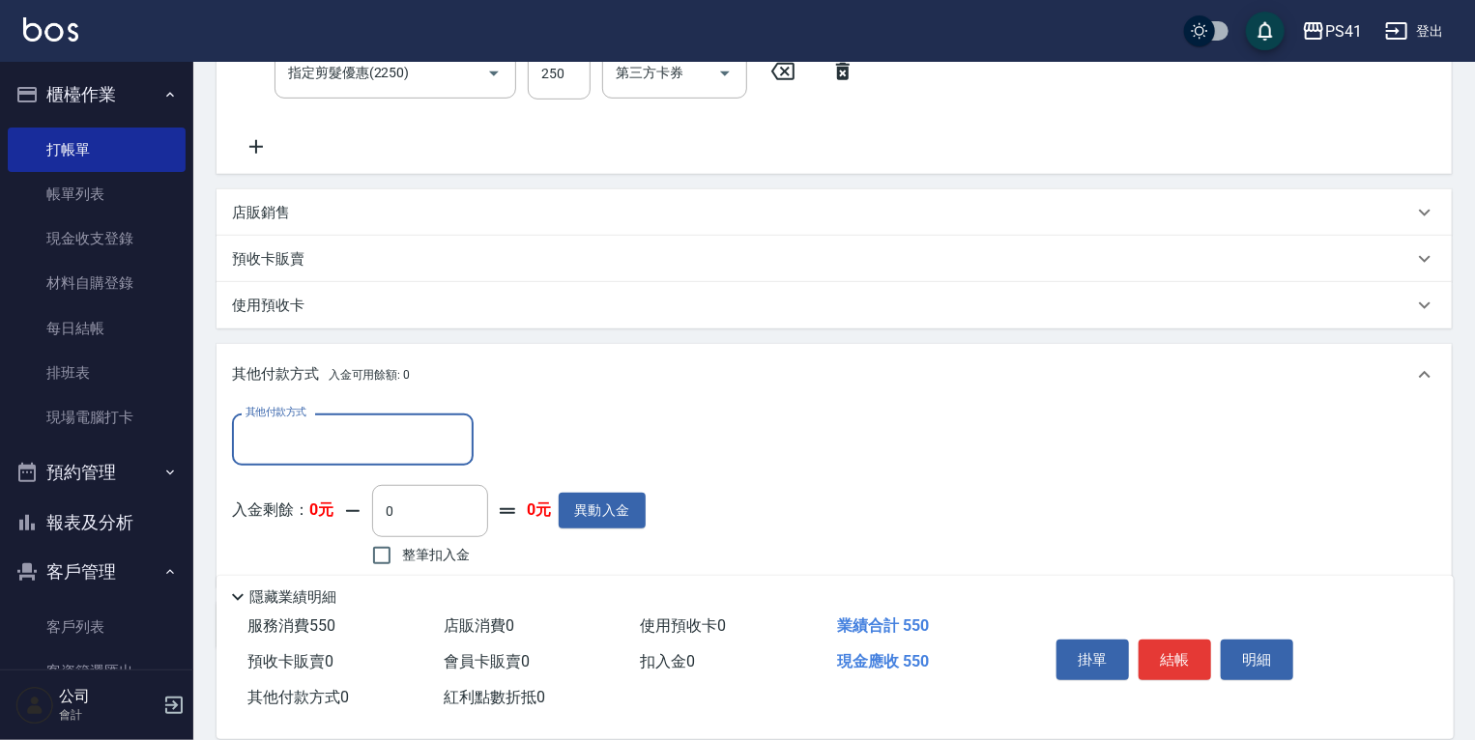
scroll to position [0, 0]
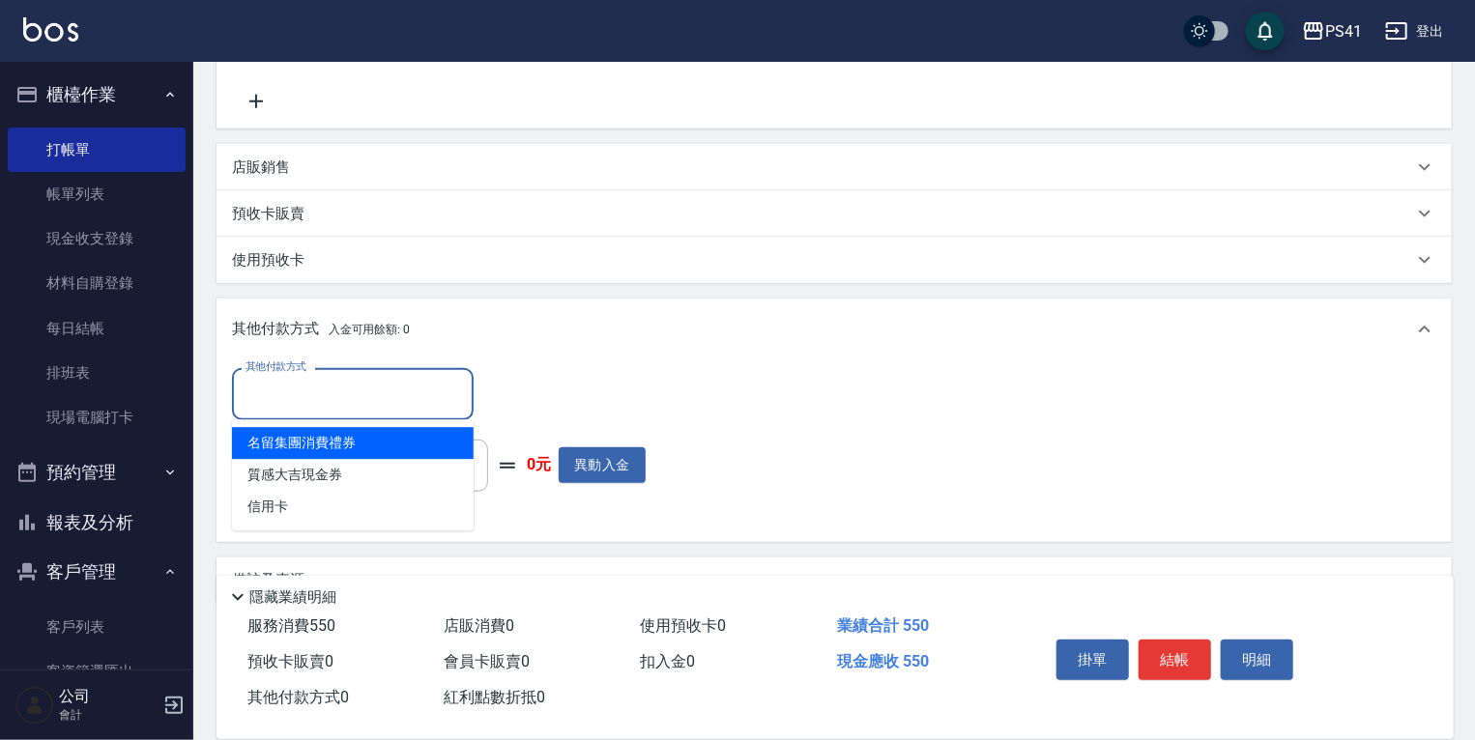
click at [312, 391] on input "其他付款方式" at bounding box center [353, 394] width 224 height 34
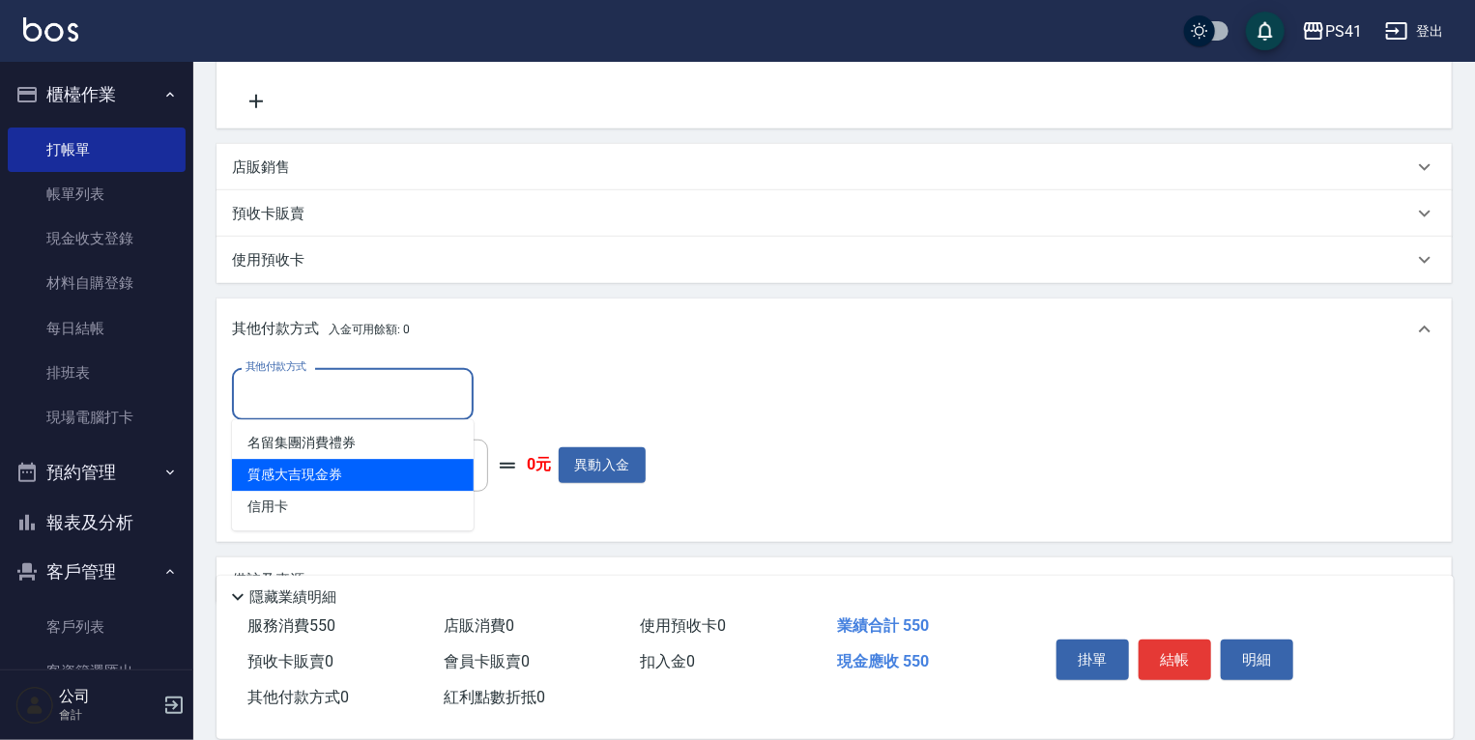
click at [320, 488] on span "質感大吉現金券" at bounding box center [353, 475] width 242 height 32
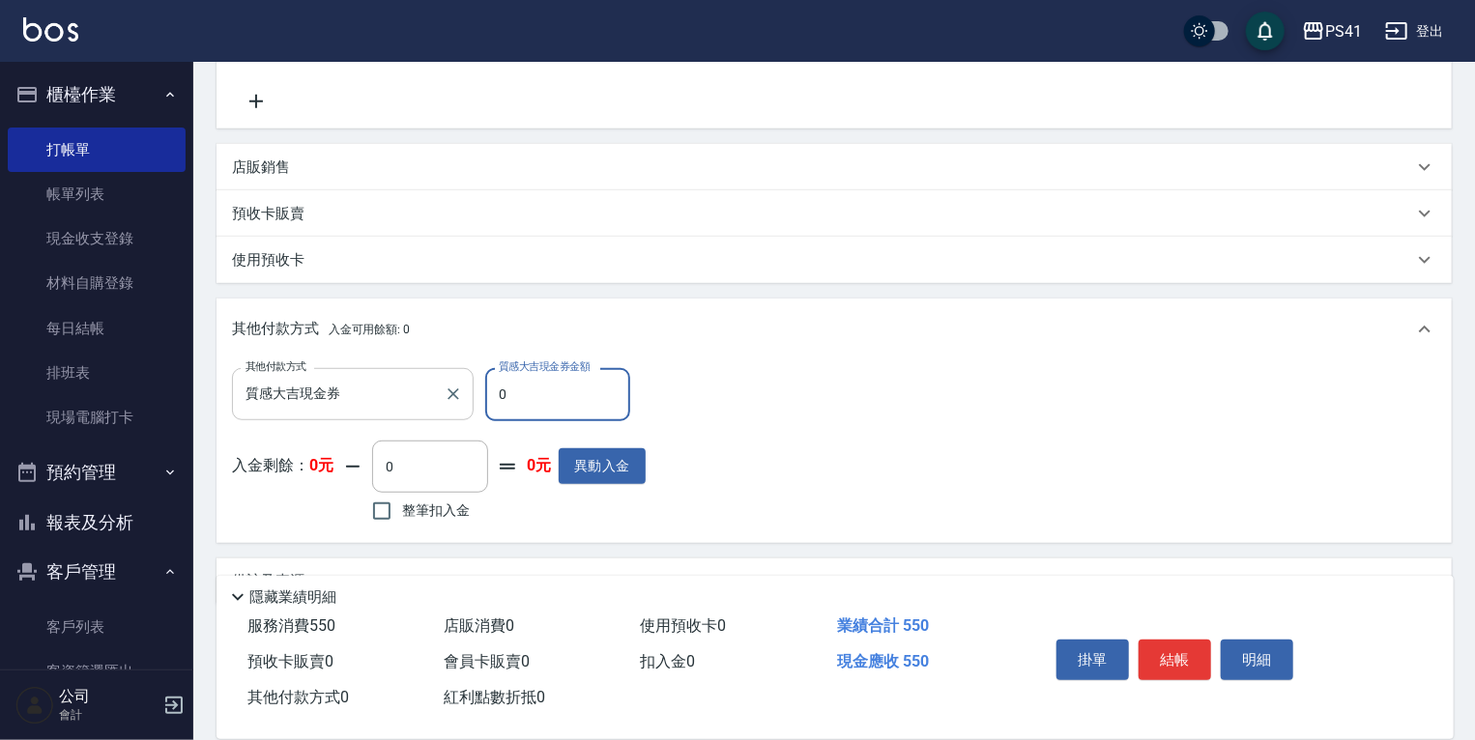
click at [351, 412] on div "質感大吉現金券 其他付款方式" at bounding box center [353, 393] width 242 height 51
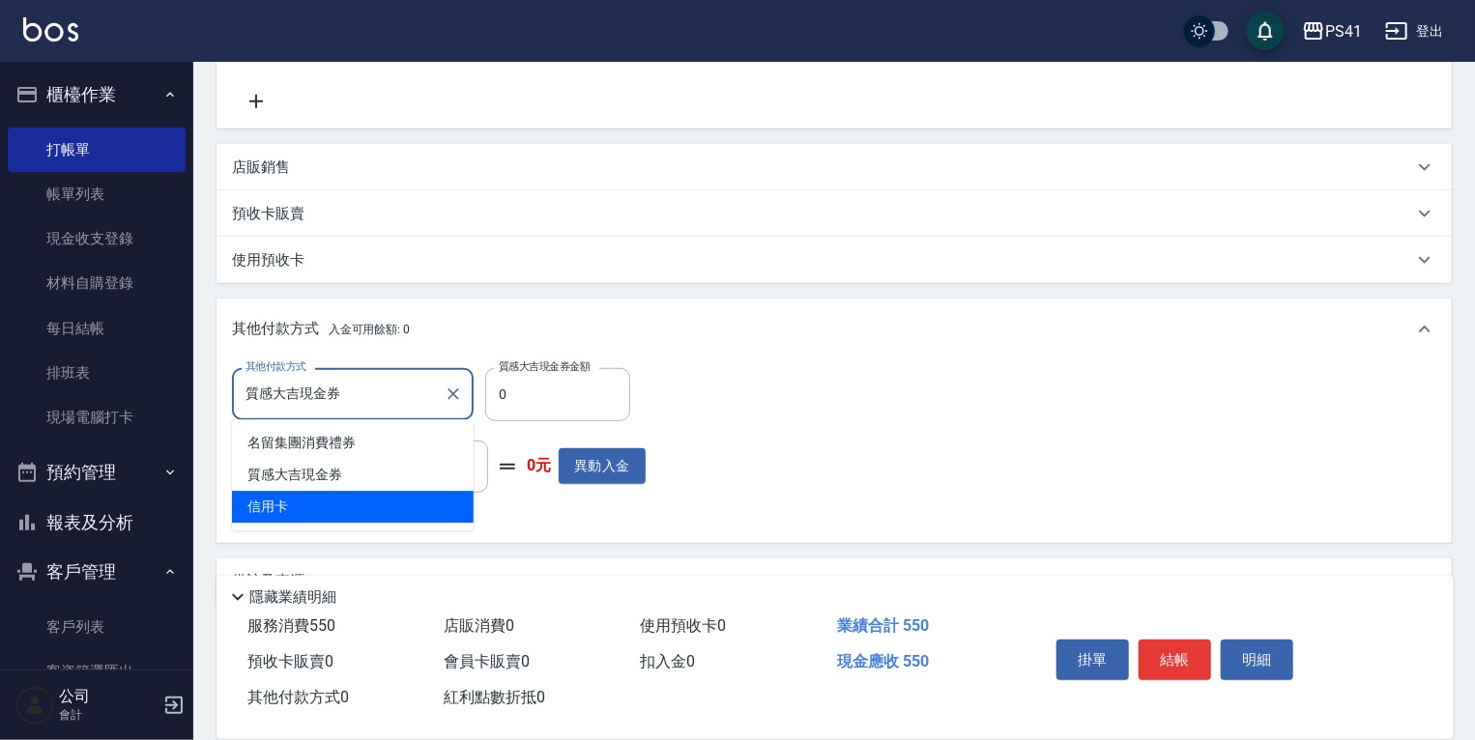
click at [355, 498] on span "信用卡" at bounding box center [353, 507] width 242 height 32
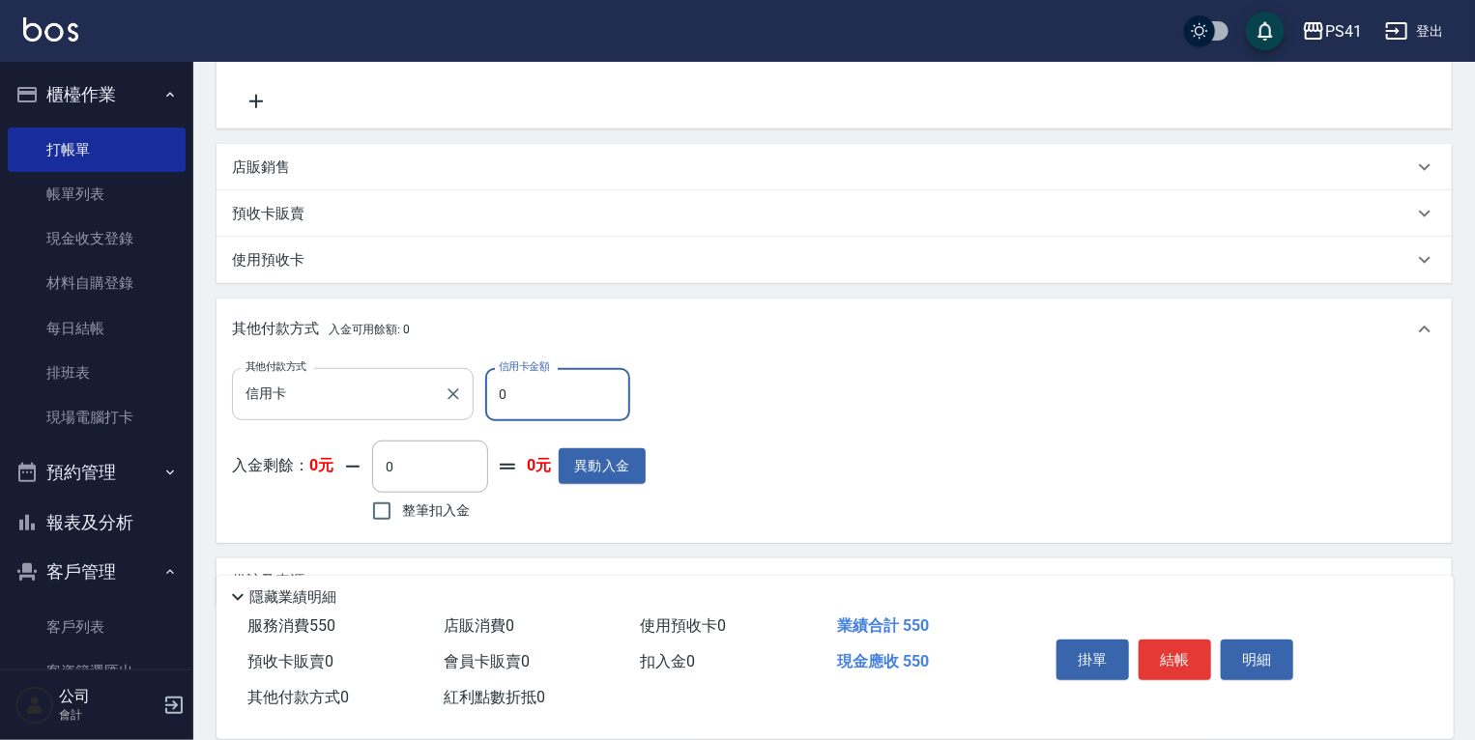
drag, startPoint x: 514, startPoint y: 428, endPoint x: 305, endPoint y: 387, distance: 212.8
click at [366, 387] on div "其他付款方式 信用卡 其他付款方式 信用卡金額 0 信用卡金額" at bounding box center [439, 394] width 414 height 52
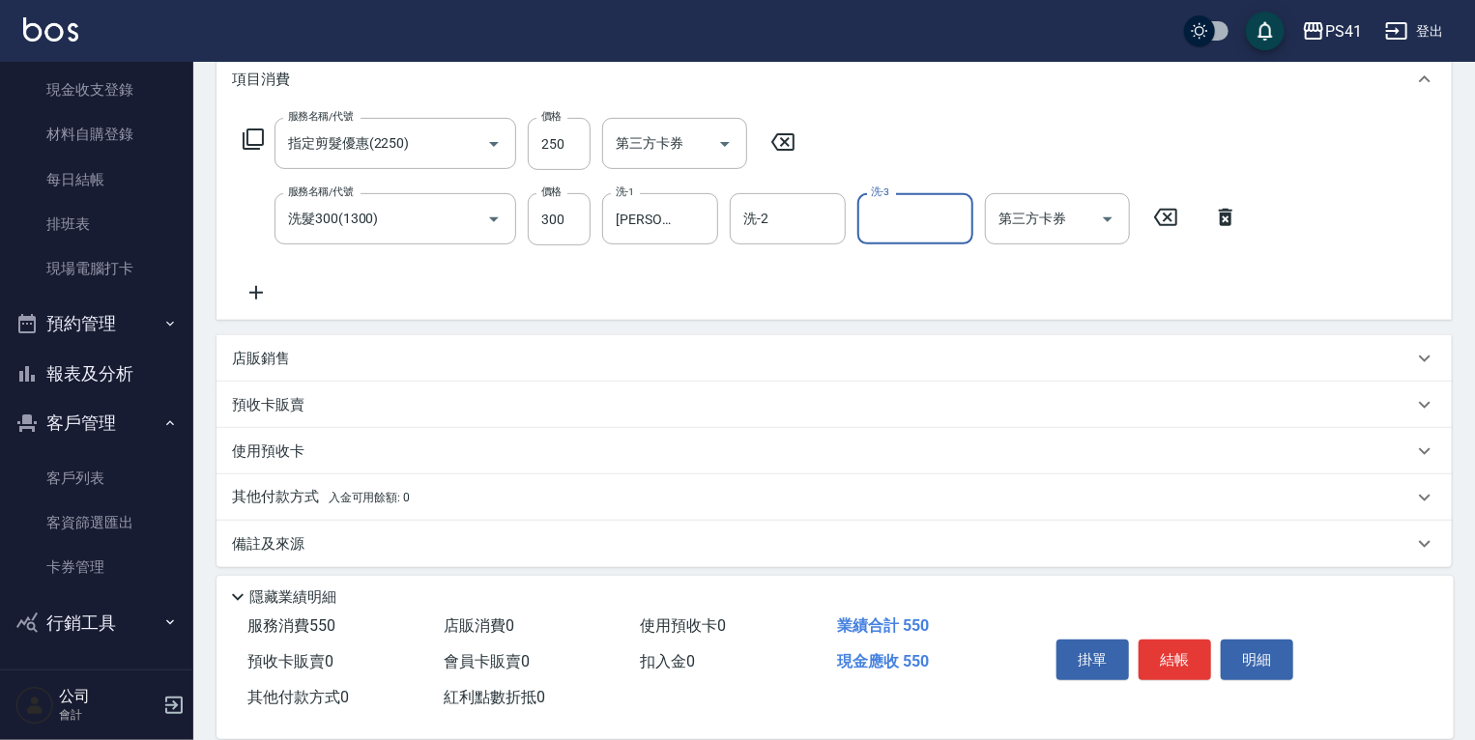
scroll to position [278, 0]
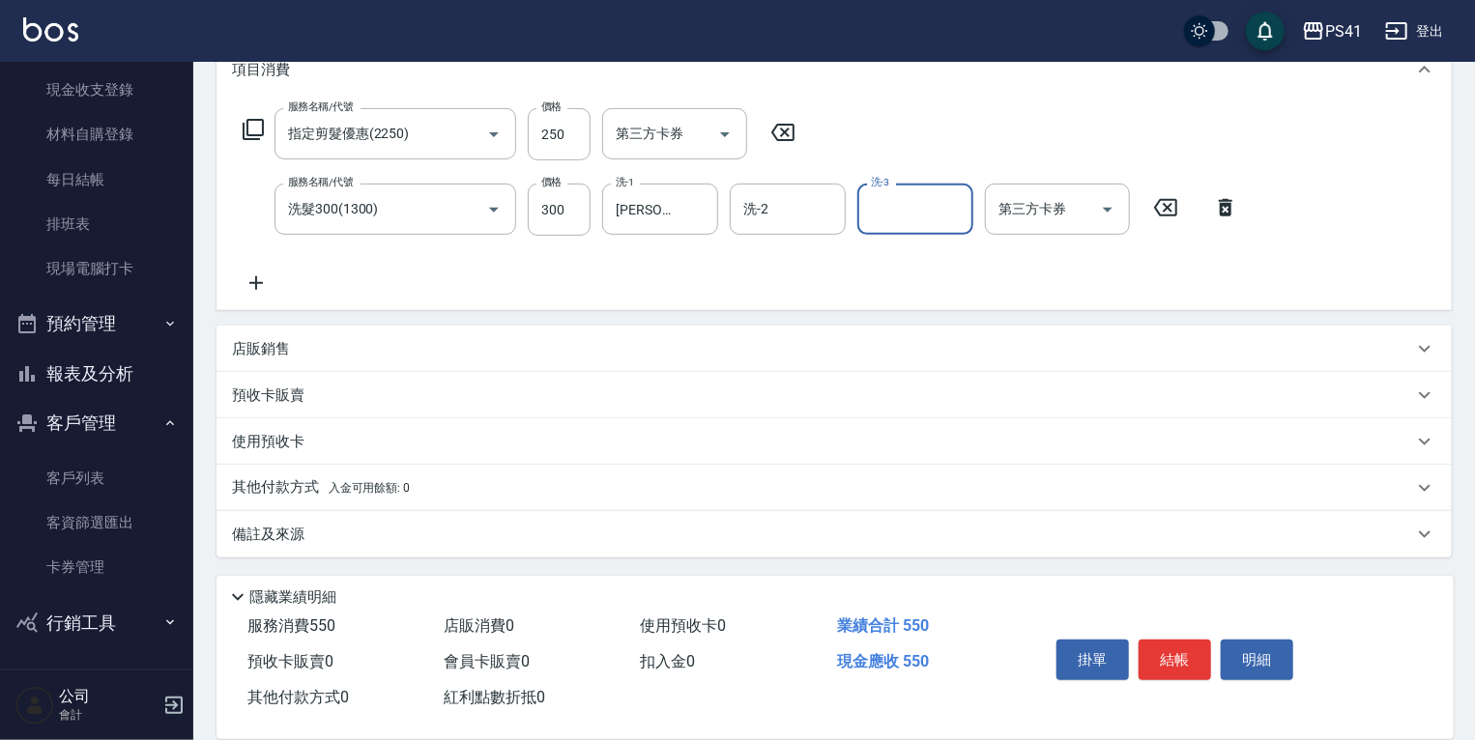
click at [264, 482] on p "其他付款方式 入金可用餘額: 0" at bounding box center [321, 487] width 178 height 21
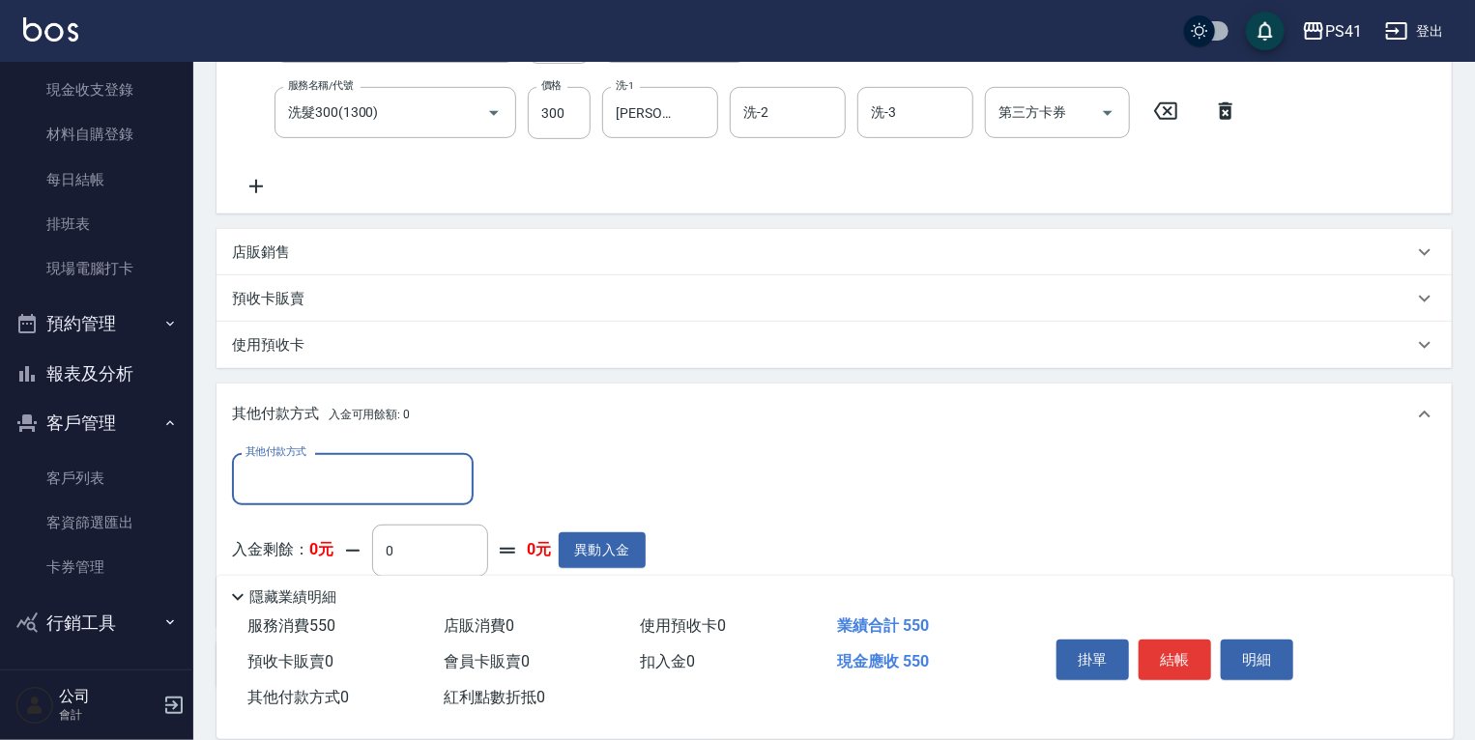
scroll to position [0, 0]
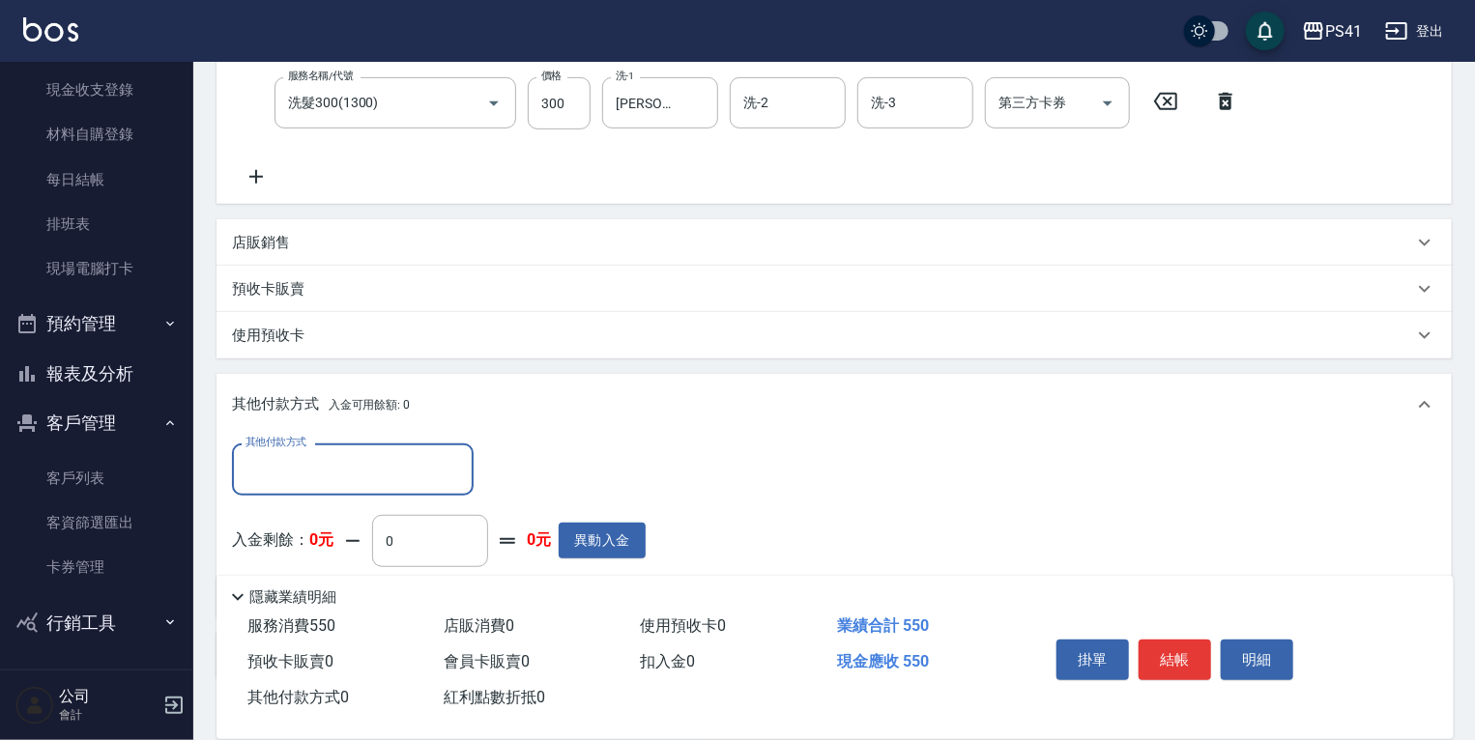
click at [272, 443] on label "其他付款方式" at bounding box center [275, 442] width 61 height 14
click at [272, 452] on input "其他付款方式" at bounding box center [353, 469] width 224 height 34
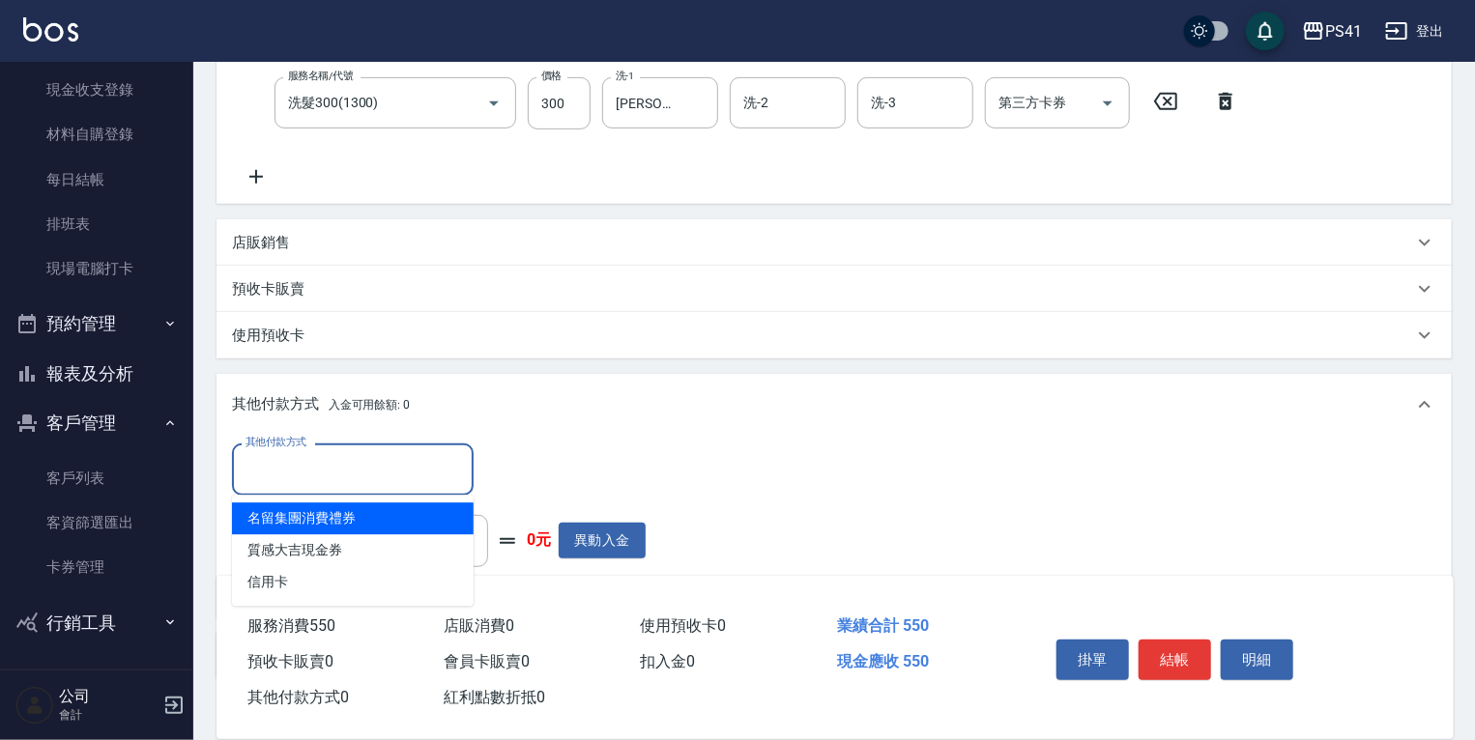
click at [276, 467] on input "其他付款方式" at bounding box center [353, 469] width 224 height 34
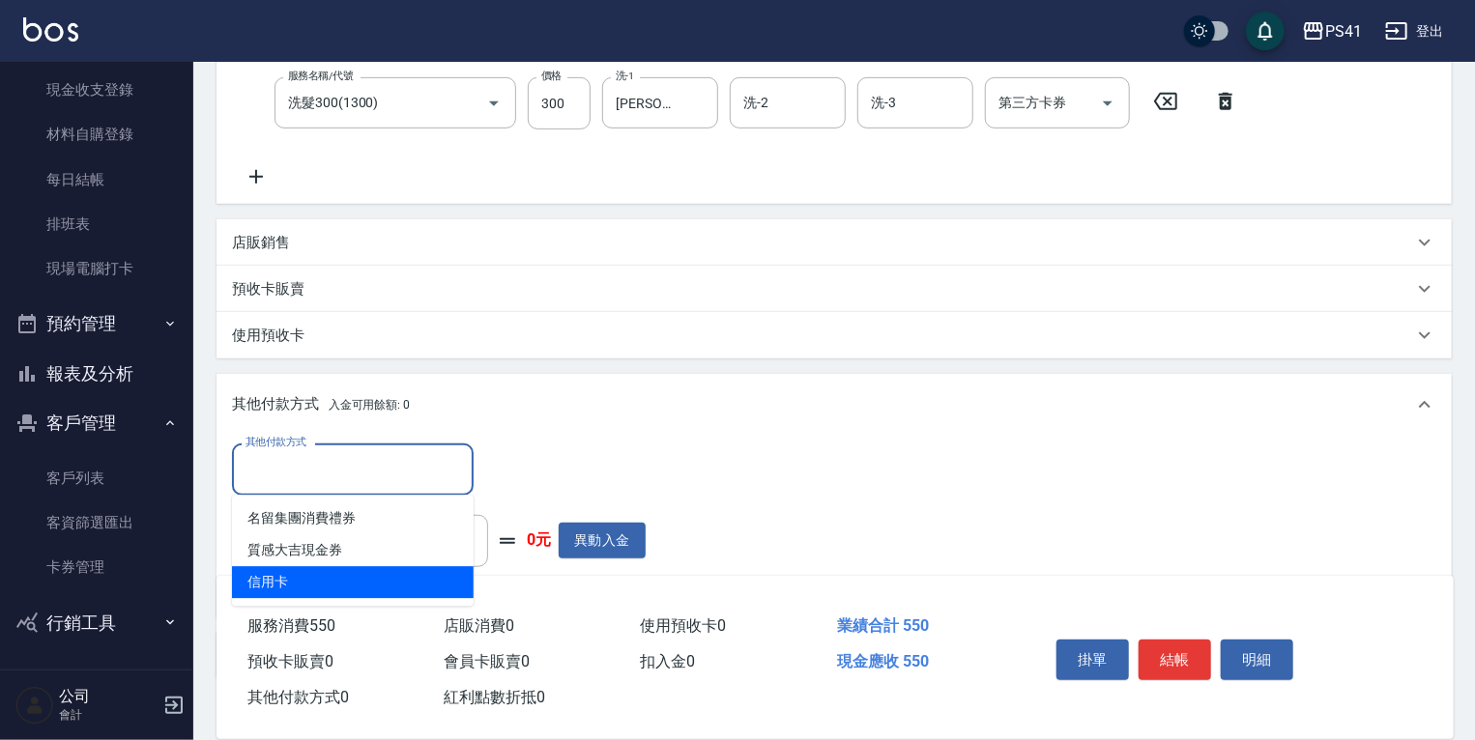
click at [355, 580] on span "信用卡" at bounding box center [353, 582] width 242 height 32
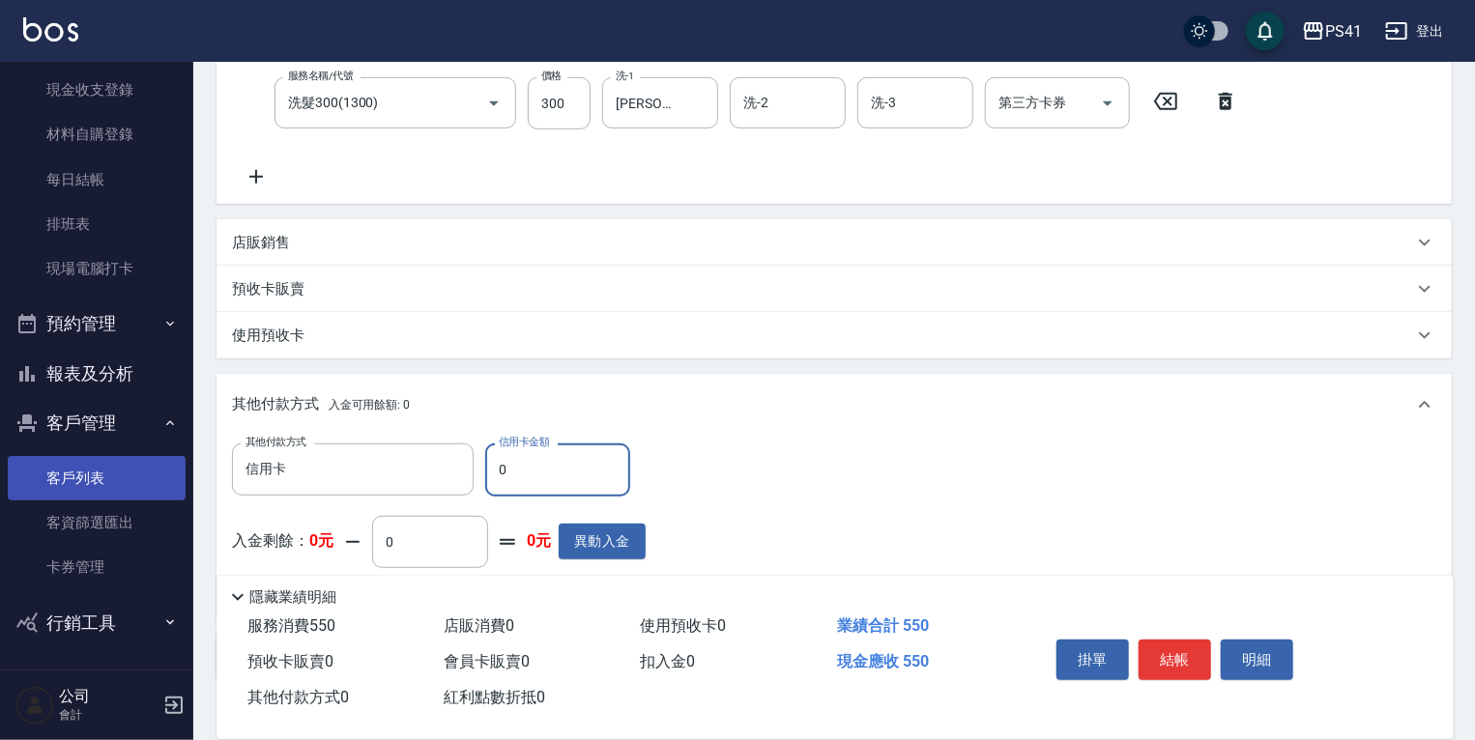
drag, startPoint x: 605, startPoint y: 472, endPoint x: 118, endPoint y: 476, distance: 487.0
click at [201, 472] on div "Key In 打帳單 上一筆訂單:#34 帳單速查 結帳前確認明細 連續打單結帳 掛單 結帳 明細 帳單日期 2025/08/23 20:13 鎖定日期 顧客…" at bounding box center [833, 270] width 1281 height 1187
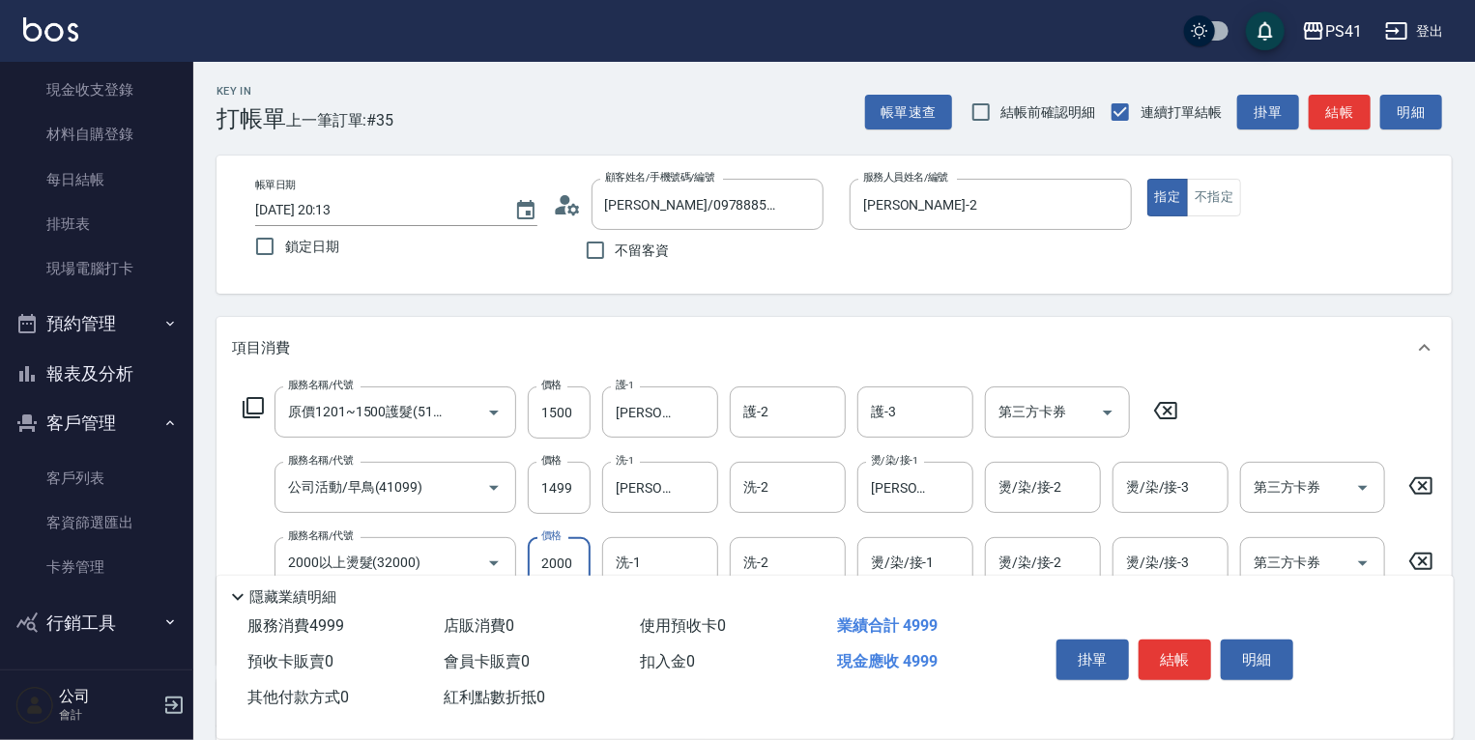
click at [547, 547] on input "2000" at bounding box center [559, 563] width 63 height 52
click at [699, 559] on icon "Clear" at bounding box center [697, 563] width 19 height 19
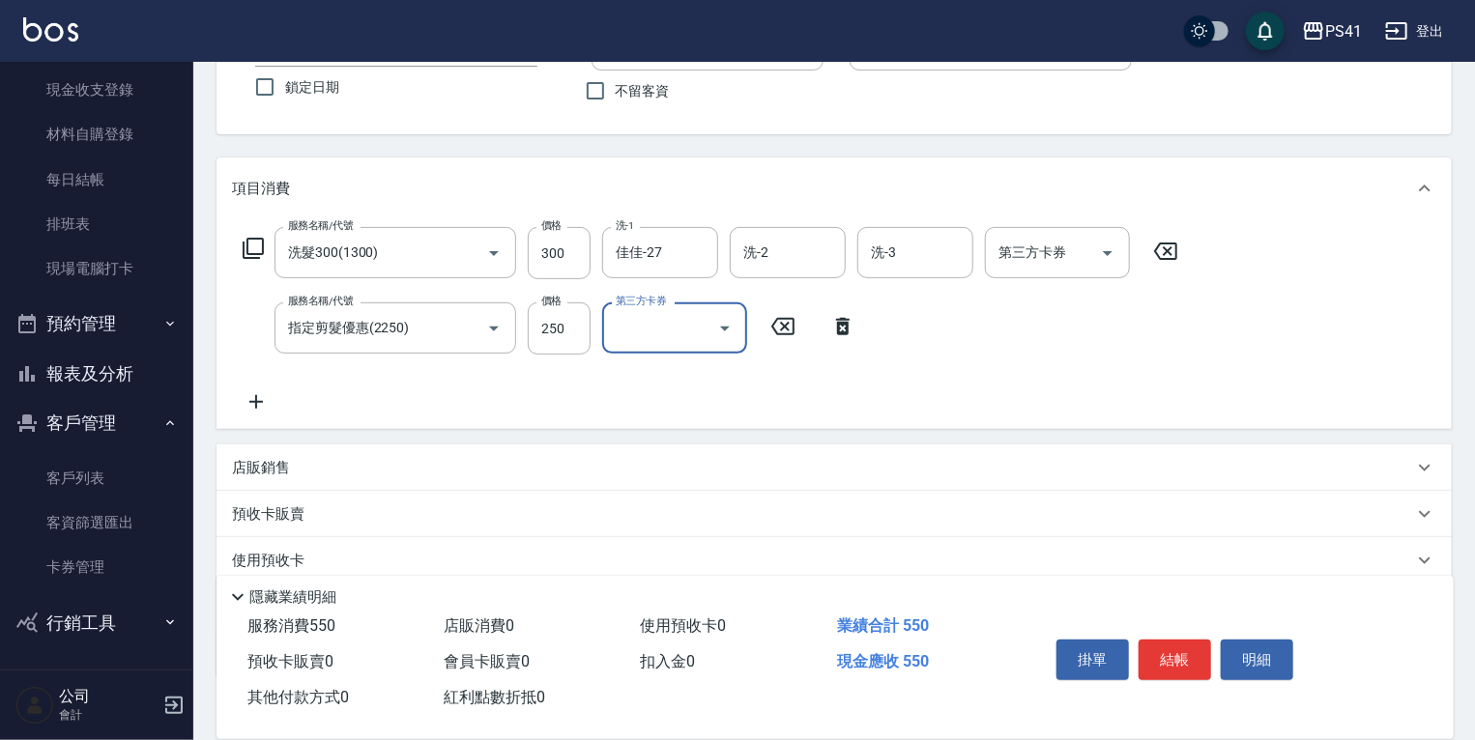
scroll to position [278, 0]
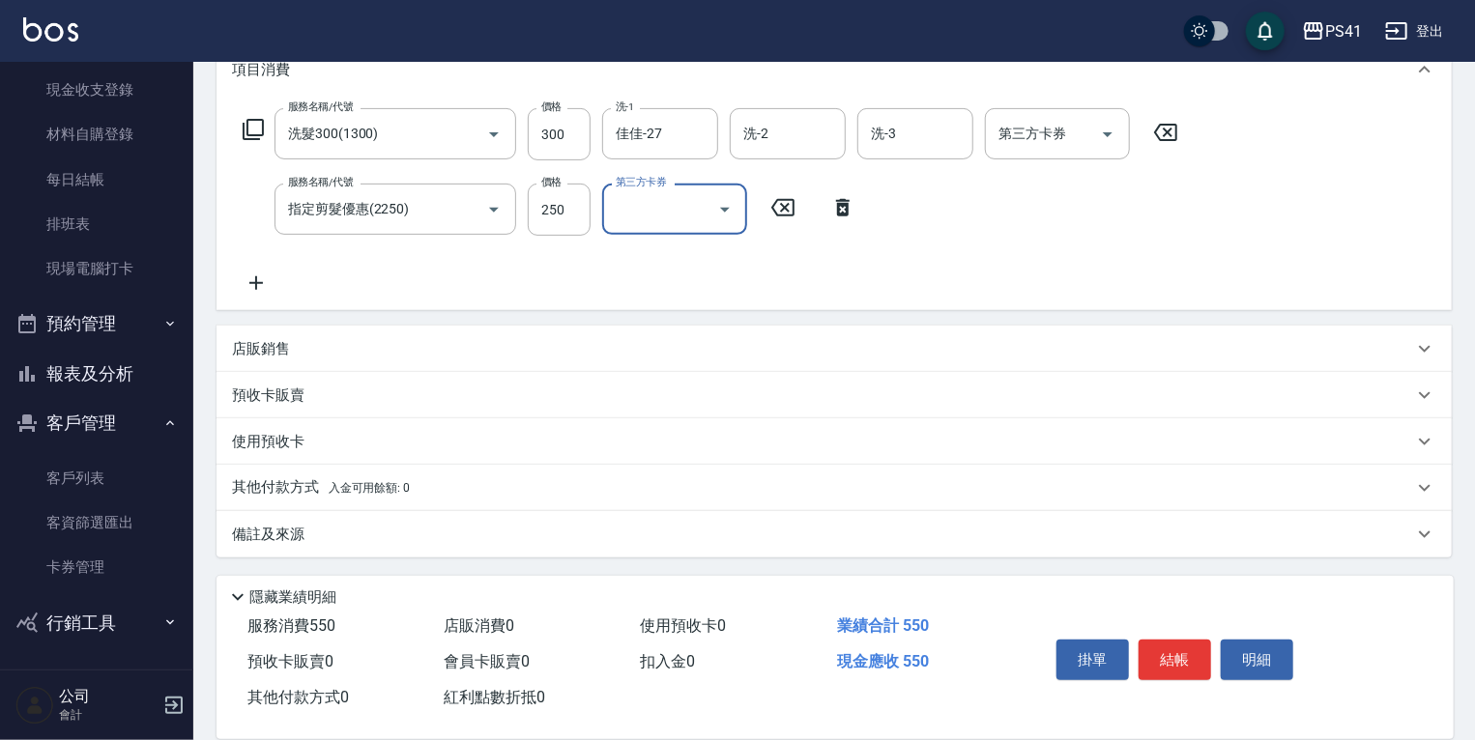
click at [493, 489] on div "其他付款方式 入金可用餘額: 0" at bounding box center [822, 487] width 1181 height 21
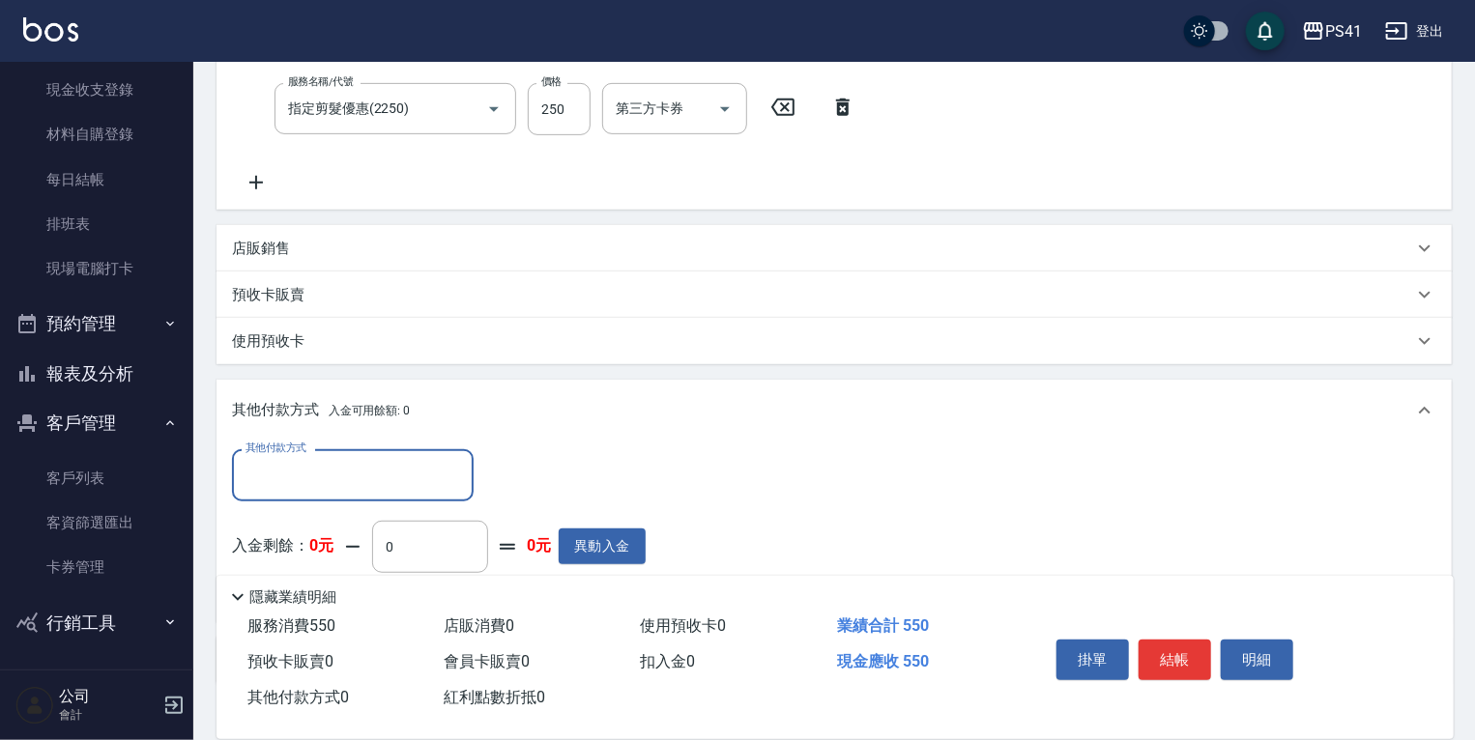
scroll to position [385, 0]
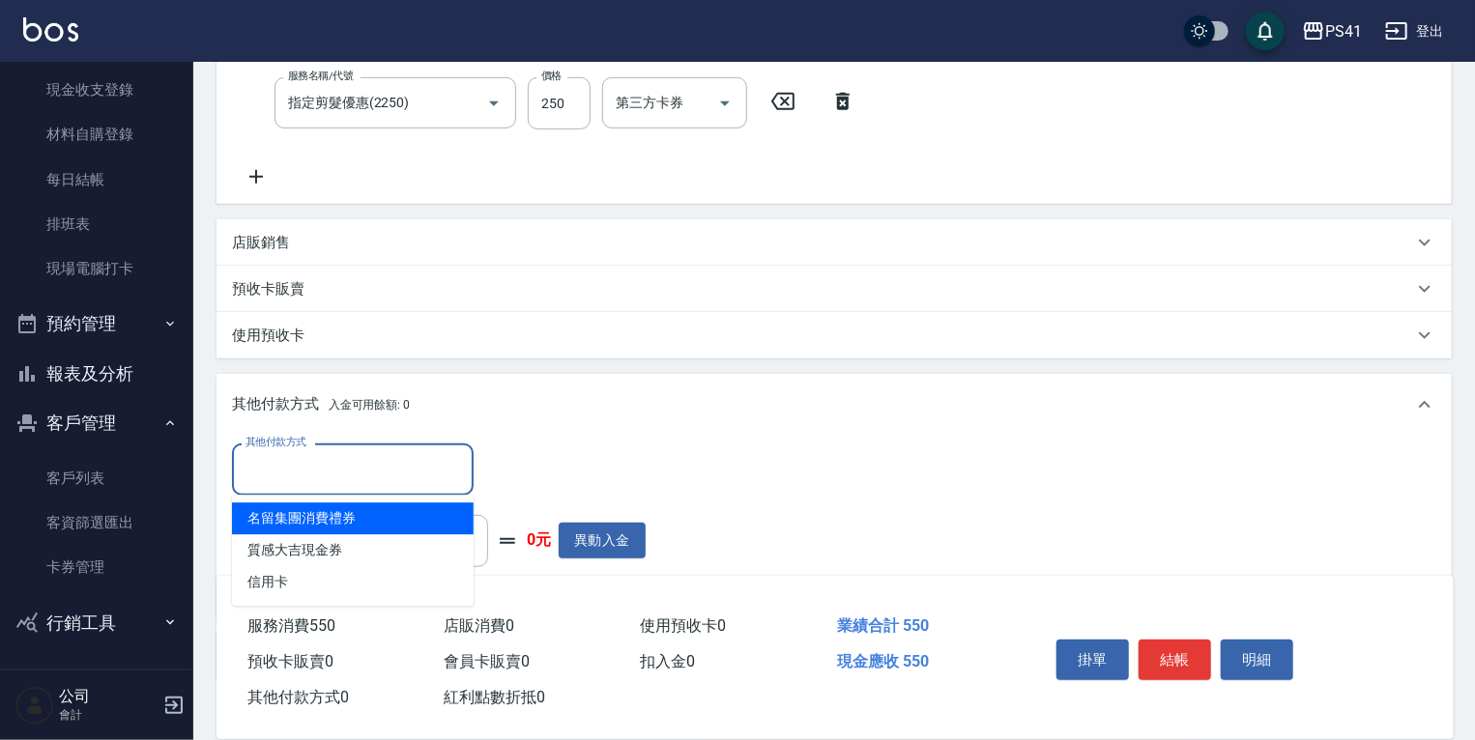
click at [398, 457] on input "其他付款方式" at bounding box center [353, 469] width 224 height 34
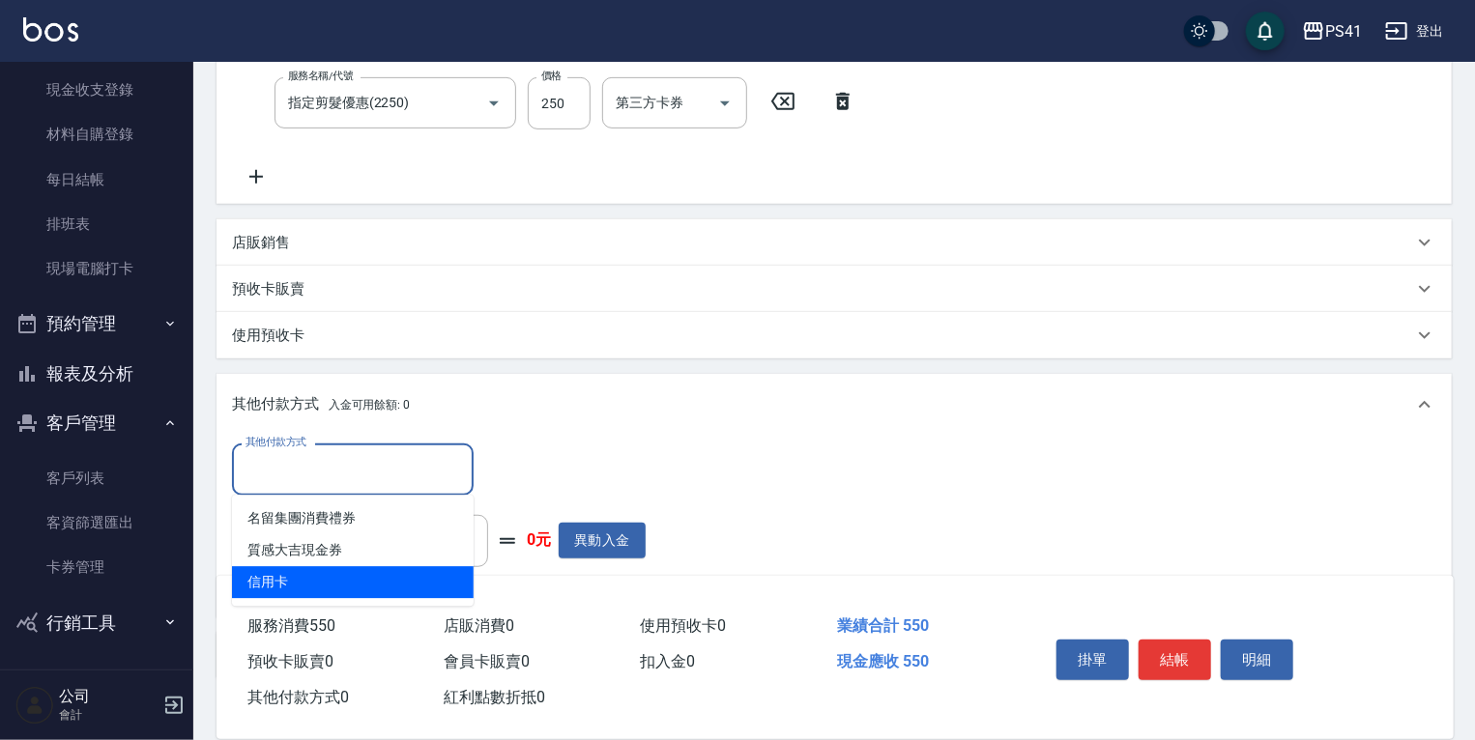
drag, startPoint x: 384, startPoint y: 590, endPoint x: 522, endPoint y: 506, distance: 161.7
click at [385, 589] on span "信用卡" at bounding box center [353, 582] width 242 height 32
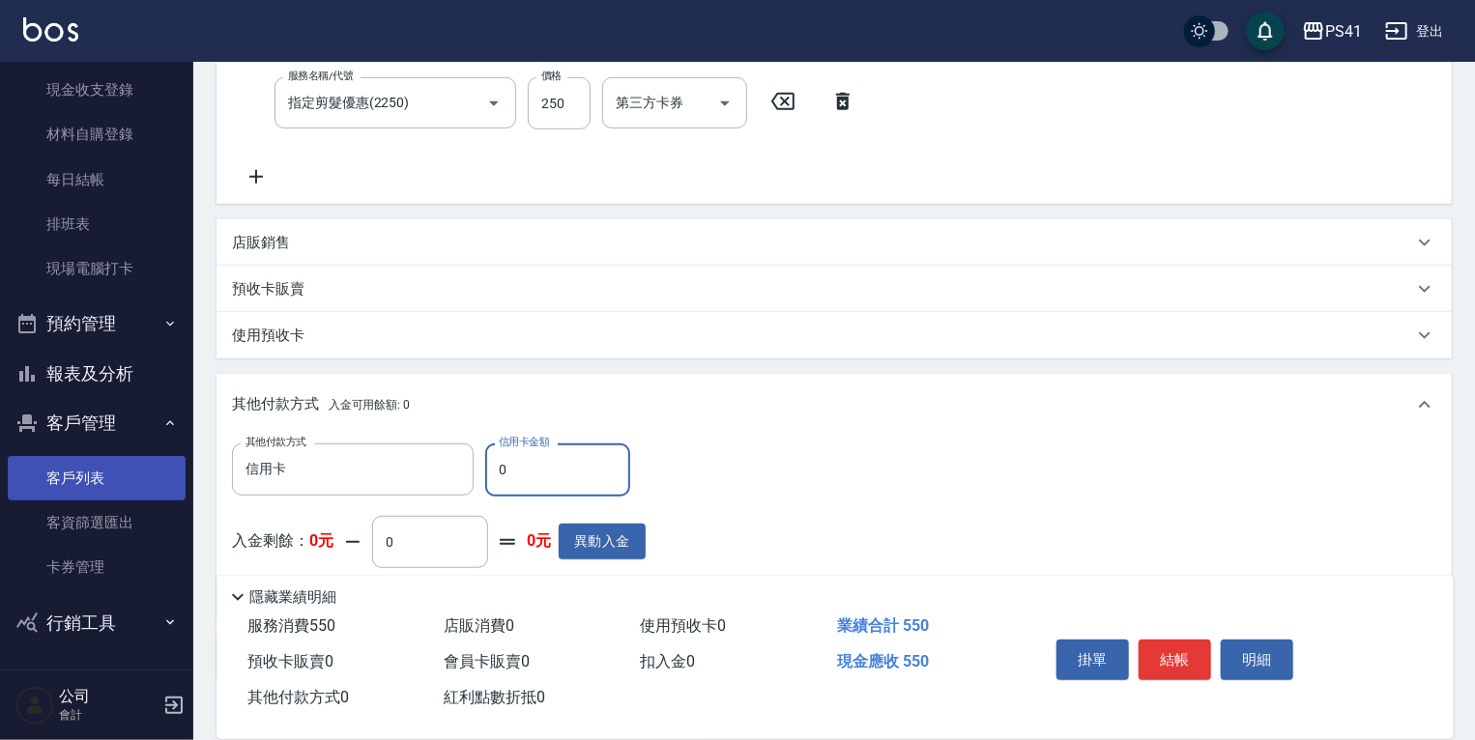
drag, startPoint x: 519, startPoint y: 477, endPoint x: 115, endPoint y: 497, distance: 404.4
click at [282, 477] on div "其他付款方式 信用卡 其他付款方式 信用卡金額 0 信用卡金額" at bounding box center [439, 470] width 414 height 52
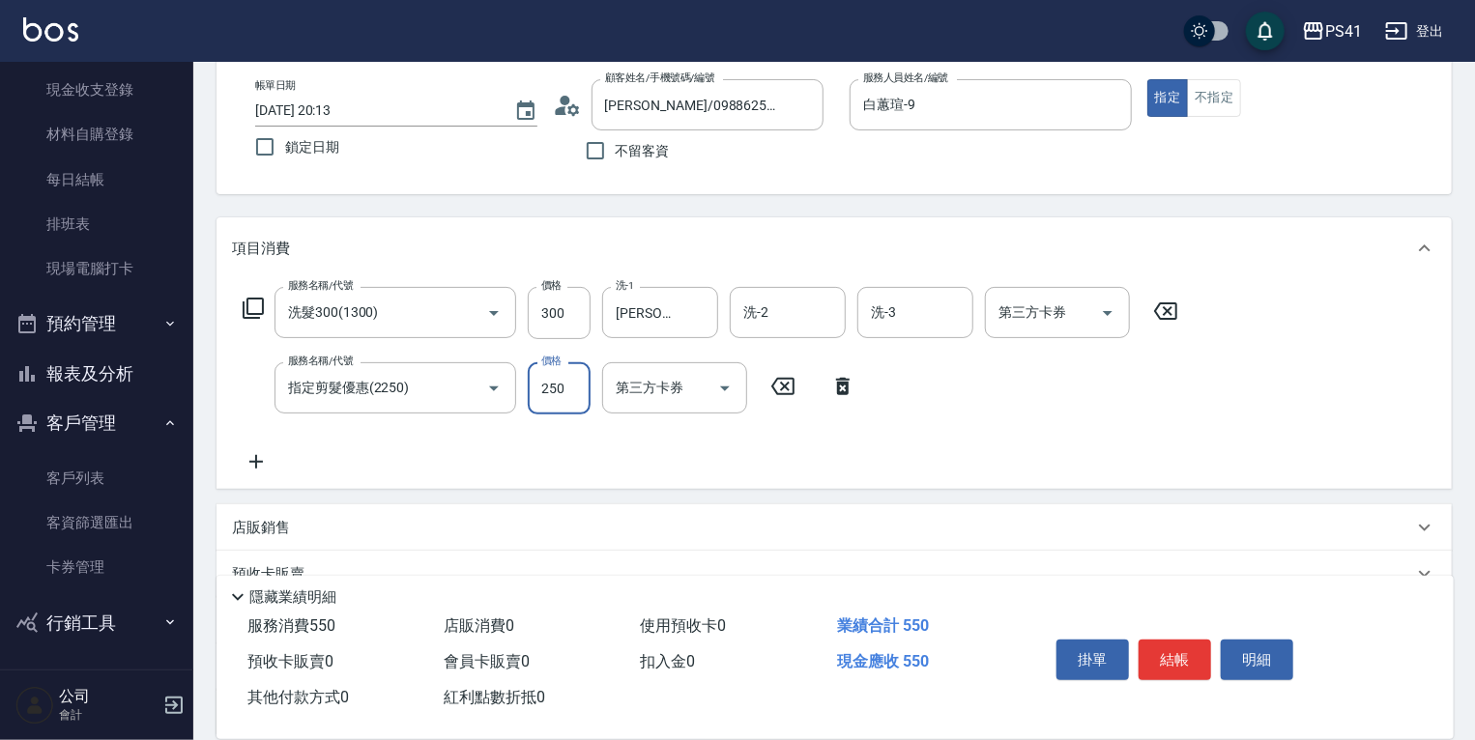
scroll to position [278, 0]
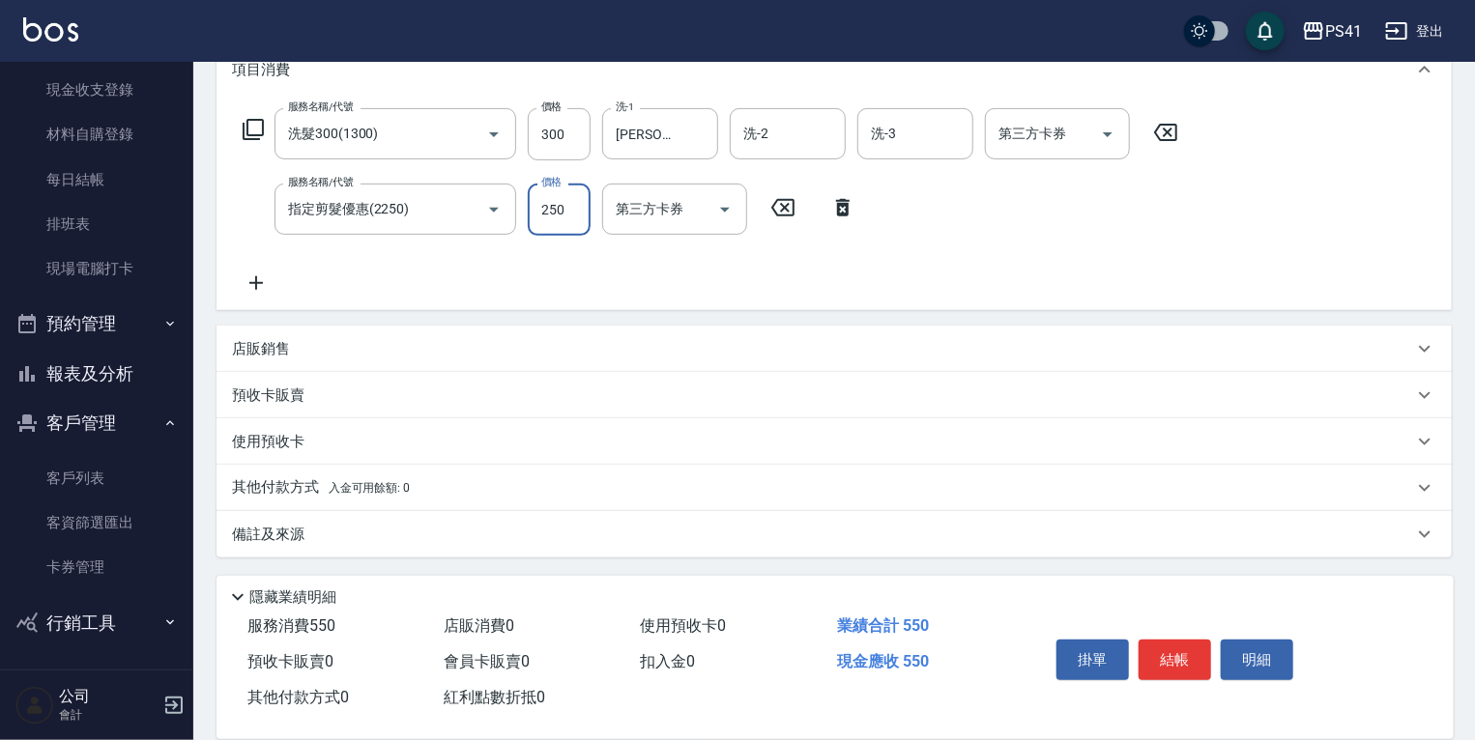
click at [440, 500] on div "其他付款方式 入金可用餘額: 0" at bounding box center [833, 488] width 1235 height 46
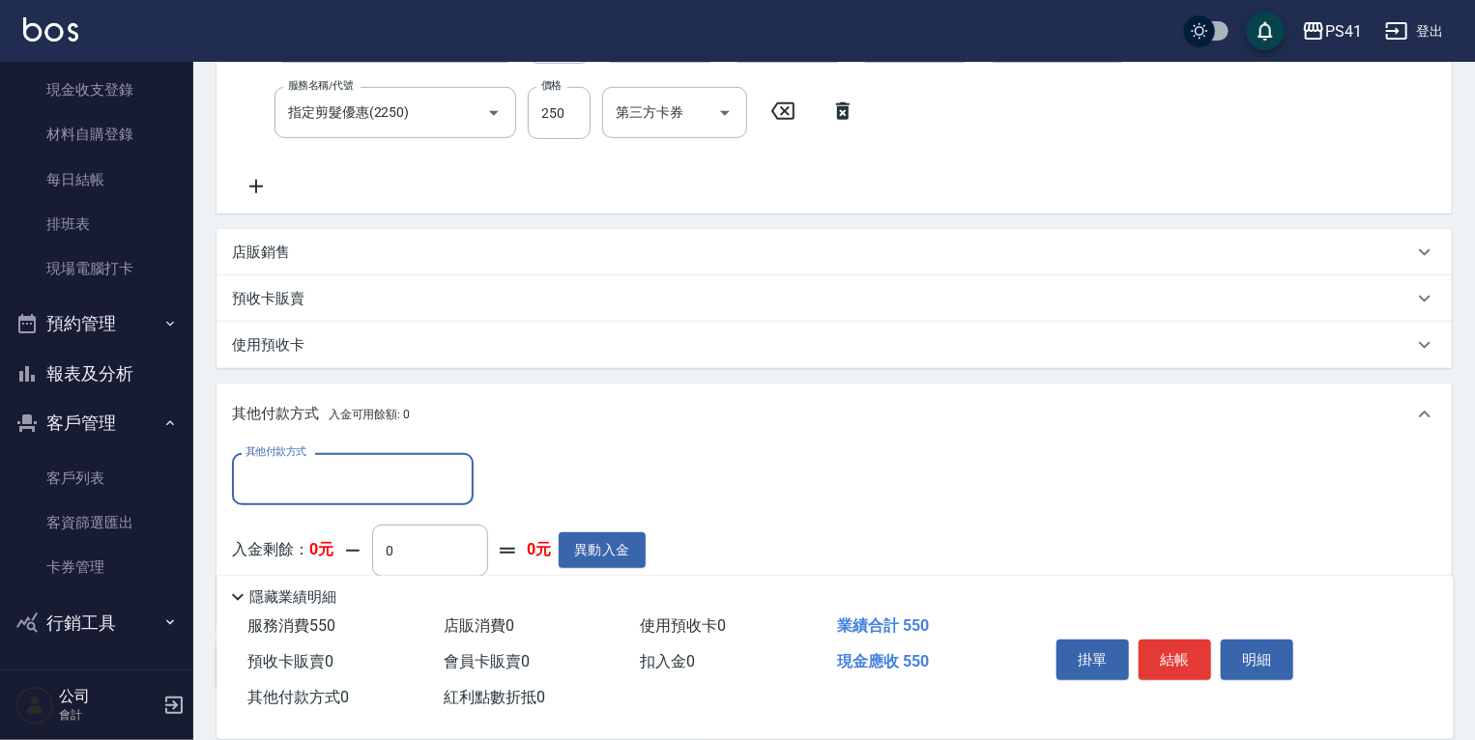
scroll to position [385, 0]
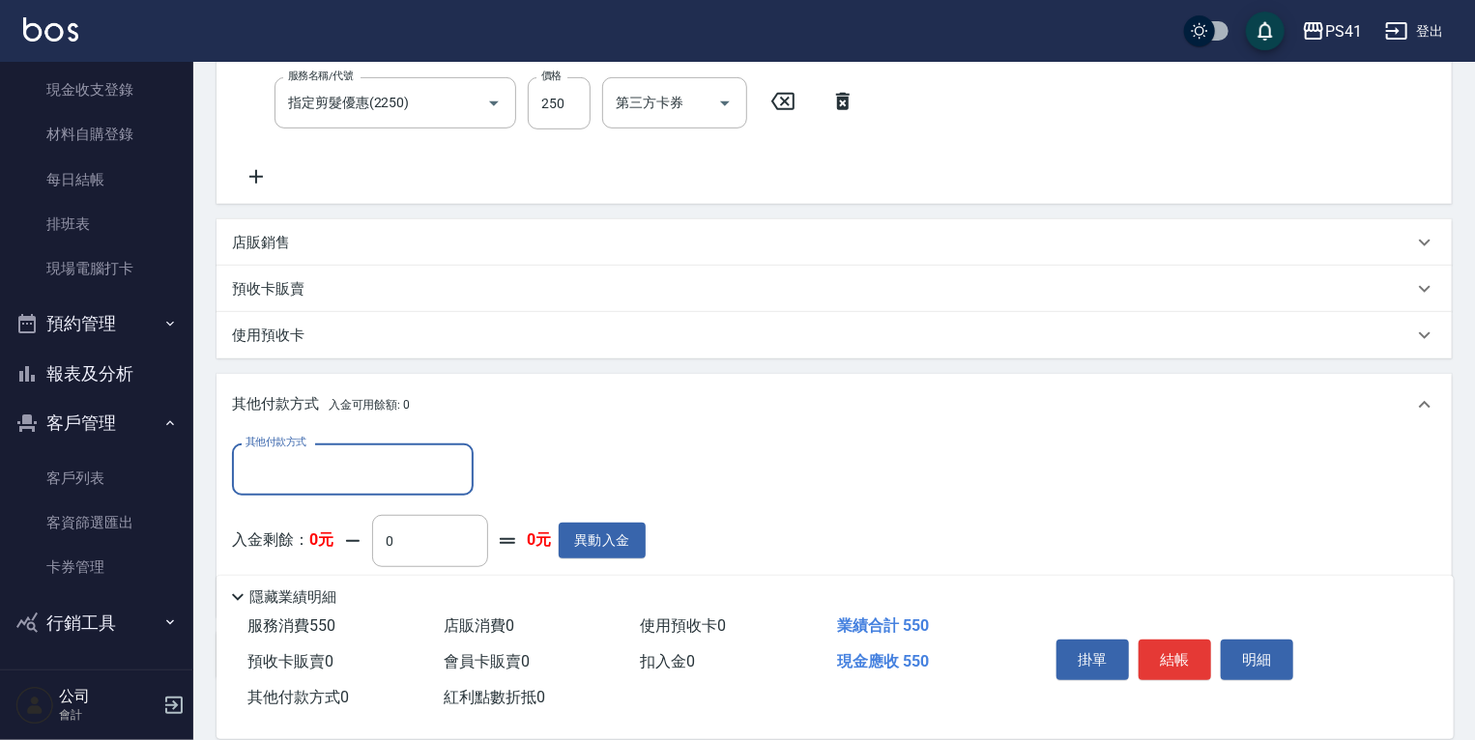
click at [422, 471] on input "其他付款方式" at bounding box center [353, 469] width 224 height 34
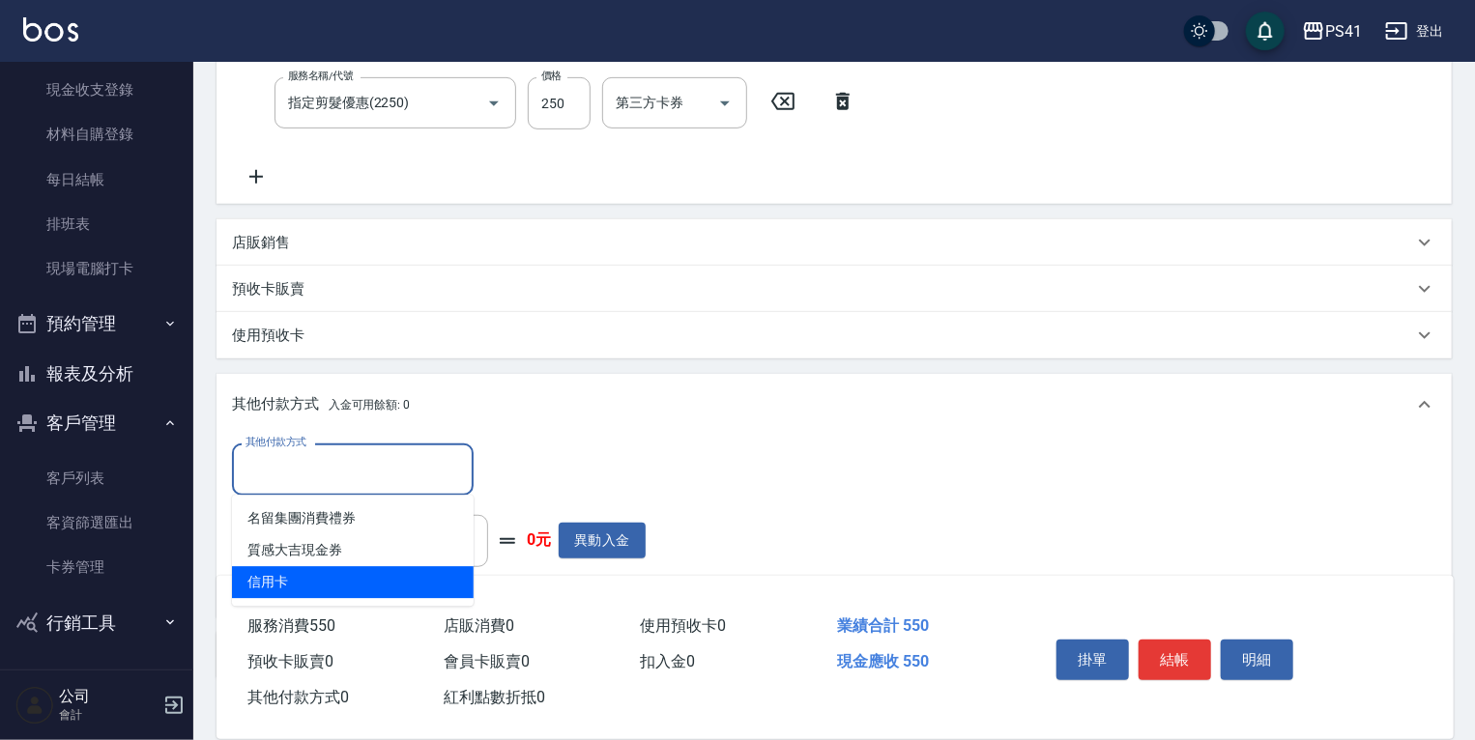
click at [387, 591] on span "信用卡" at bounding box center [353, 582] width 242 height 32
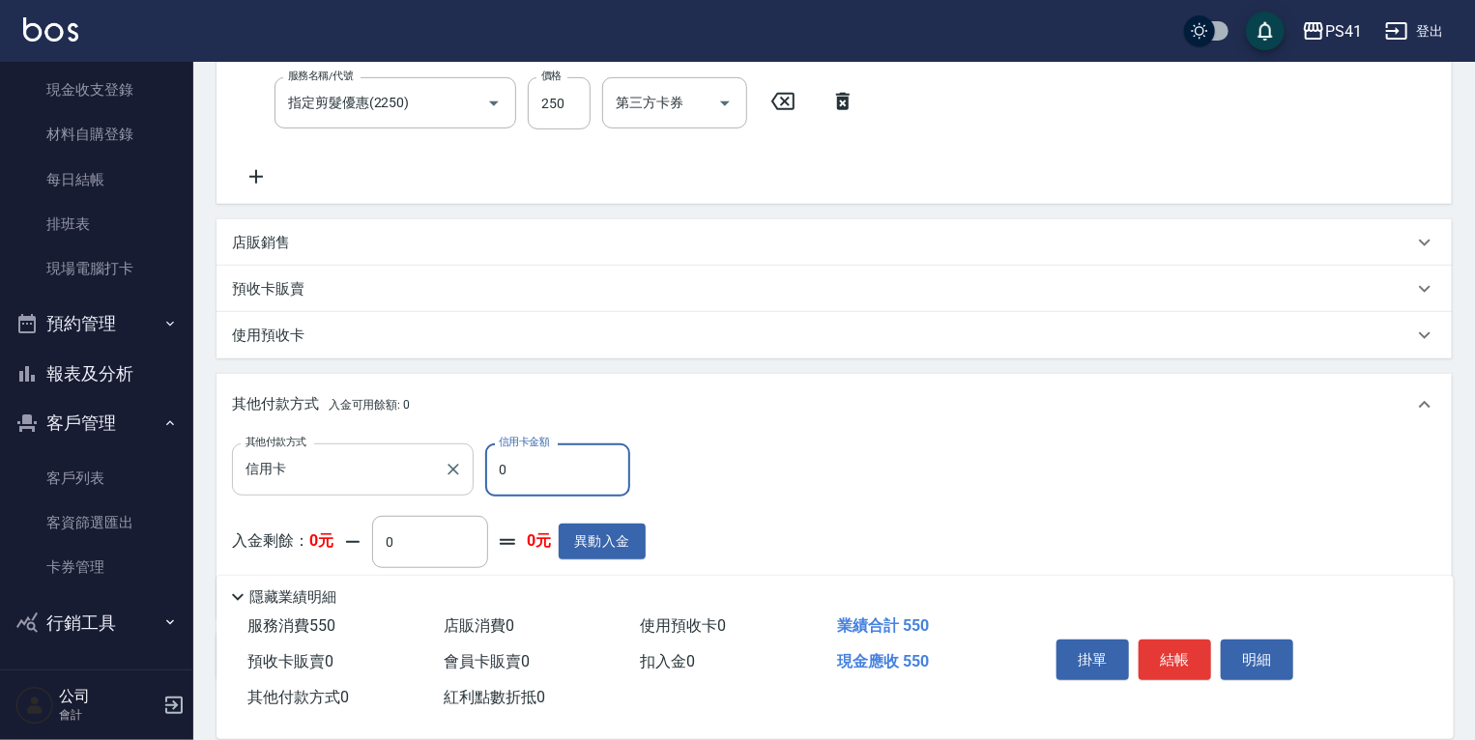
drag, startPoint x: 510, startPoint y: 484, endPoint x: 330, endPoint y: 459, distance: 181.5
click at [331, 460] on div "其他付款方式 信用卡 其他付款方式 信用卡金額 0 信用卡金額" at bounding box center [439, 470] width 414 height 52
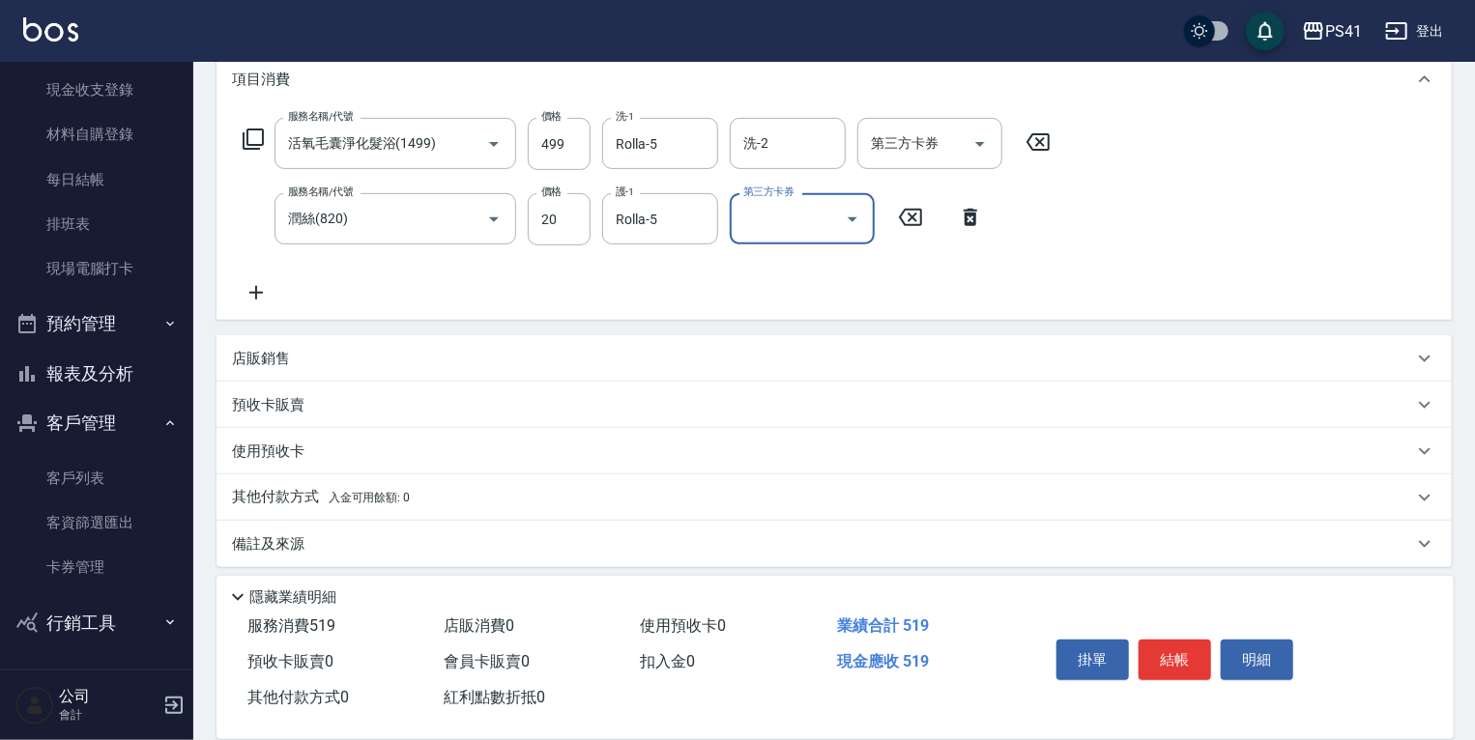
scroll to position [278, 0]
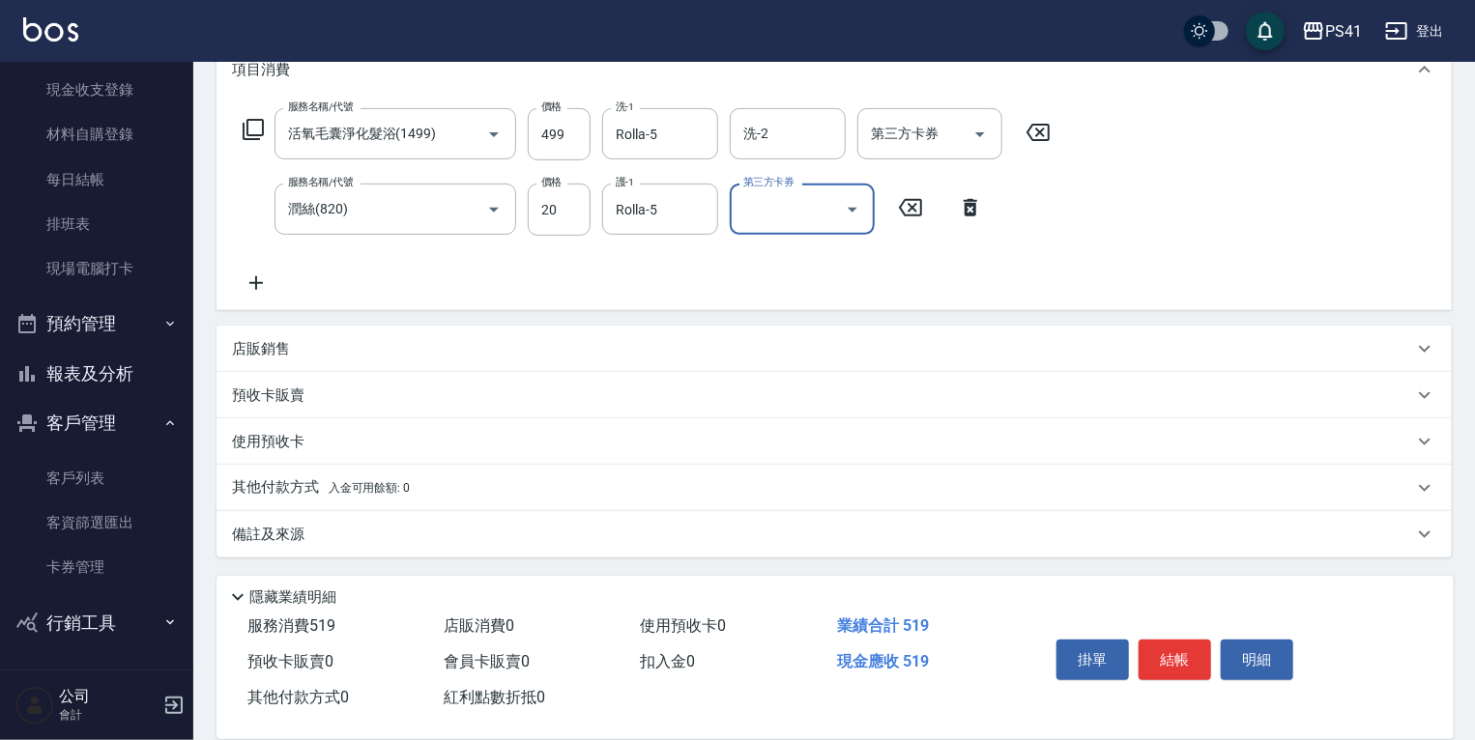
click at [411, 473] on div "其他付款方式 入金可用餘額: 0" at bounding box center [833, 488] width 1235 height 46
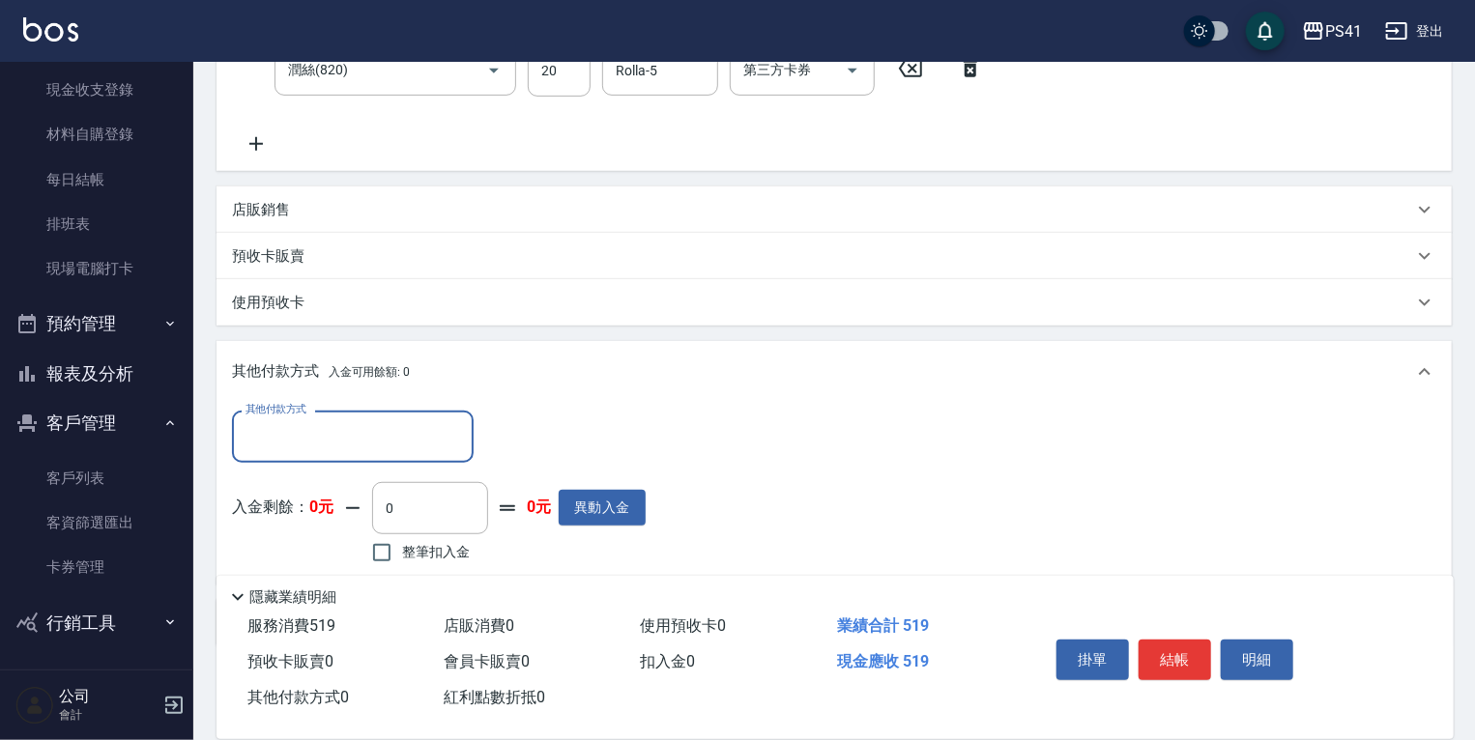
scroll to position [0, 0]
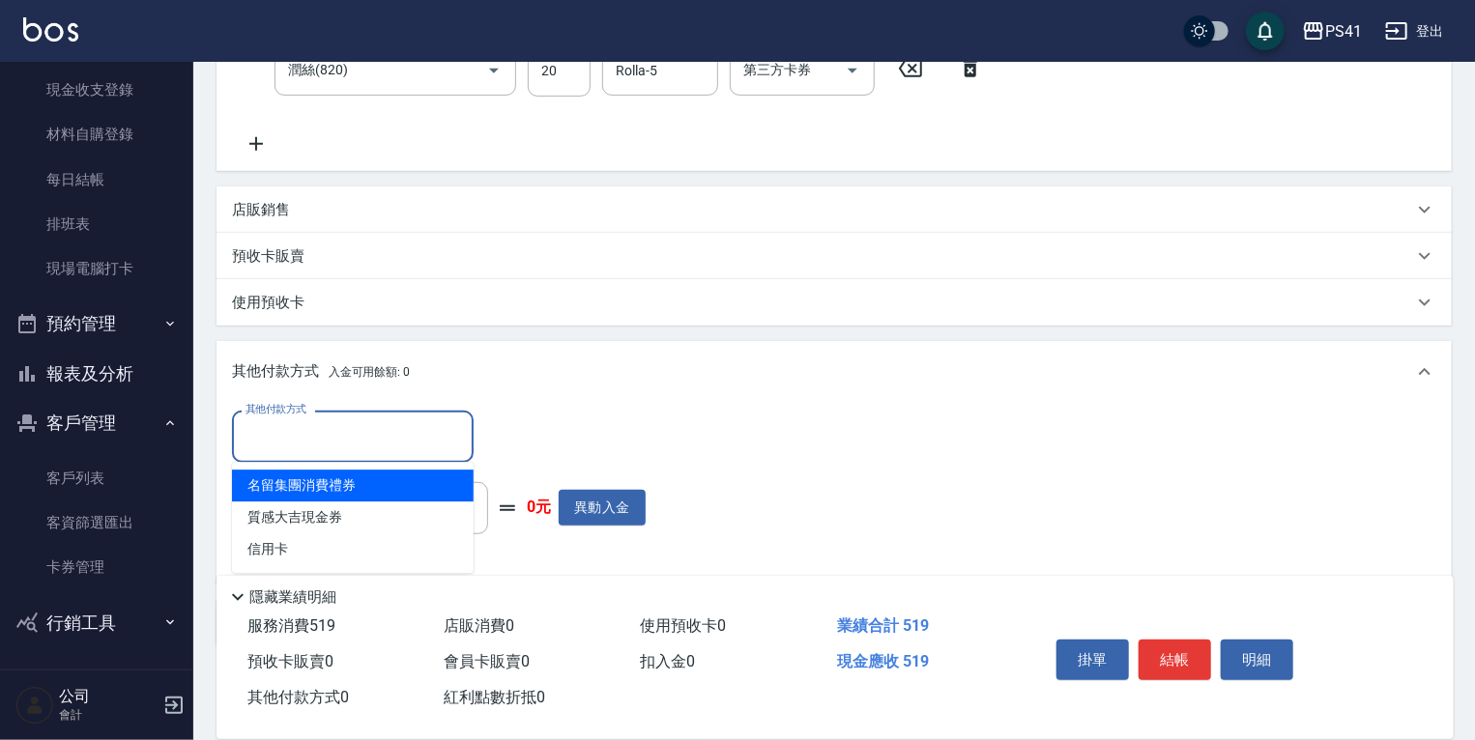
click at [401, 437] on input "其他付款方式" at bounding box center [353, 436] width 224 height 34
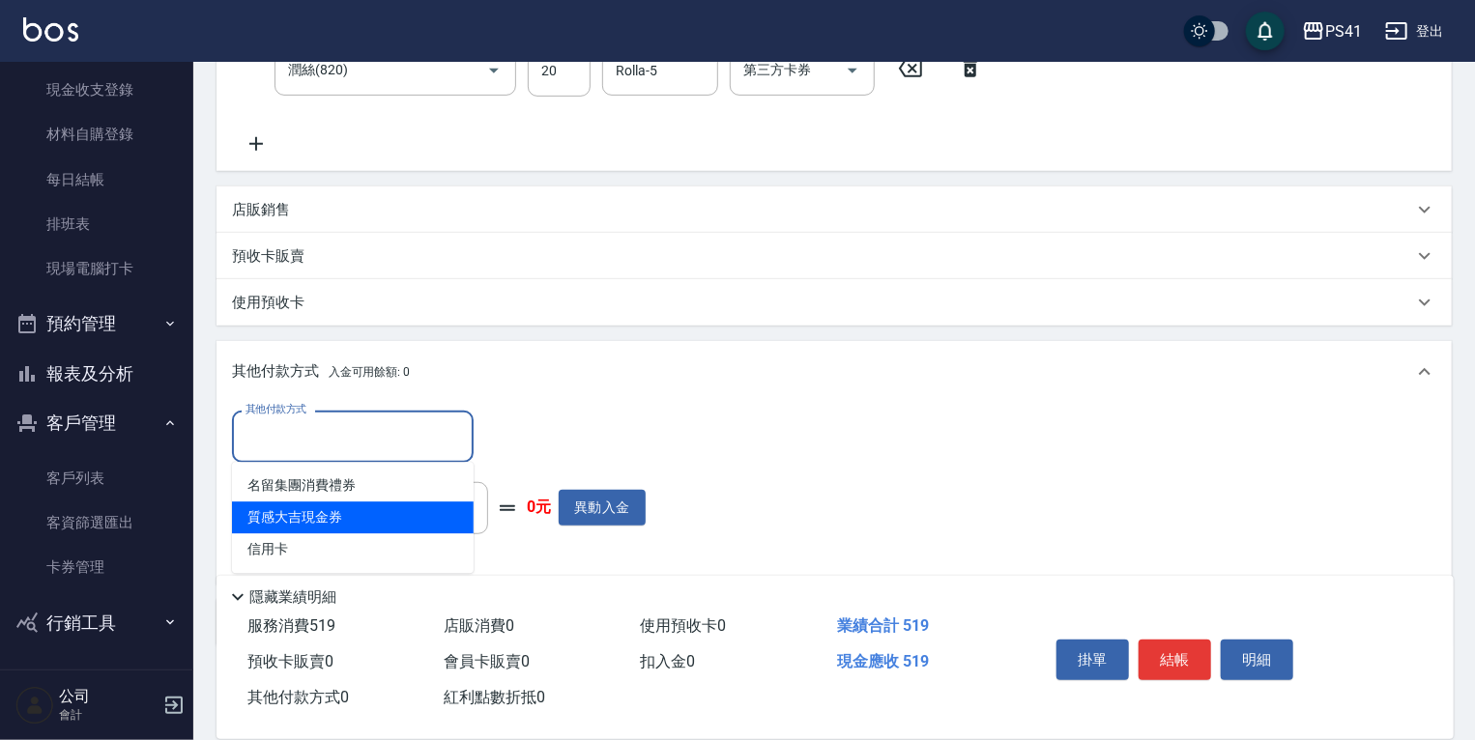
click at [394, 533] on span "信用卡" at bounding box center [353, 549] width 242 height 32
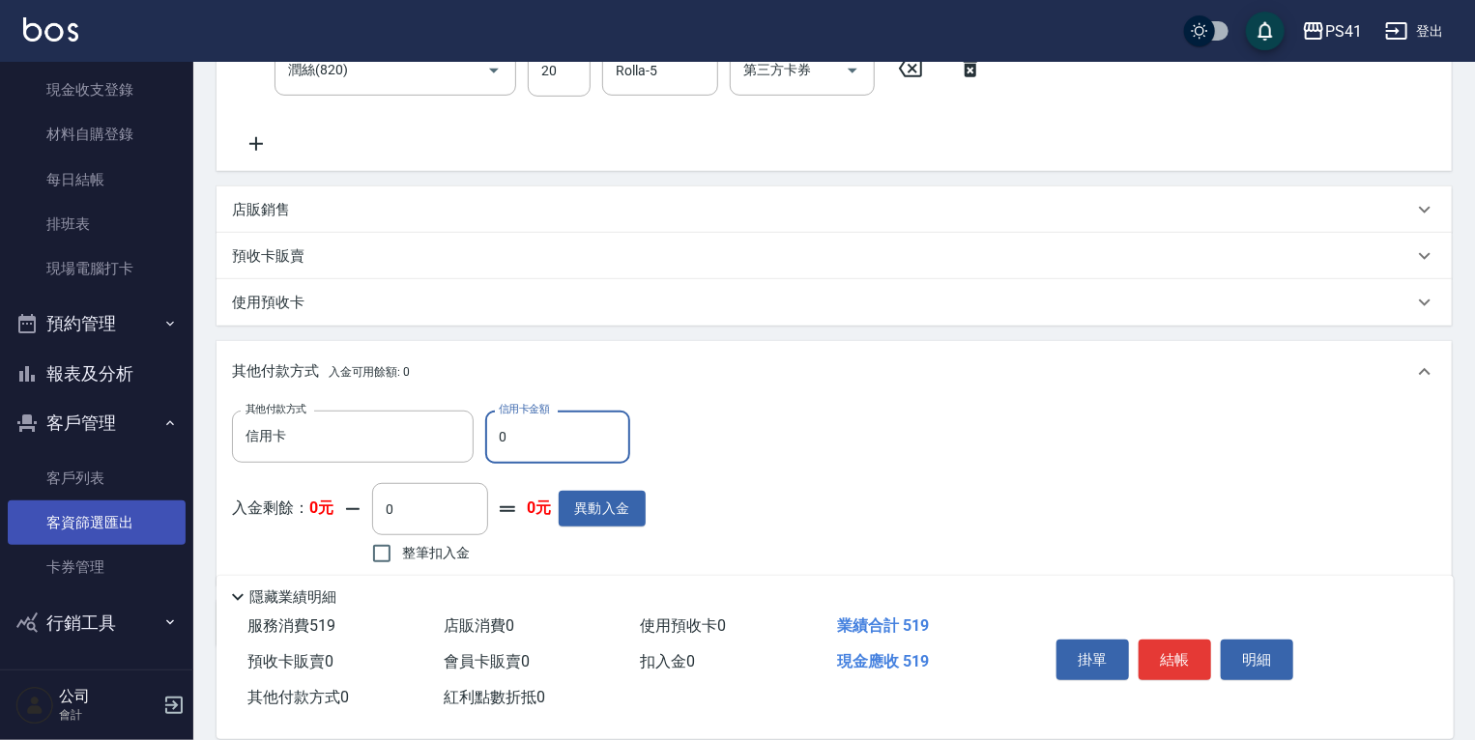
drag, startPoint x: 533, startPoint y: 431, endPoint x: 162, endPoint y: 501, distance: 377.7
click at [367, 460] on div "其他付款方式 信用卡 其他付款方式 信用卡金額 0 信用卡金額" at bounding box center [439, 437] width 414 height 52
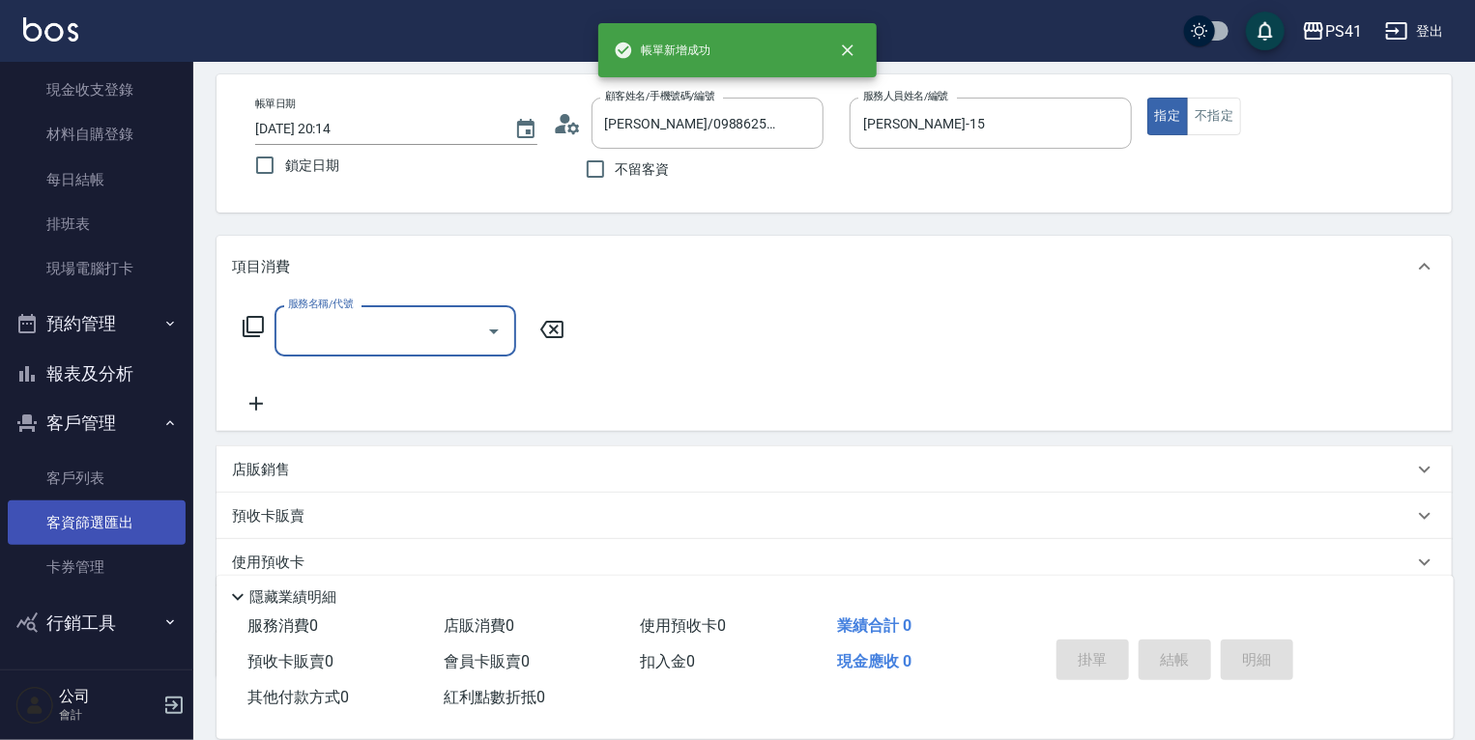
scroll to position [202, 0]
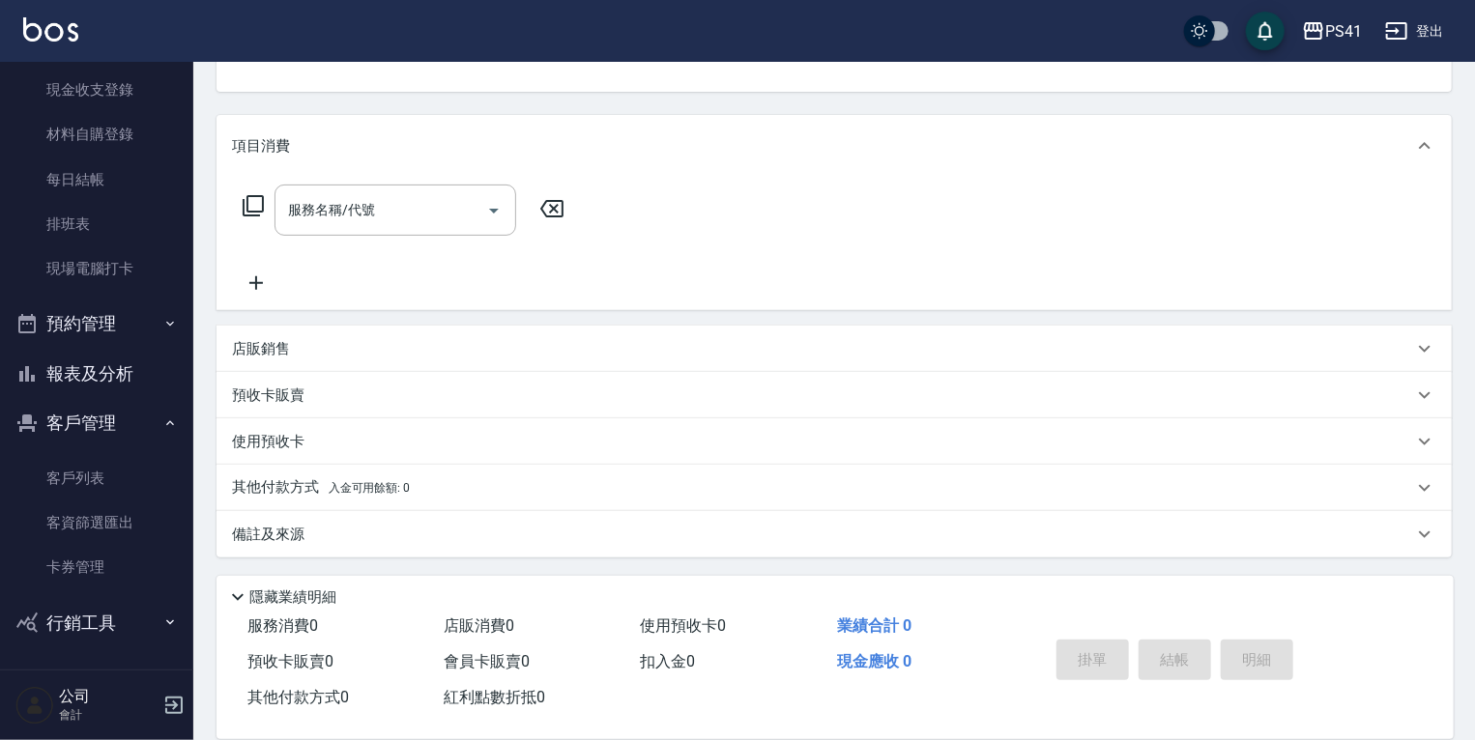
click at [435, 332] on div "店販銷售" at bounding box center [833, 349] width 1235 height 46
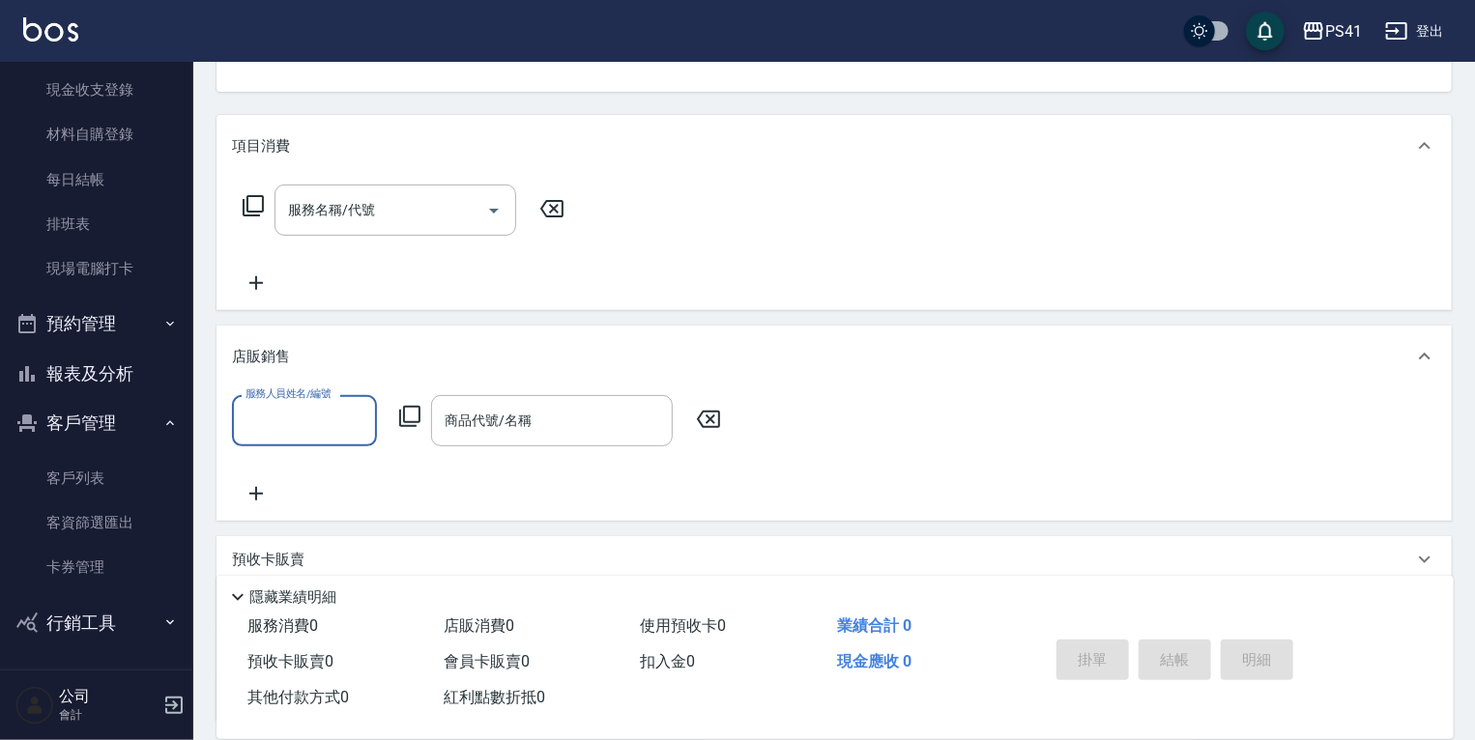
scroll to position [0, 0]
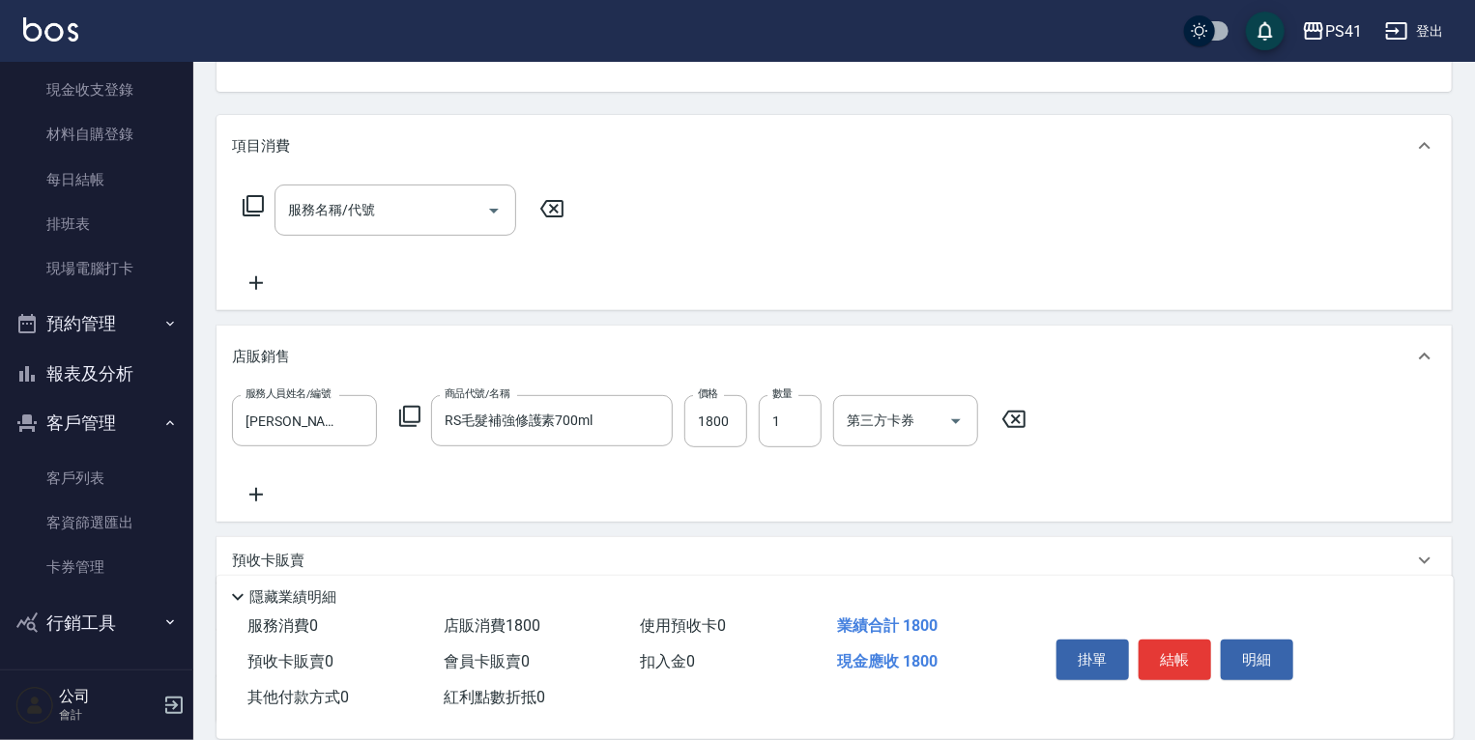
click at [277, 478] on div "服務人員姓名/編號 李靜芳-15 服務人員姓名/編號 商品代號/名稱 RS毛髮補強修護素700ml 商品代號/名稱 價格 1800 價格 數量 1 數量 第三…" at bounding box center [834, 450] width 1204 height 111
click at [257, 487] on icon at bounding box center [256, 494] width 48 height 23
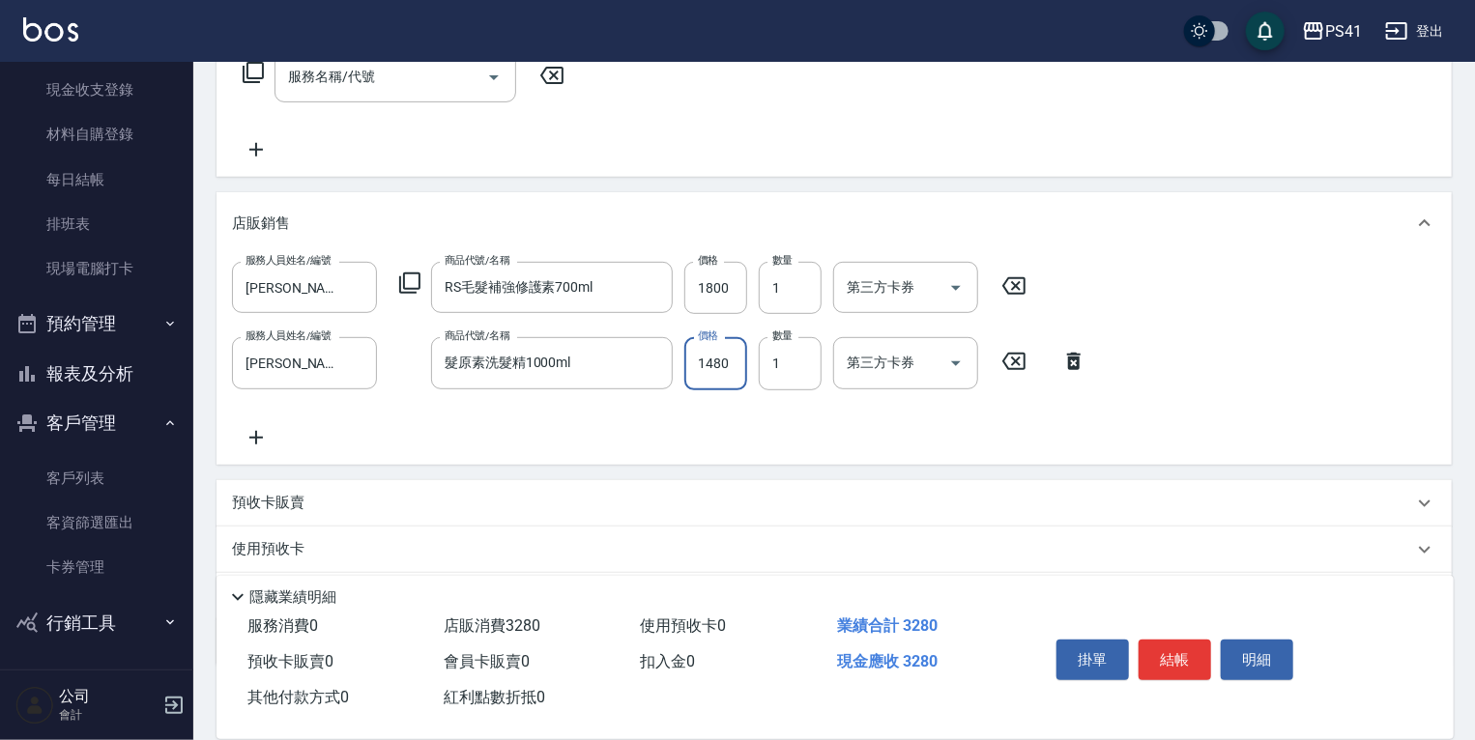
scroll to position [444, 0]
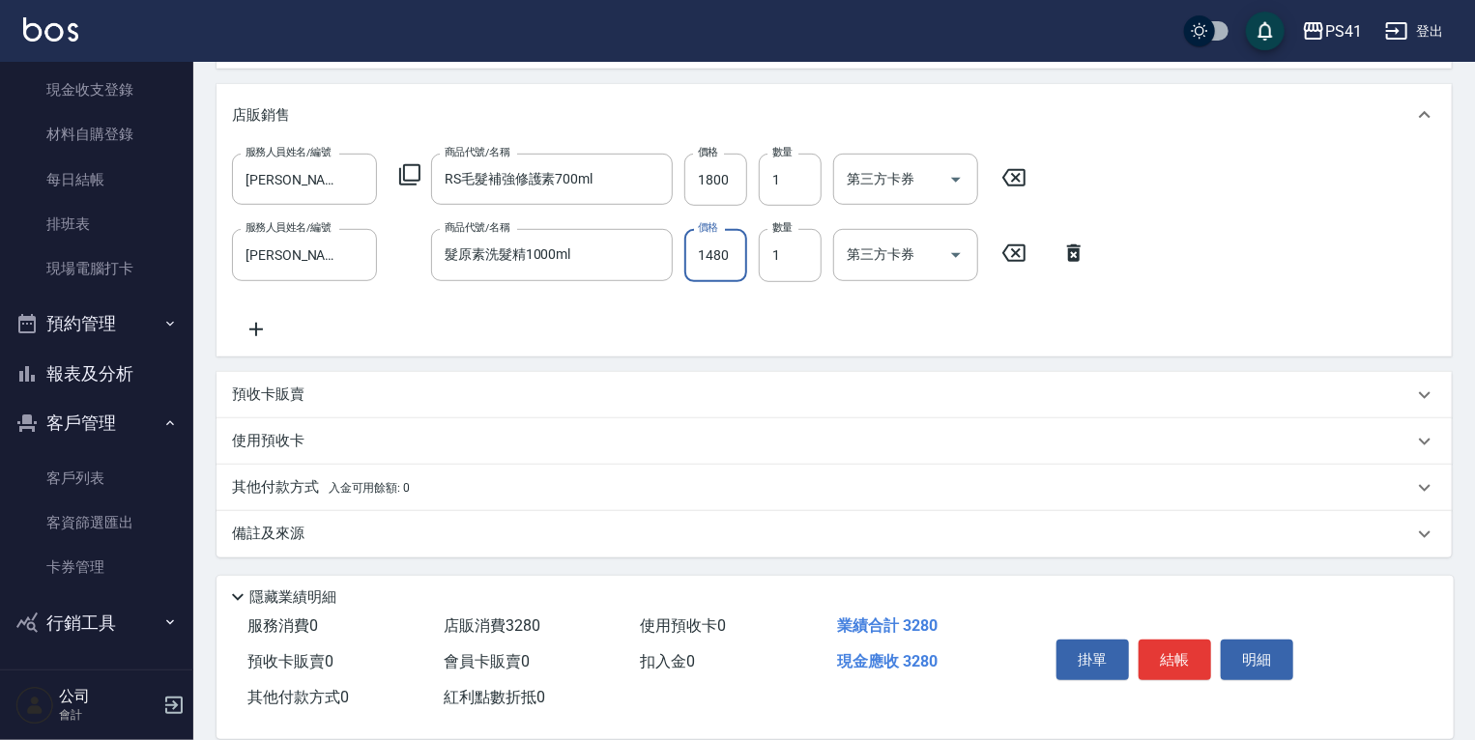
click at [508, 479] on div "其他付款方式 入金可用餘額: 0" at bounding box center [822, 487] width 1181 height 21
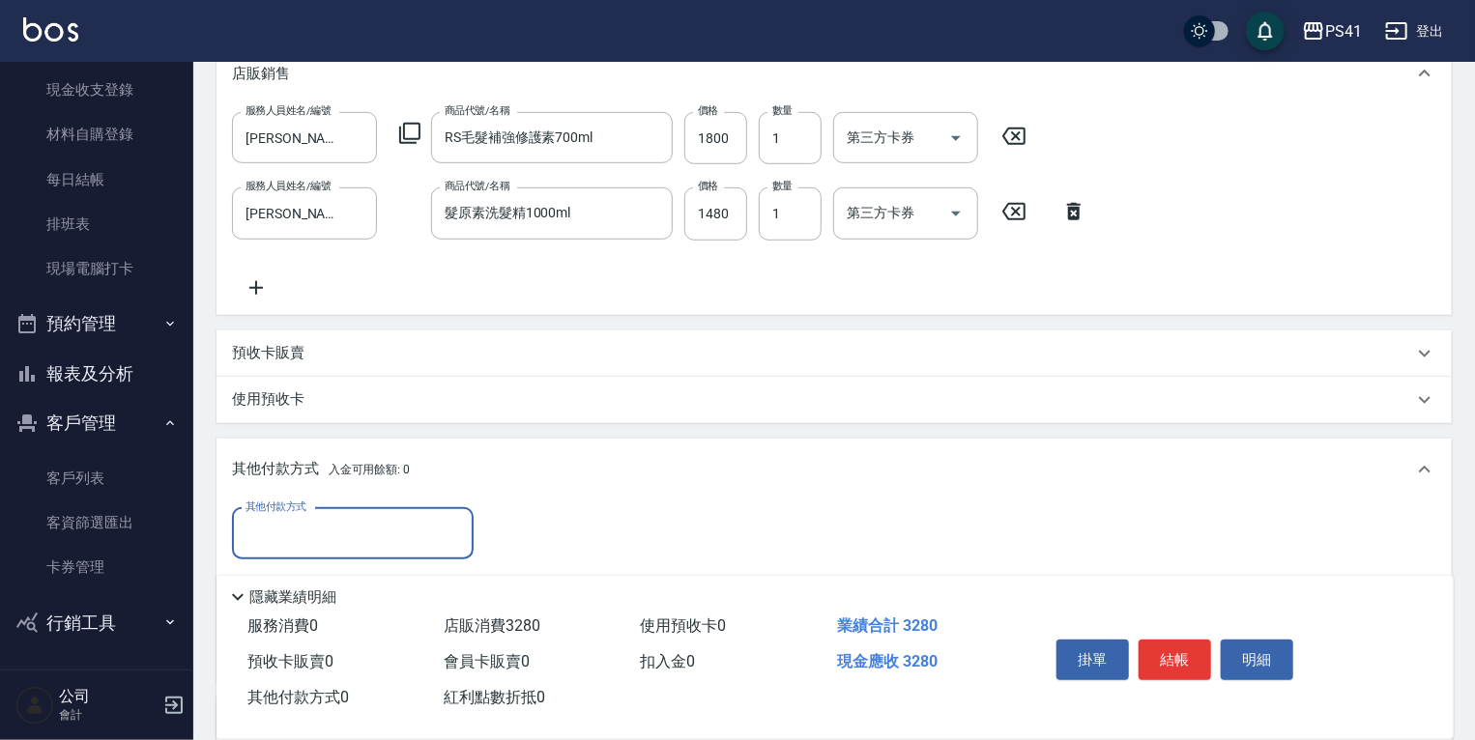
scroll to position [581, 0]
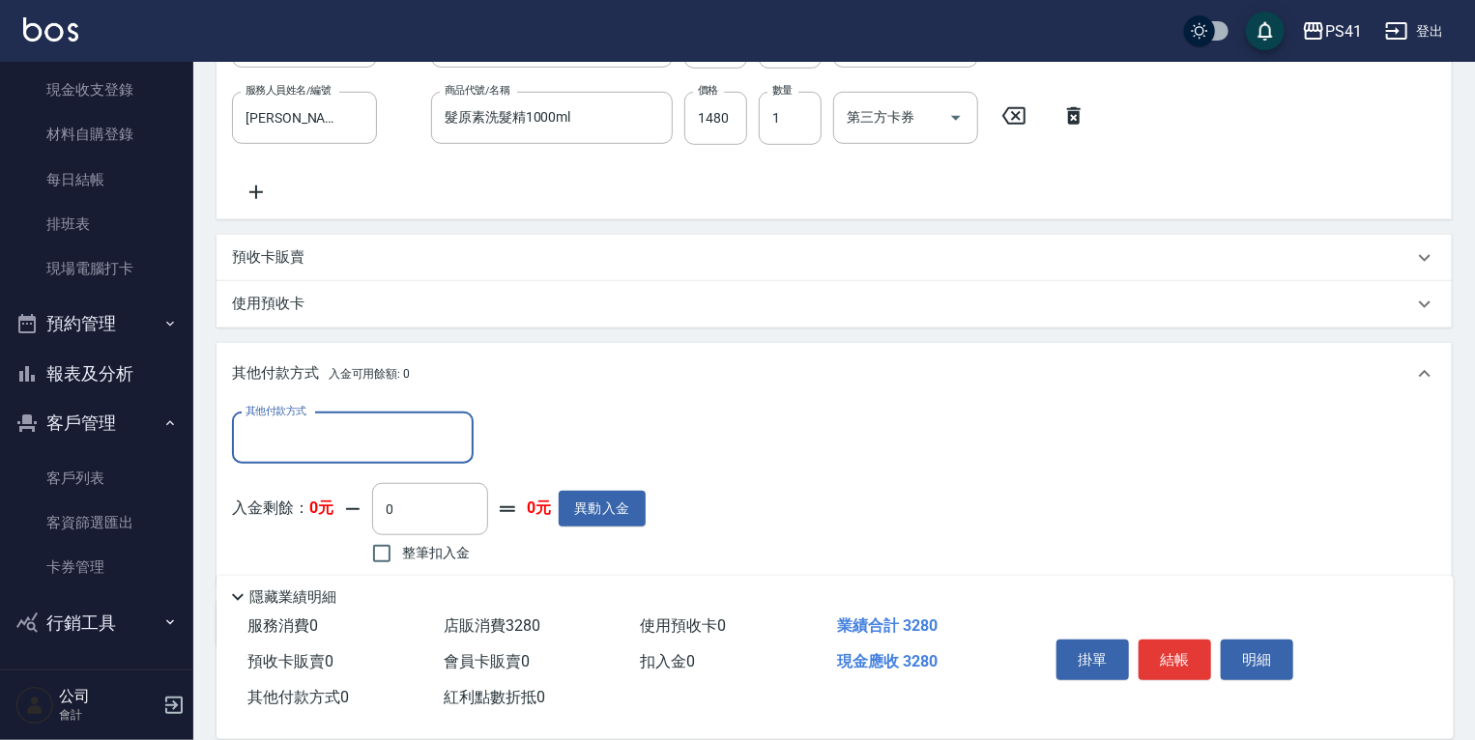
drag, startPoint x: 390, startPoint y: 443, endPoint x: 390, endPoint y: 460, distance: 17.4
click at [390, 447] on input "其他付款方式" at bounding box center [353, 438] width 224 height 34
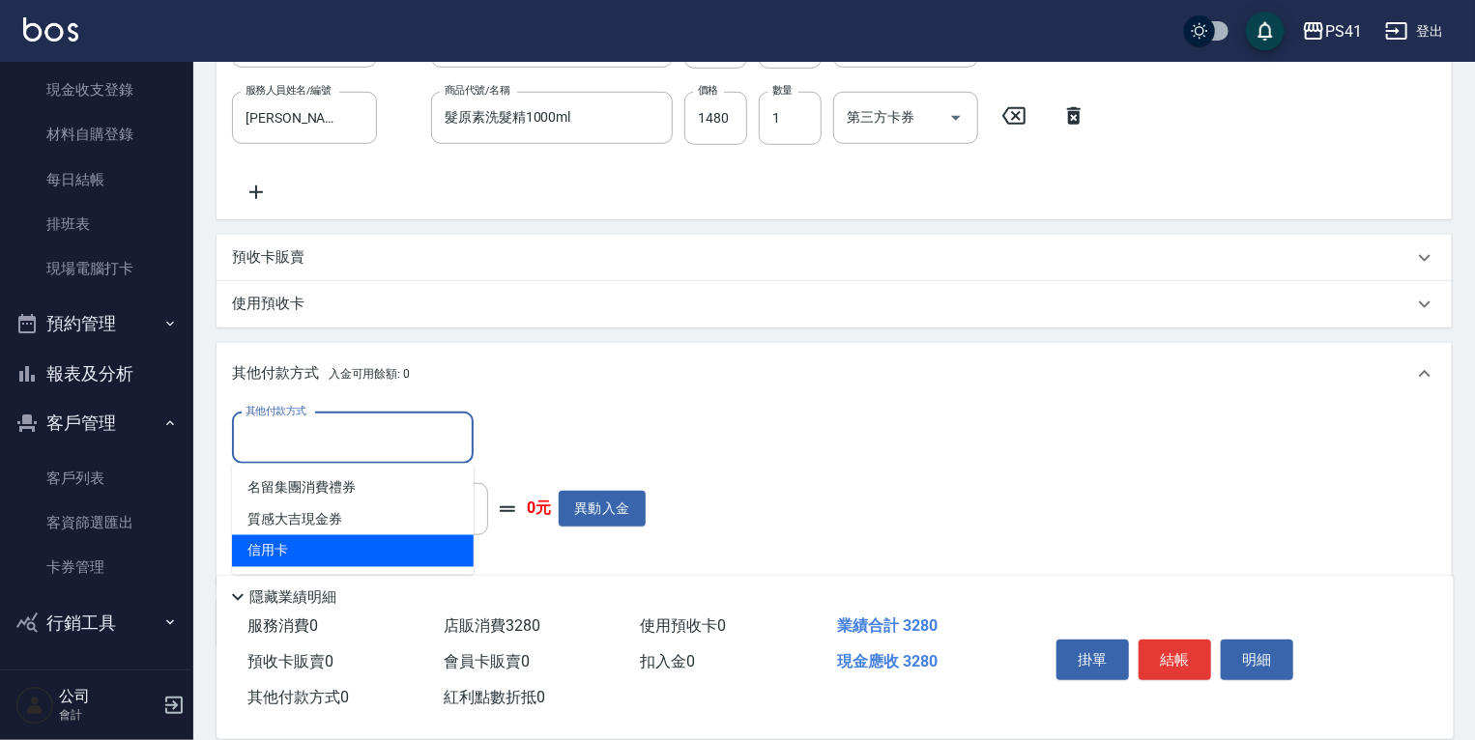
click at [390, 551] on span "信用卡" at bounding box center [353, 551] width 242 height 32
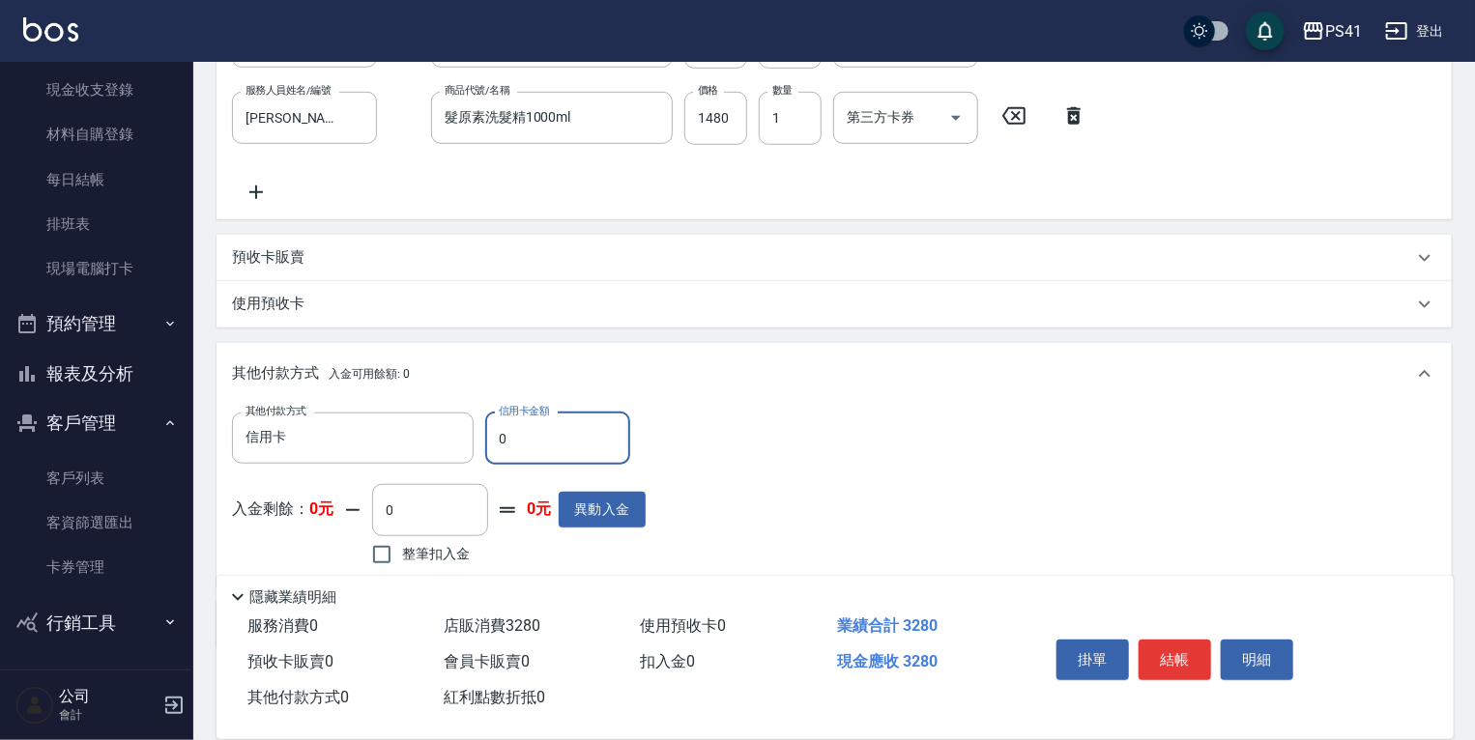
drag, startPoint x: 528, startPoint y: 473, endPoint x: 0, endPoint y: 514, distance: 529.2
click at [240, 442] on div "其他付款方式 信用卡 其他付款方式 信用卡金額 0 信用卡金額" at bounding box center [439, 439] width 414 height 52
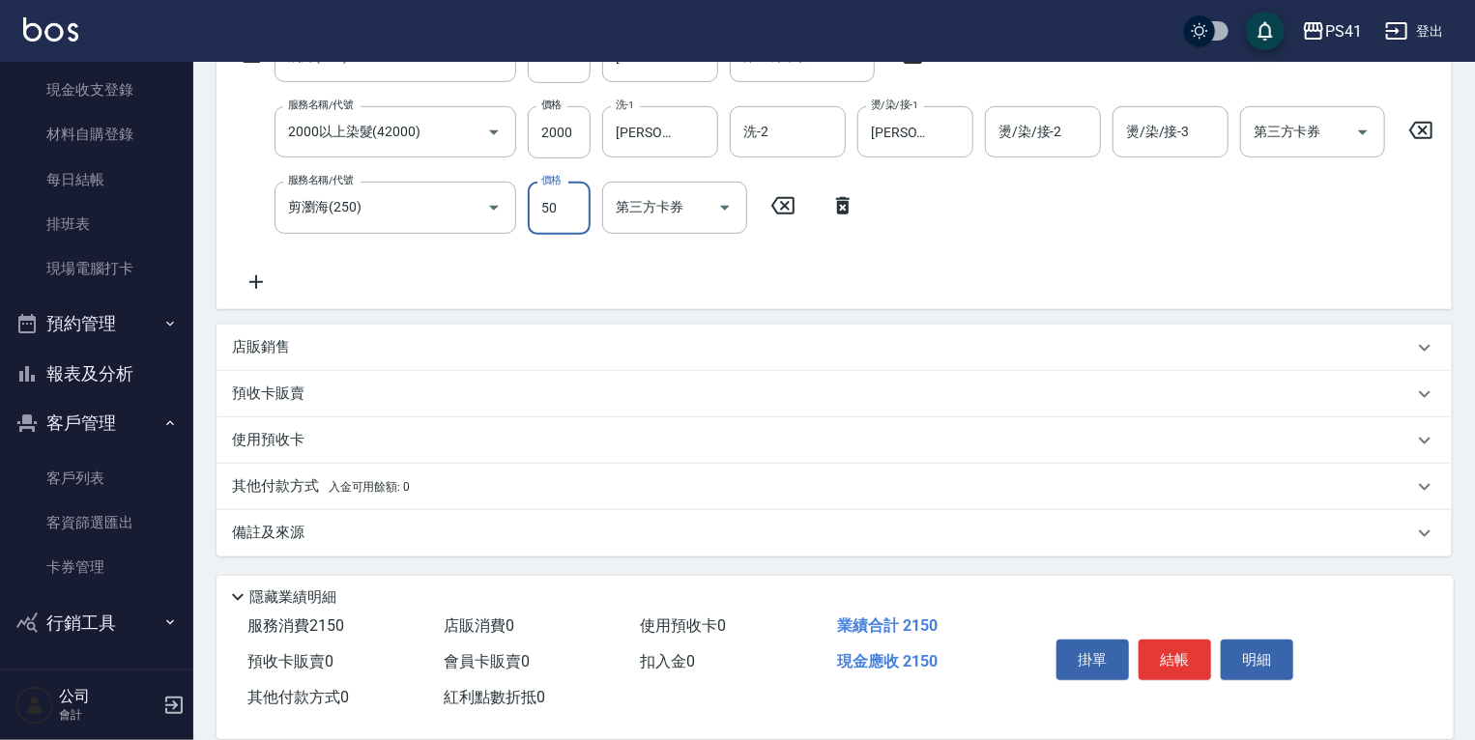
scroll to position [366, 0]
click at [379, 472] on div "其他付款方式 入金可用餘額: 0" at bounding box center [833, 487] width 1235 height 46
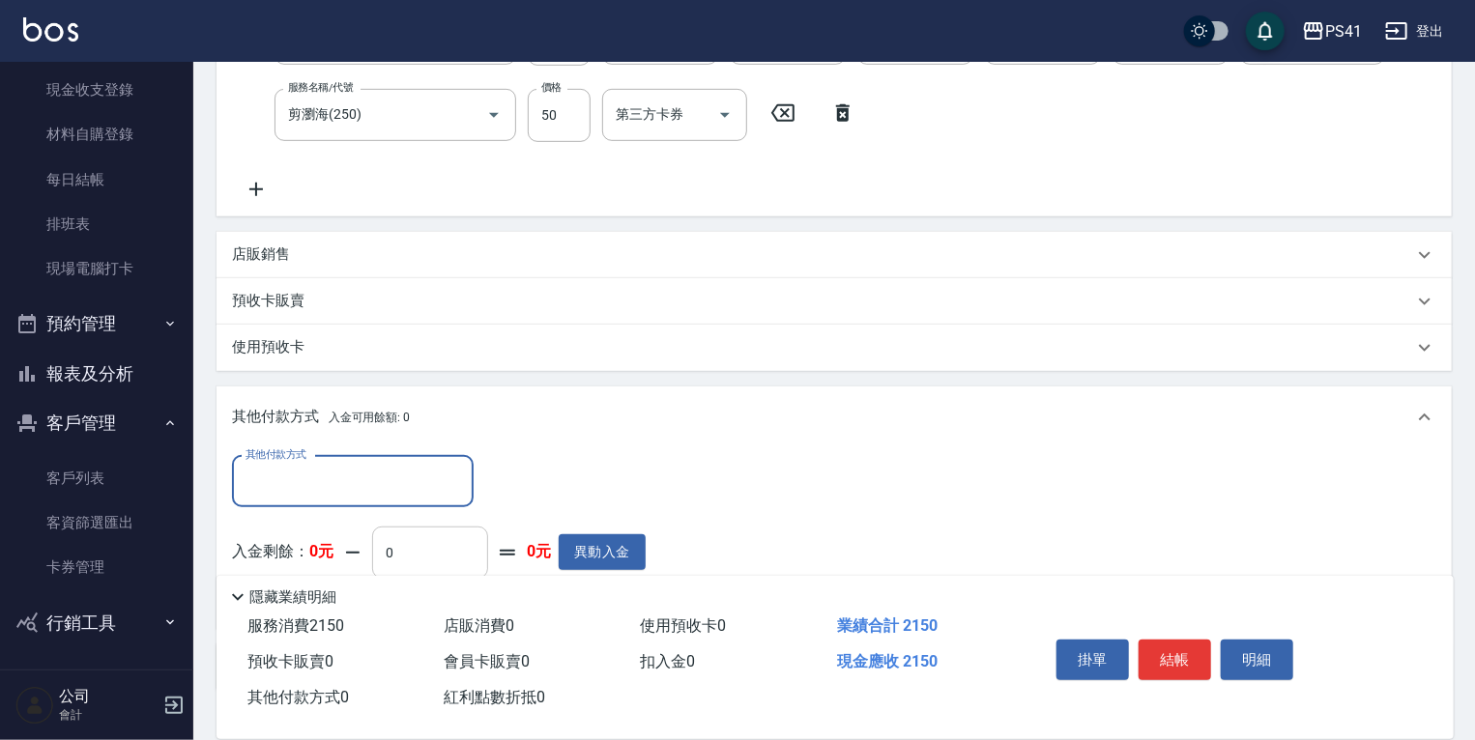
scroll to position [560, 0]
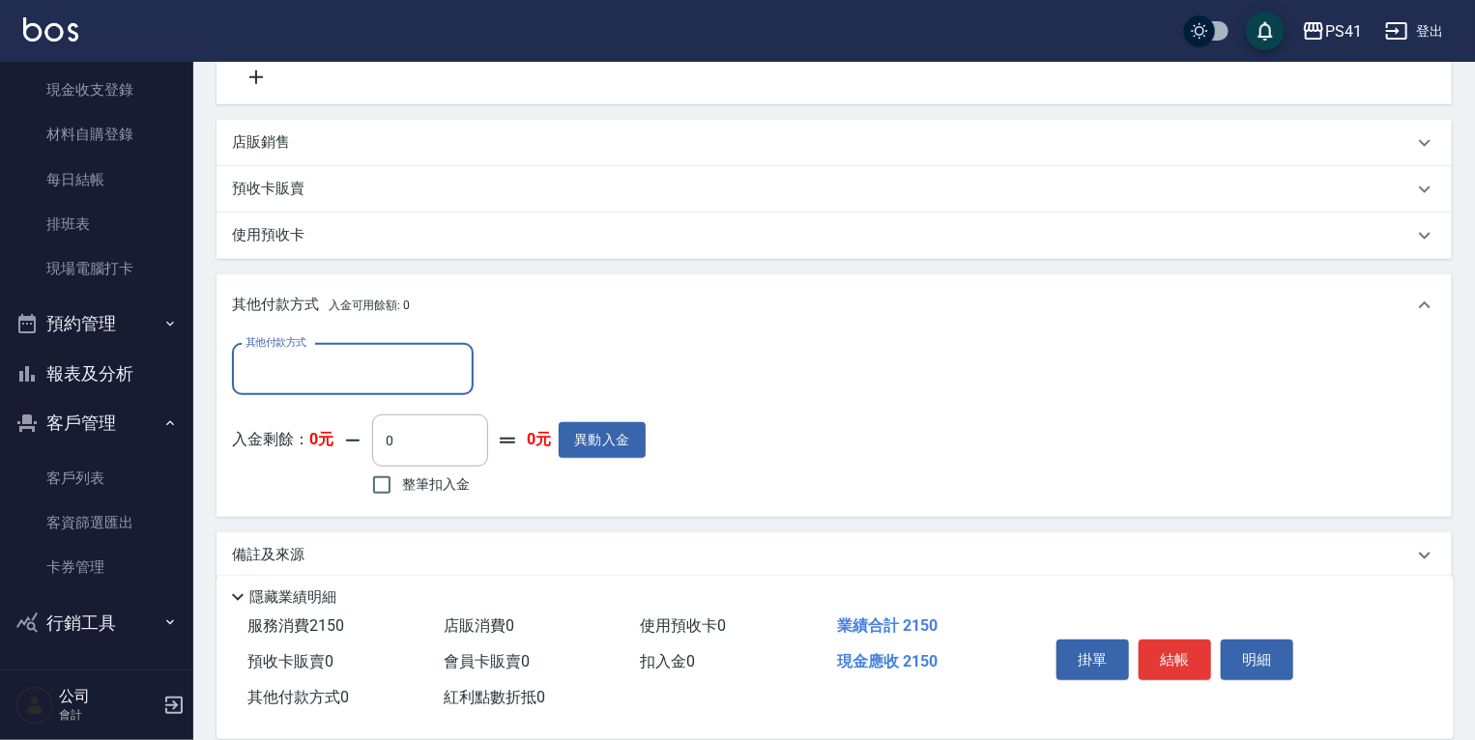
click at [389, 406] on body "PS41 登出 櫃檯作業 打帳單 帳單列表 現金收支登錄 材料自購登錄 每日結帳 排班表 現場電腦打卡 預約管理 預約管理 單日預約紀錄 單週預約紀錄 報表及…" at bounding box center [737, 101] width 1475 height 1323
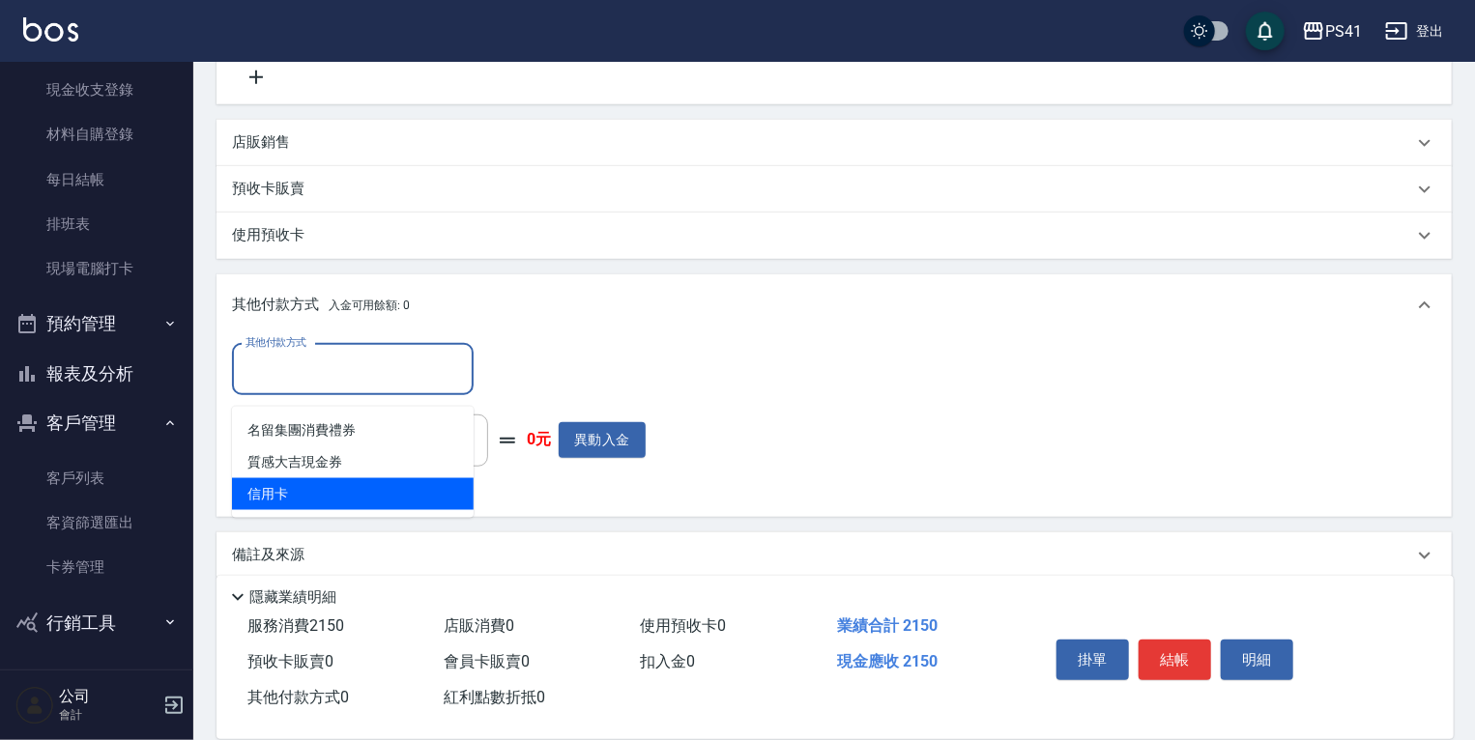
drag, startPoint x: 383, startPoint y: 492, endPoint x: 522, endPoint y: 412, distance: 160.6
click at [387, 490] on span "信用卡" at bounding box center [353, 494] width 242 height 32
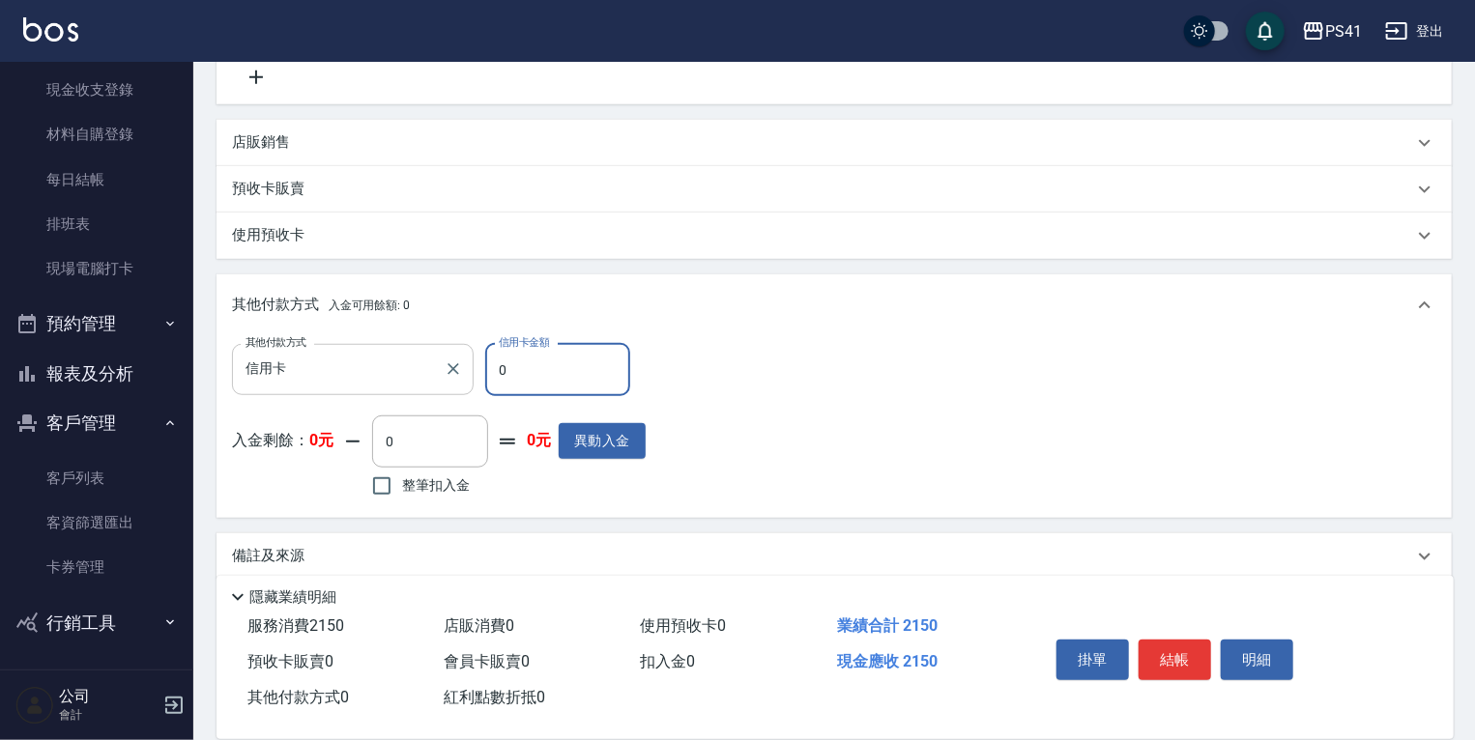
drag, startPoint x: 264, startPoint y: 375, endPoint x: 0, endPoint y: 406, distance: 265.6
click at [162, 383] on div "PS41 登出 櫃檯作業 打帳單 帳單列表 現金收支登錄 材料自購登錄 每日結帳 排班表 現場電腦打卡 預約管理 預約管理 單日預約紀錄 單週預約紀錄 報表及…" at bounding box center [737, 102] width 1475 height 1324
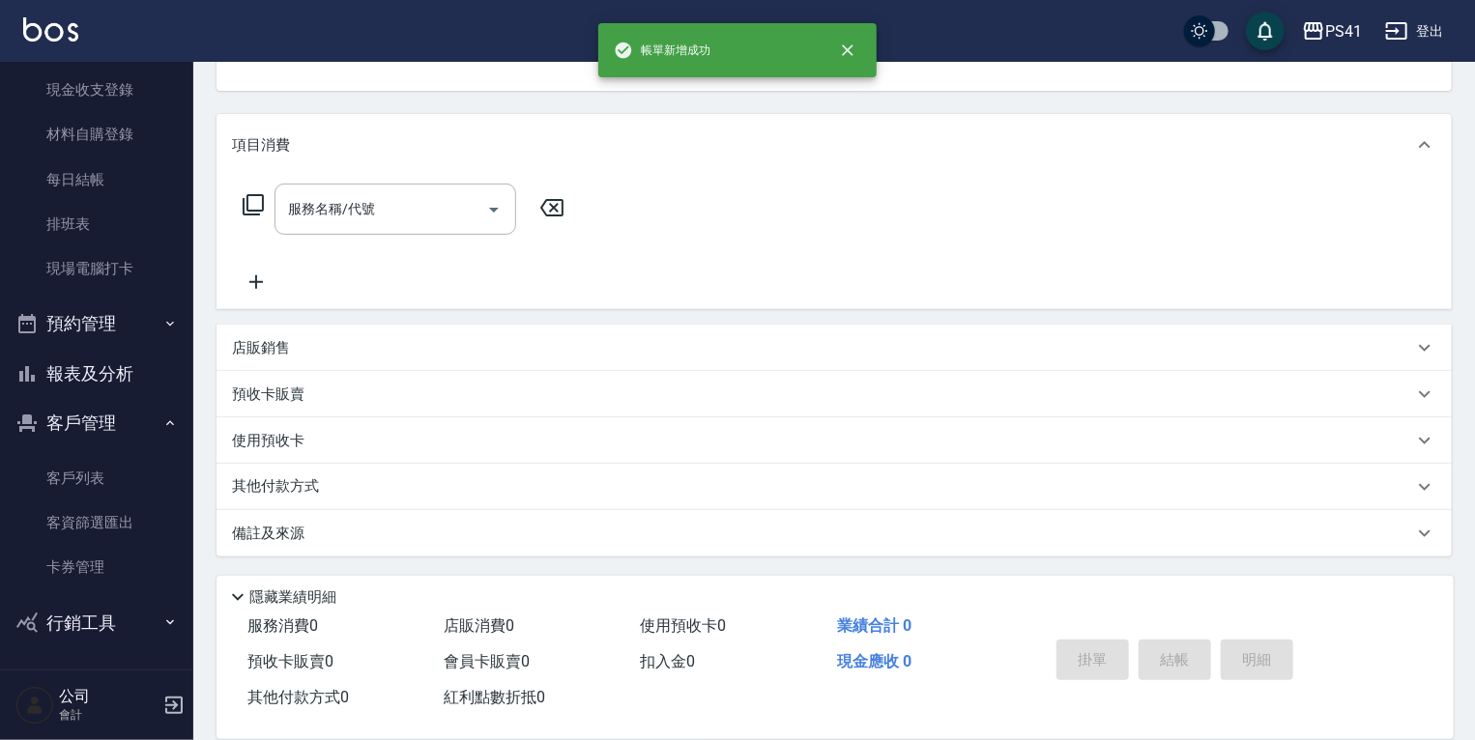
scroll to position [0, 0]
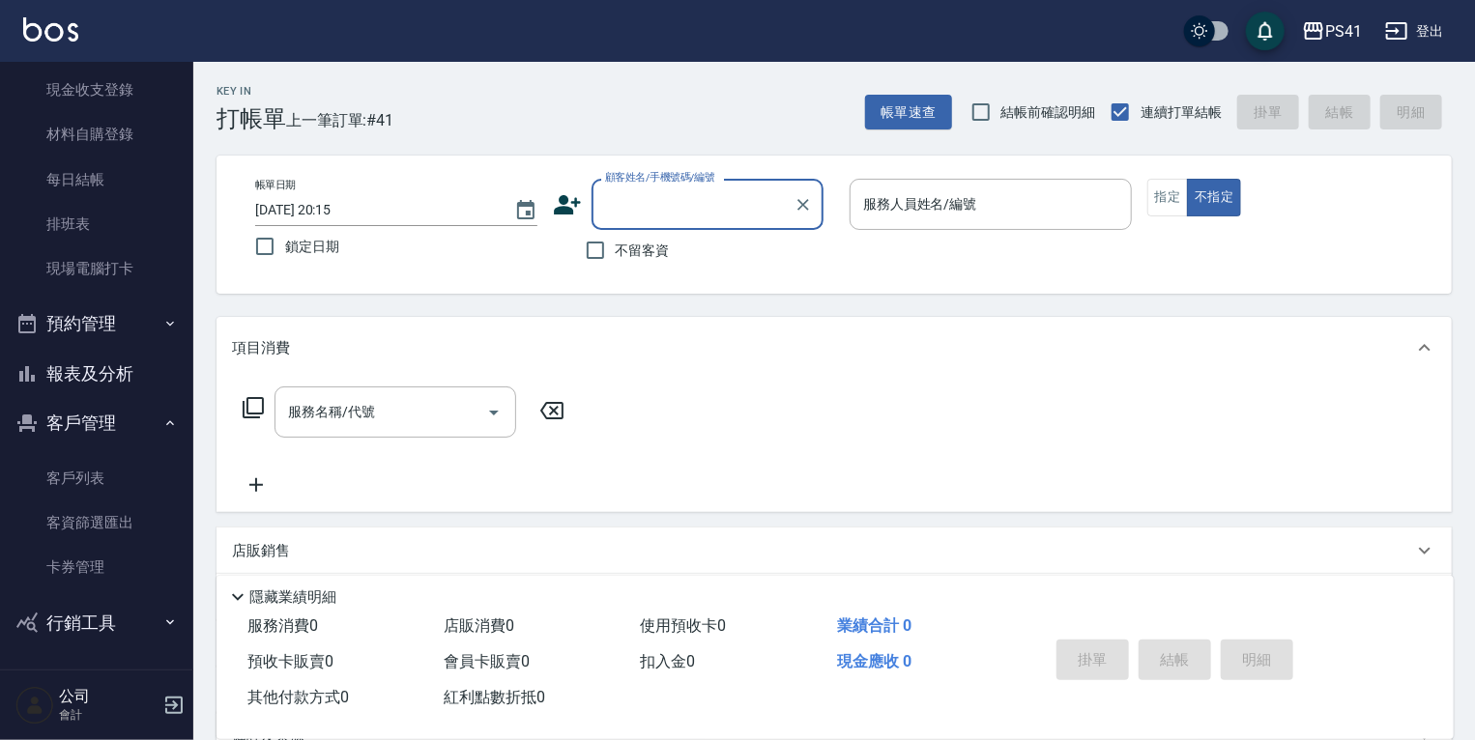
click at [119, 388] on button "報表及分析" at bounding box center [97, 374] width 178 height 50
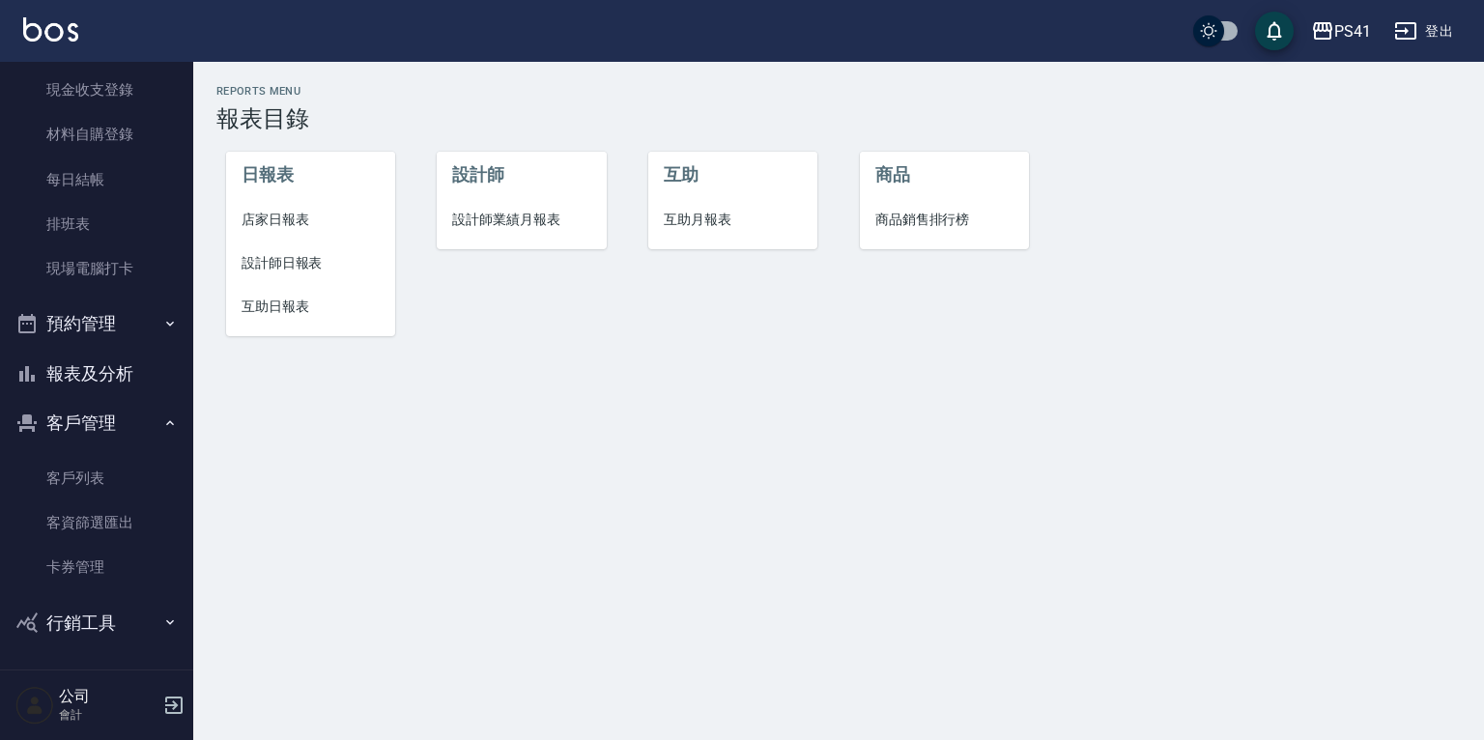
click at [288, 220] on span "店家日報表" at bounding box center [311, 220] width 138 height 20
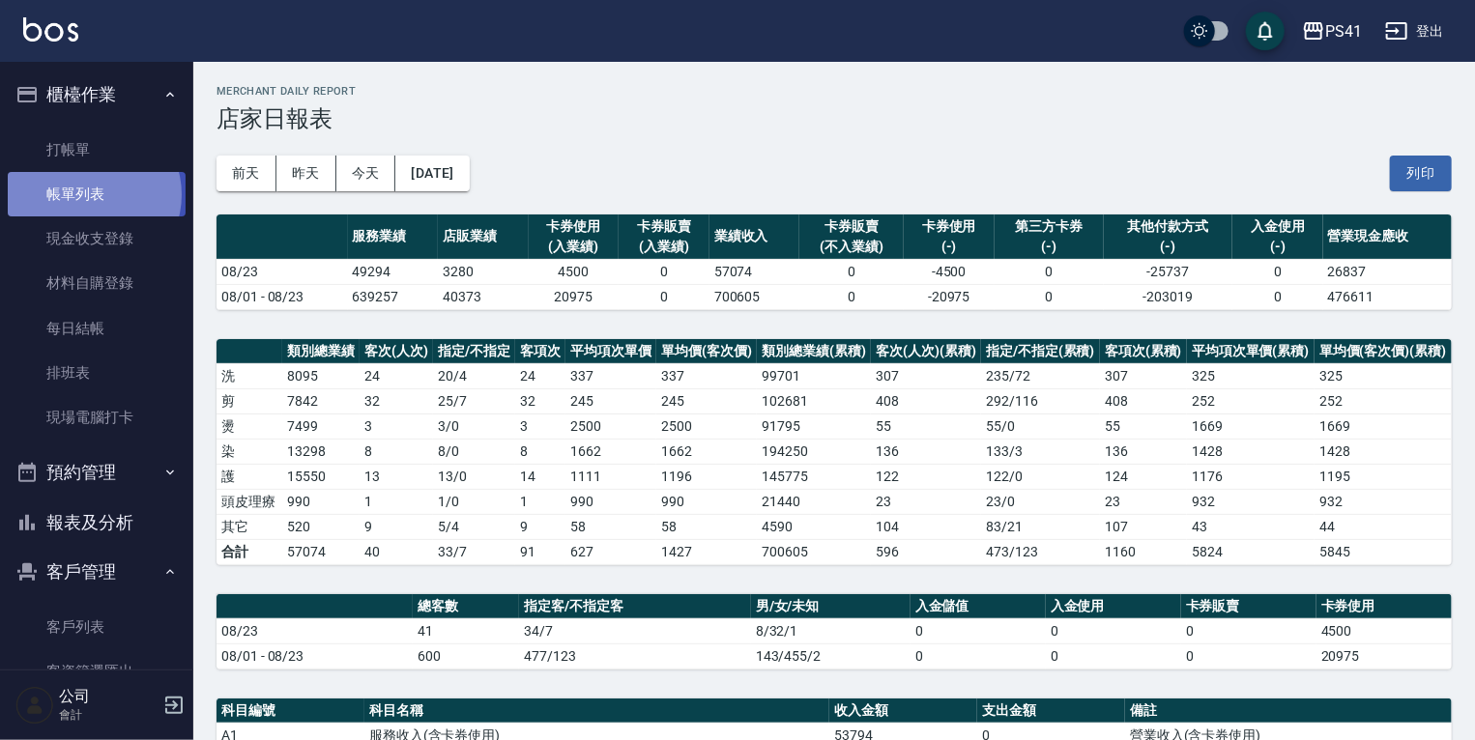
click at [93, 196] on link "帳單列表" at bounding box center [97, 194] width 178 height 44
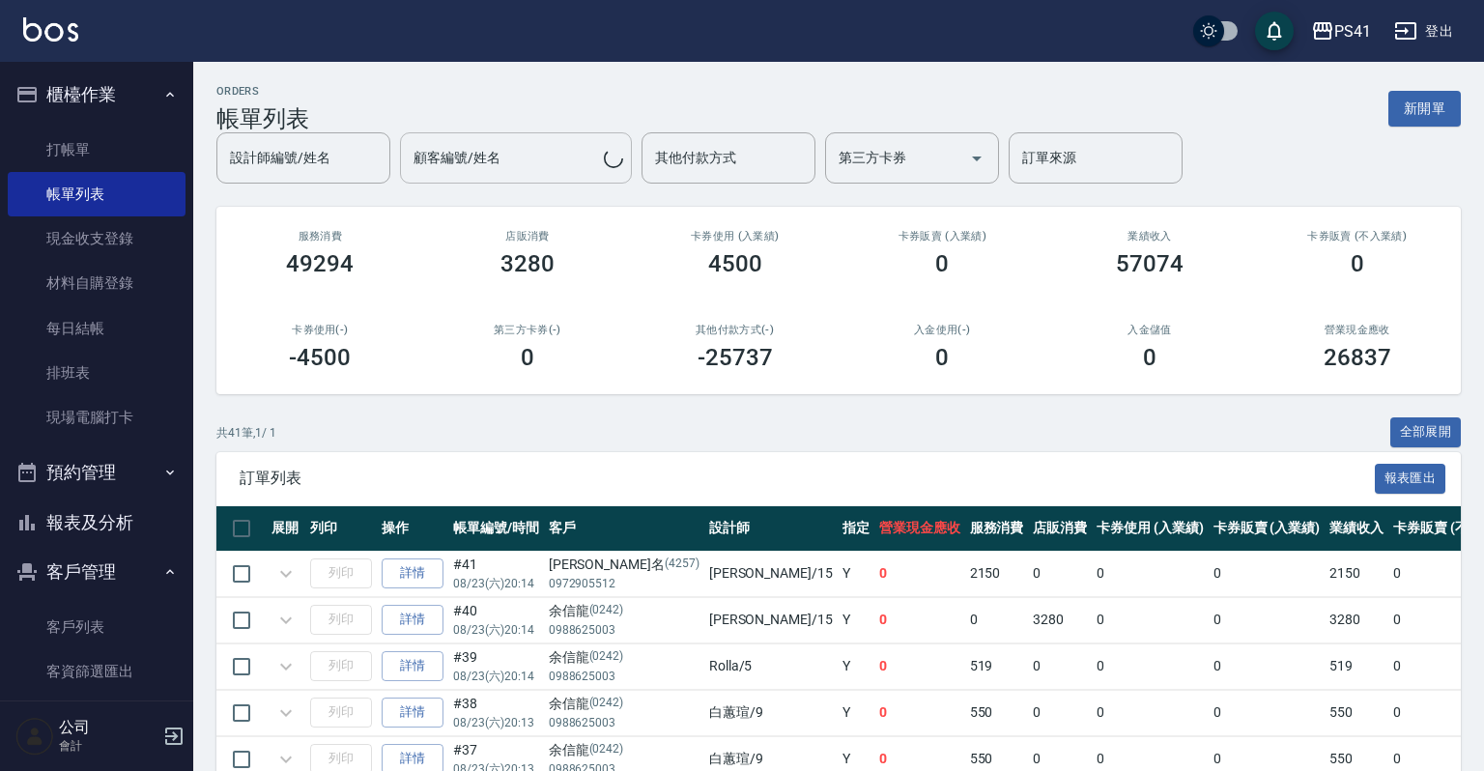
click at [492, 177] on div "顧客編號/姓名" at bounding box center [516, 157] width 232 height 51
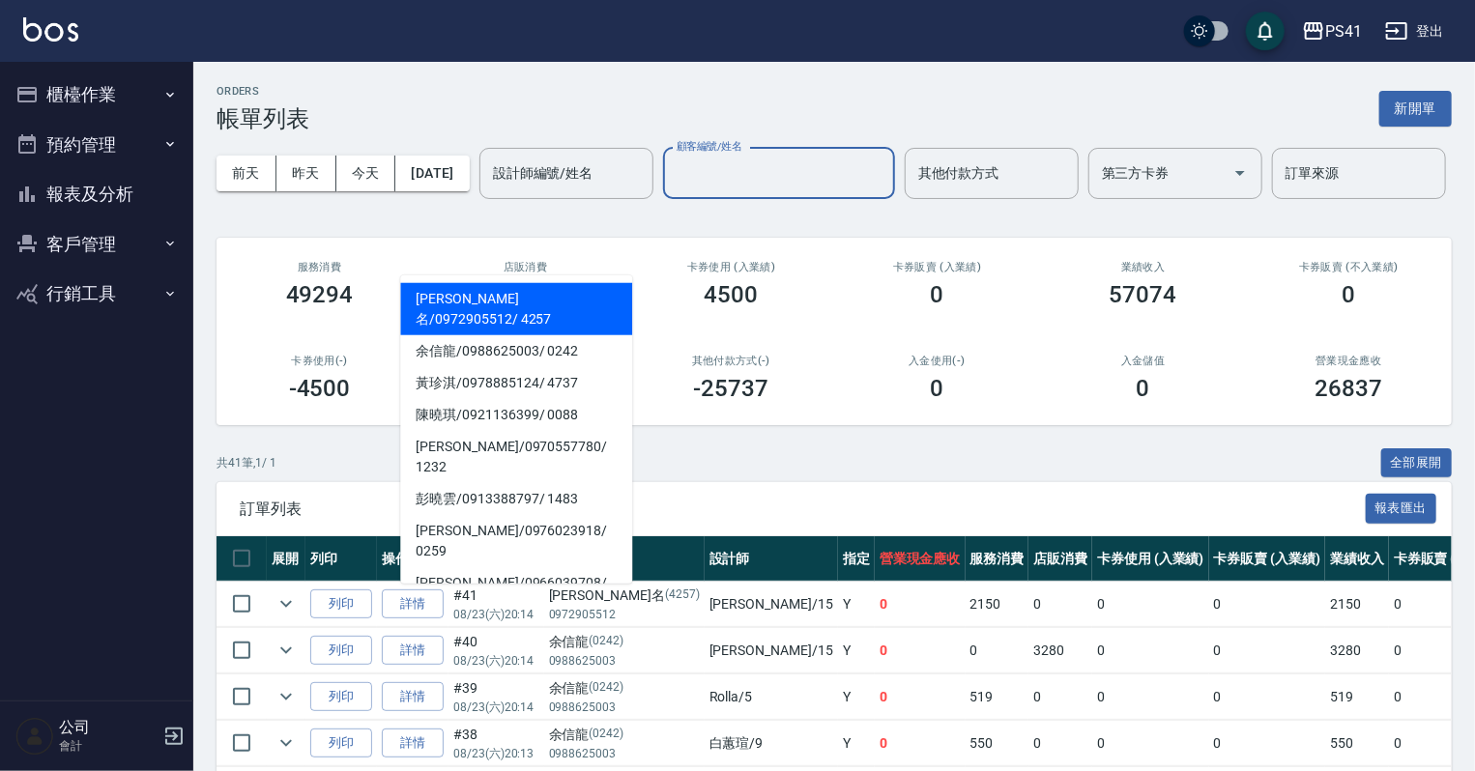
click at [672, 190] on input "顧客編號/姓名" at bounding box center [779, 174] width 215 height 34
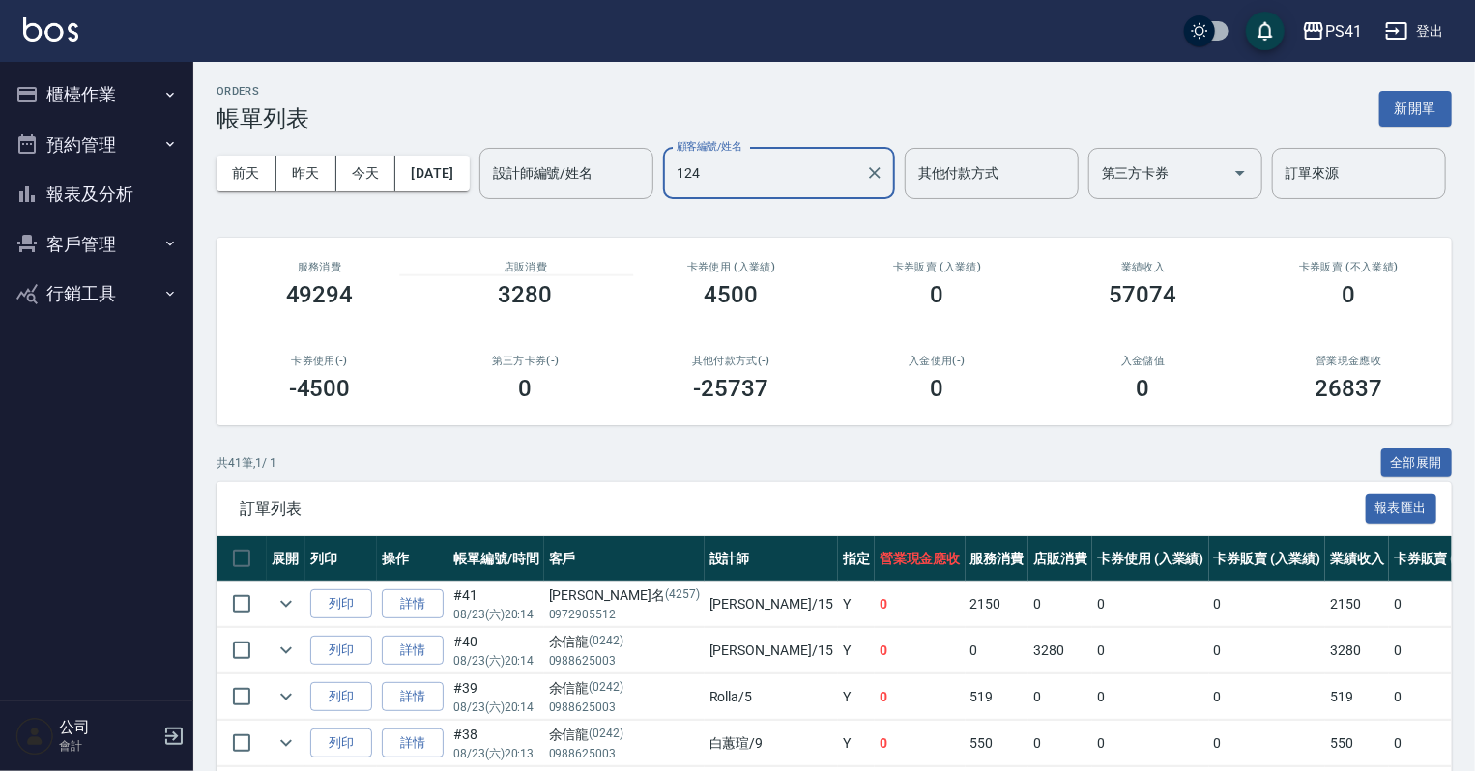
type input "1244"
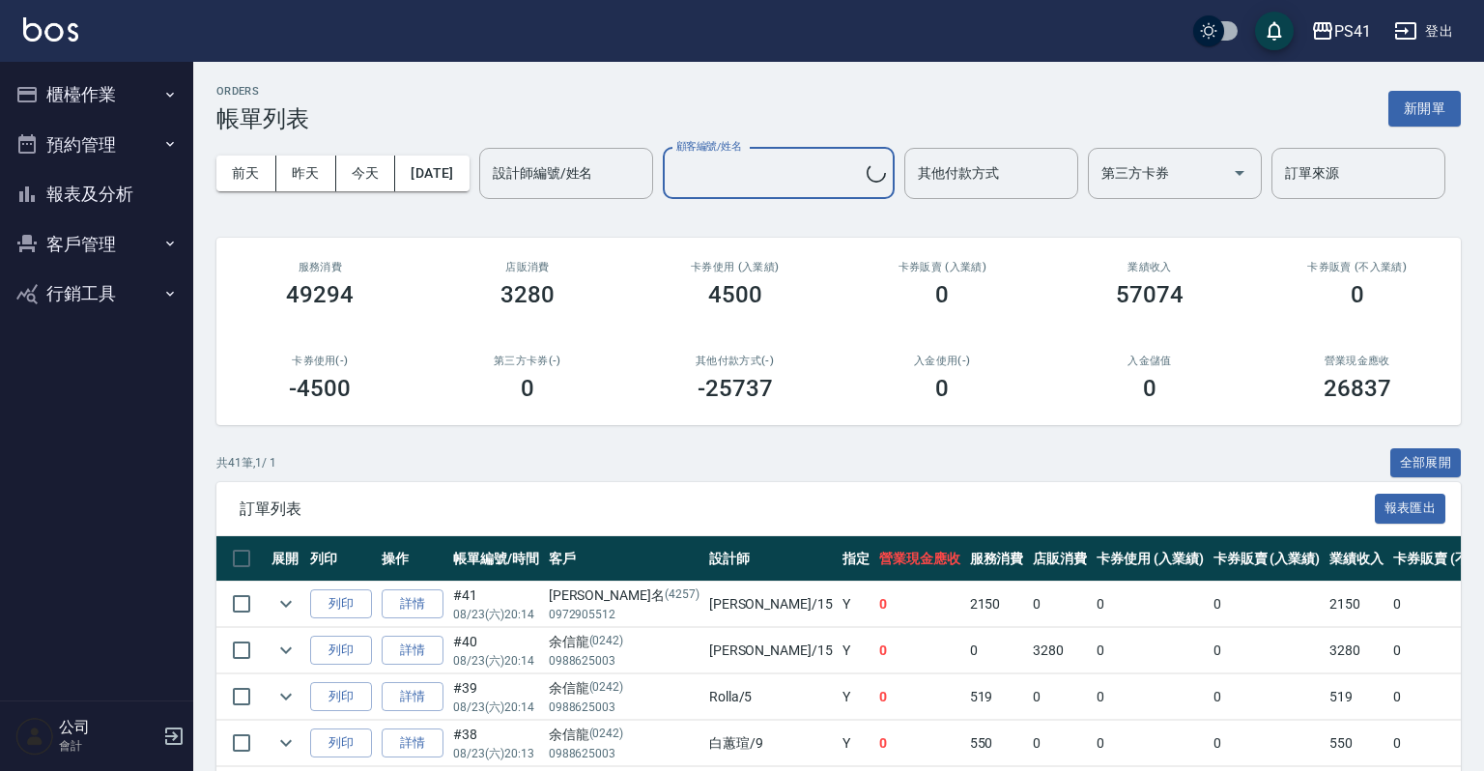
type input "謝如瑩/0981783005/1244"
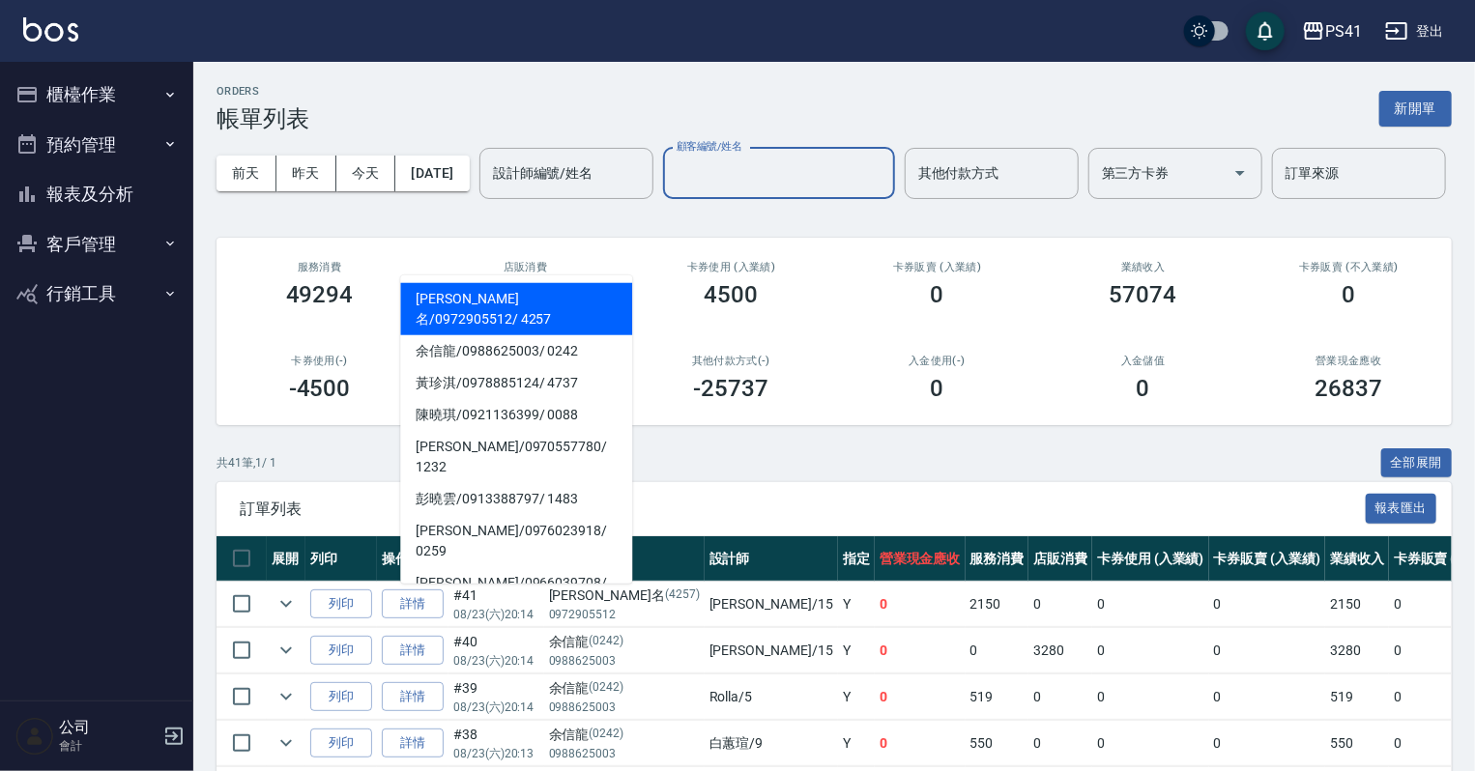
click at [672, 190] on input "顧客編號/姓名" at bounding box center [779, 174] width 215 height 34
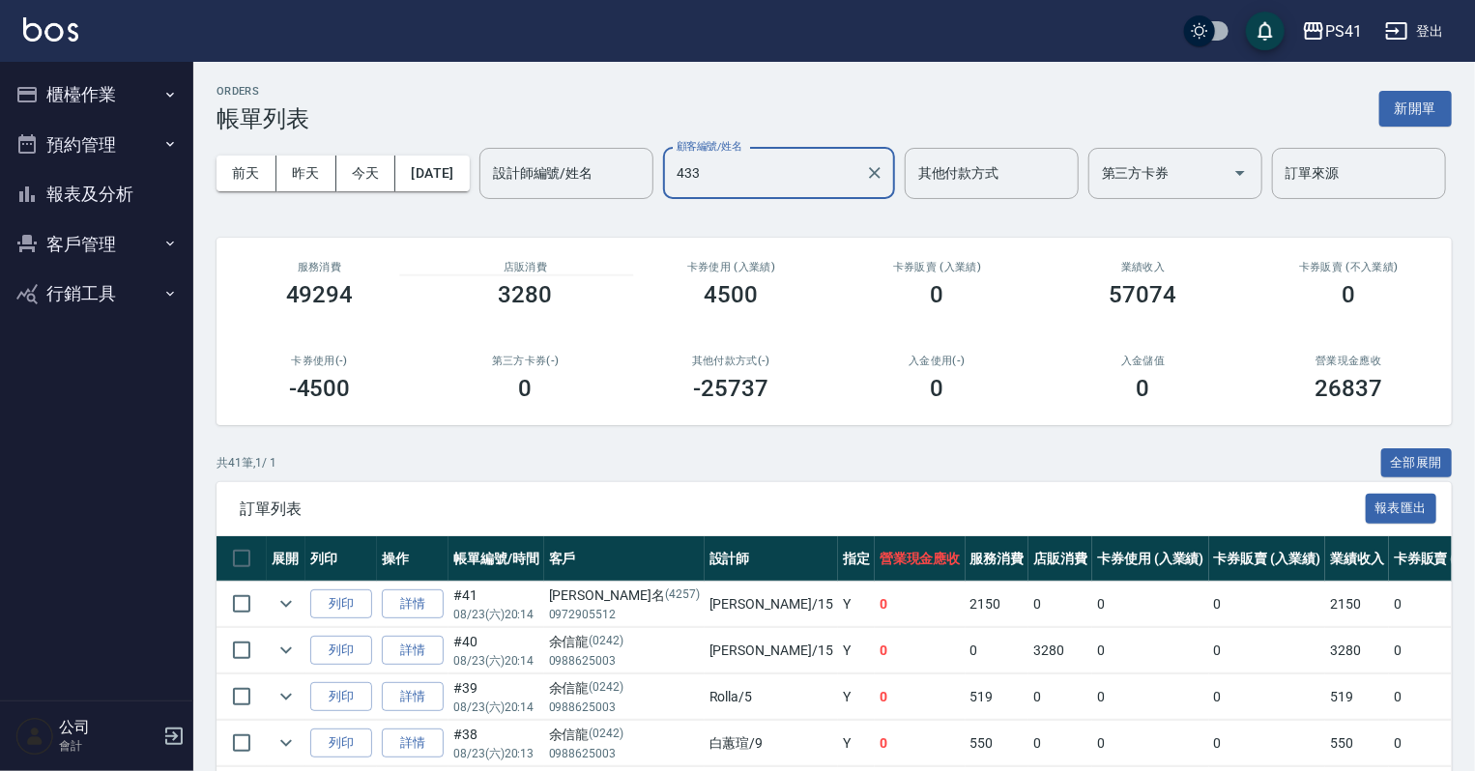
type input "4330"
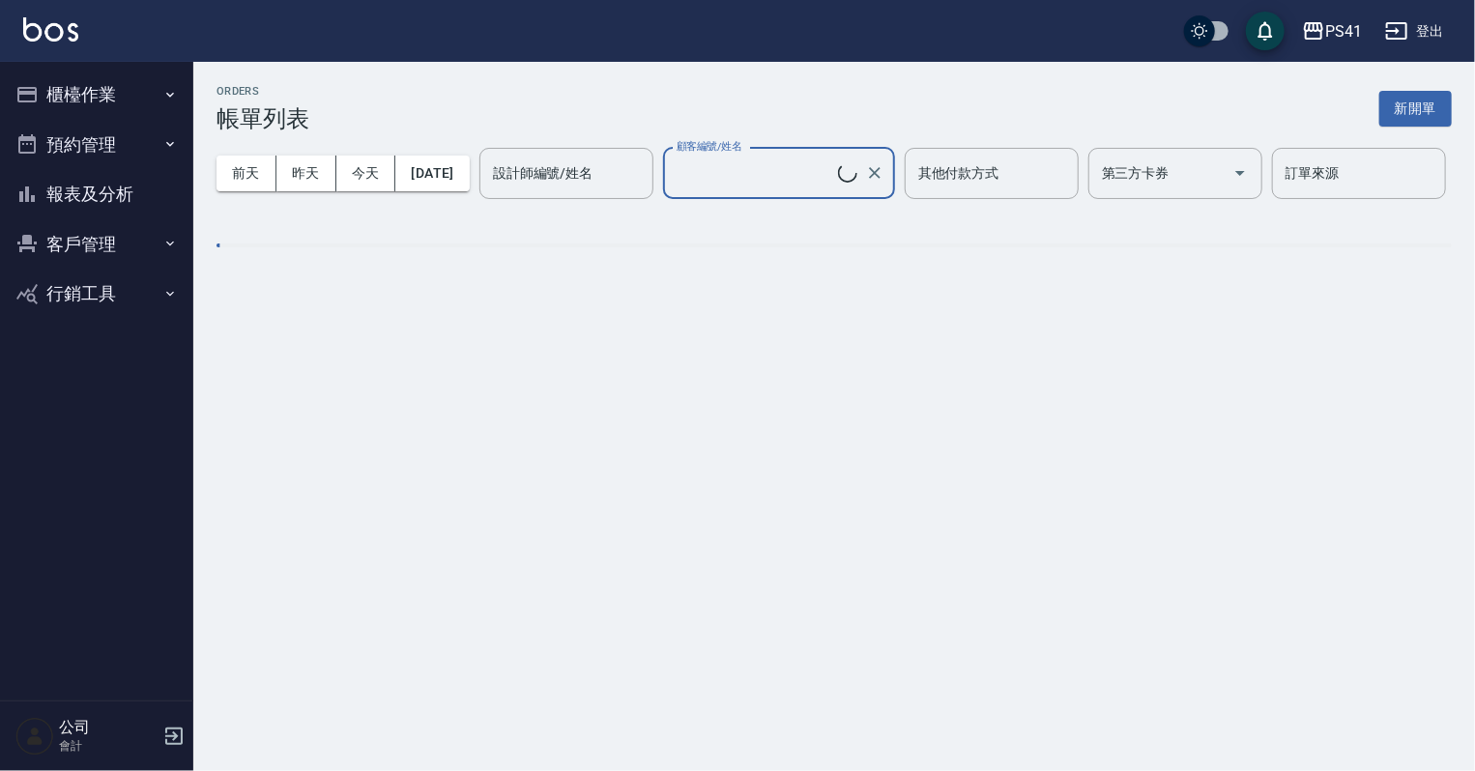
type input "陳美瑩/0939739193/4330"
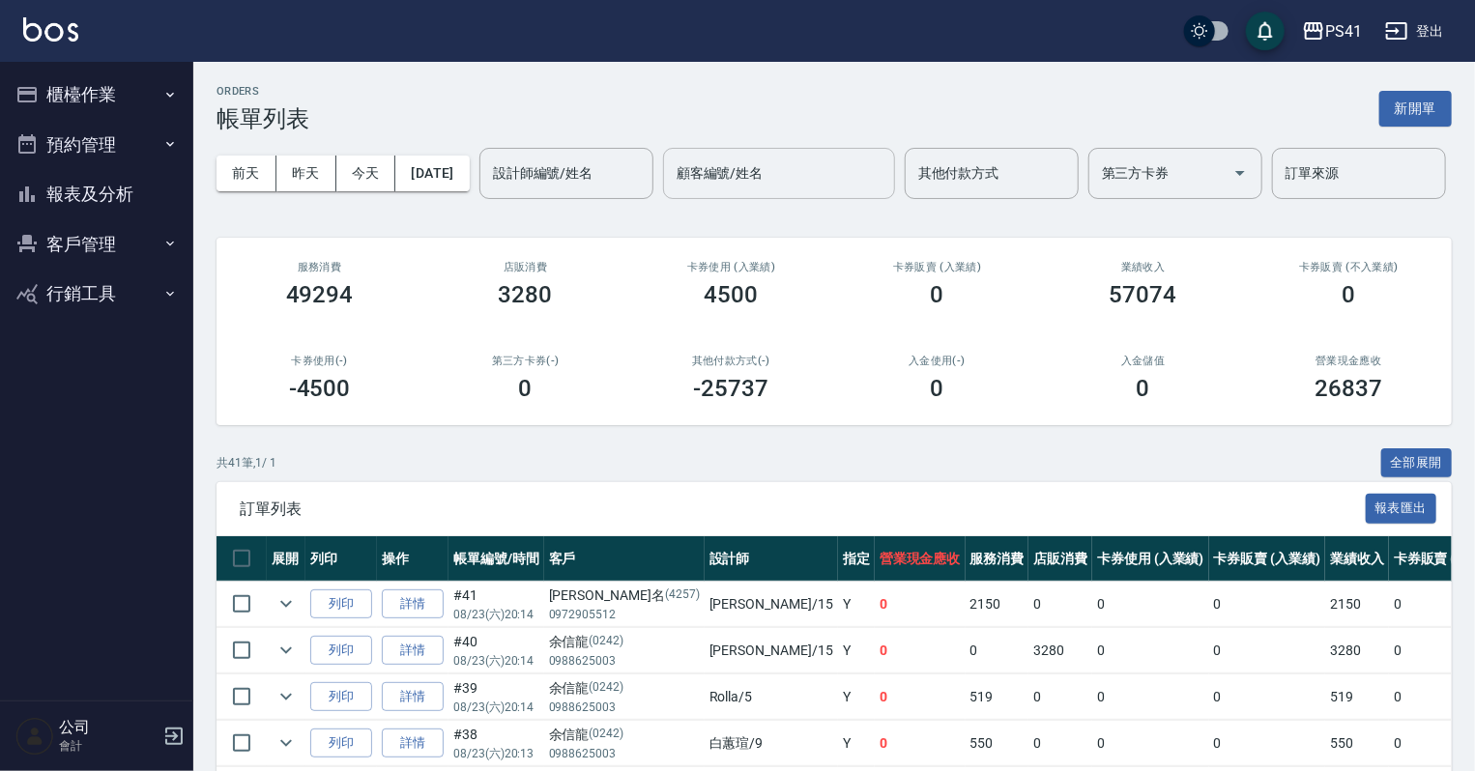
click at [672, 190] on input "顧客編號/姓名" at bounding box center [779, 174] width 215 height 34
type input "0624"
type input "余笙慈/0987719778/0624"
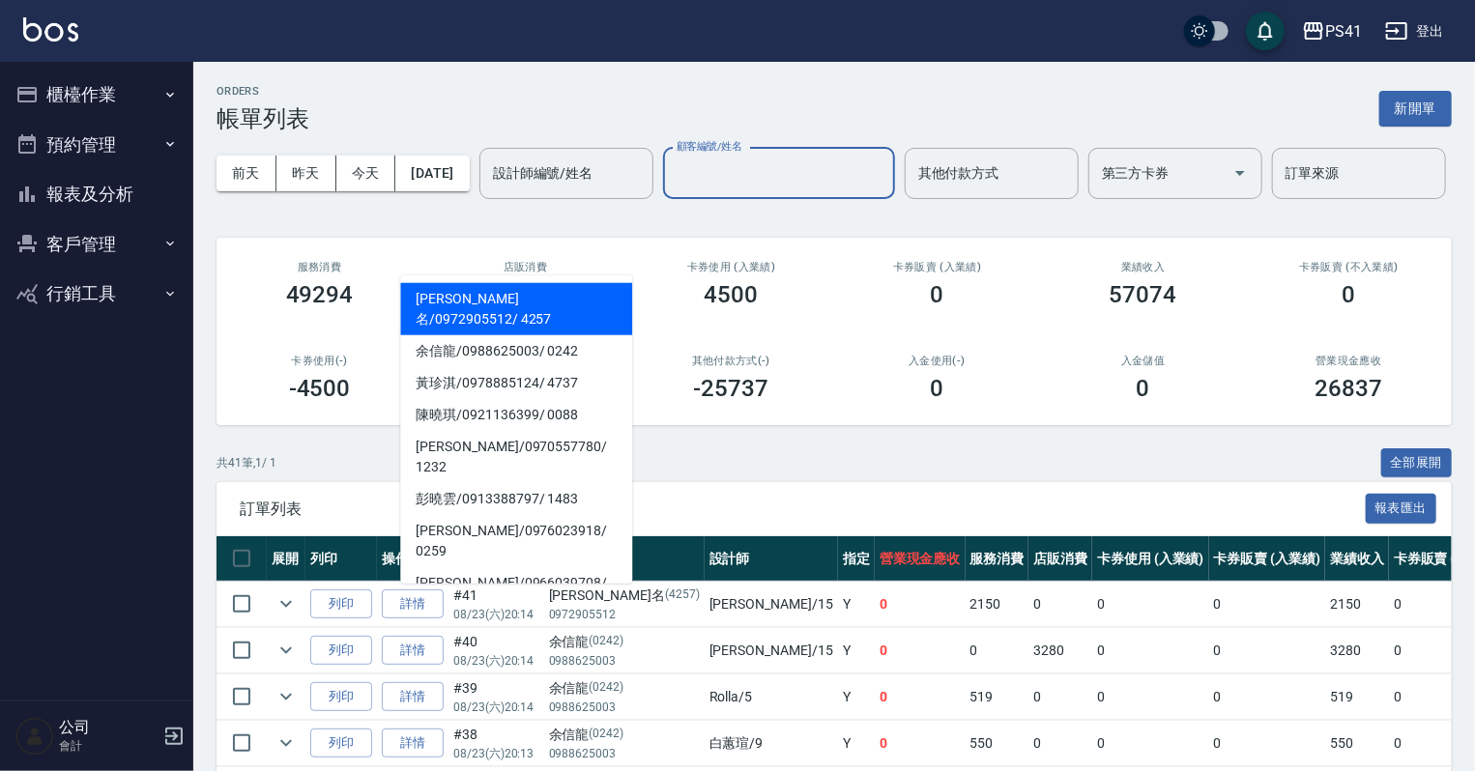
drag, startPoint x: 438, startPoint y: 236, endPoint x: 452, endPoint y: 236, distance: 14.5
click at [663, 199] on div "顧客編號/姓名 顧客編號/姓名" at bounding box center [779, 173] width 232 height 51
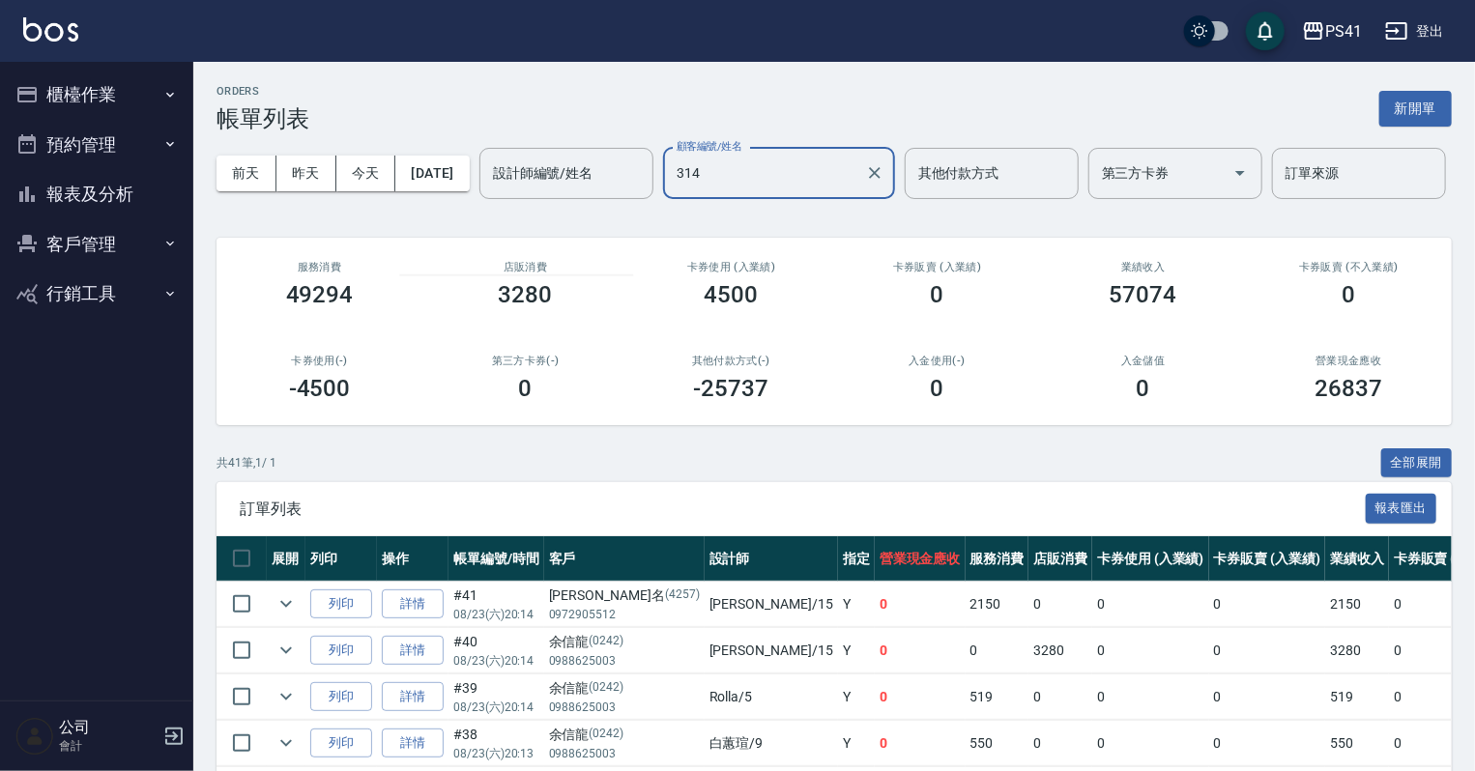
type input "3143"
type input "曾文宜/0953166006/3143"
click at [470, 215] on div "[DATE] [DATE] [DATE] [DATE] 設計師編號/姓名 設計師編號/姓名 顧客編號/姓名 顧客編號/姓名 其他付款方式 其他付款方式 第三方…" at bounding box center [833, 173] width 1235 height 82
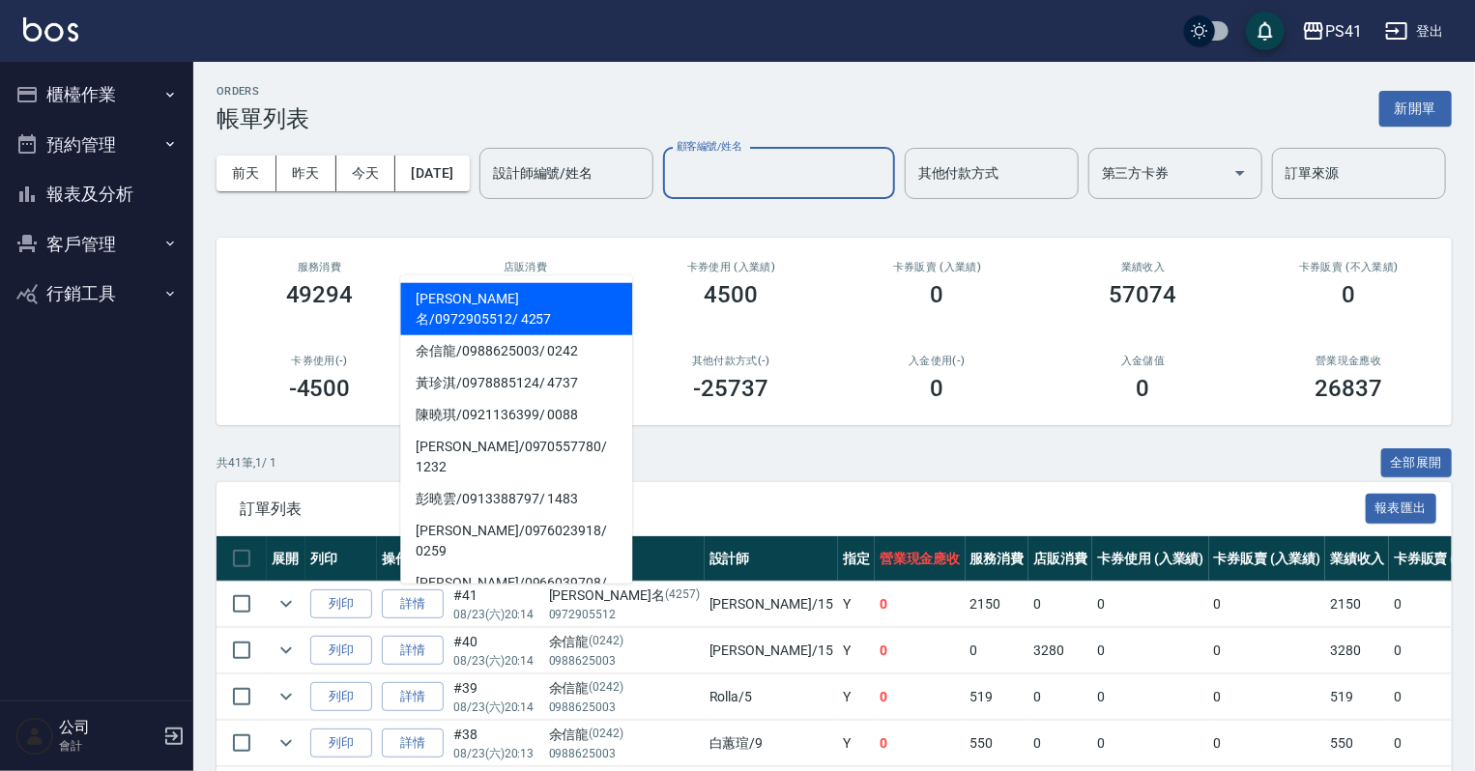
click at [672, 190] on input "顧客編號/姓名" at bounding box center [779, 174] width 215 height 34
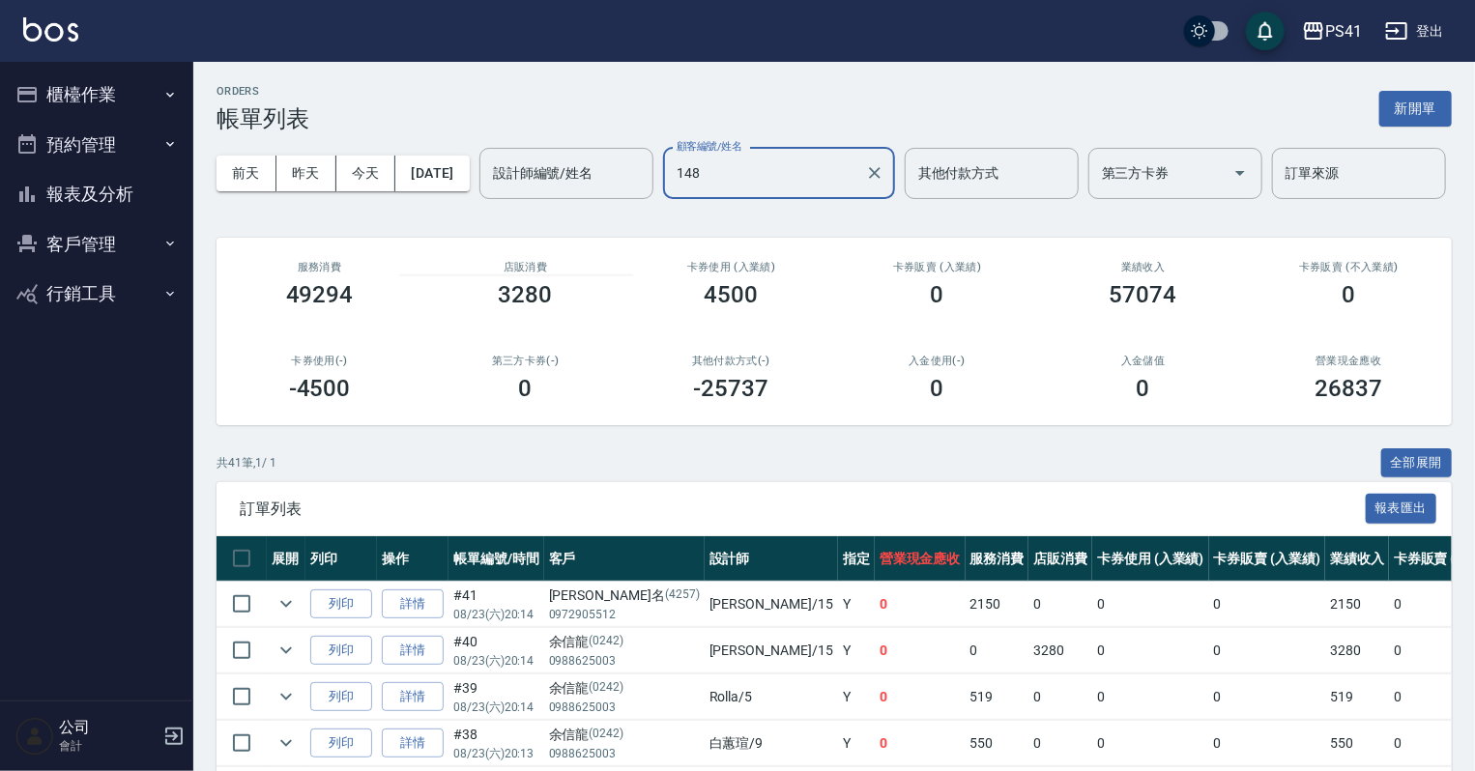
type input "1483"
type input "[PERSON_NAME]/0913388797/1483"
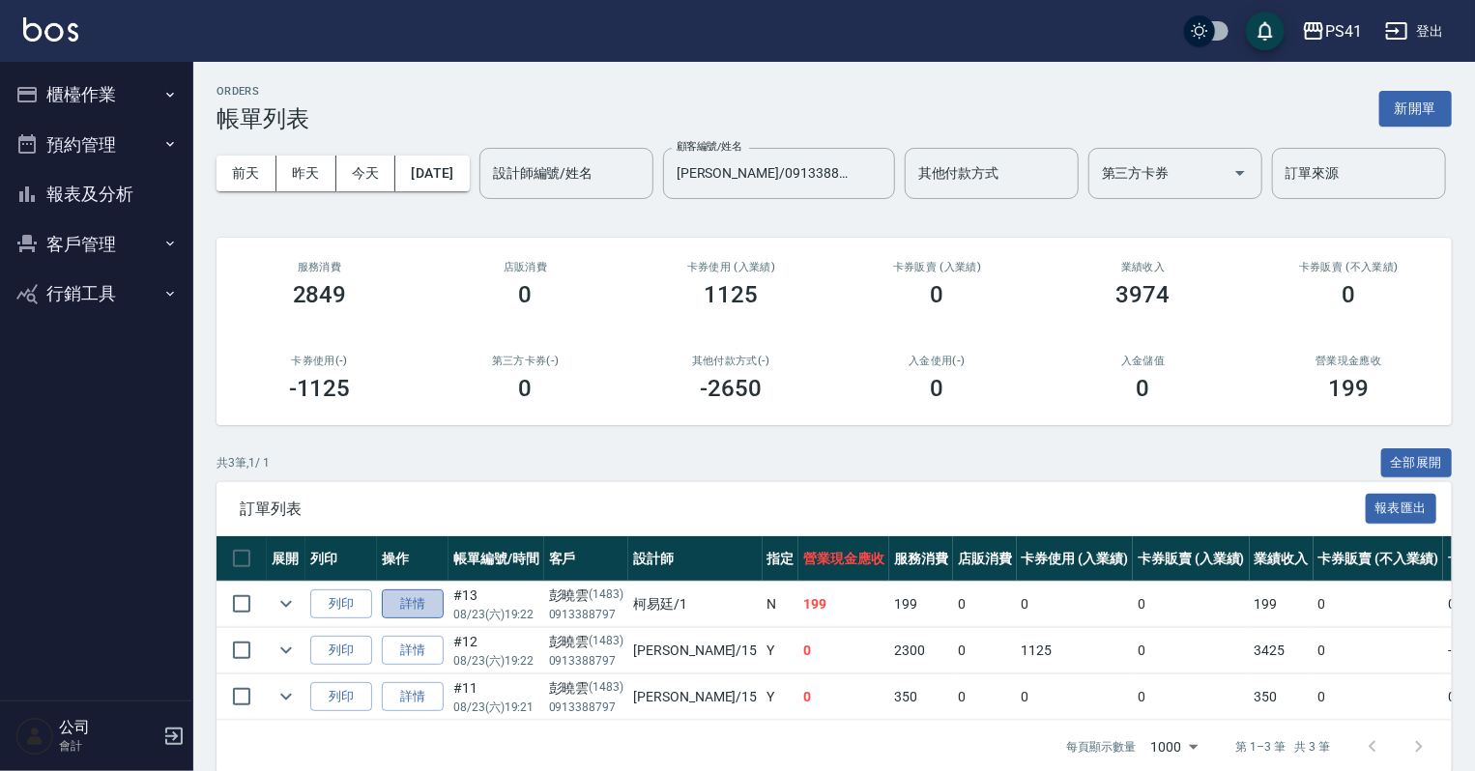
click at [405, 619] on link "詳情" at bounding box center [413, 604] width 62 height 30
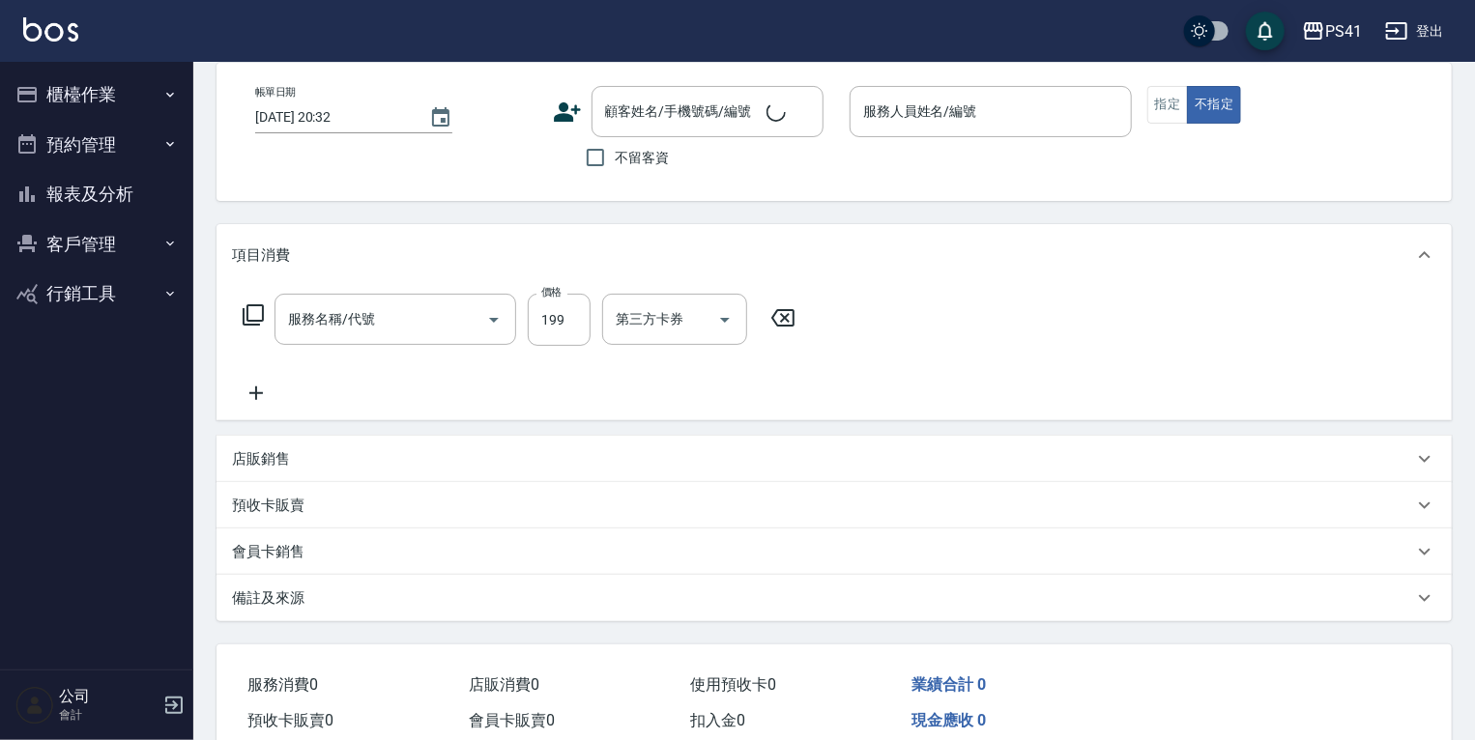
type input "[DATE] 19:22"
type input "[PERSON_NAME]-1"
type input "不指定剪髮活動(2199)"
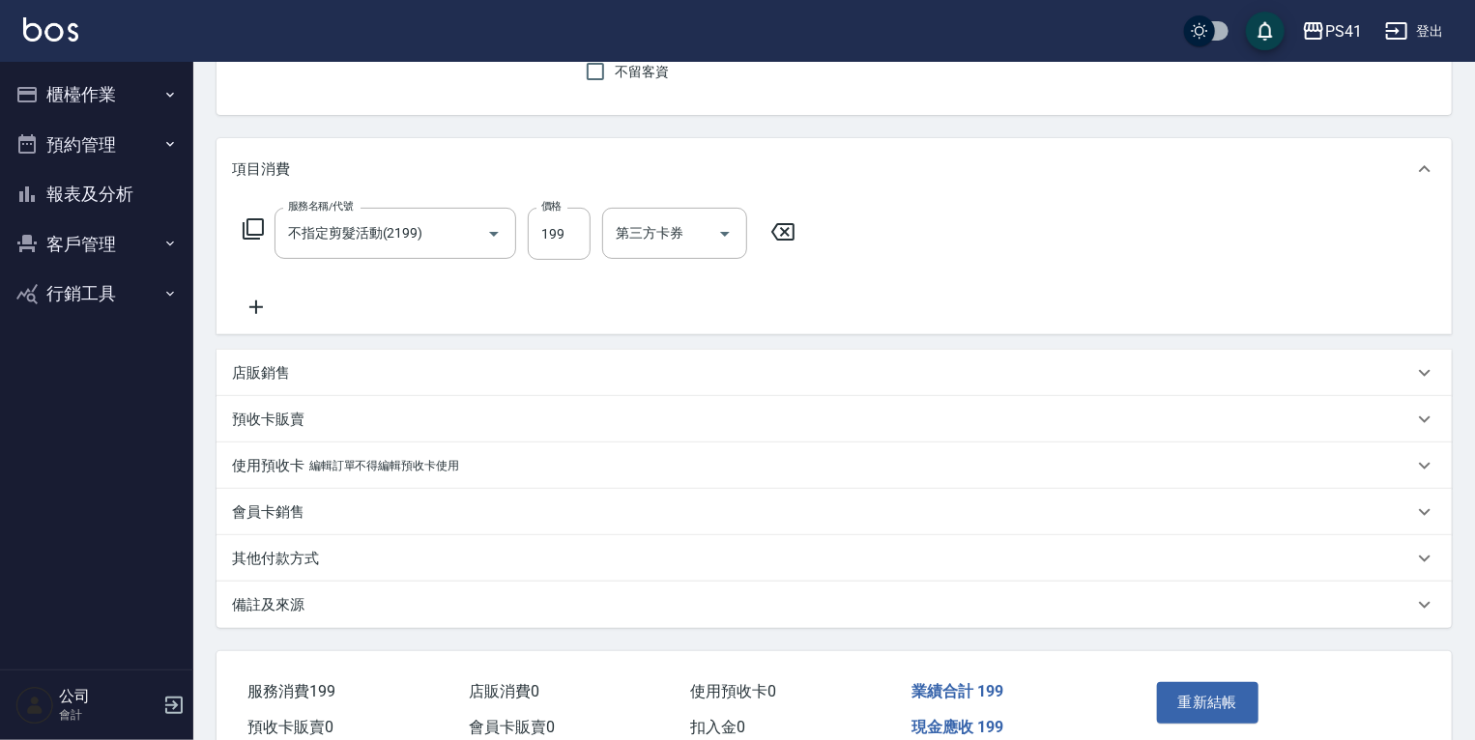
type input "[PERSON_NAME]/0913388797/1483"
click at [355, 559] on div "其他付款方式" at bounding box center [822, 559] width 1181 height 20
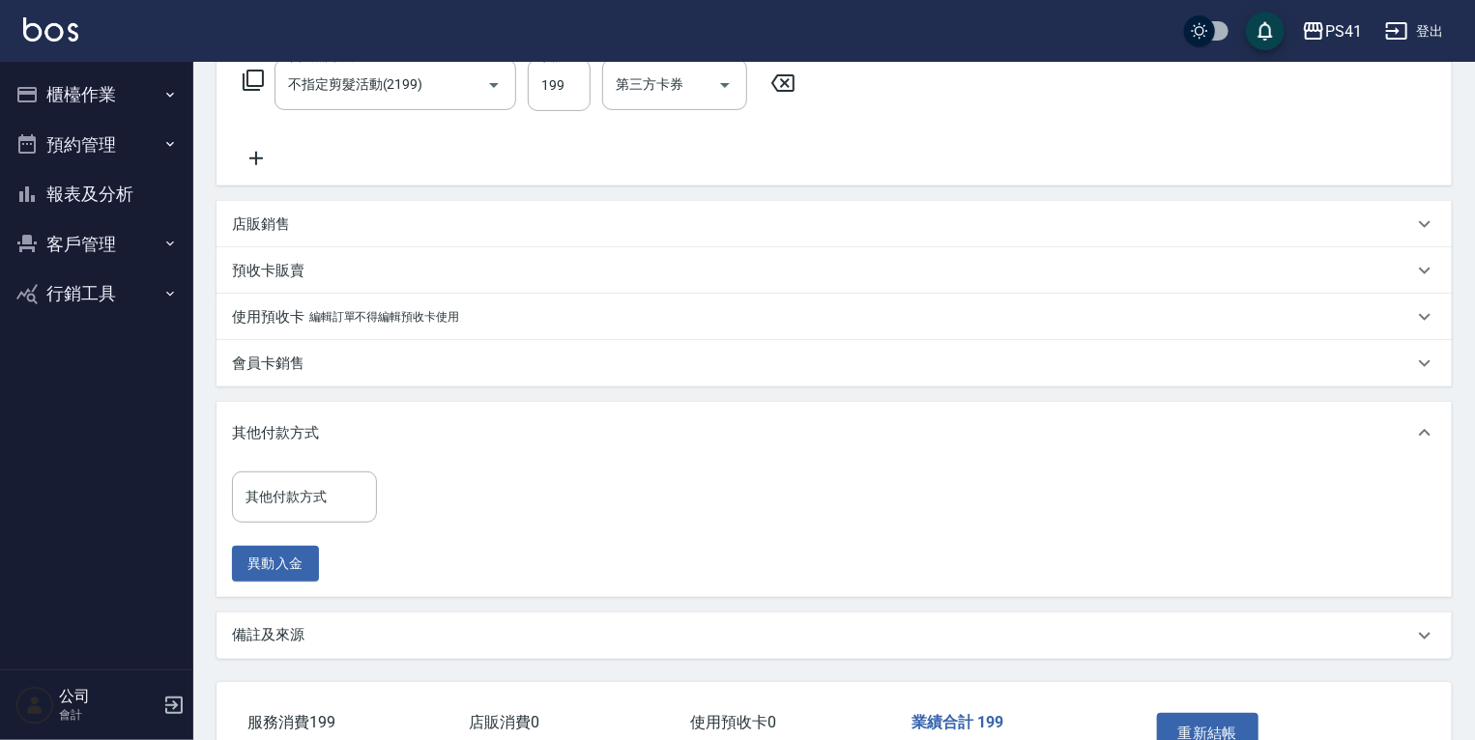
scroll to position [333, 0]
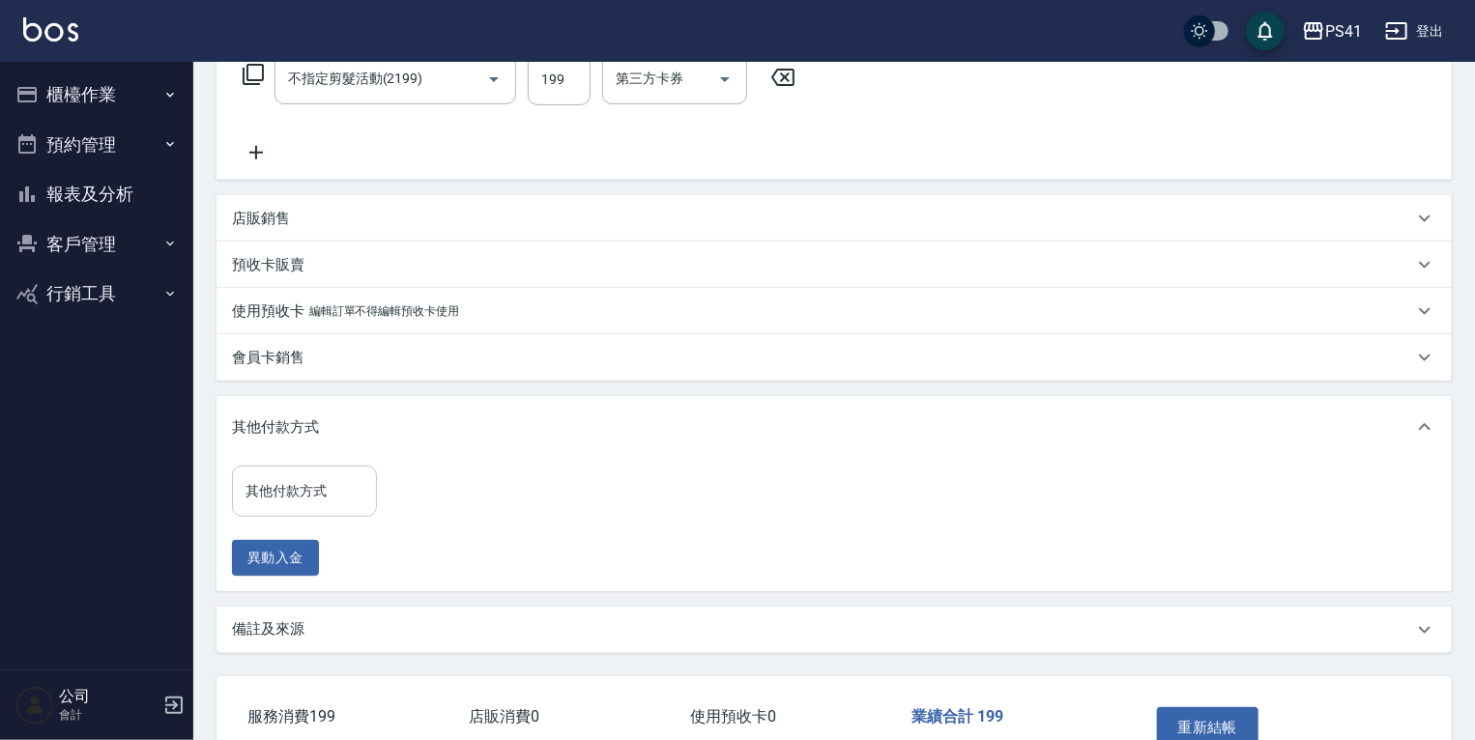
click at [335, 506] on input "其他付款方式" at bounding box center [305, 491] width 128 height 34
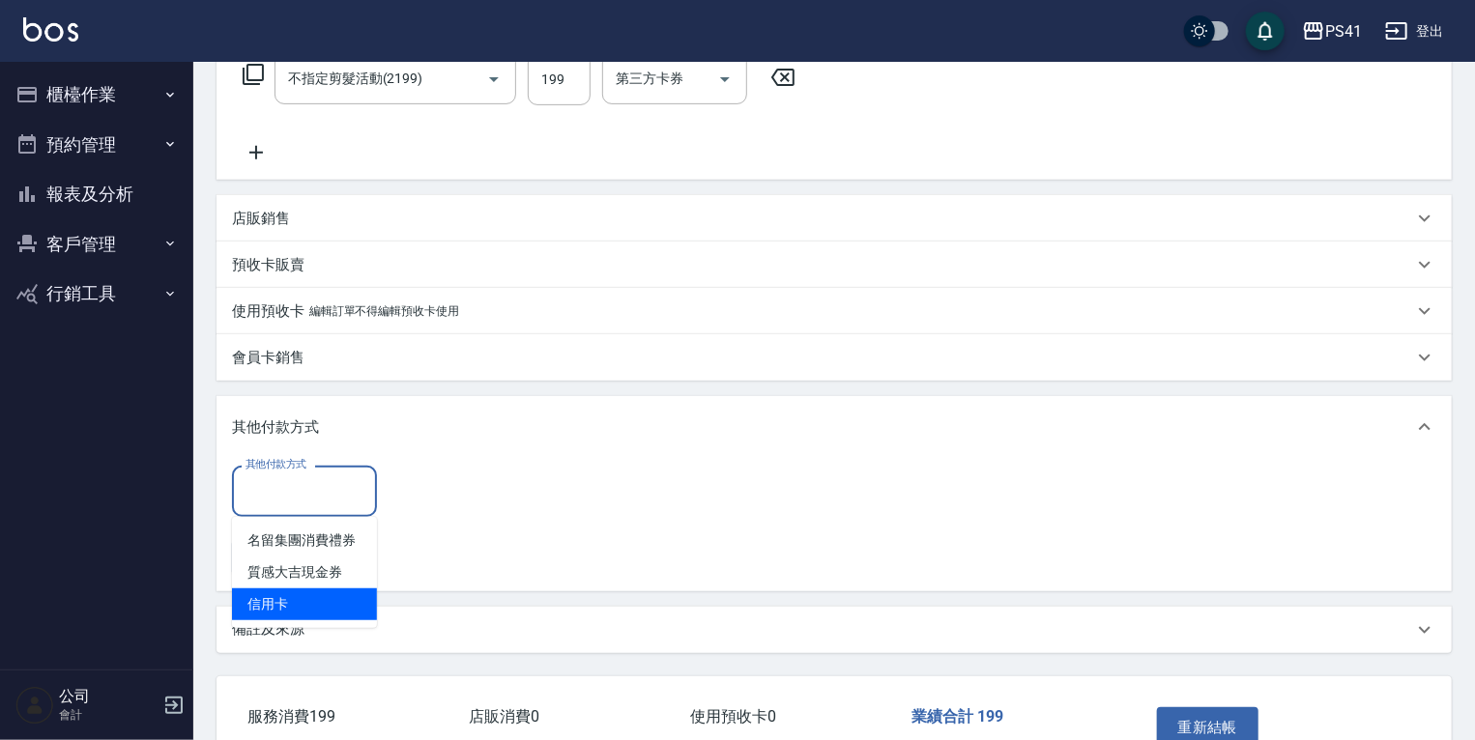
click at [329, 603] on span "信用卡" at bounding box center [304, 604] width 145 height 32
type input "信用卡"
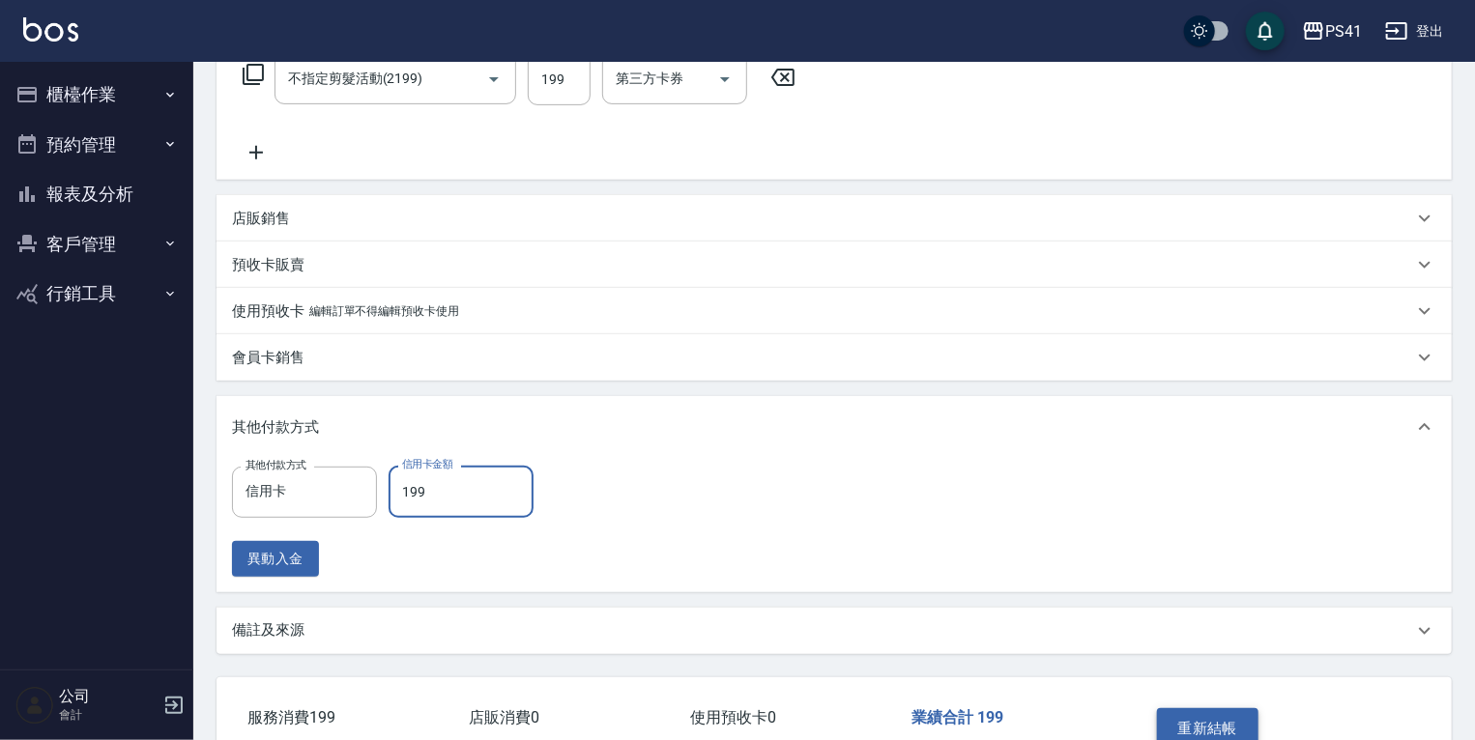
type input "199"
click at [1184, 719] on button "重新結帳" at bounding box center [1208, 728] width 102 height 41
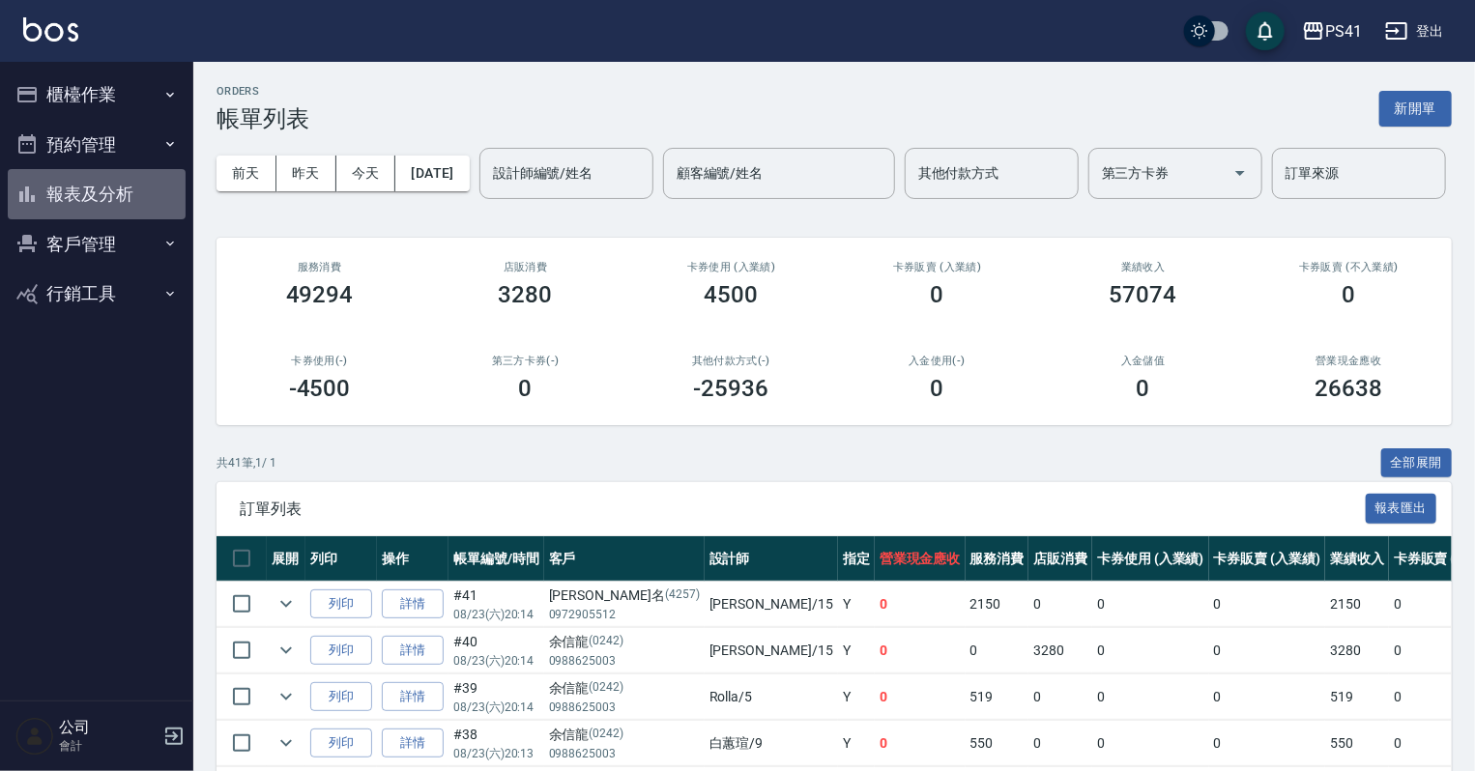
click at [129, 193] on button "報表及分析" at bounding box center [97, 194] width 178 height 50
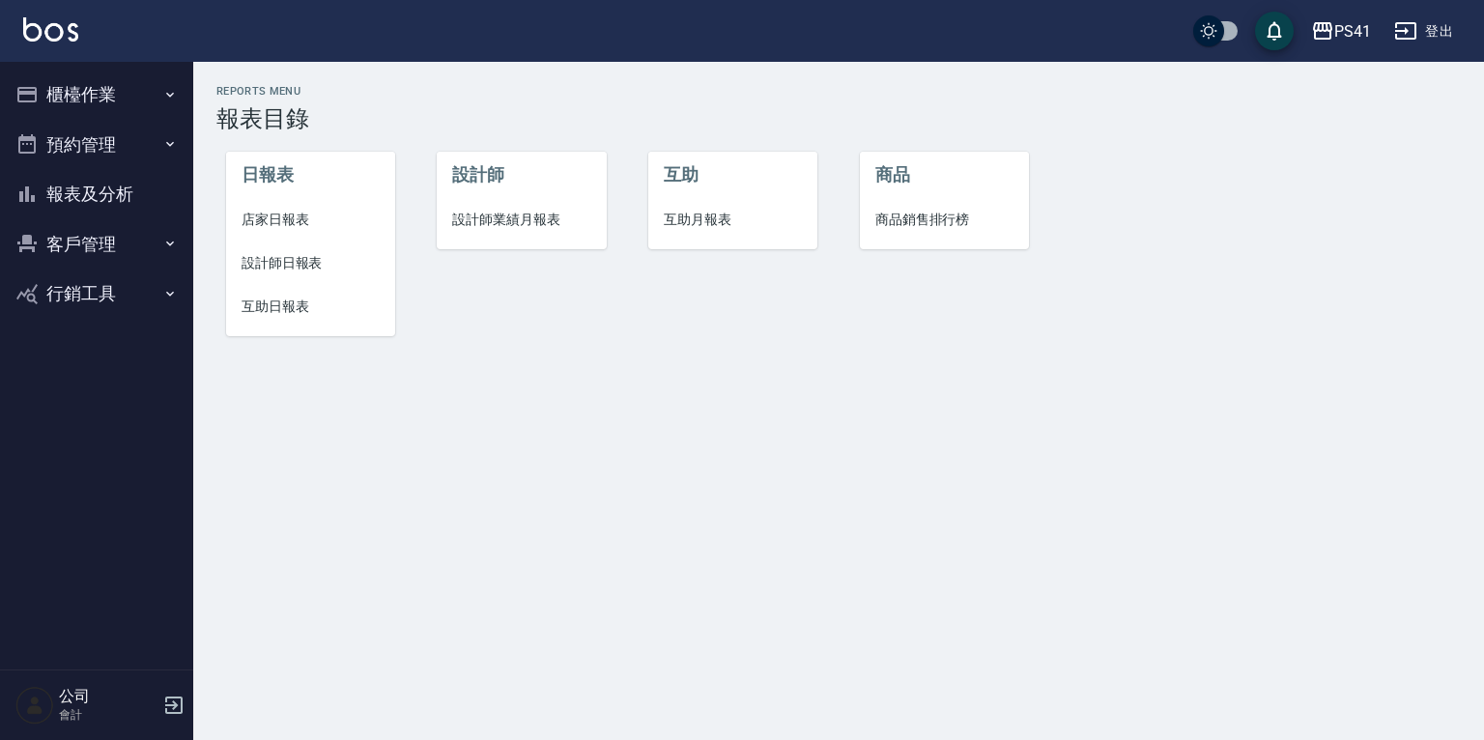
click at [279, 213] on span "店家日報表" at bounding box center [311, 220] width 138 height 20
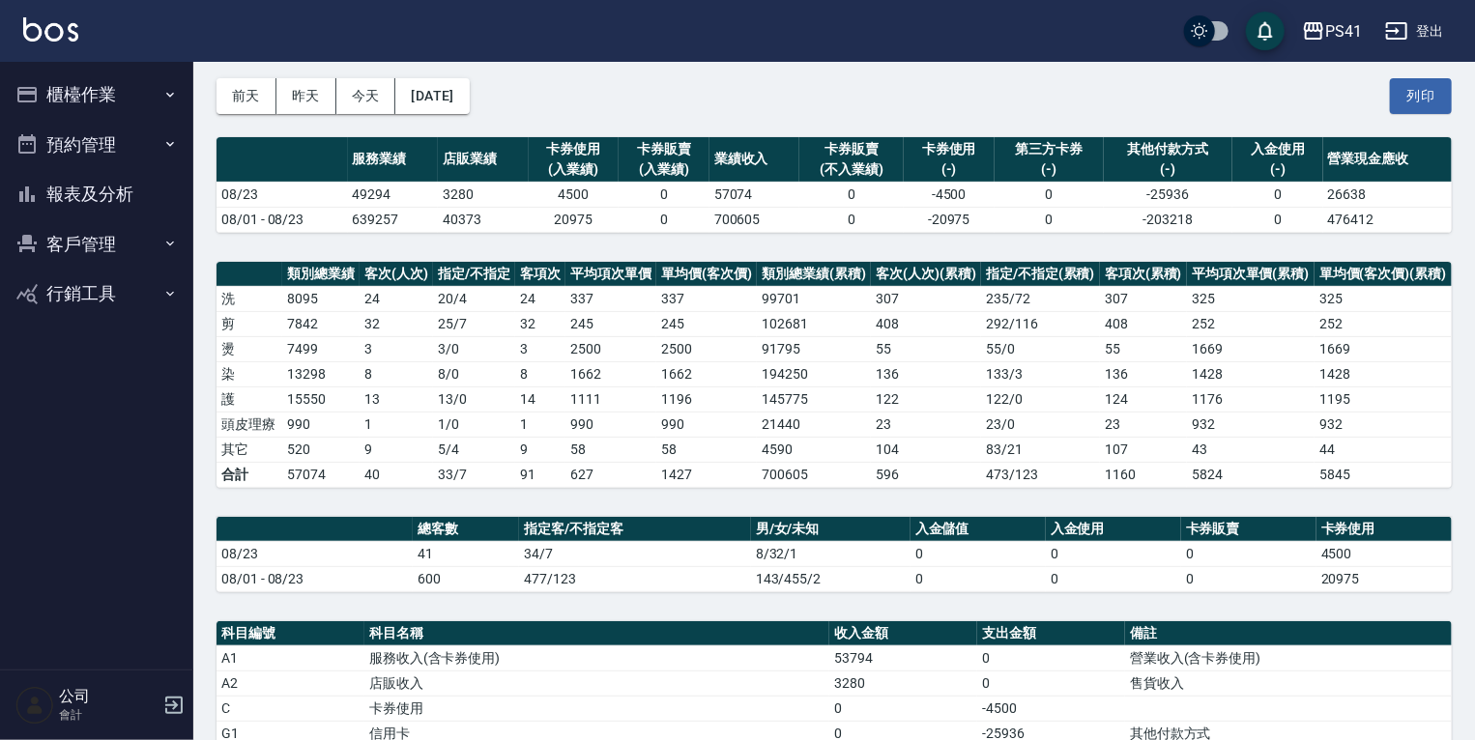
scroll to position [77, 0]
click at [89, 161] on button "預約管理" at bounding box center [97, 145] width 178 height 50
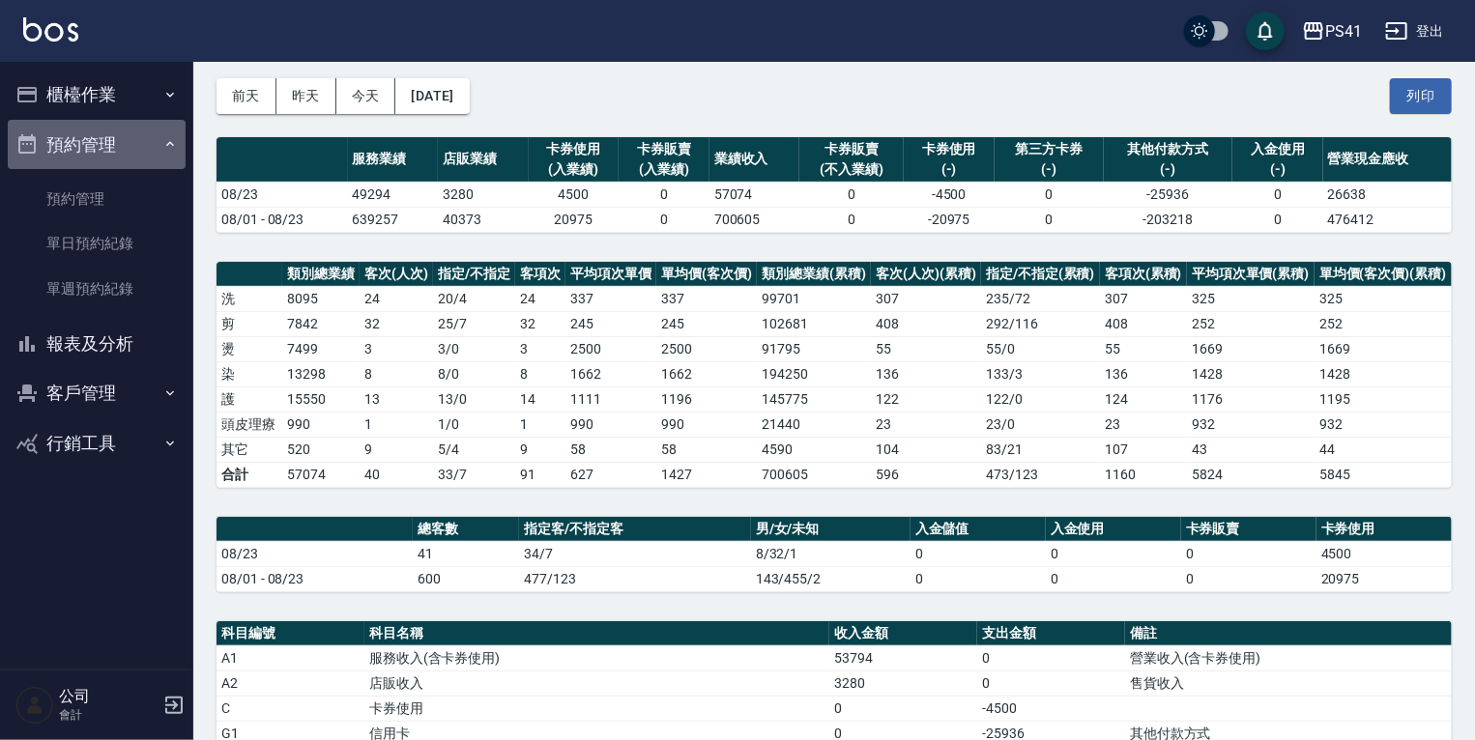
click at [104, 153] on button "預約管理" at bounding box center [97, 145] width 178 height 50
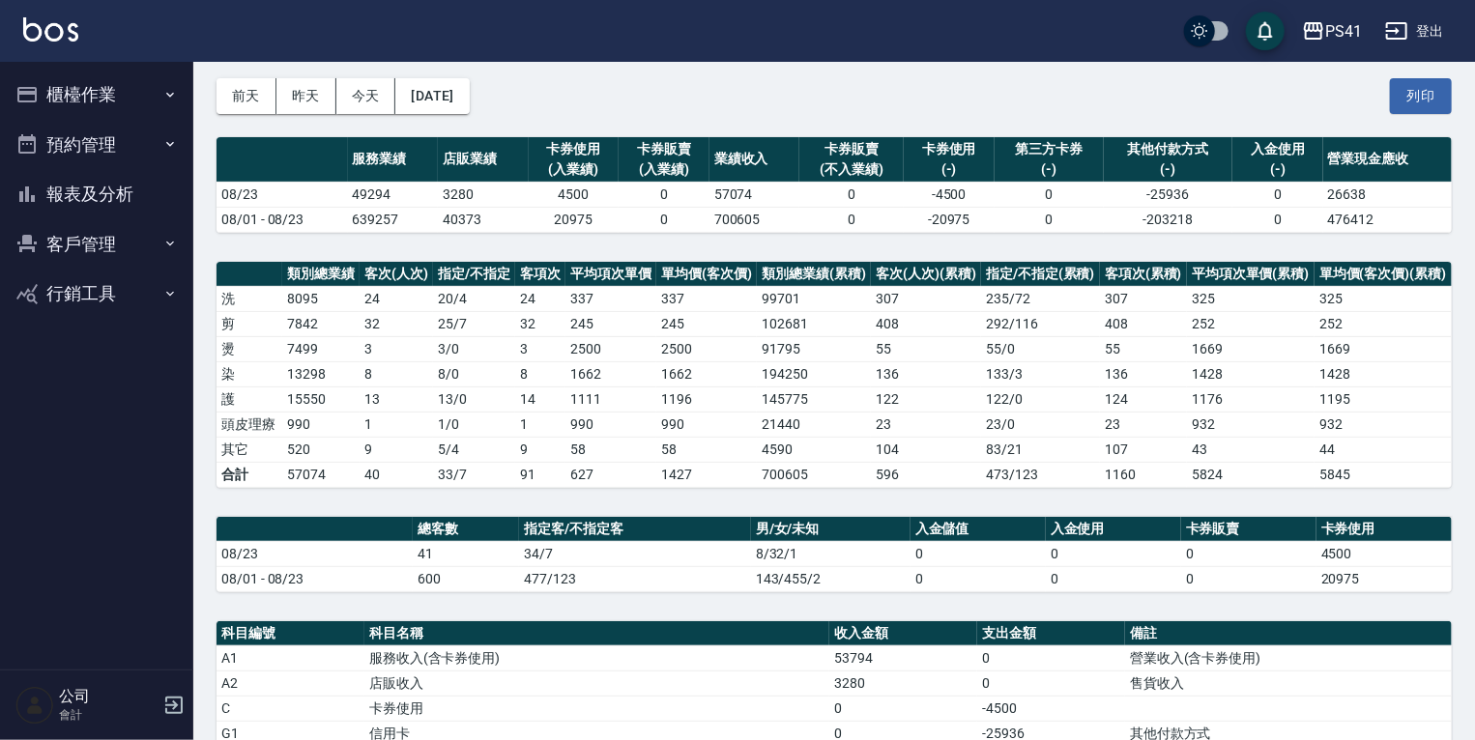
click at [76, 185] on button "報表及分析" at bounding box center [97, 194] width 178 height 50
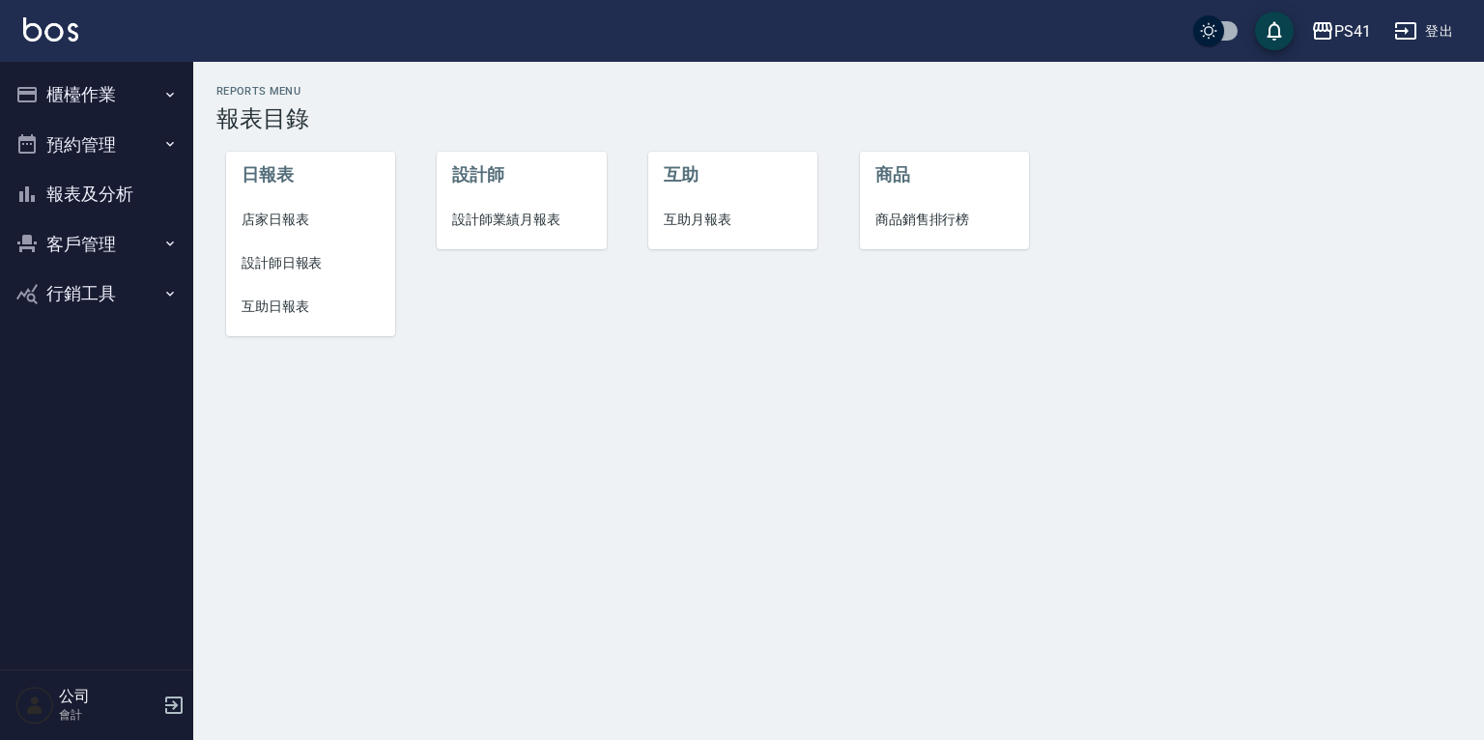
click at [123, 89] on button "櫃檯作業" at bounding box center [97, 95] width 178 height 50
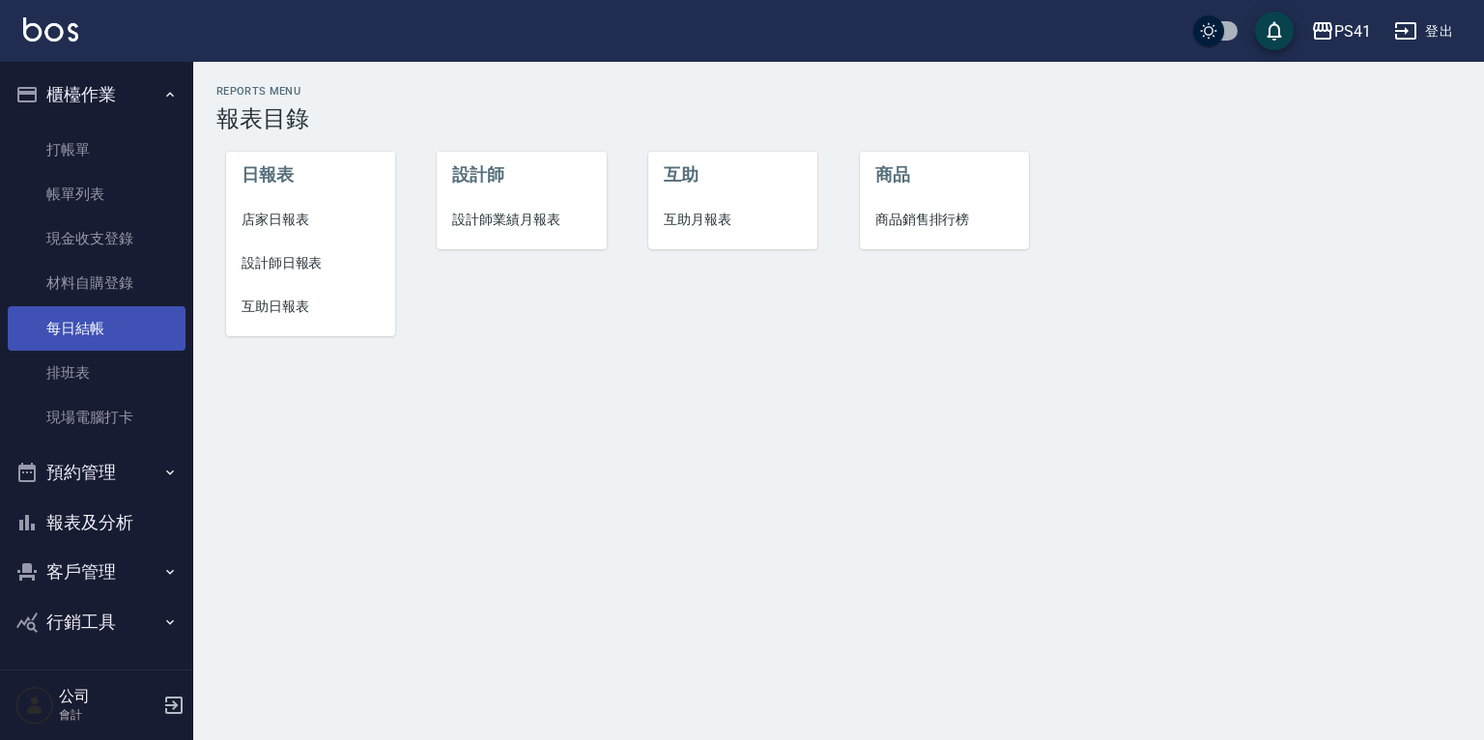
click at [78, 321] on link "每日結帳" at bounding box center [97, 328] width 178 height 44
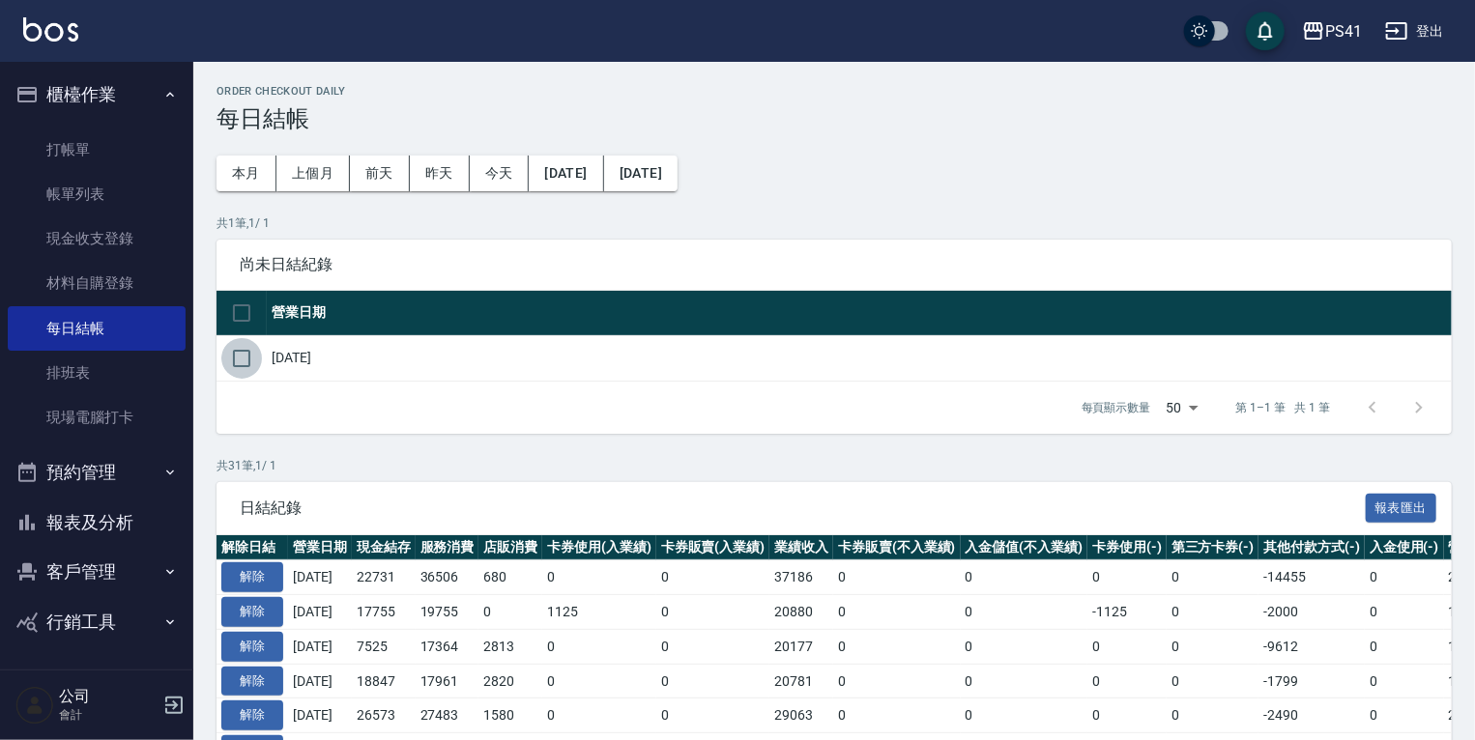
click at [247, 352] on input "checkbox" at bounding box center [241, 358] width 41 height 41
checkbox input "true"
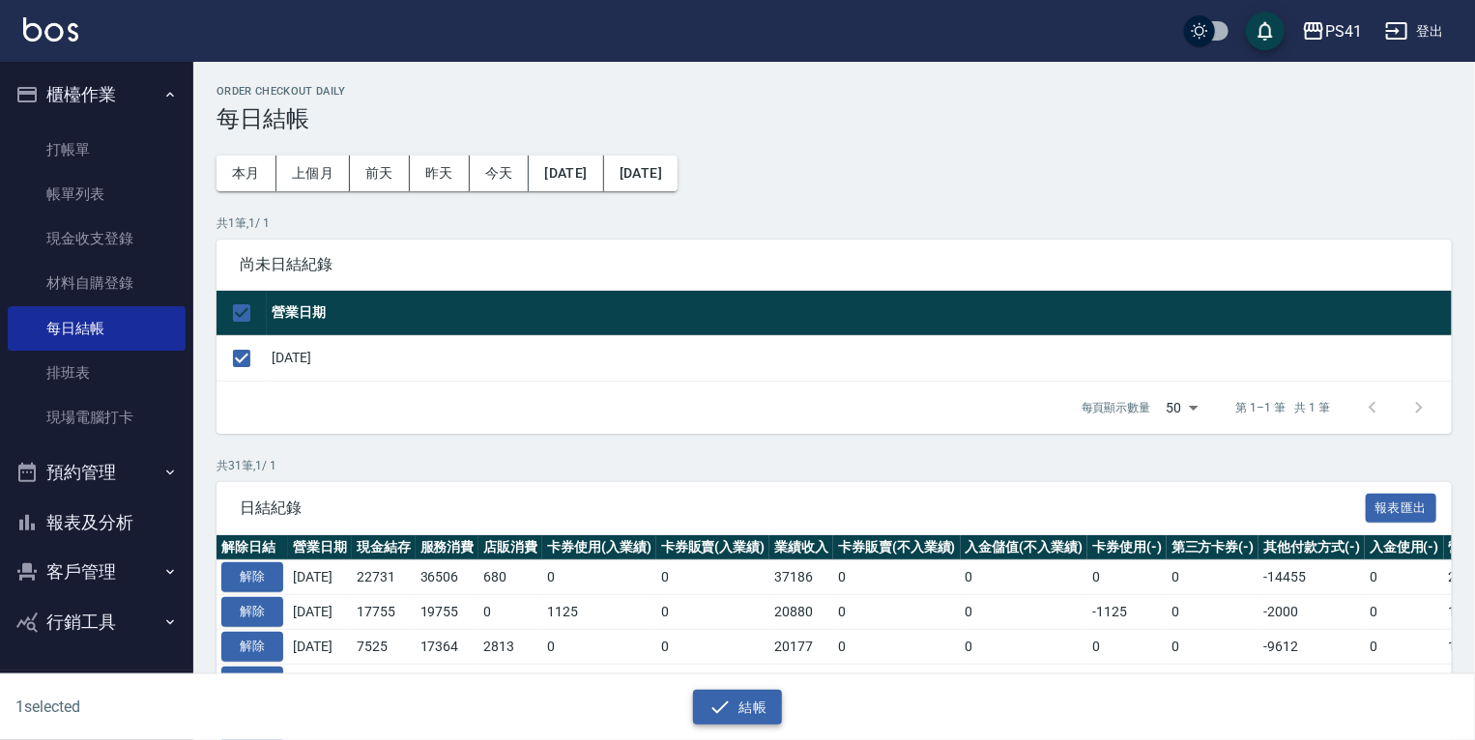
drag, startPoint x: 737, startPoint y: 710, endPoint x: 725, endPoint y: 607, distance: 104.2
click at [736, 709] on button "結帳" at bounding box center [738, 708] width 90 height 36
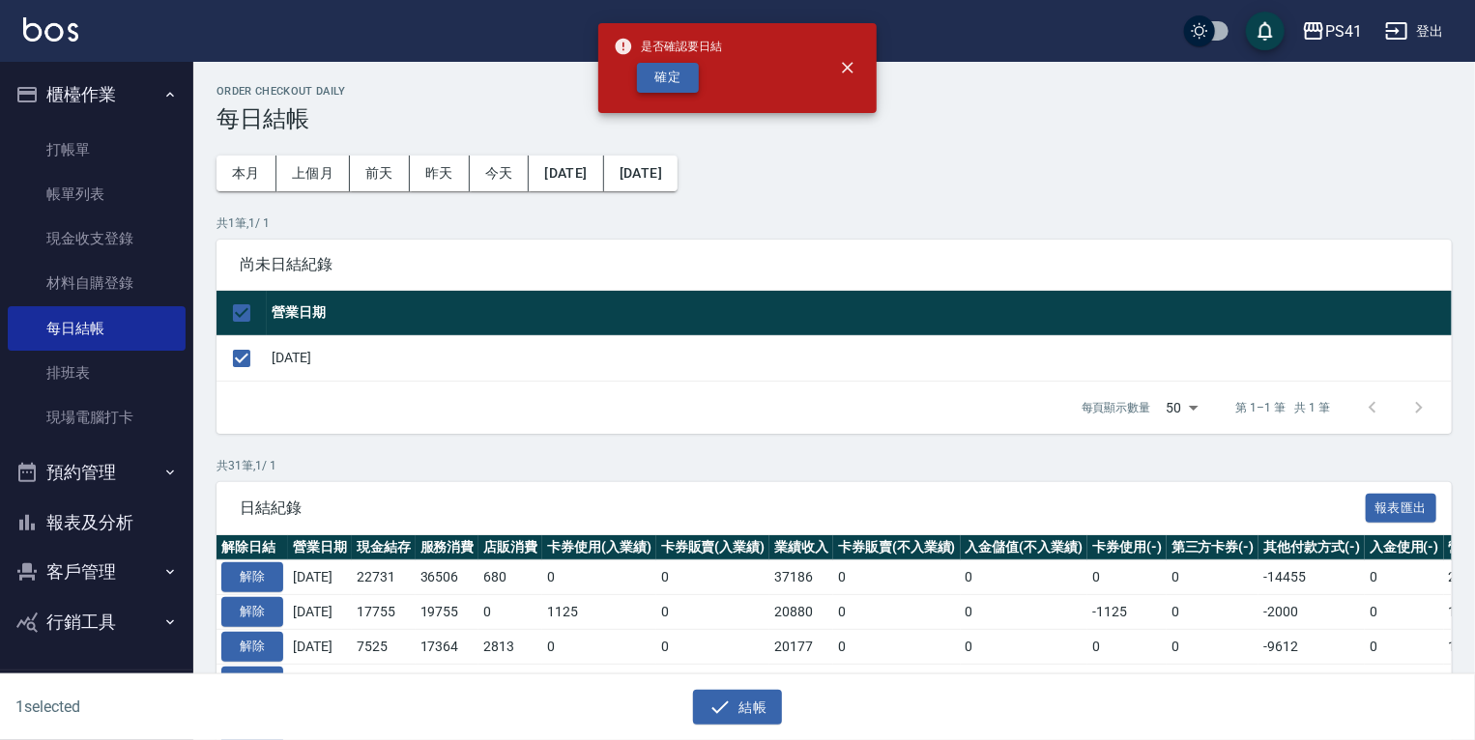
click at [659, 67] on button "確定" at bounding box center [668, 78] width 62 height 30
checkbox input "false"
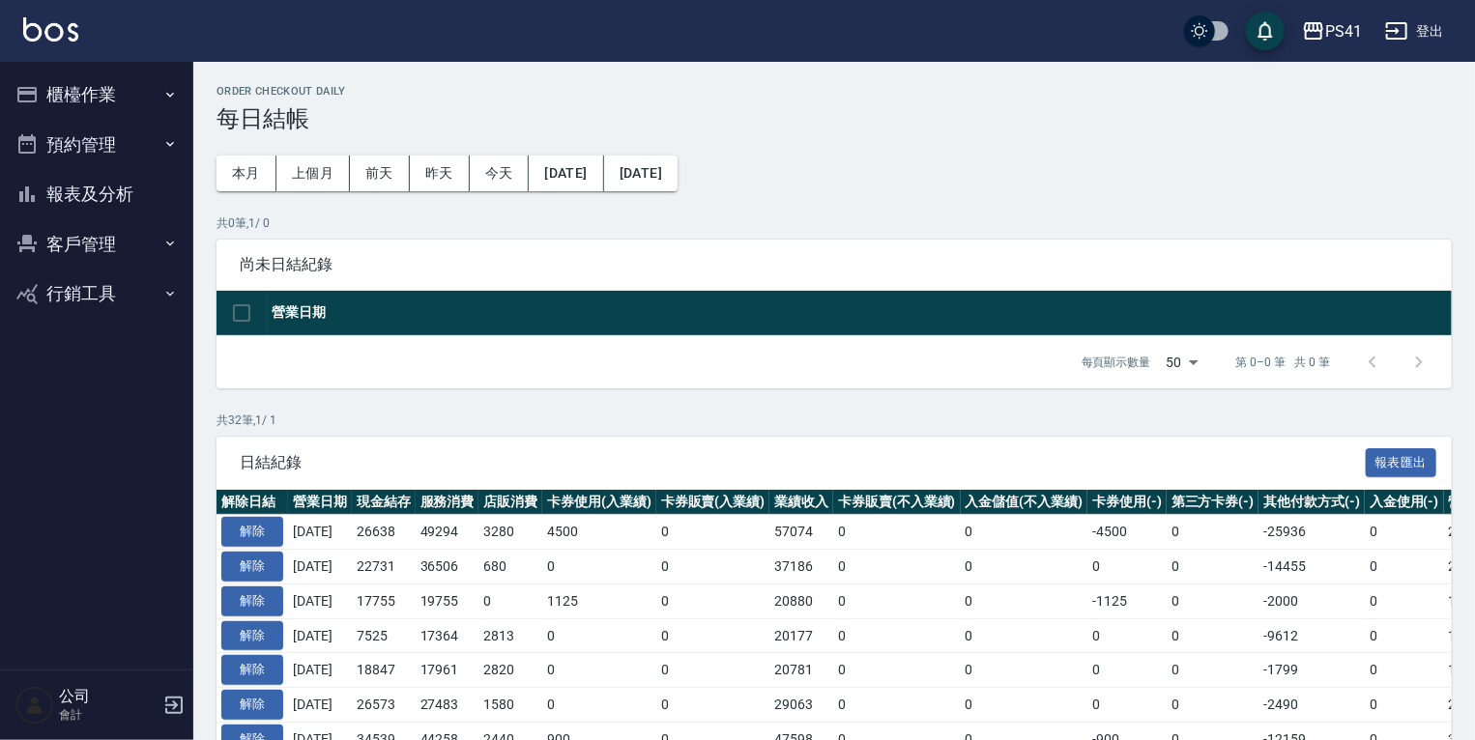
click at [81, 92] on button "櫃檯作業" at bounding box center [97, 95] width 178 height 50
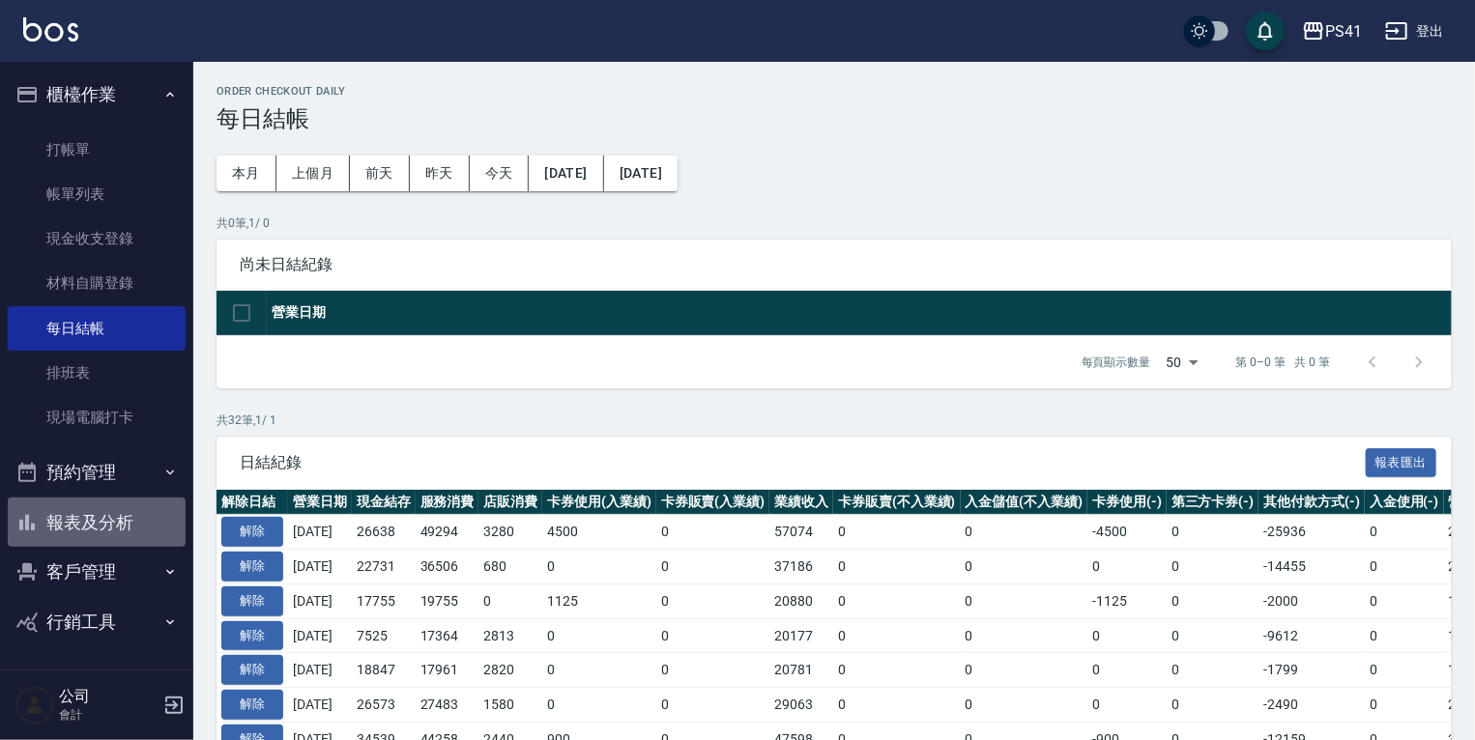
click at [104, 521] on button "報表及分析" at bounding box center [97, 523] width 178 height 50
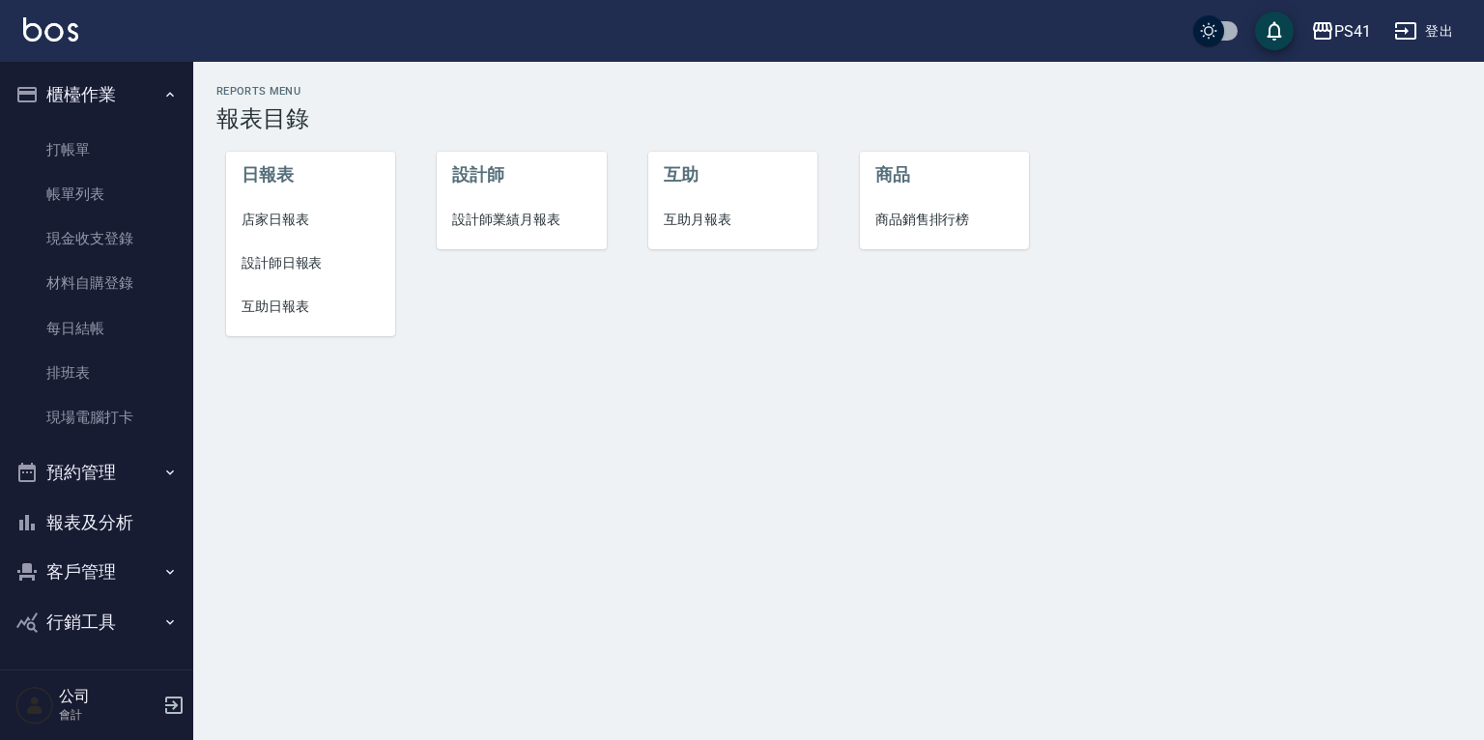
click at [285, 266] on span "設計師日報表" at bounding box center [311, 263] width 138 height 20
